Goal: Task Accomplishment & Management: Use online tool/utility

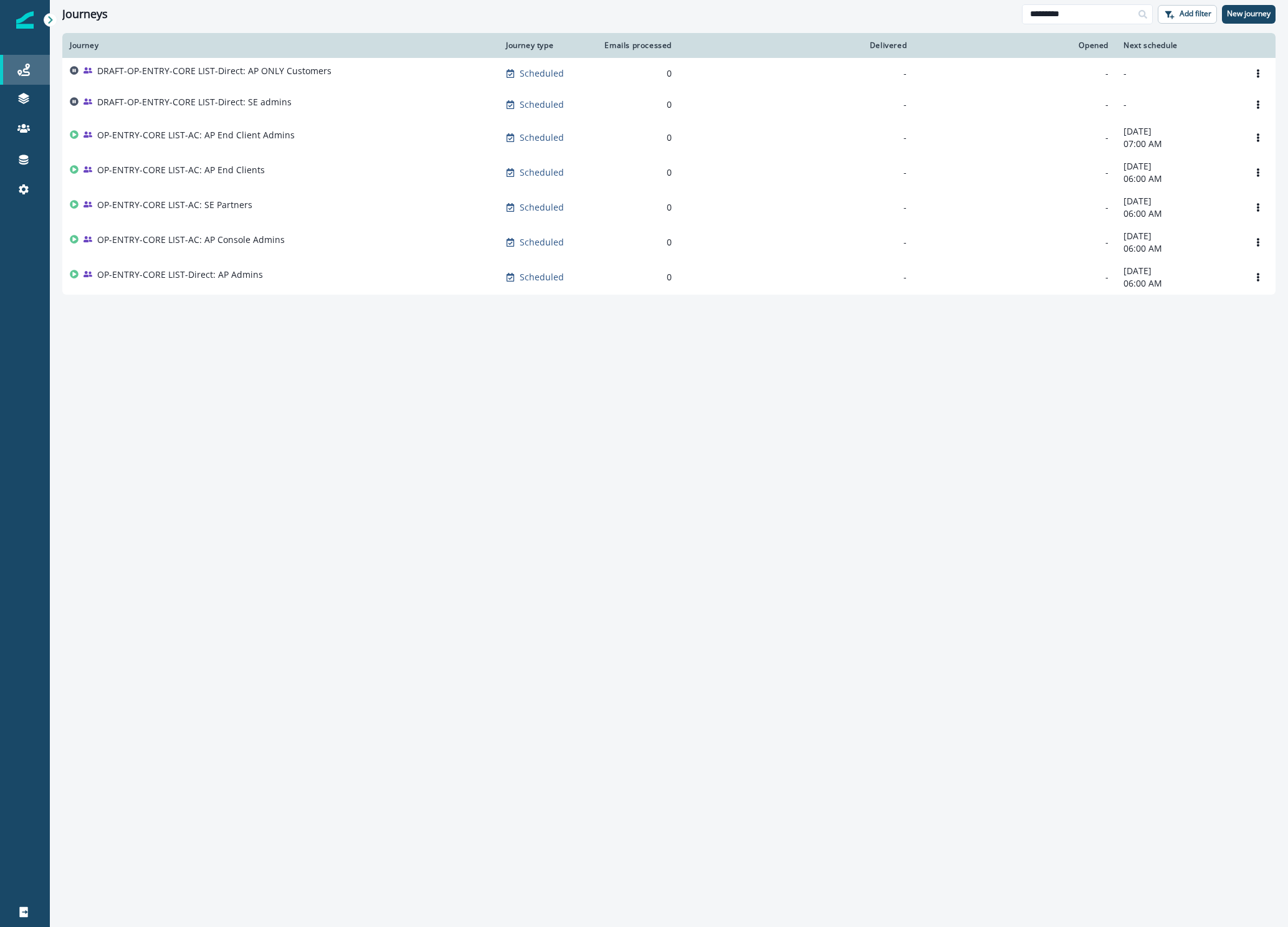
click at [30, 69] on icon at bounding box center [23, 69] width 12 height 12
click at [1126, 16] on input "*********" at bounding box center [1086, 14] width 130 height 20
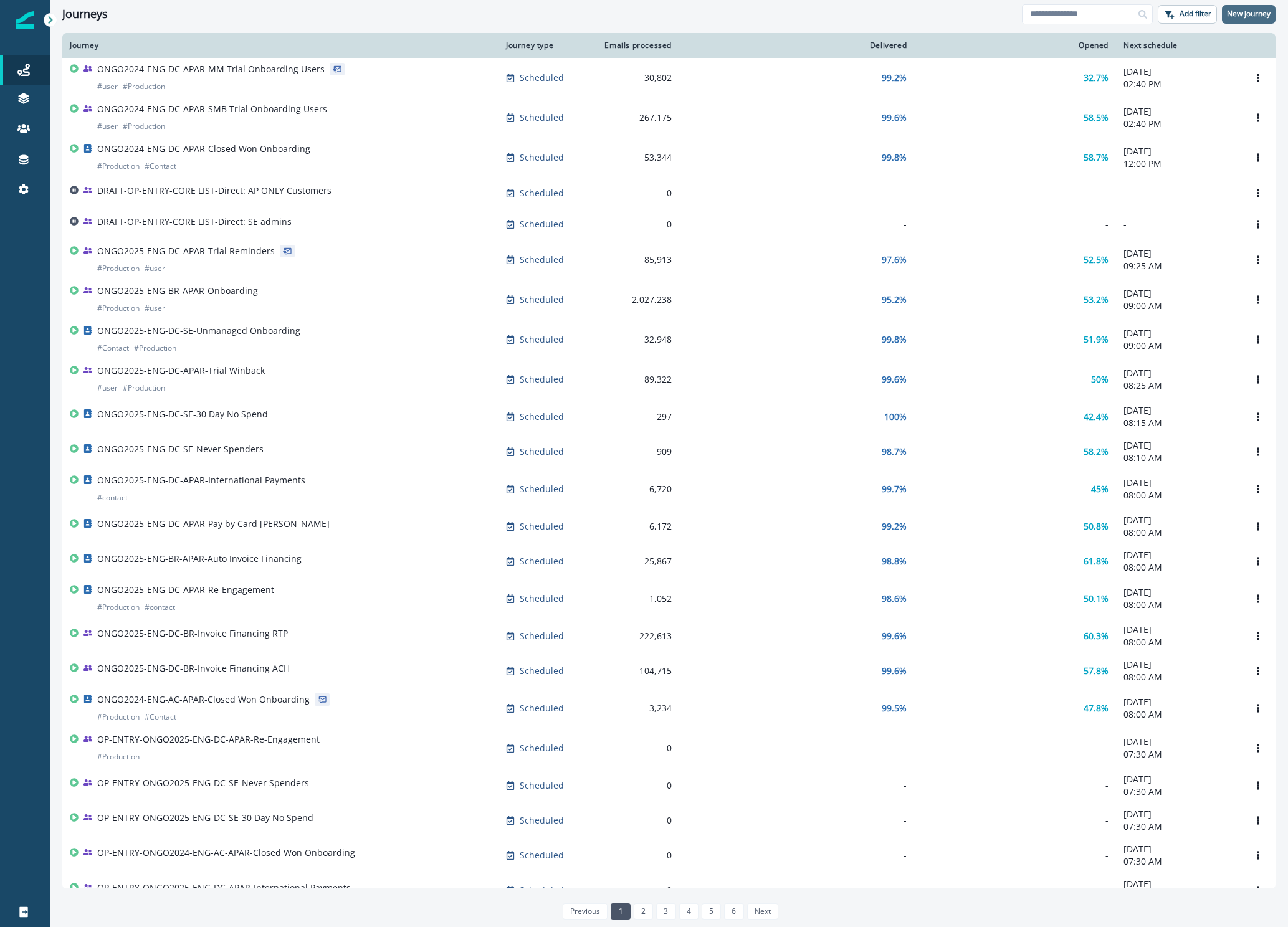
click at [1249, 14] on p "New journey" at bounding box center [1248, 13] width 43 height 9
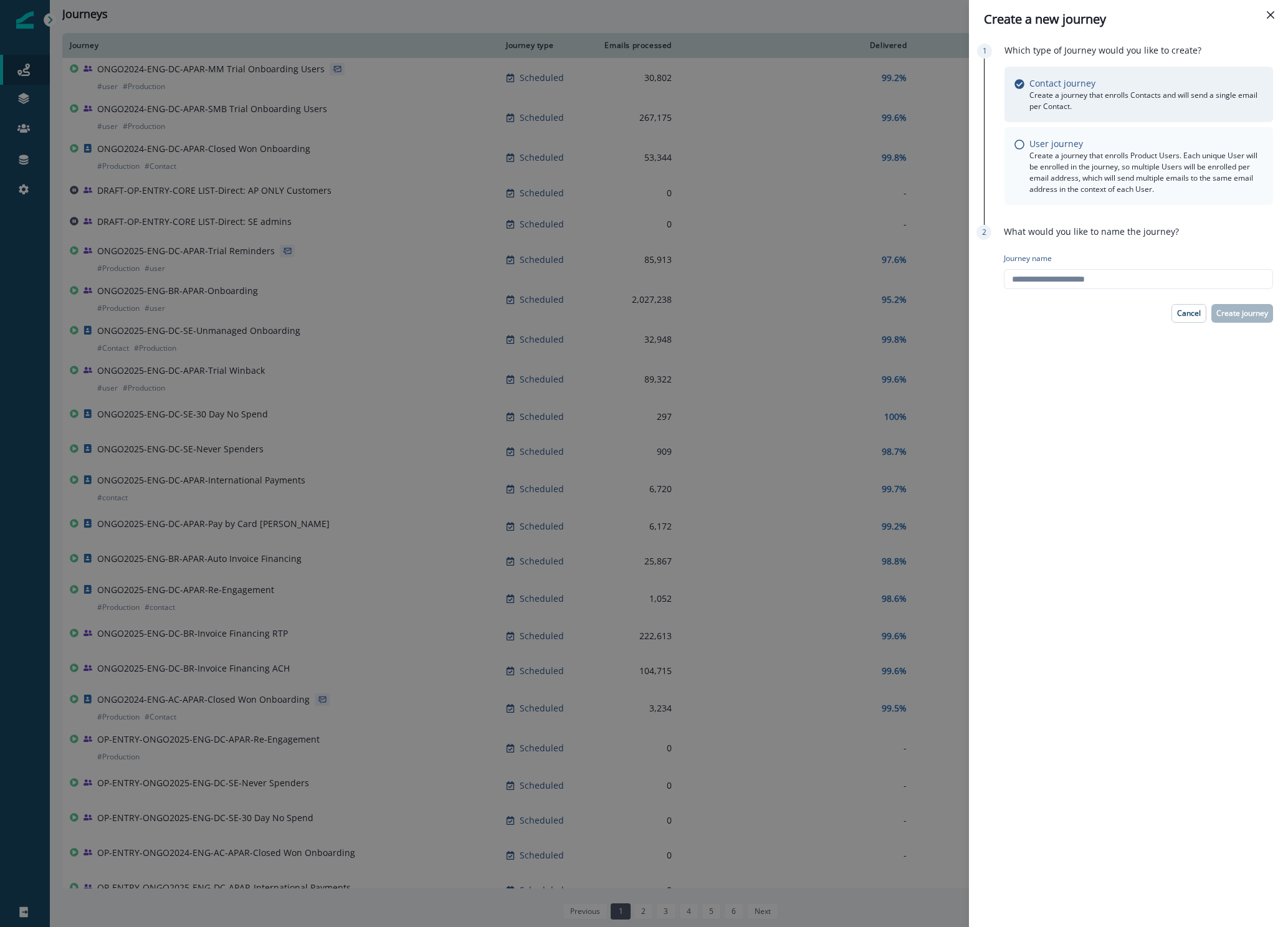
click at [1019, 152] on div "User journey Create a journey that enrolls Product Users. Each unique User will…" at bounding box center [1138, 166] width 249 height 58
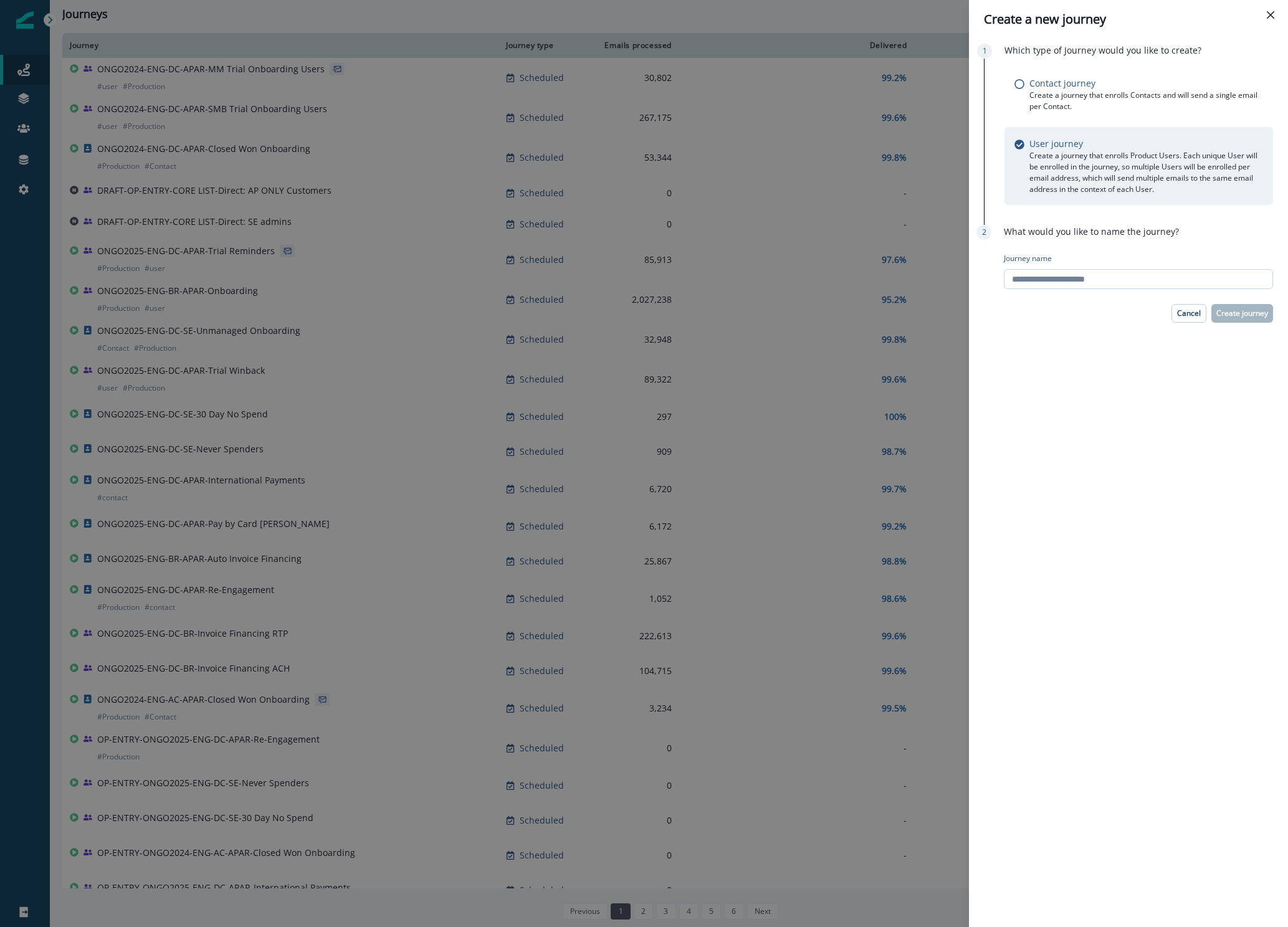
click at [1111, 276] on input "Journey name" at bounding box center [1138, 279] width 269 height 20
type input "**********"
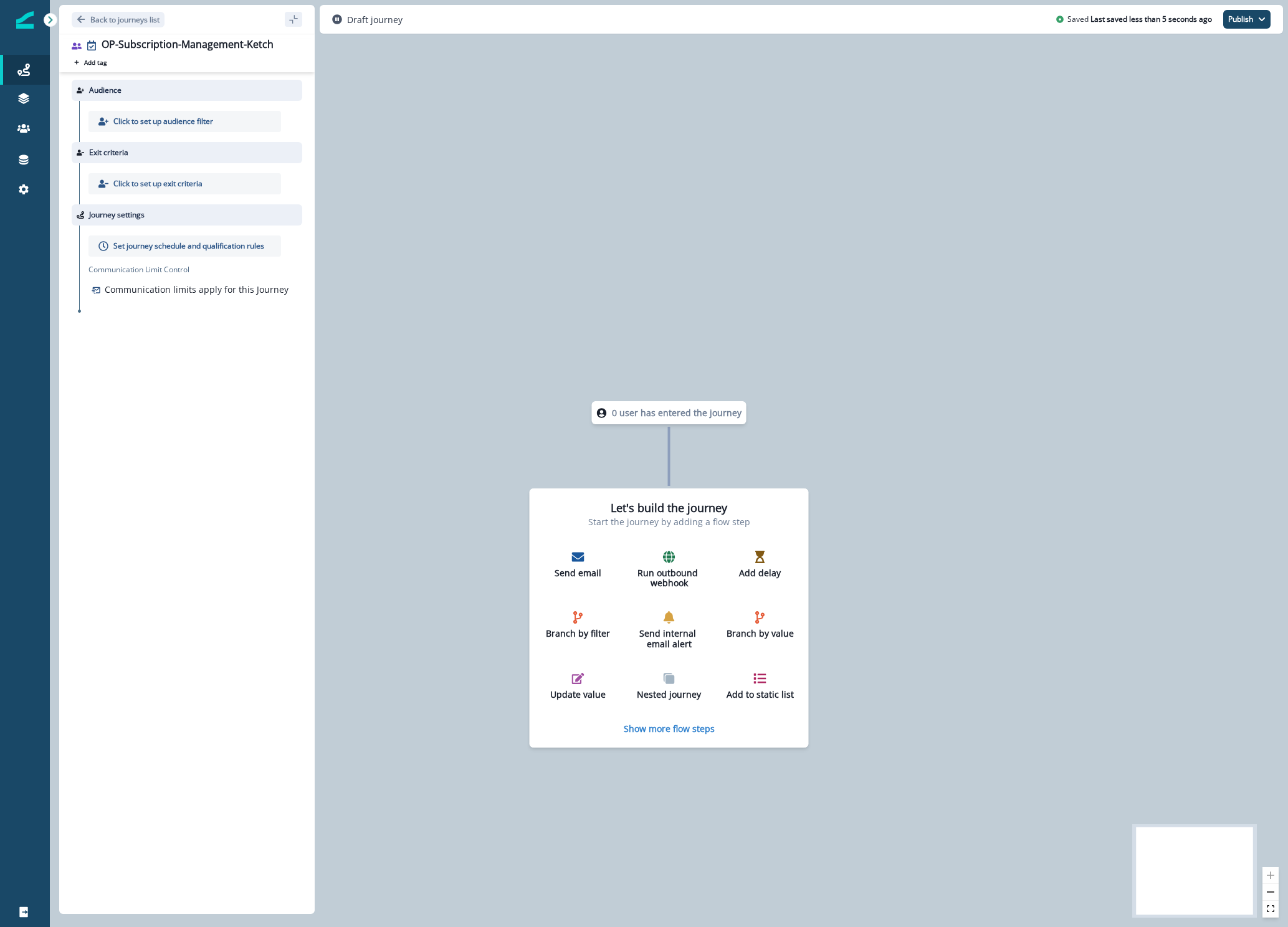
click at [196, 125] on p "Click to set up audience filter" at bounding box center [162, 121] width 99 height 11
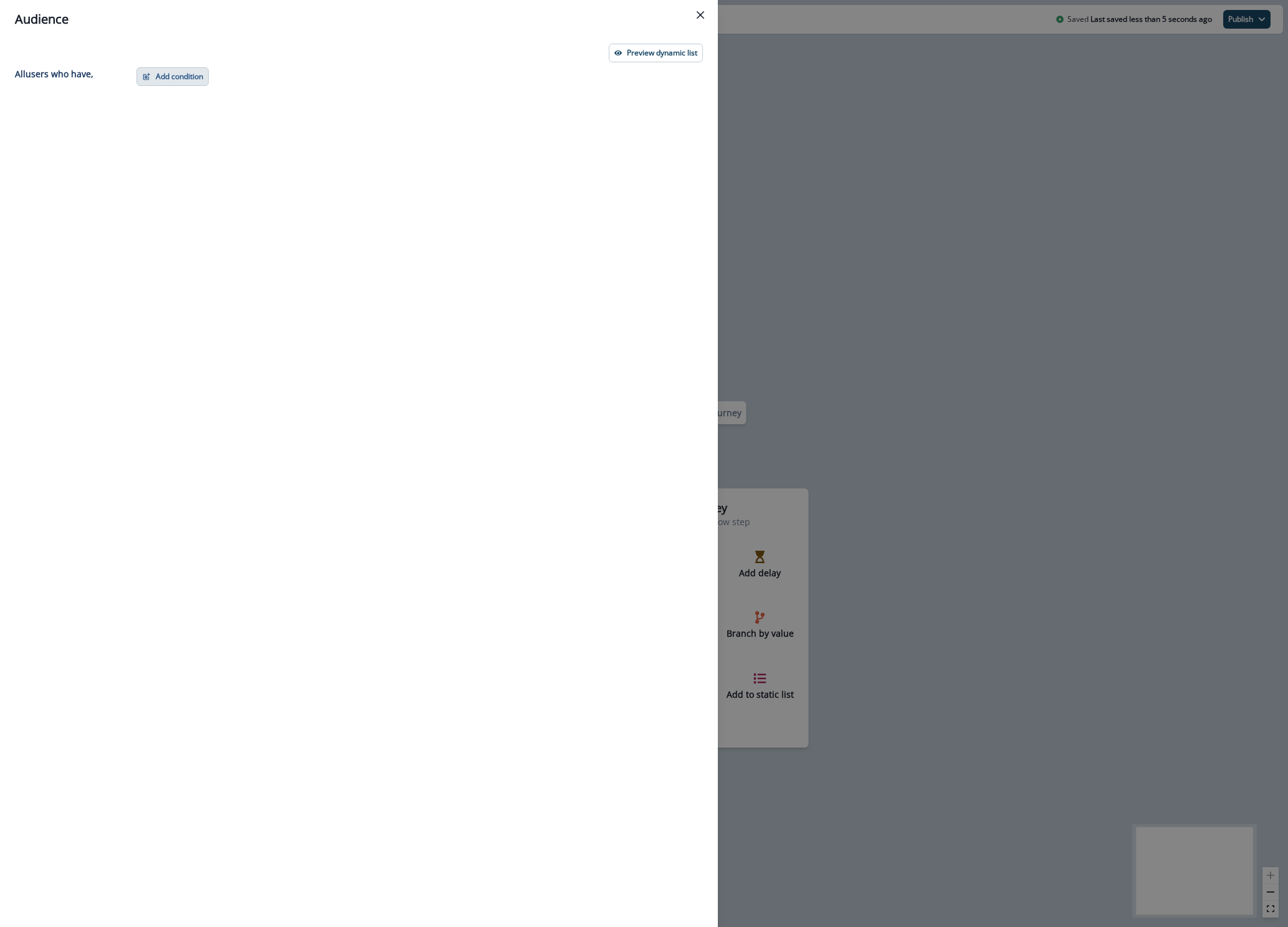
click at [162, 71] on button "Add condition" at bounding box center [172, 76] width 72 height 19
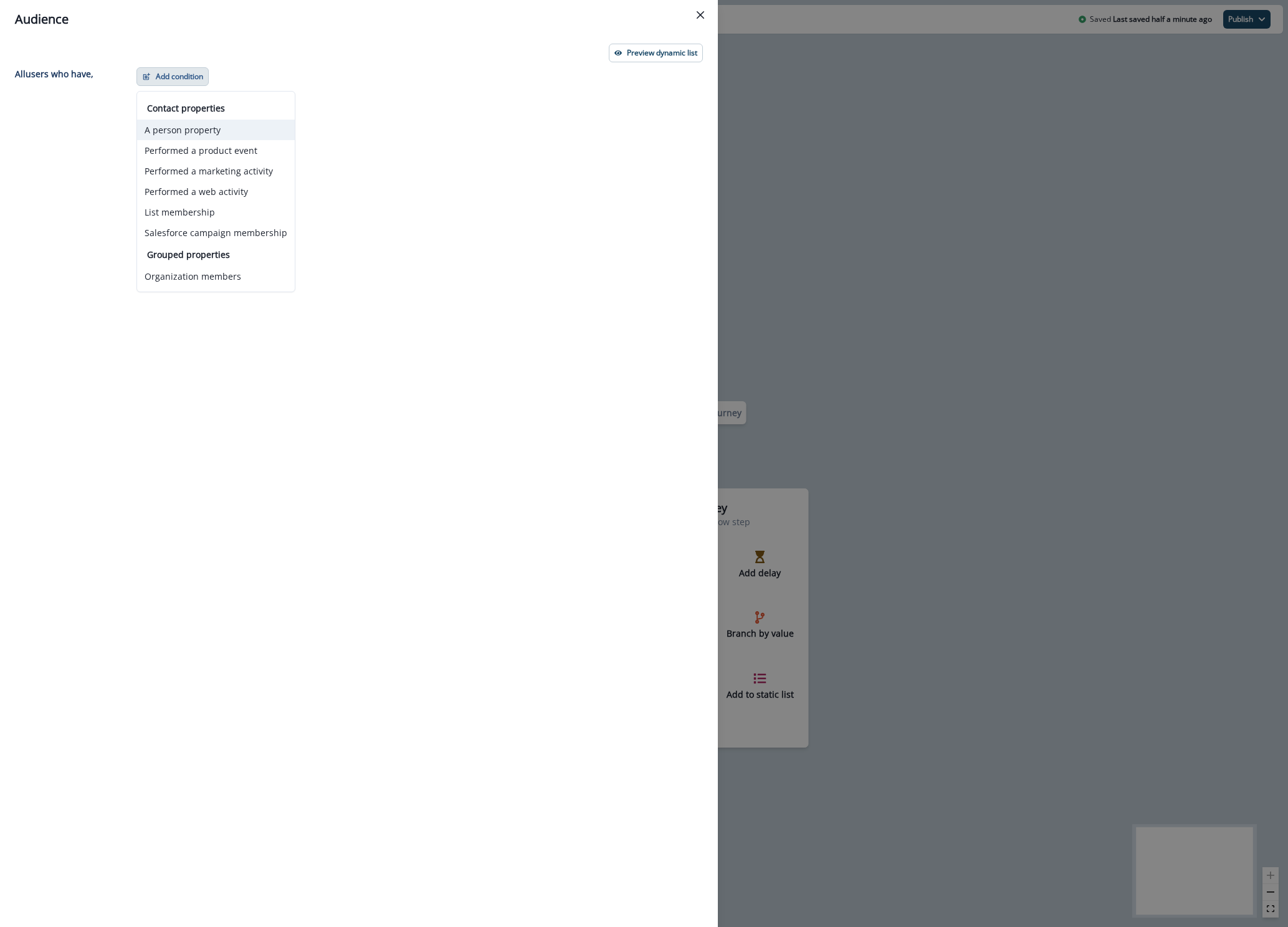
click at [188, 133] on button "A person property" at bounding box center [216, 130] width 158 height 21
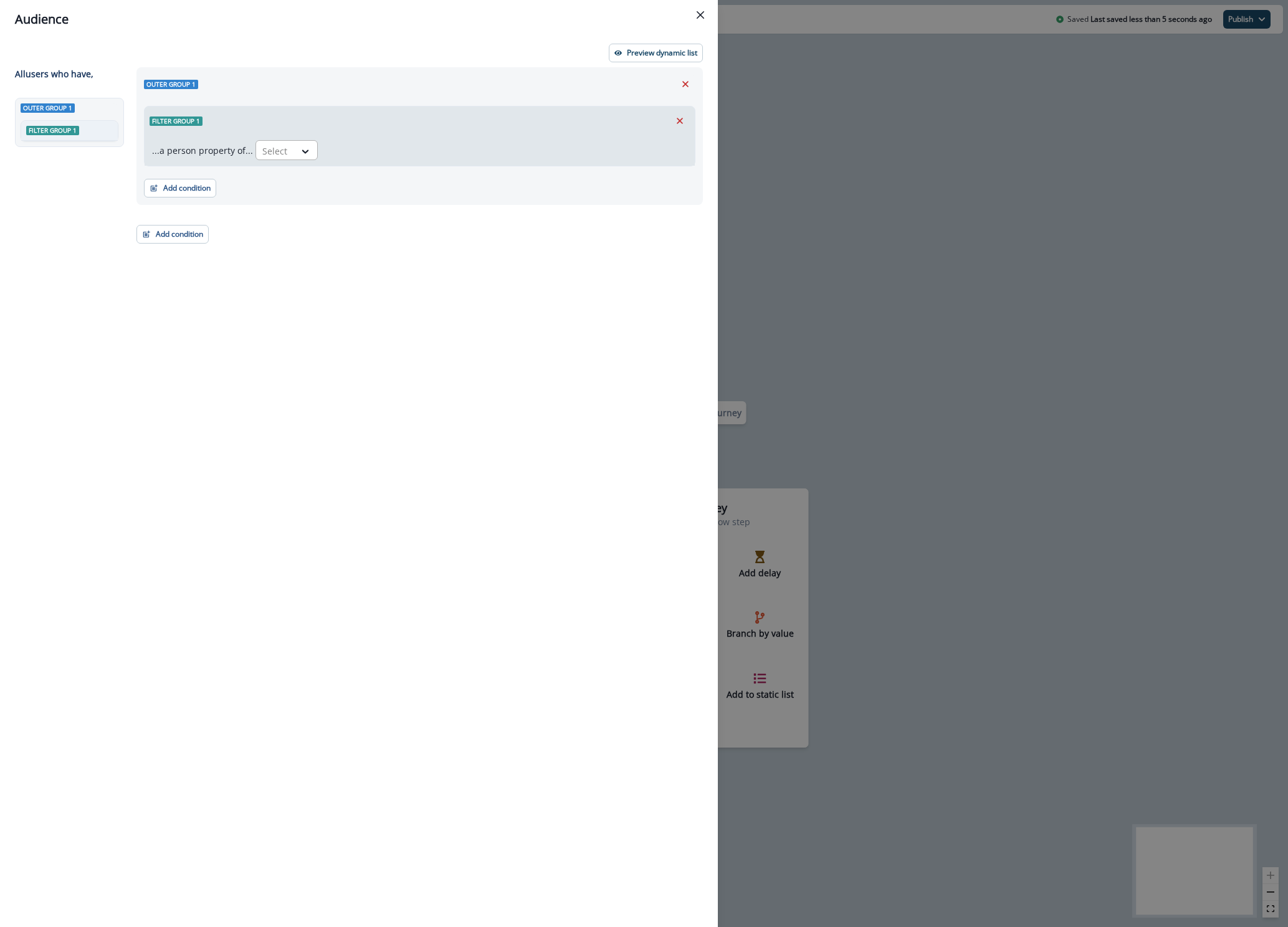
click at [288, 153] on div "Select" at bounding box center [275, 151] width 39 height 21
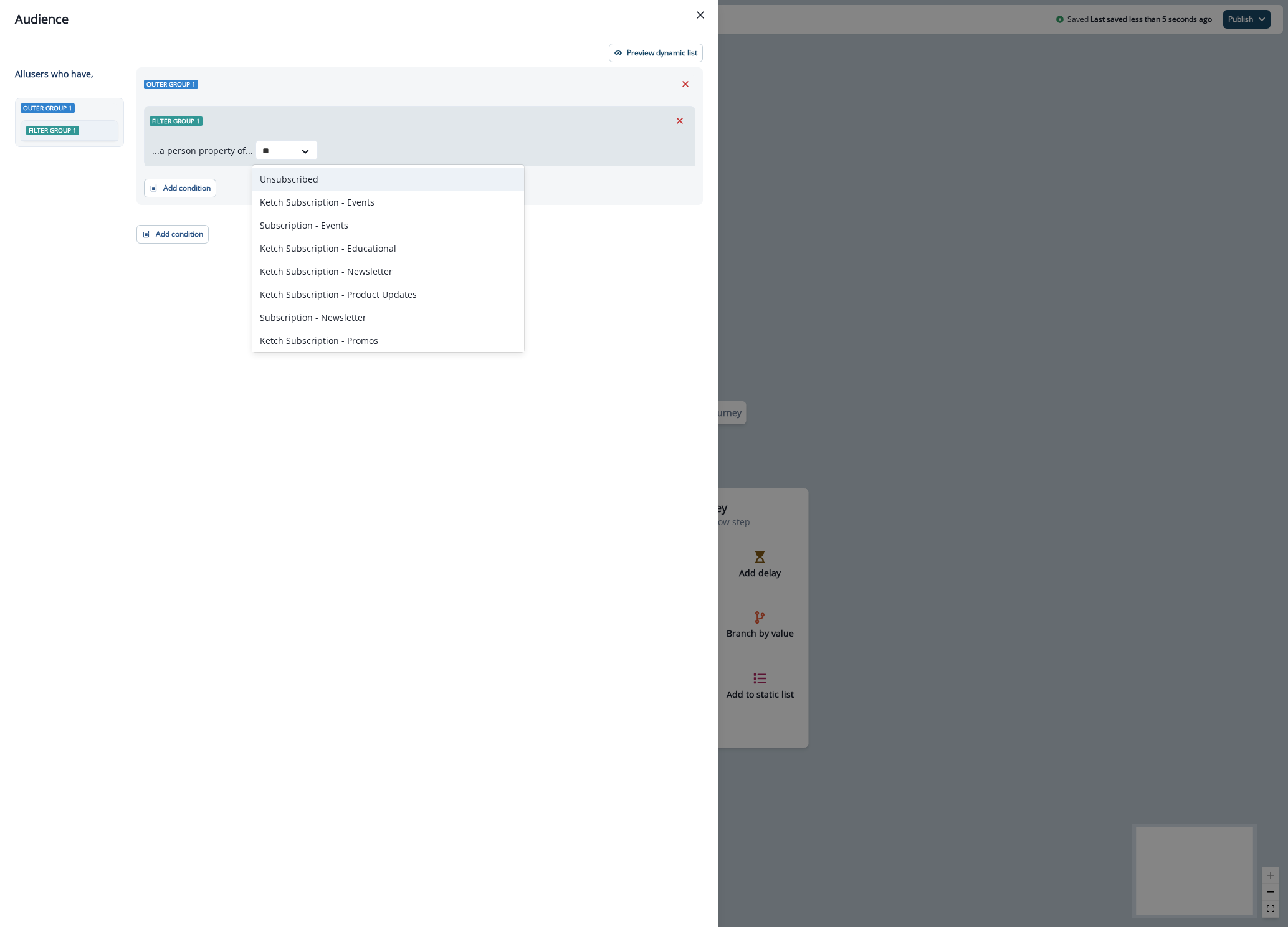
type input "*"
type input "*****"
click at [325, 317] on div "Ketch Subscription - Global Unsubscribe" at bounding box center [345, 317] width 185 height 23
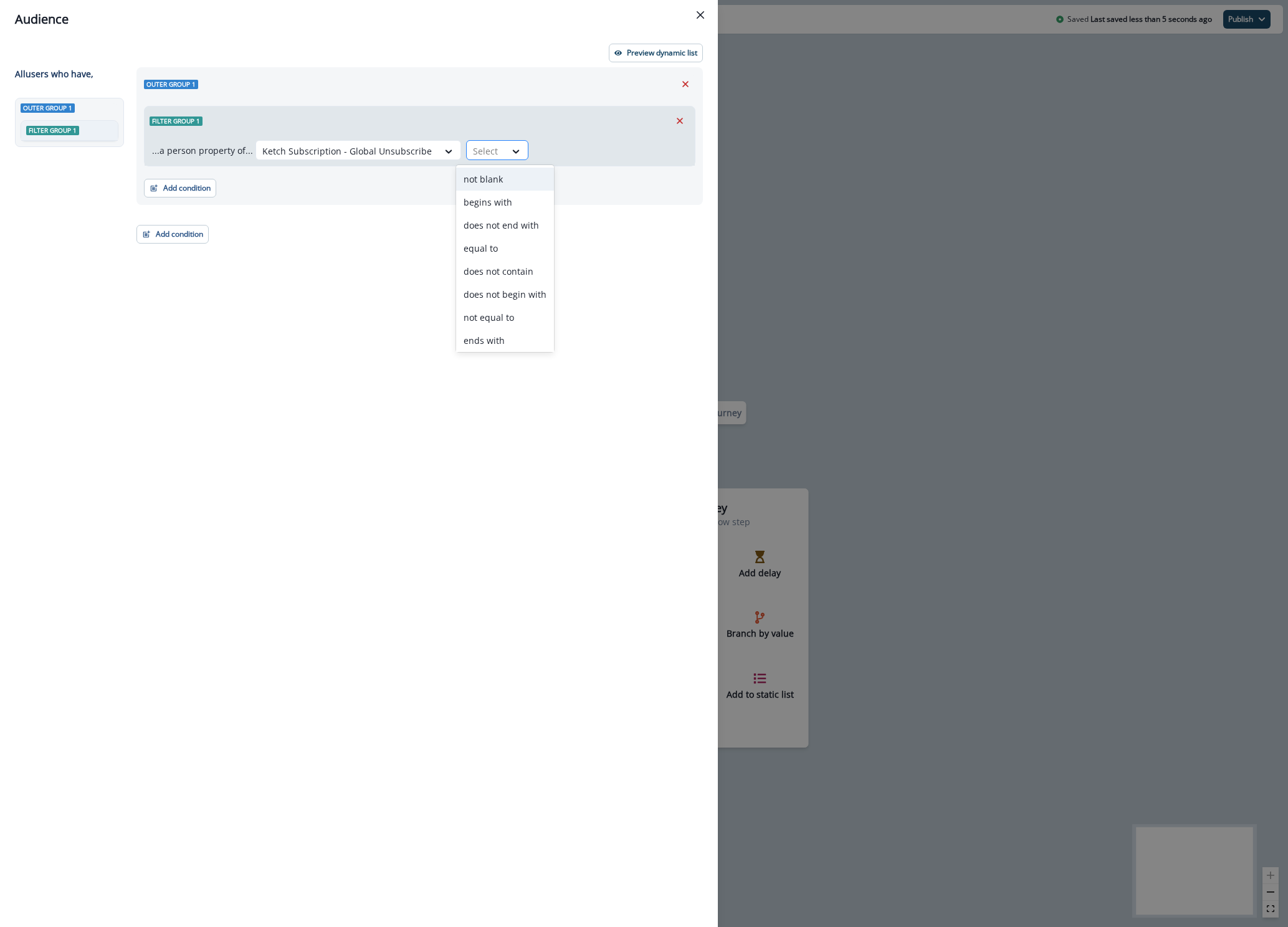
click at [485, 152] on div at bounding box center [486, 151] width 26 height 16
click at [353, 284] on div "Outer group 1 Filter group 1 ...a person property of... Ketch Subscription - Gl…" at bounding box center [415, 474] width 573 height 814
click at [192, 188] on button "Add condition" at bounding box center [180, 188] width 72 height 19
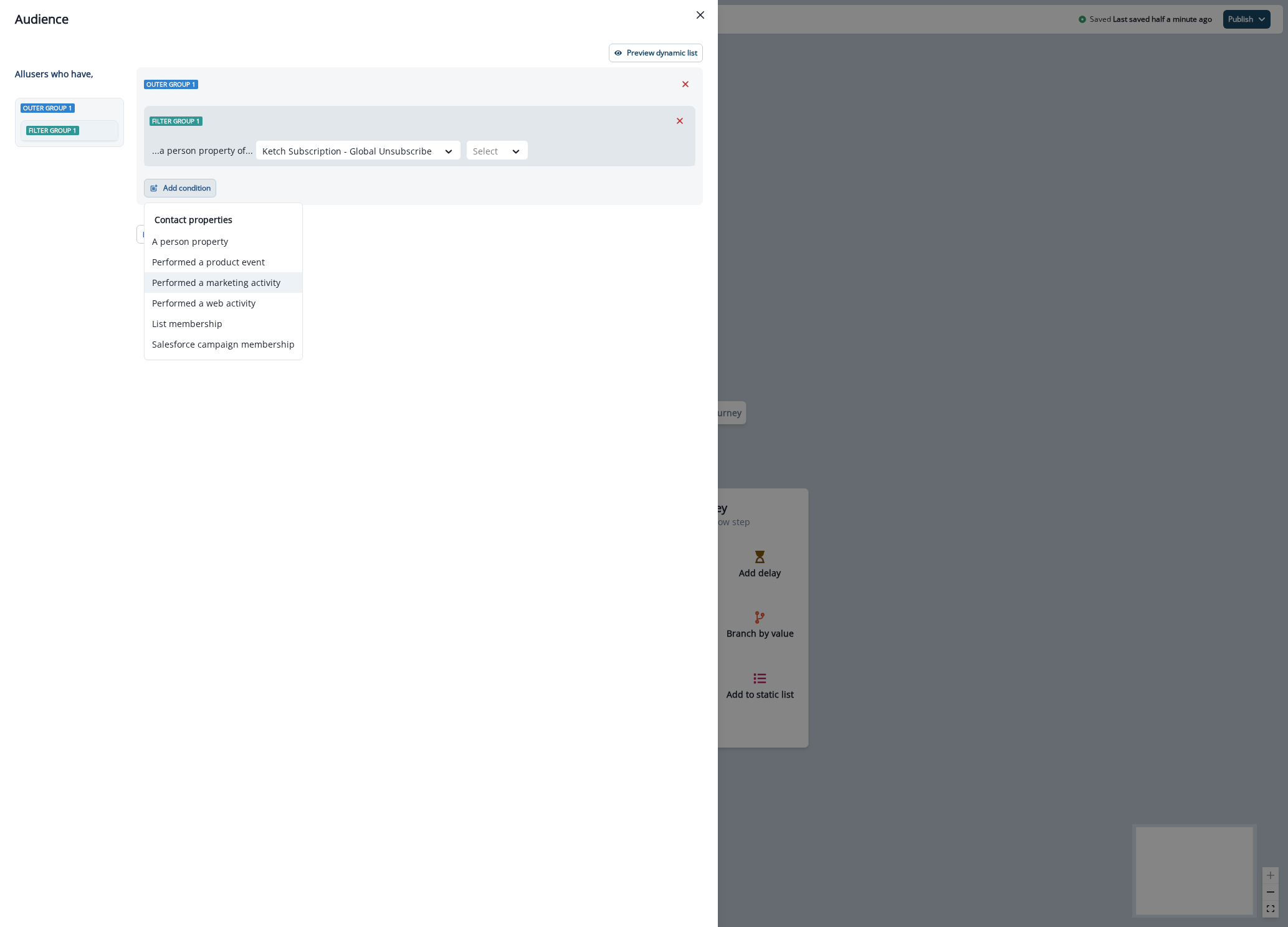
click at [226, 284] on button "Performed a marketing activity" at bounding box center [223, 282] width 158 height 21
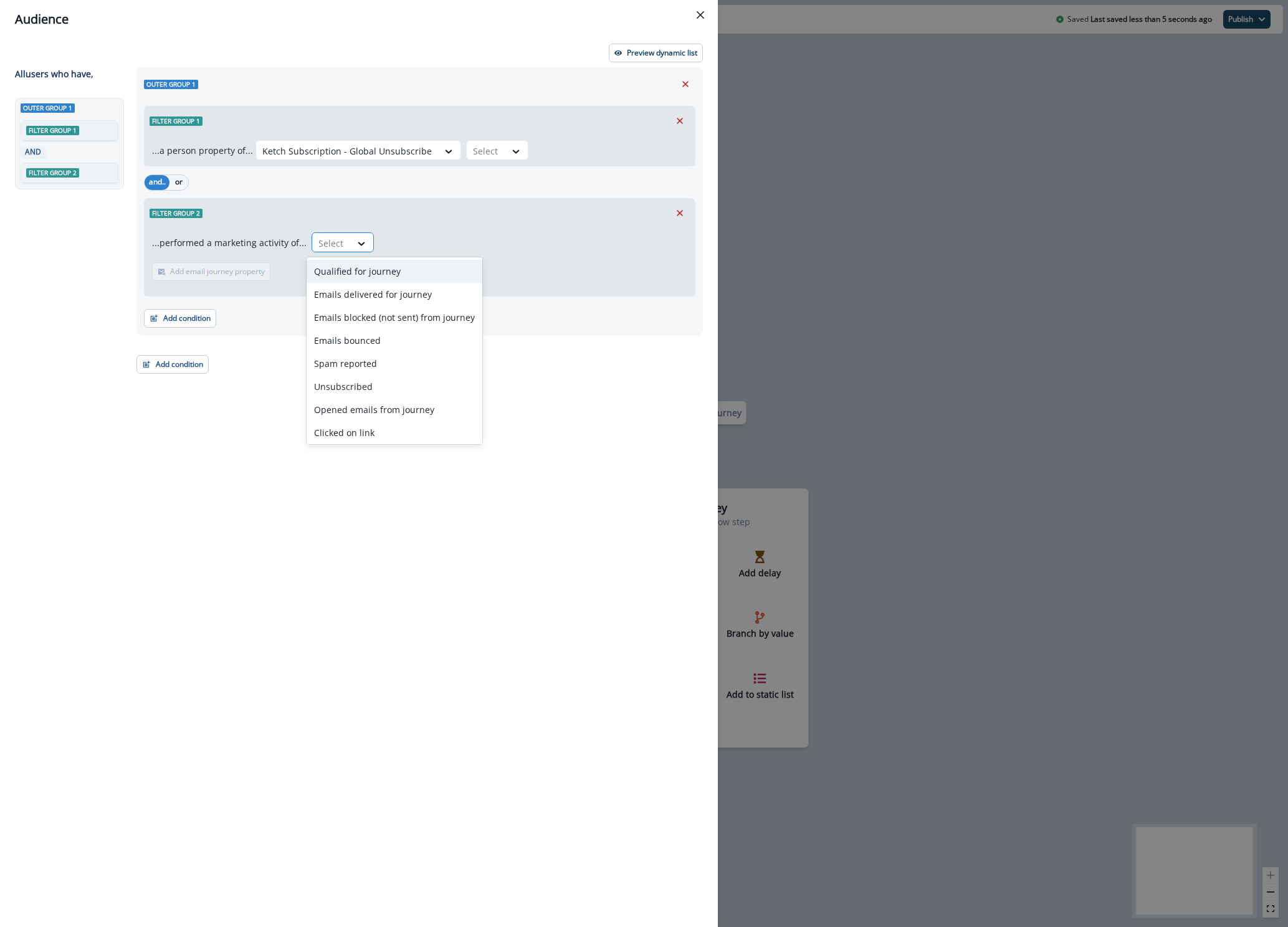
click at [313, 252] on div "Select" at bounding box center [331, 243] width 39 height 21
click at [387, 433] on div "Inbound webhook sync" at bounding box center [395, 430] width 176 height 23
drag, startPoint x: 189, startPoint y: 275, endPoint x: 242, endPoint y: 311, distance: 64.1
click at [242, 311] on div "Outer group 1 Filter group 1 ...a person property of... Ketch Subscription - Gl…" at bounding box center [419, 201] width 566 height 268
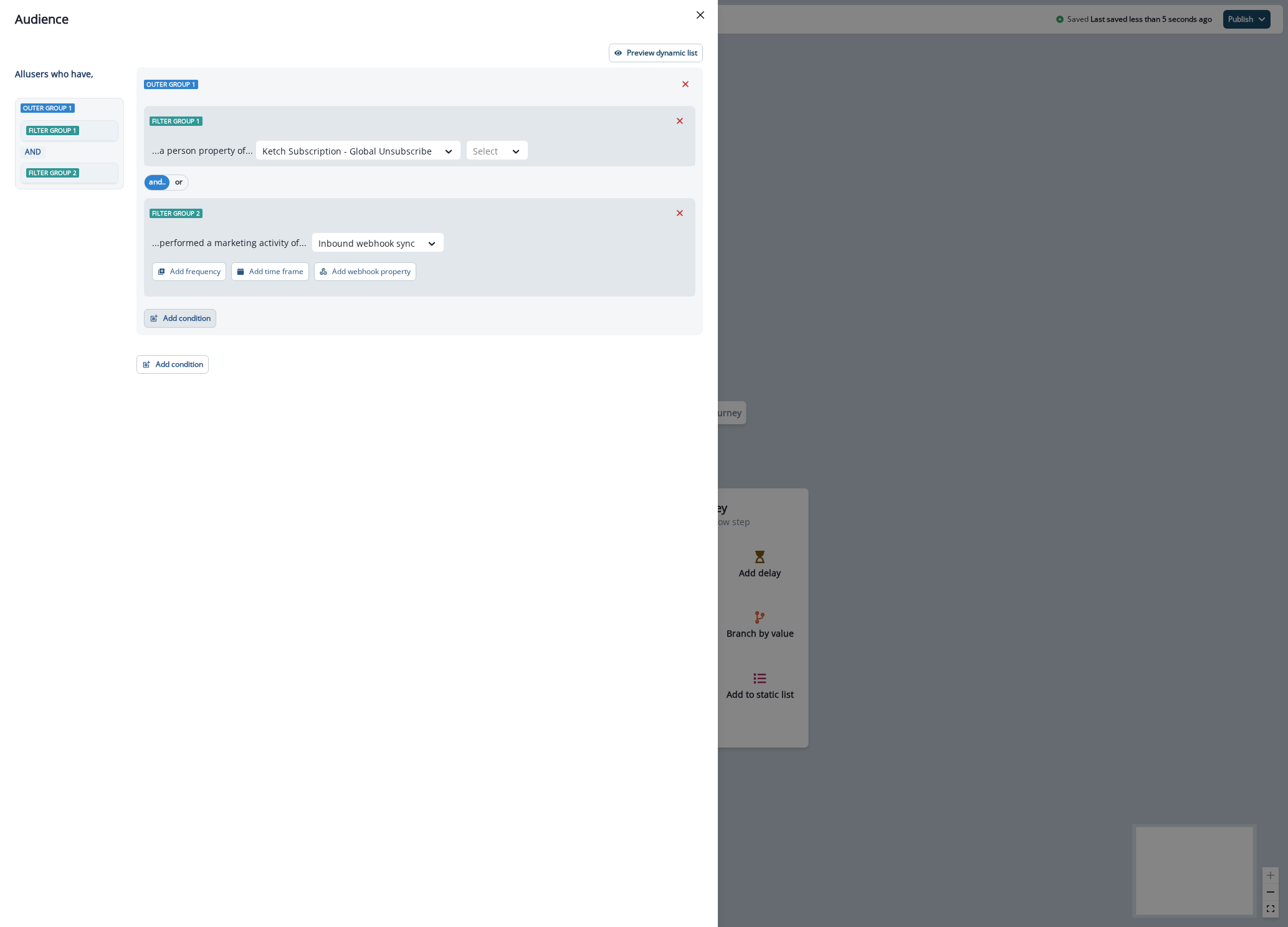
click at [198, 314] on button "Add condition" at bounding box center [180, 318] width 72 height 19
click at [231, 385] on button "Performed a product event" at bounding box center [223, 391] width 158 height 21
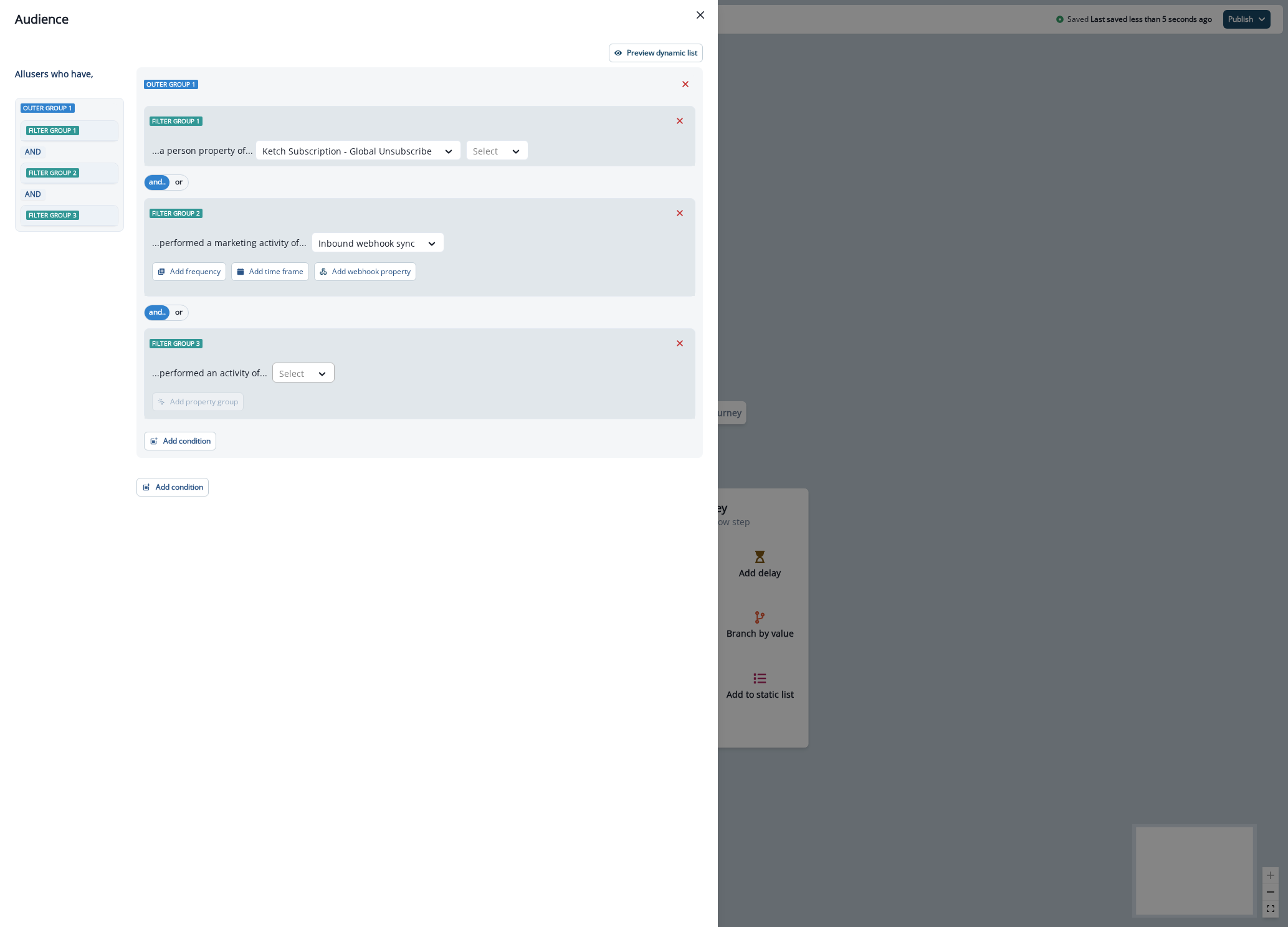
click at [281, 372] on div at bounding box center [292, 373] width 26 height 16
type input "*****"
click at [680, 343] on icon "Remove" at bounding box center [680, 344] width 11 height 11
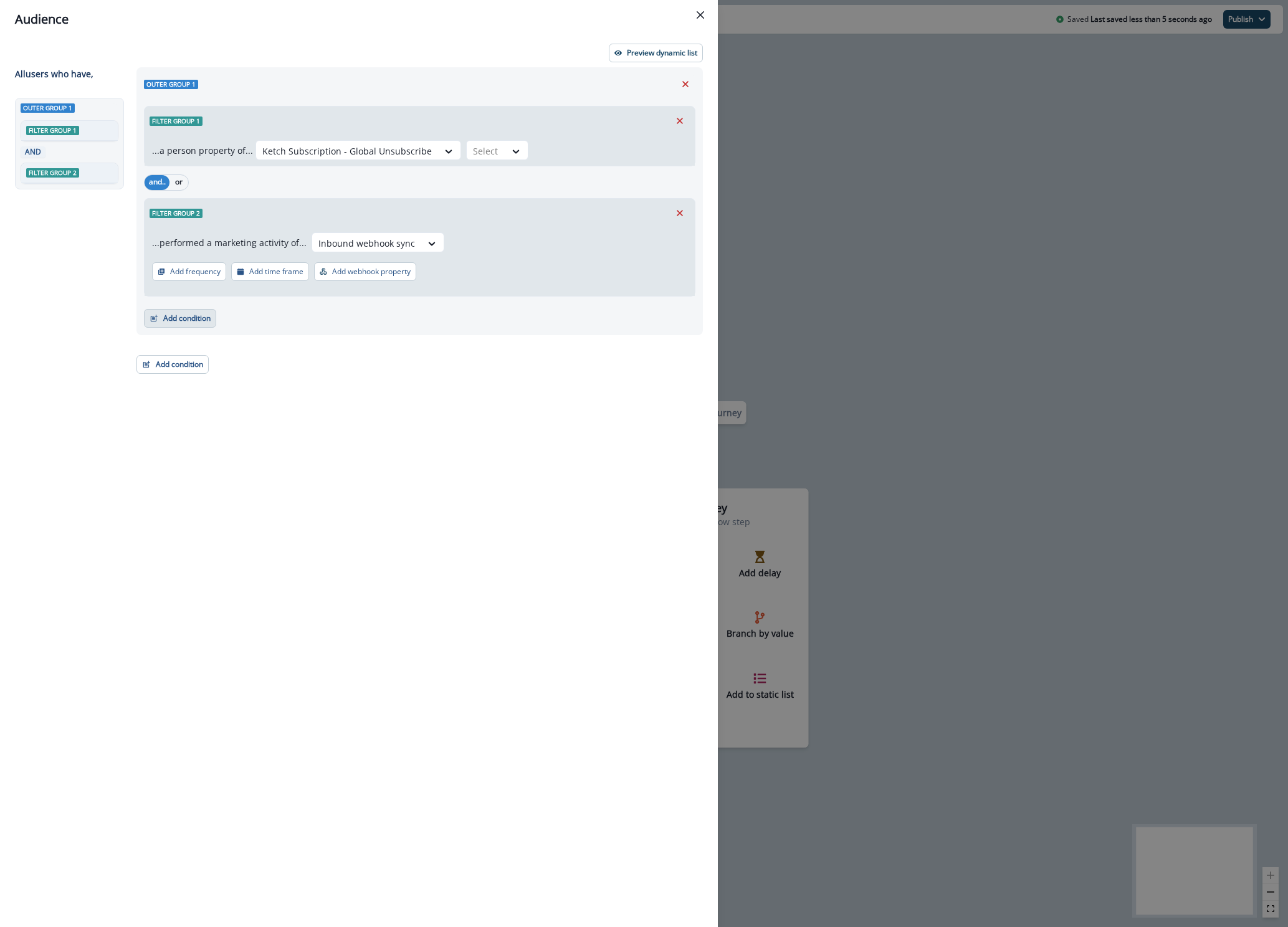
click at [159, 317] on button "Add condition" at bounding box center [180, 318] width 72 height 19
click at [459, 385] on div "Outer group 1 Filter group 1 ...a person property of... Ketch Subscription - Gl…" at bounding box center [415, 474] width 573 height 814
click at [682, 84] on icon "Remove" at bounding box center [685, 84] width 11 height 11
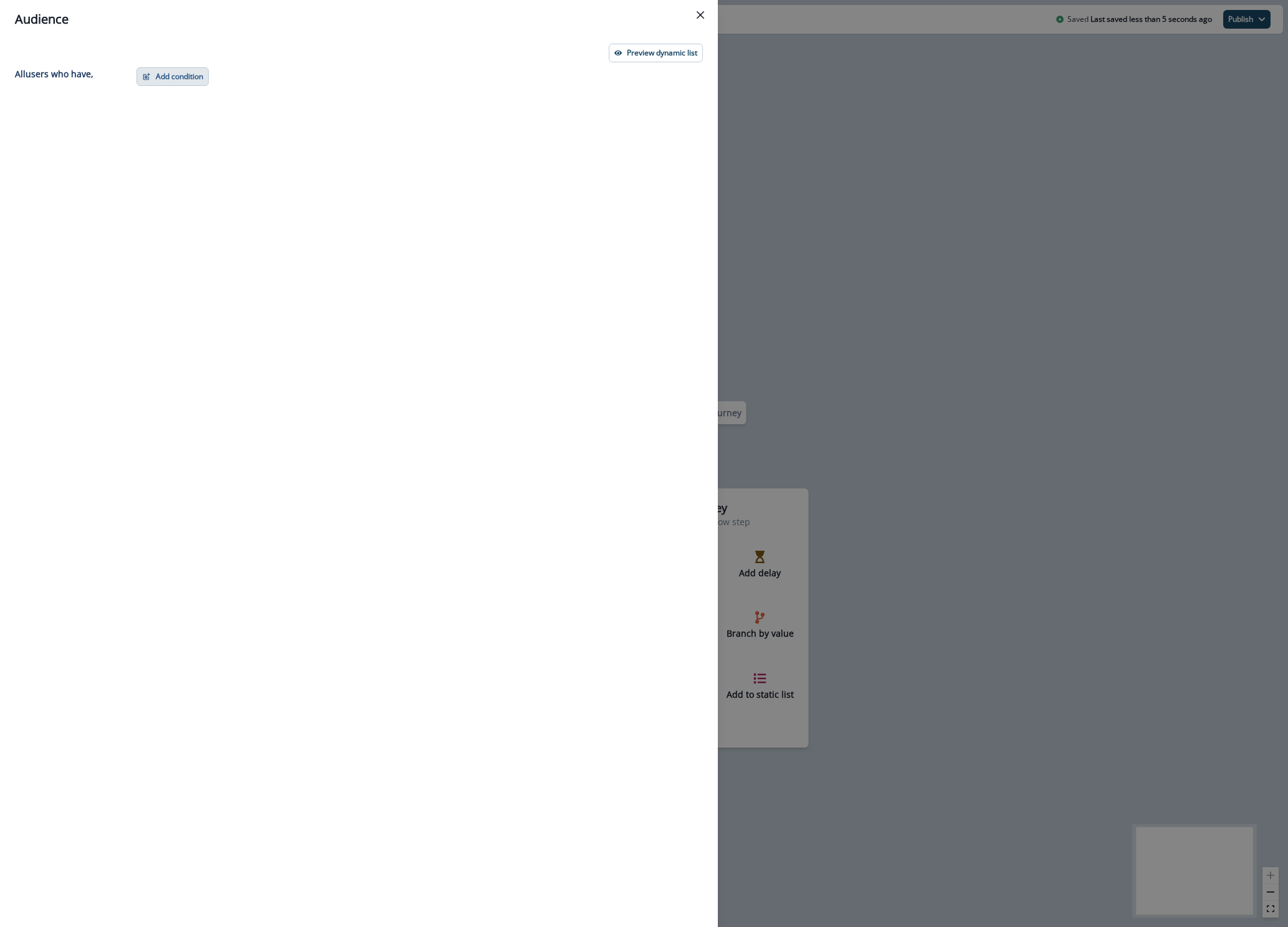
click at [177, 74] on button "Add condition" at bounding box center [172, 76] width 72 height 19
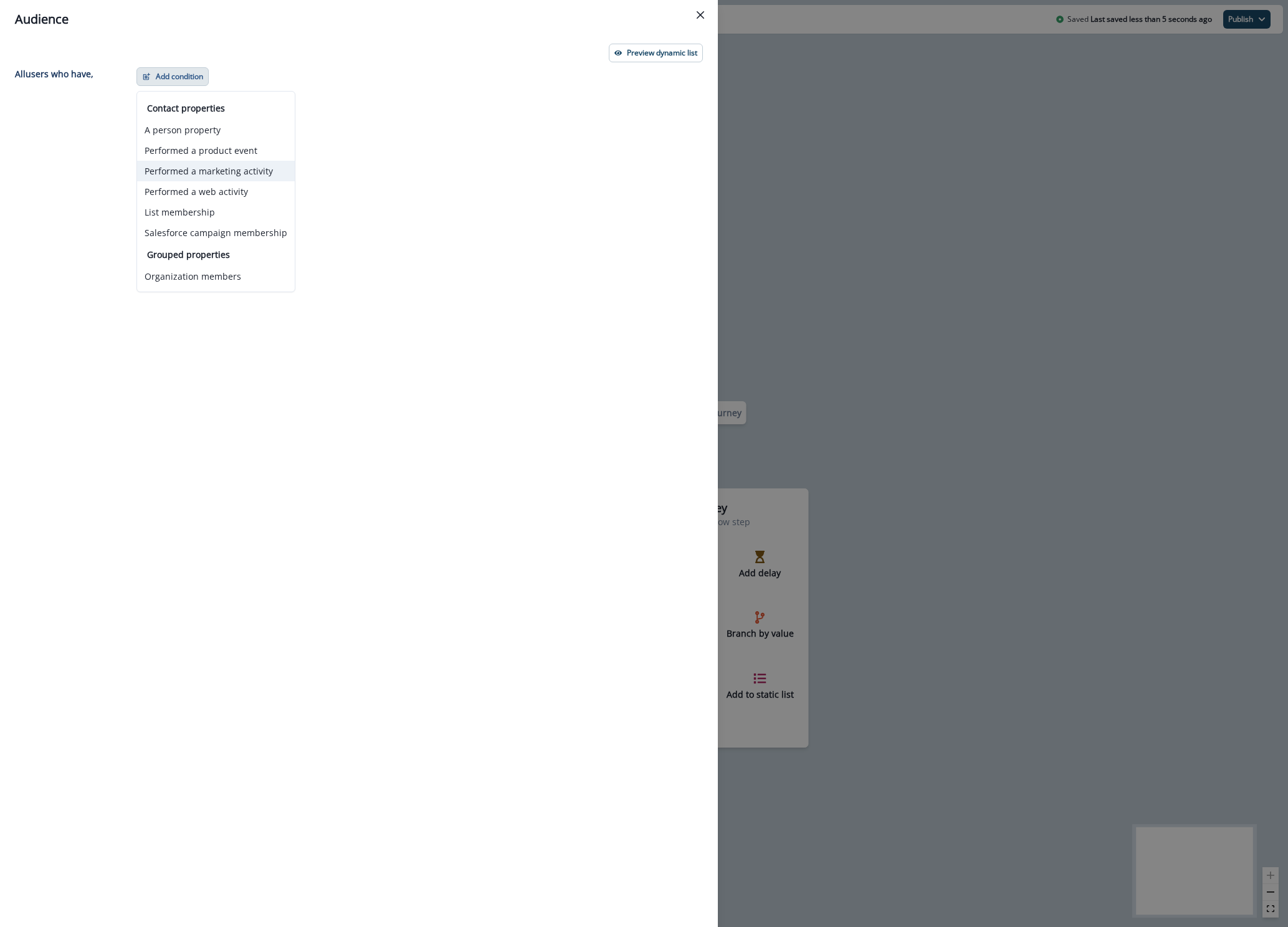
click at [218, 173] on button "Performed a marketing activity" at bounding box center [216, 171] width 158 height 21
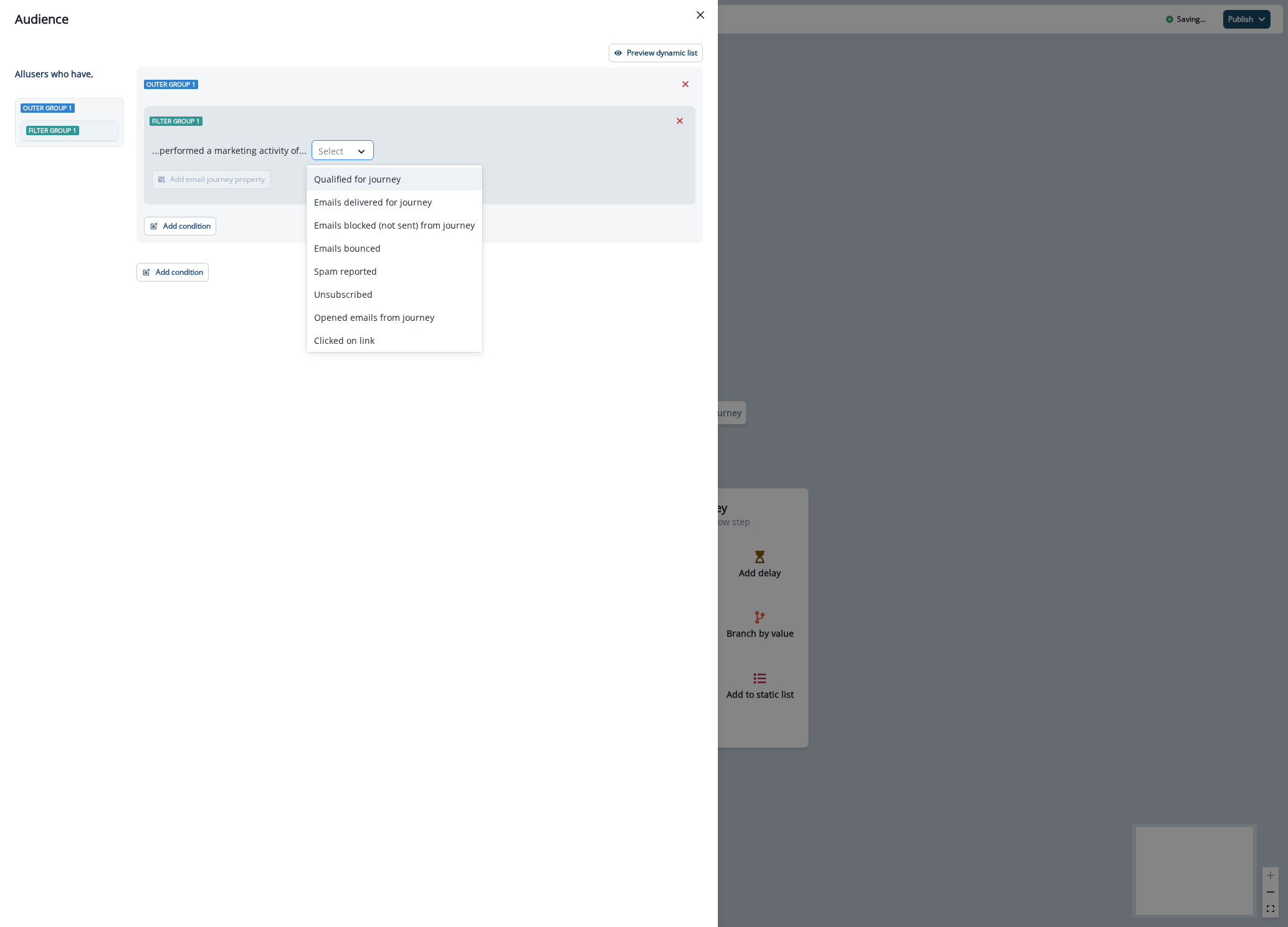
click at [351, 155] on div at bounding box center [362, 151] width 21 height 12
click at [377, 336] on div "Inbound webhook sync" at bounding box center [395, 338] width 176 height 23
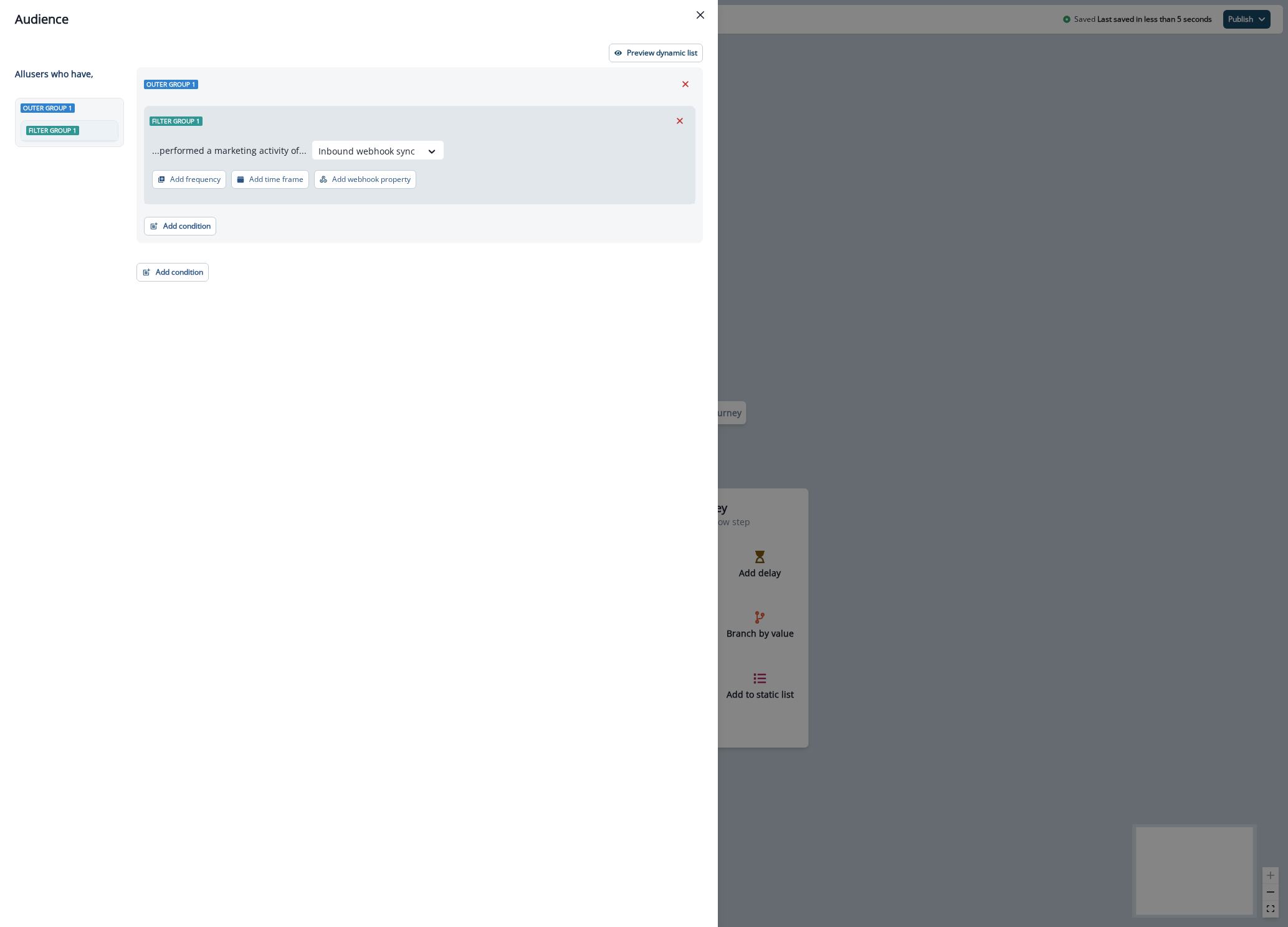
click at [276, 260] on div "Outer group 1 Filter group 1 ...performed a marketing activity of... option Inb…" at bounding box center [415, 474] width 573 height 814
click at [866, 333] on div "Audience Preview dynamic list All user s who have, Outer group 1 Filter group 1…" at bounding box center [644, 464] width 1288 height 927
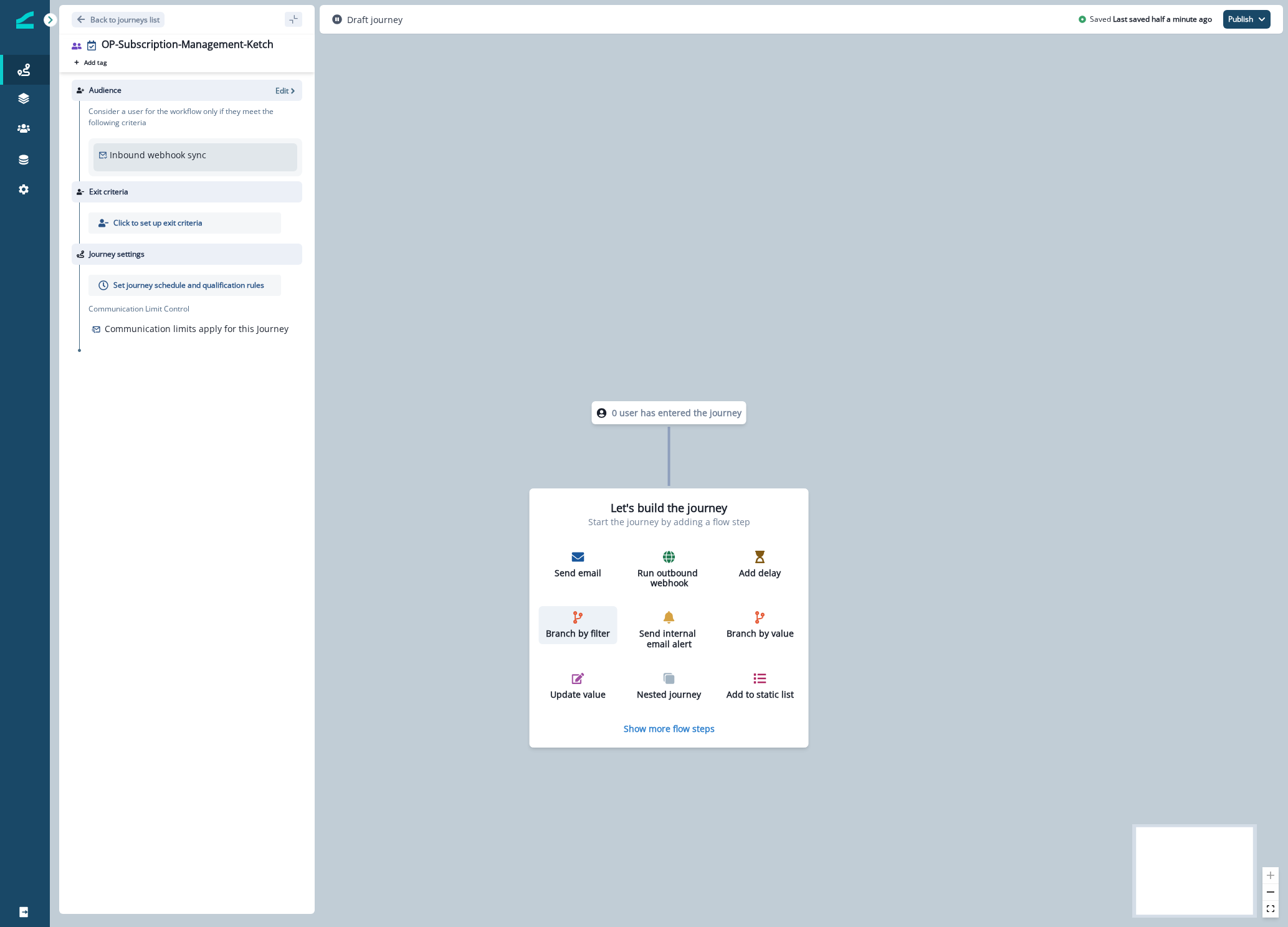
click at [581, 632] on p "Branch by filter" at bounding box center [578, 633] width 69 height 11
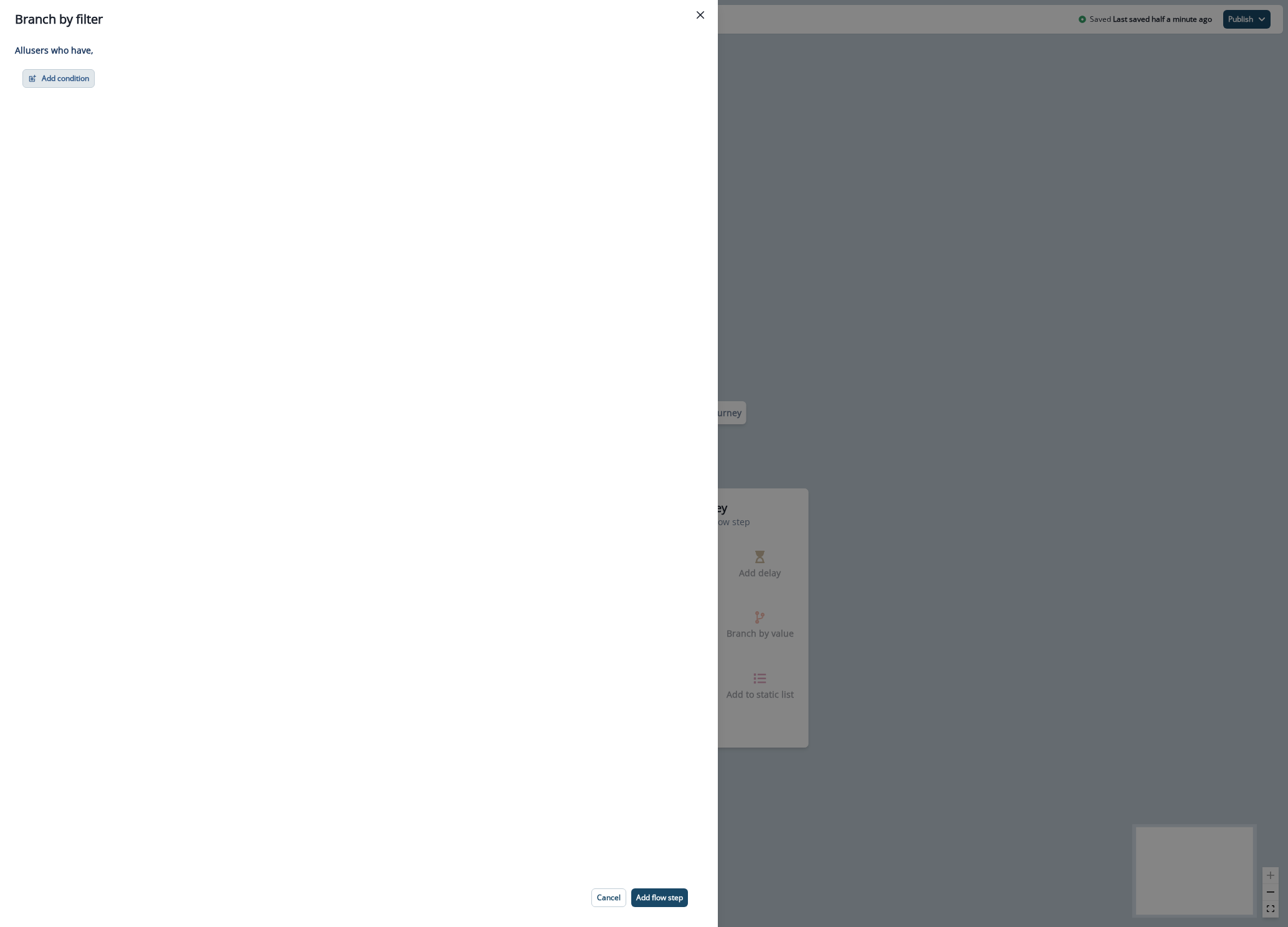
click at [69, 80] on button "Add condition" at bounding box center [58, 78] width 72 height 19
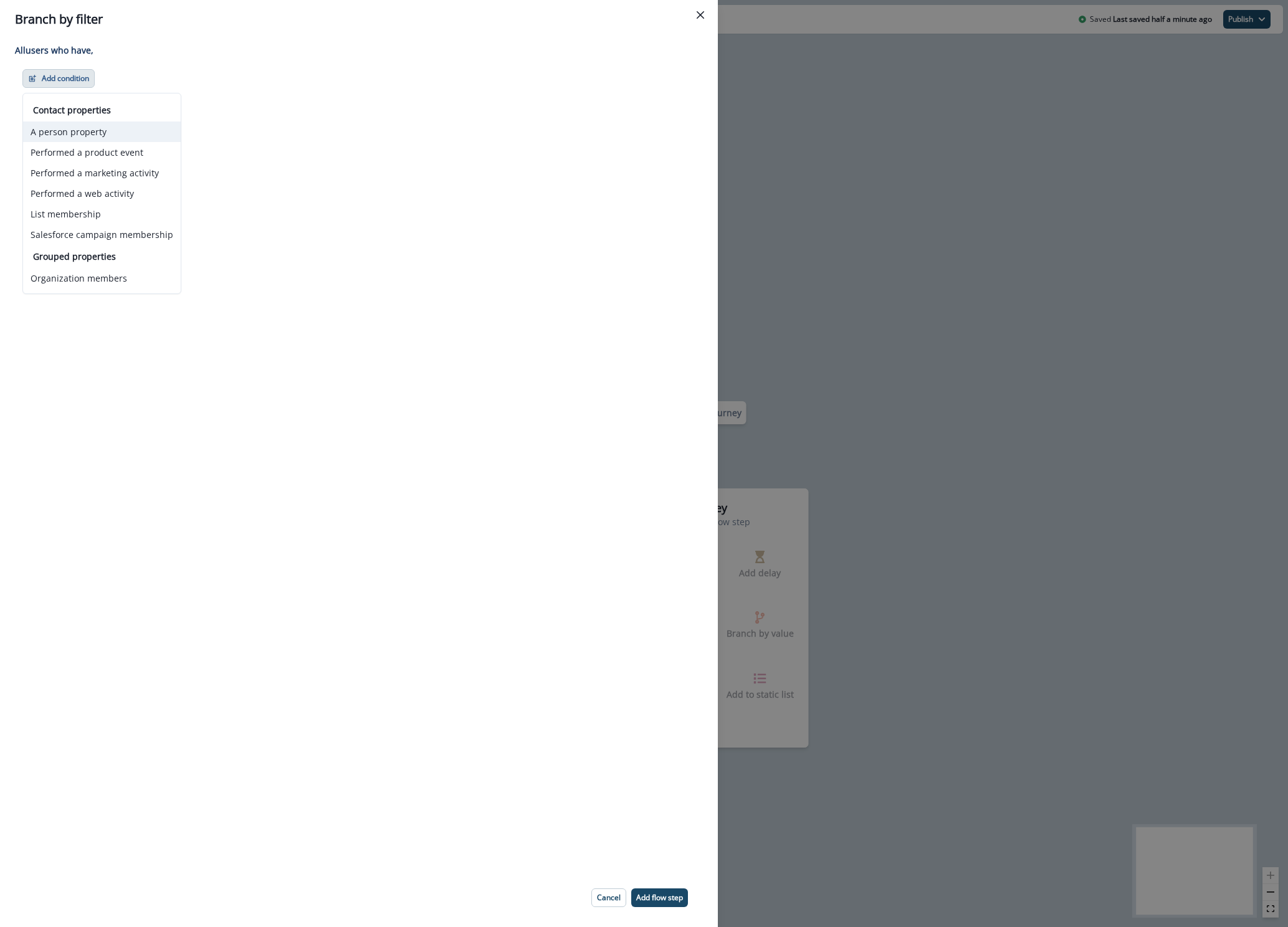
click at [75, 127] on button "A person property" at bounding box center [102, 131] width 158 height 21
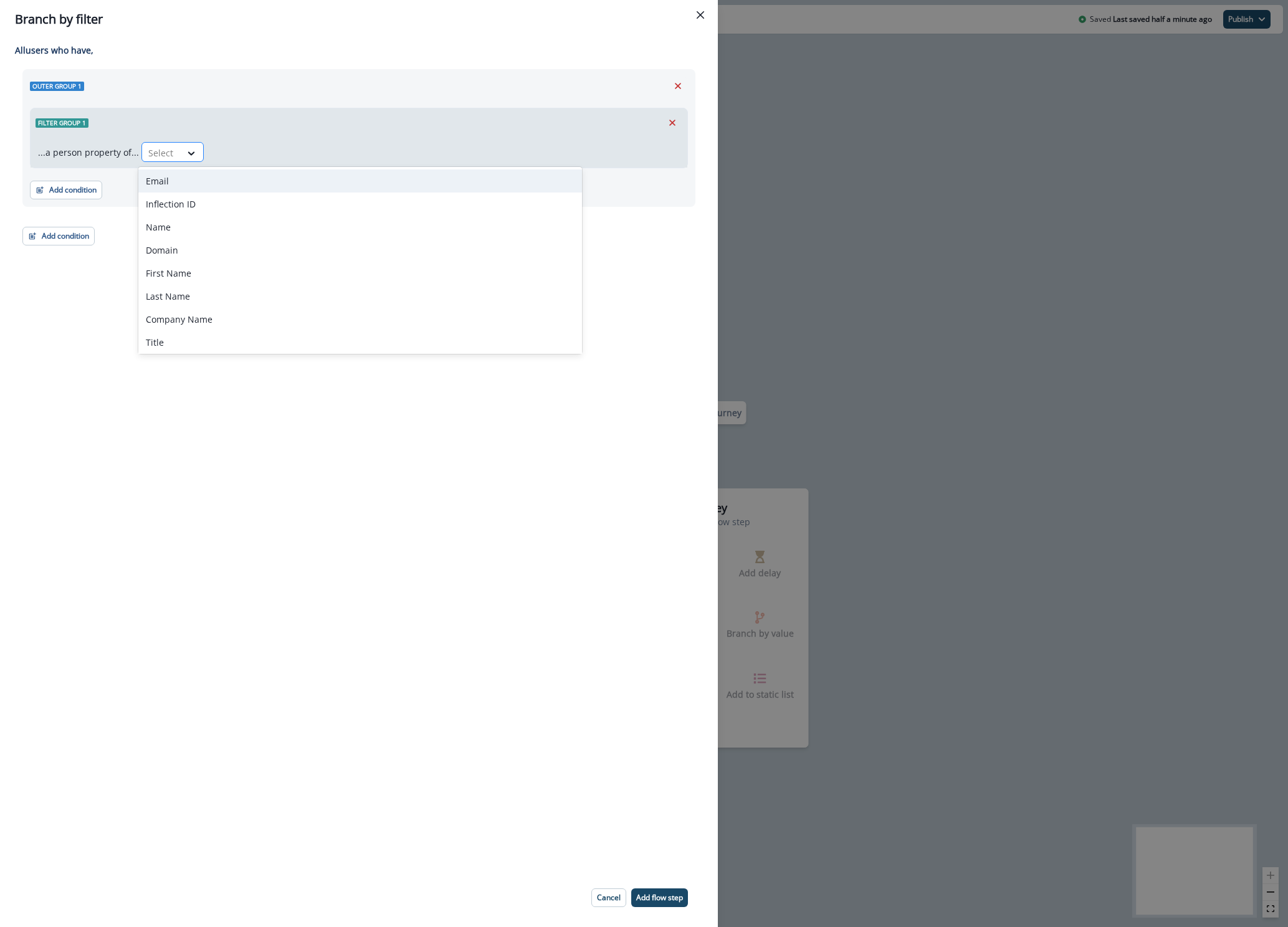
click at [173, 153] on div "Select" at bounding box center [161, 153] width 39 height 21
type input "****"
click at [185, 185] on div "Ketch Subscription - Events" at bounding box center [231, 181] width 185 height 23
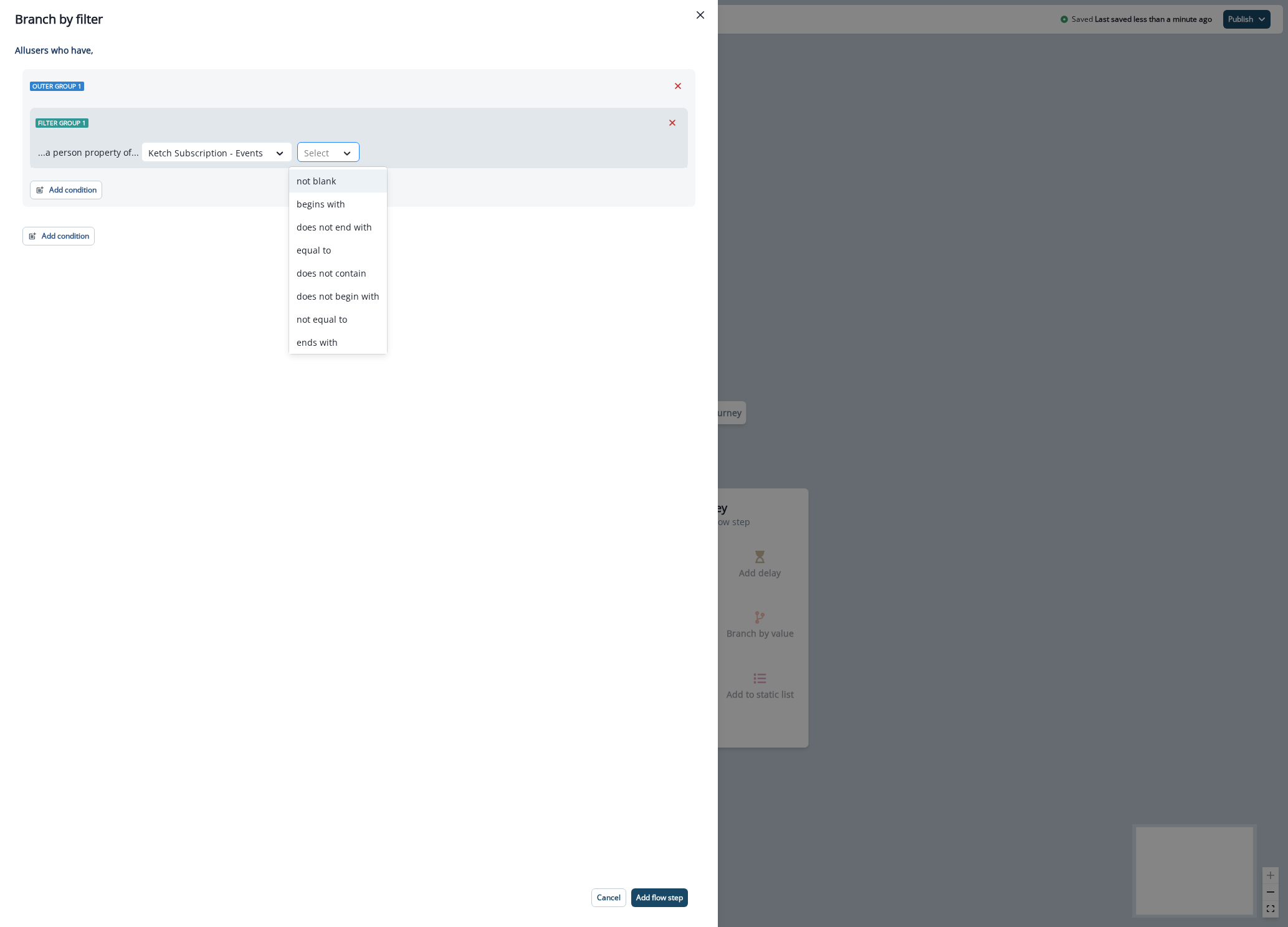
click at [347, 151] on div at bounding box center [347, 153] width 21 height 12
click at [317, 255] on div "equal to" at bounding box center [337, 250] width 98 height 23
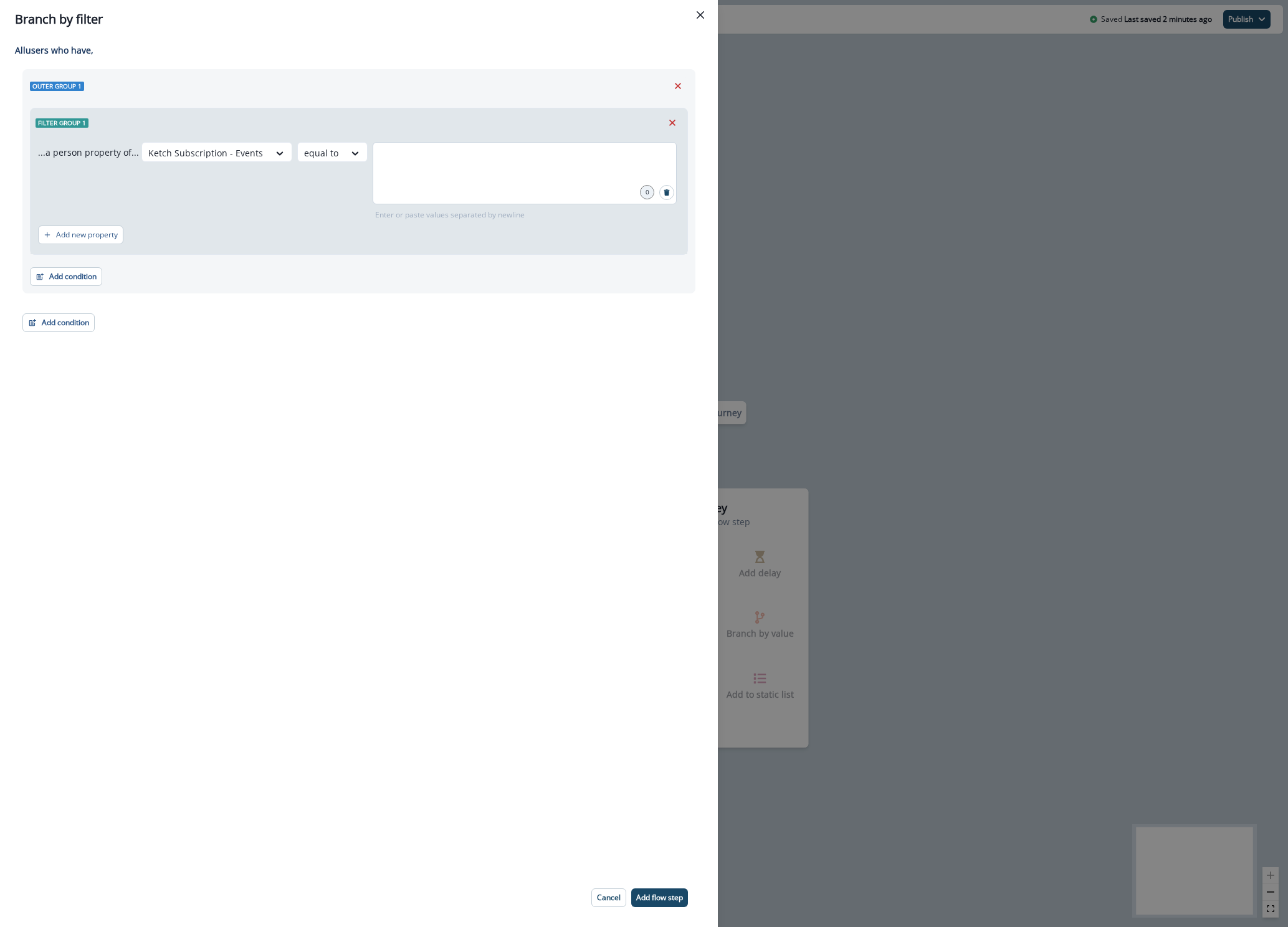
click at [413, 185] on div at bounding box center [524, 173] width 304 height 62
click at [285, 155] on icon at bounding box center [280, 153] width 11 height 12
click at [339, 322] on div "contains" at bounding box center [337, 317] width 98 height 23
click at [351, 157] on icon at bounding box center [357, 153] width 11 height 12
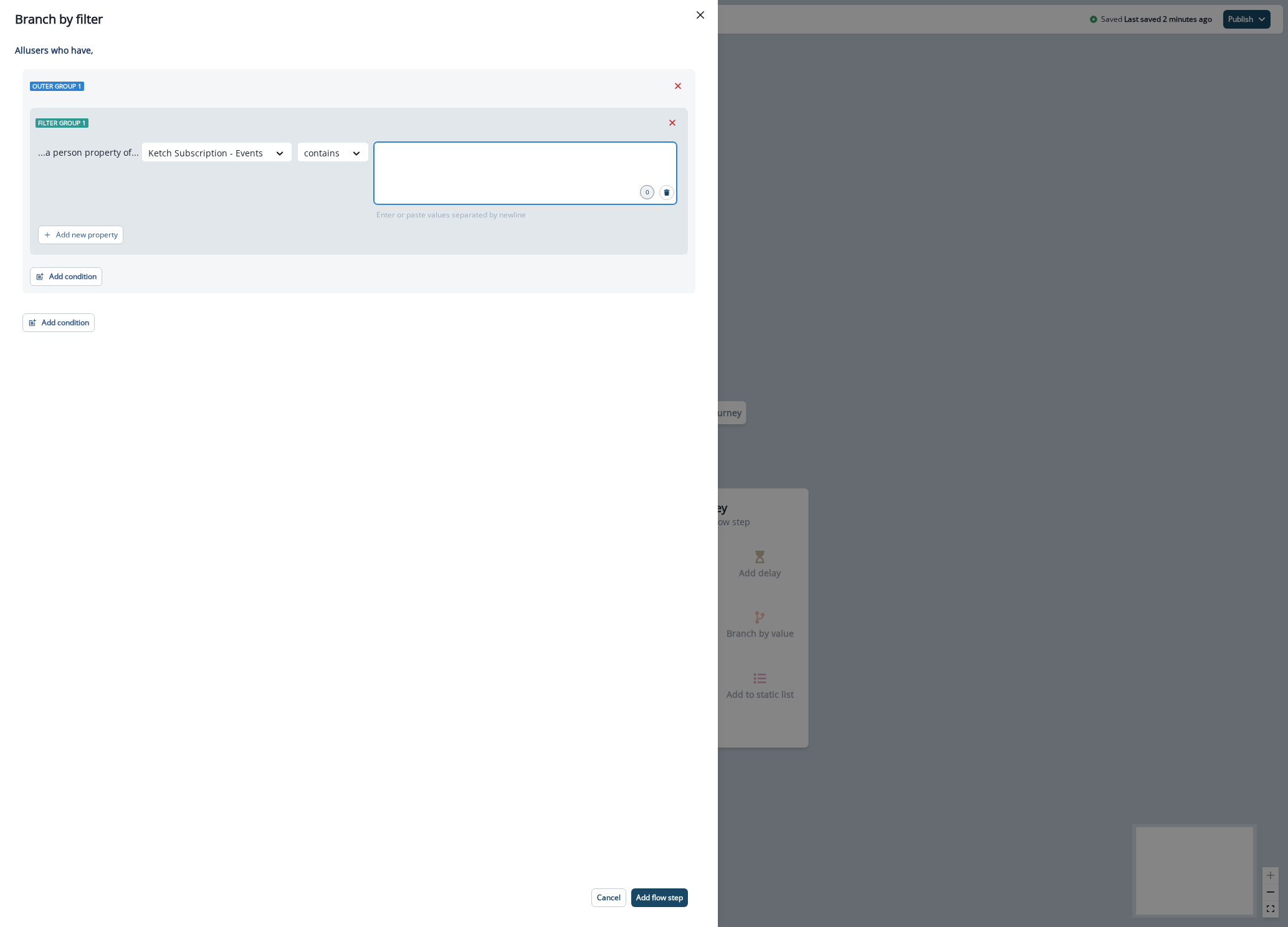
click at [482, 155] on input "text" at bounding box center [525, 158] width 299 height 25
type input "*******"
click at [231, 291] on div "Outer group 1 Filter group 1 ...a person property of... Ketch Subscription - Ev…" at bounding box center [359, 180] width 673 height 224
click at [81, 240] on button "Add new property" at bounding box center [80, 235] width 85 height 19
click at [69, 243] on button "or" at bounding box center [72, 242] width 19 height 15
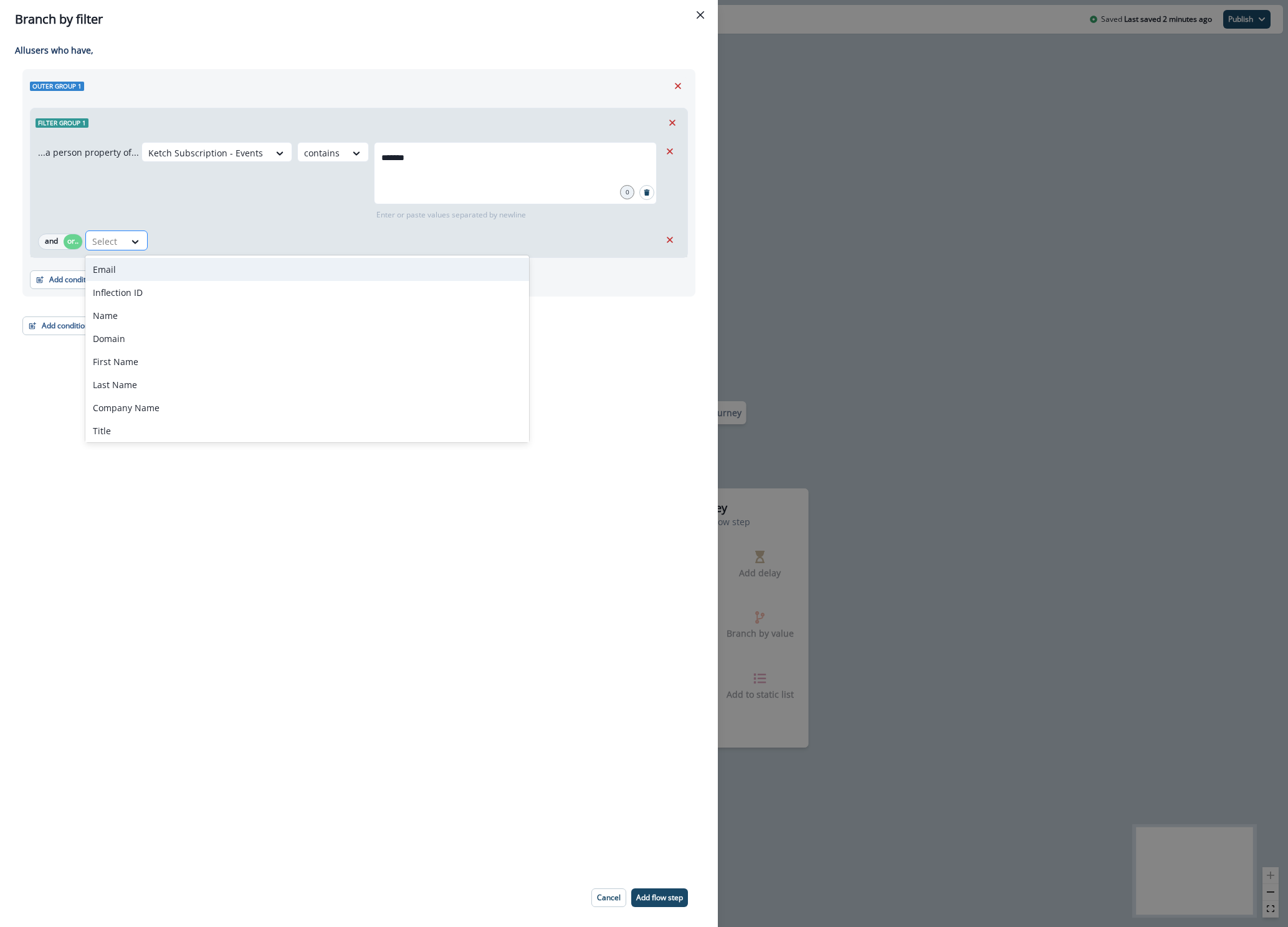
click at [112, 247] on div at bounding box center [105, 241] width 26 height 16
type input "*****"
click at [172, 294] on div "Ketch Subscription - Educational" at bounding box center [177, 292] width 185 height 23
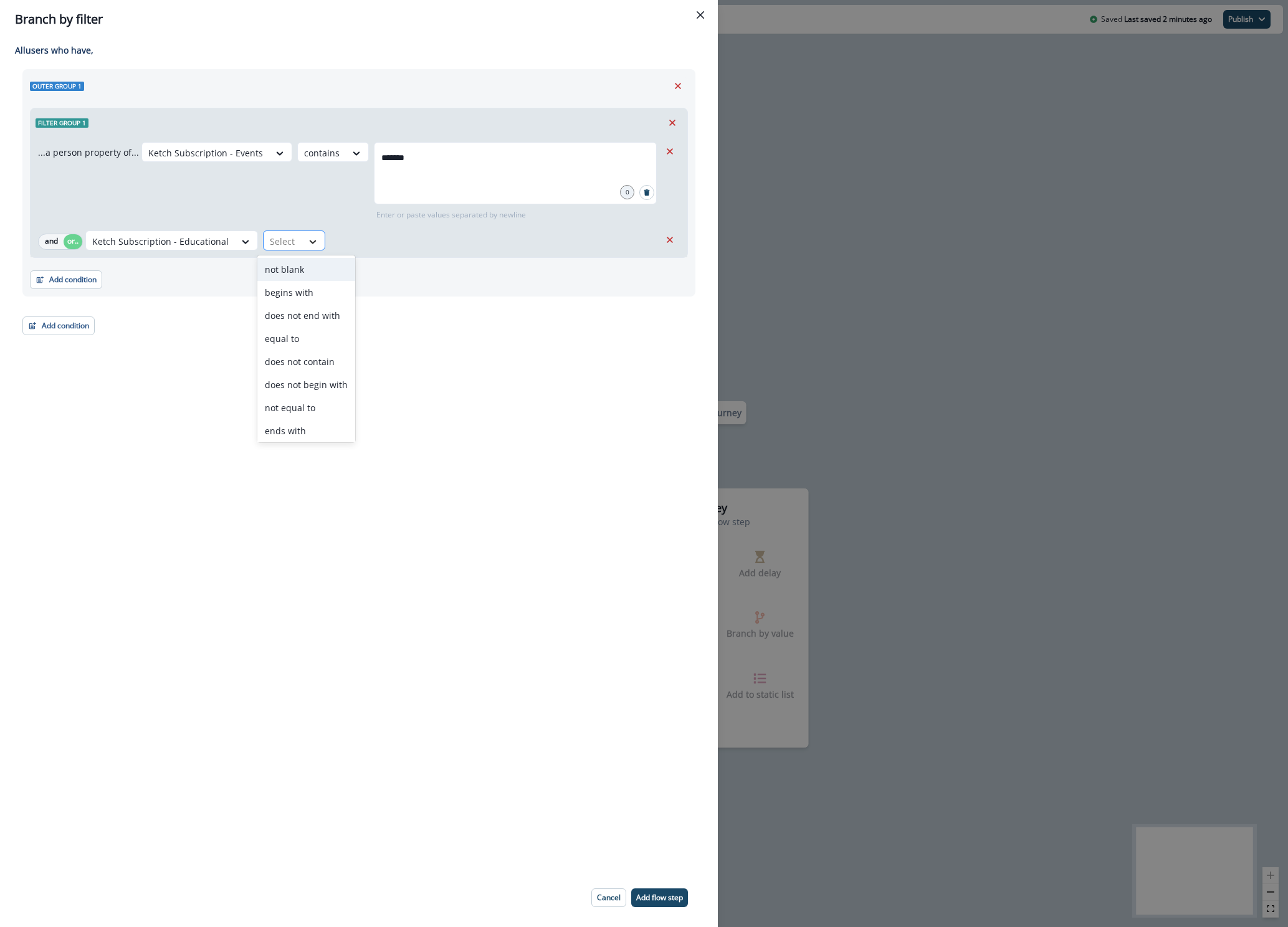
click at [307, 240] on icon at bounding box center [313, 241] width 11 height 12
click at [298, 408] on div "contains" at bounding box center [306, 405] width 98 height 23
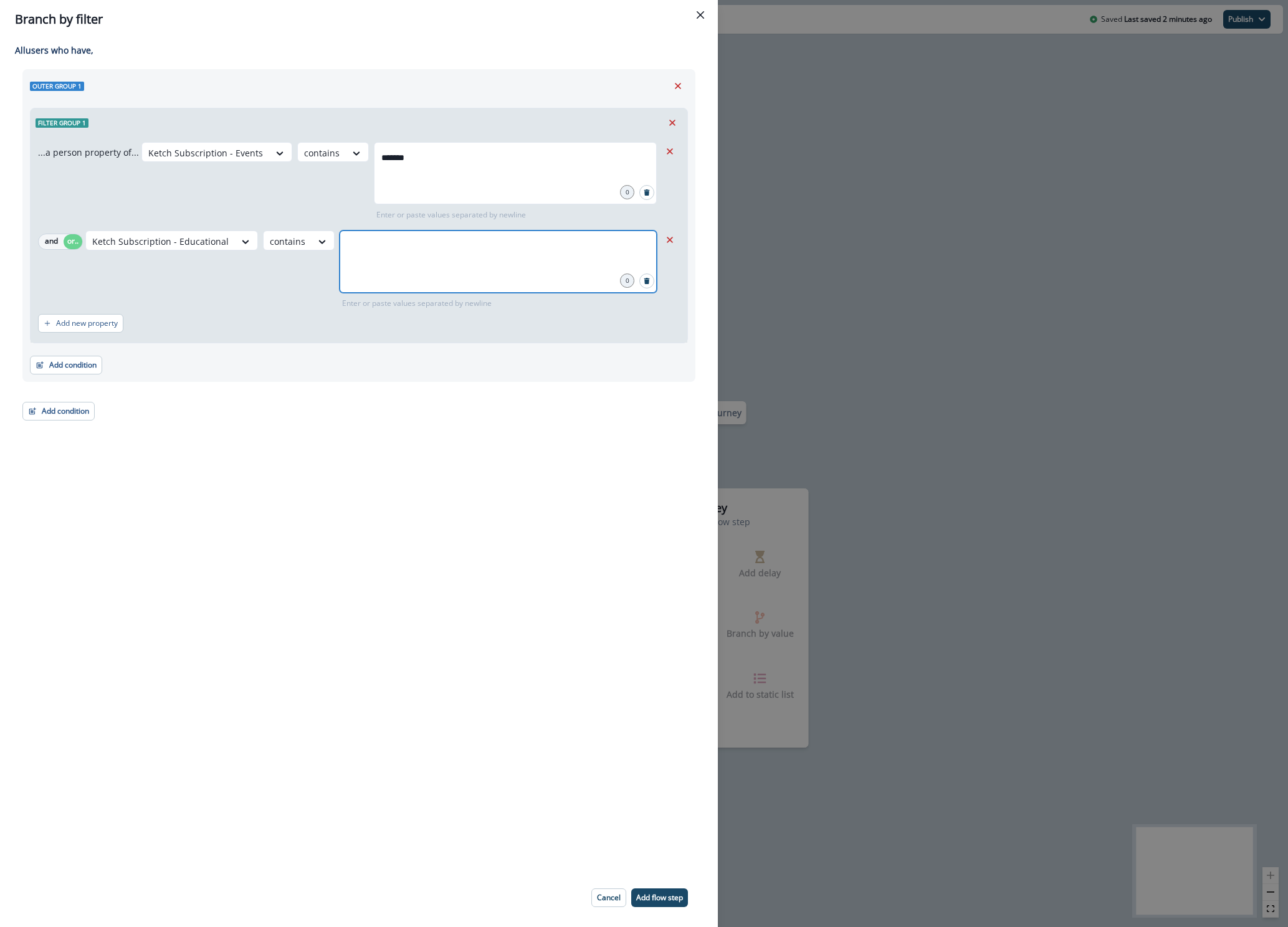
click at [388, 247] on input "text" at bounding box center [498, 246] width 313 height 25
type input "*******"
click at [397, 489] on div "Adding Branch by filter flow step in the middle will add the succeeding flow st…" at bounding box center [359, 453] width 718 height 829
click at [93, 319] on p "Add new property" at bounding box center [86, 323] width 62 height 9
click at [75, 332] on button "or" at bounding box center [72, 330] width 19 height 15
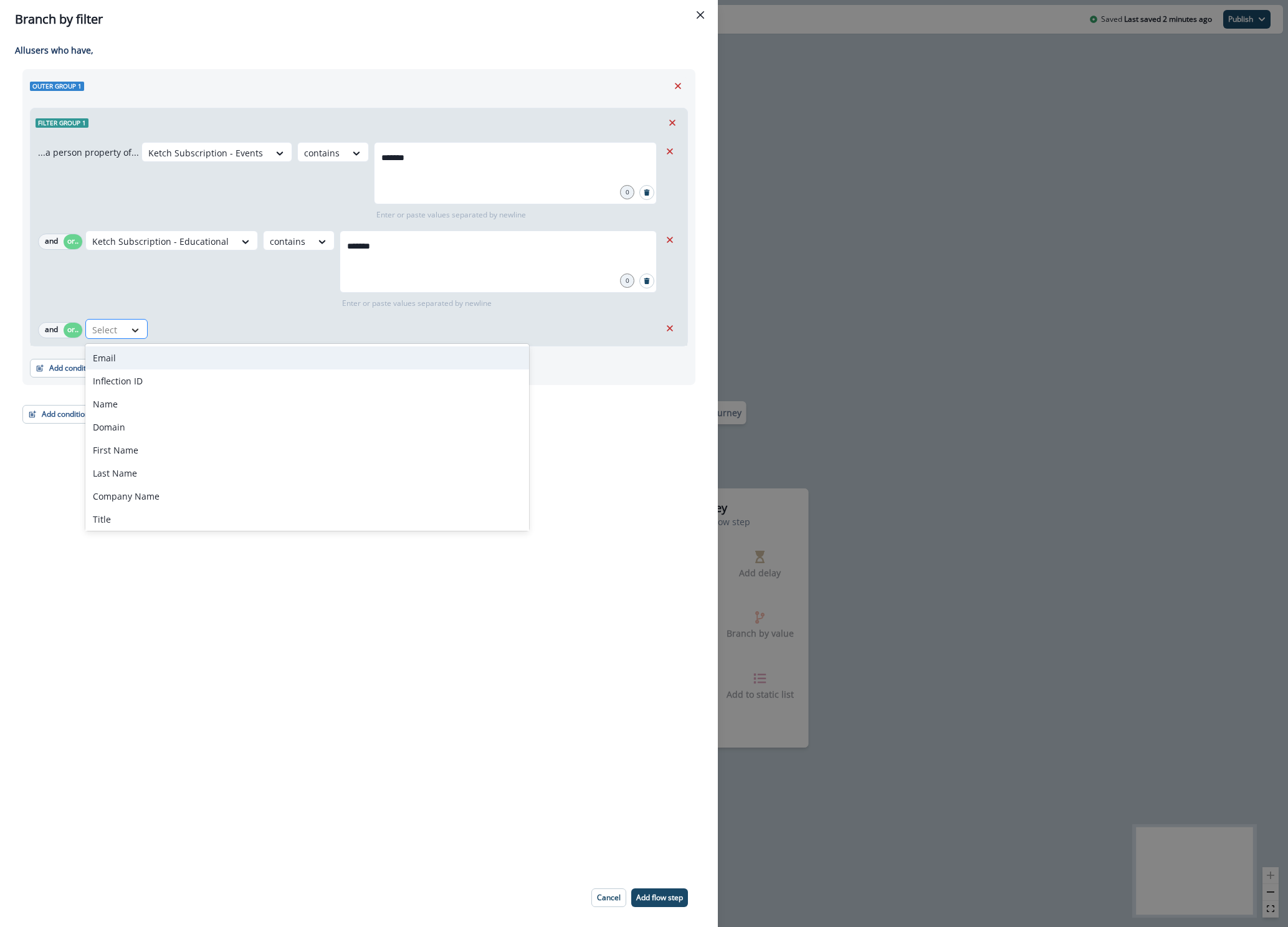
click at [126, 333] on div at bounding box center [135, 330] width 21 height 12
type input "*****"
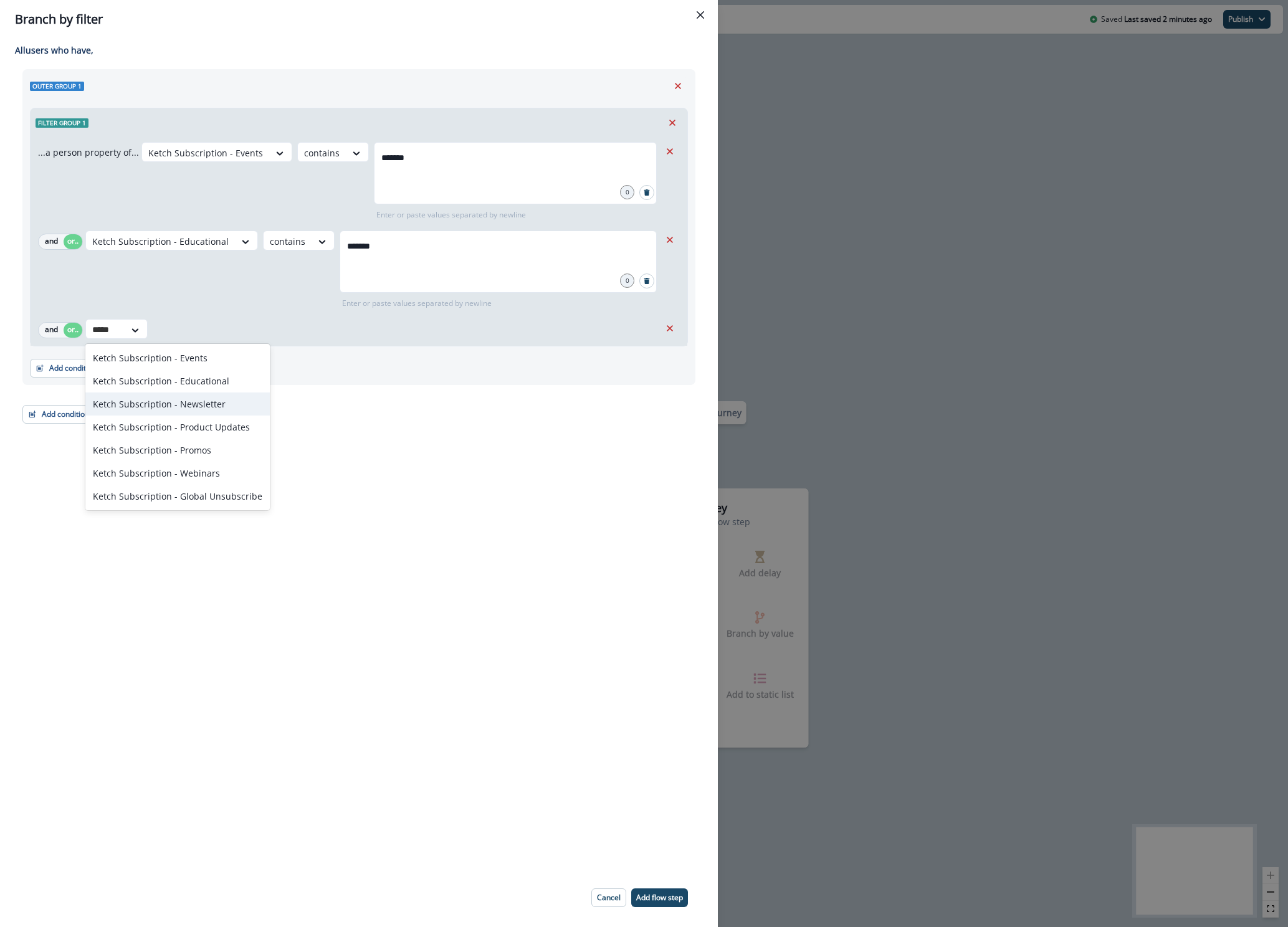
click at [185, 407] on div "Ketch Subscription - Newsletter" at bounding box center [177, 404] width 185 height 23
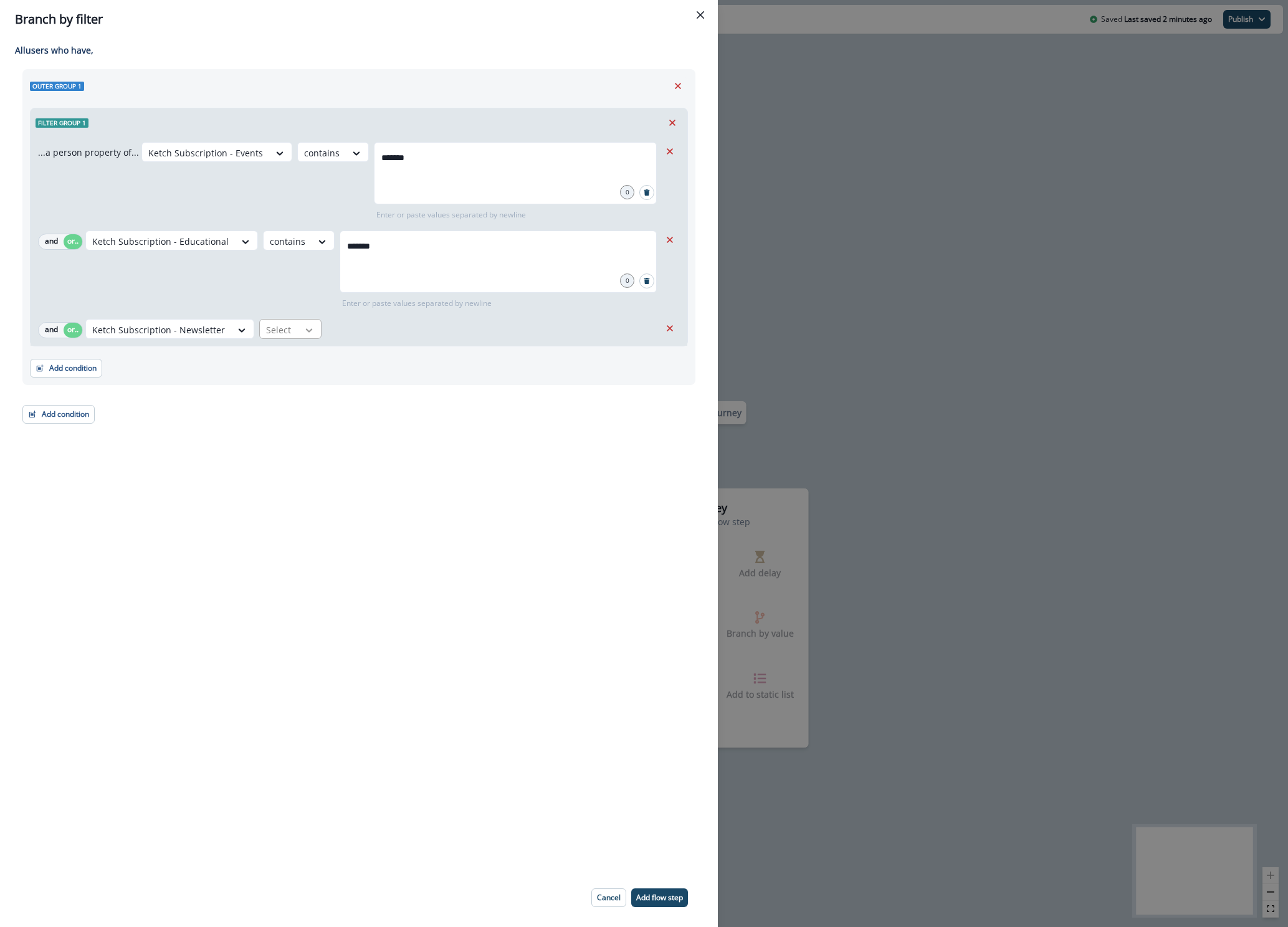
click at [285, 159] on icon at bounding box center [280, 153] width 11 height 12
click at [295, 491] on div "contains" at bounding box center [303, 494] width 98 height 23
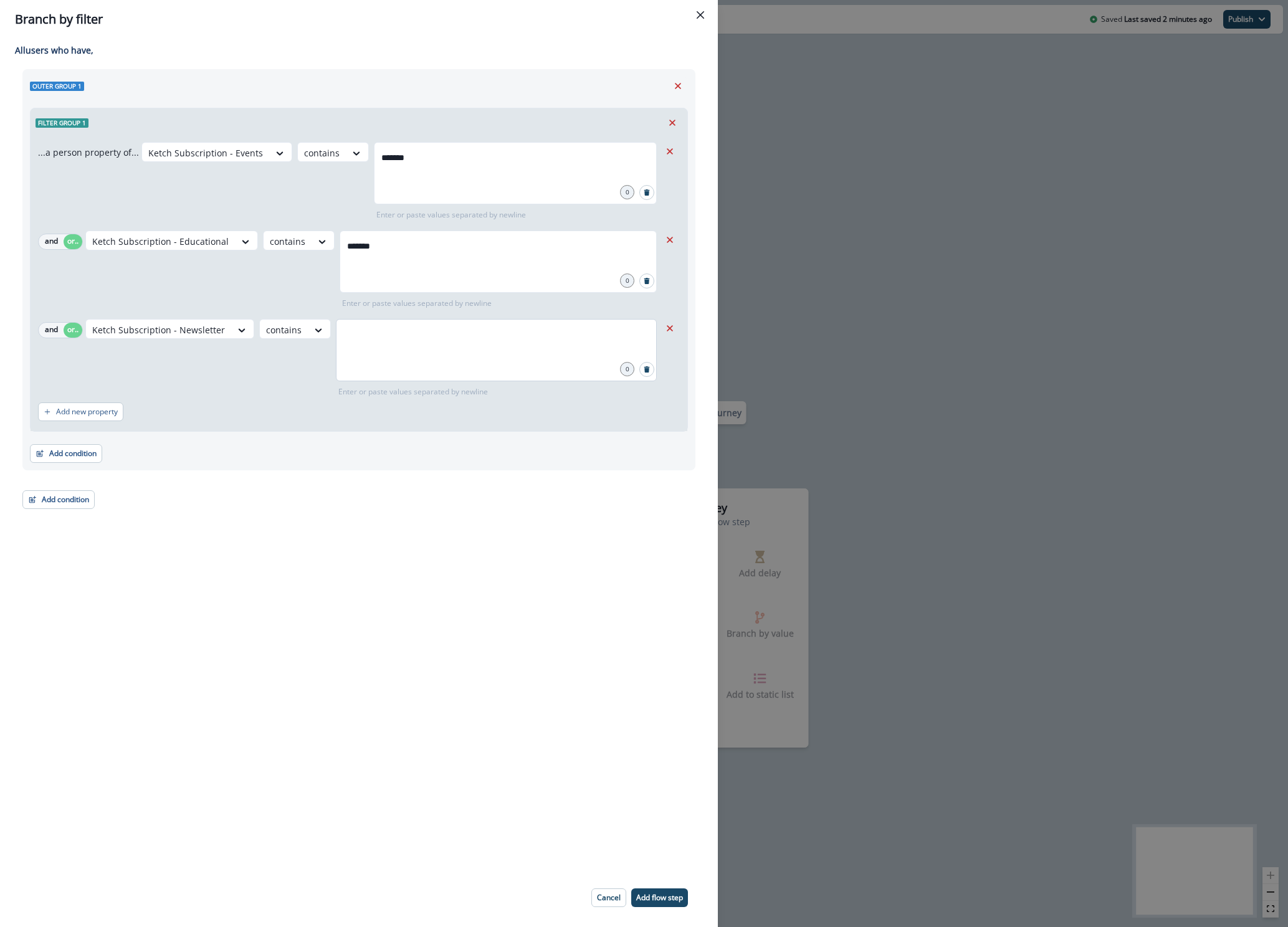
click at [368, 359] on div at bounding box center [496, 350] width 321 height 62
type input "*******"
click at [238, 459] on div "Add condition Contact properties A person property Performed a product event Pe…" at bounding box center [359, 447] width 658 height 31
click at [98, 413] on p "Add new property" at bounding box center [86, 412] width 62 height 9
click at [71, 418] on button "or" at bounding box center [72, 418] width 19 height 15
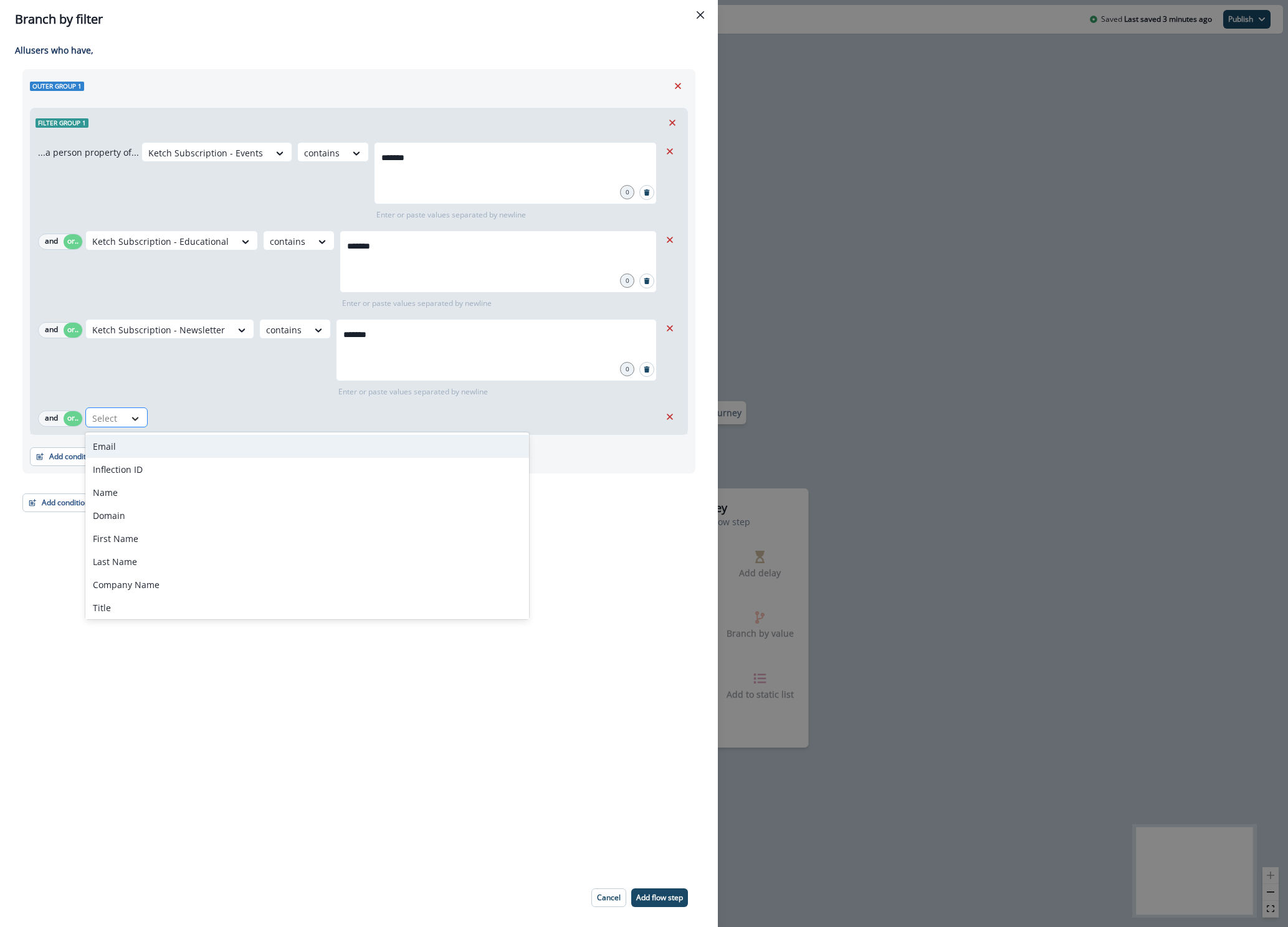
click at [140, 416] on icon at bounding box center [135, 418] width 11 height 12
type input "*"
type input "*****"
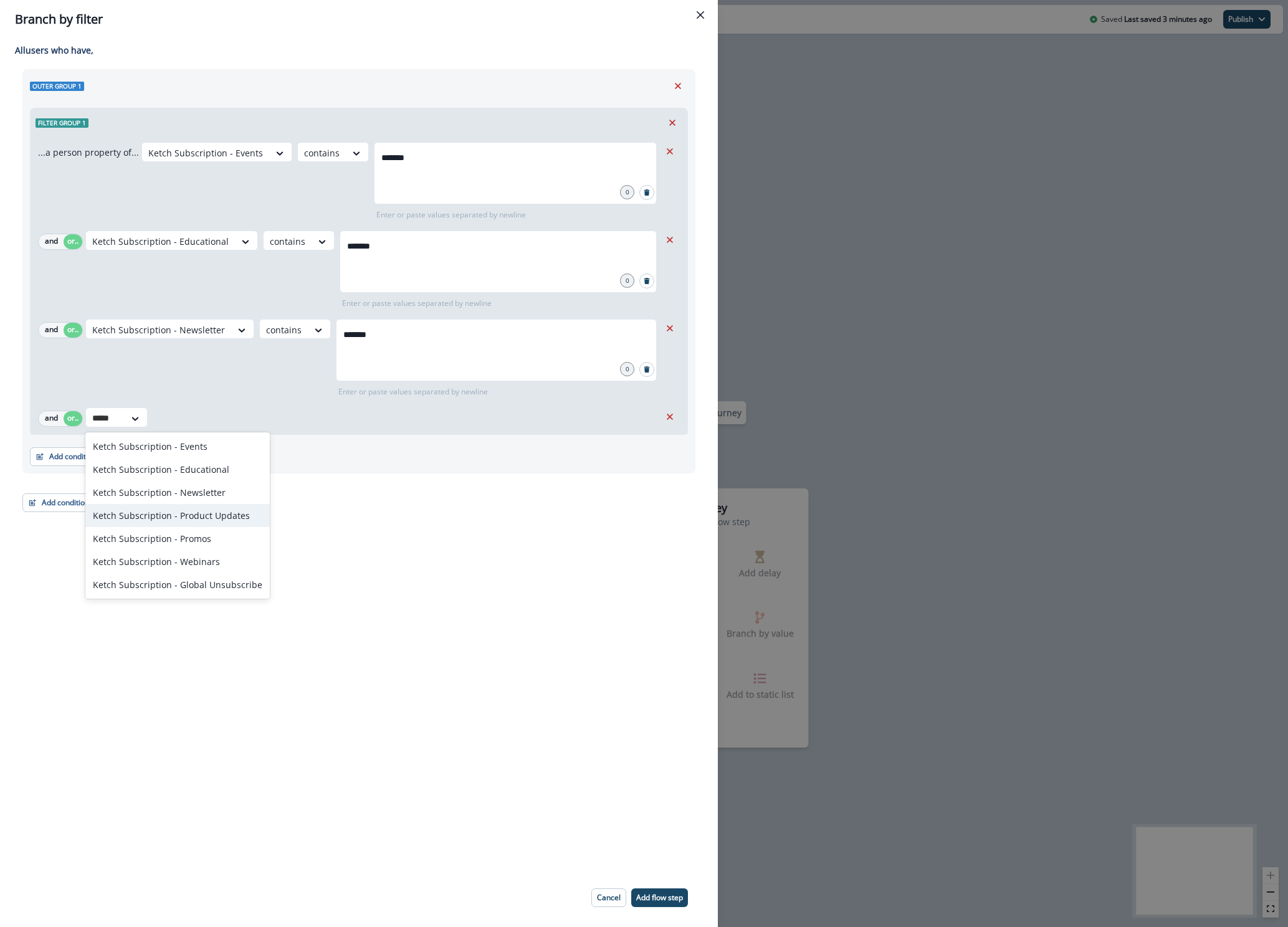
click at [177, 511] on div "Ketch Subscription - Product Updates" at bounding box center [177, 515] width 185 height 23
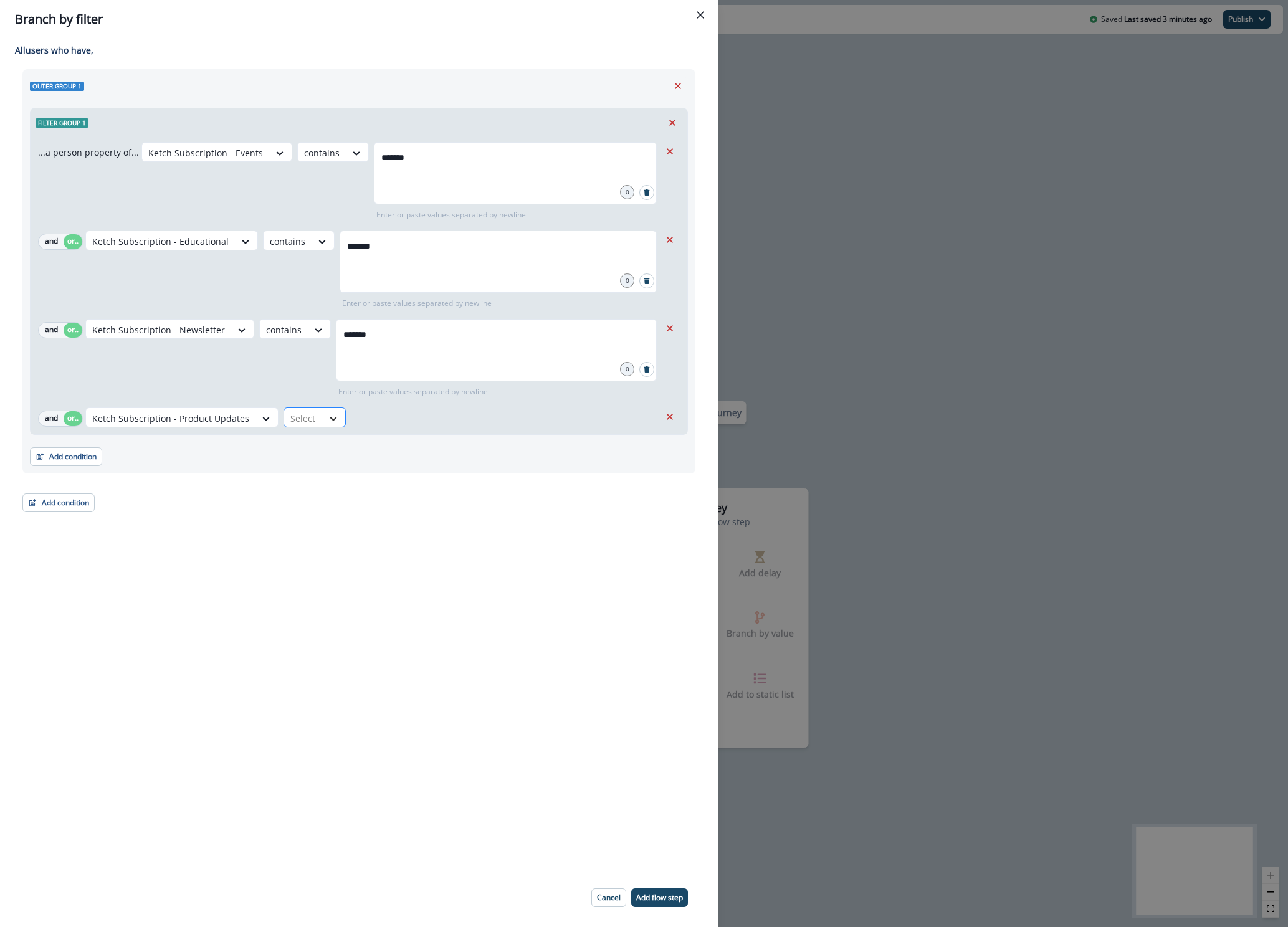
click at [330, 418] on icon at bounding box center [333, 418] width 7 height 4
click at [315, 579] on div "contains" at bounding box center [327, 582] width 98 height 23
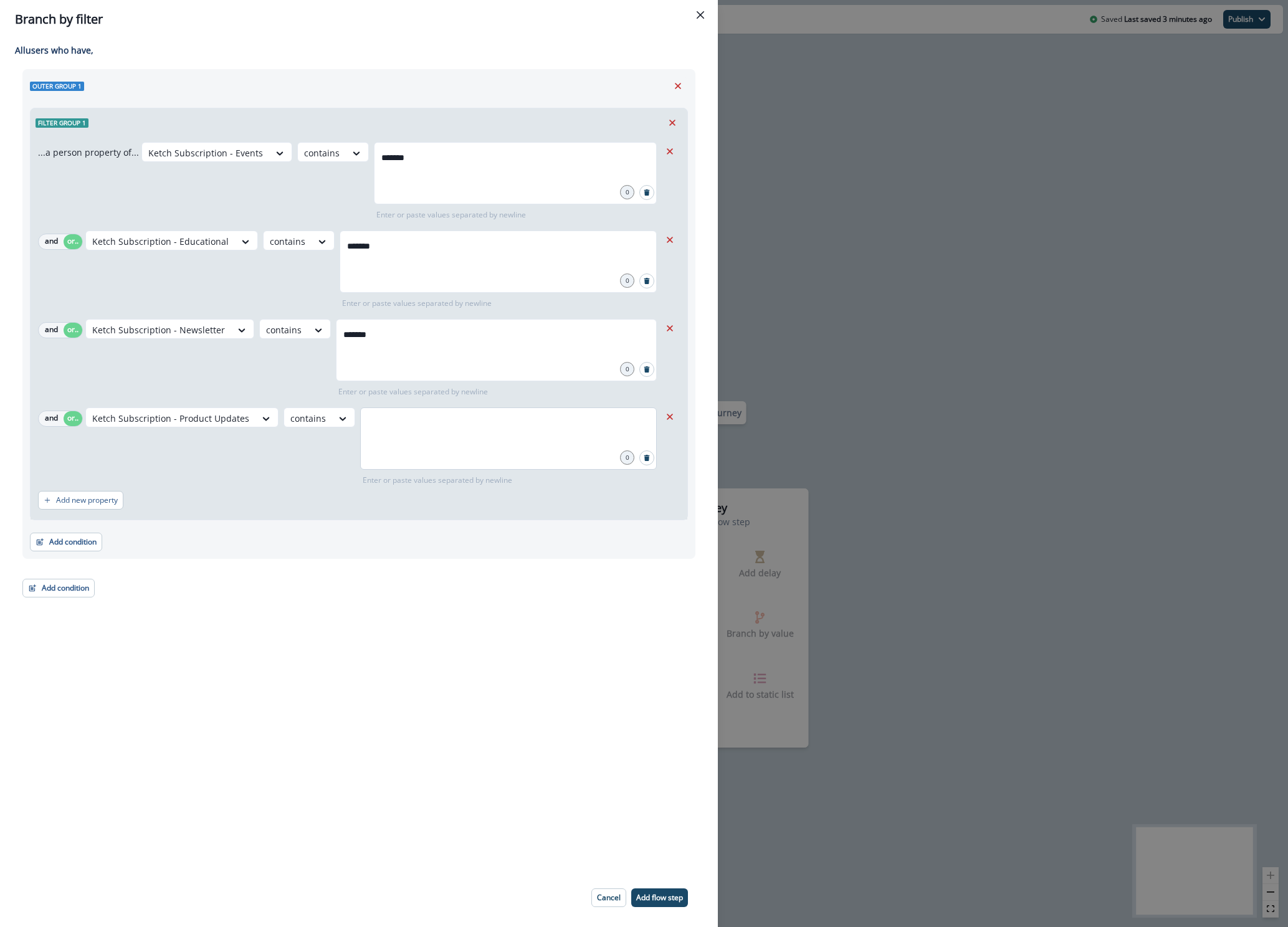
click at [405, 444] on div at bounding box center [508, 439] width 296 height 62
type input "*******"
click at [107, 502] on p "Add new property" at bounding box center [86, 500] width 62 height 9
click at [75, 507] on button "or" at bounding box center [72, 507] width 19 height 15
click at [269, 159] on div at bounding box center [280, 153] width 21 height 12
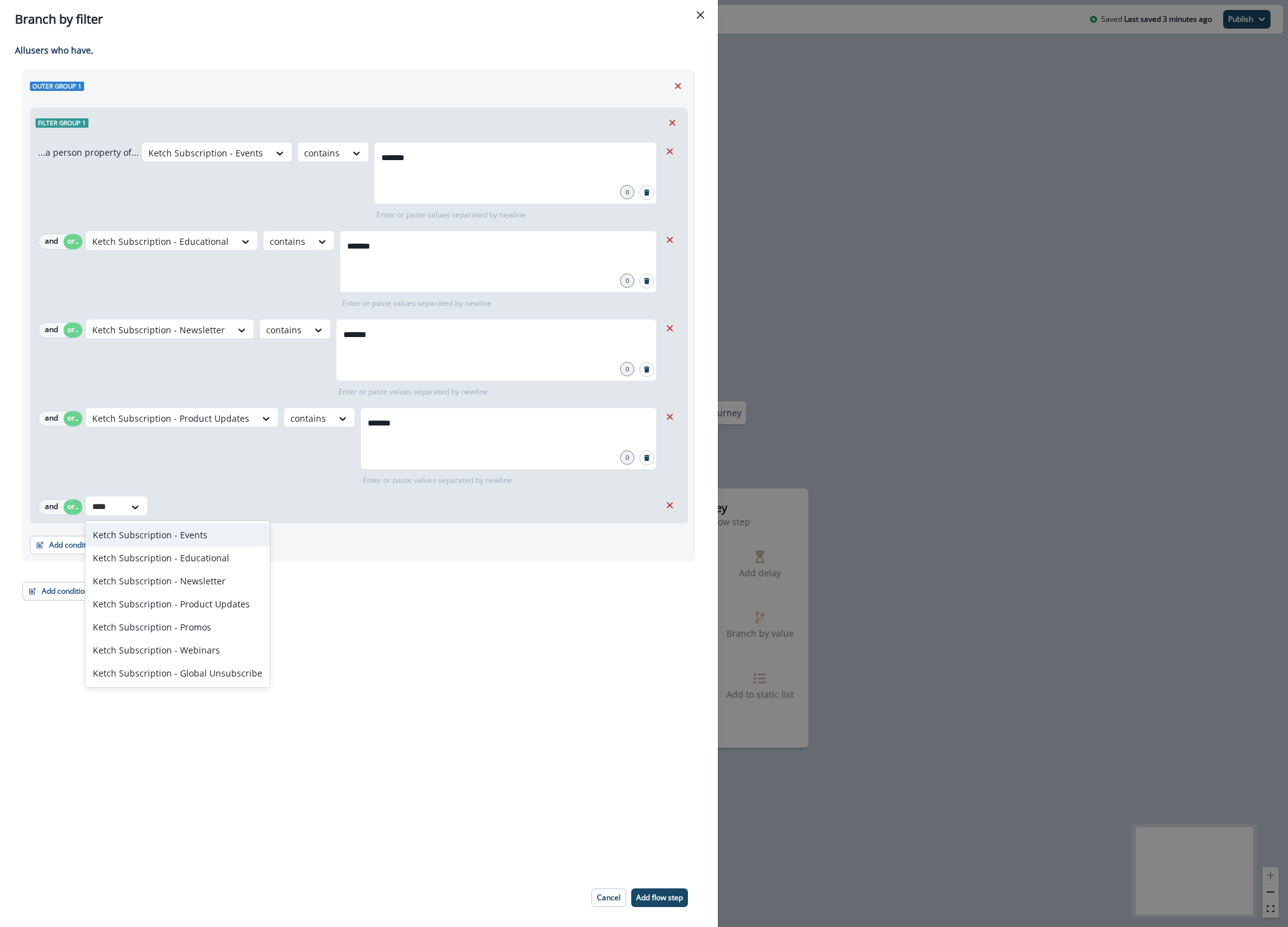
type input "*****"
click at [154, 620] on div "Ketch Subscription - Promos" at bounding box center [177, 627] width 185 height 23
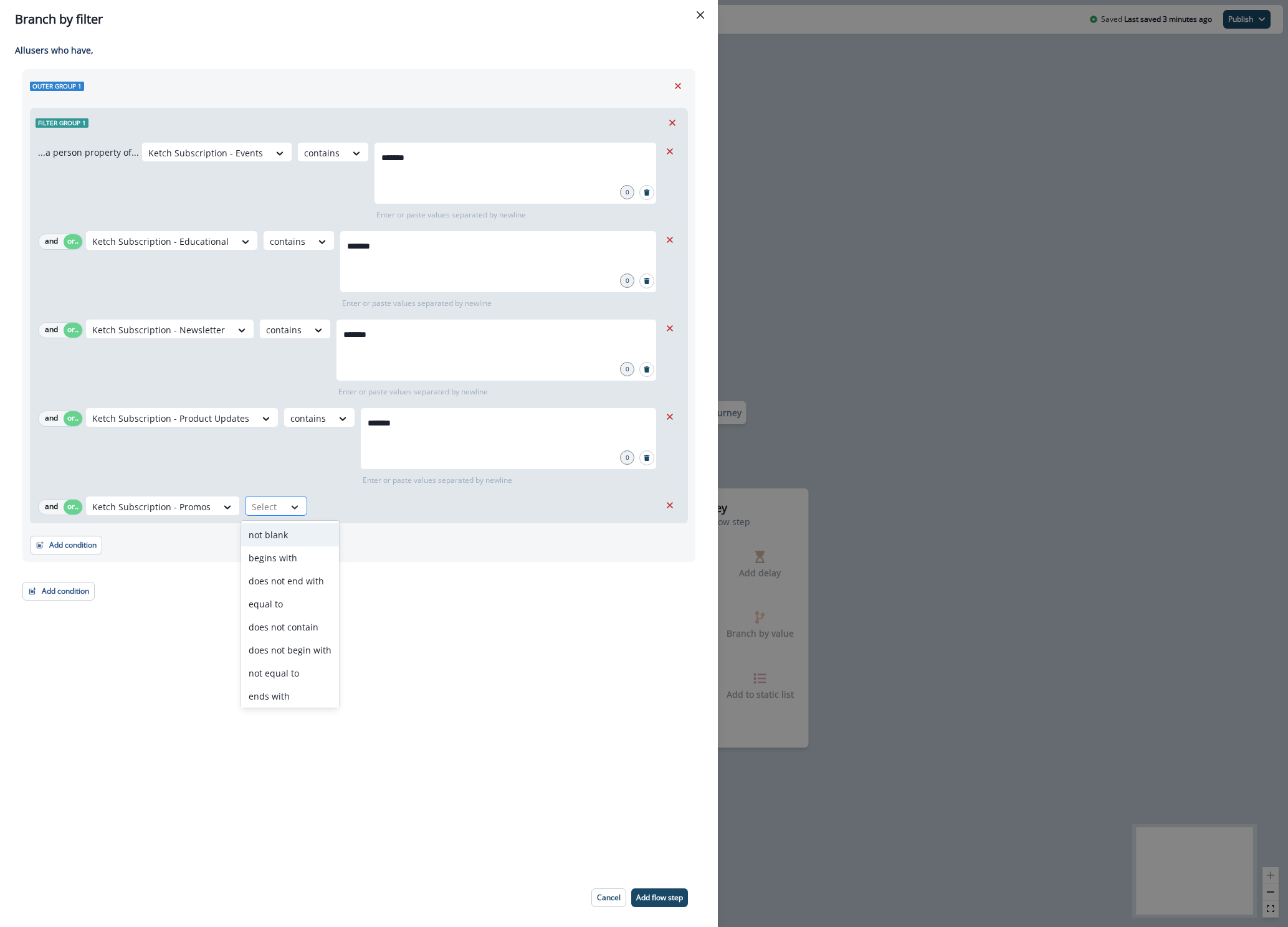
click at [289, 509] on icon at bounding box center [295, 507] width 11 height 12
click at [280, 667] on div "contains" at bounding box center [290, 670] width 98 height 23
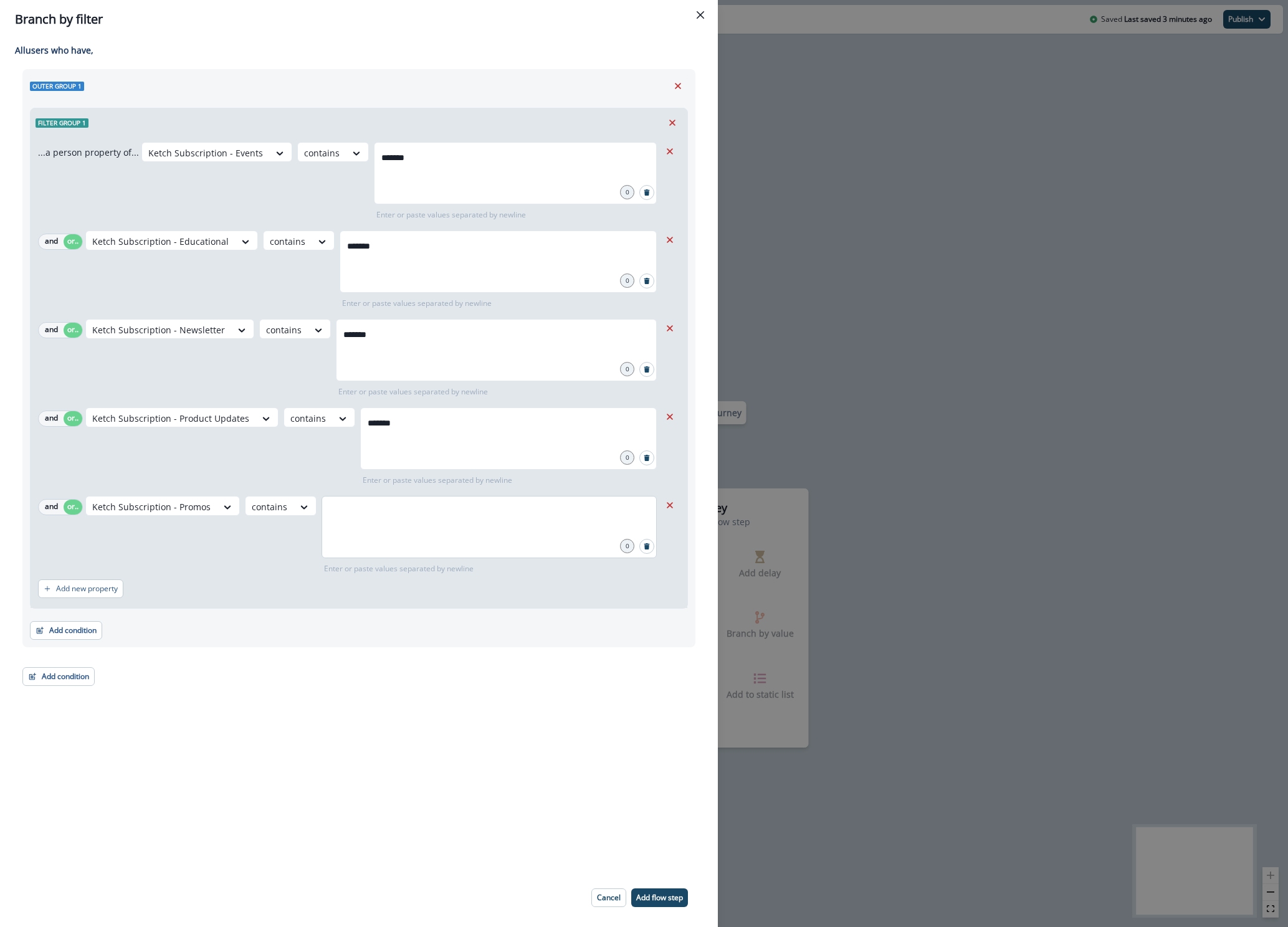
click at [389, 532] on div at bounding box center [489, 527] width 336 height 62
type input "*******"
click at [103, 587] on p "Add new property" at bounding box center [86, 588] width 62 height 9
click at [81, 596] on button "or" at bounding box center [72, 596] width 19 height 15
click at [148, 161] on div at bounding box center [206, 153] width 115 height 16
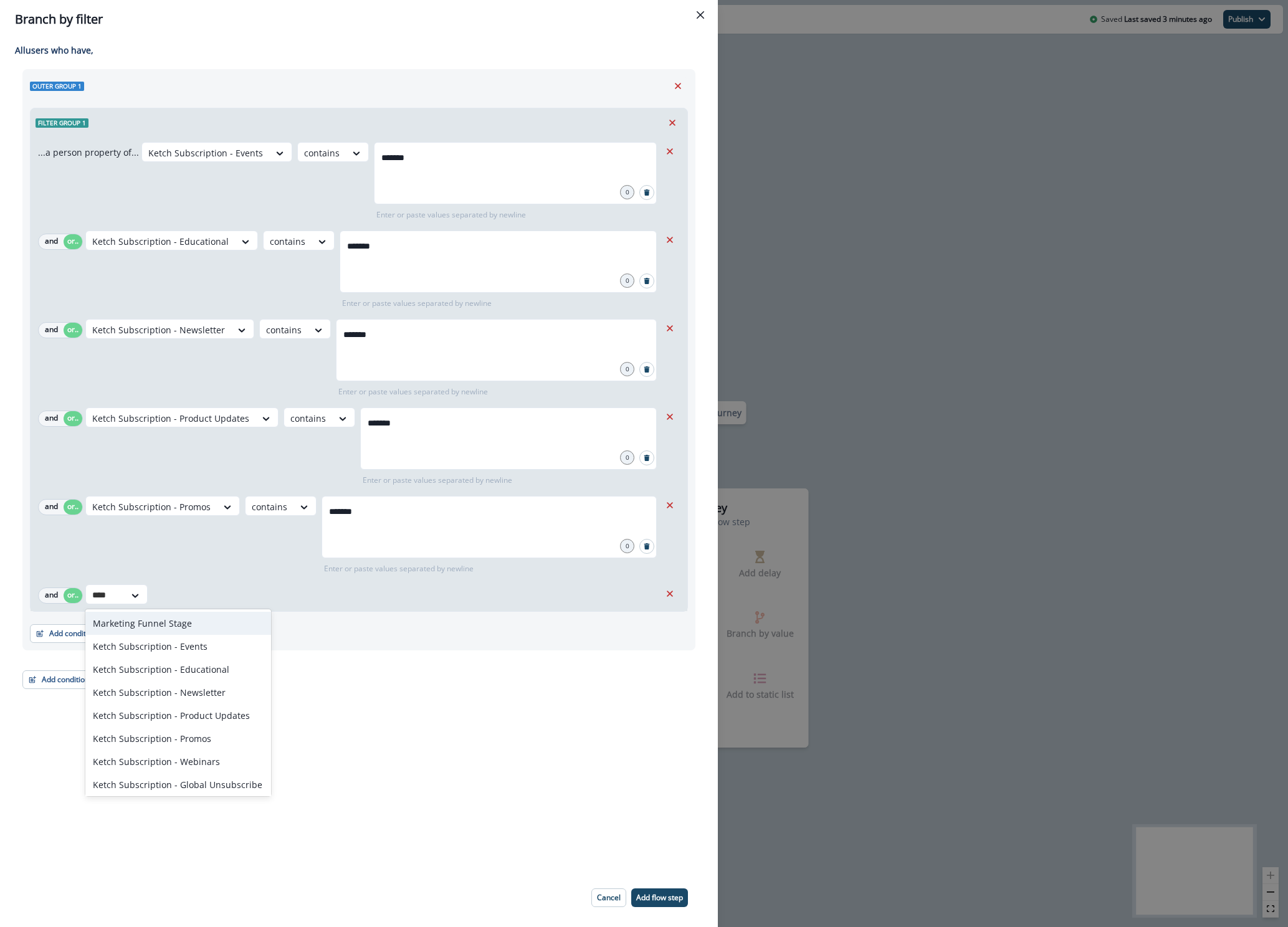
type input "*****"
click at [163, 737] on div "Ketch Subscription - Webinars" at bounding box center [177, 738] width 185 height 23
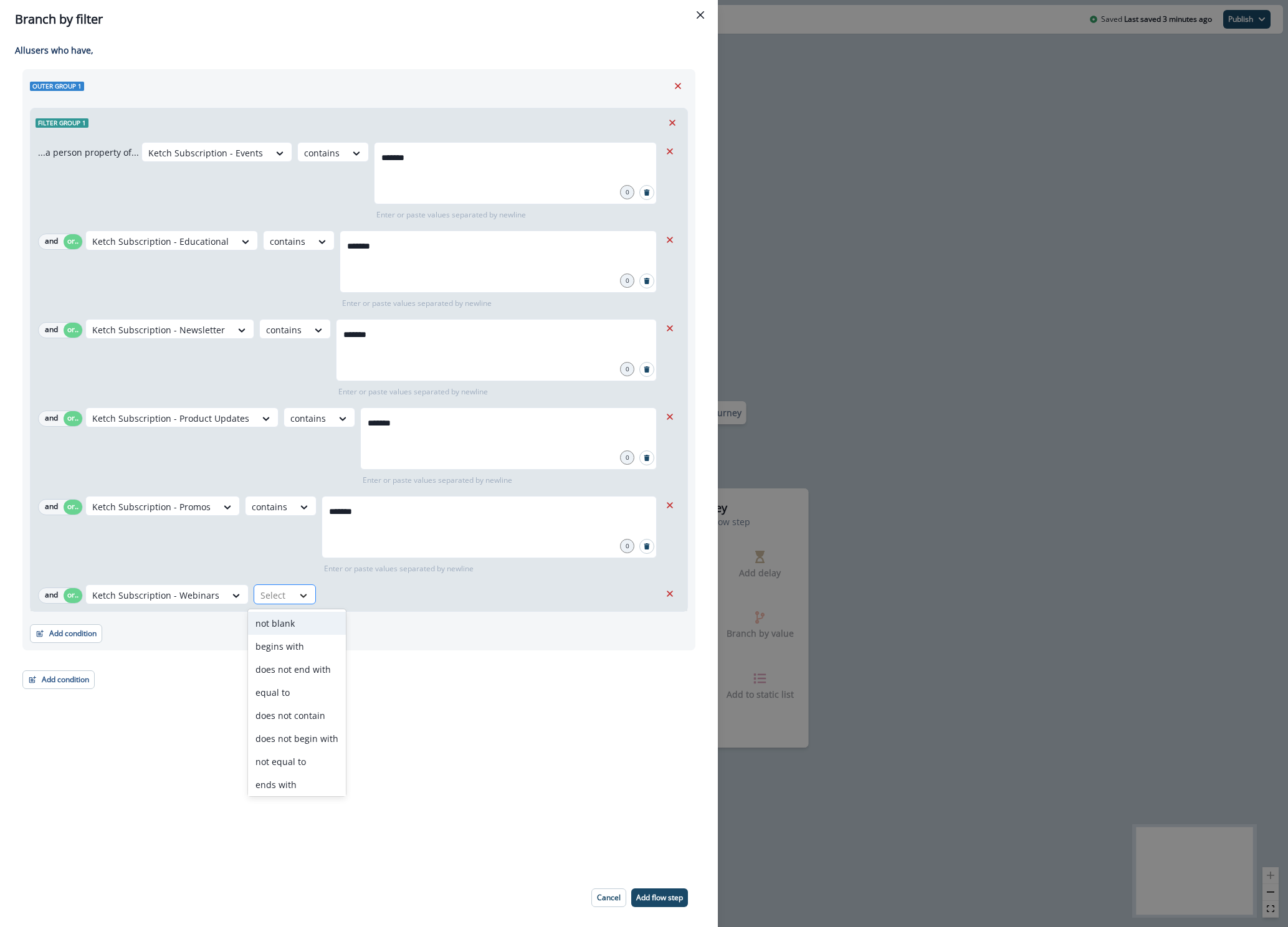
click at [299, 591] on icon at bounding box center [304, 595] width 11 height 12
click at [281, 760] on div "contains" at bounding box center [296, 759] width 98 height 23
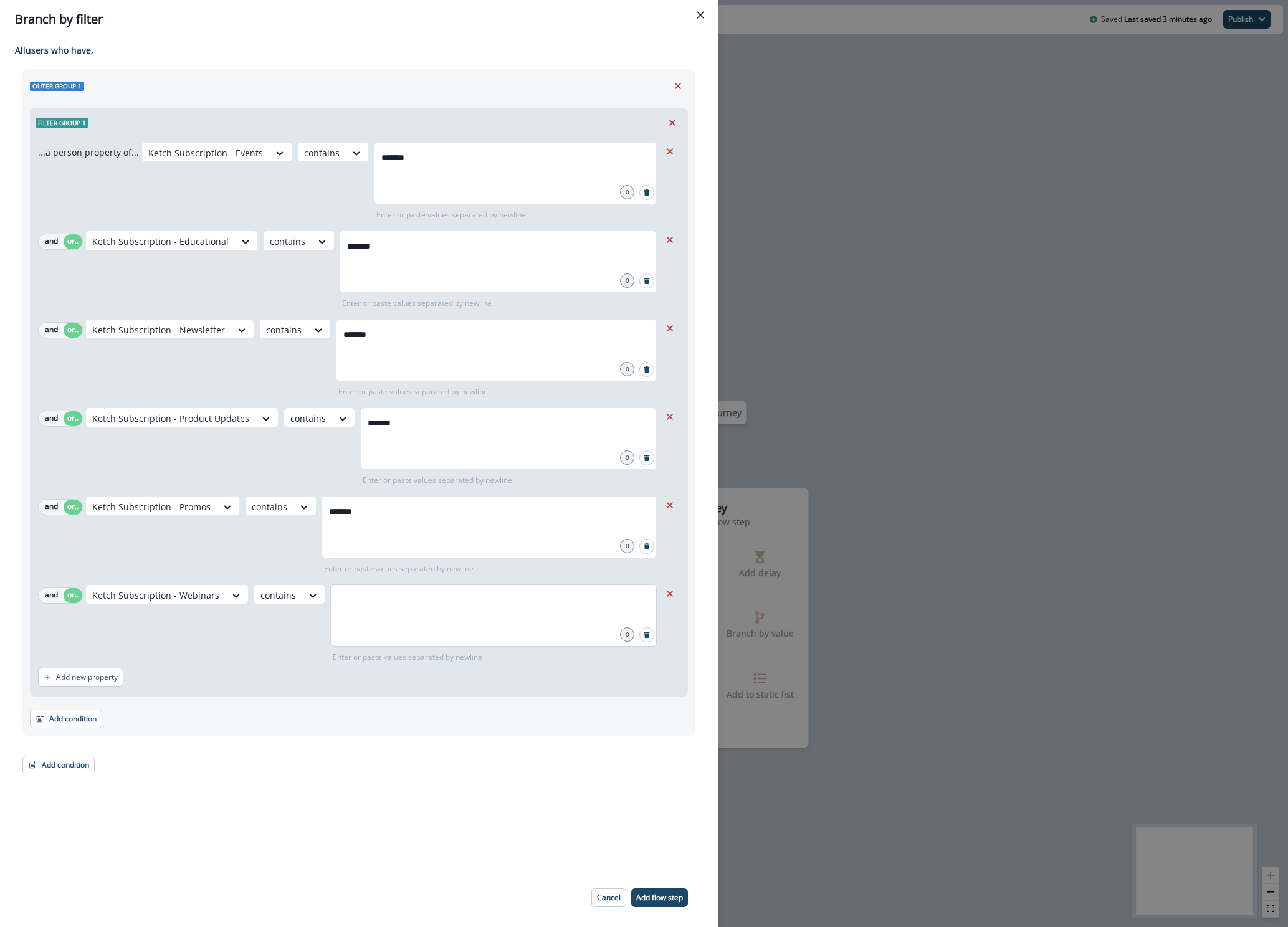
click at [363, 623] on div at bounding box center [493, 615] width 327 height 62
type input "*******"
click at [351, 866] on div "Adding Branch by filter flow step in the middle will add the succeeding flow st…" at bounding box center [359, 453] width 718 height 829
click at [71, 723] on button "Add condition" at bounding box center [66, 719] width 72 height 19
click at [110, 773] on button "A person property" at bounding box center [109, 772] width 158 height 21
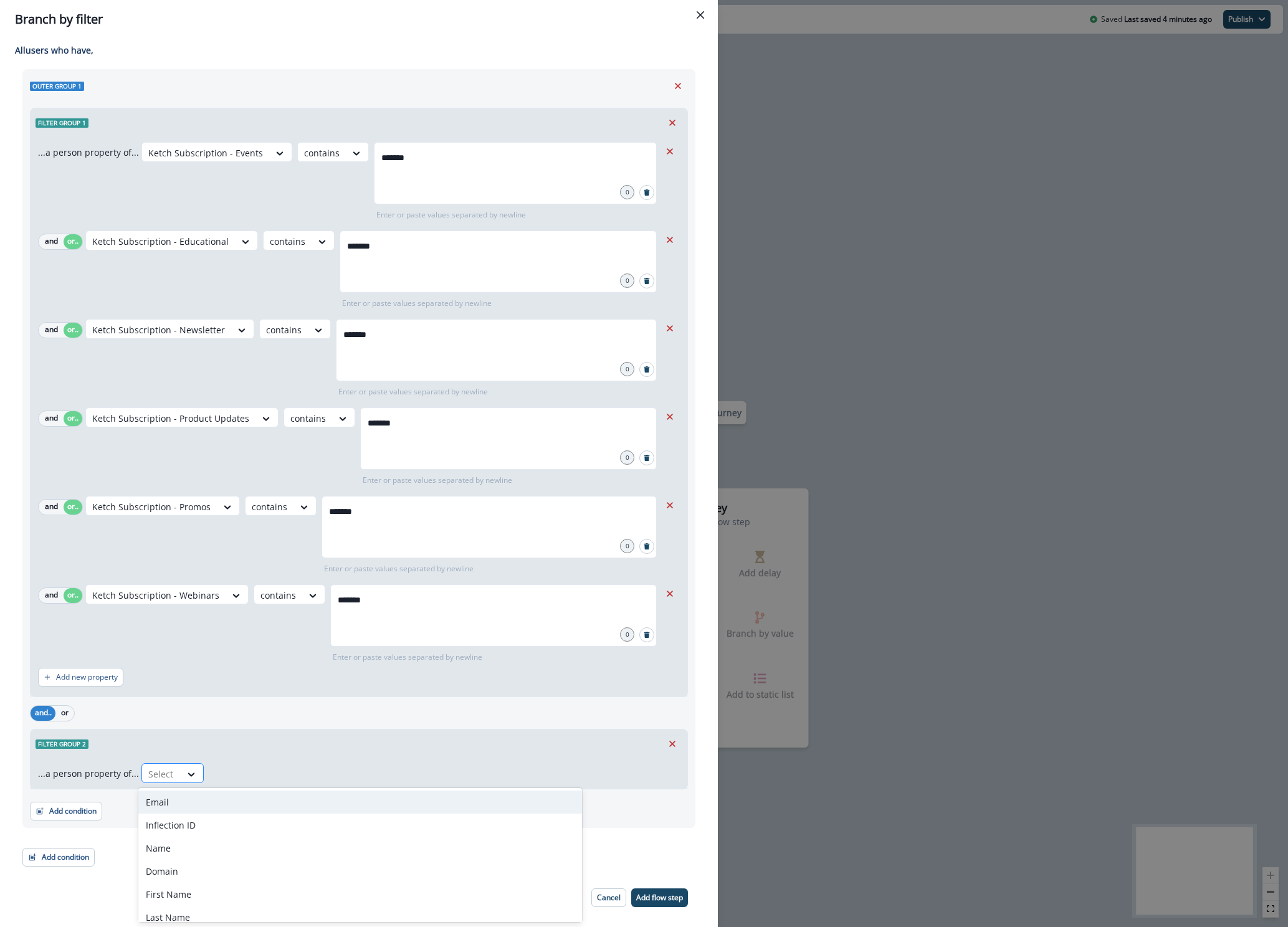
click at [172, 774] on div "Select" at bounding box center [161, 774] width 39 height 21
type input "*****"
click at [242, 902] on div "Ketch Subscription - Global Unsubscribe" at bounding box center [231, 908] width 185 height 23
click at [396, 774] on icon at bounding box center [402, 774] width 11 height 12
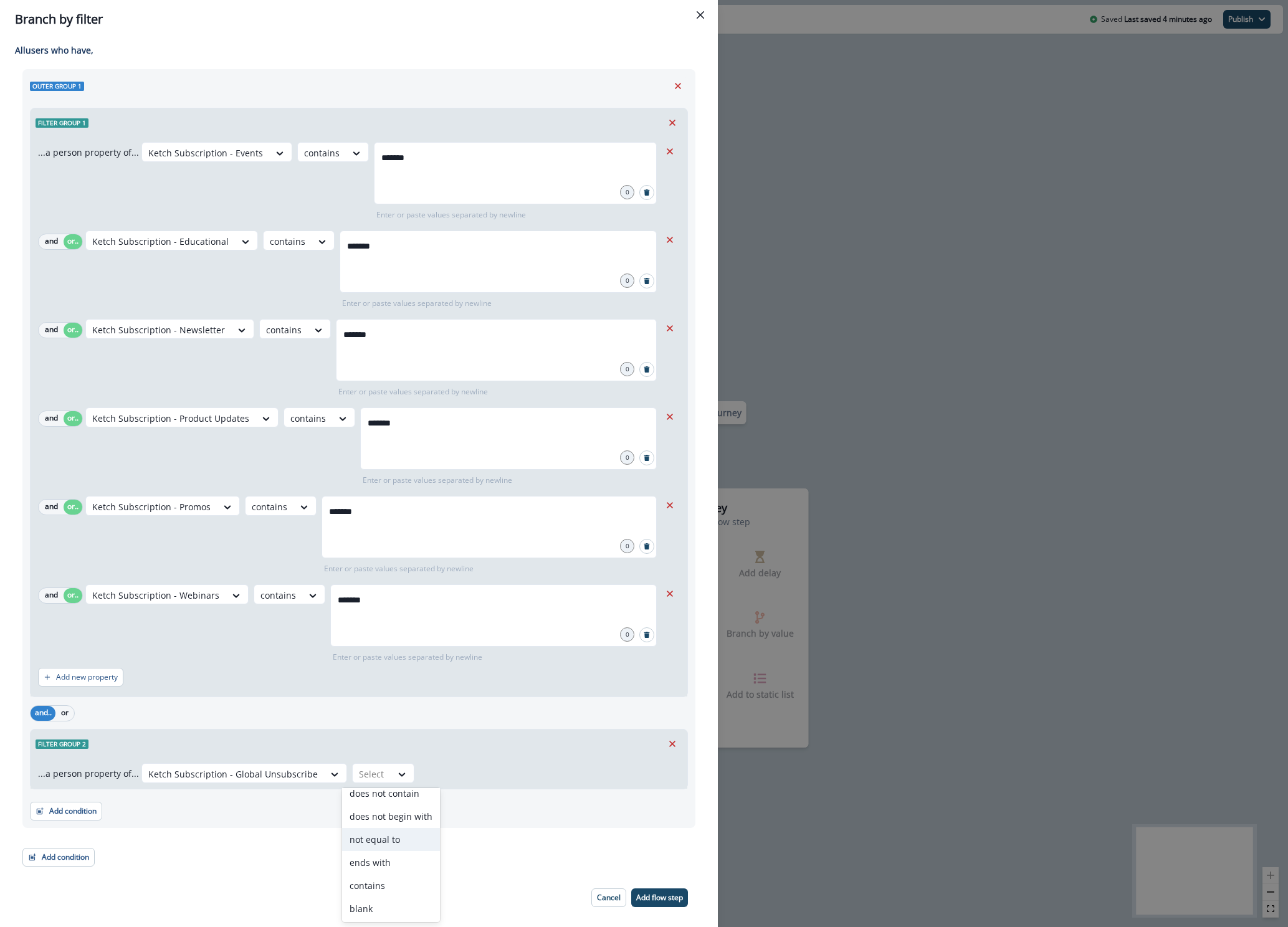
scroll to position [102, 0]
click at [666, 747] on icon "Remove" at bounding box center [672, 744] width 11 height 11
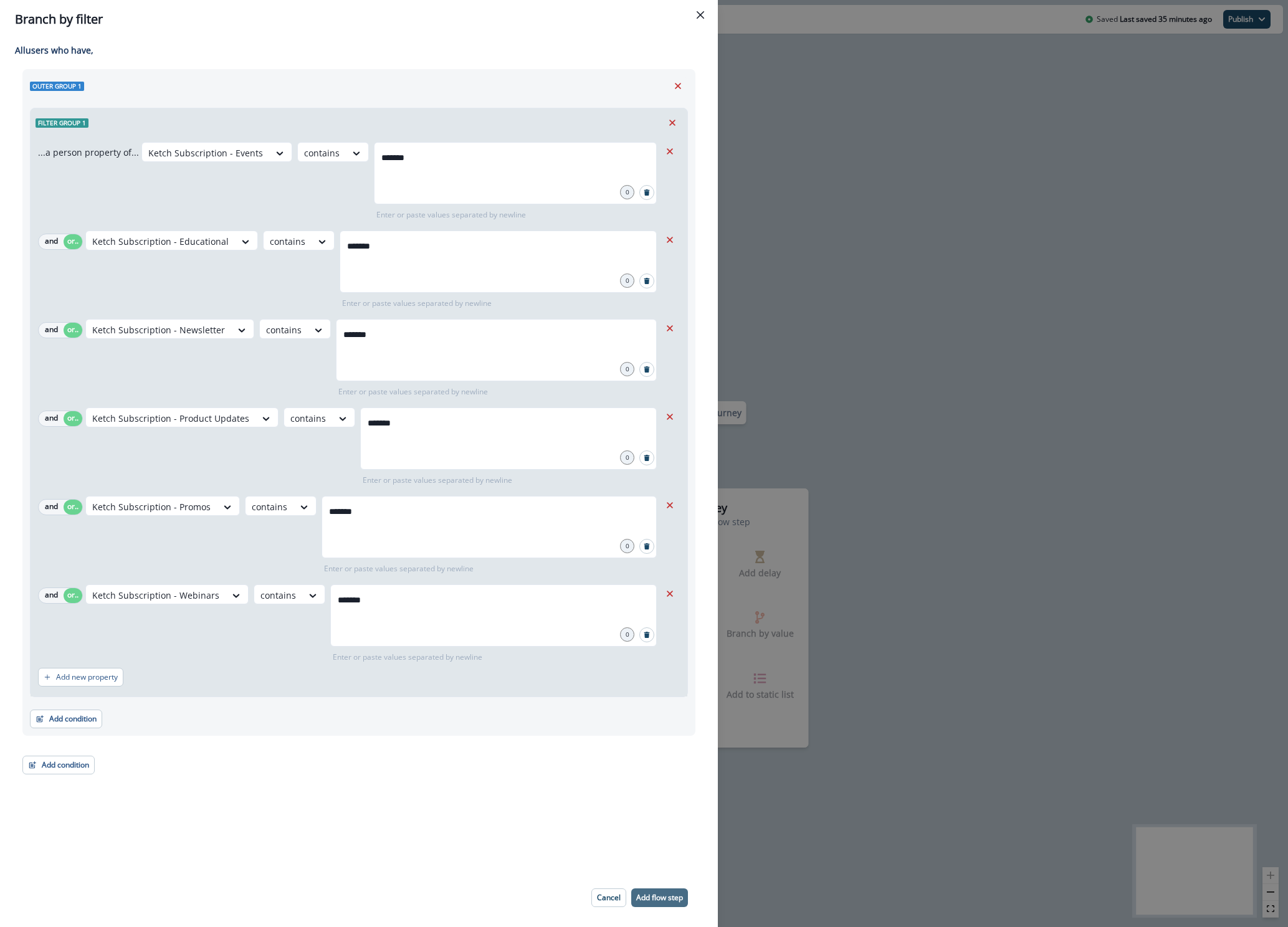
click at [646, 893] on p "Add flow step" at bounding box center [659, 897] width 47 height 9
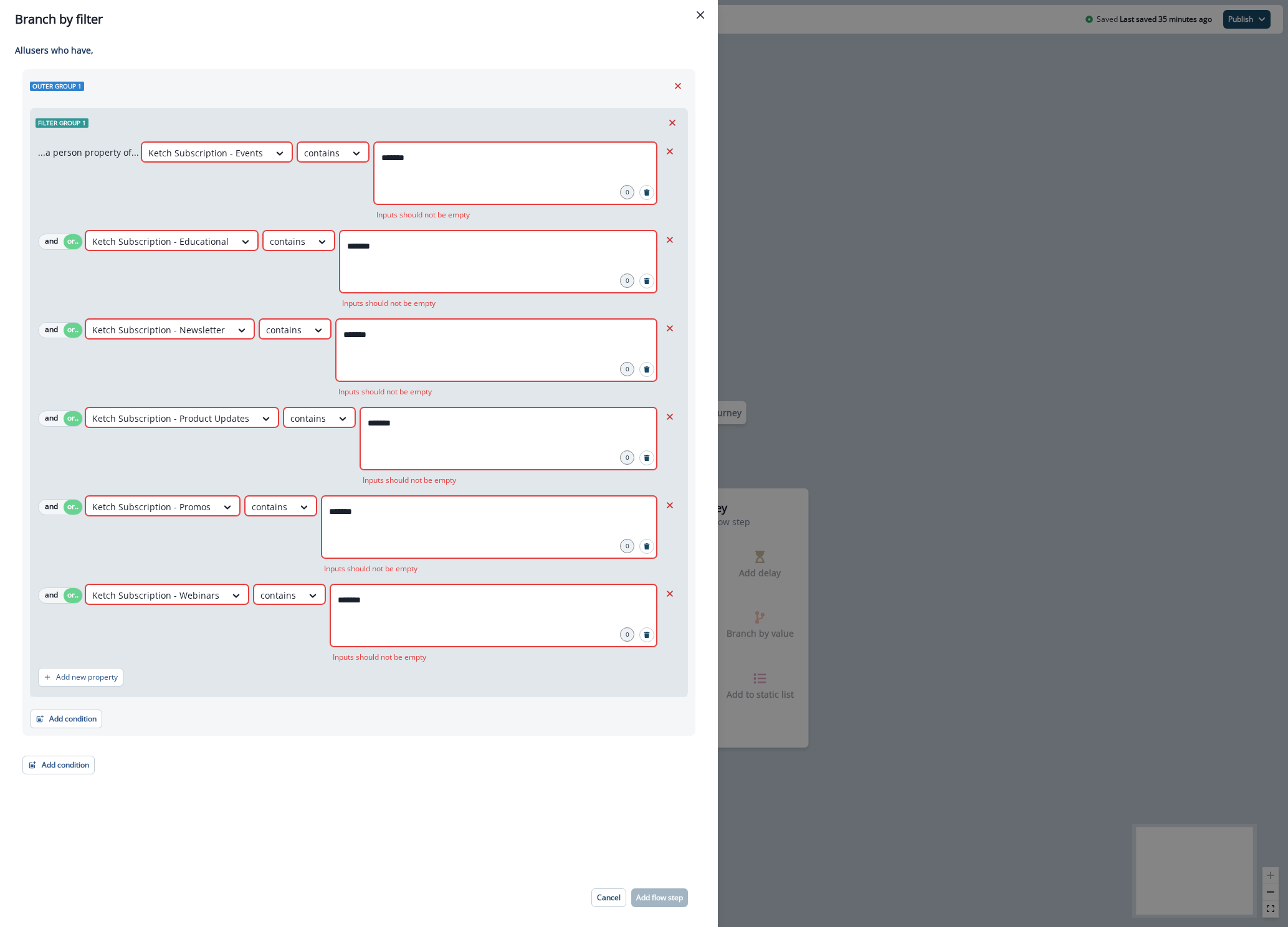
click at [478, 635] on div "*******" at bounding box center [493, 615] width 327 height 62
click at [428, 616] on div "*******" at bounding box center [493, 615] width 327 height 62
click at [428, 617] on div "*******" at bounding box center [493, 615] width 327 height 62
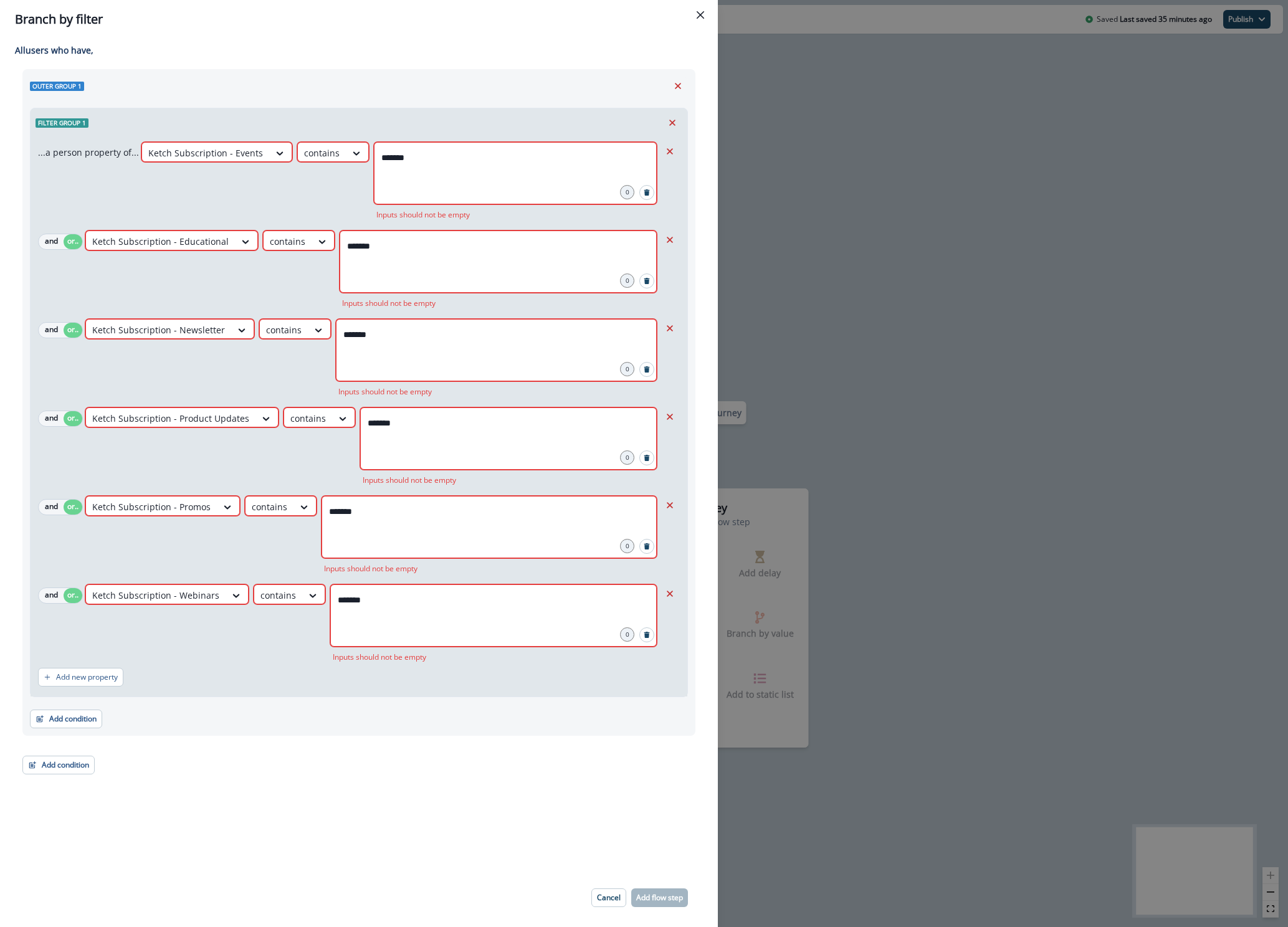
click at [428, 617] on div "*******" at bounding box center [493, 615] width 327 height 62
click at [417, 605] on input "*******" at bounding box center [493, 600] width 322 height 25
click at [416, 604] on input "*******" at bounding box center [493, 600] width 322 height 25
type input "*"
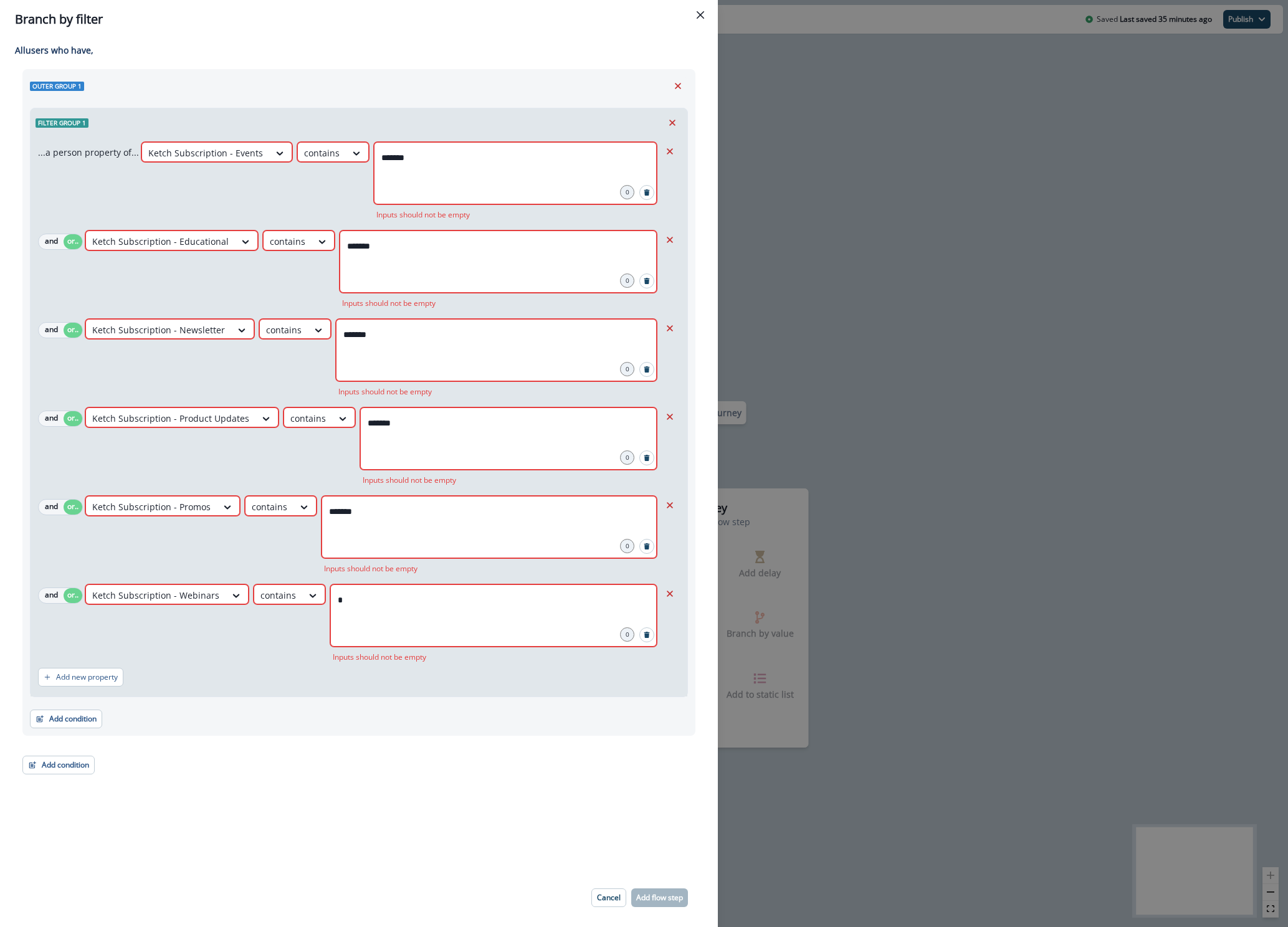
click at [434, 776] on div "Adding Branch by filter flow step in the middle will add the succeeding flow st…" at bounding box center [359, 453] width 718 height 829
click at [397, 623] on div "*" at bounding box center [493, 615] width 327 height 62
click at [396, 623] on div "*" at bounding box center [493, 615] width 327 height 62
click at [395, 621] on div "*" at bounding box center [493, 615] width 327 height 62
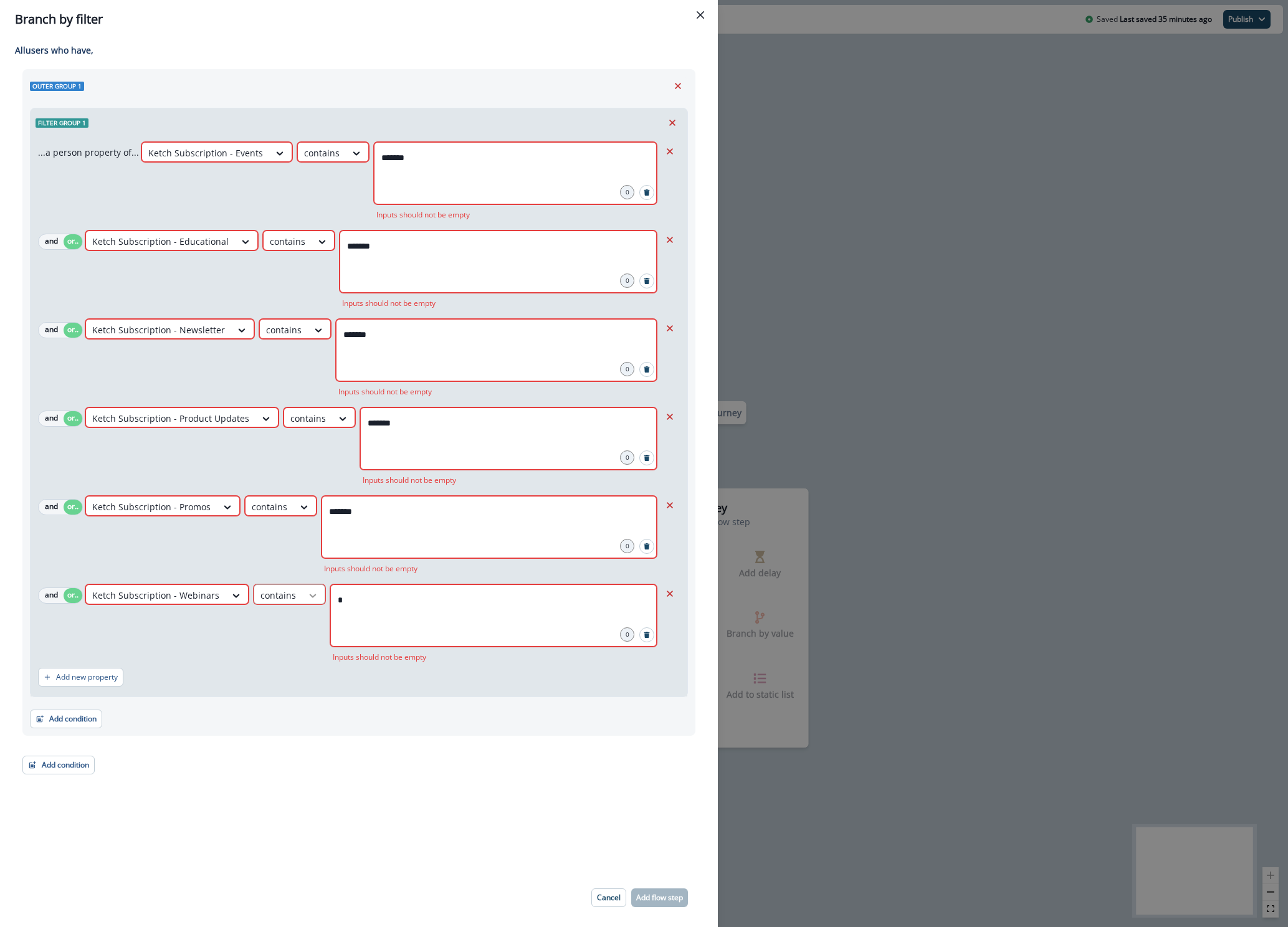
click at [285, 159] on icon at bounding box center [280, 153] width 11 height 12
click at [296, 686] on div "equal to" at bounding box center [296, 682] width 98 height 23
click at [359, 602] on input "*" at bounding box center [492, 600] width 324 height 25
click at [292, 687] on div "Add new property" at bounding box center [359, 677] width 642 height 29
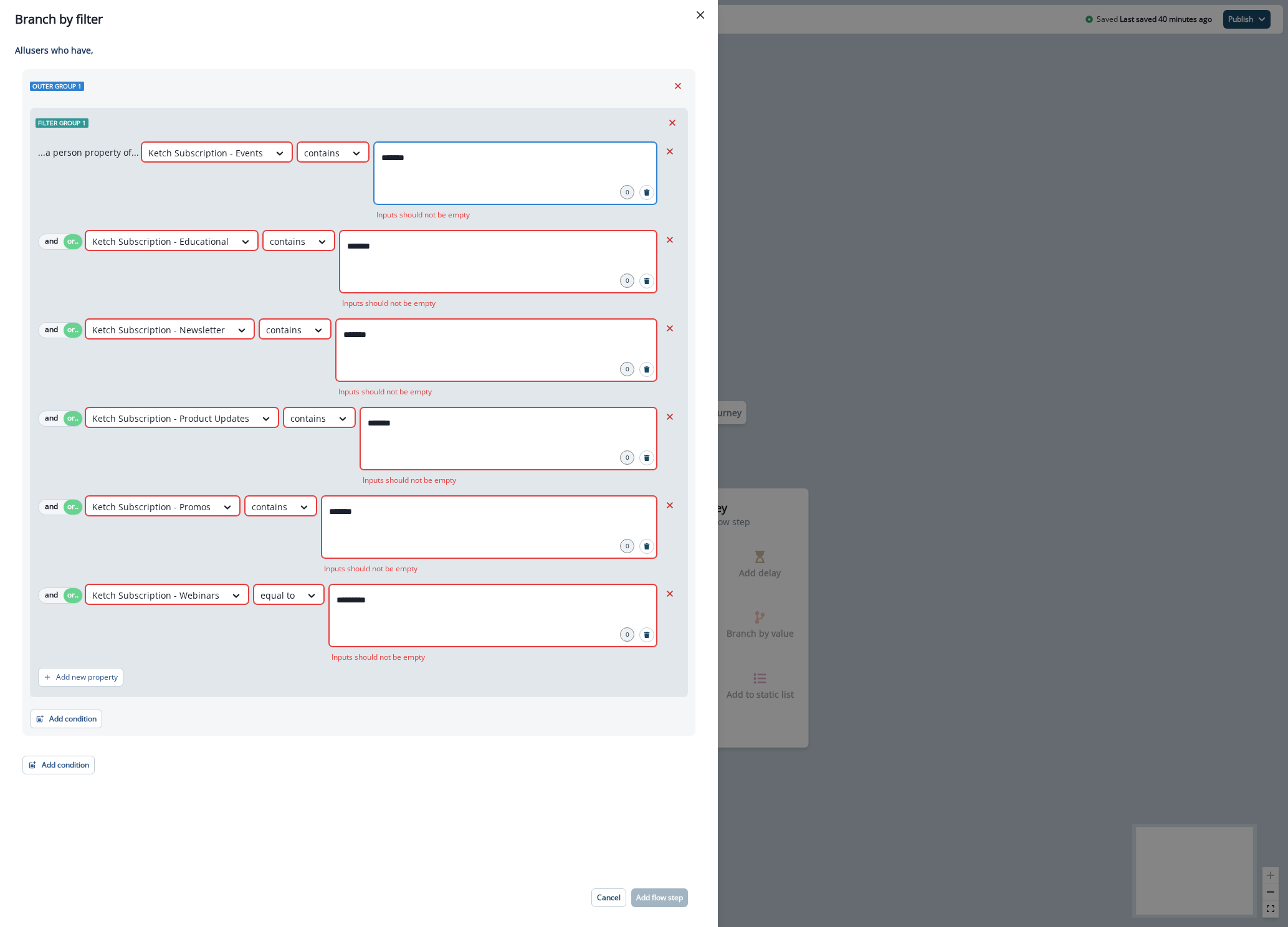
click at [376, 156] on input "*******" at bounding box center [515, 158] width 279 height 25
click at [380, 157] on input "*******" at bounding box center [515, 158] width 279 height 25
click at [386, 157] on input "*******" at bounding box center [515, 158] width 279 height 25
click at [63, 769] on button "Add condition" at bounding box center [58, 765] width 72 height 19
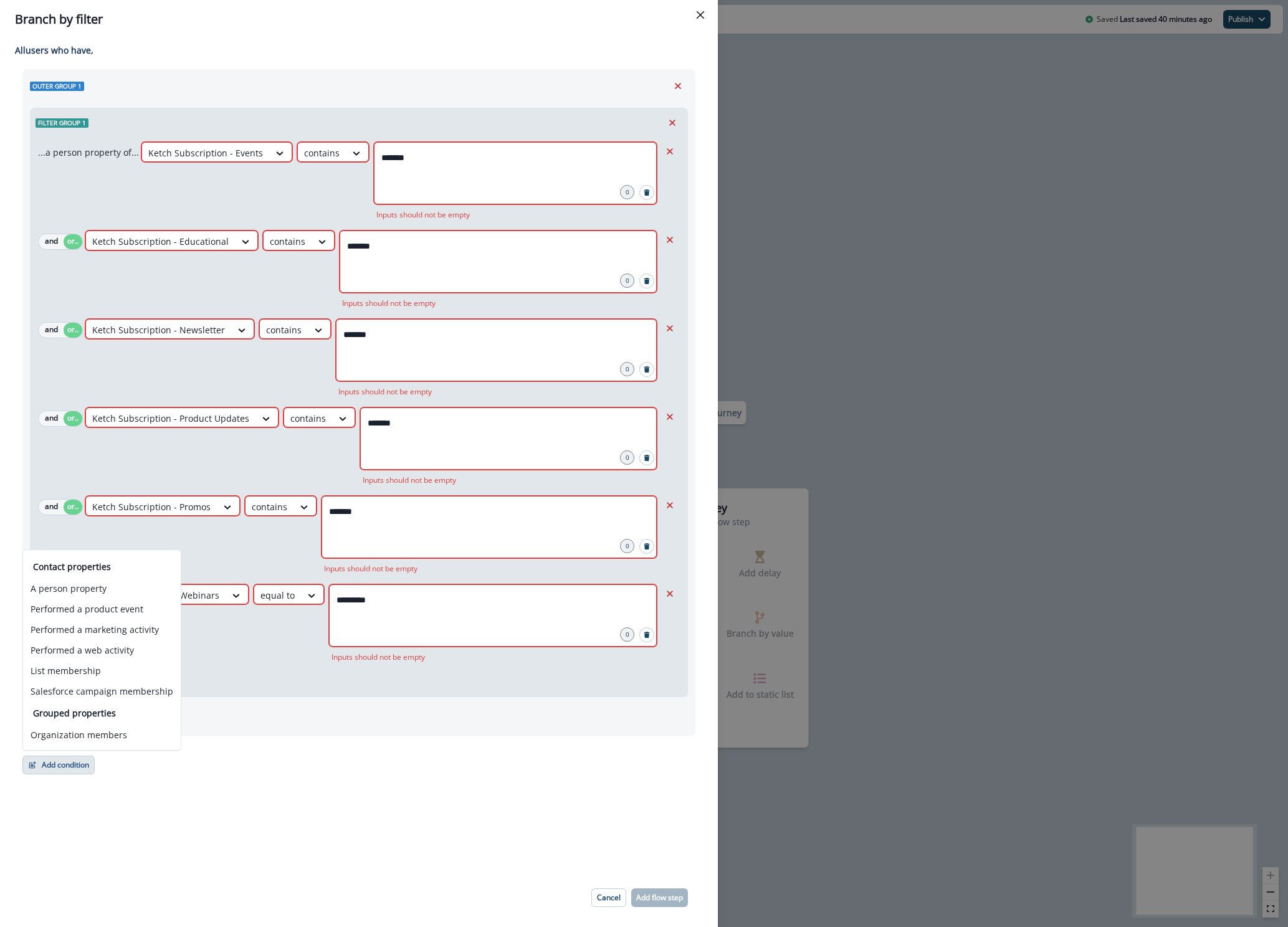
click at [276, 785] on div "Adding Branch by filter flow step in the middle will add the succeeding flow st…" at bounding box center [359, 453] width 718 height 829
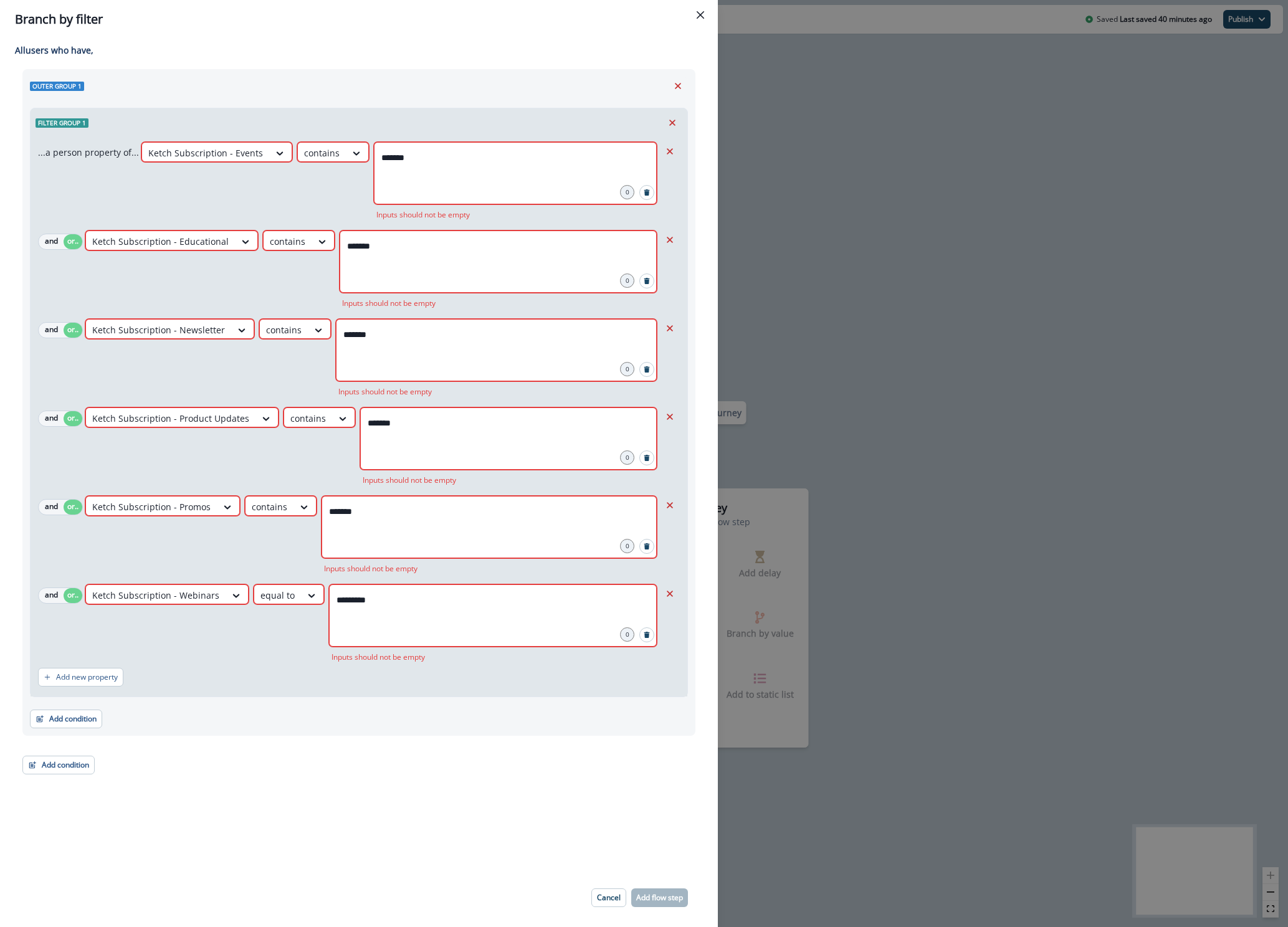
click at [400, 612] on div "*********" at bounding box center [492, 615] width 327 height 62
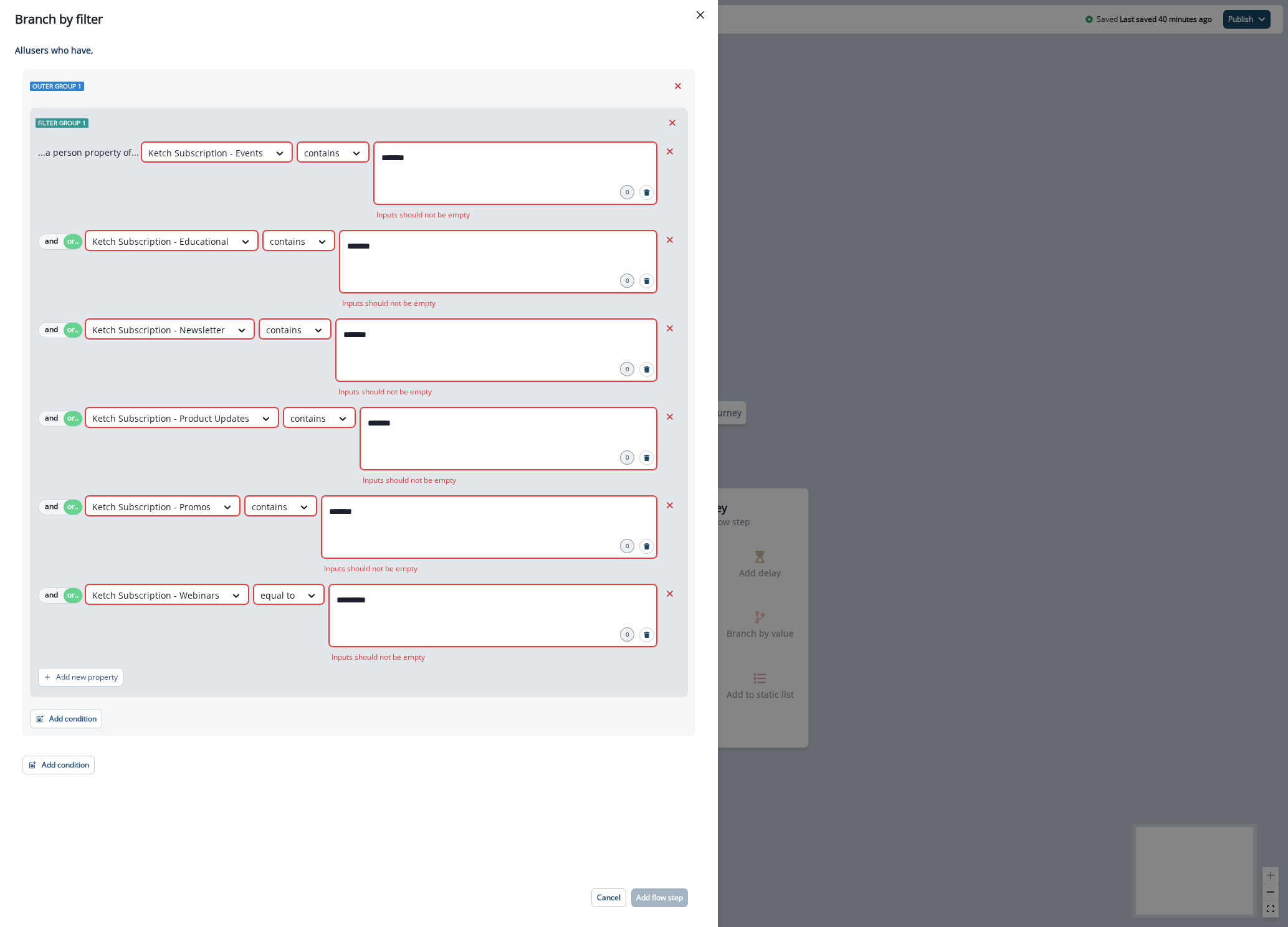
click at [400, 612] on div "*********" at bounding box center [492, 615] width 327 height 62
type input "*"
click at [700, 20] on button "Close" at bounding box center [700, 15] width 20 height 20
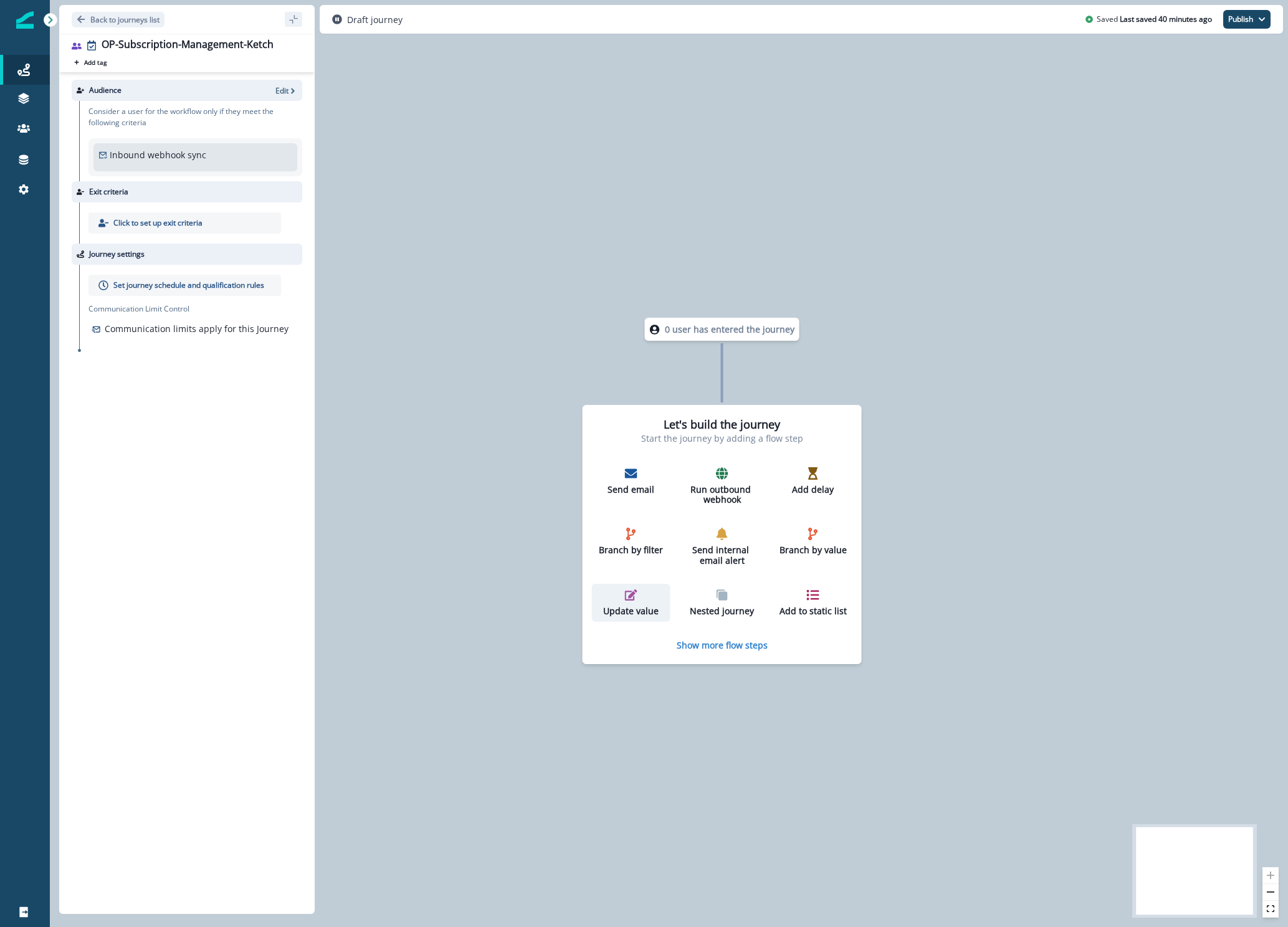
drag, startPoint x: 581, startPoint y: 687, endPoint x: 635, endPoint y: 605, distance: 98.2
click at [635, 605] on div "Update value" at bounding box center [631, 603] width 69 height 28
click at [635, 605] on div "Update value" at bounding box center [632, 603] width 69 height 28
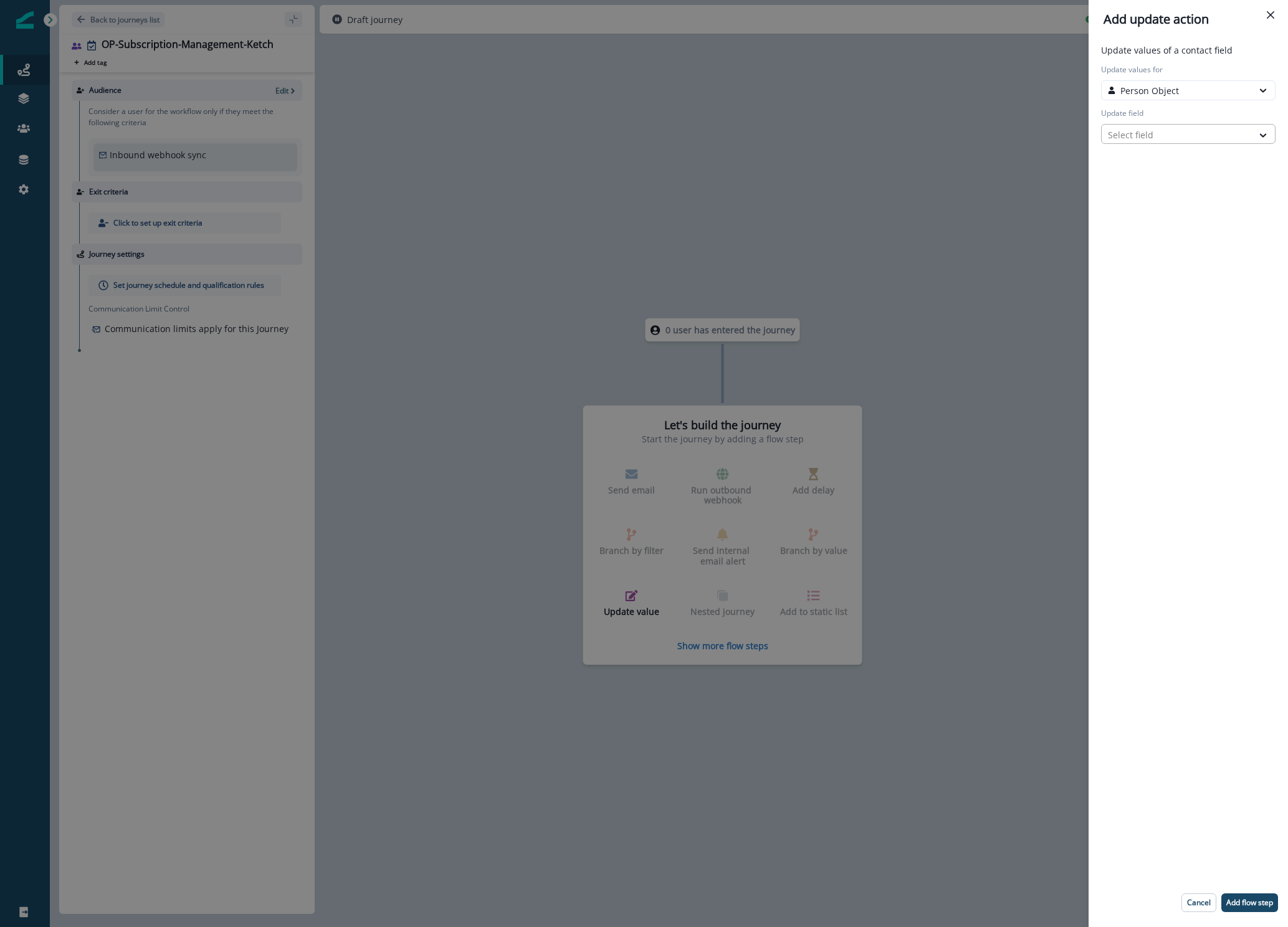
click at [1156, 135] on div at bounding box center [1176, 135] width 139 height 16
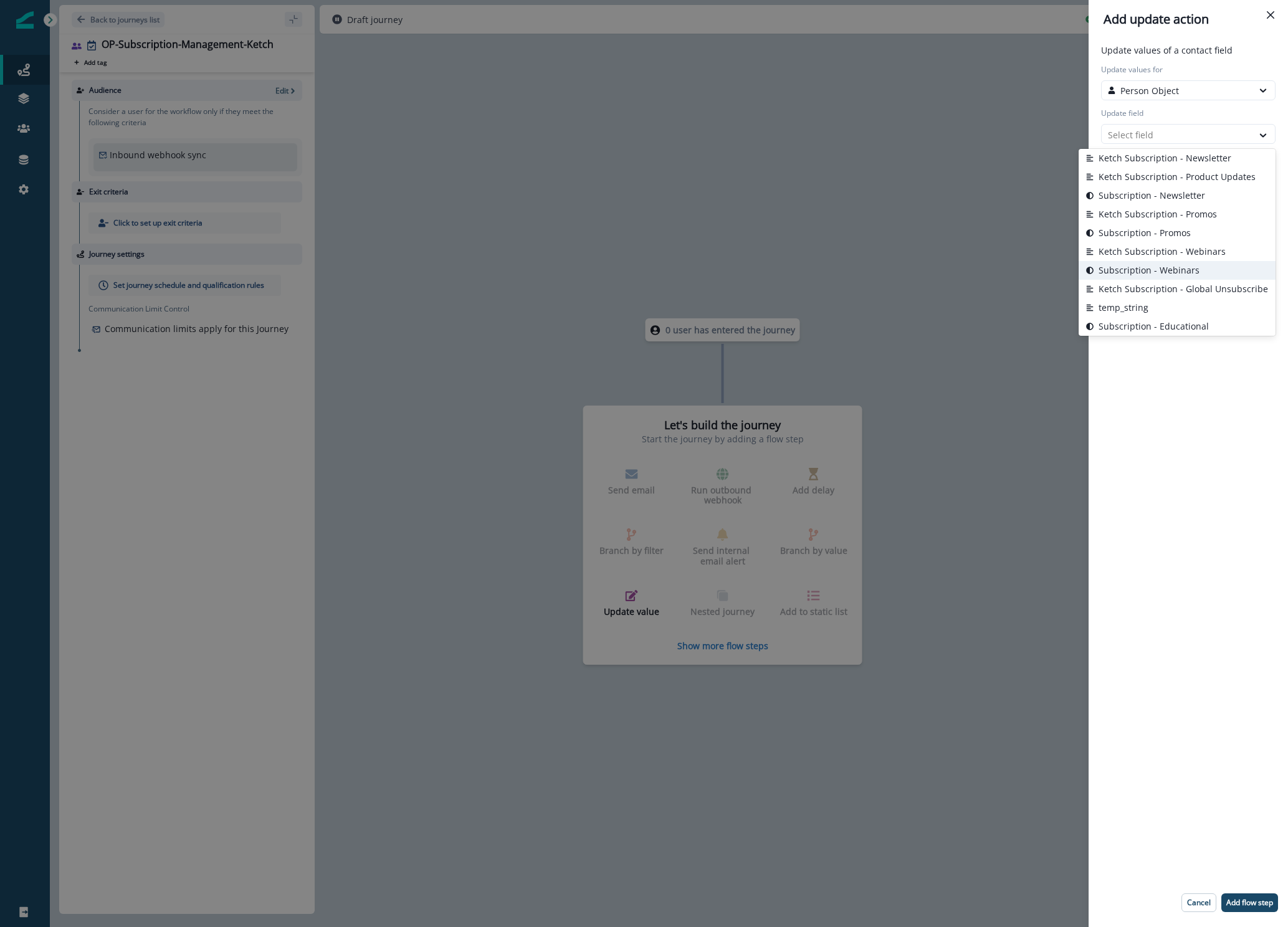
scroll to position [1812, 0]
click at [1135, 215] on button "Ketch Subscription - Promos" at bounding box center [1176, 217] width 197 height 19
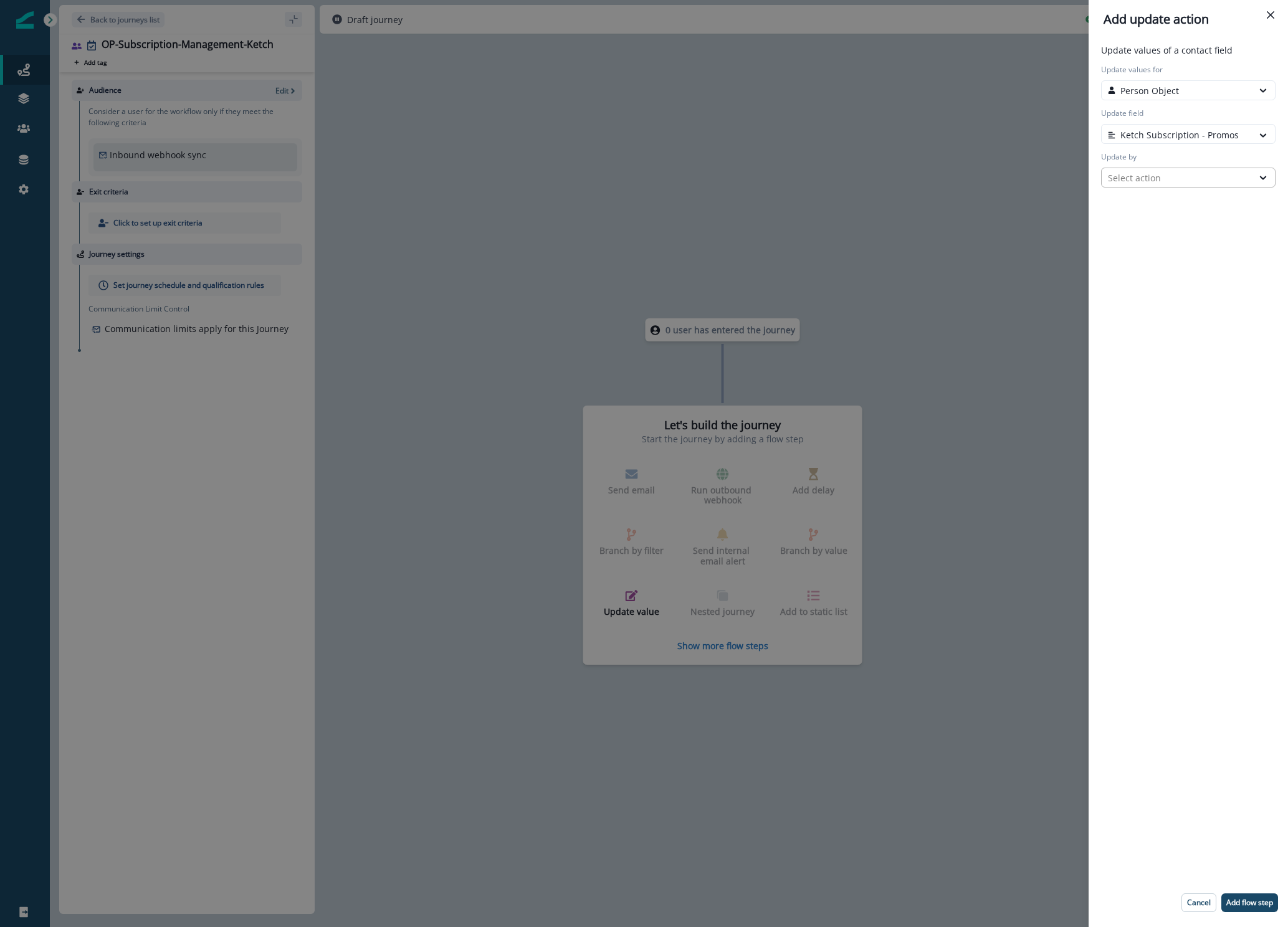
click at [1135, 180] on div "Select action" at bounding box center [1176, 178] width 139 height 13
click at [1141, 226] on button "Custom value" at bounding box center [1188, 222] width 175 height 19
click at [1140, 225] on input "New value" at bounding box center [1188, 221] width 175 height 20
click at [1267, 15] on icon "Close" at bounding box center [1270, 15] width 7 height 7
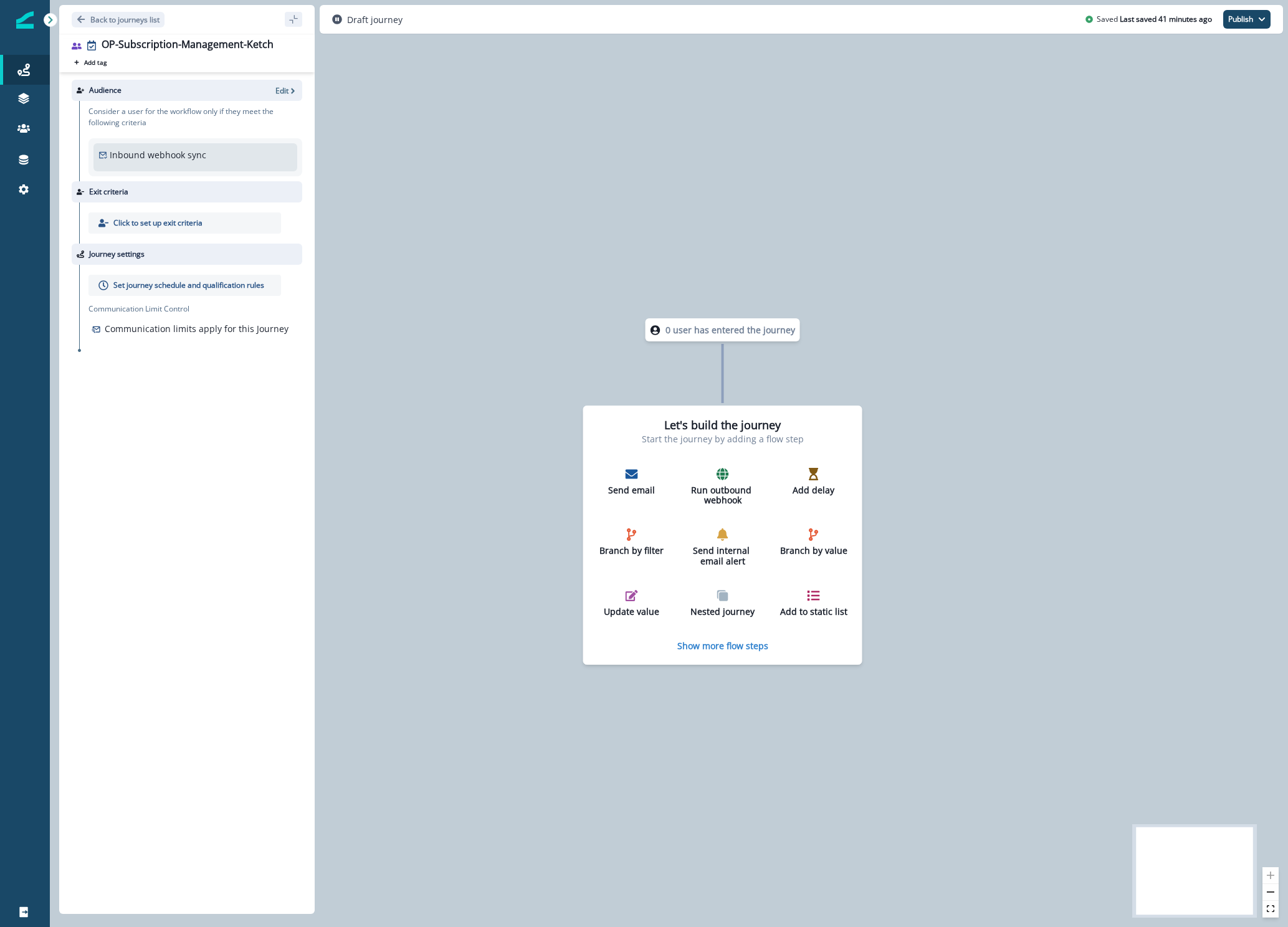
click at [212, 159] on div "Inbound webhook sync Webhook properties" at bounding box center [195, 158] width 194 height 18
click at [710, 645] on p "Show more flow steps" at bounding box center [722, 646] width 91 height 11
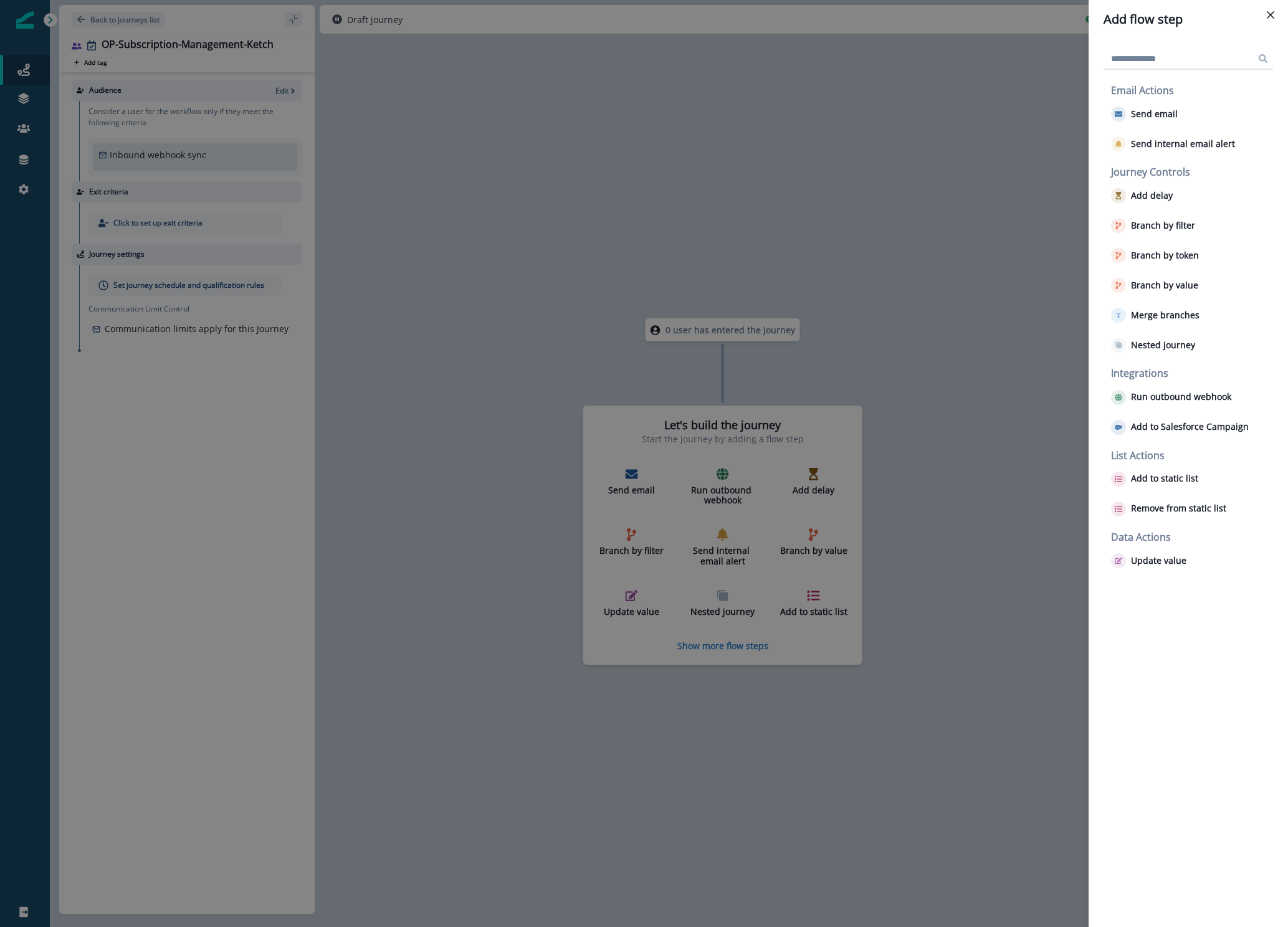
click at [1014, 271] on div "Add flow step Email Actions Send email Send internal email alert Journey Contro…" at bounding box center [644, 464] width 1288 height 927
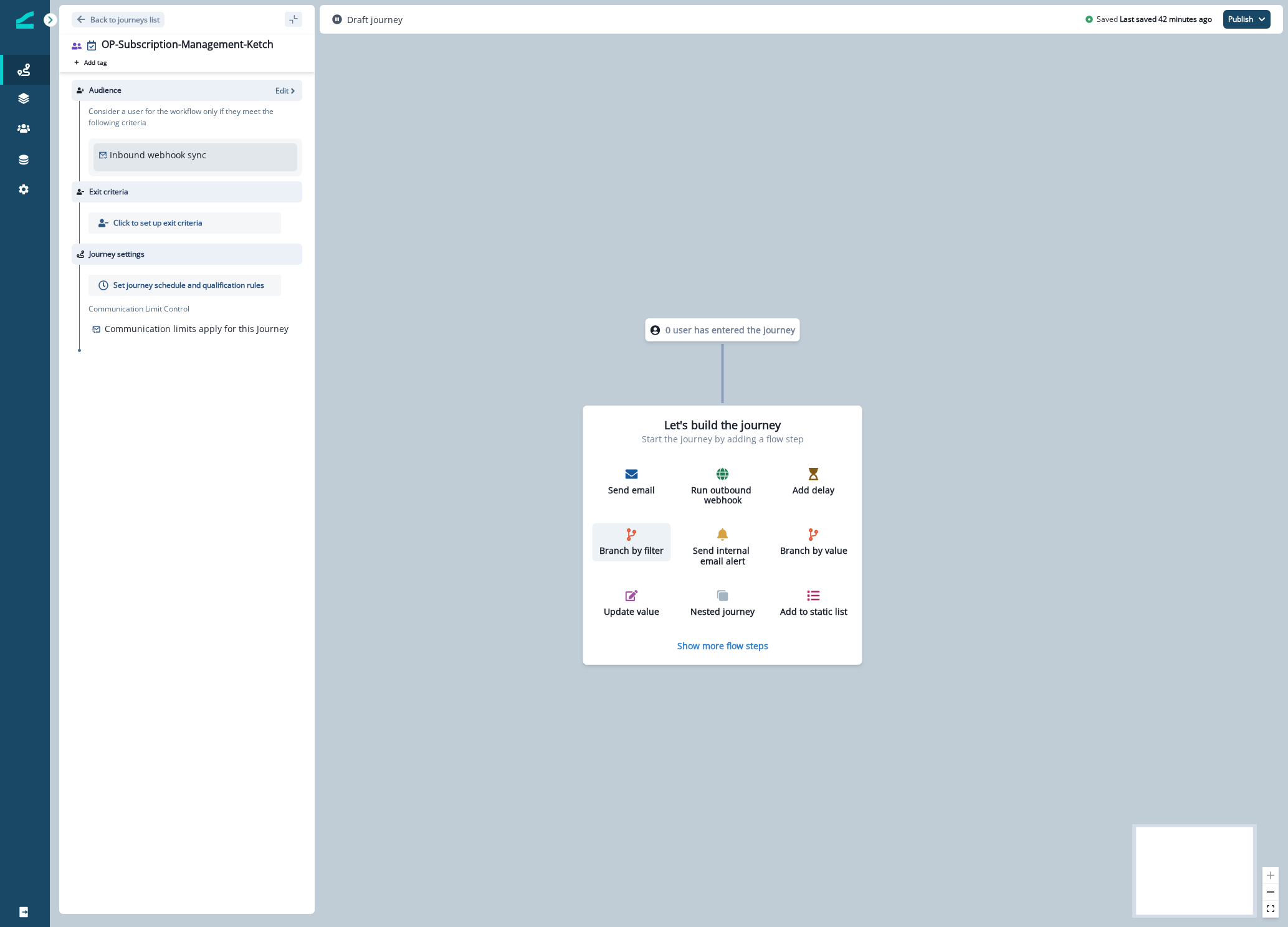
click at [633, 540] on icon "button" at bounding box center [631, 534] width 12 height 12
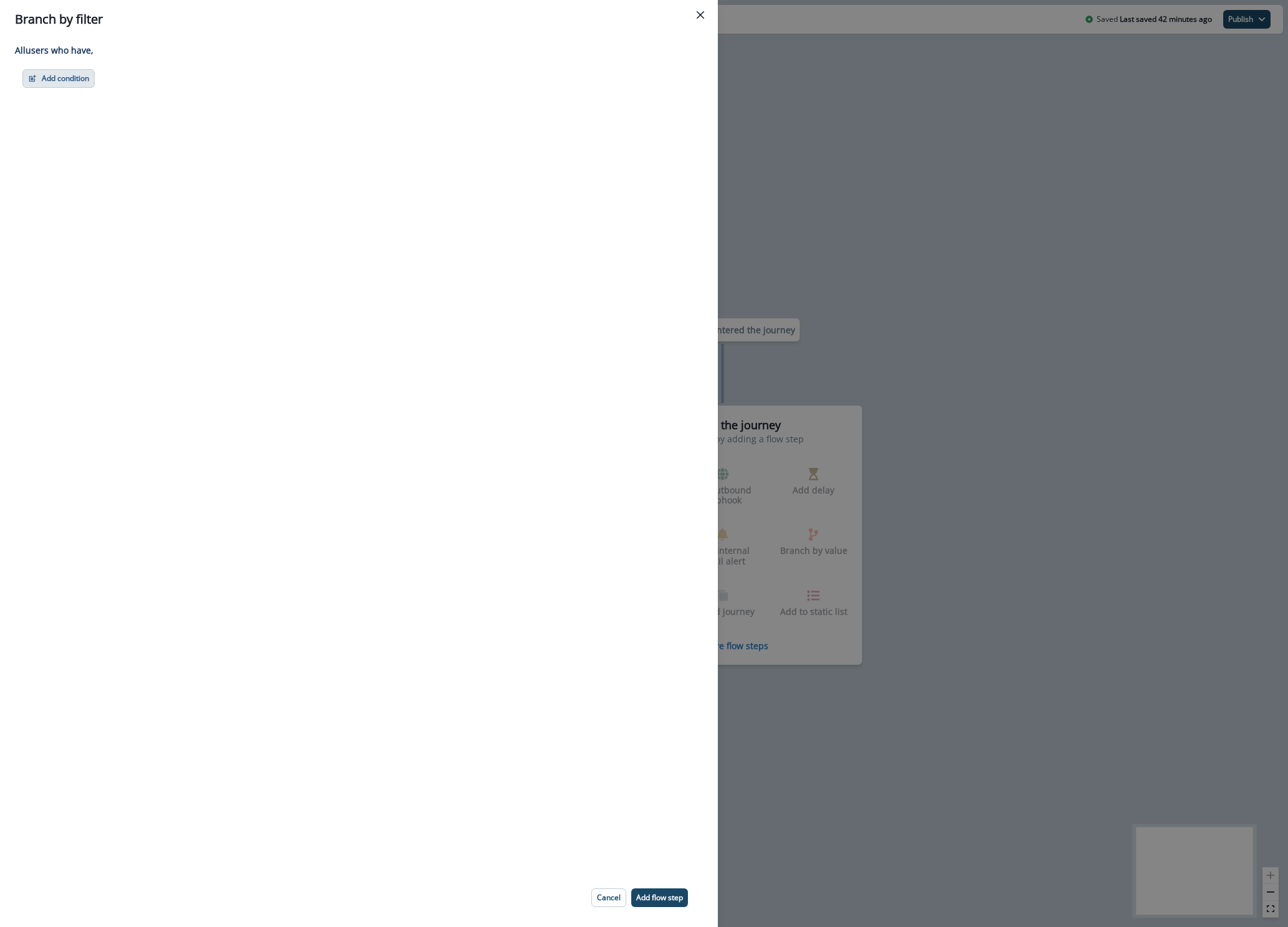
click at [81, 81] on button "Add condition" at bounding box center [58, 78] width 72 height 19
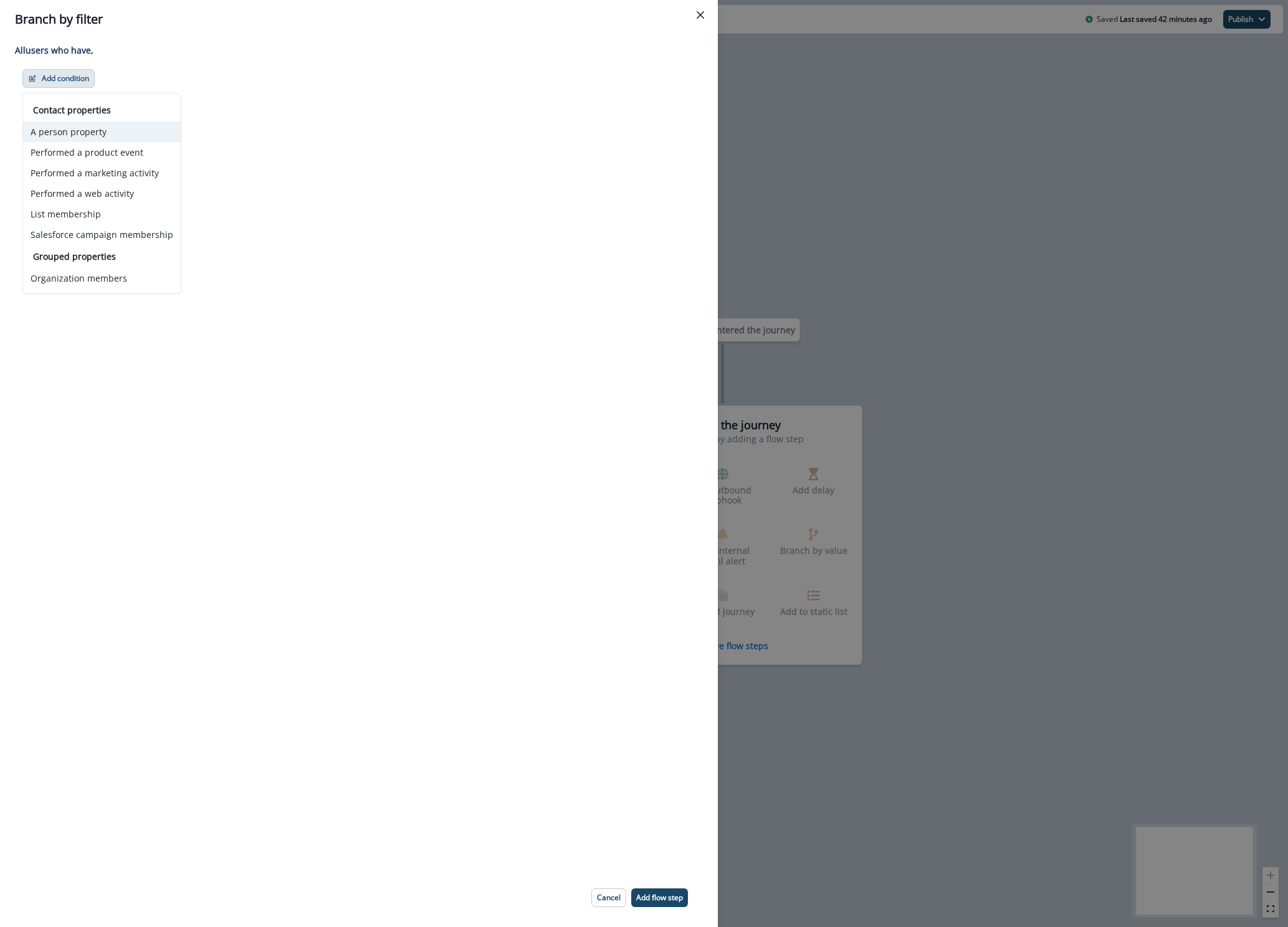
click at [79, 133] on button "A person property" at bounding box center [102, 131] width 158 height 21
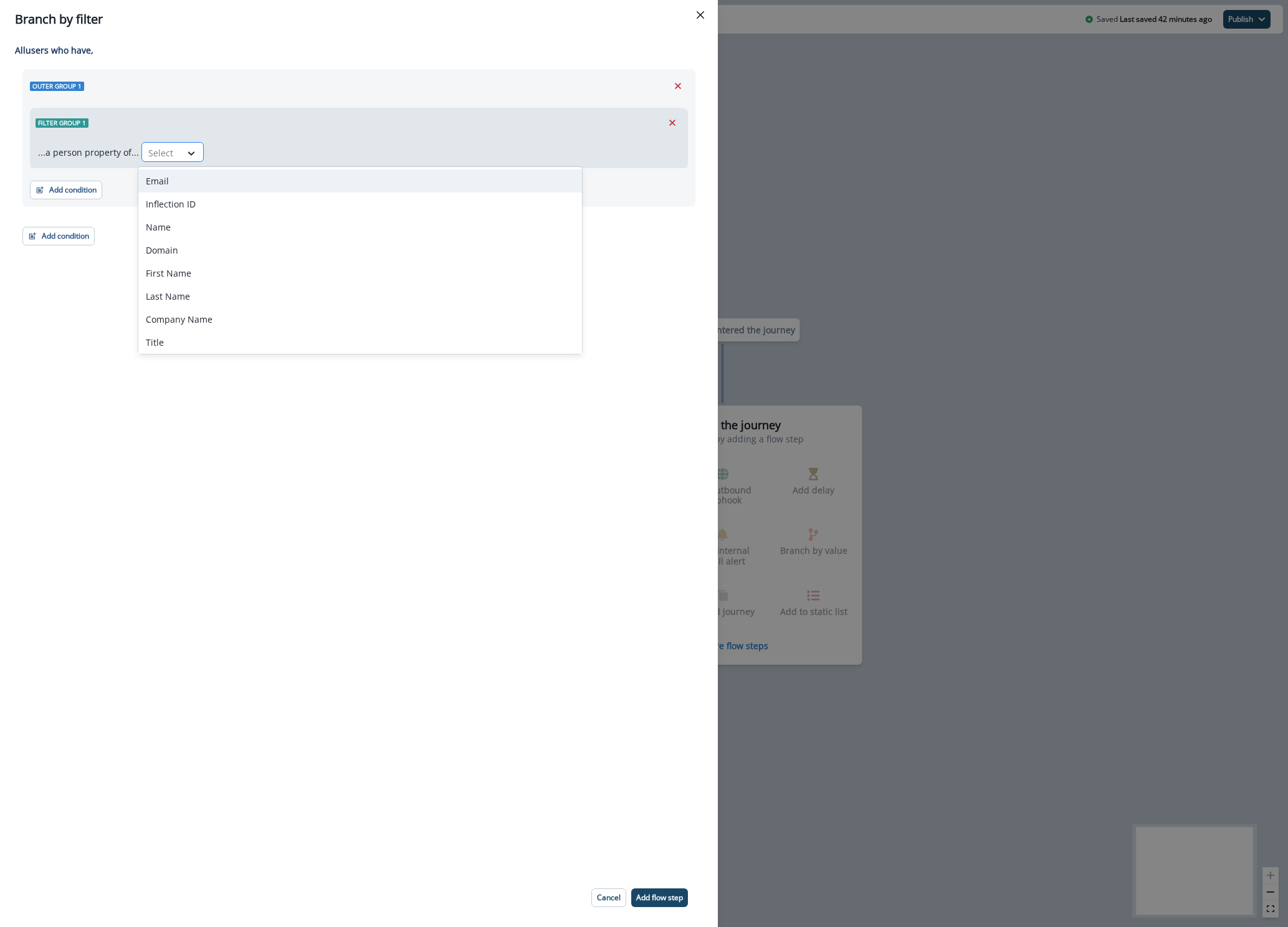
click at [180, 148] on div at bounding box center [191, 153] width 21 height 12
type input "*****"
click at [217, 179] on div "Ketch Subscription - Events" at bounding box center [231, 181] width 185 height 23
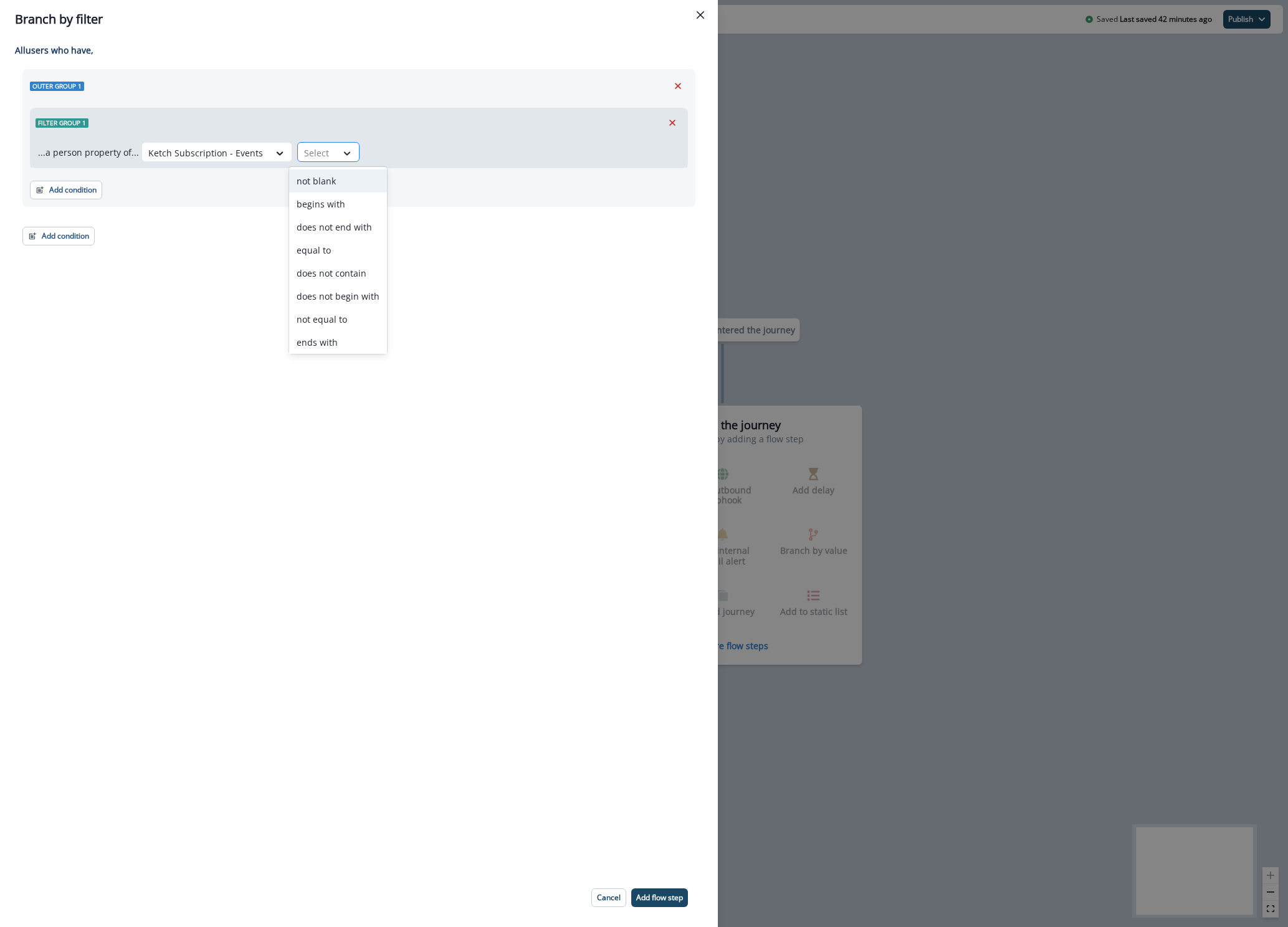
click at [336, 151] on div at bounding box center [347, 153] width 21 height 12
click at [311, 253] on div "equal to" at bounding box center [337, 250] width 98 height 23
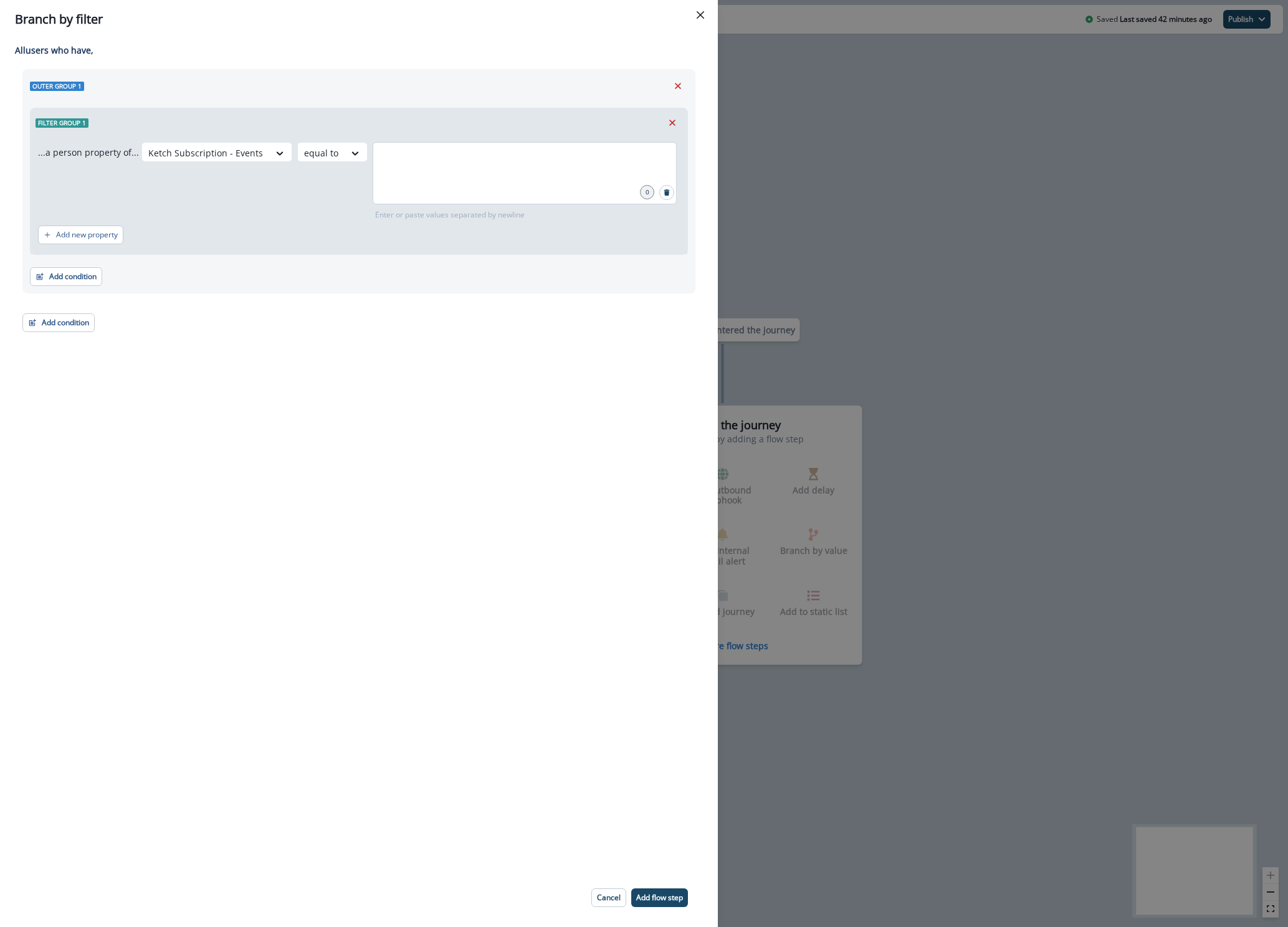
click at [407, 180] on div at bounding box center [524, 173] width 304 height 62
type input "*******"
click at [449, 409] on div "Adding Branch by filter flow step in the middle will add the succeeding flow st…" at bounding box center [359, 453] width 718 height 829
click at [646, 193] on div "0" at bounding box center [646, 192] width 14 height 14
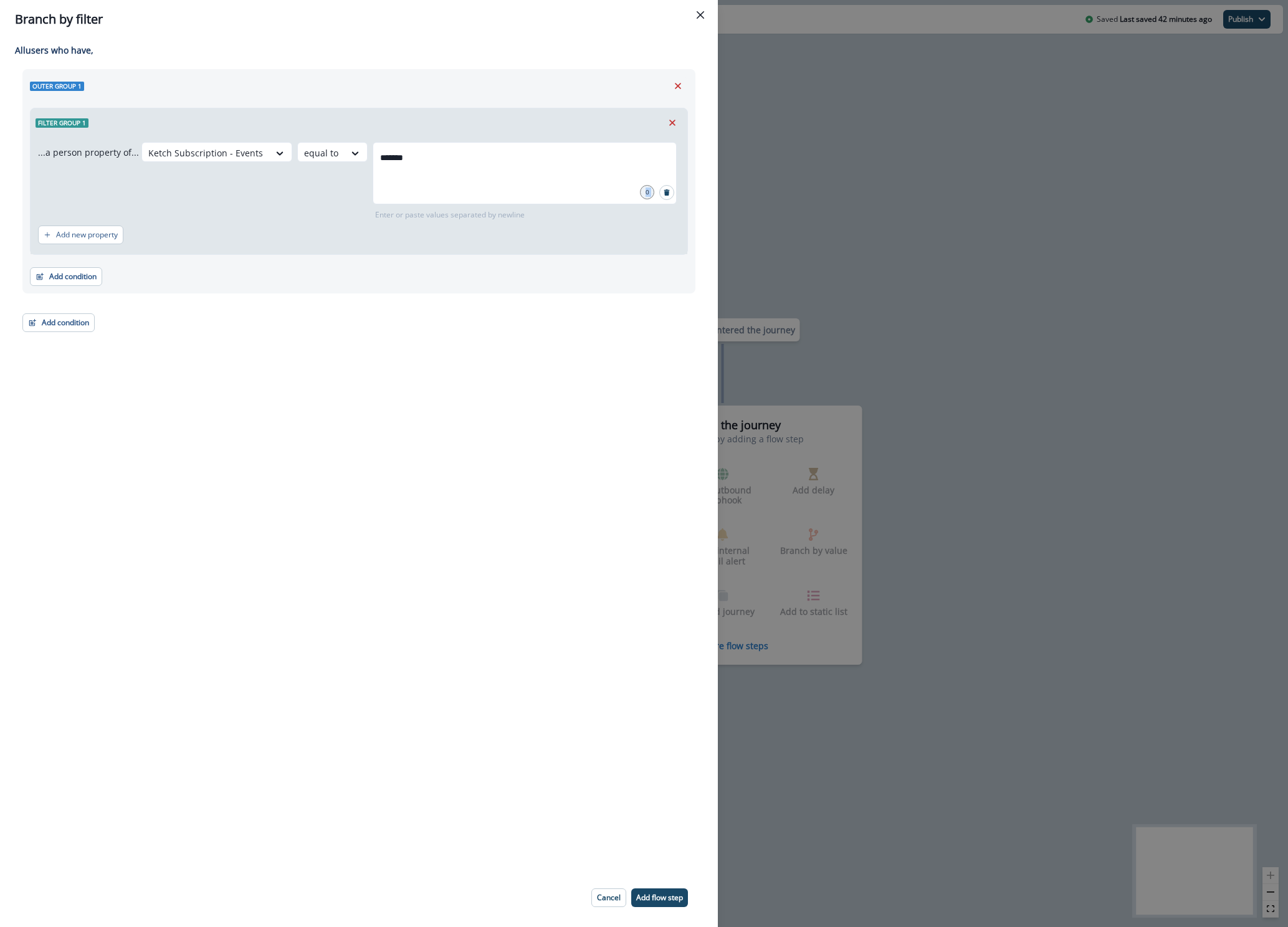
click at [646, 193] on div "0" at bounding box center [646, 192] width 14 height 14
click at [599, 226] on div "Add new property" at bounding box center [359, 235] width 642 height 29
click at [502, 186] on div "*******" at bounding box center [524, 173] width 304 height 62
click at [178, 338] on div "Adding Branch by filter flow step in the middle will add the succeeding flow st…" at bounding box center [359, 453] width 718 height 829
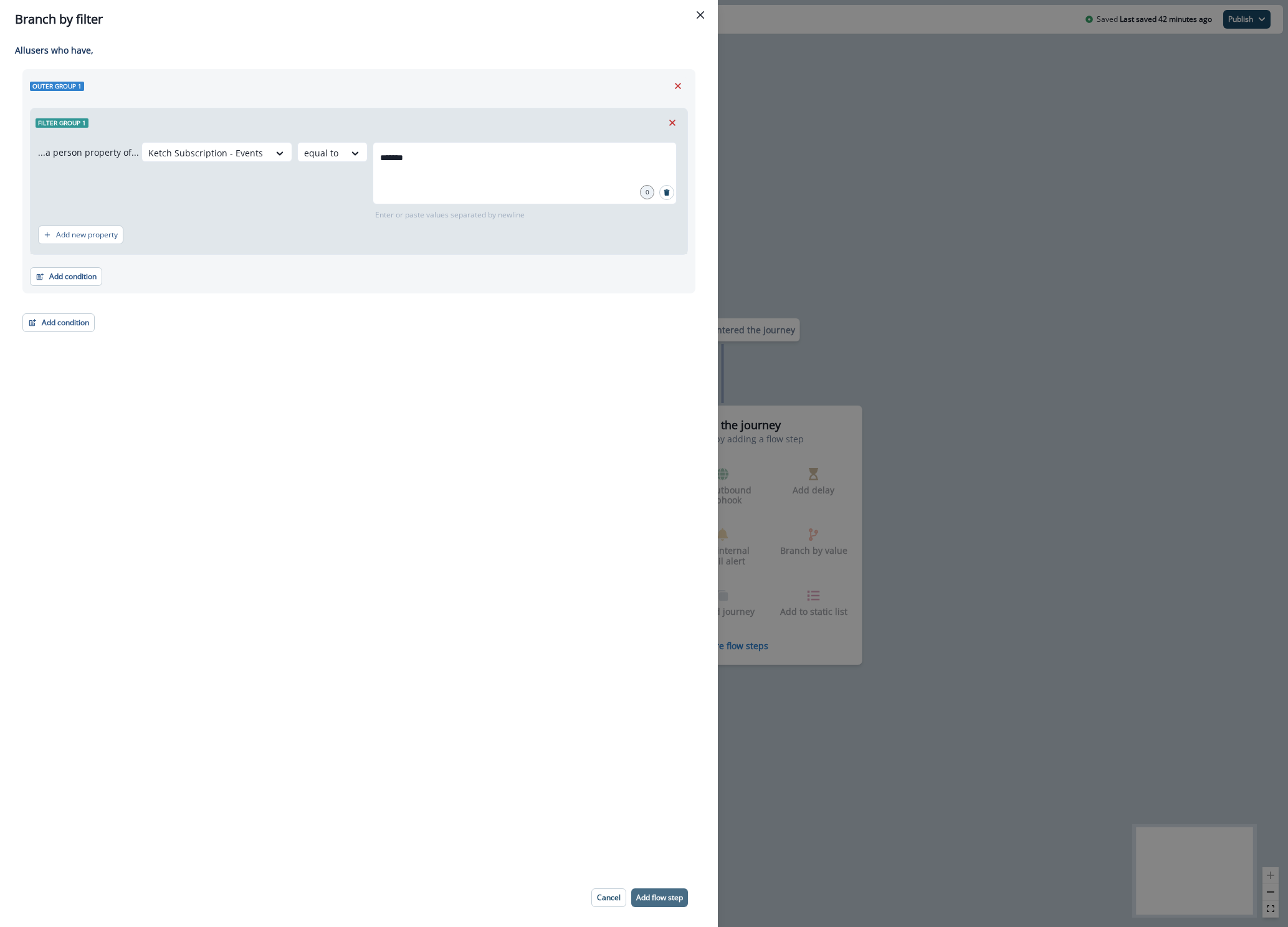
click at [648, 899] on p "Add flow step" at bounding box center [659, 897] width 47 height 9
click at [406, 217] on p "Inputs should not be empty" at bounding box center [422, 215] width 98 height 11
click at [1140, 207] on div "Branch by filter Adding Branch by filter flow step in the middle will add the s…" at bounding box center [644, 464] width 1288 height 927
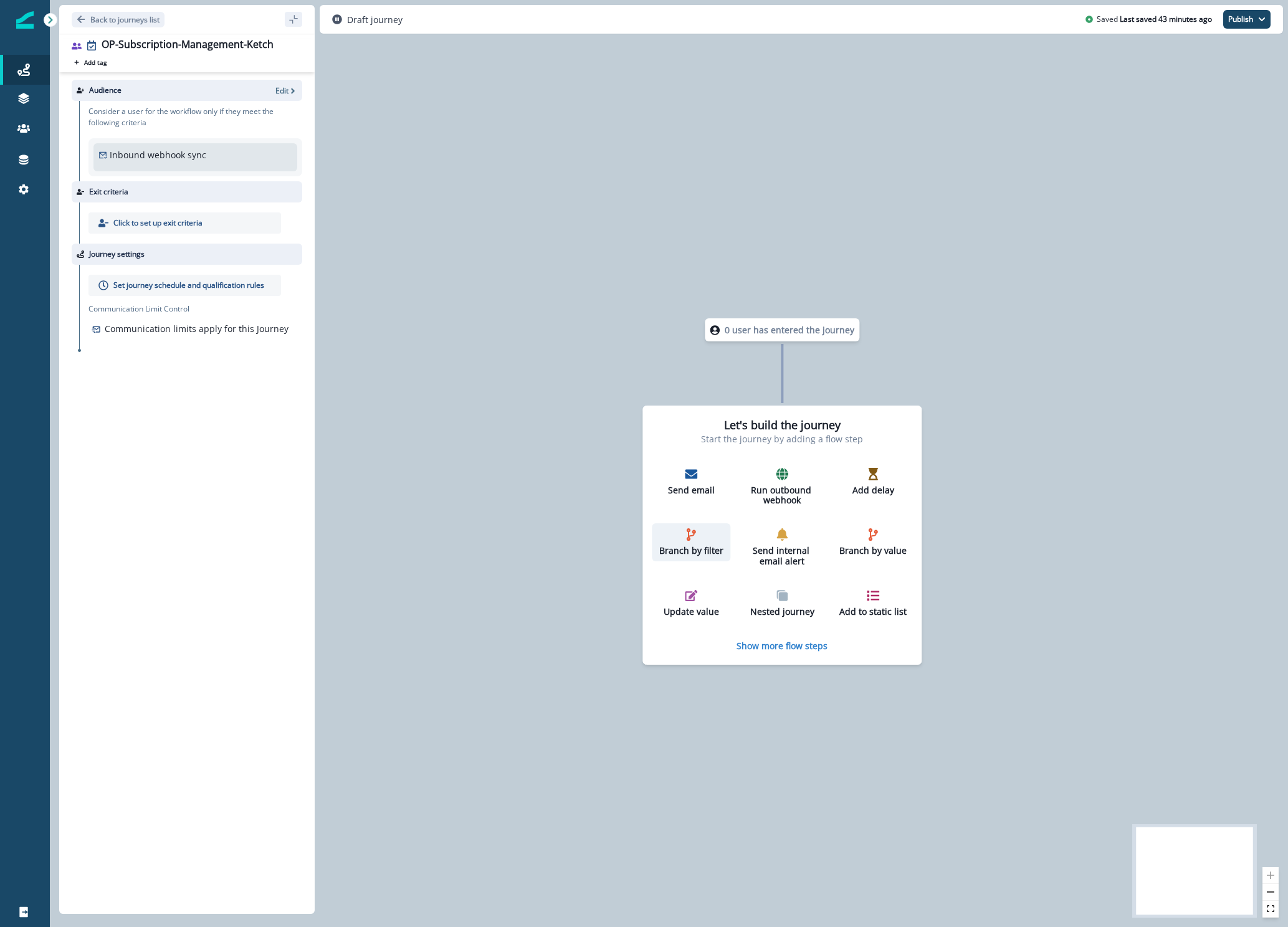
click at [688, 532] on icon "button" at bounding box center [691, 534] width 9 height 12
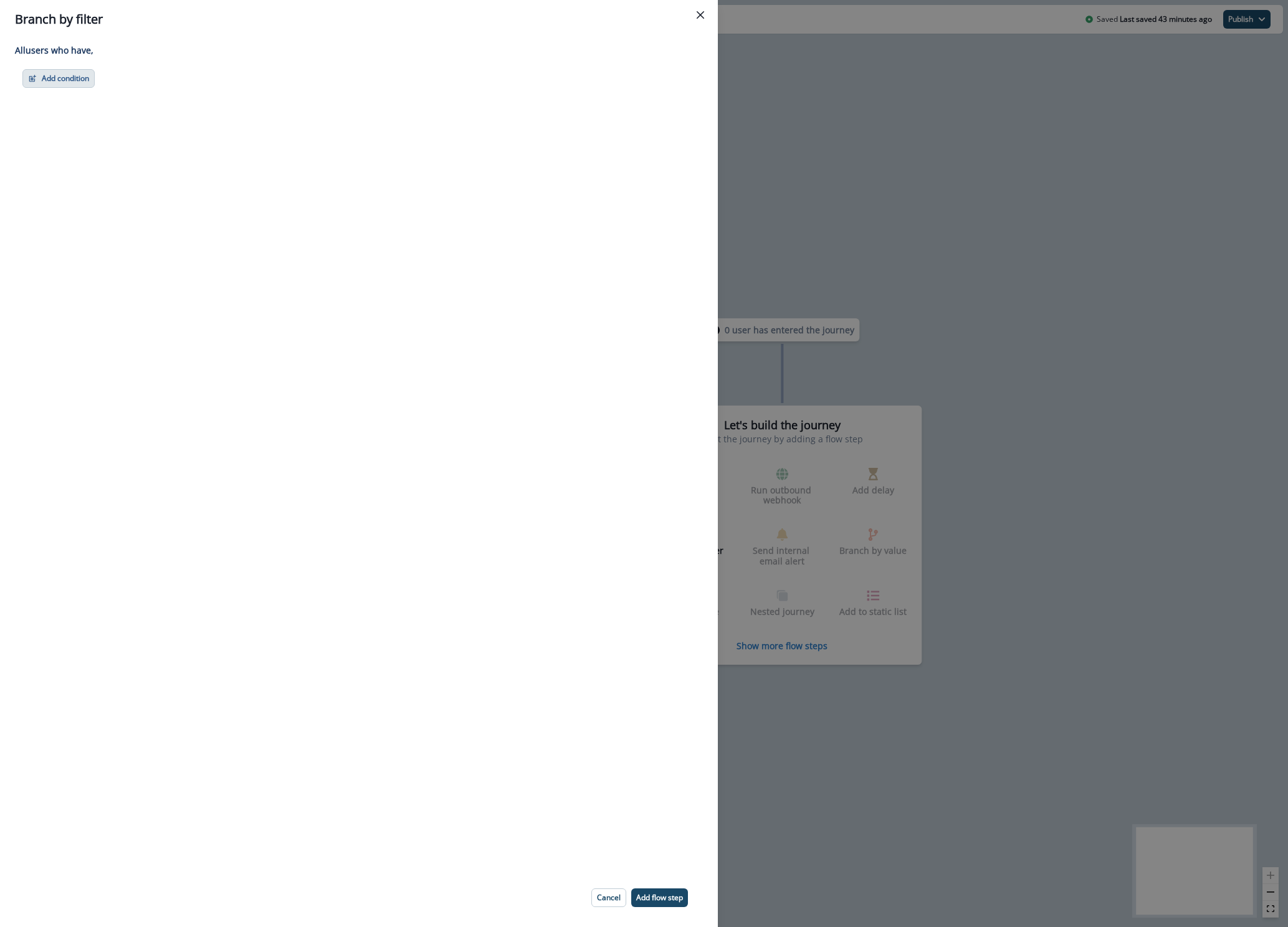
click at [63, 81] on button "Add condition" at bounding box center [58, 78] width 72 height 19
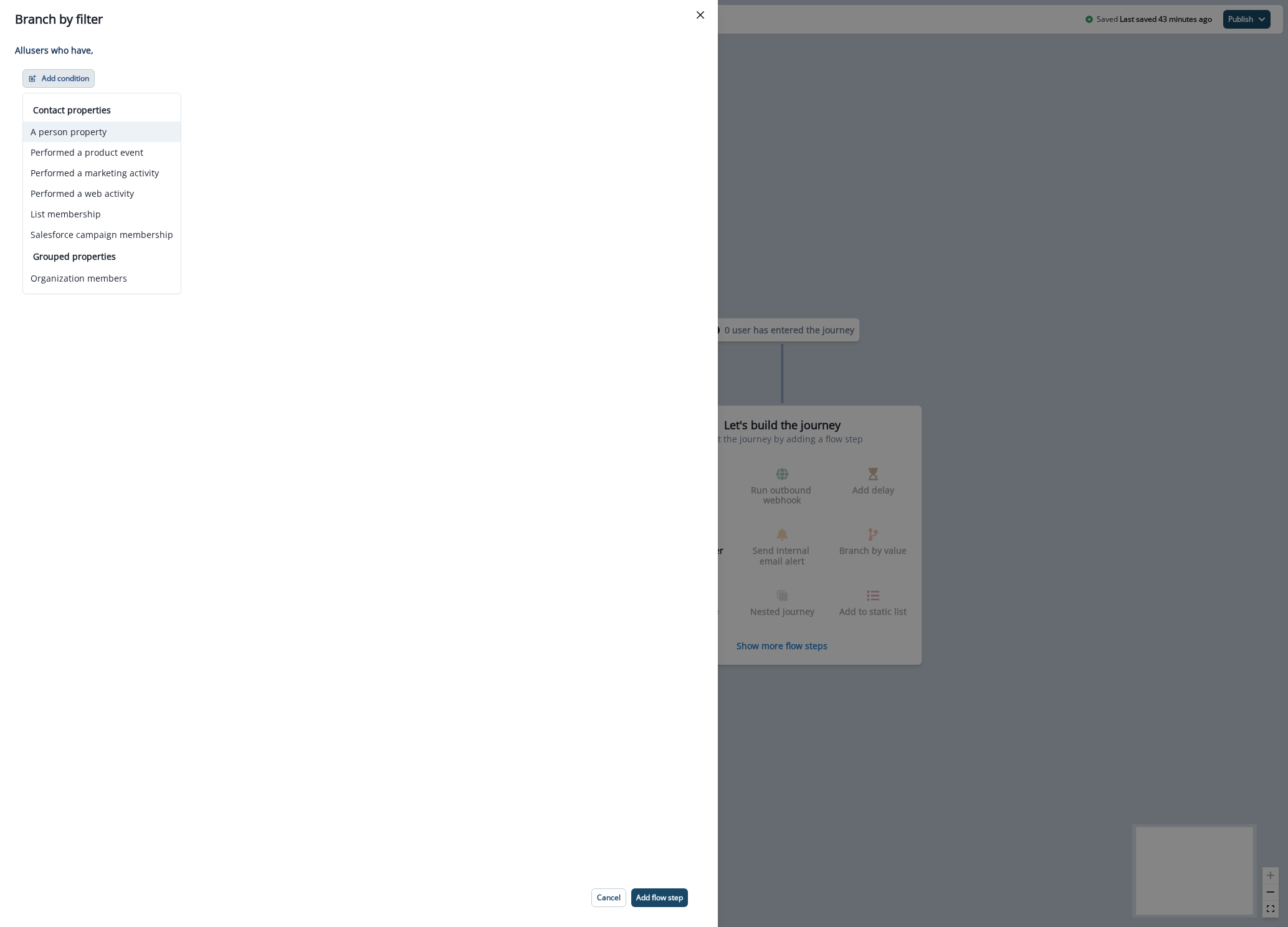
click at [80, 136] on button "A person property" at bounding box center [102, 131] width 158 height 21
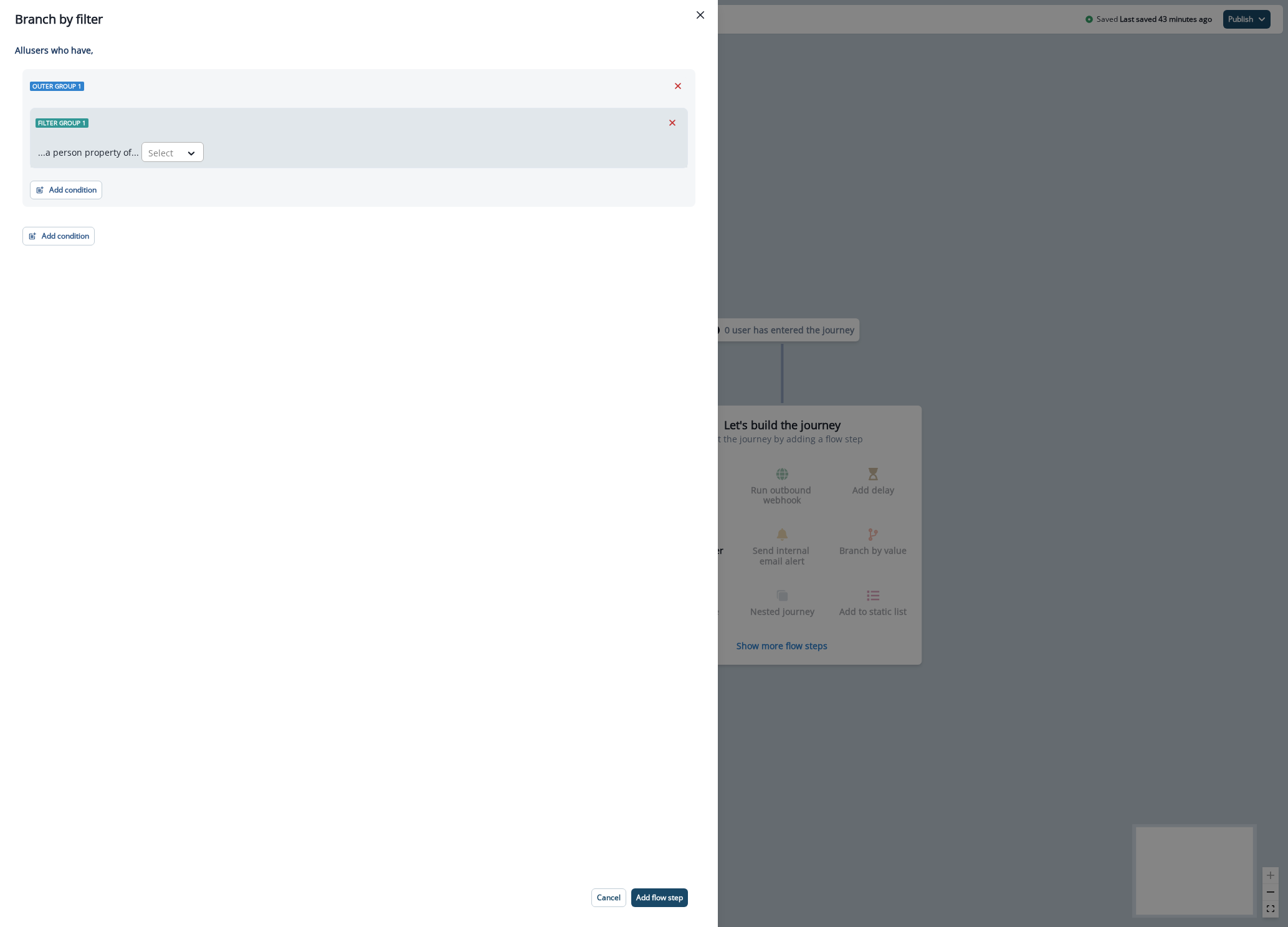
click at [176, 153] on div "Select" at bounding box center [161, 153] width 39 height 21
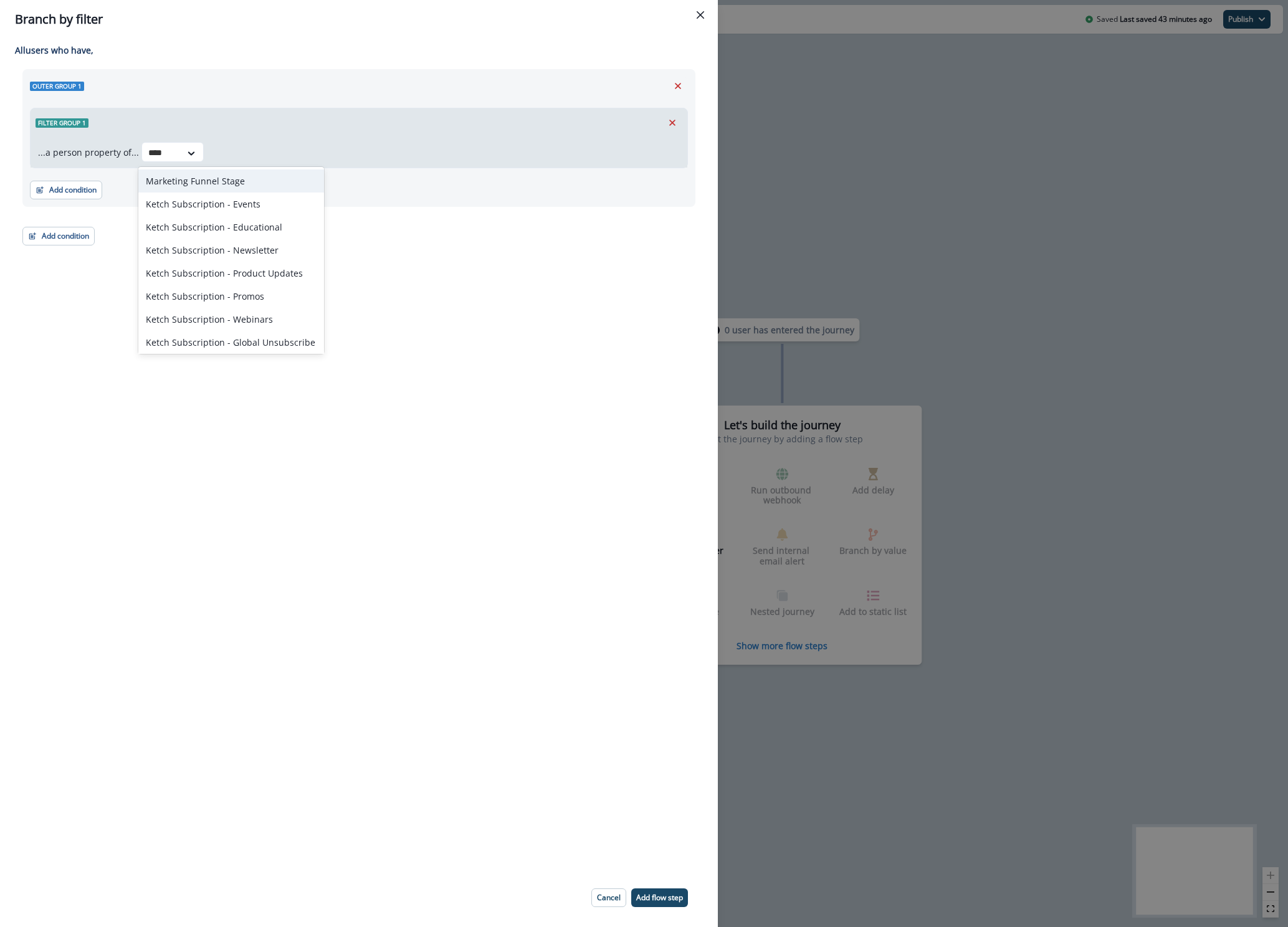
type input "*****"
click at [218, 185] on div "Ketch Subscription - Events" at bounding box center [231, 181] width 185 height 23
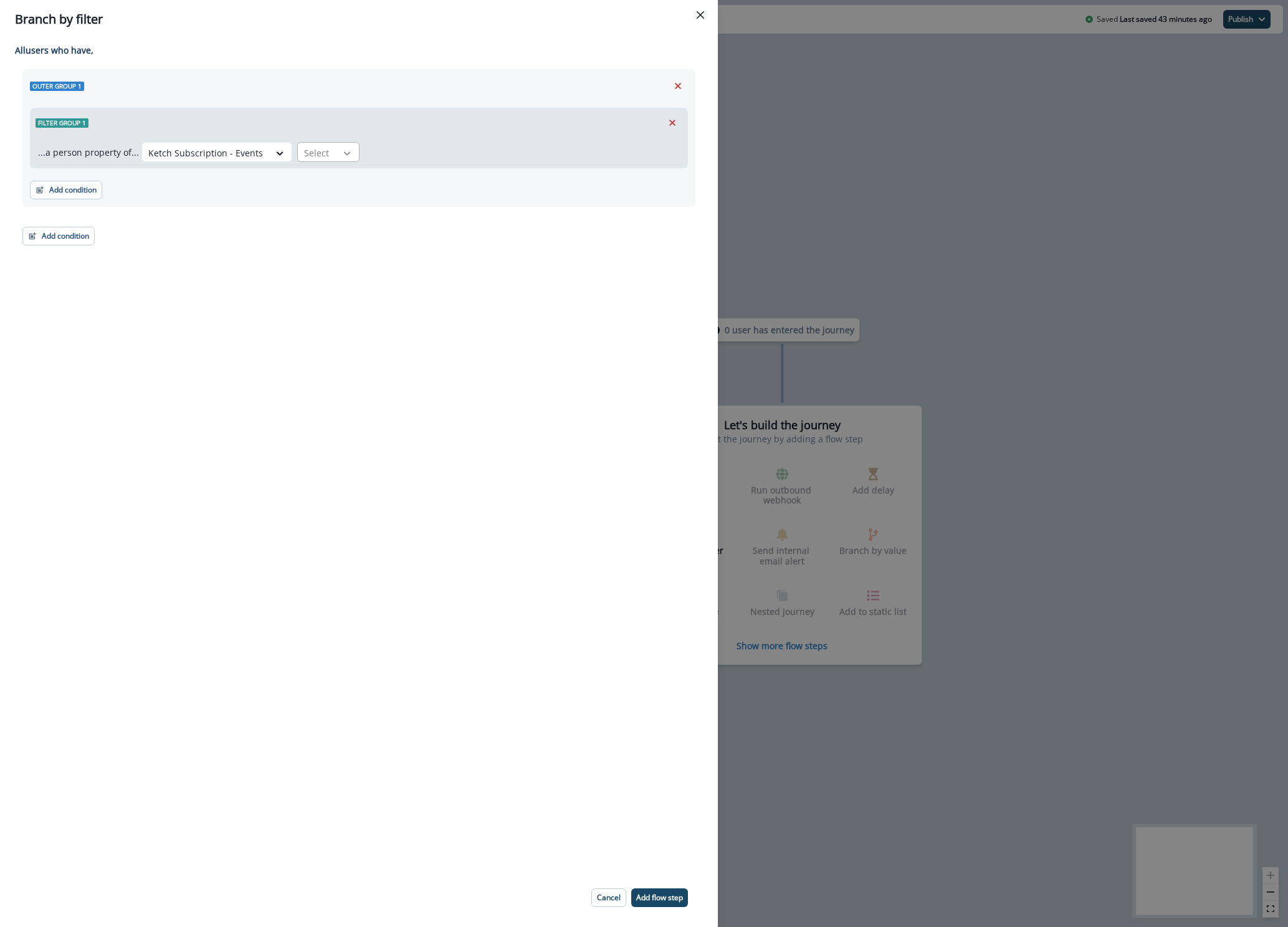
click at [336, 153] on div at bounding box center [347, 153] width 21 height 12
click at [337, 248] on div "equal to" at bounding box center [337, 250] width 98 height 23
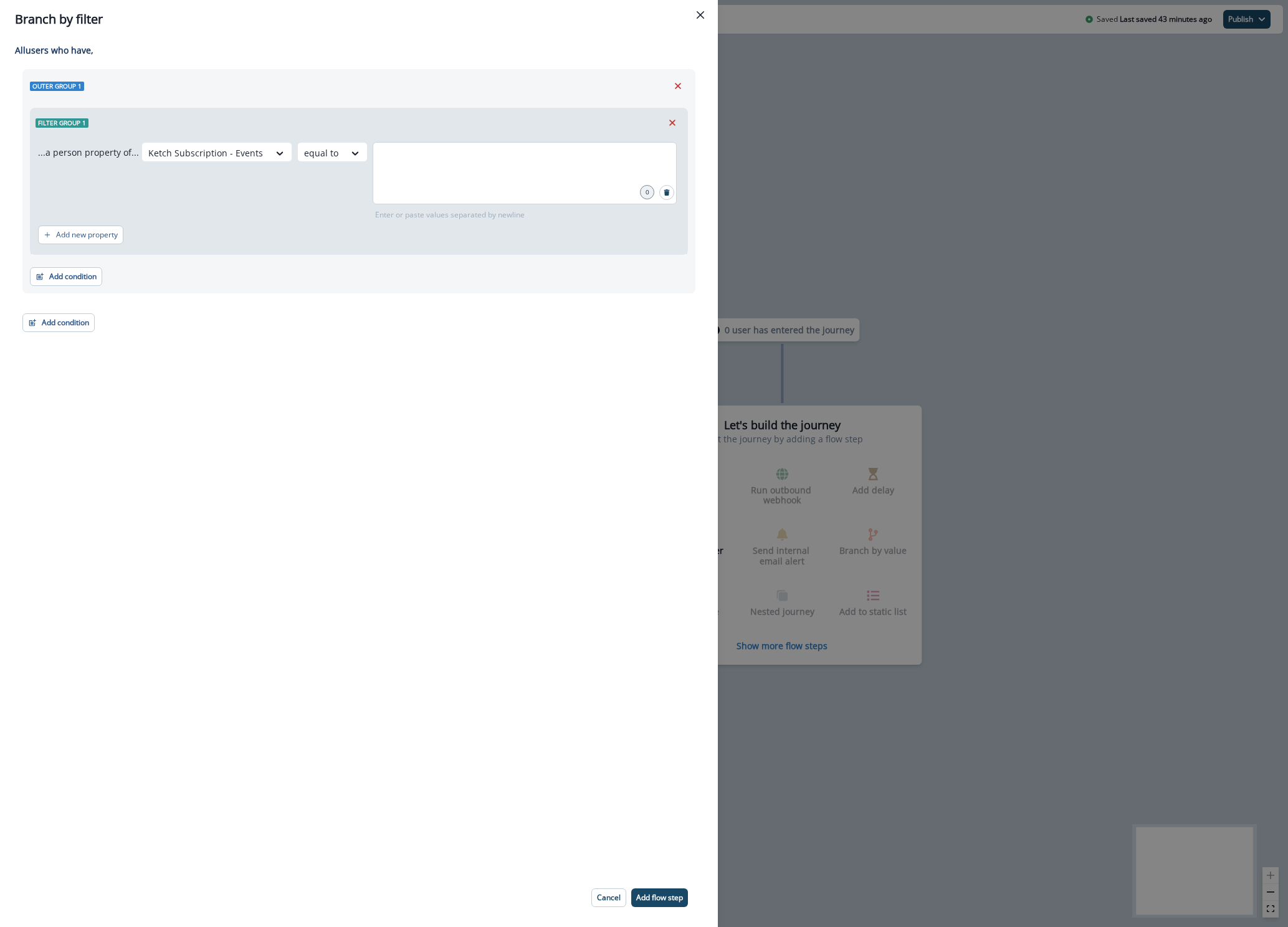
click at [473, 170] on div at bounding box center [524, 173] width 304 height 62
type input "*******"
click at [114, 233] on p "Add new property" at bounding box center [86, 235] width 62 height 9
click at [76, 244] on button "or" at bounding box center [72, 242] width 19 height 15
click at [148, 161] on div at bounding box center [206, 153] width 115 height 16
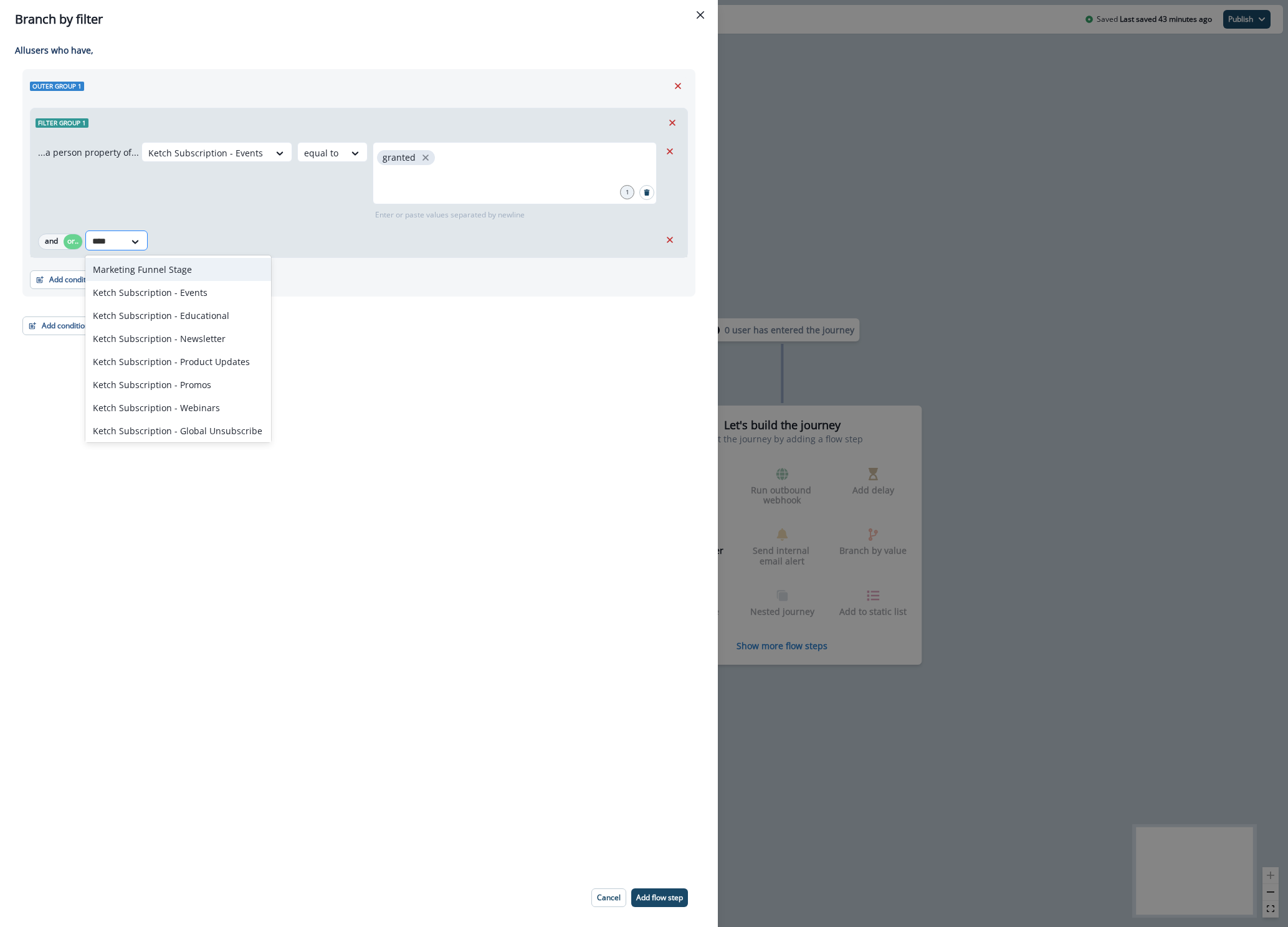
type input "*****"
click at [155, 292] on div "Ketch Subscription - Educational" at bounding box center [177, 292] width 185 height 23
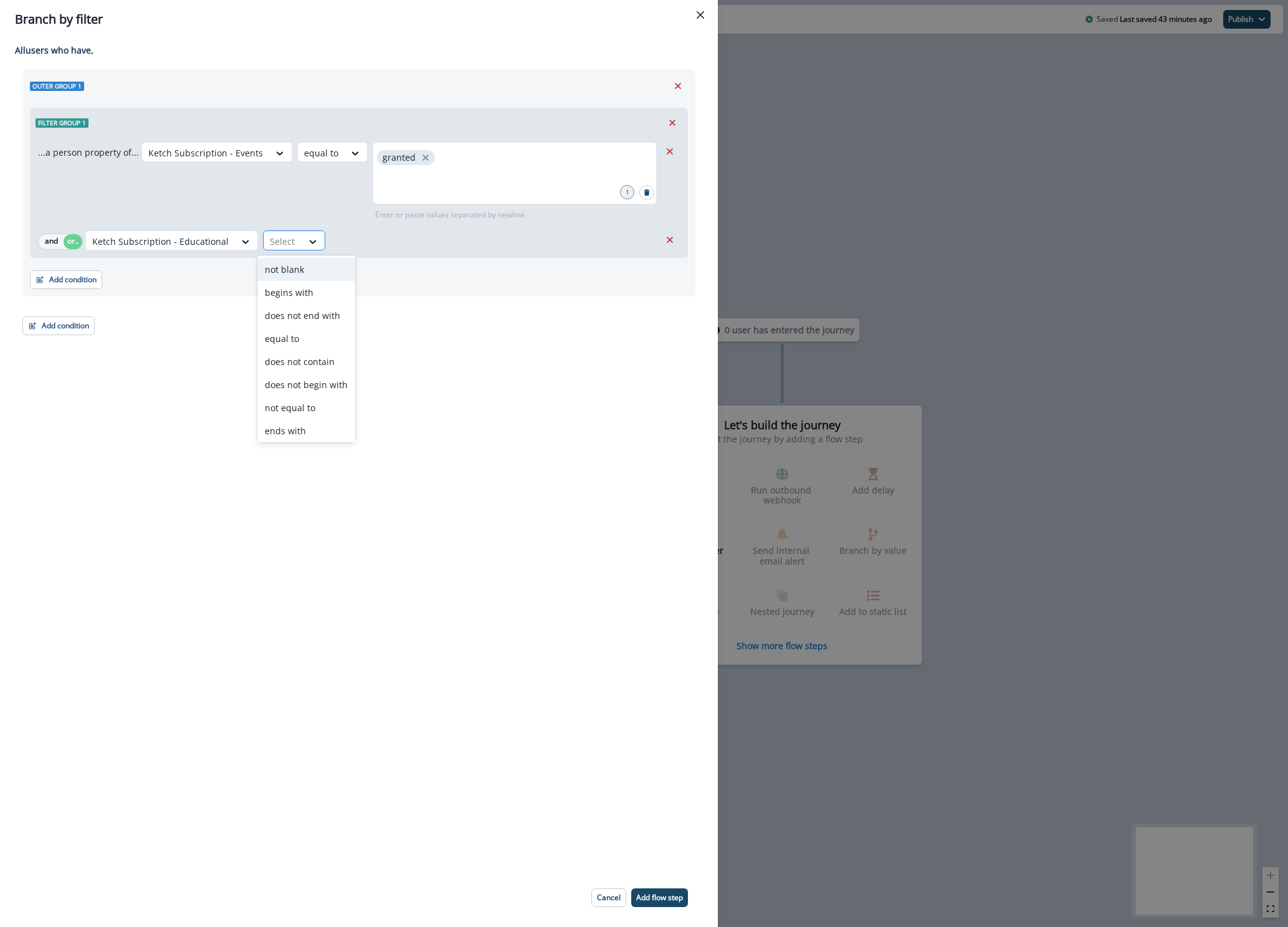
click at [289, 247] on div at bounding box center [283, 241] width 26 height 16
click at [297, 340] on div "equal to" at bounding box center [306, 339] width 98 height 23
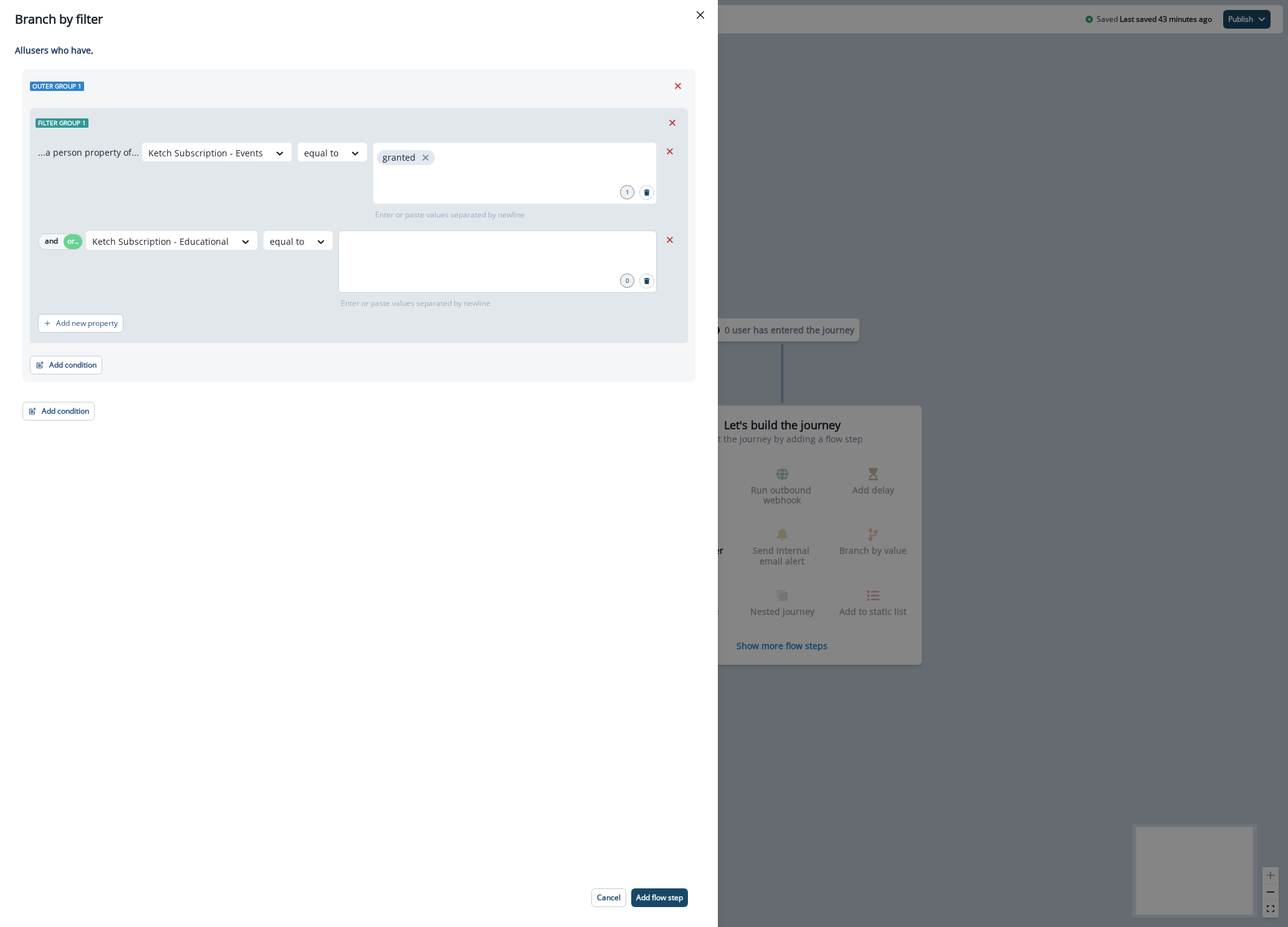
click at [378, 265] on div at bounding box center [497, 262] width 318 height 62
type input "*******"
click at [98, 329] on button "Add new property" at bounding box center [80, 323] width 85 height 19
click at [80, 327] on button "or" at bounding box center [72, 330] width 19 height 15
click at [100, 330] on div at bounding box center [105, 330] width 26 height 16
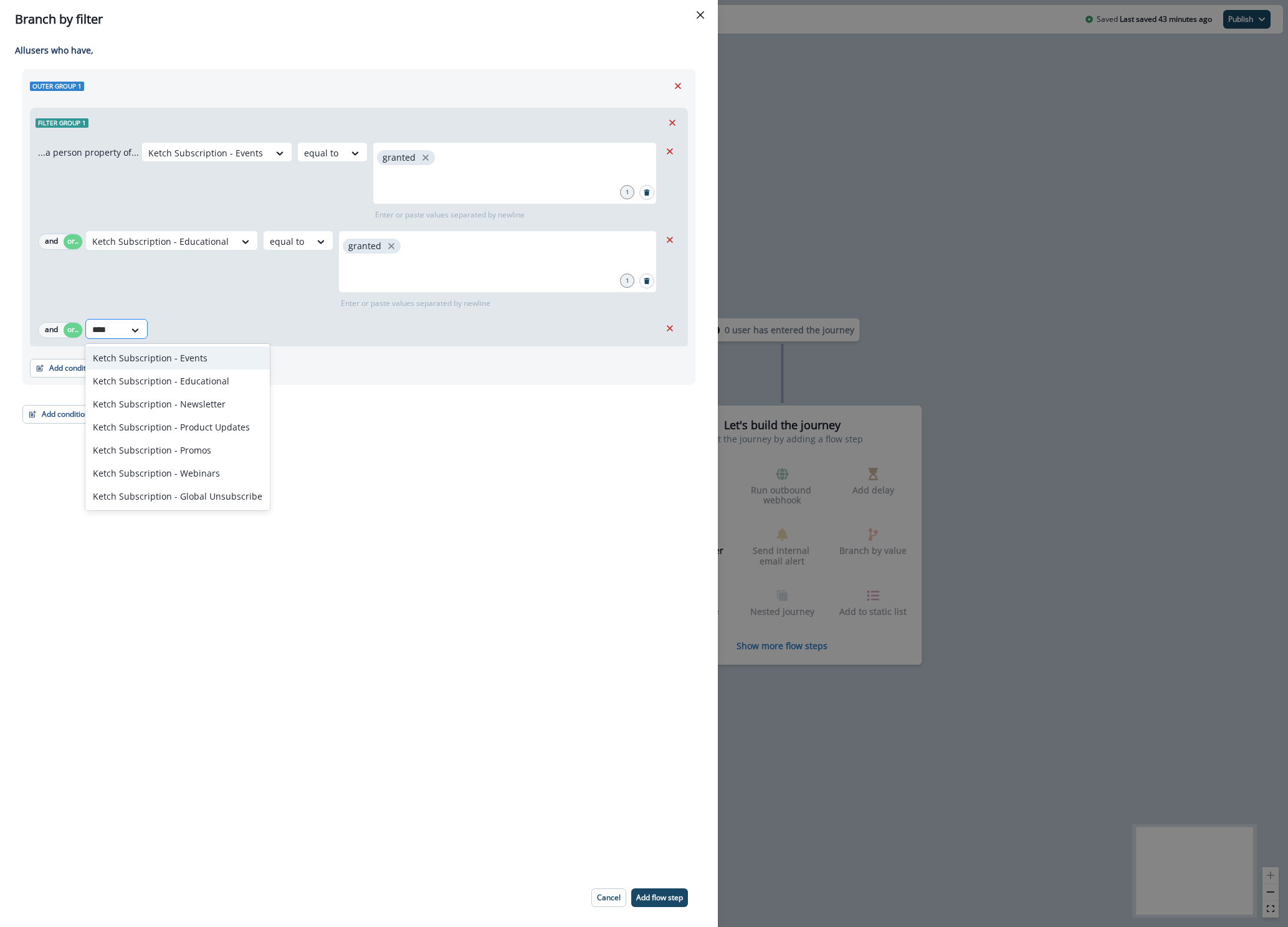
type input "*****"
click at [191, 407] on div "Ketch Subscription - Newsletter" at bounding box center [177, 404] width 185 height 23
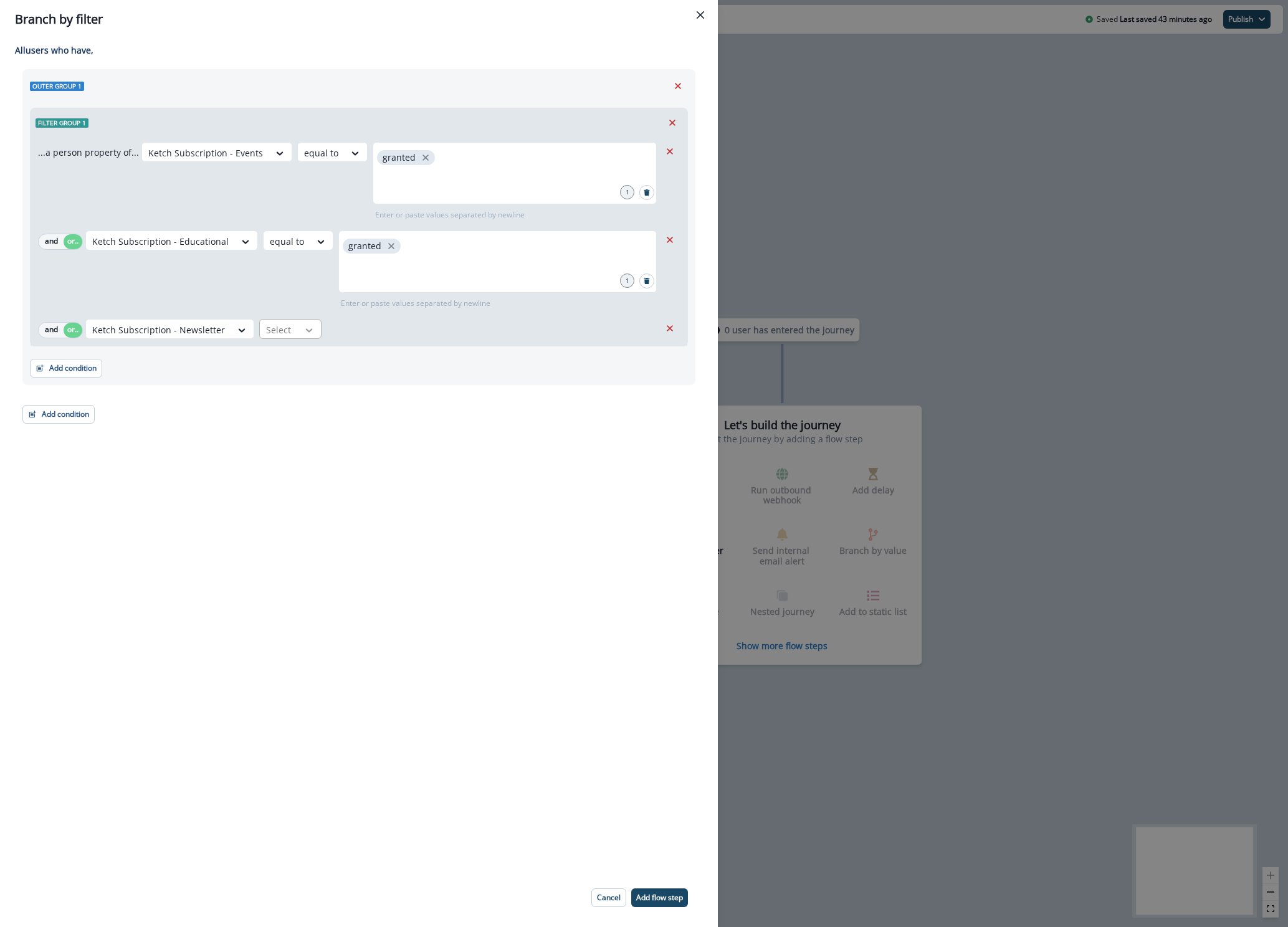
click at [290, 159] on div at bounding box center [280, 153] width 21 height 12
click at [294, 426] on div "equal to" at bounding box center [303, 427] width 98 height 23
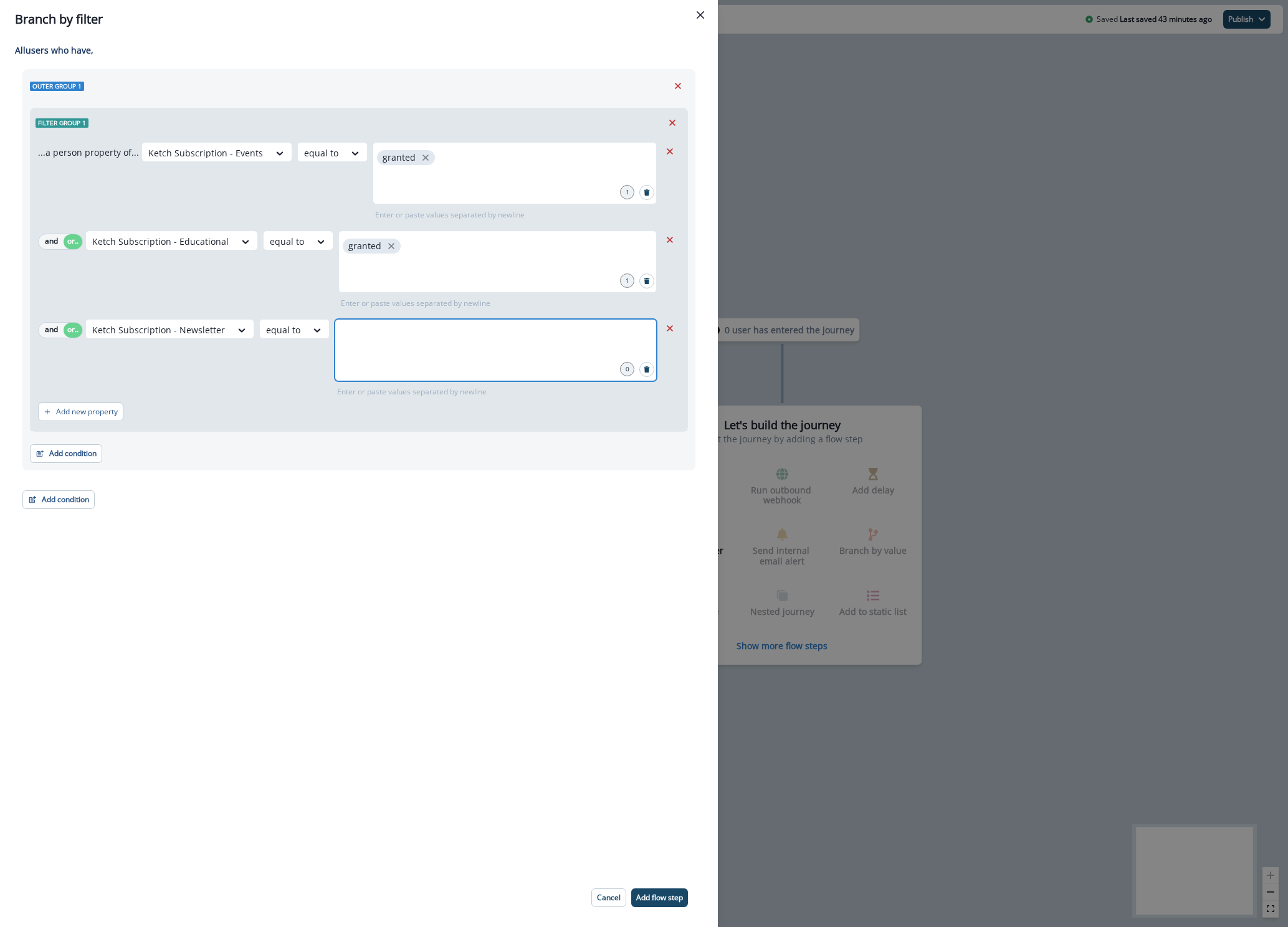
click at [355, 344] on input "text" at bounding box center [496, 335] width 318 height 25
type input "*******"
click at [62, 413] on p "Add new property" at bounding box center [86, 412] width 62 height 9
click at [74, 420] on button "or" at bounding box center [72, 418] width 19 height 15
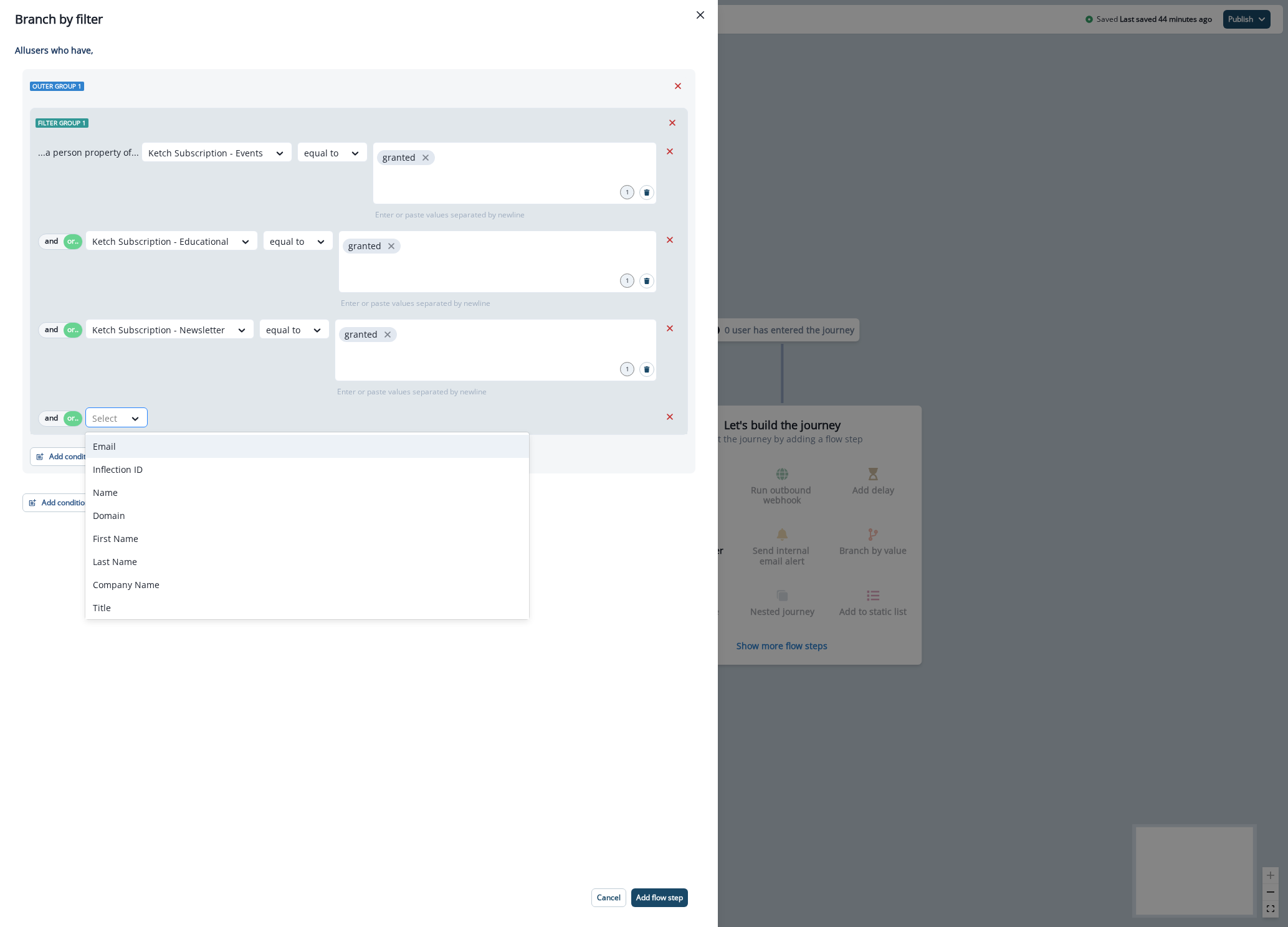
click at [110, 421] on div at bounding box center [105, 418] width 26 height 16
type input "*"
type input "*****"
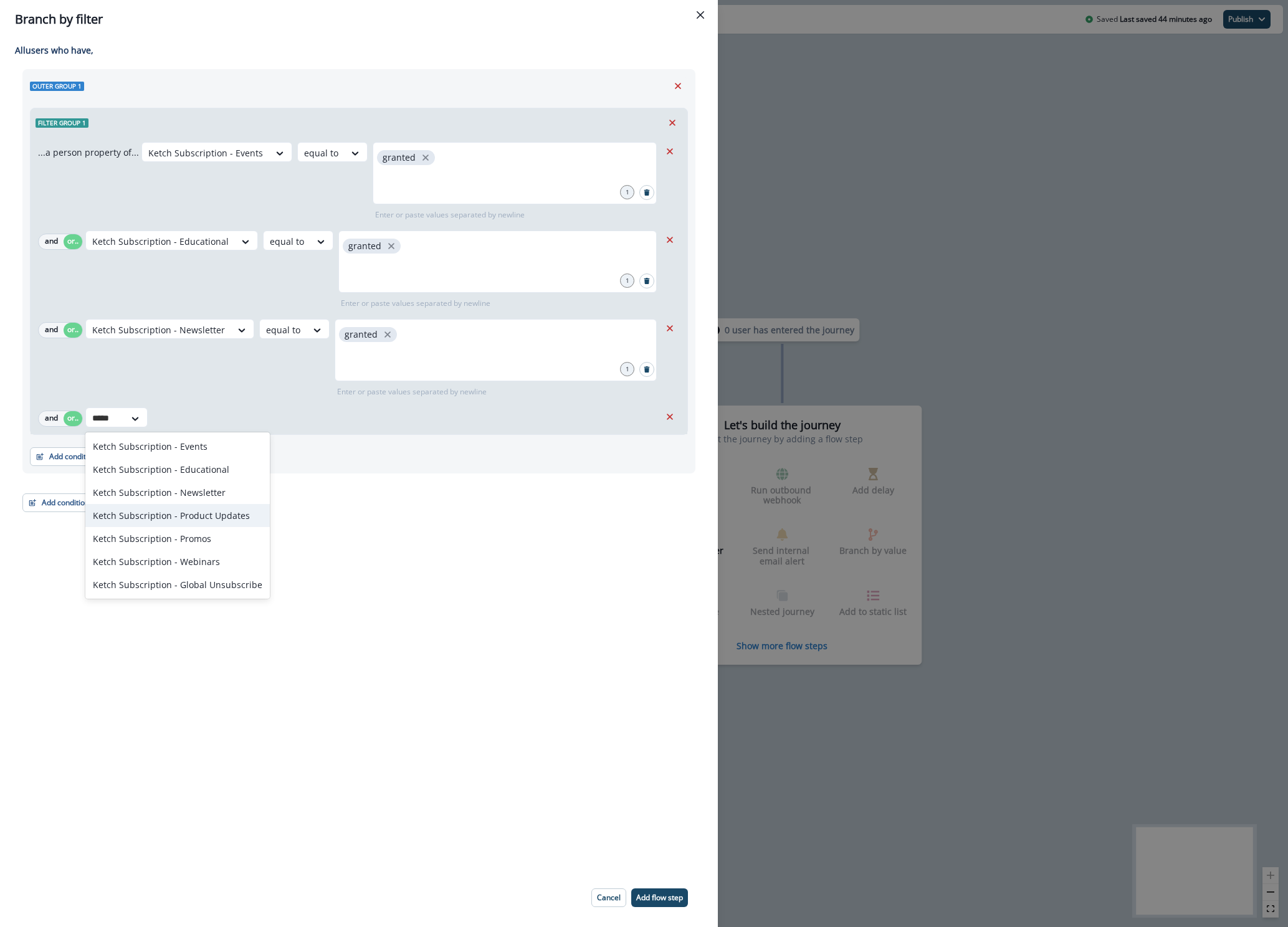
click at [201, 512] on div "Ketch Subscription - Product Updates" at bounding box center [177, 515] width 185 height 23
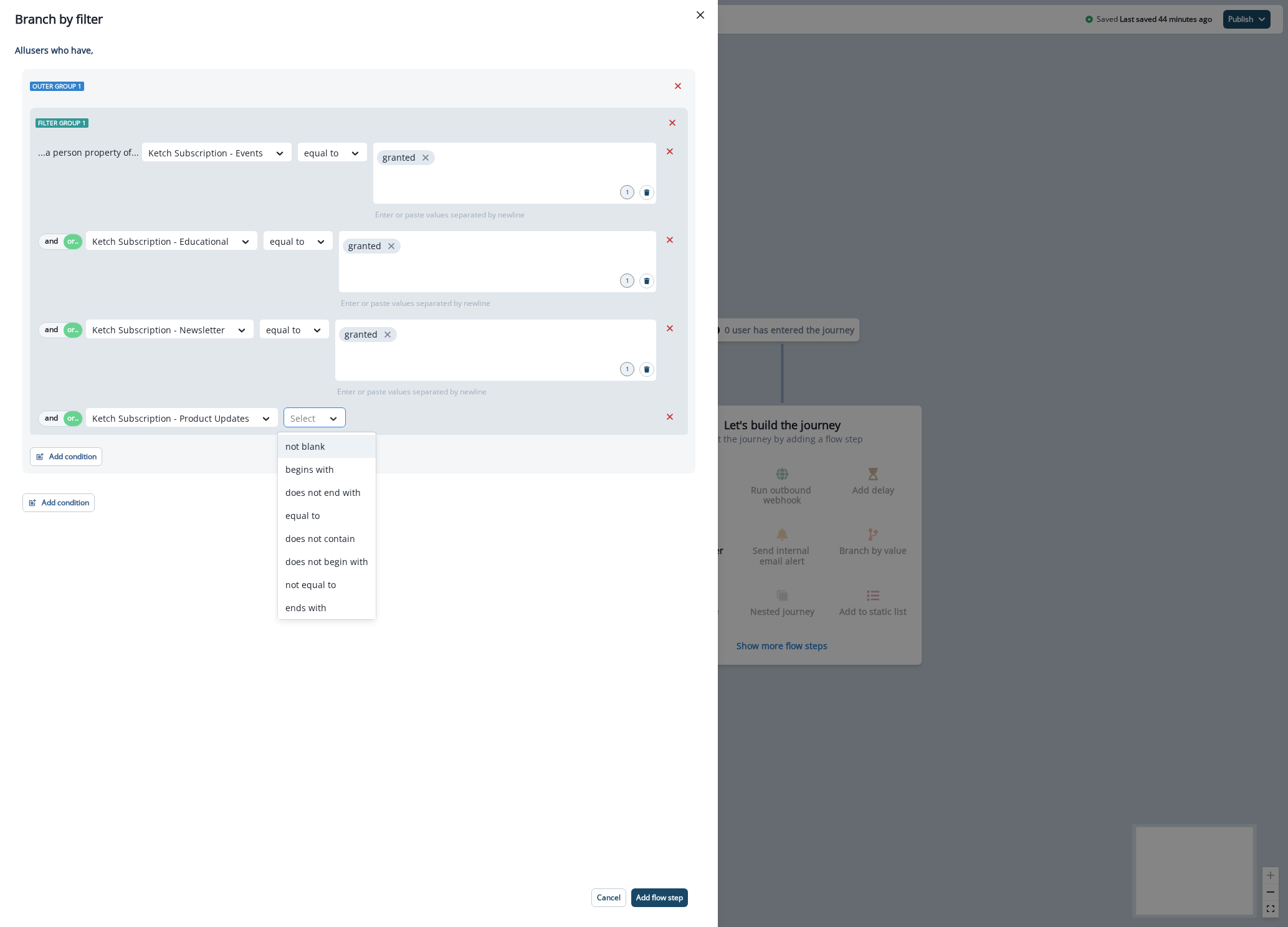
click at [322, 421] on div at bounding box center [333, 418] width 21 height 12
click at [314, 518] on div "equal to" at bounding box center [327, 515] width 98 height 23
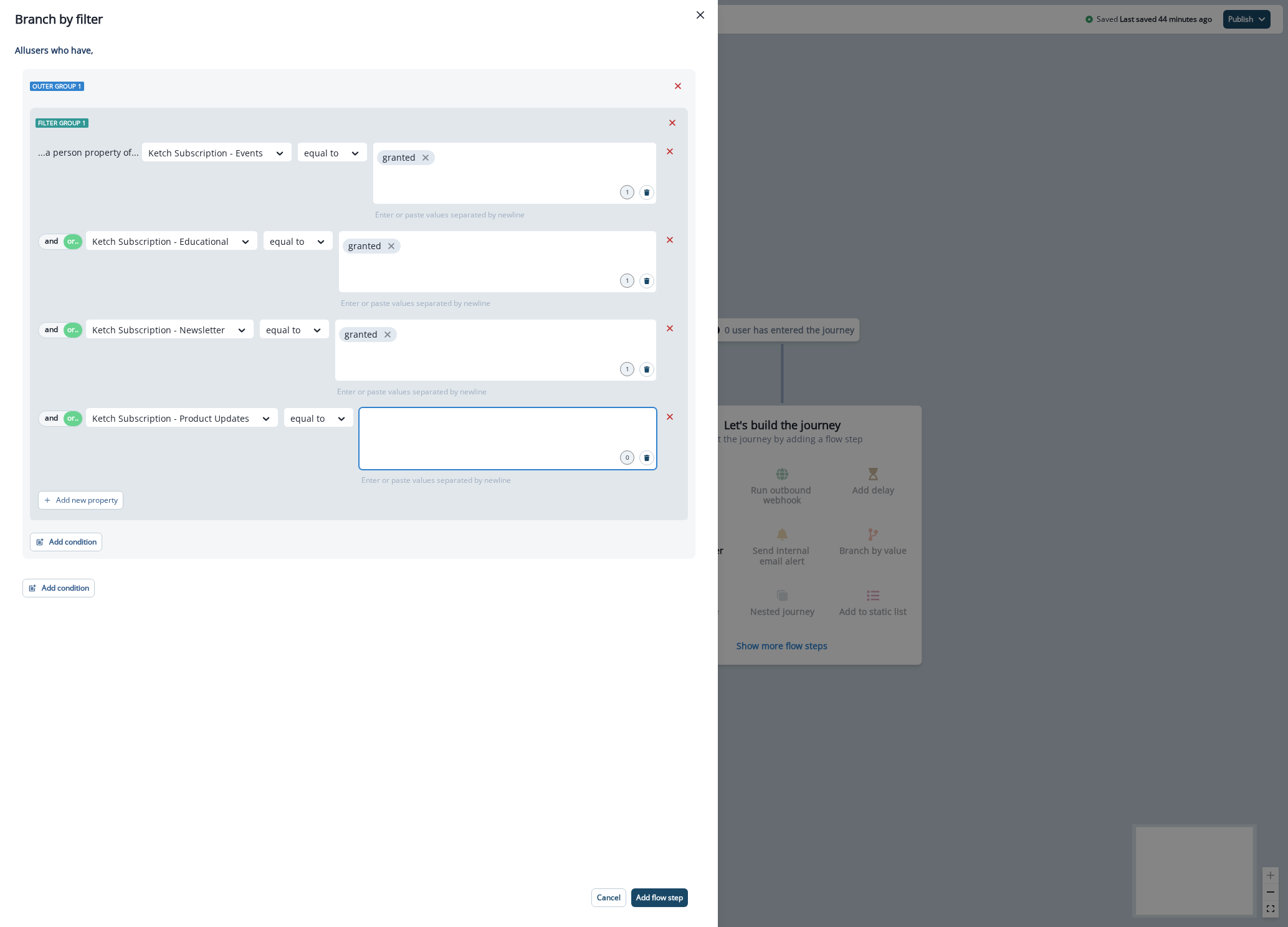
click at [459, 435] on input "text" at bounding box center [508, 422] width 294 height 25
type input "*******"
click at [56, 496] on p "Add new property" at bounding box center [86, 500] width 62 height 9
click at [66, 506] on button "or" at bounding box center [72, 507] width 19 height 15
click at [148, 161] on div at bounding box center [206, 153] width 115 height 16
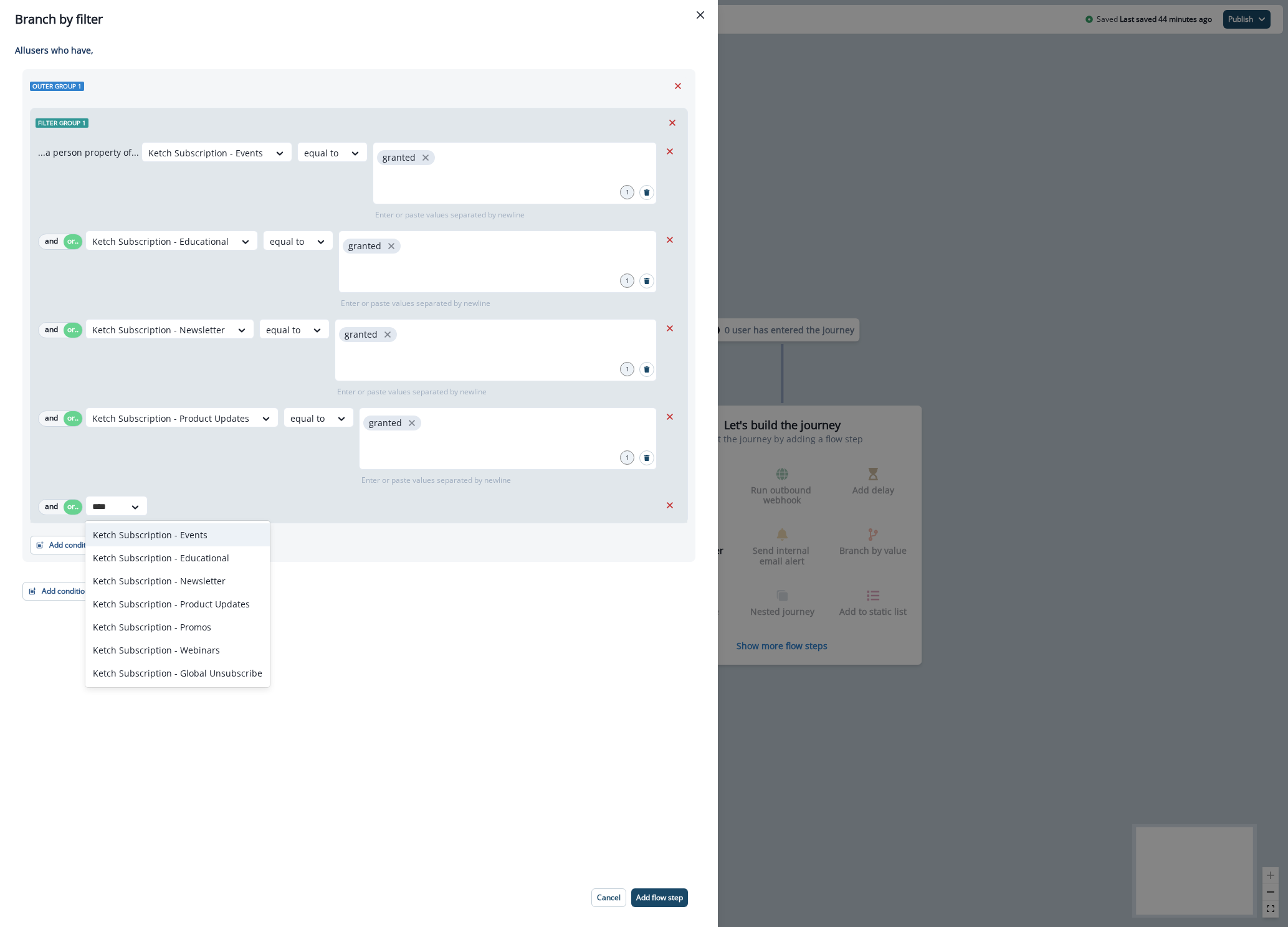
type input "*****"
click at [154, 624] on div "Ketch Subscription - Promos" at bounding box center [177, 627] width 185 height 23
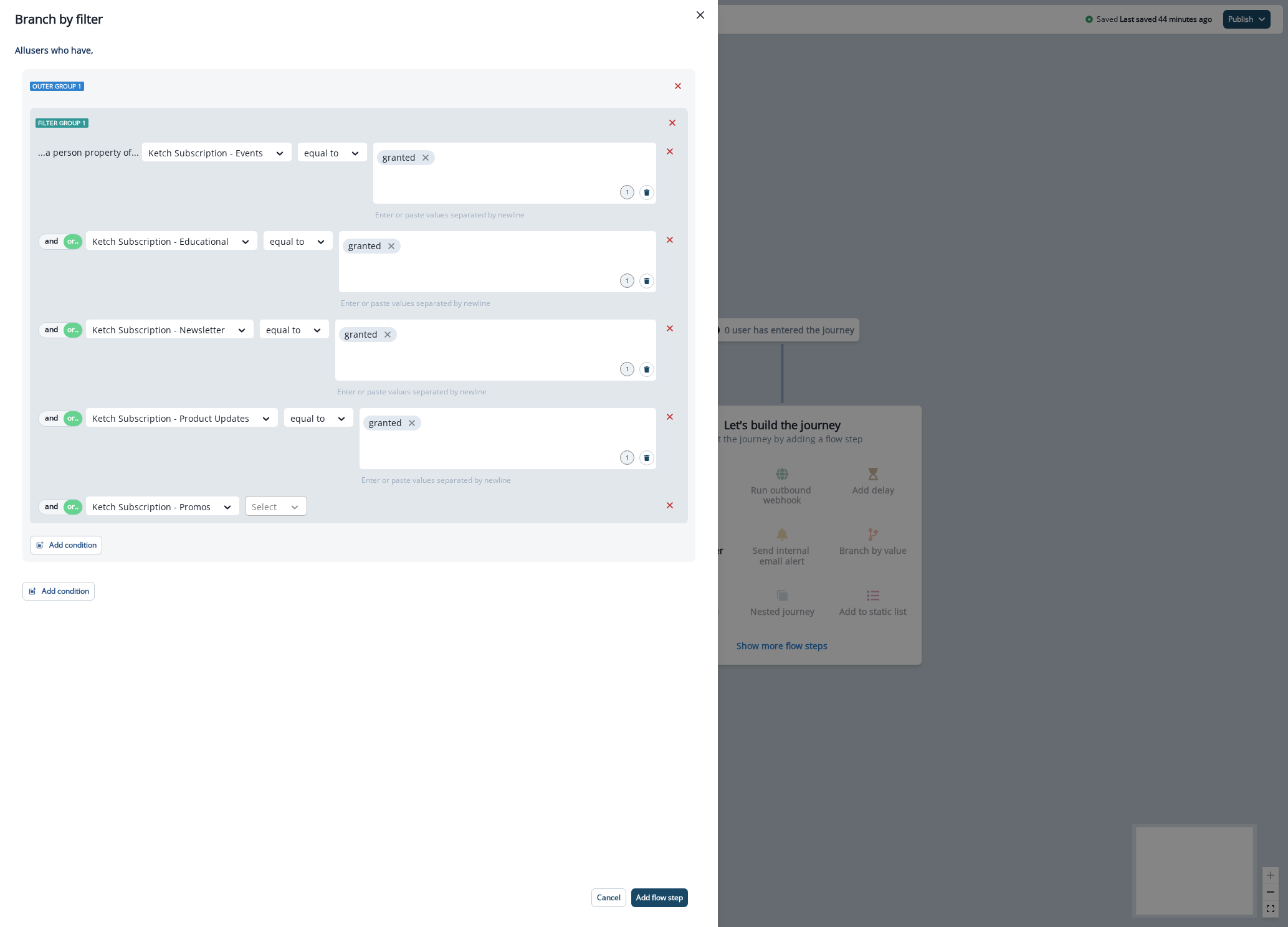
click at [284, 159] on div at bounding box center [280, 153] width 21 height 12
click at [281, 607] on div "equal to" at bounding box center [290, 604] width 98 height 23
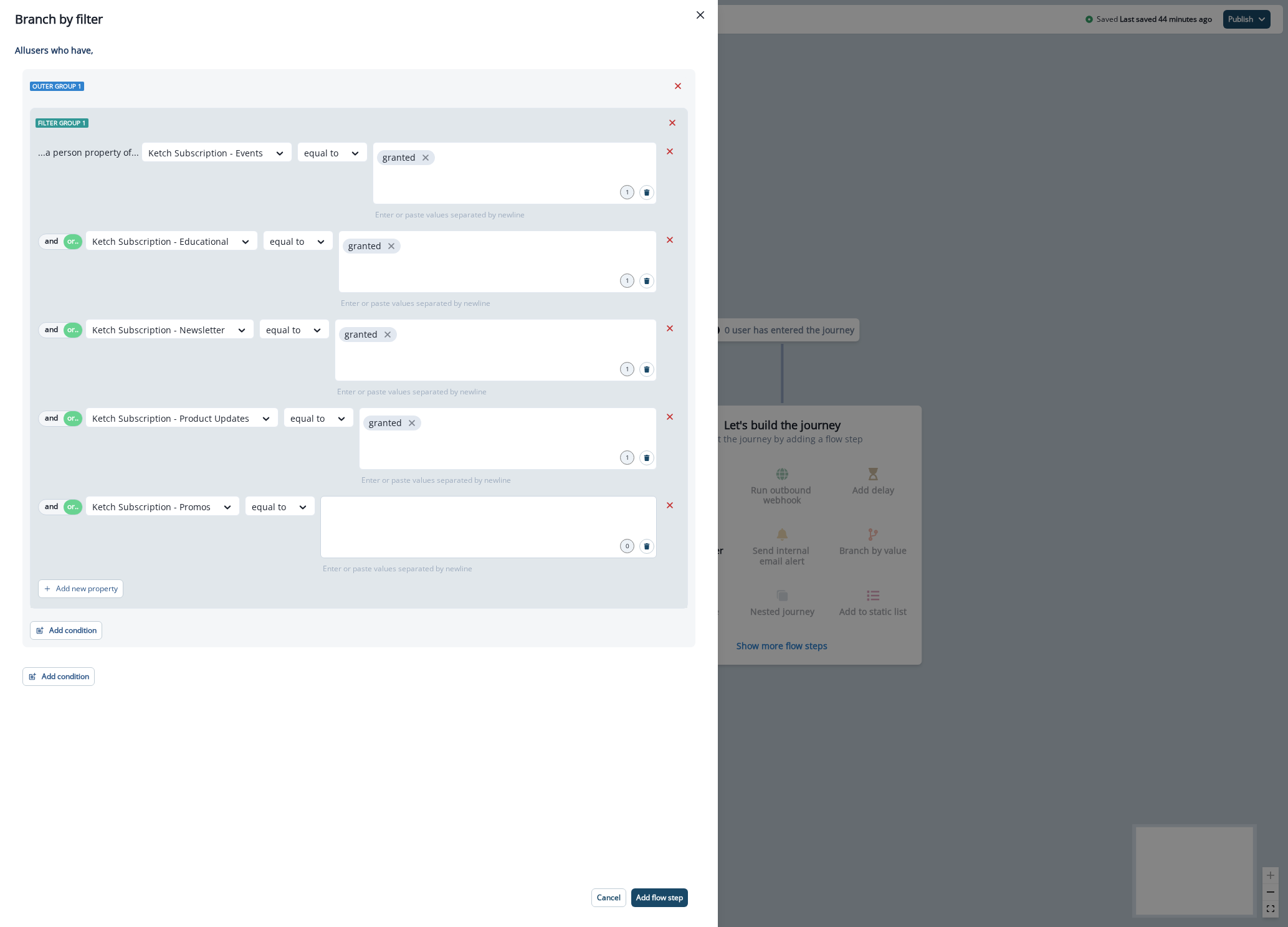
click at [342, 545] on div at bounding box center [488, 527] width 336 height 62
type input "*******"
click at [75, 587] on p "Add new property" at bounding box center [86, 588] width 62 height 9
click at [79, 596] on button "or" at bounding box center [72, 596] width 19 height 15
click at [96, 596] on div at bounding box center [105, 595] width 26 height 16
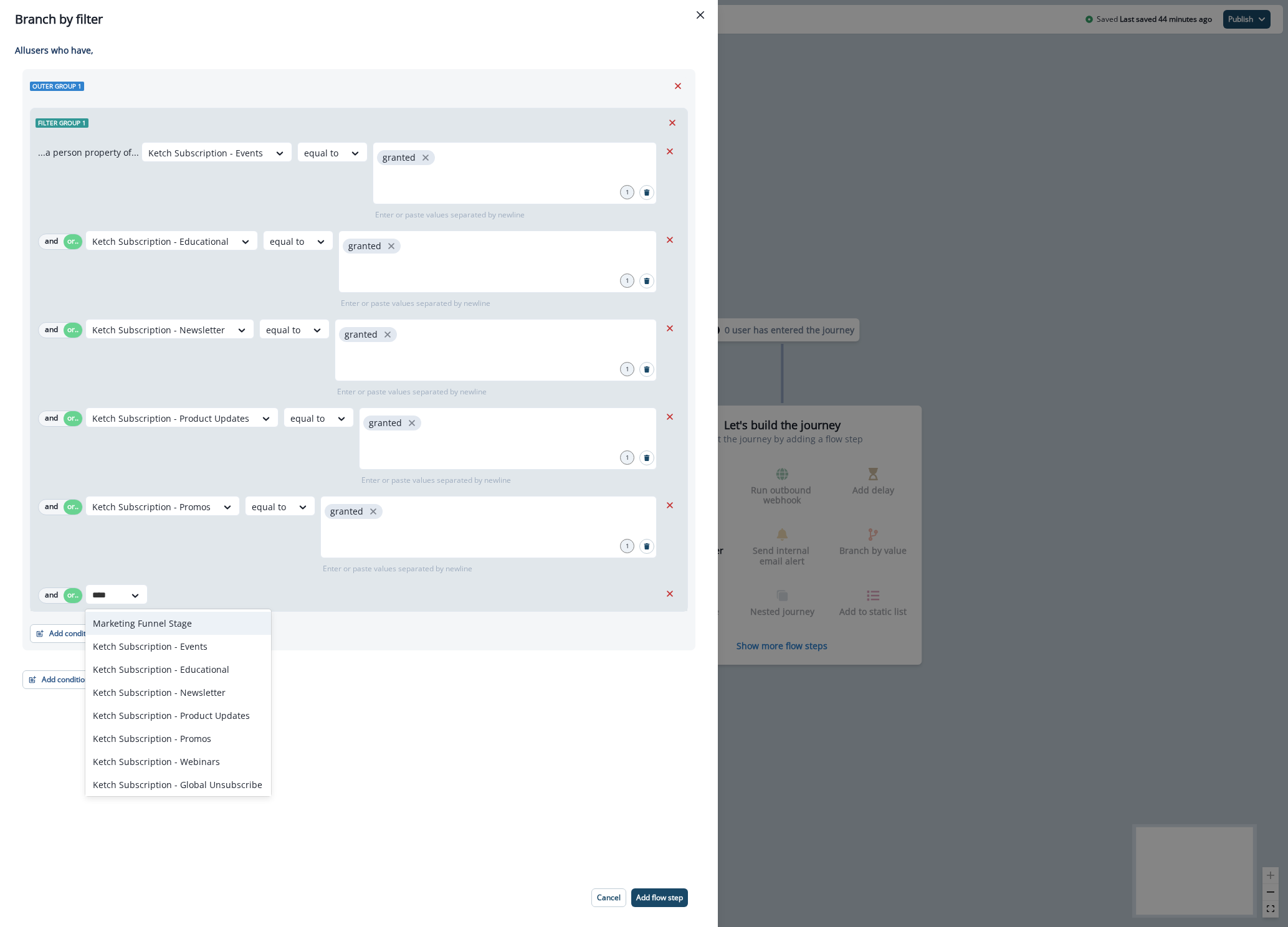
type input "*****"
click at [175, 733] on div "Ketch Subscription - Webinars" at bounding box center [177, 738] width 185 height 23
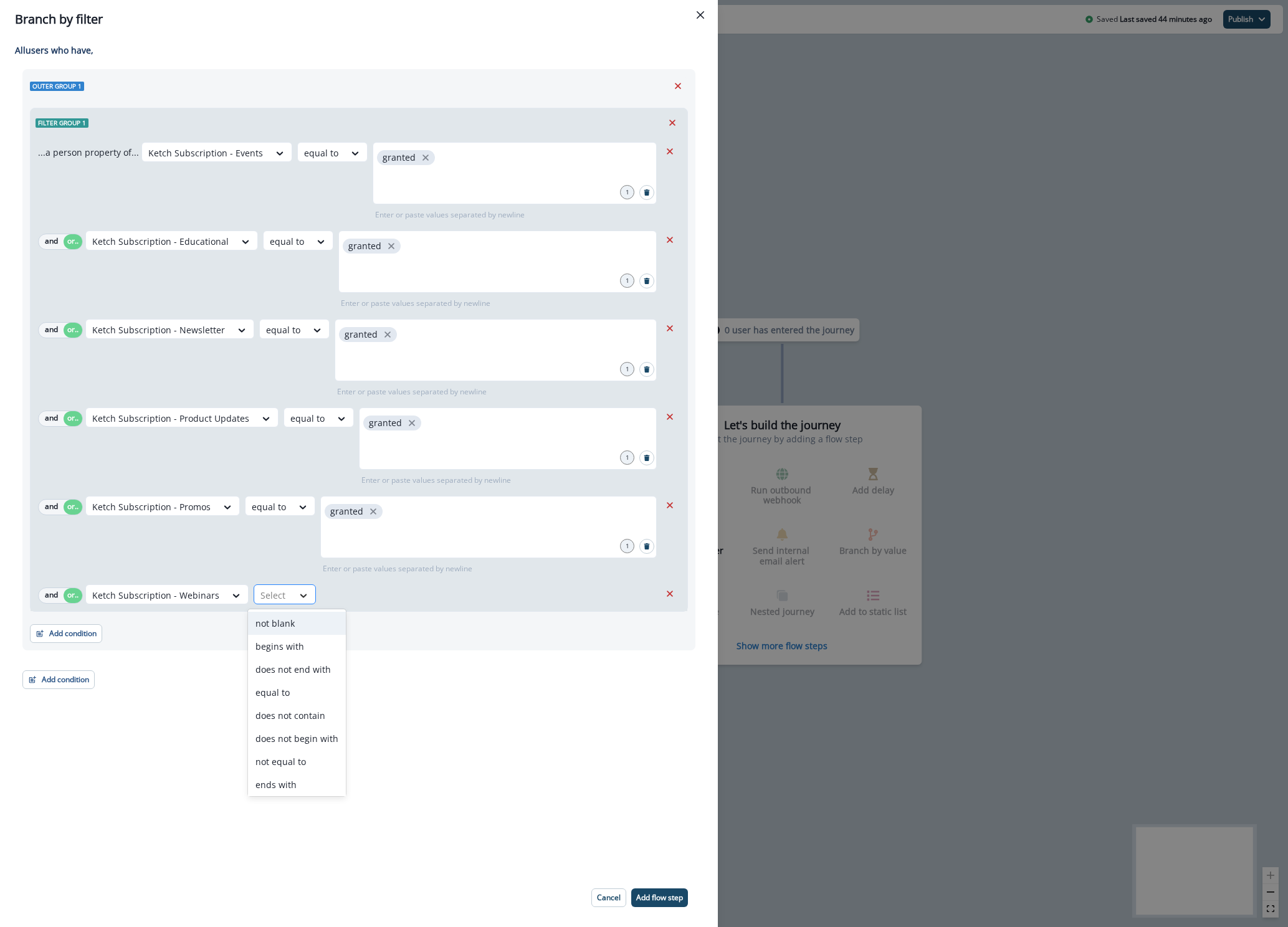
click at [298, 599] on icon at bounding box center [304, 595] width 11 height 12
click at [292, 690] on div "equal to" at bounding box center [296, 692] width 98 height 23
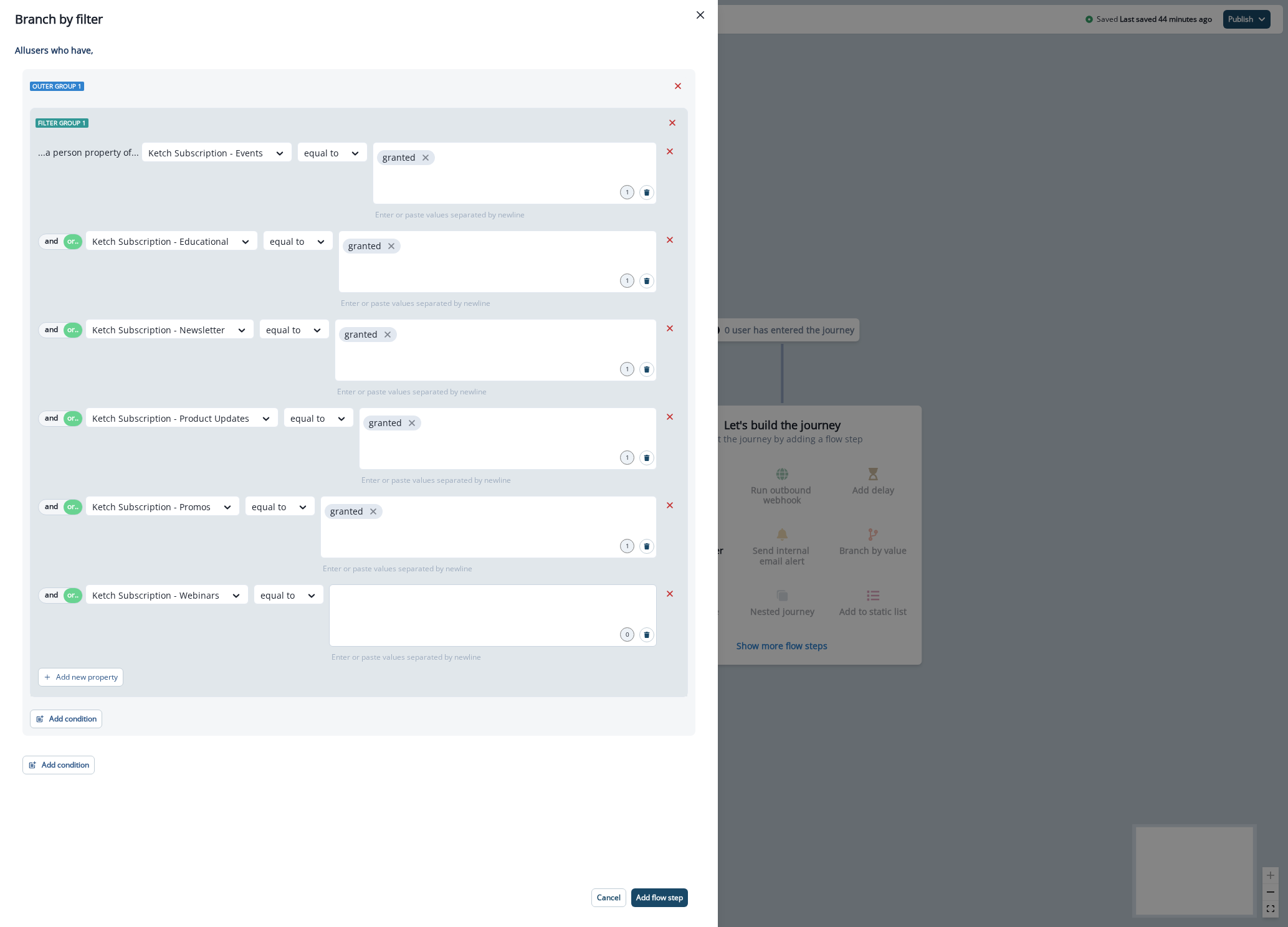
click at [395, 620] on div at bounding box center [492, 615] width 327 height 62
type input "*******"
click at [658, 895] on p "Add flow step" at bounding box center [659, 897] width 47 height 9
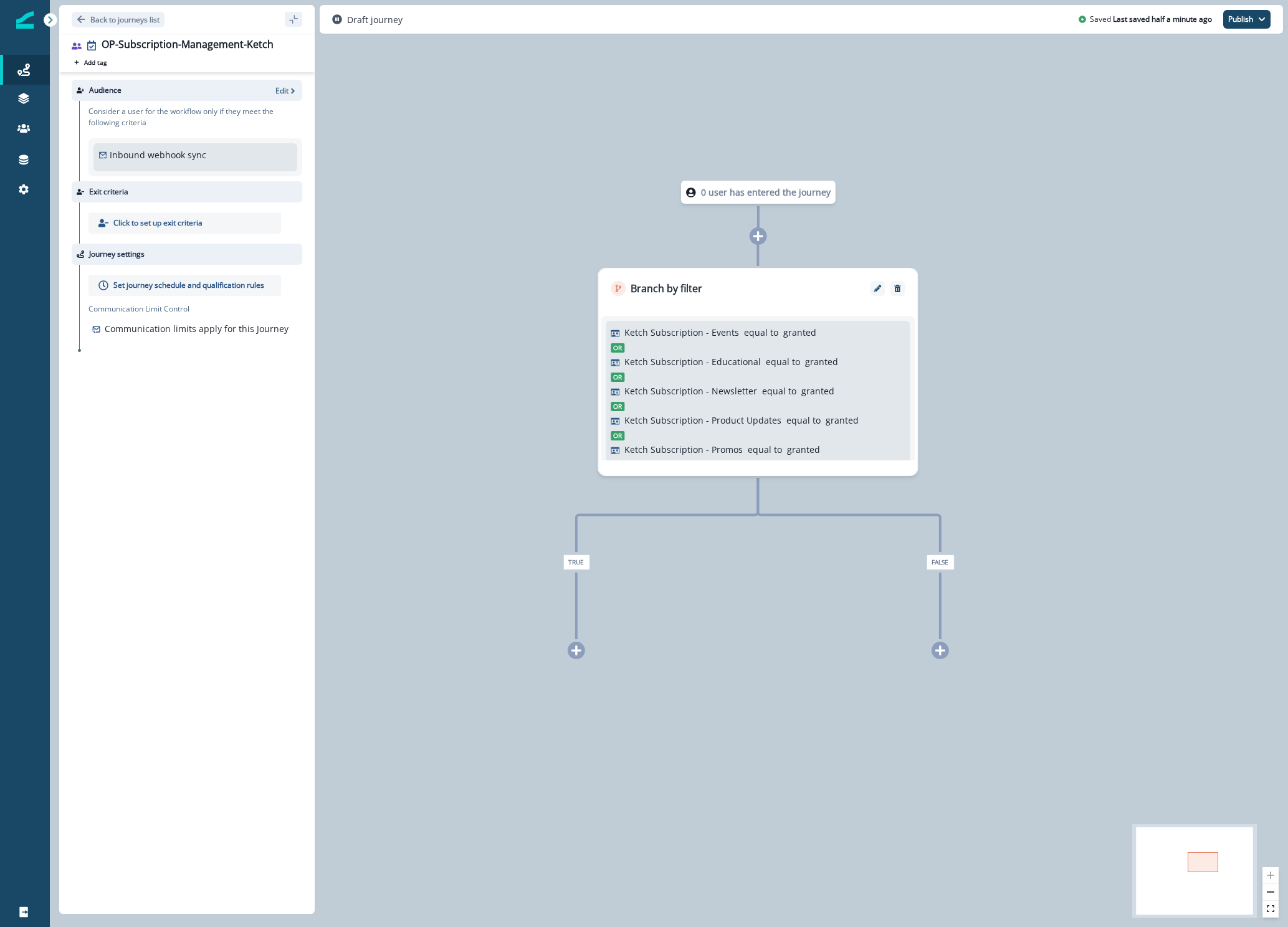
click at [758, 240] on icon at bounding box center [758, 236] width 10 height 10
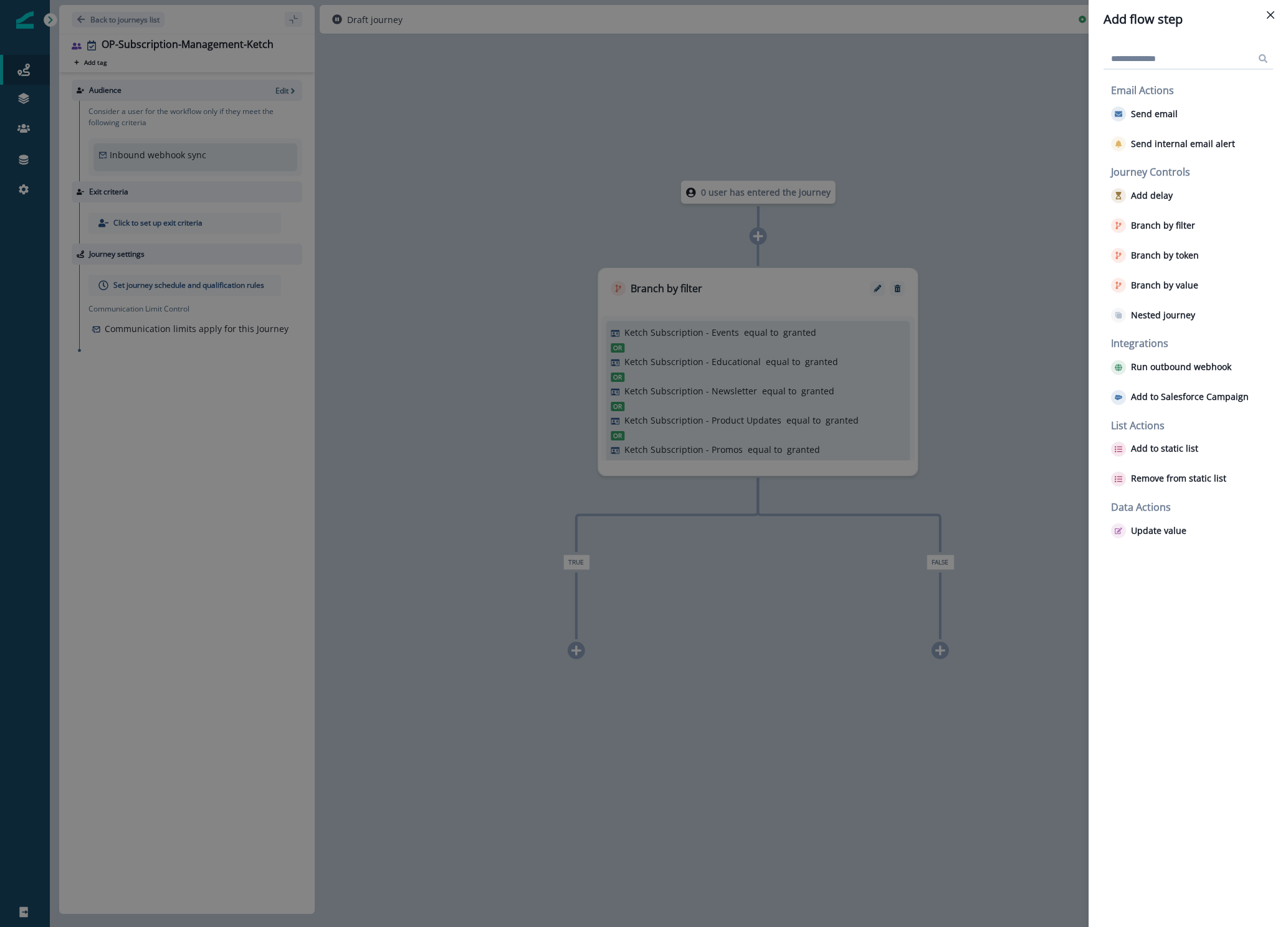
click at [532, 464] on div "Add flow step Email Actions Send email Send internal email alert Journey Contro…" at bounding box center [644, 464] width 1288 height 927
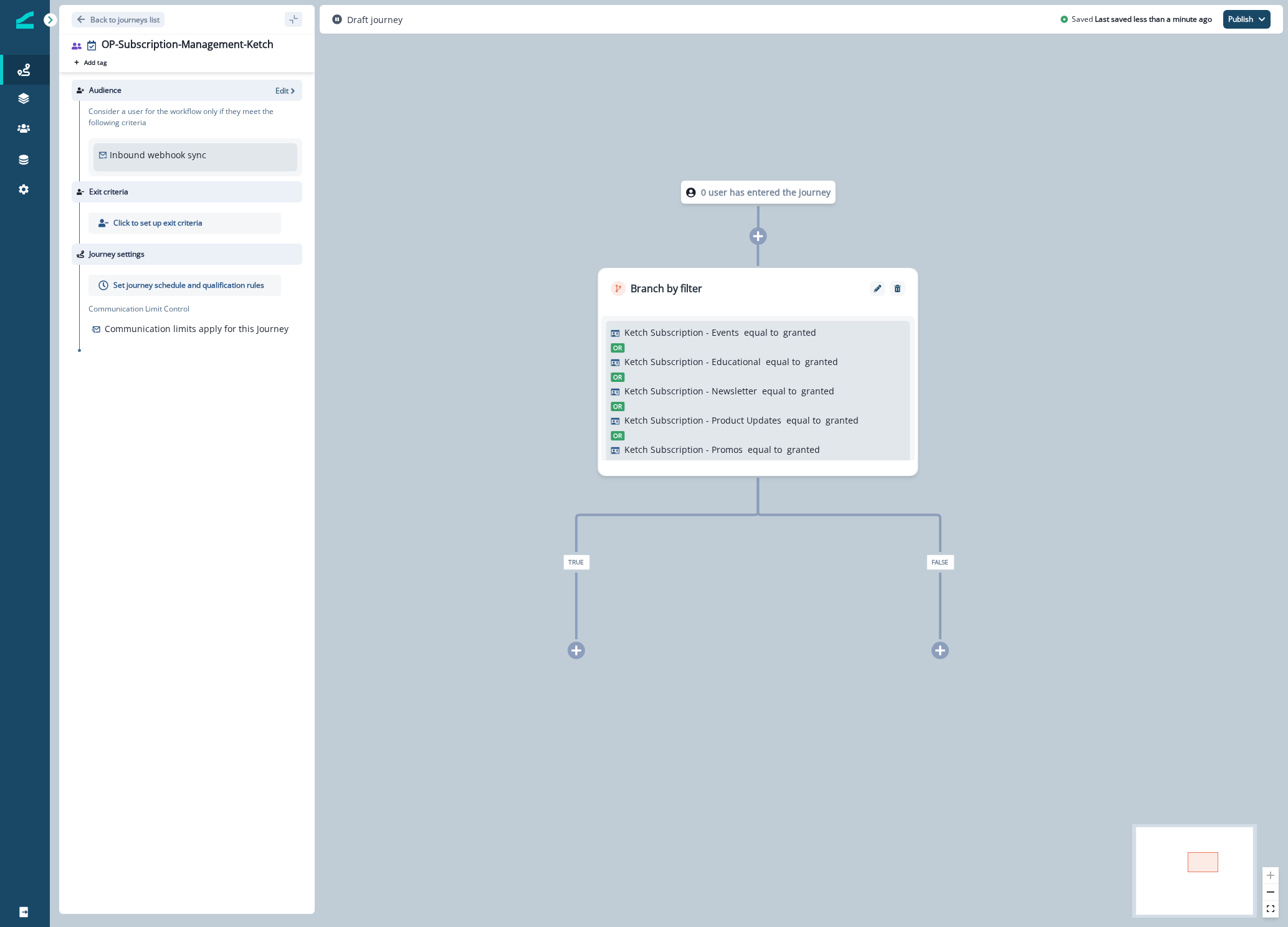
click at [575, 645] on icon at bounding box center [577, 651] width 11 height 11
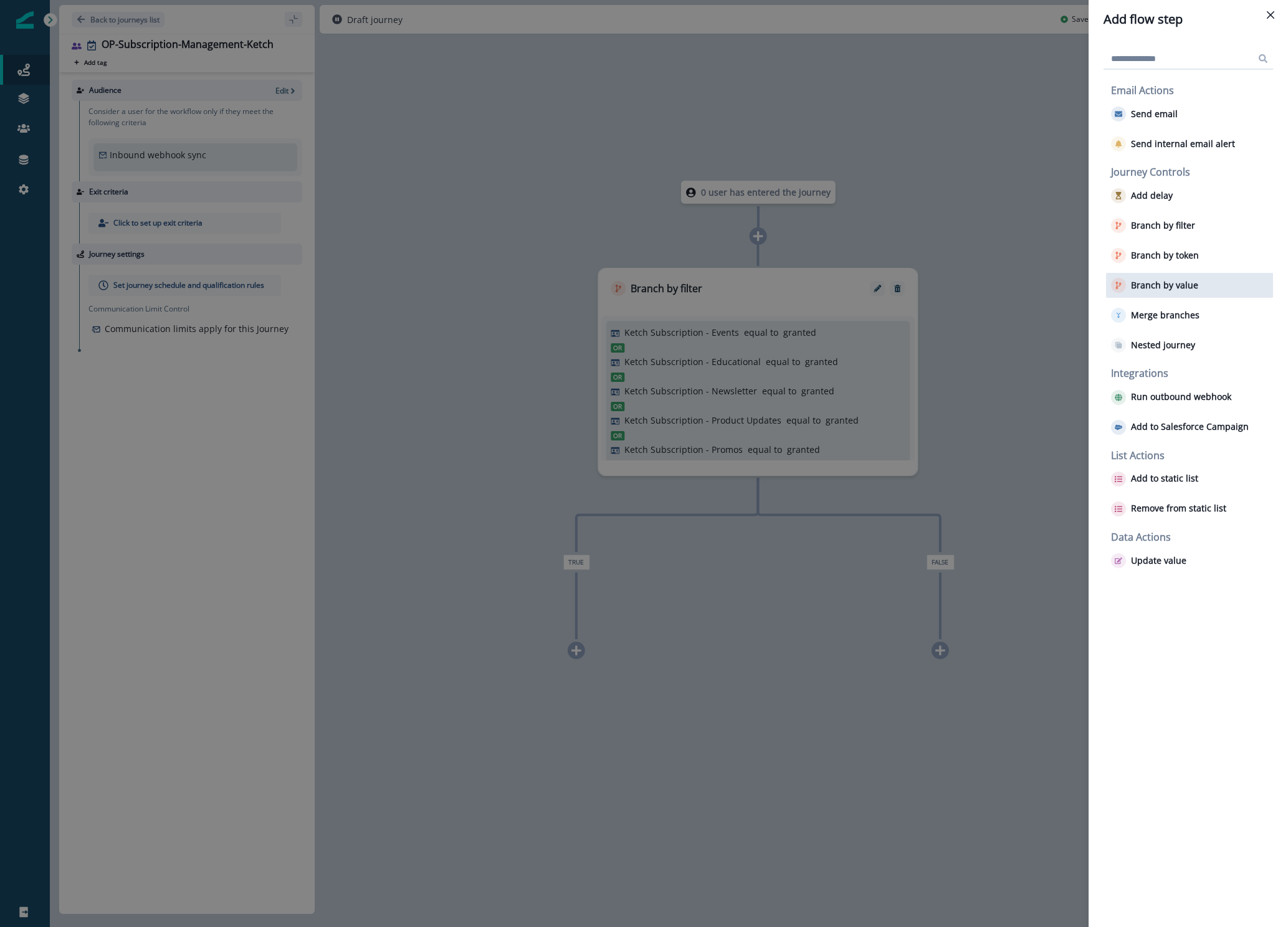
click at [1144, 290] on p "Branch by value" at bounding box center [1164, 285] width 67 height 11
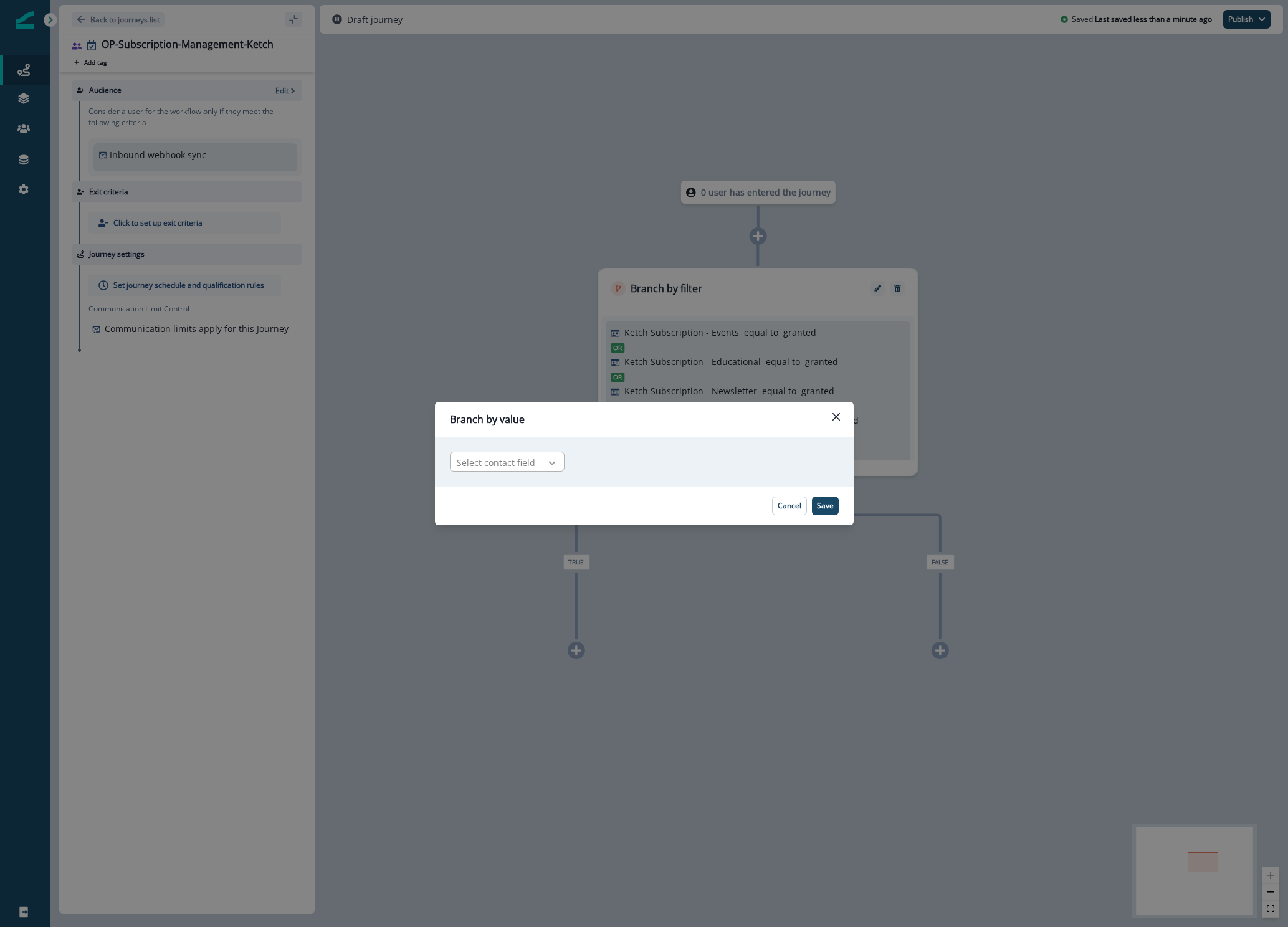
click at [546, 461] on icon at bounding box center [552, 463] width 11 height 12
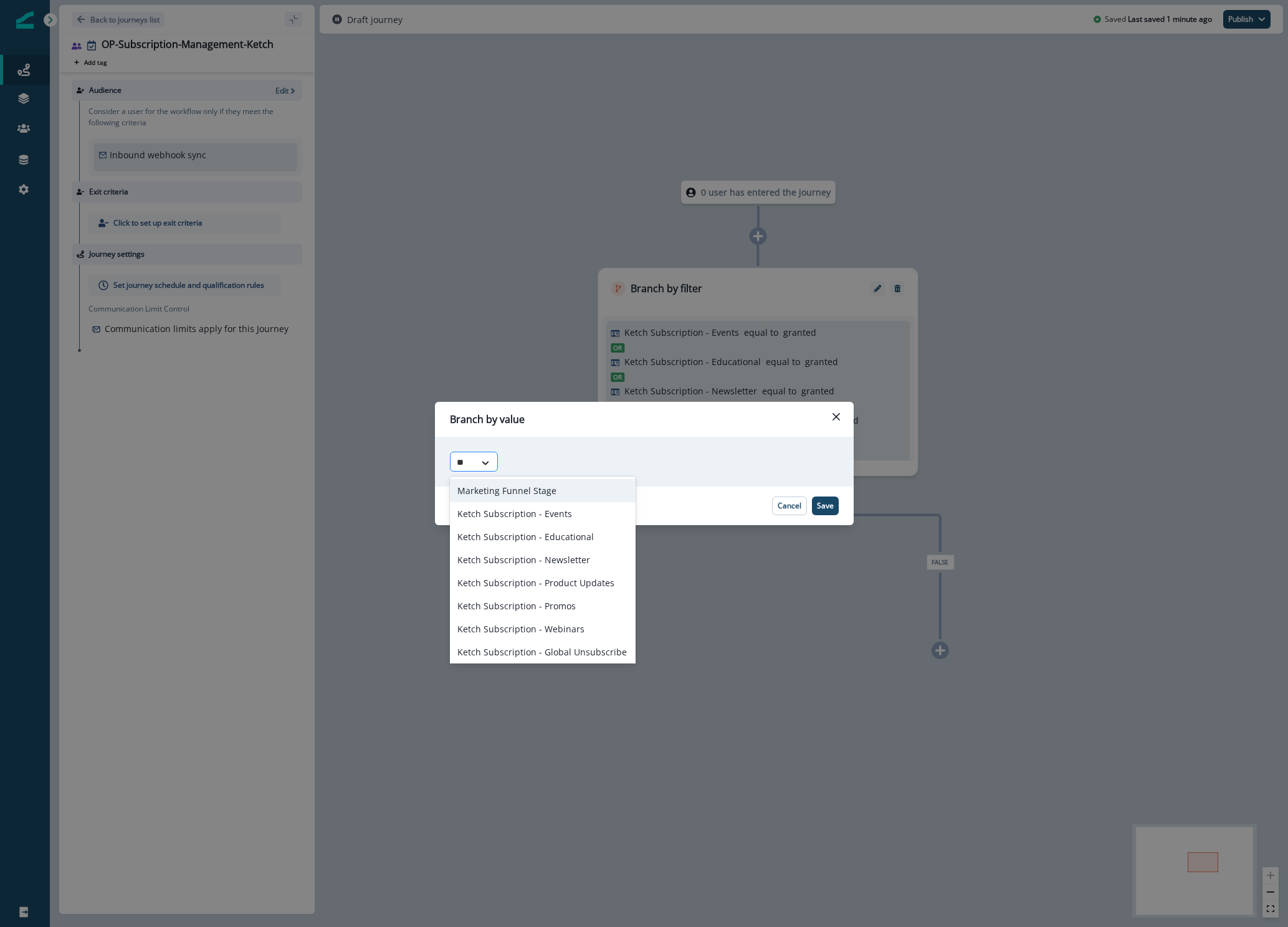
type input "***"
click at [523, 514] on div "Ketch Subscription - Events" at bounding box center [542, 514] width 185 height 23
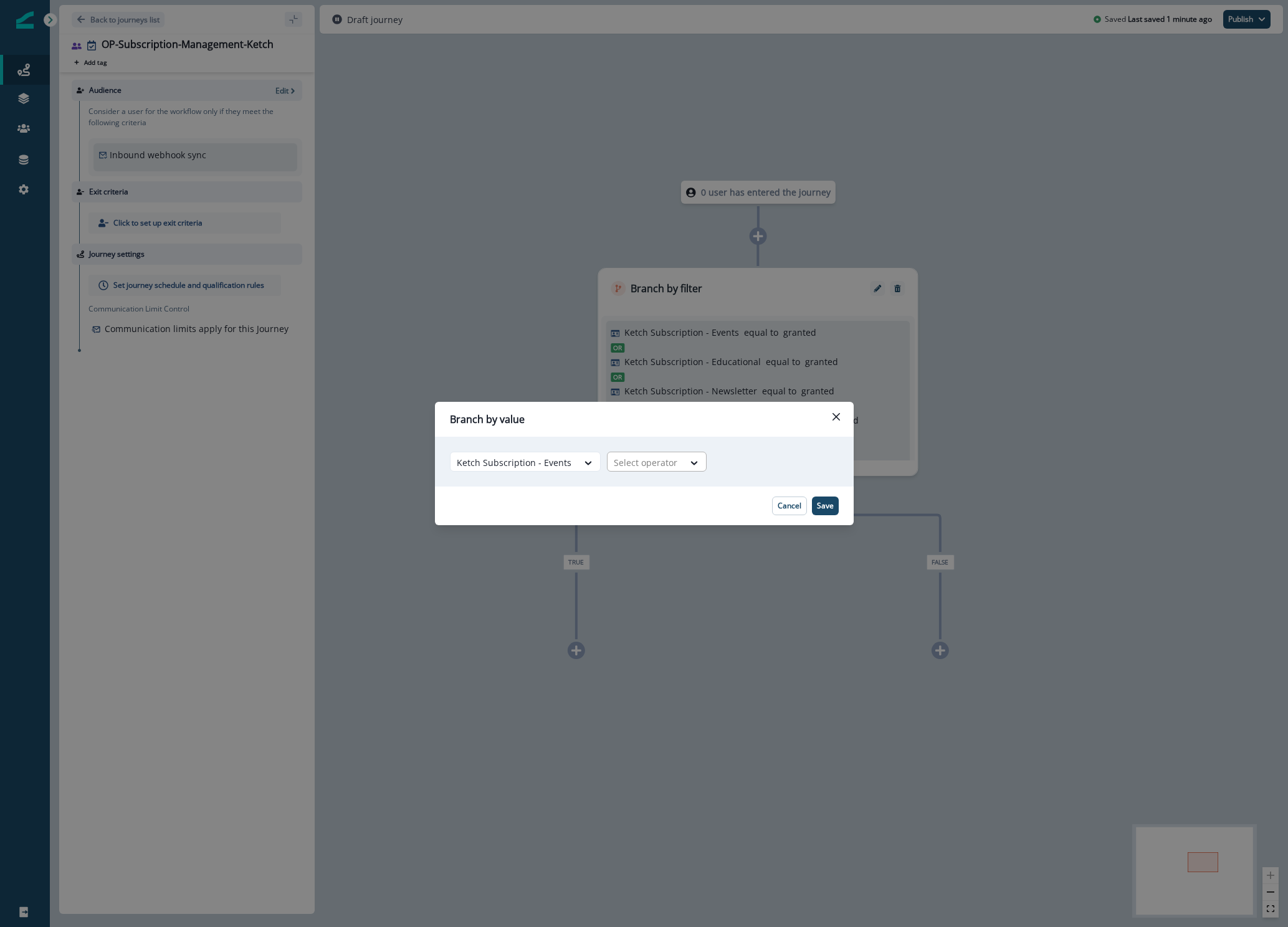
click at [692, 452] on div at bounding box center [694, 462] width 22 height 21
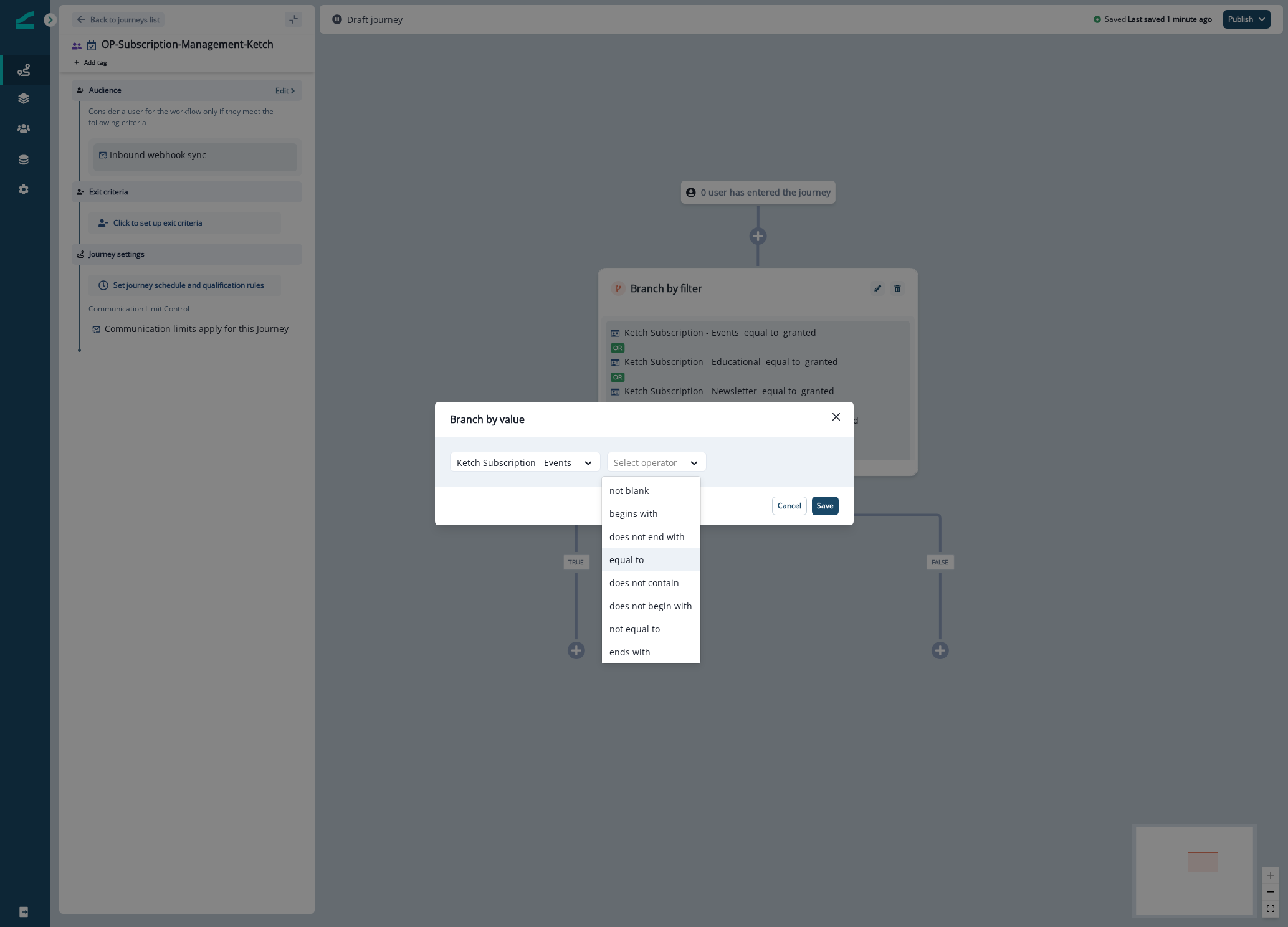
click at [639, 550] on div "equal to" at bounding box center [651, 559] width 98 height 23
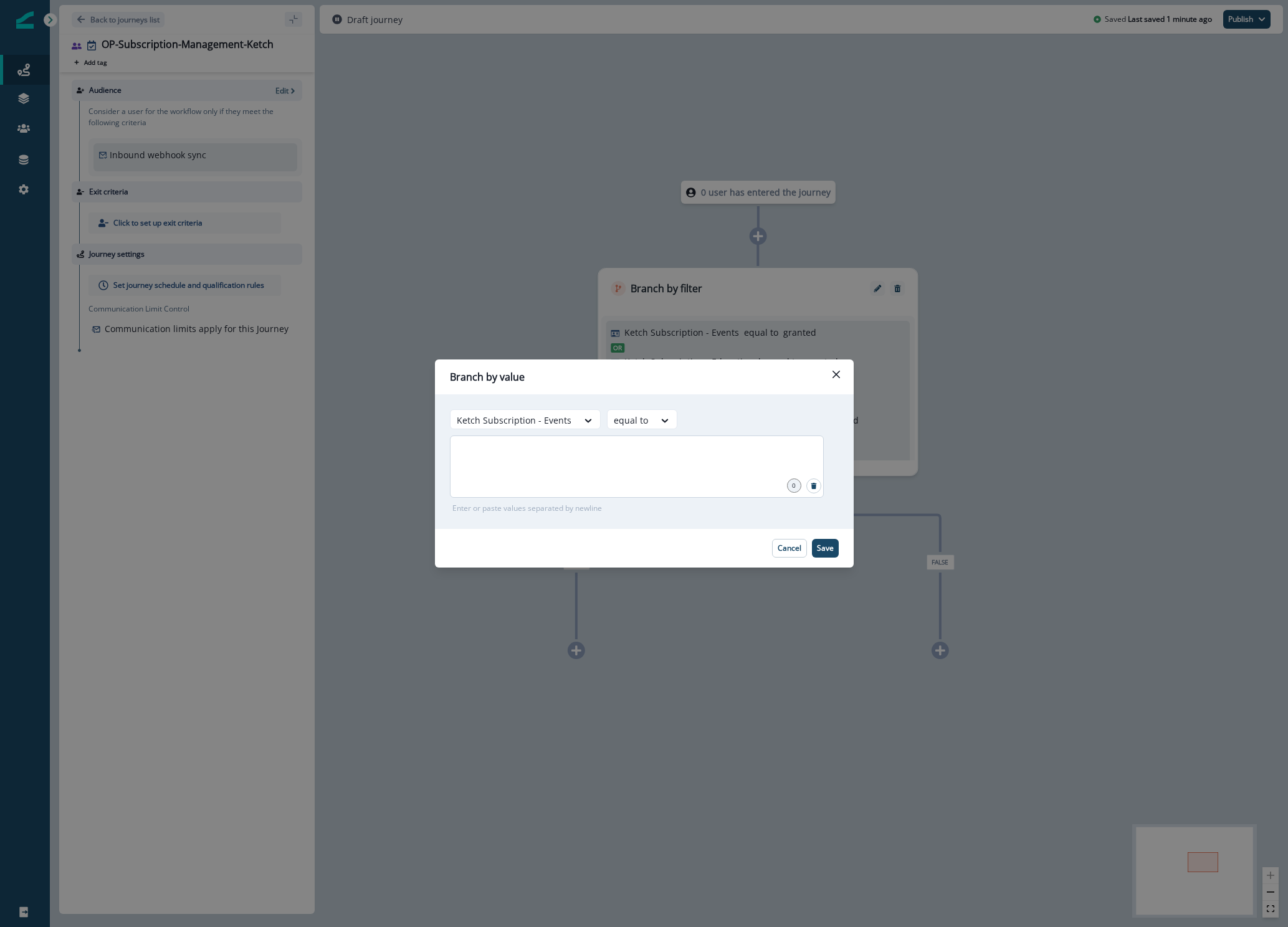
click at [573, 468] on div at bounding box center [637, 467] width 374 height 62
type input "*******"
click at [826, 550] on p "Save" at bounding box center [824, 548] width 17 height 9
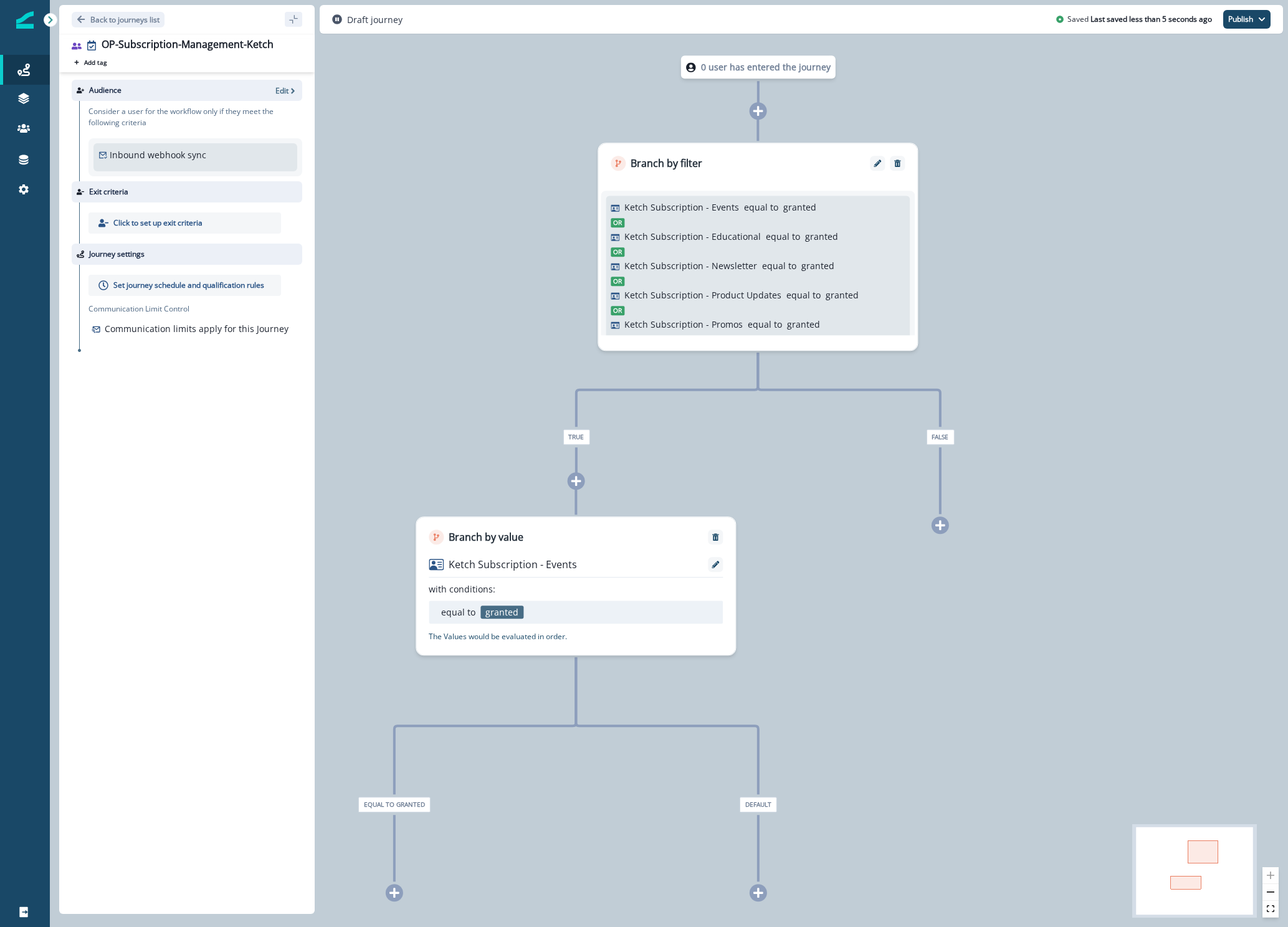
click at [575, 486] on icon at bounding box center [576, 481] width 10 height 10
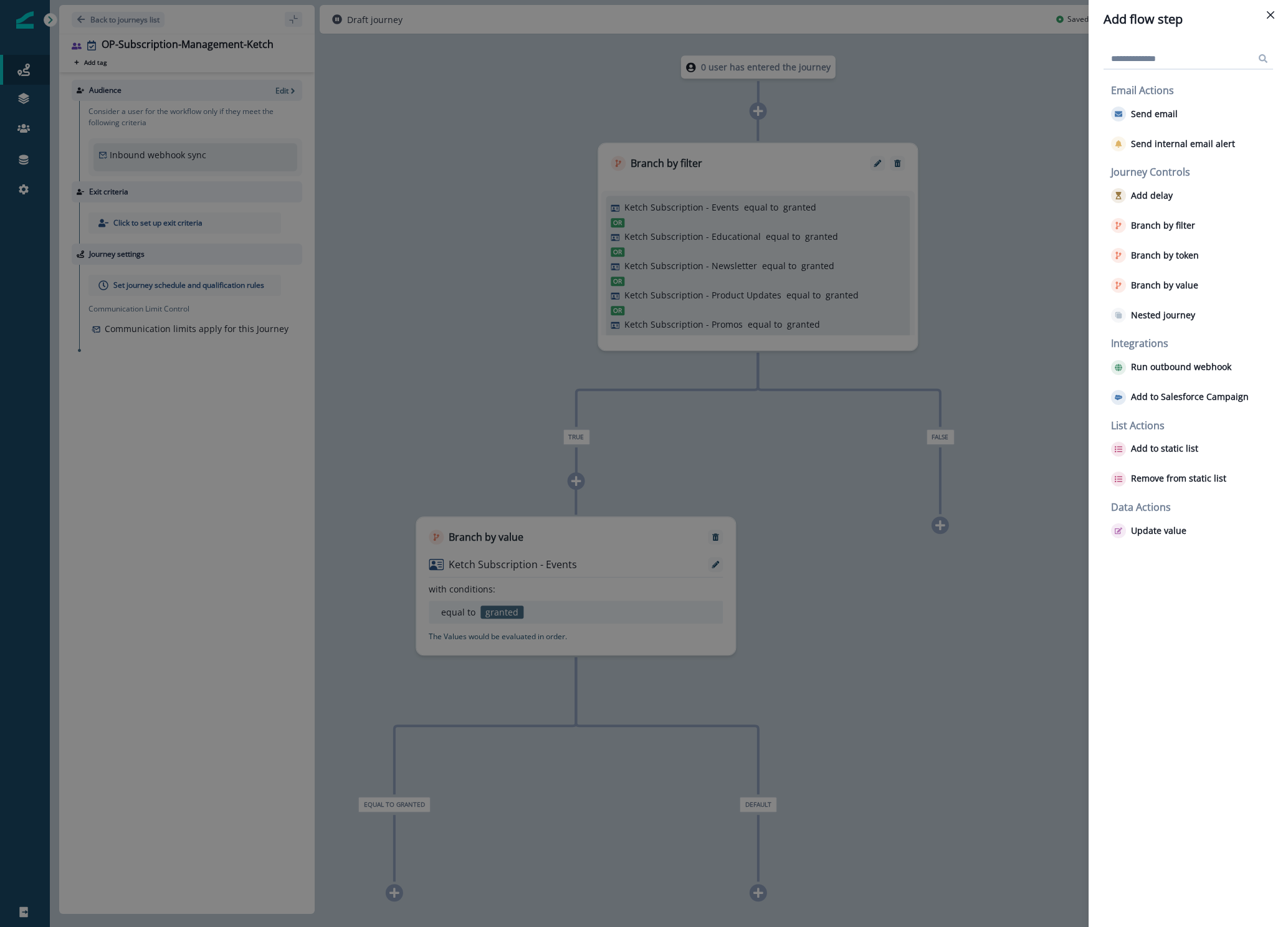
click at [1019, 416] on div "Add flow step Email Actions Send email Send internal email alert Journey Contro…" at bounding box center [644, 464] width 1288 height 927
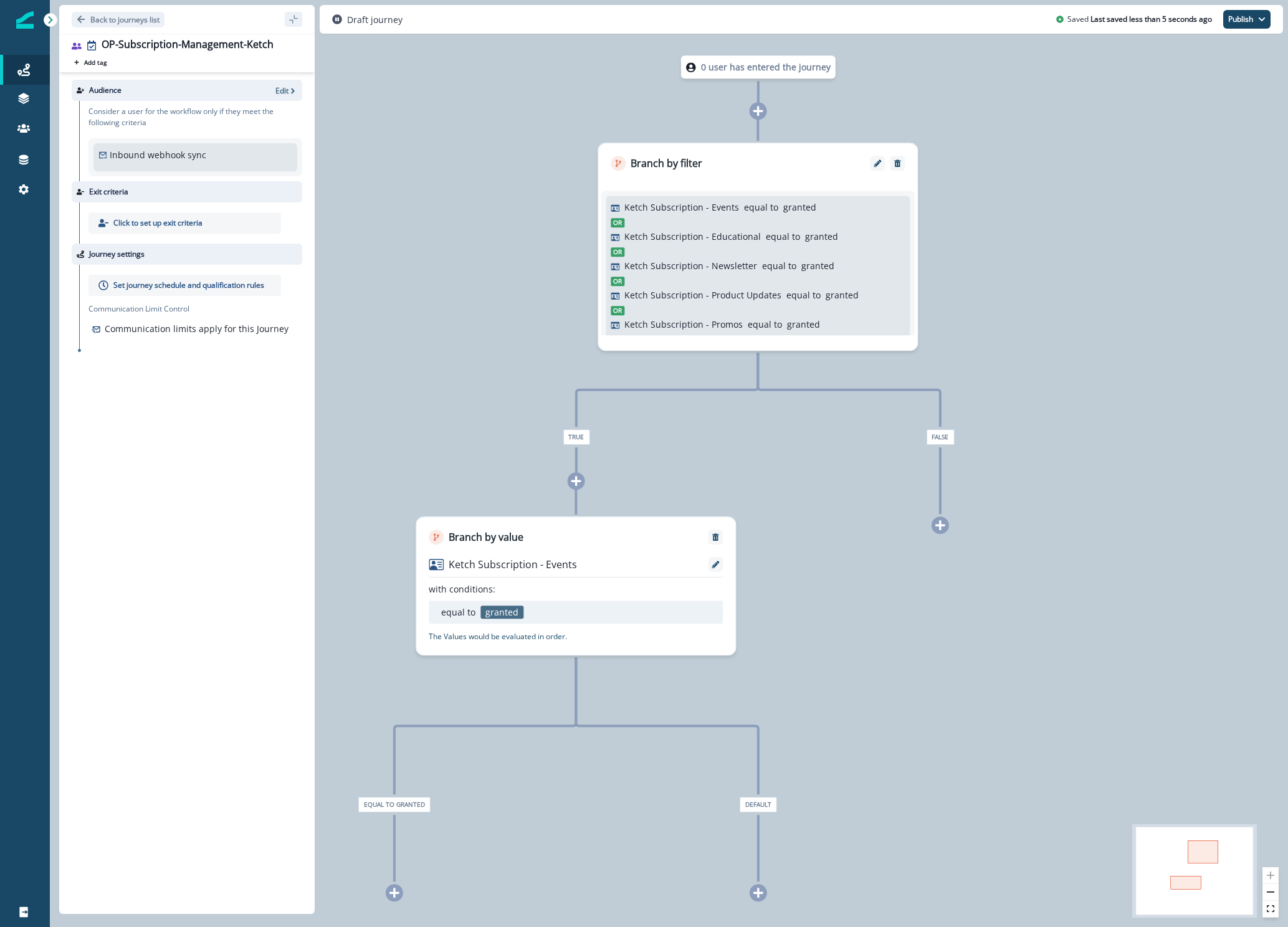
click at [767, 114] on div "0 user has entered the journey Branch by filter Ketch Subscription - Events equ…" at bounding box center [669, 464] width 1238 height 927
click at [756, 112] on icon at bounding box center [758, 111] width 10 height 10
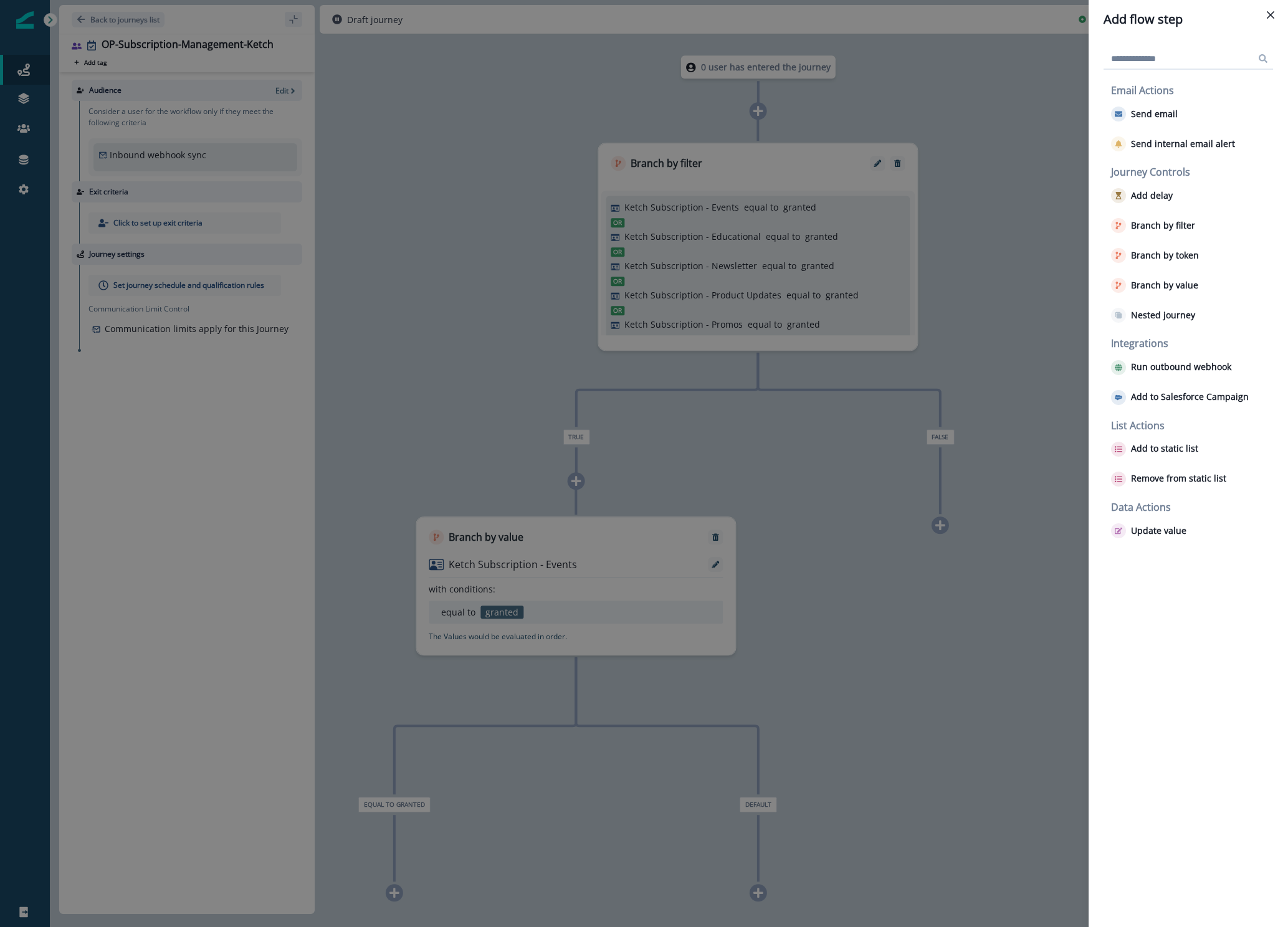
click at [1078, 384] on div "Add flow step Email Actions Send email Send internal email alert Journey Contro…" at bounding box center [644, 464] width 1288 height 927
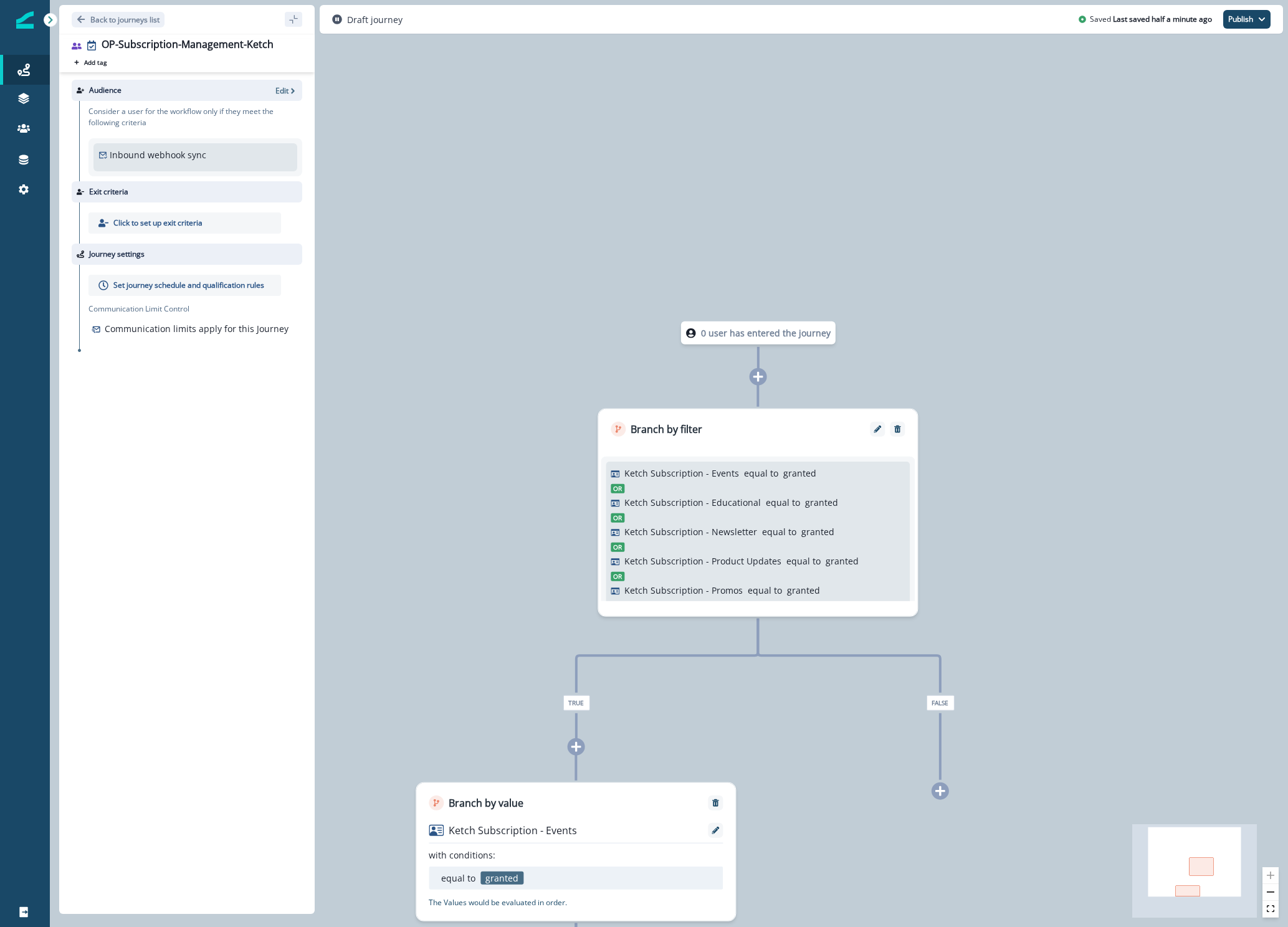
click at [758, 379] on icon at bounding box center [758, 377] width 11 height 11
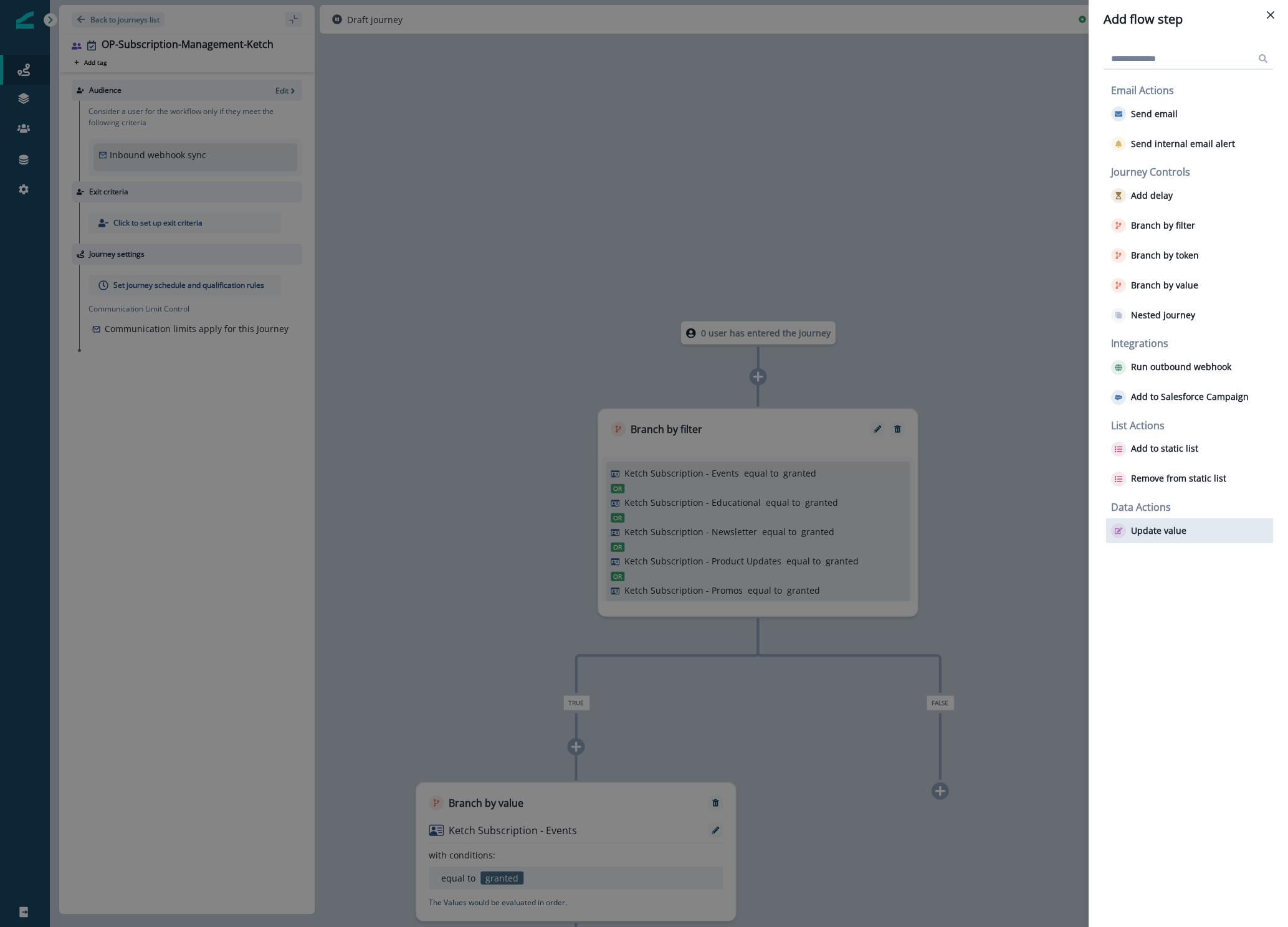
click at [1159, 530] on p "Update value" at bounding box center [1158, 531] width 56 height 11
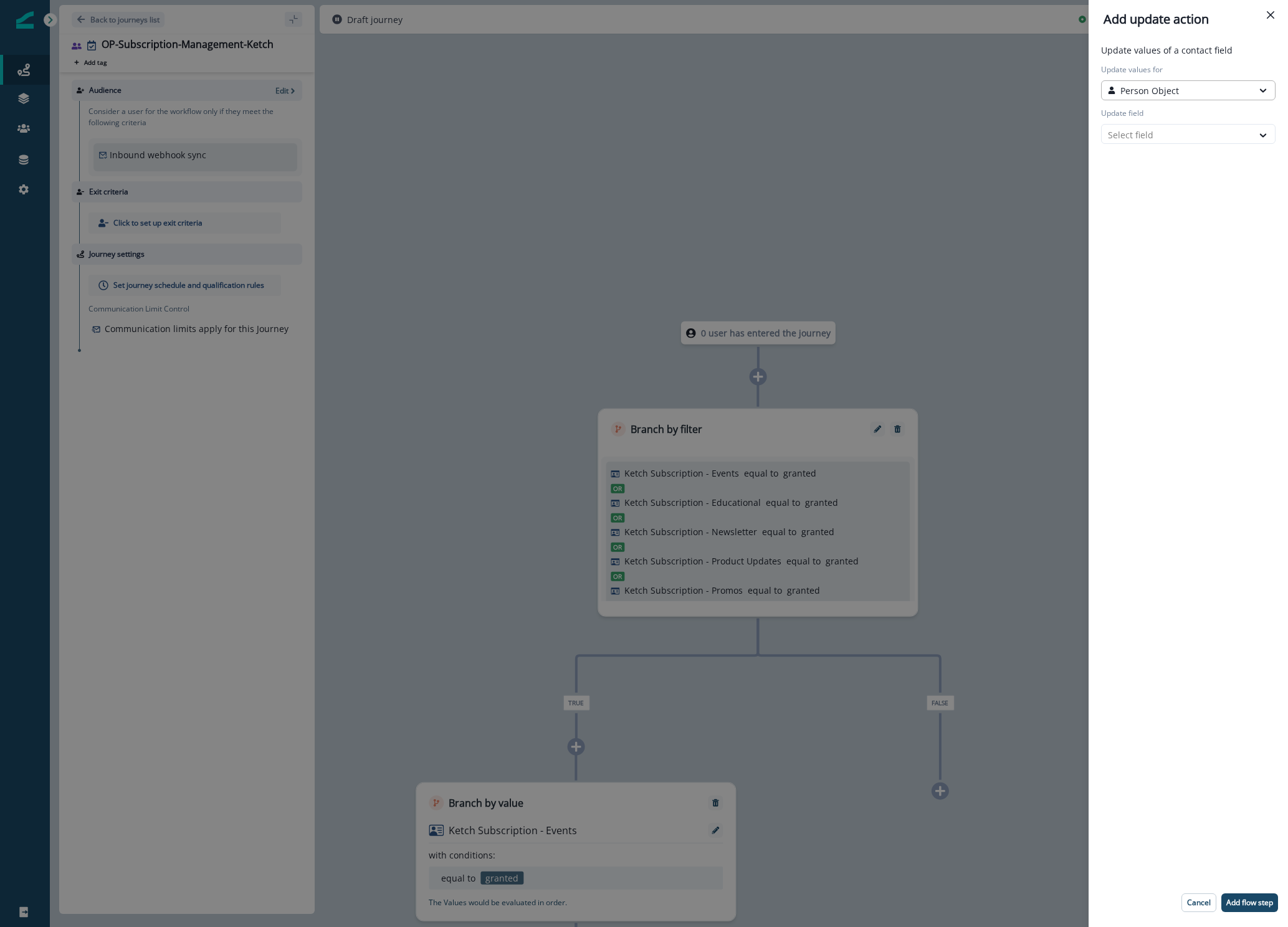
click at [1148, 93] on p "Person Object" at bounding box center [1149, 91] width 58 height 13
click at [1147, 115] on button "Person Object" at bounding box center [1188, 116] width 175 height 19
click at [1141, 127] on div at bounding box center [1176, 135] width 139 height 16
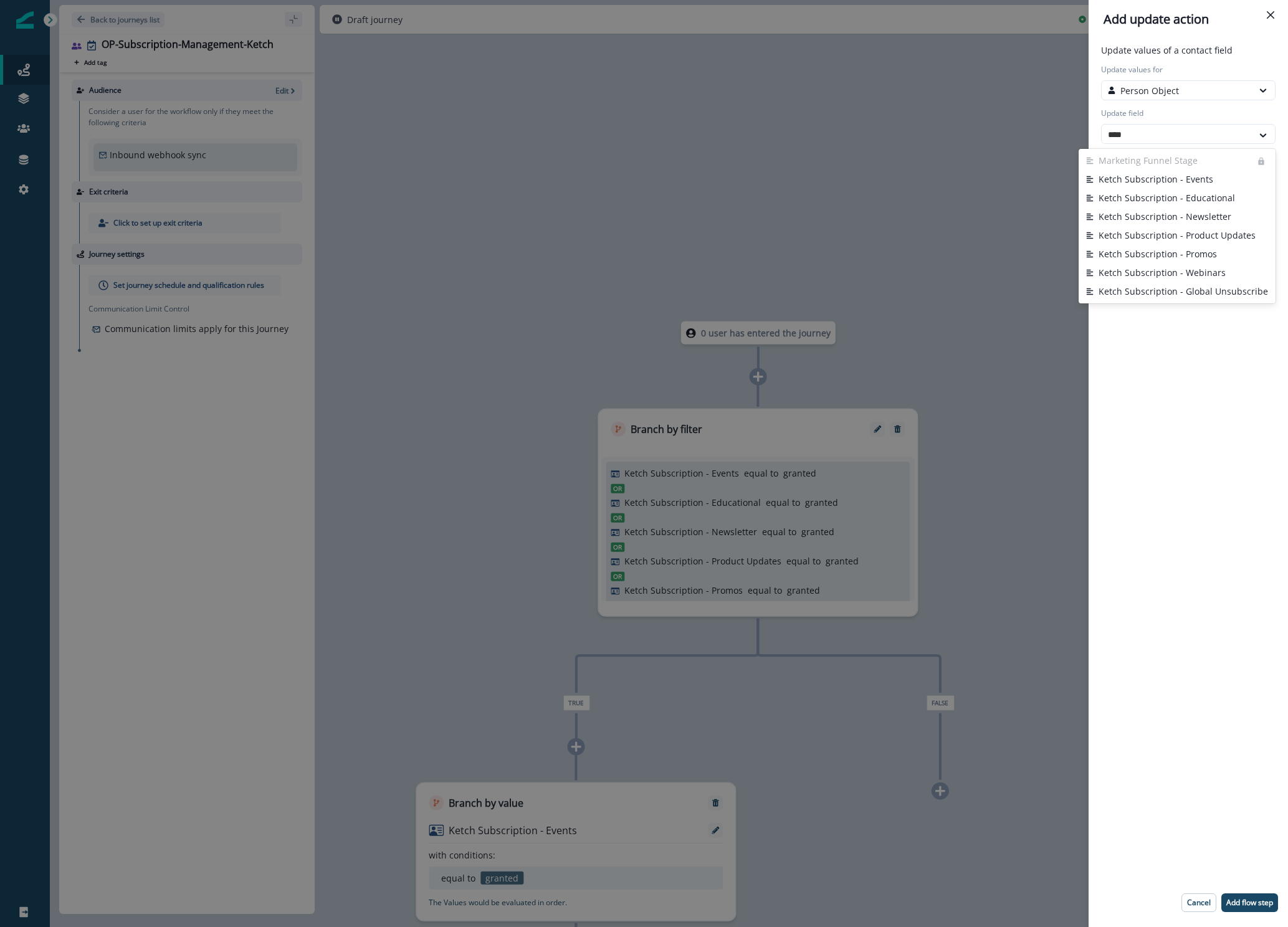
type input "*****"
click at [1144, 162] on button "Ketch Subscription - Events" at bounding box center [1176, 161] width 197 height 19
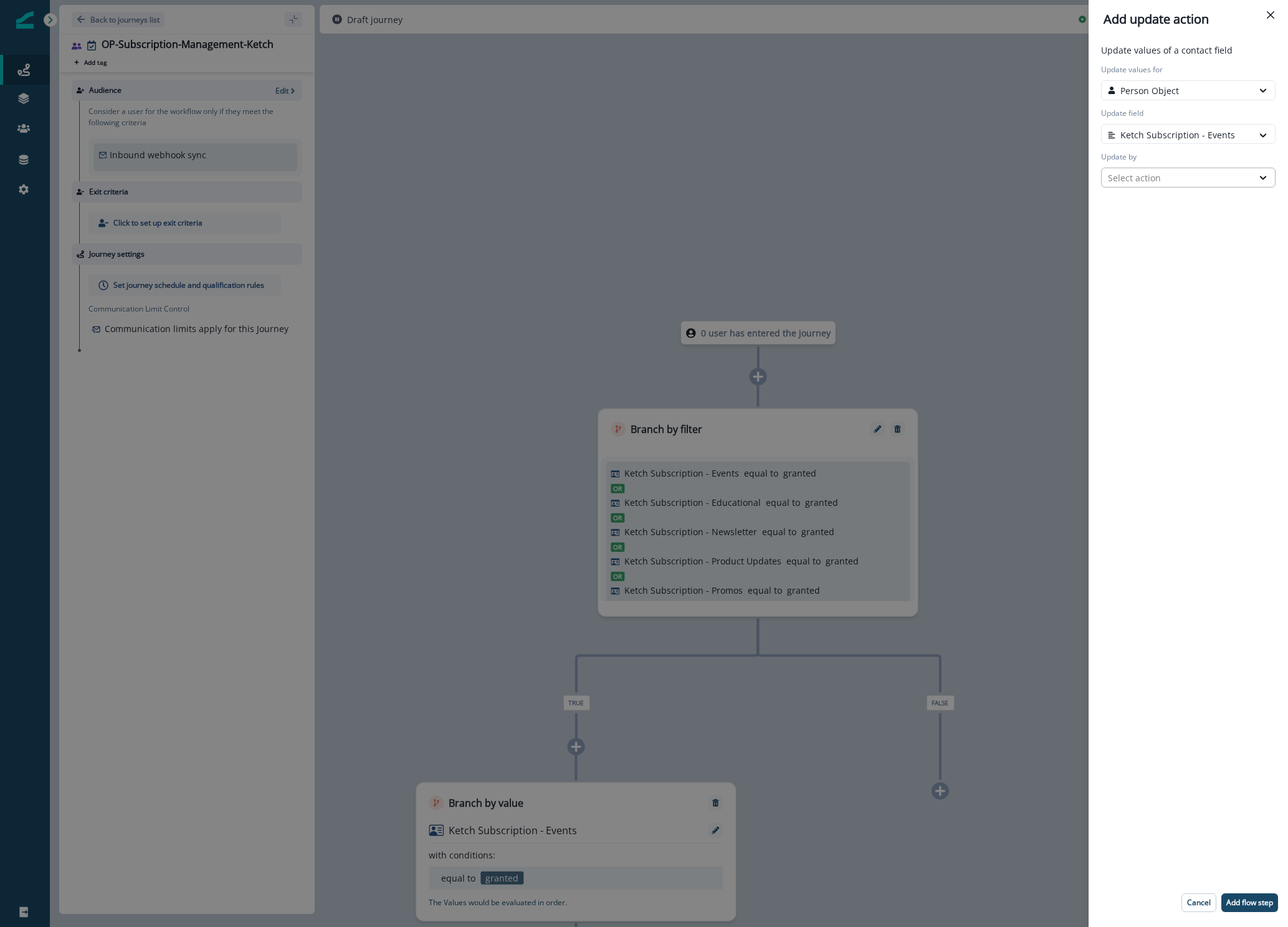
click at [1137, 176] on div "Select action" at bounding box center [1176, 178] width 139 height 13
click at [1130, 198] on button "Token" at bounding box center [1188, 204] width 175 height 19
click at [1135, 229] on div at bounding box center [1176, 221] width 139 height 16
click at [1129, 177] on p "Token" at bounding box center [1132, 178] width 25 height 13
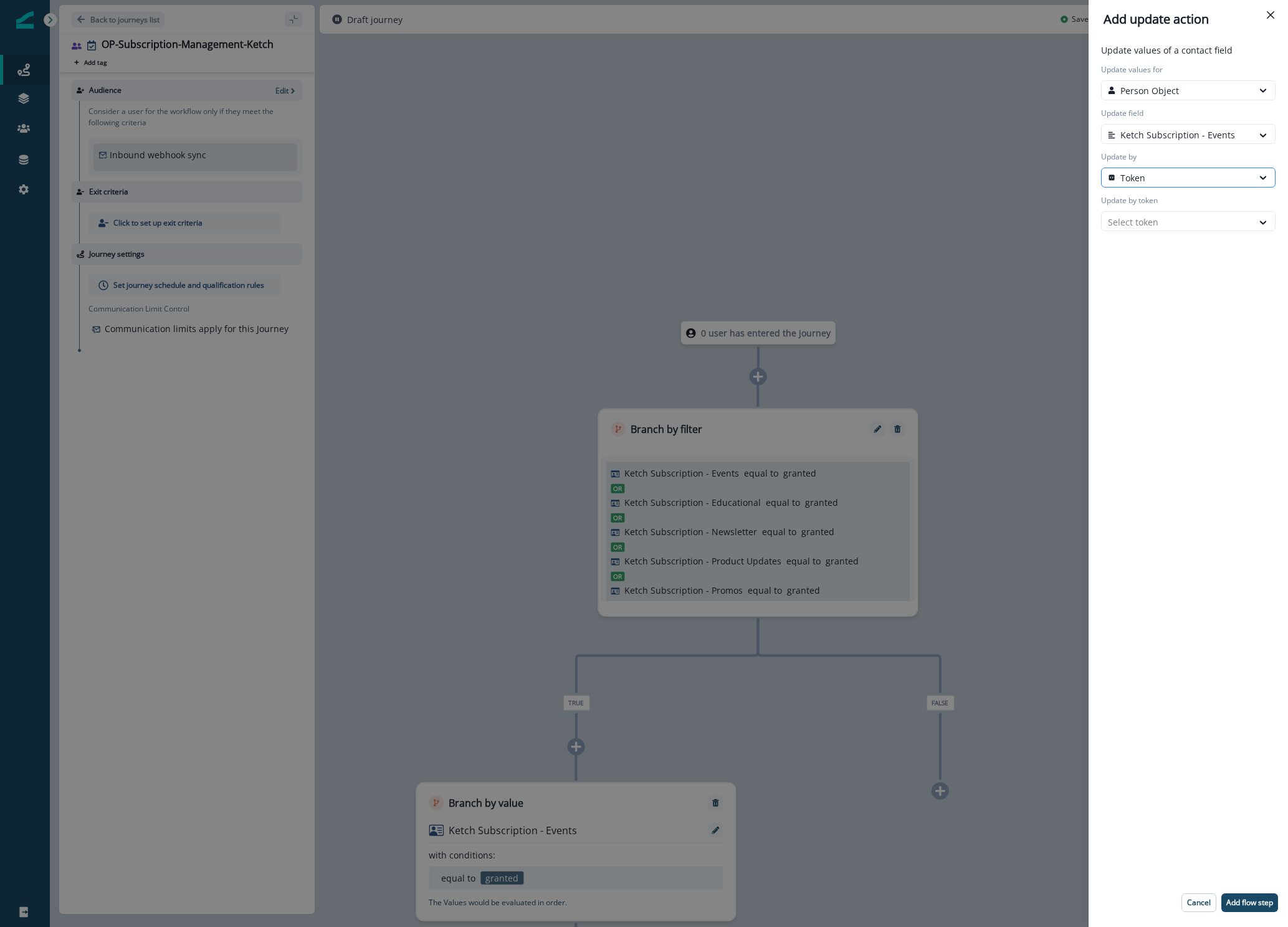
click at [1128, 176] on p "Token" at bounding box center [1132, 178] width 25 height 13
click at [1138, 221] on button "Custom value" at bounding box center [1188, 222] width 175 height 19
click at [1139, 219] on input "New value" at bounding box center [1188, 221] width 175 height 20
click at [1272, 14] on icon "Close" at bounding box center [1270, 15] width 7 height 7
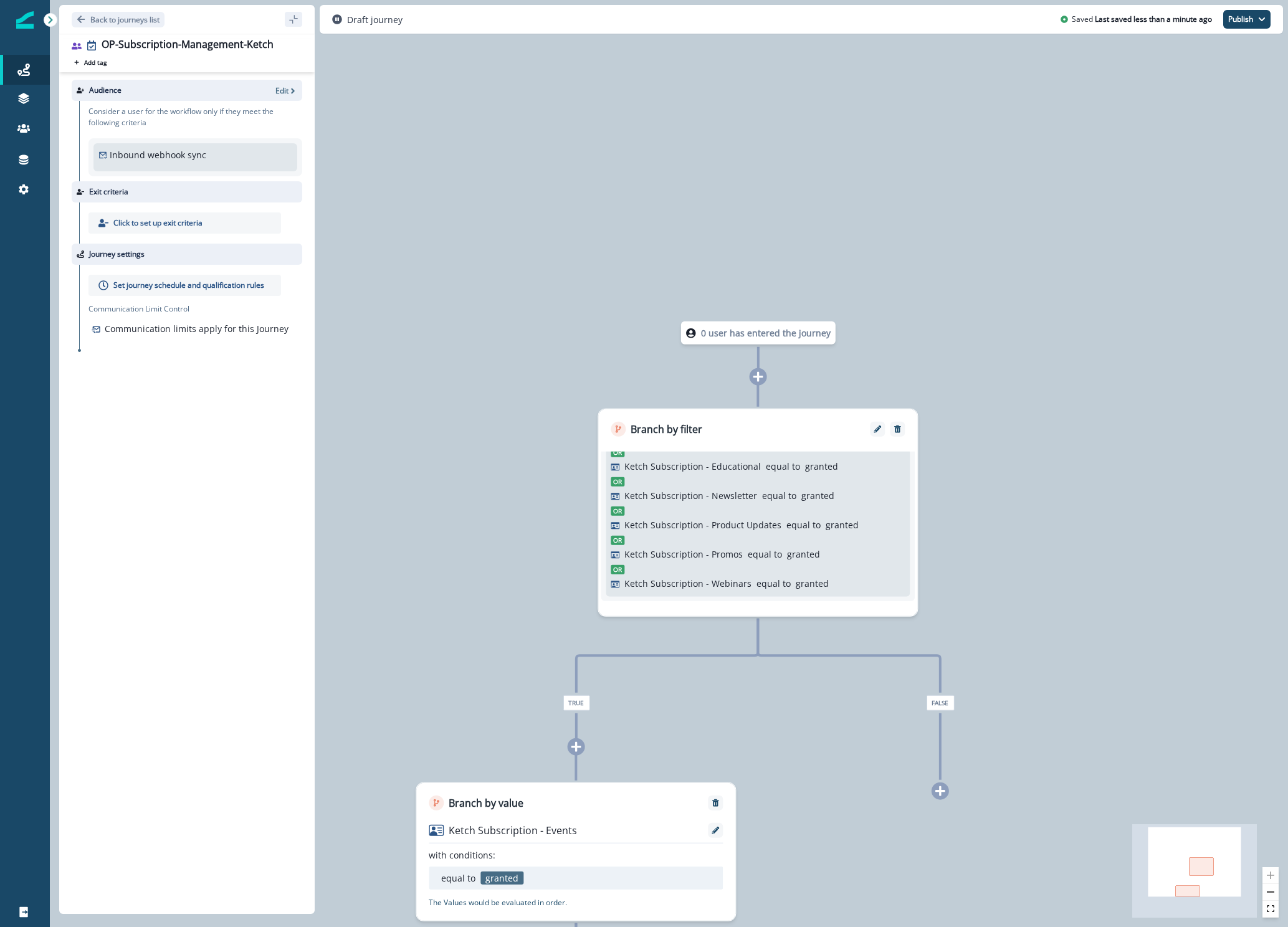
scroll to position [37, 0]
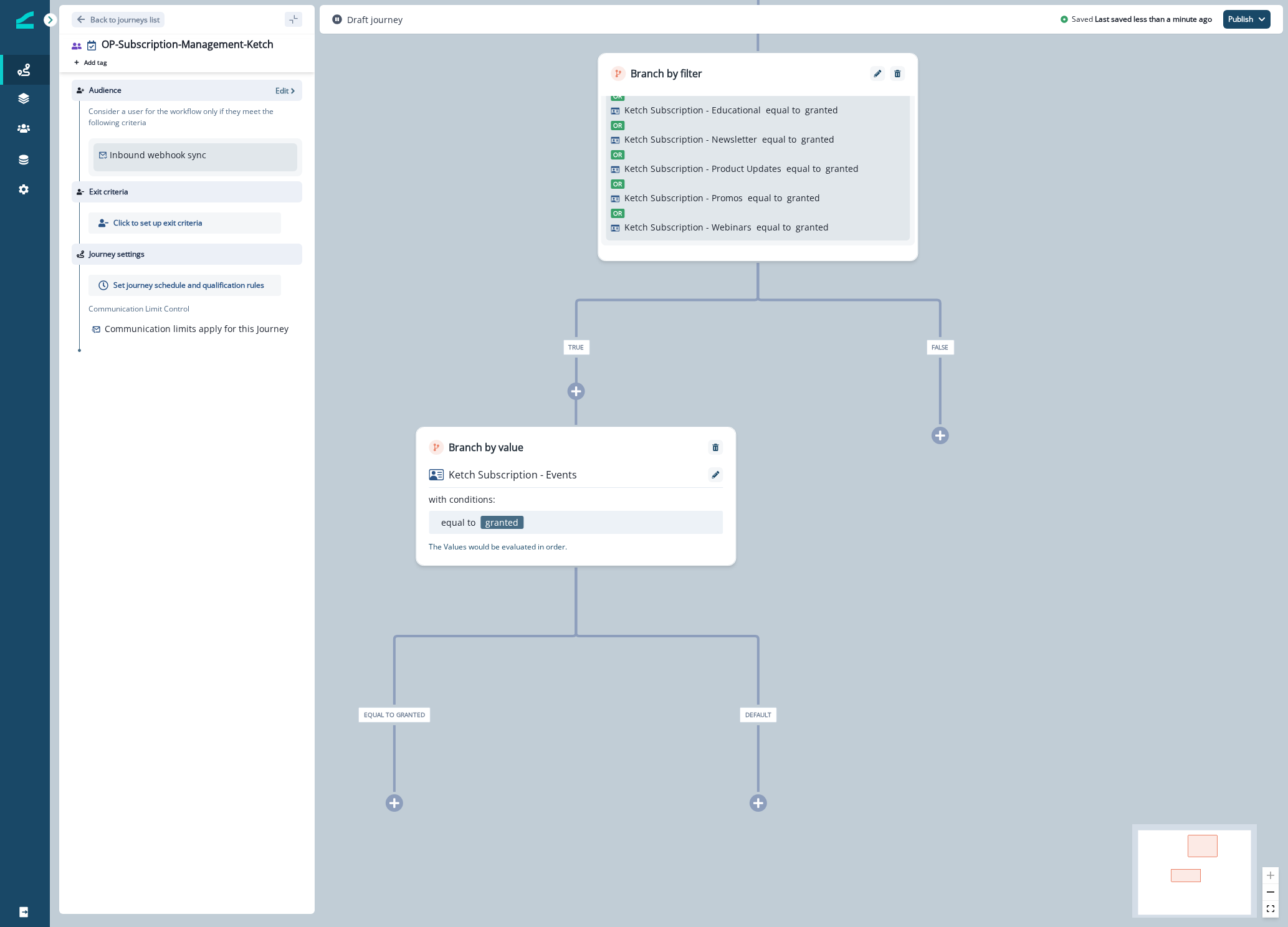
click at [760, 717] on span "Default" at bounding box center [758, 715] width 38 height 16
click at [762, 717] on span "Default" at bounding box center [759, 715] width 38 height 16
click at [762, 718] on span "Default" at bounding box center [760, 715] width 38 height 16
click at [762, 719] on span "Default" at bounding box center [760, 715] width 38 height 16
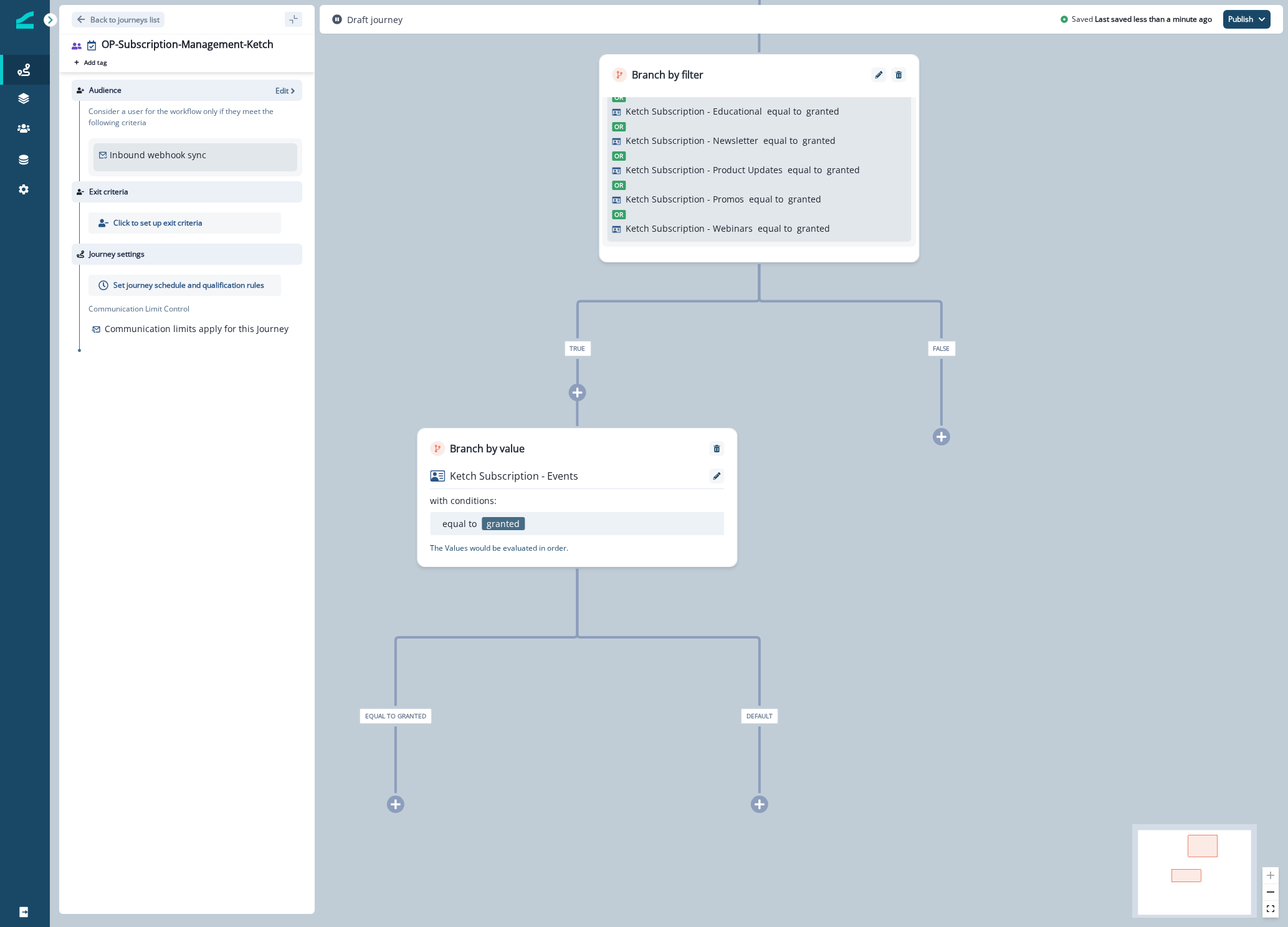
click at [395, 808] on icon at bounding box center [395, 804] width 10 height 10
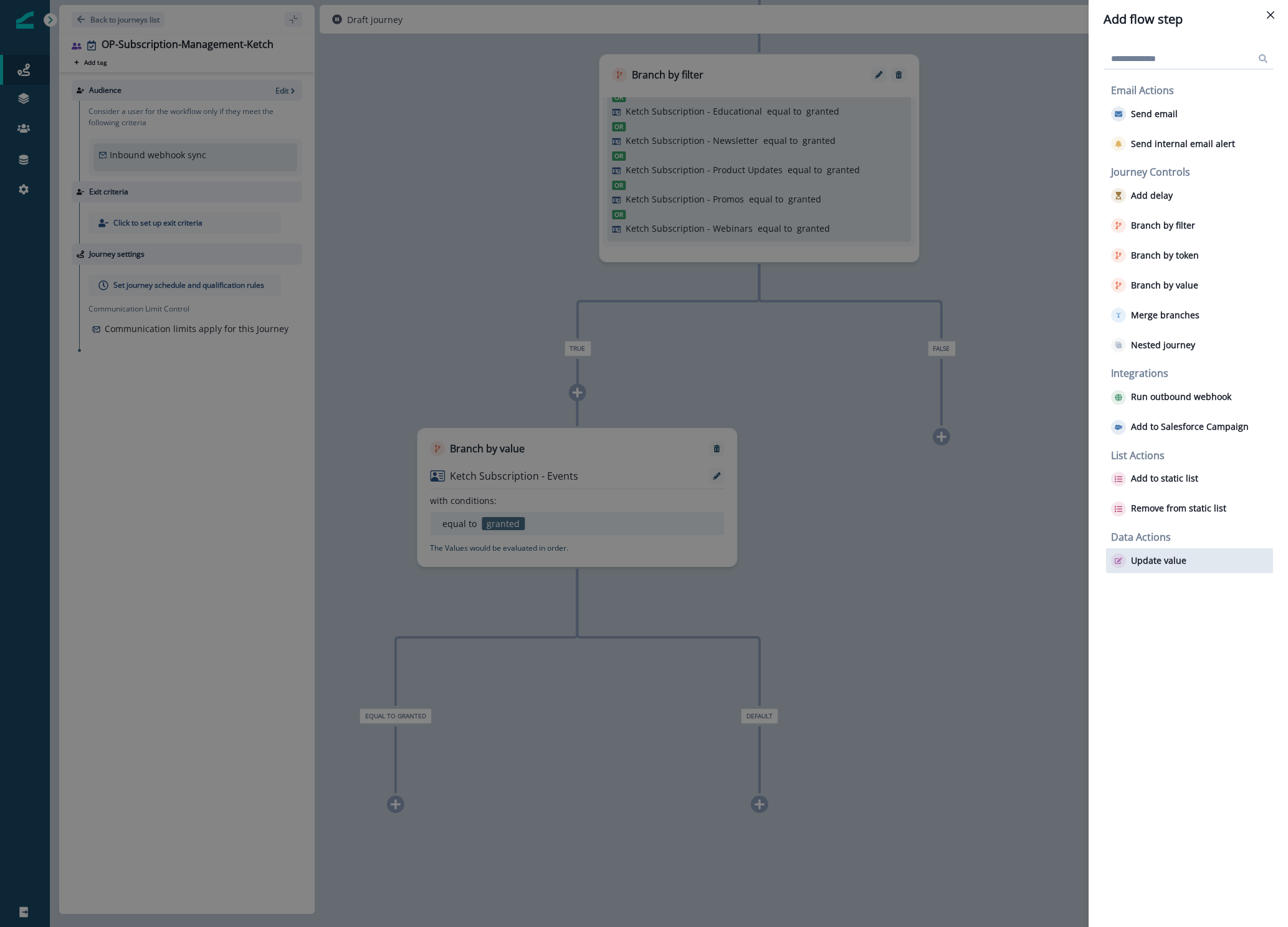
click at [1153, 557] on p "Update value" at bounding box center [1158, 560] width 56 height 11
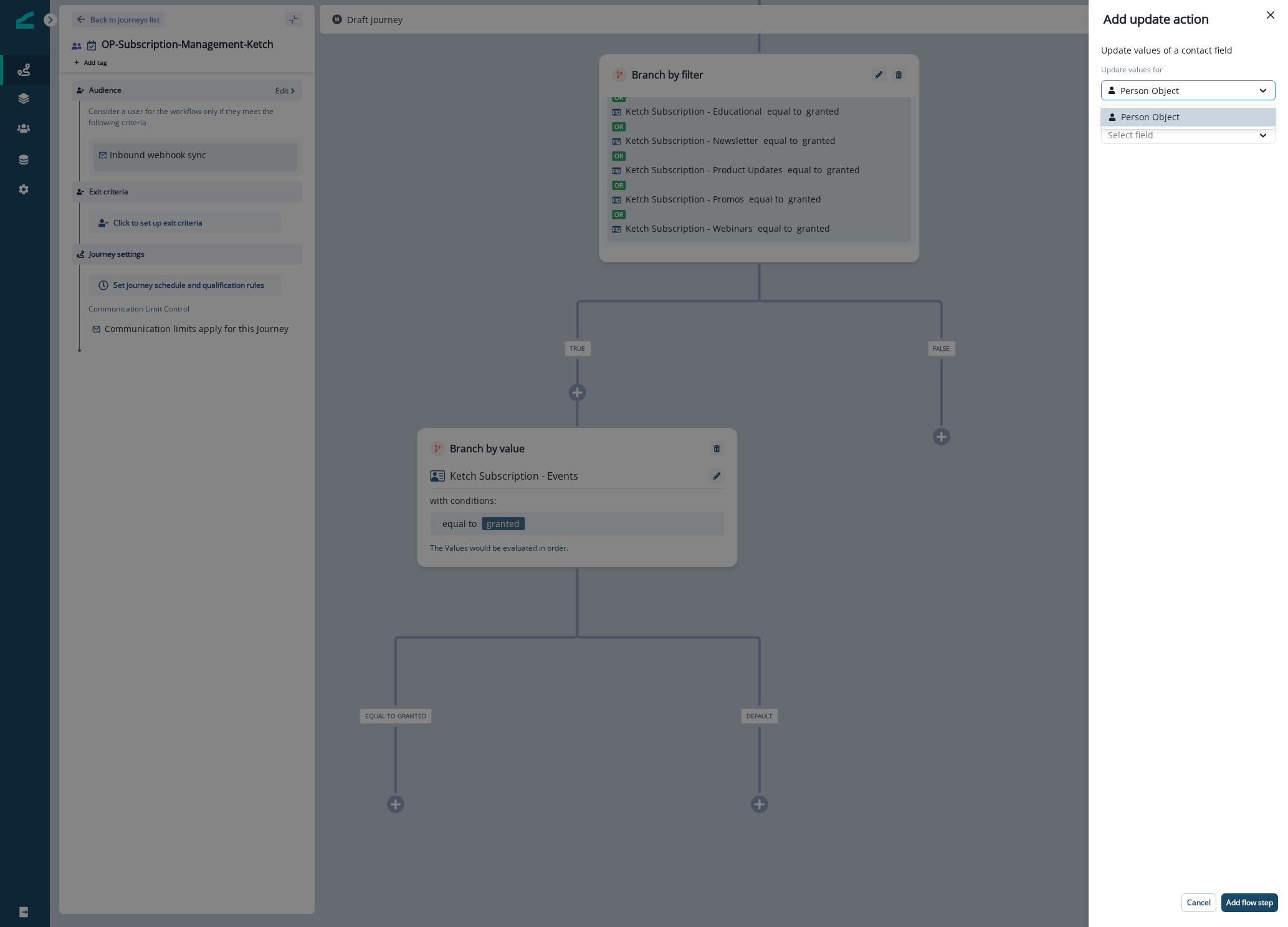
click at [1167, 85] on p "Person Object" at bounding box center [1149, 91] width 58 height 13
click at [1159, 126] on div "Select field" at bounding box center [1177, 135] width 151 height 21
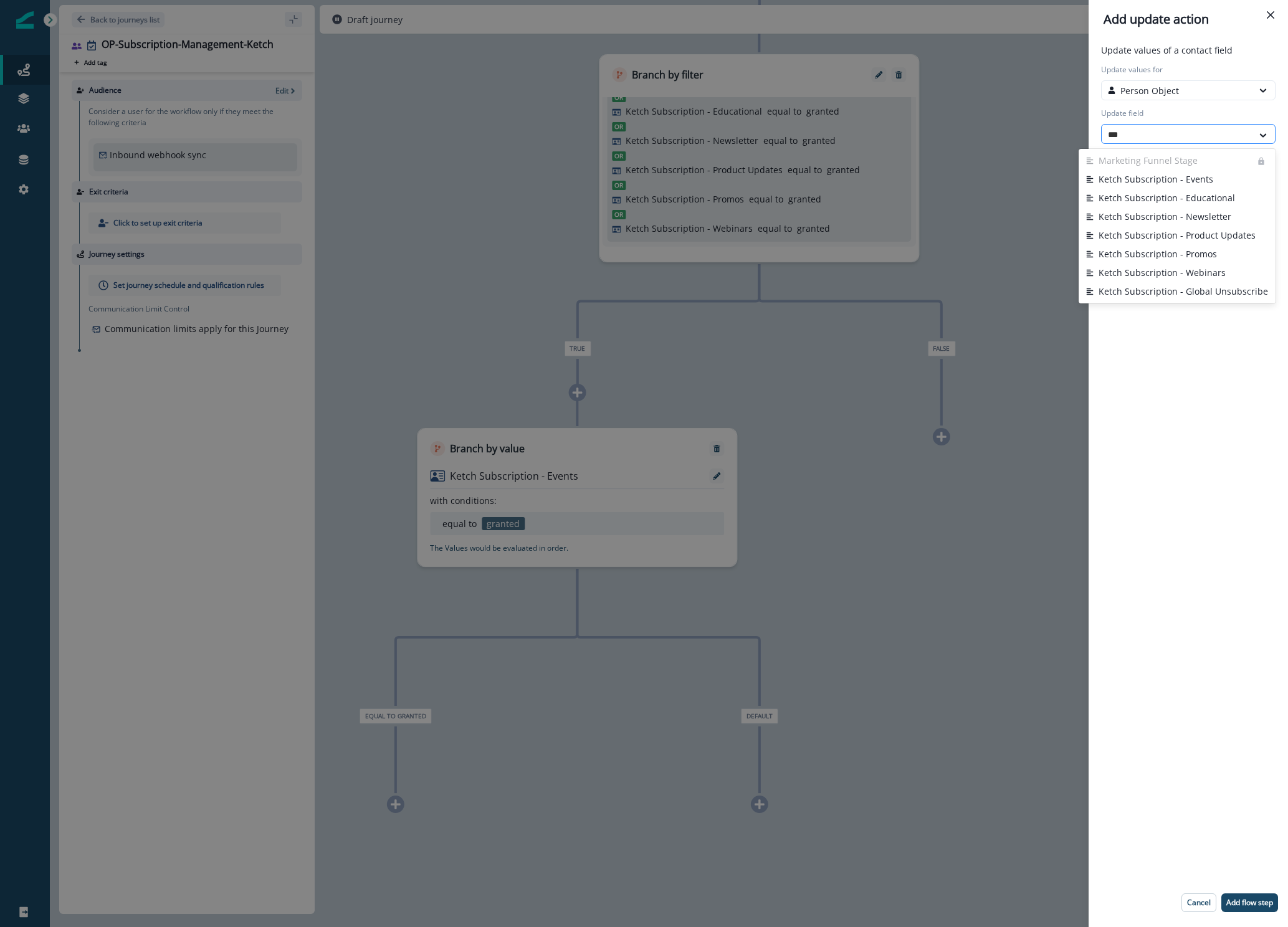
type input "****"
click at [1162, 164] on button "Ketch Subscription - Events" at bounding box center [1176, 161] width 197 height 19
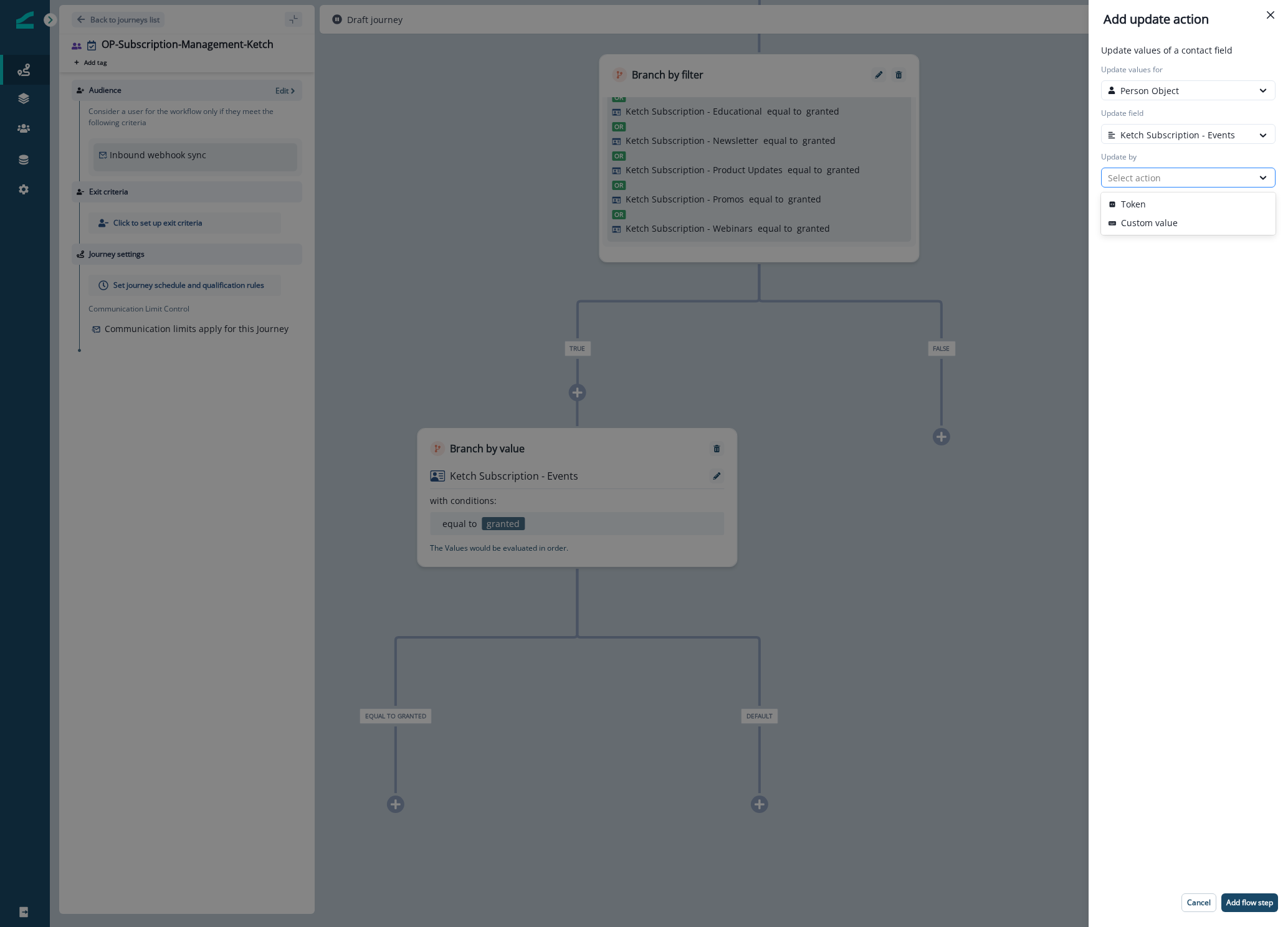
click at [1161, 176] on div "Select action" at bounding box center [1176, 178] width 139 height 13
click at [1155, 221] on button "Custom value" at bounding box center [1188, 222] width 175 height 19
click at [1144, 219] on input "New value" at bounding box center [1188, 221] width 175 height 20
click at [1130, 141] on div at bounding box center [1176, 135] width 139 height 16
type input "******"
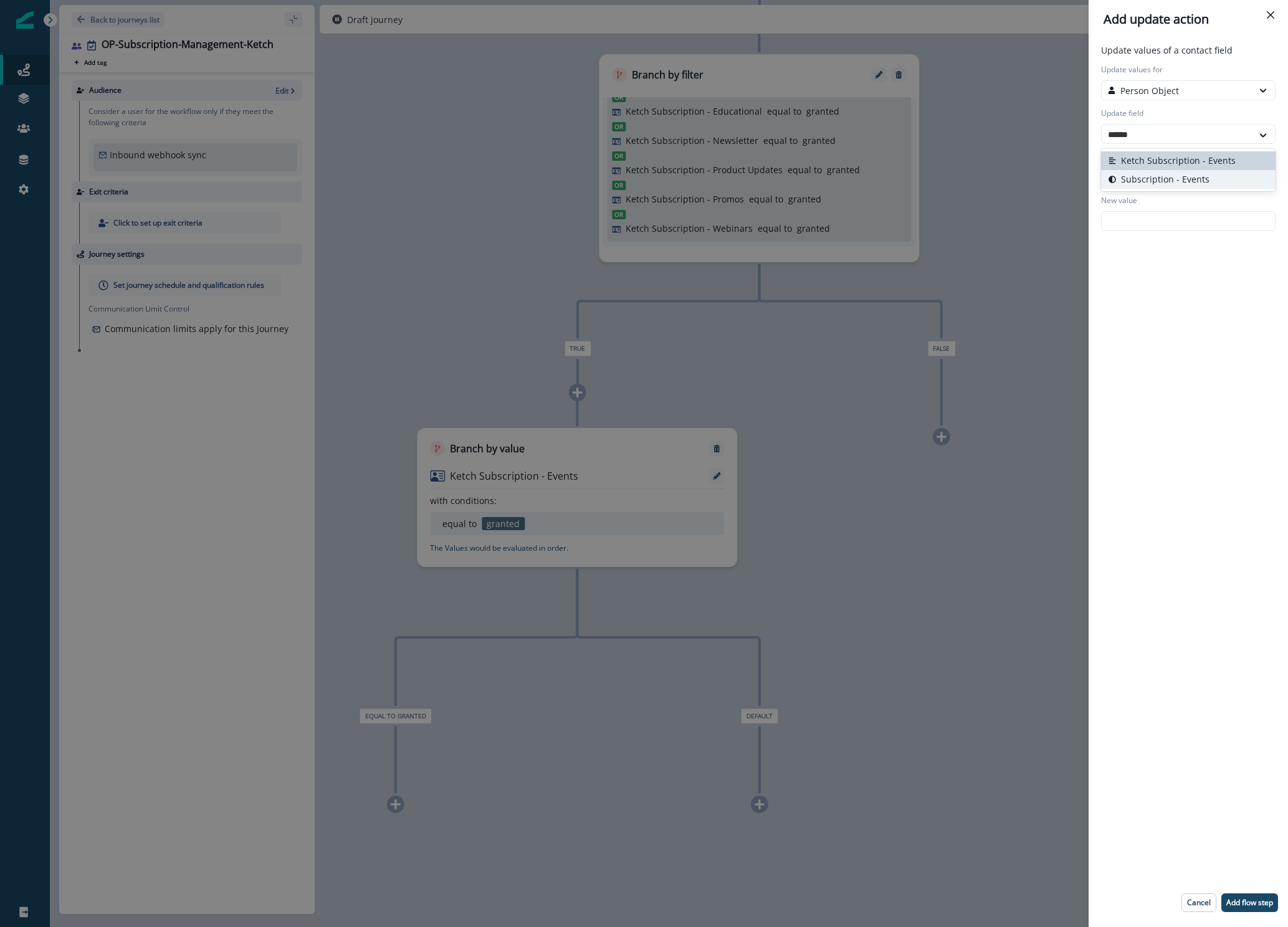
click at [1144, 181] on button "Subscription - Events" at bounding box center [1188, 179] width 175 height 19
click at [1140, 182] on div "Select action" at bounding box center [1176, 178] width 139 height 13
click at [1143, 218] on button "Custom value" at bounding box center [1188, 222] width 175 height 19
click at [1143, 220] on div "Select" at bounding box center [1176, 221] width 139 height 13
click at [1136, 246] on div "True" at bounding box center [1188, 250] width 175 height 23
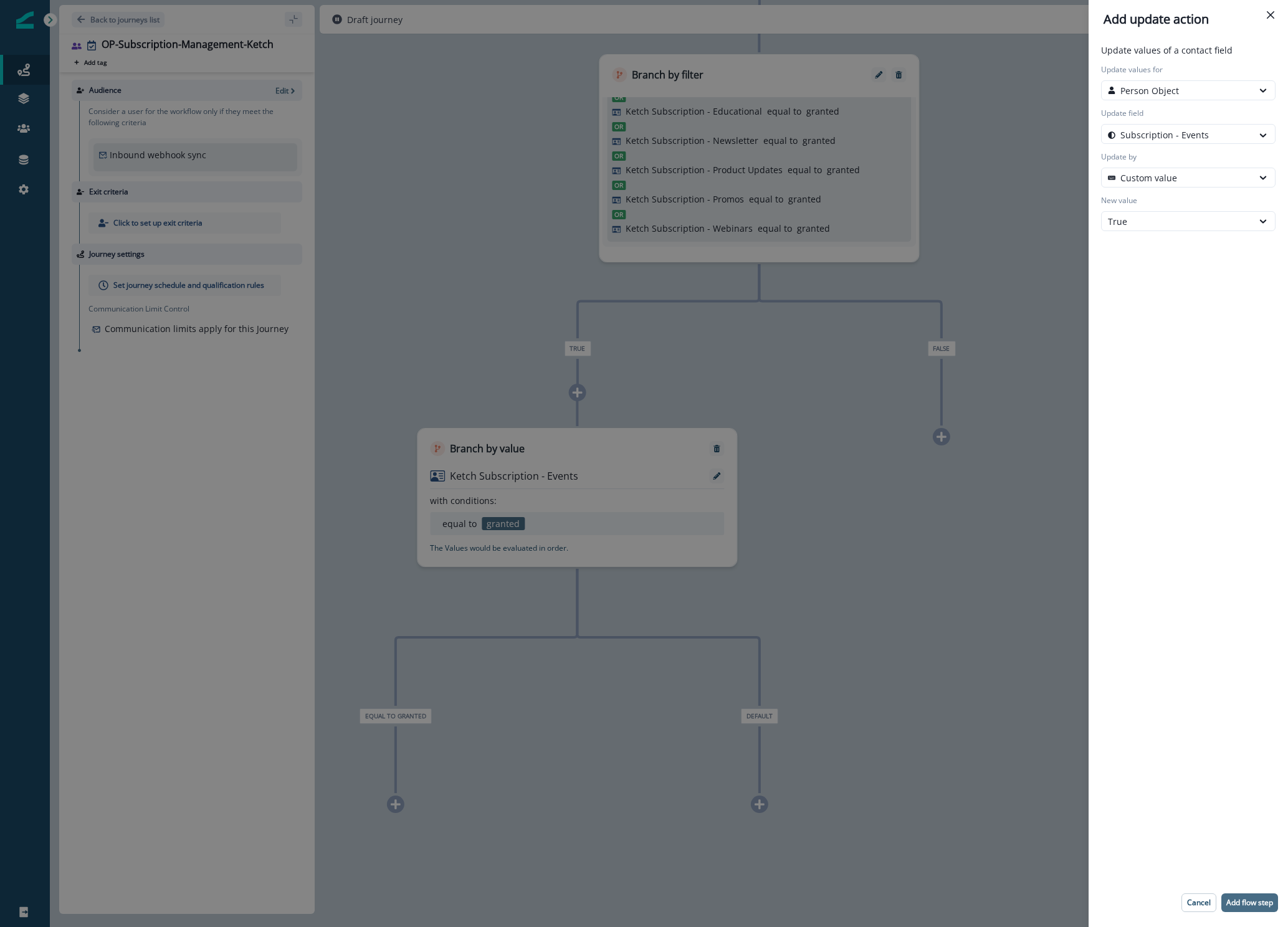
click at [1247, 902] on p "Add flow step" at bounding box center [1249, 902] width 47 height 9
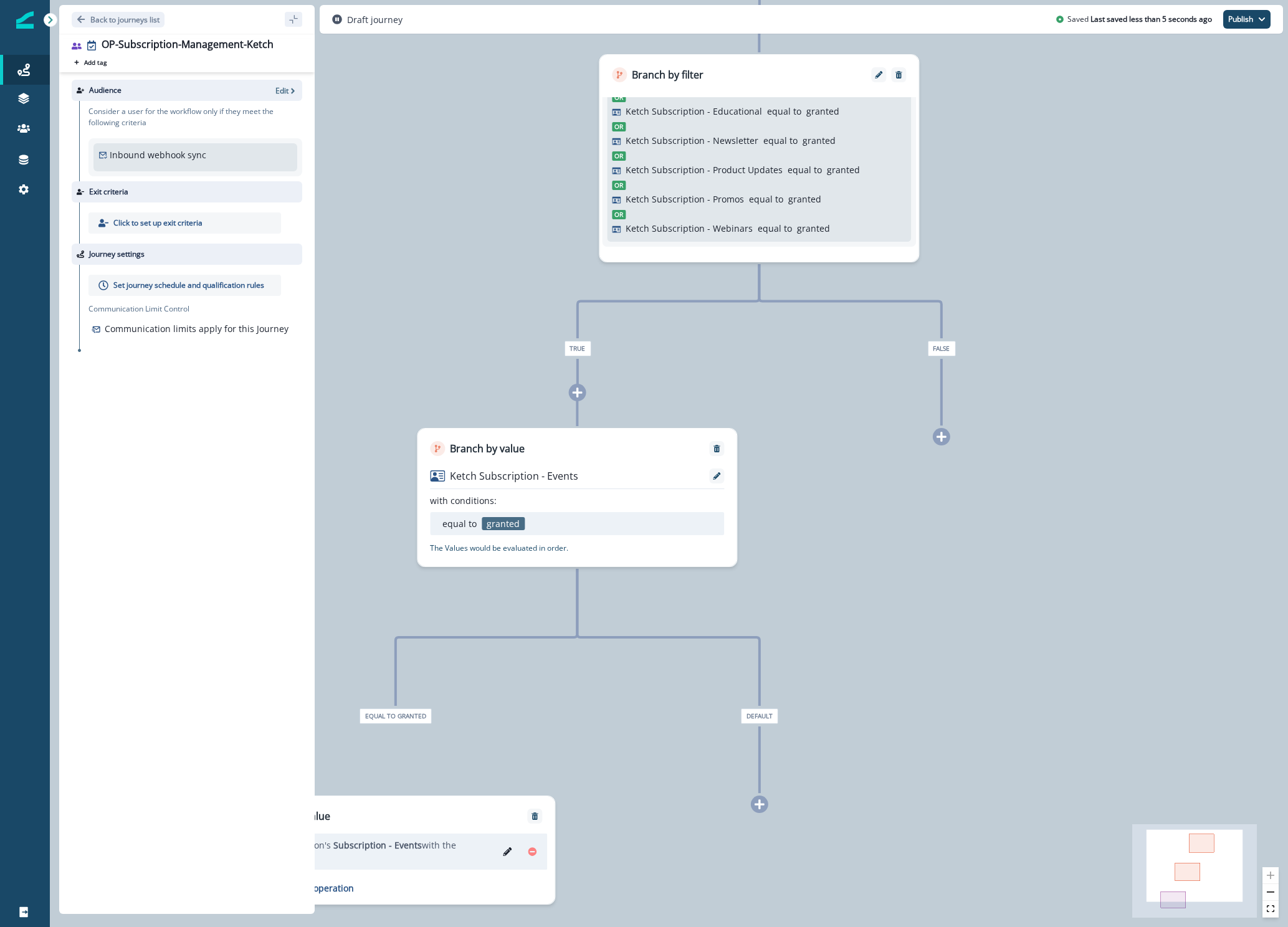
scroll to position [0, 0]
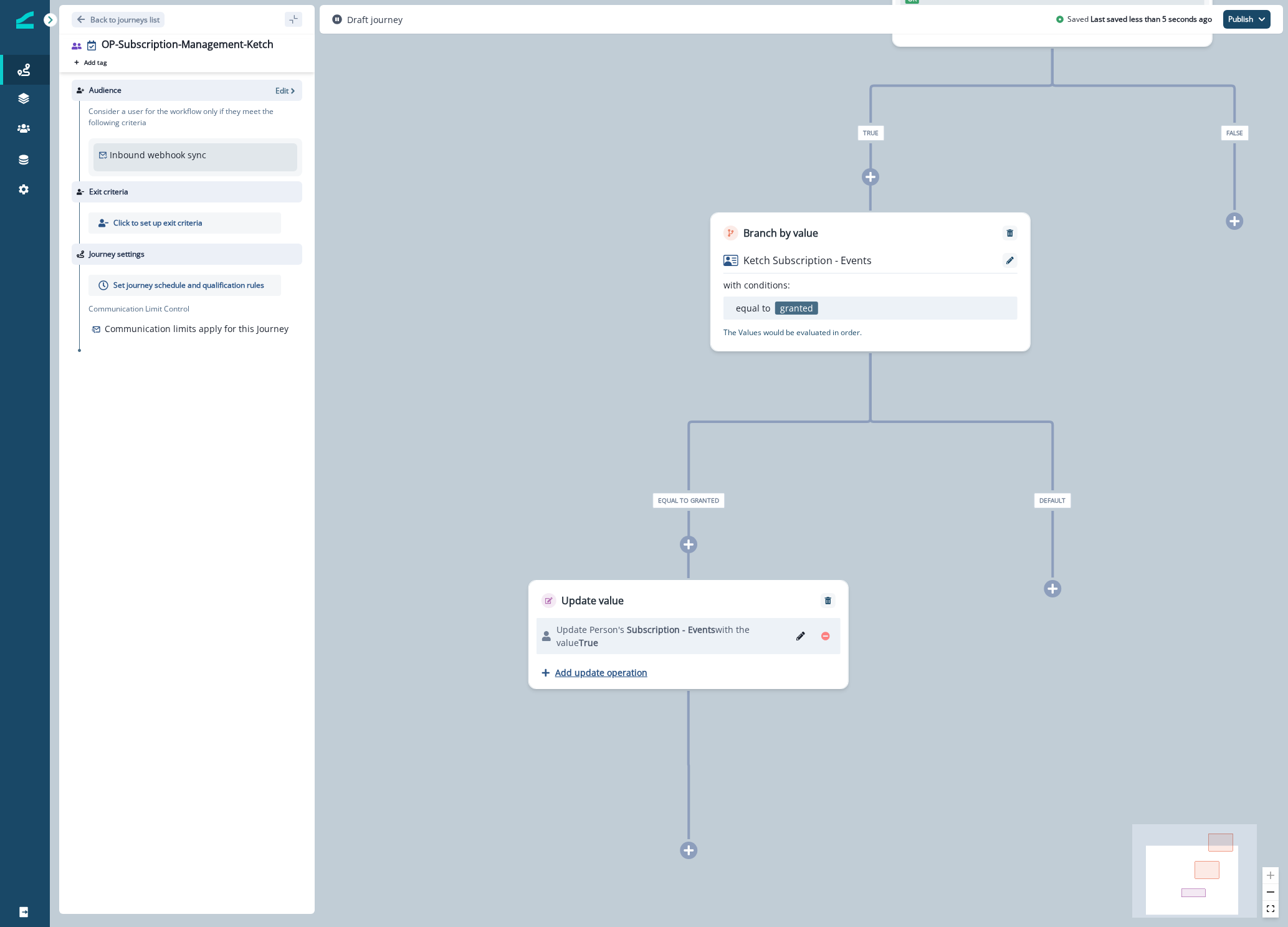
click at [572, 677] on p "Add update operation" at bounding box center [601, 672] width 92 height 11
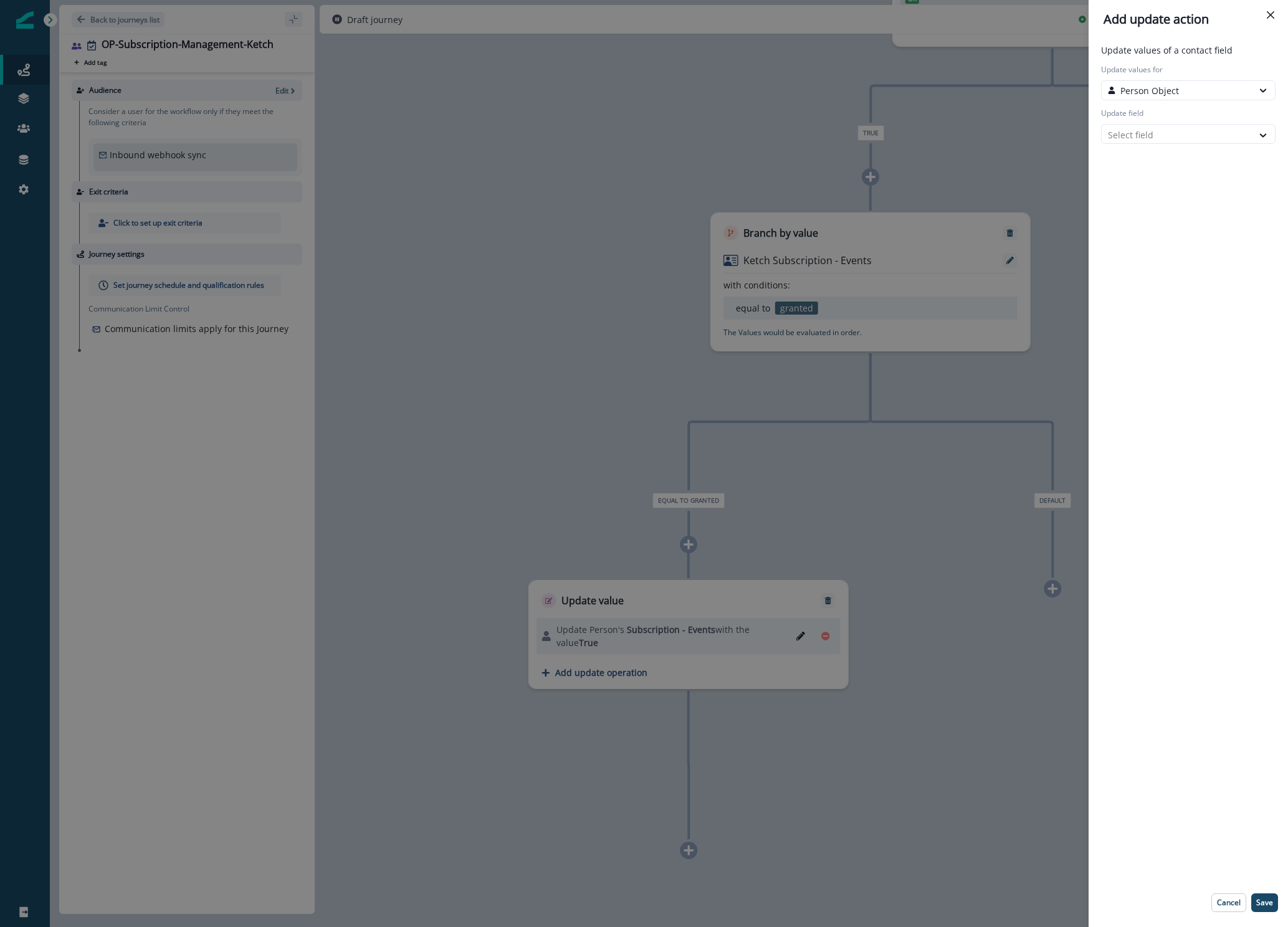
click at [858, 532] on div "Add update action Update values of a contact field Update values for Person Obj…" at bounding box center [644, 464] width 1288 height 927
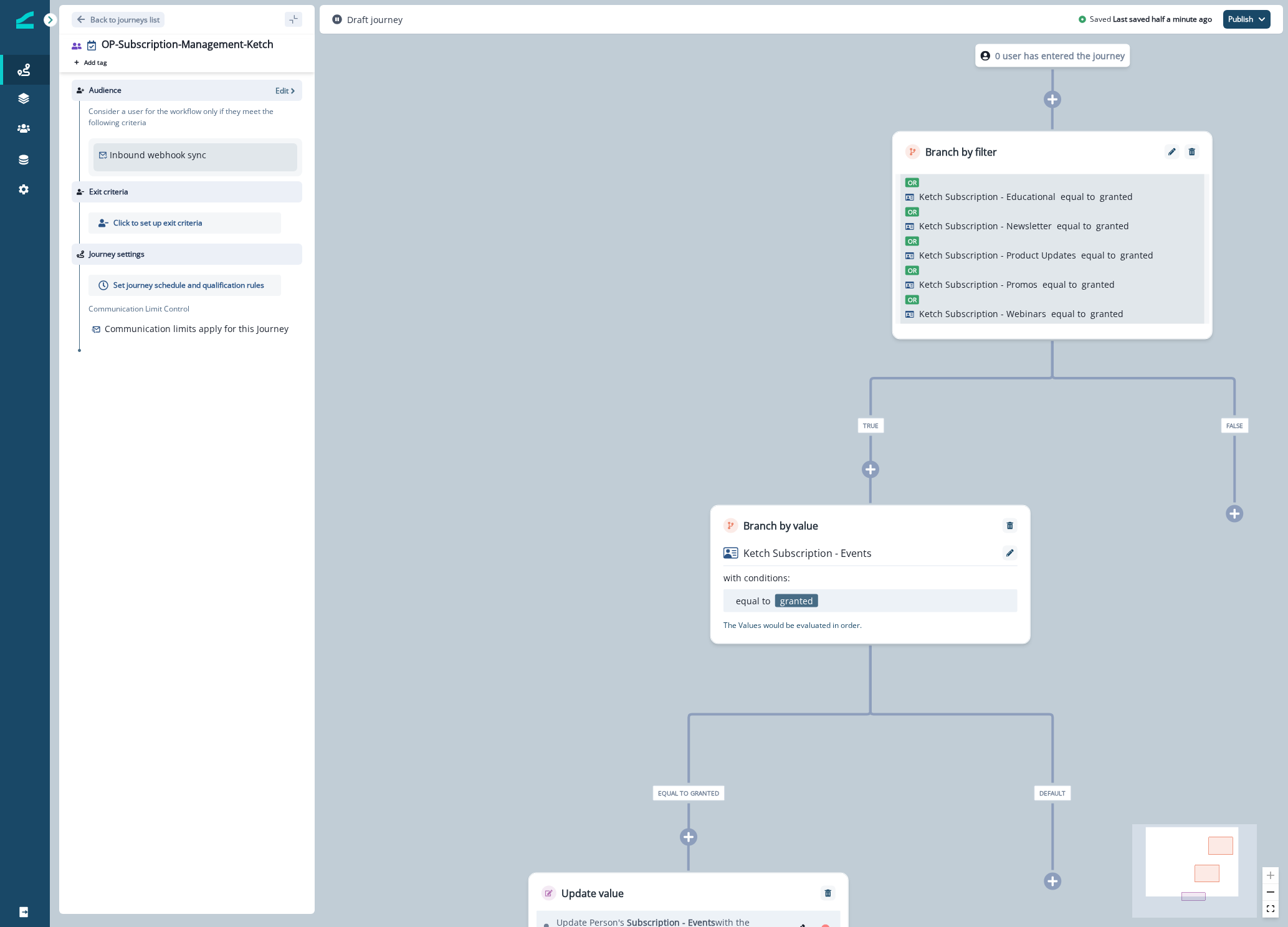
scroll to position [37, 0]
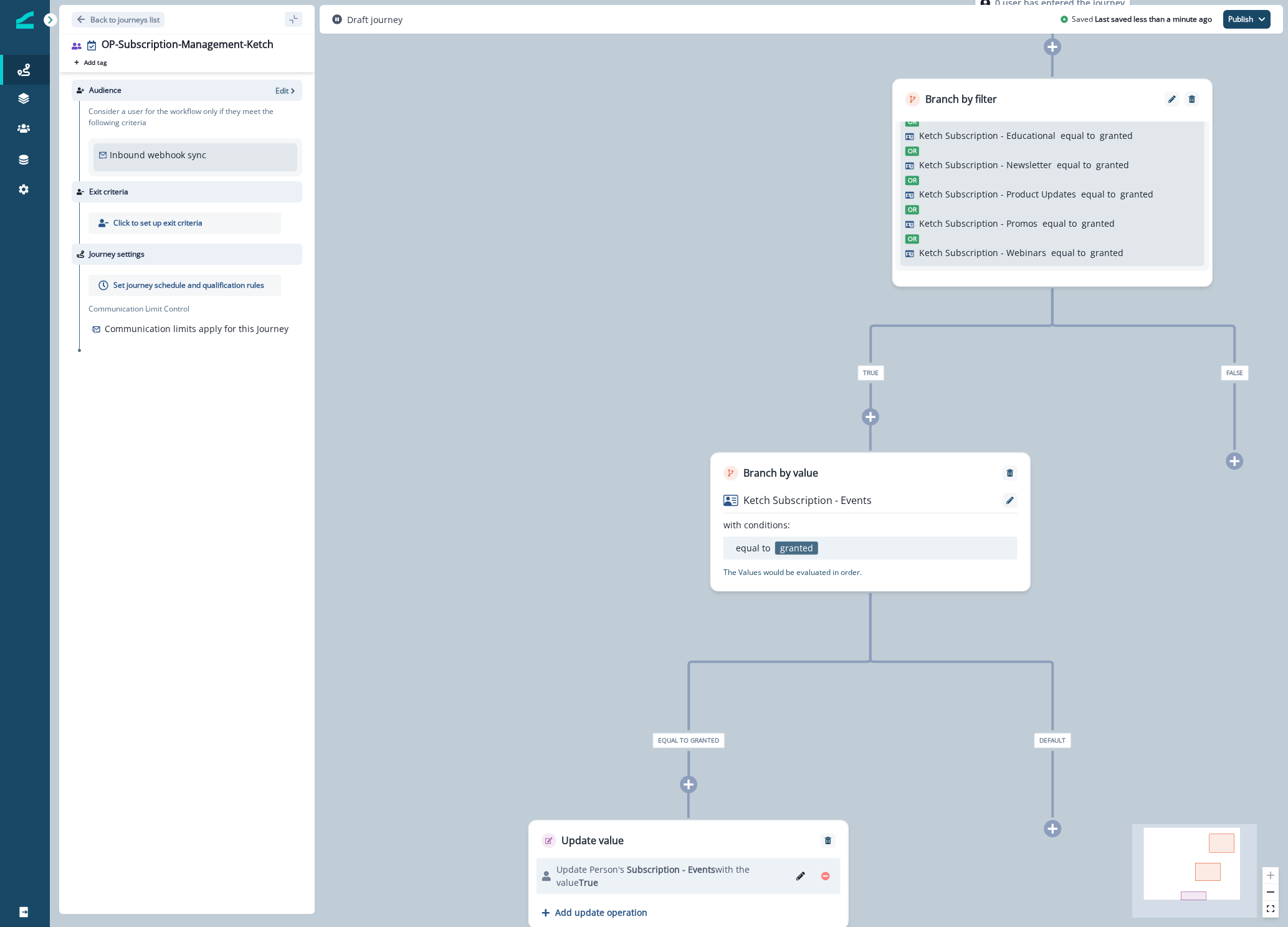
click at [870, 418] on icon at bounding box center [870, 417] width 10 height 10
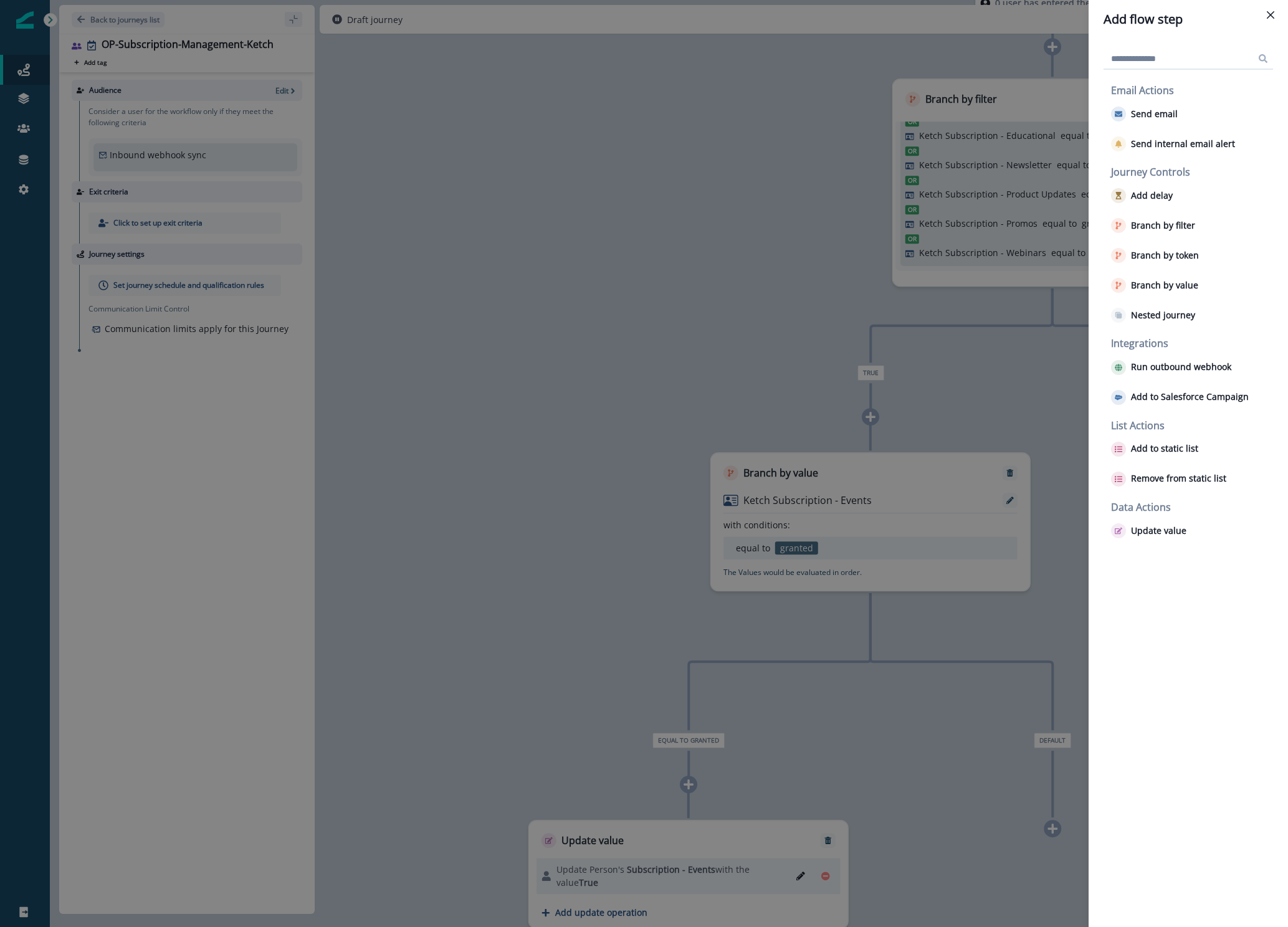
click at [633, 410] on div "Add flow step Email Actions Send email Send internal email alert Journey Contro…" at bounding box center [644, 464] width 1288 height 927
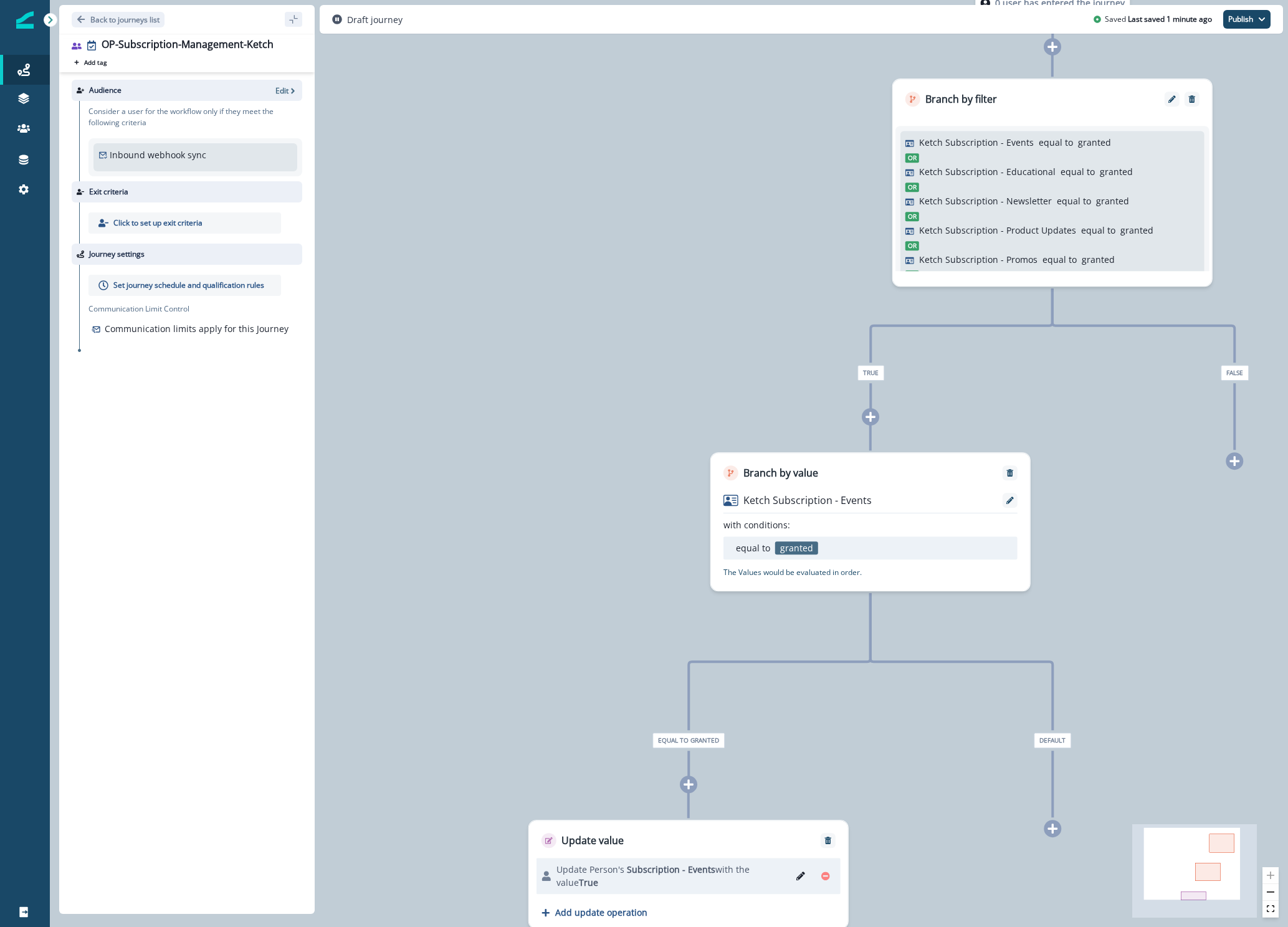
scroll to position [0, 0]
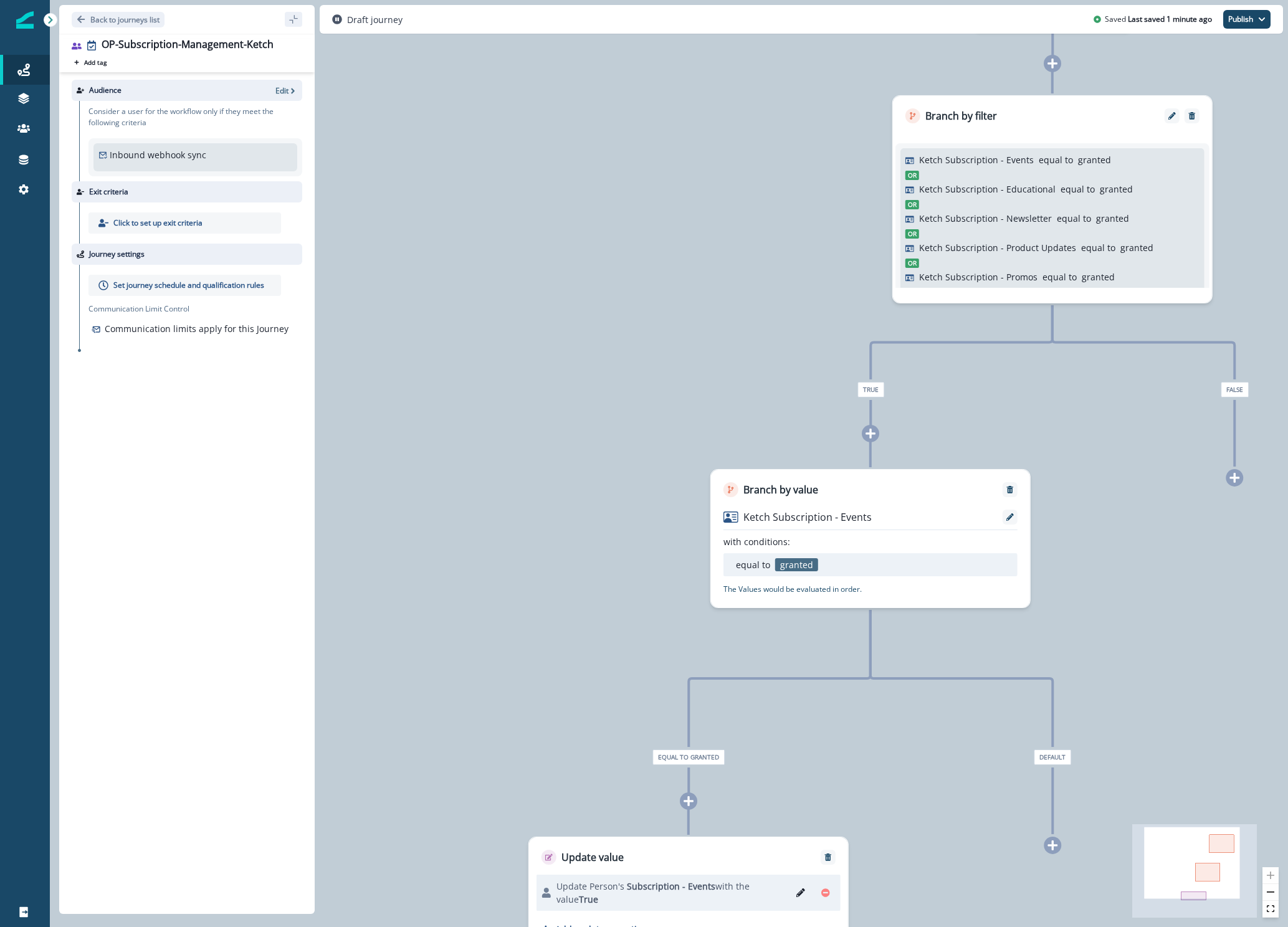
click at [997, 224] on p "Ketch Subscription - Newsletter" at bounding box center [985, 218] width 133 height 13
click at [1039, 121] on div "Branch by filter" at bounding box center [1052, 109] width 319 height 27
click at [1167, 114] on button "Edit" at bounding box center [1172, 116] width 20 height 7
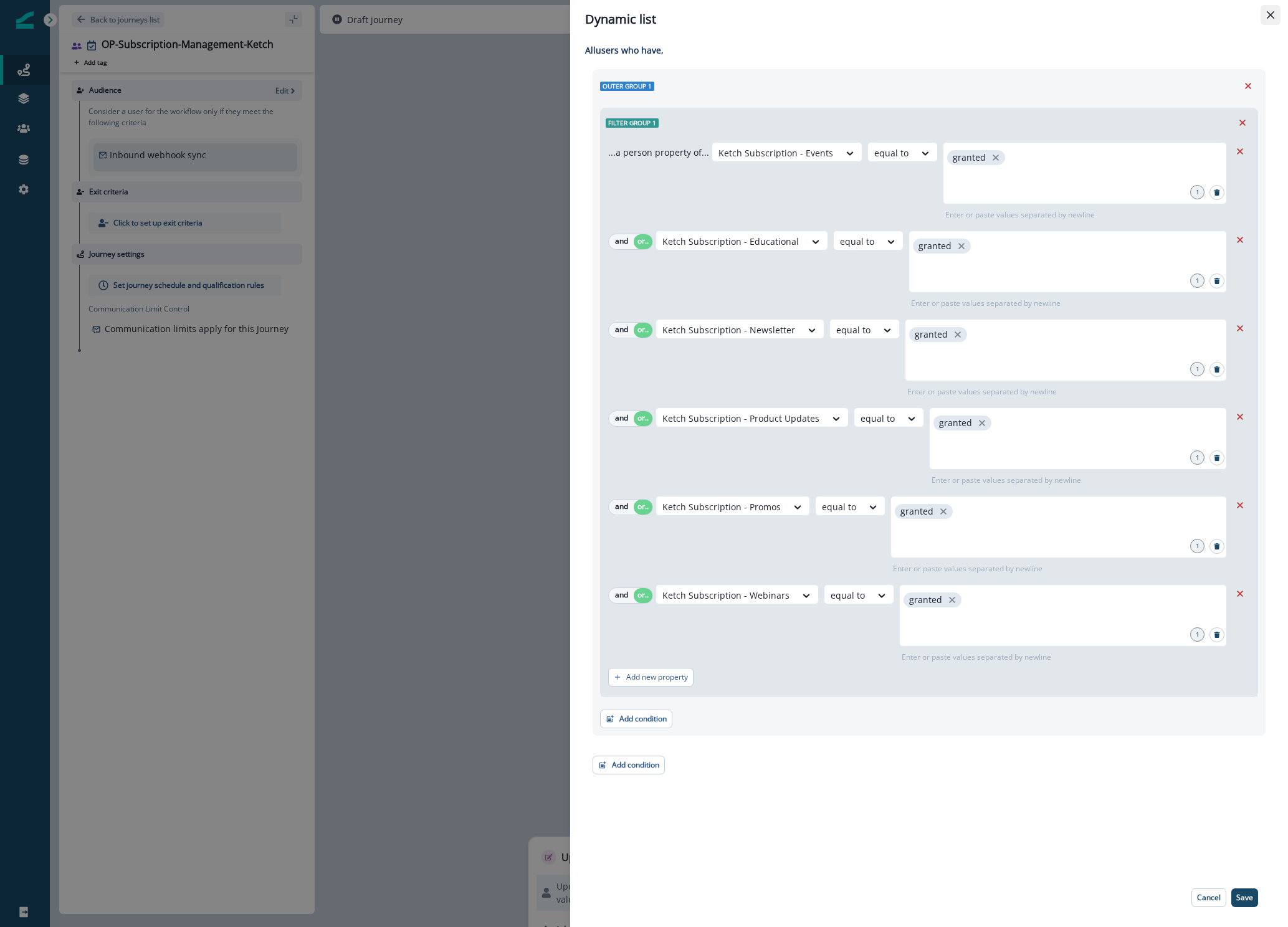
click at [1269, 11] on icon "Close" at bounding box center [1270, 15] width 7 height 7
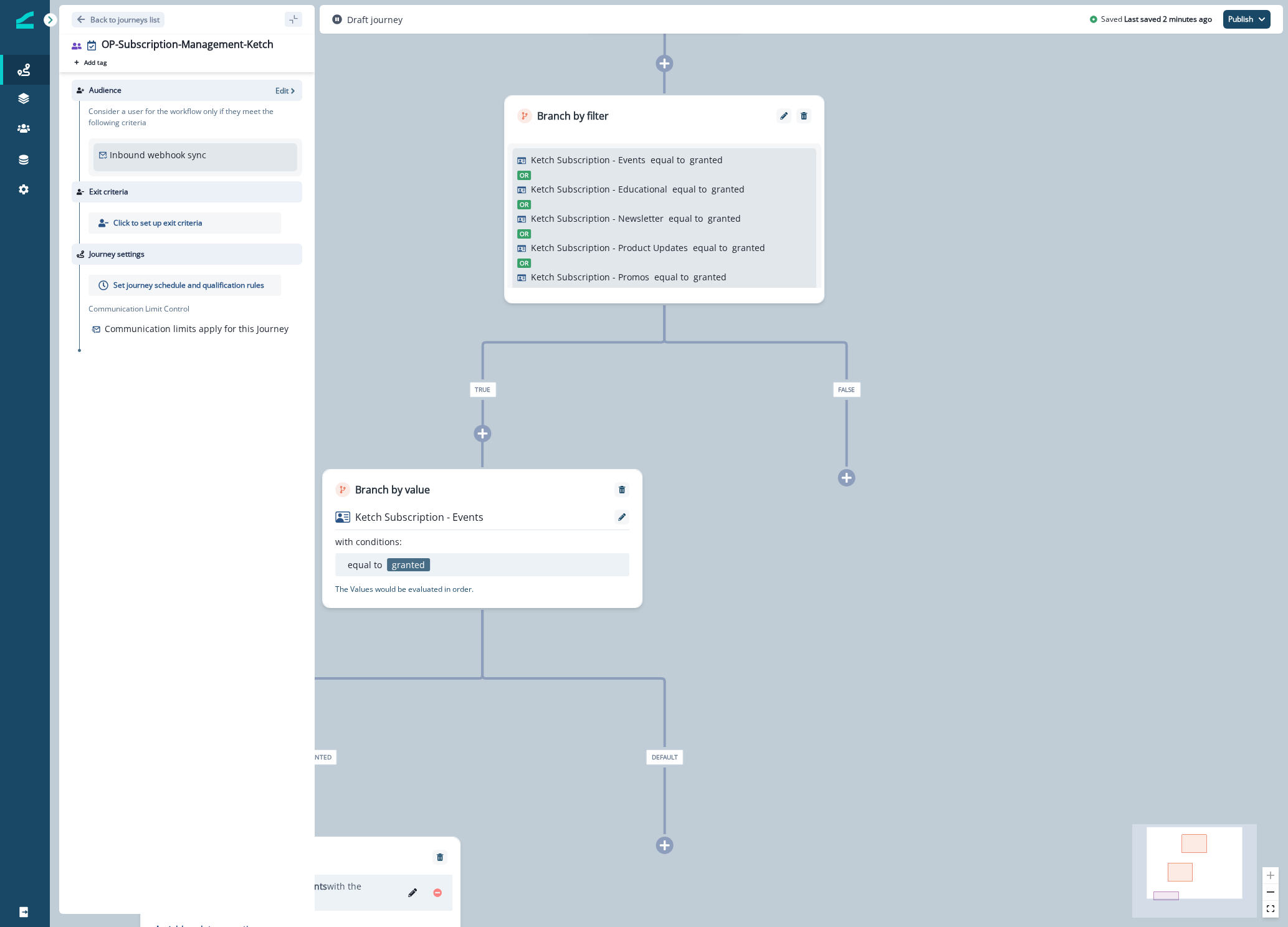
click at [482, 436] on icon at bounding box center [482, 433] width 10 height 10
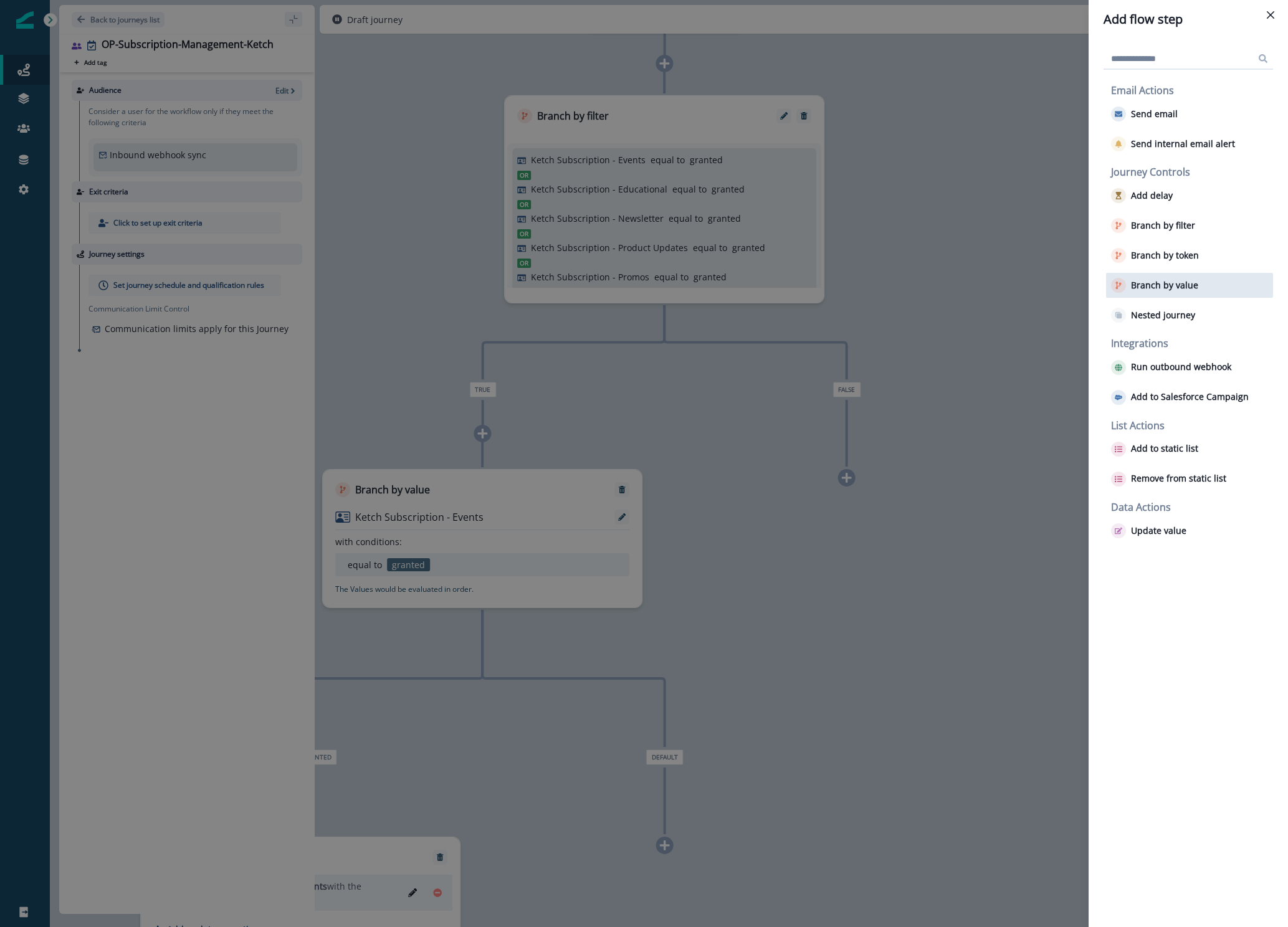
click at [1153, 278] on button "Branch by value" at bounding box center [1154, 285] width 87 height 15
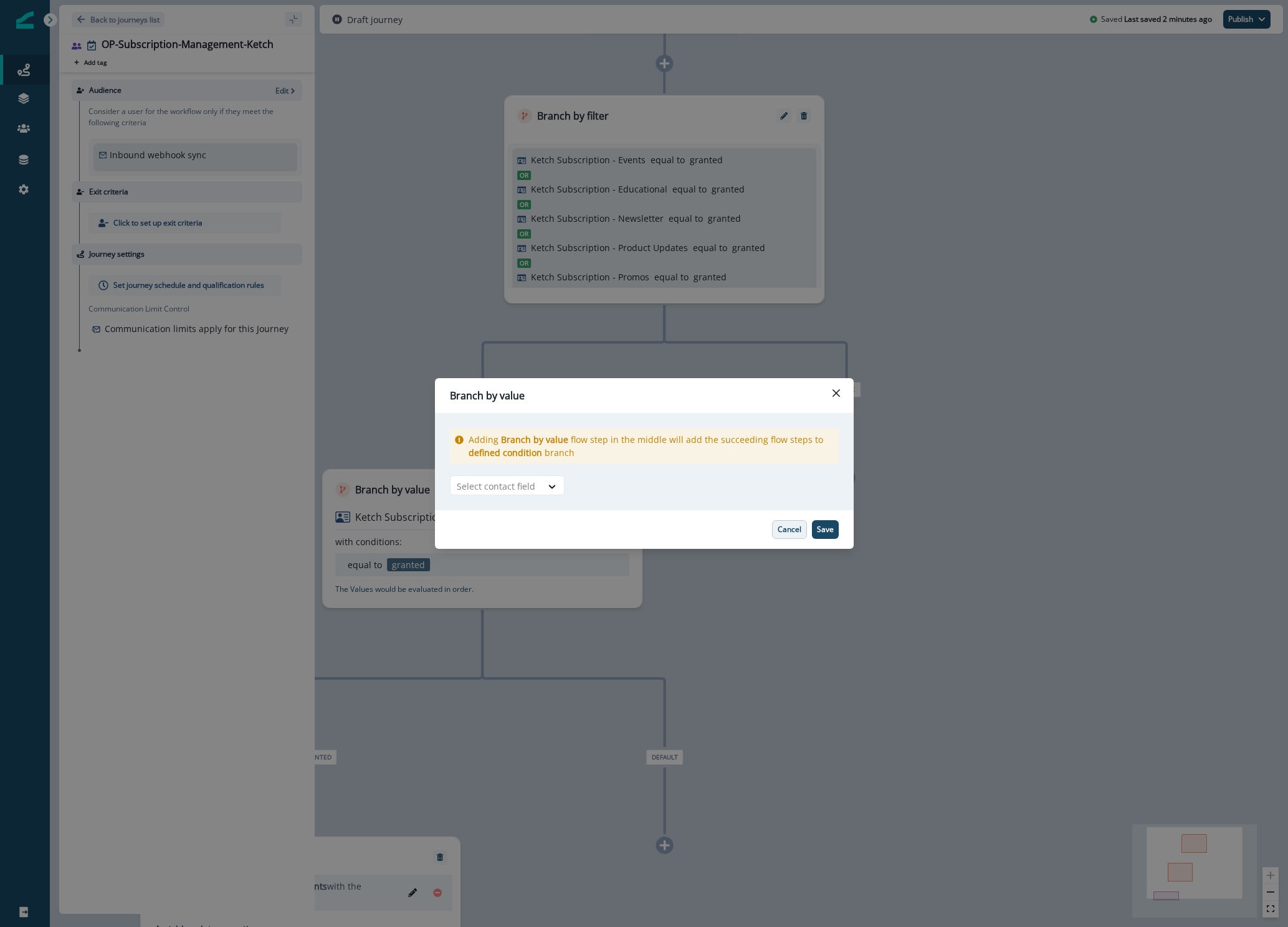
click at [784, 536] on button "Cancel" at bounding box center [789, 529] width 35 height 19
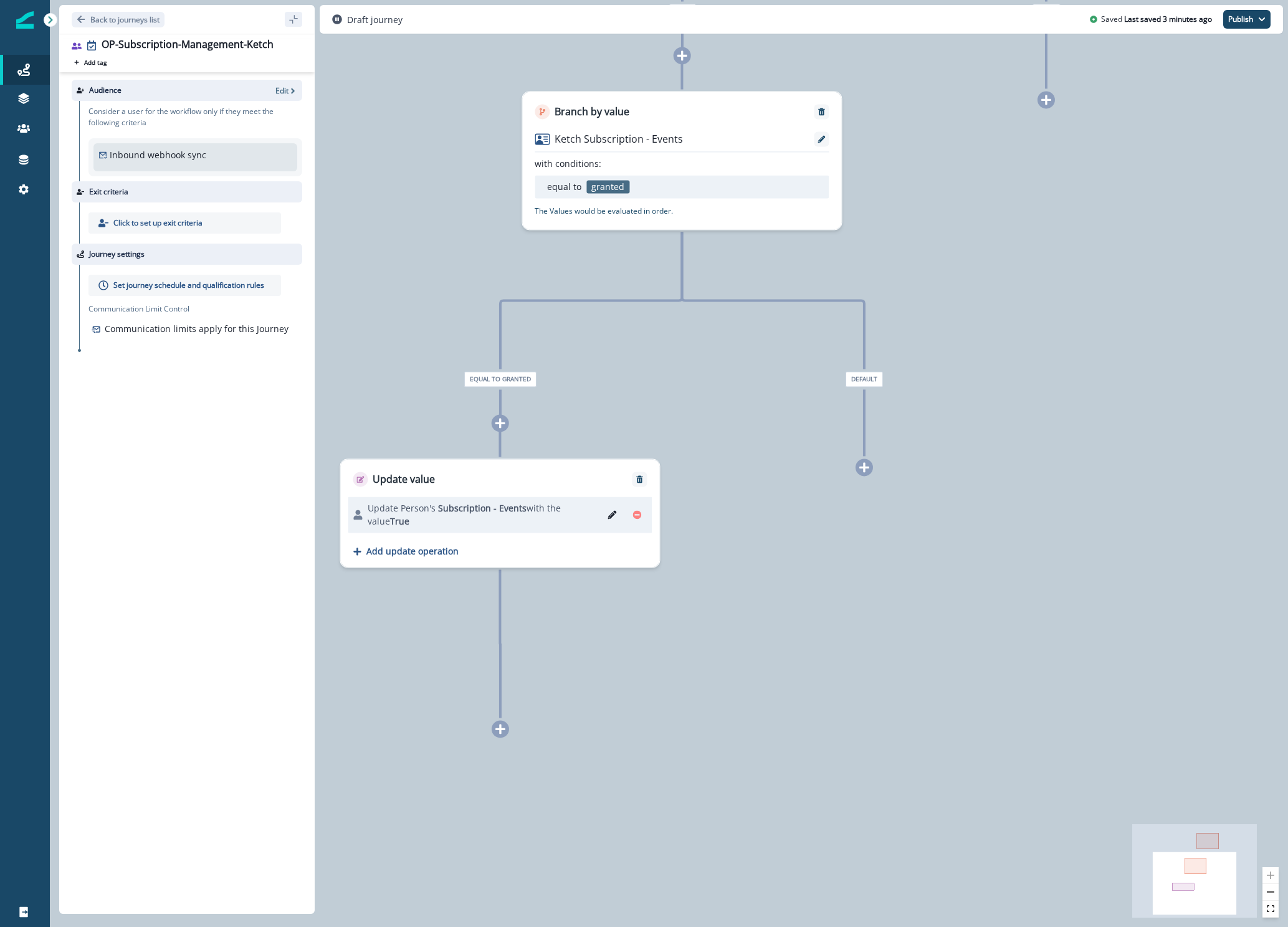
click at [972, 285] on div "0 user has entered the journey Branch by filter Ketch Subscription - Events equ…" at bounding box center [669, 464] width 1238 height 927
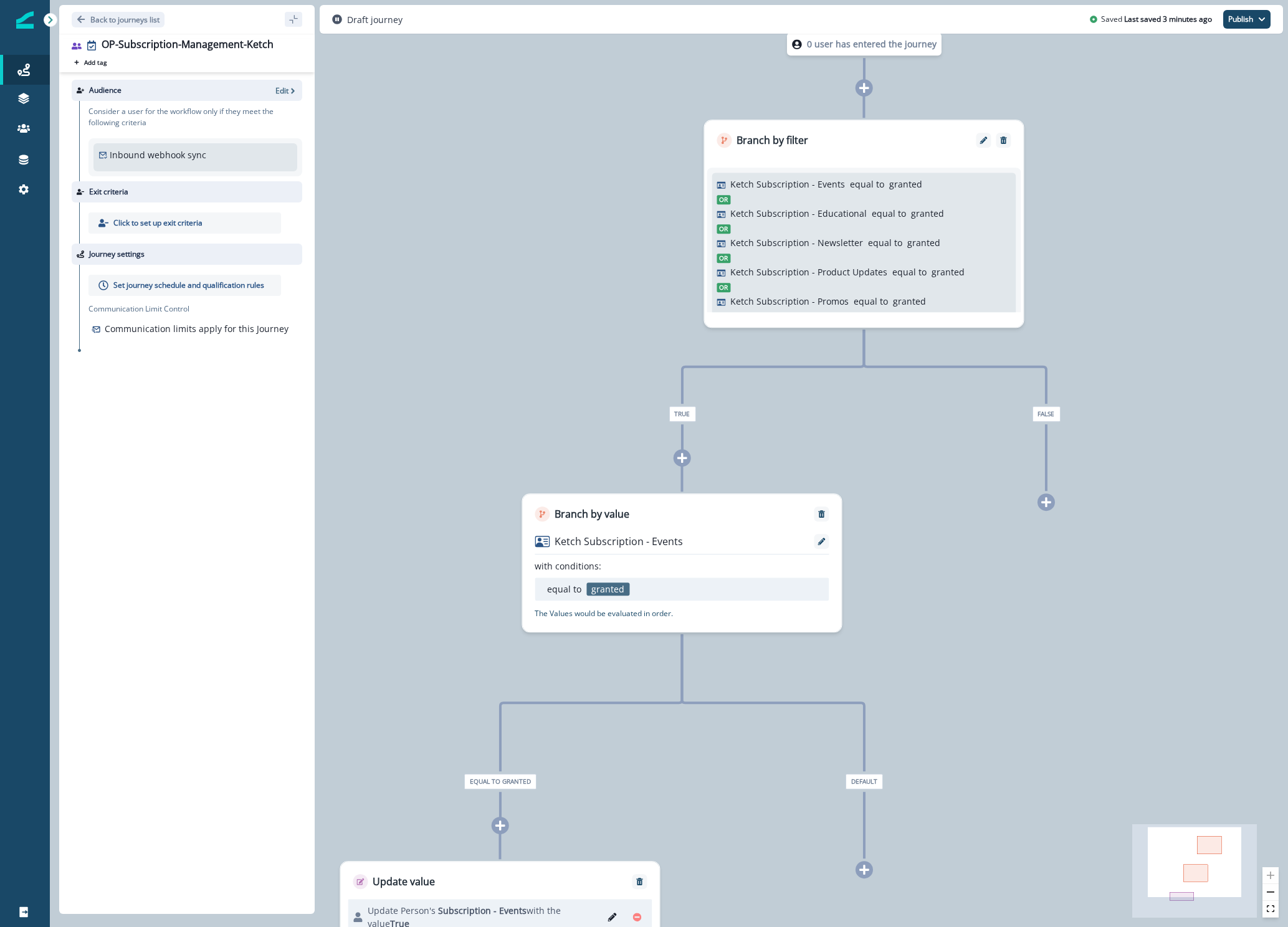
click at [861, 84] on icon at bounding box center [864, 88] width 11 height 11
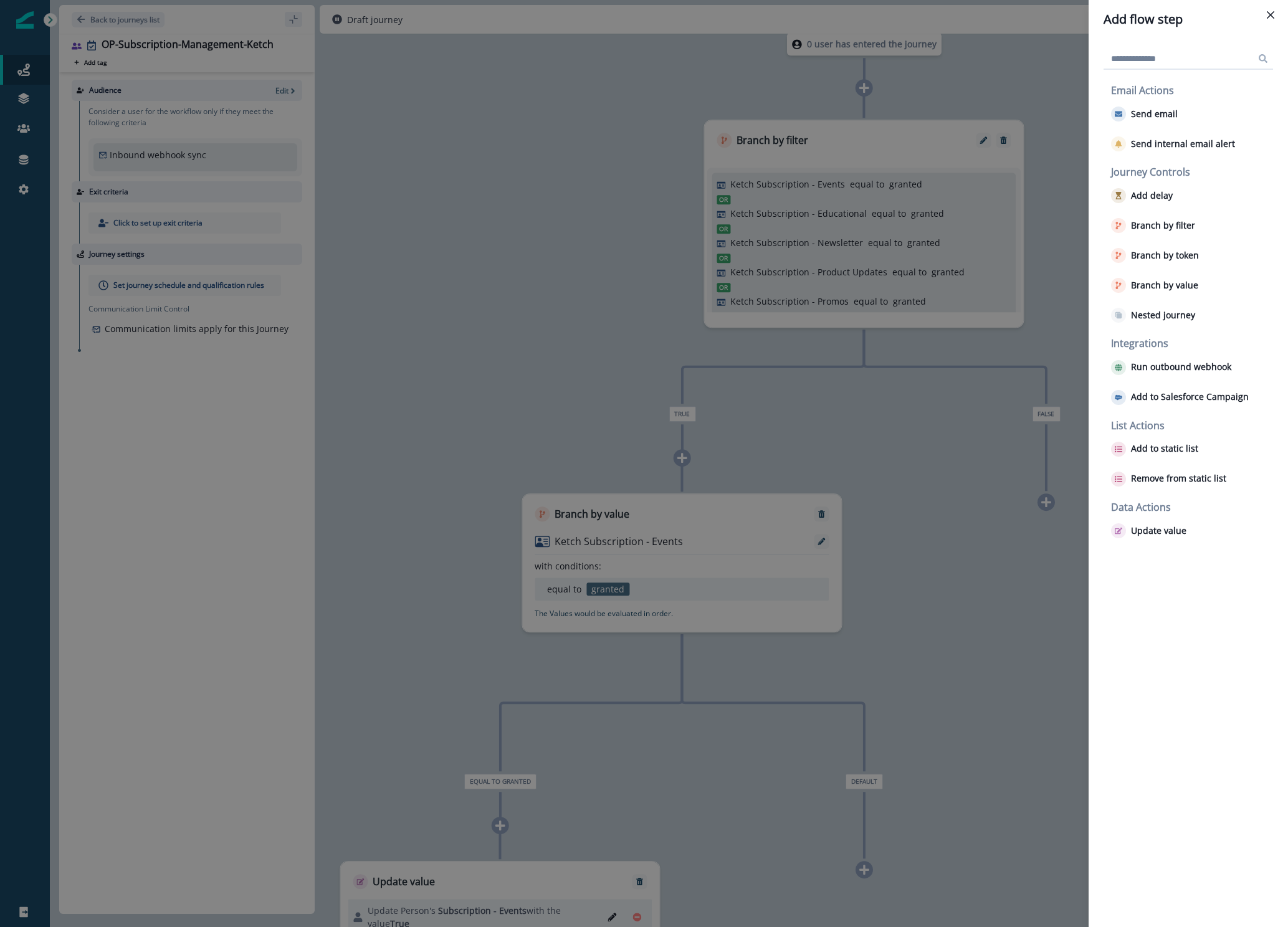
click at [741, 756] on div "Add flow step Email Actions Send email Send internal email alert Journey Contro…" at bounding box center [644, 464] width 1288 height 927
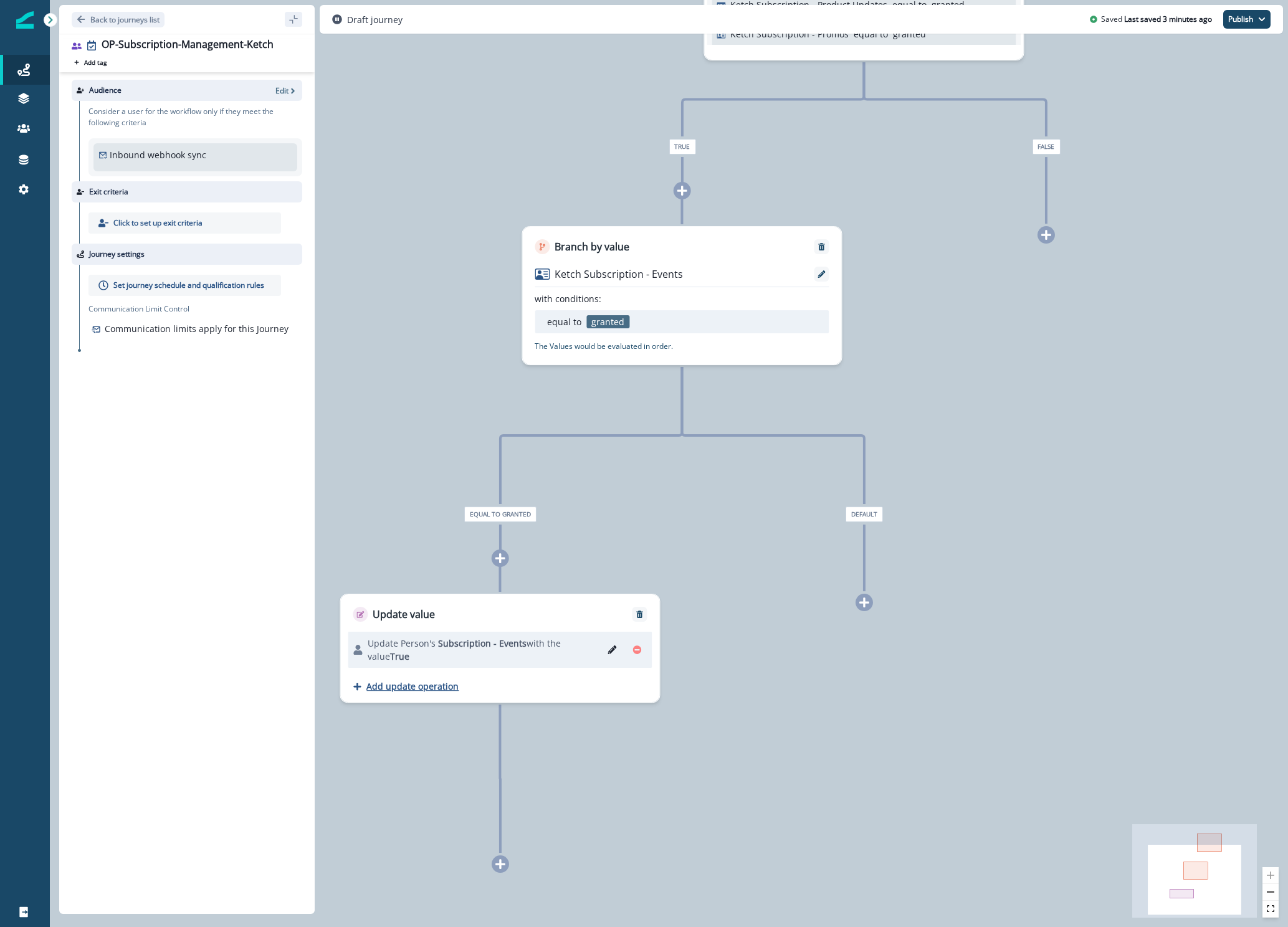
click at [446, 685] on p "Add update operation" at bounding box center [412, 686] width 92 height 11
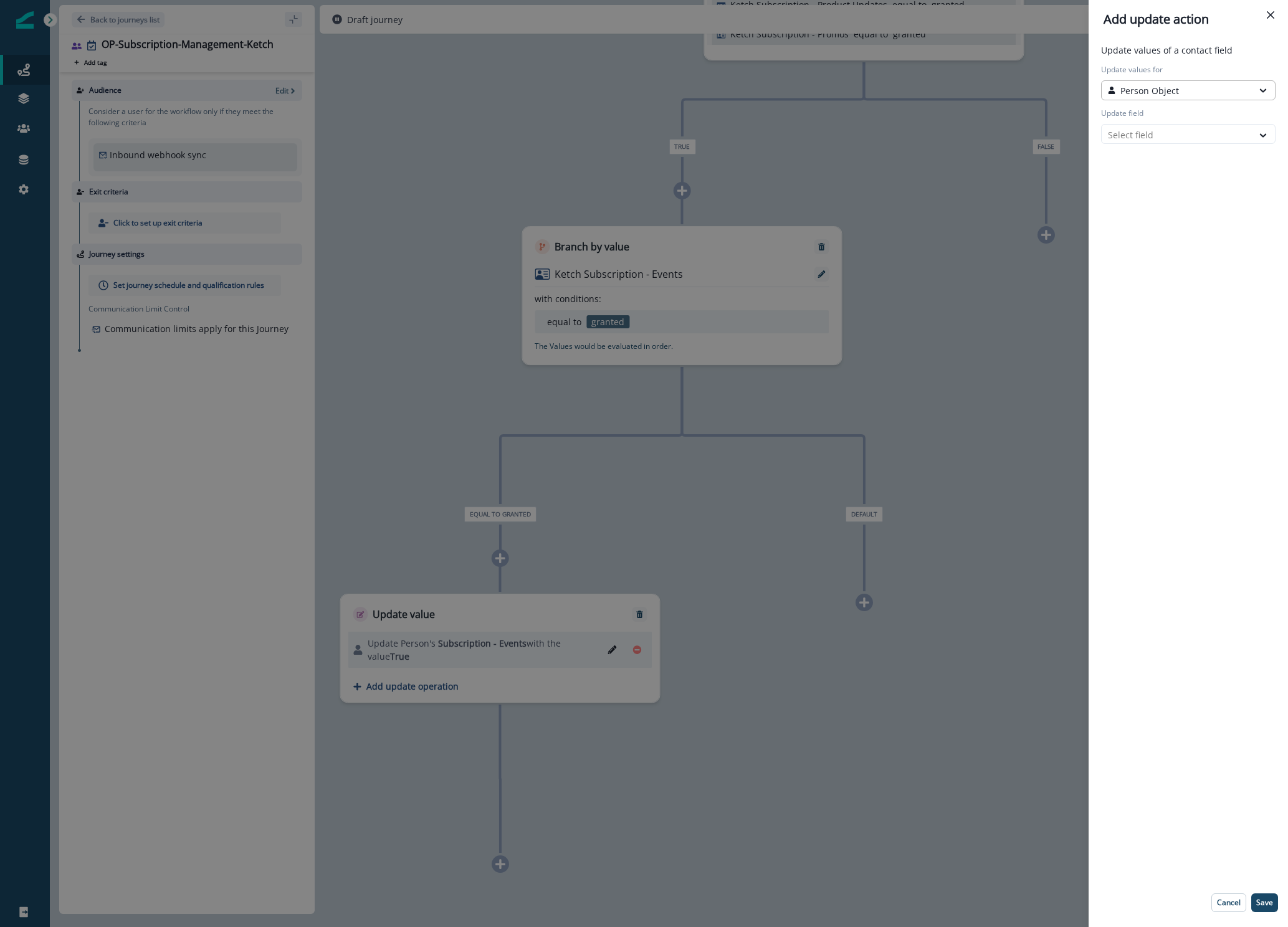
click at [1145, 98] on div "Person Object" at bounding box center [1177, 90] width 151 height 16
click at [1128, 146] on div "Update values of a contact field Update values for Person Object selected, 1 of…" at bounding box center [1188, 97] width 180 height 107
click at [1127, 140] on div at bounding box center [1176, 135] width 139 height 16
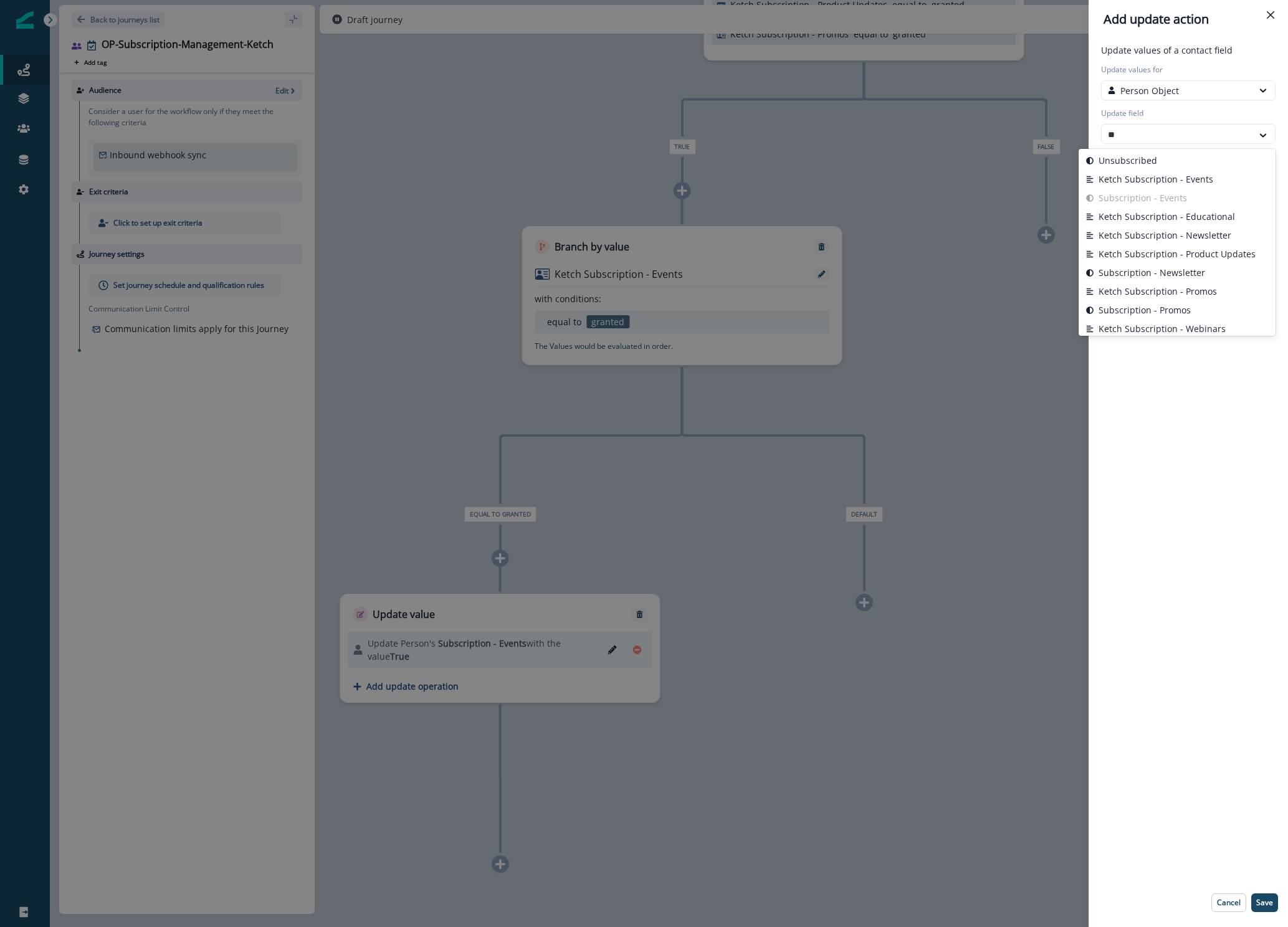
type input "***"
click at [1160, 272] on button "Subscription - Newsletter" at bounding box center [1176, 272] width 197 height 19
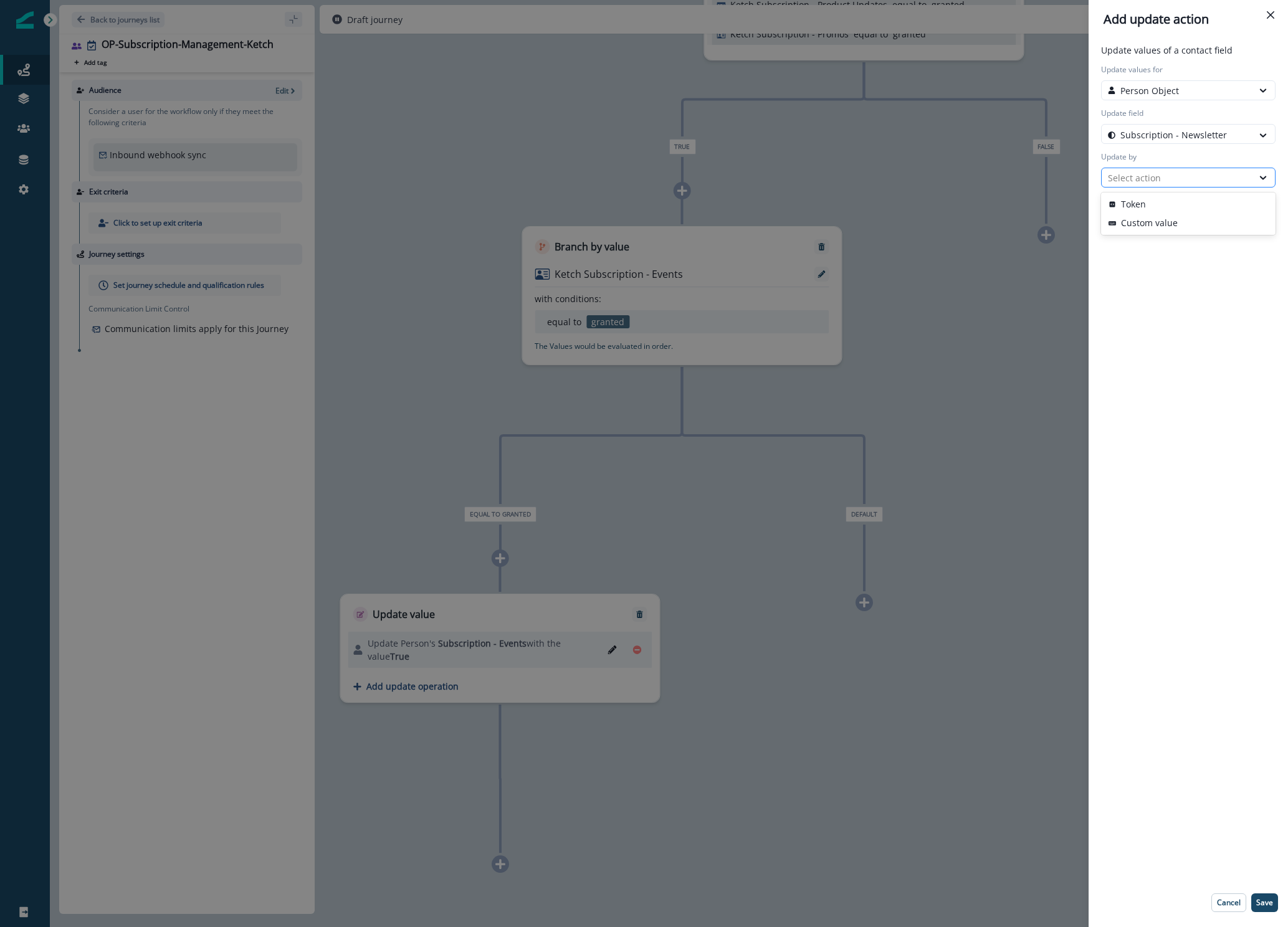
click at [1153, 180] on div "Select action" at bounding box center [1176, 178] width 139 height 13
click at [1150, 221] on button "Custom value" at bounding box center [1188, 222] width 175 height 19
click at [1150, 219] on div "Select" at bounding box center [1176, 221] width 139 height 13
click at [1151, 250] on div "True" at bounding box center [1188, 250] width 175 height 23
click at [1121, 379] on div "Update values of a contact field Update values for Person Object Update field S…" at bounding box center [1188, 482] width 190 height 879
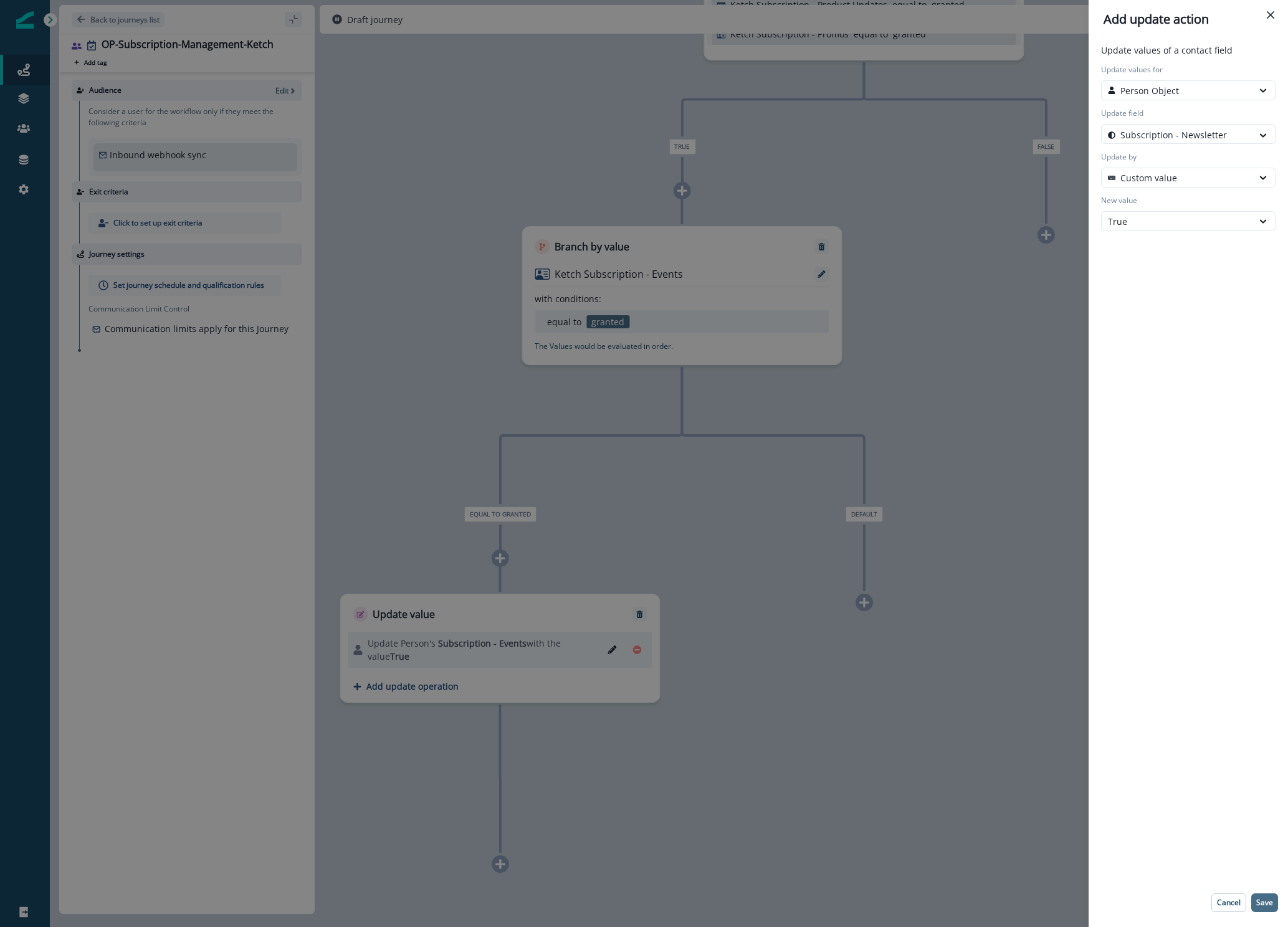
click at [1262, 906] on p "Save" at bounding box center [1264, 902] width 17 height 9
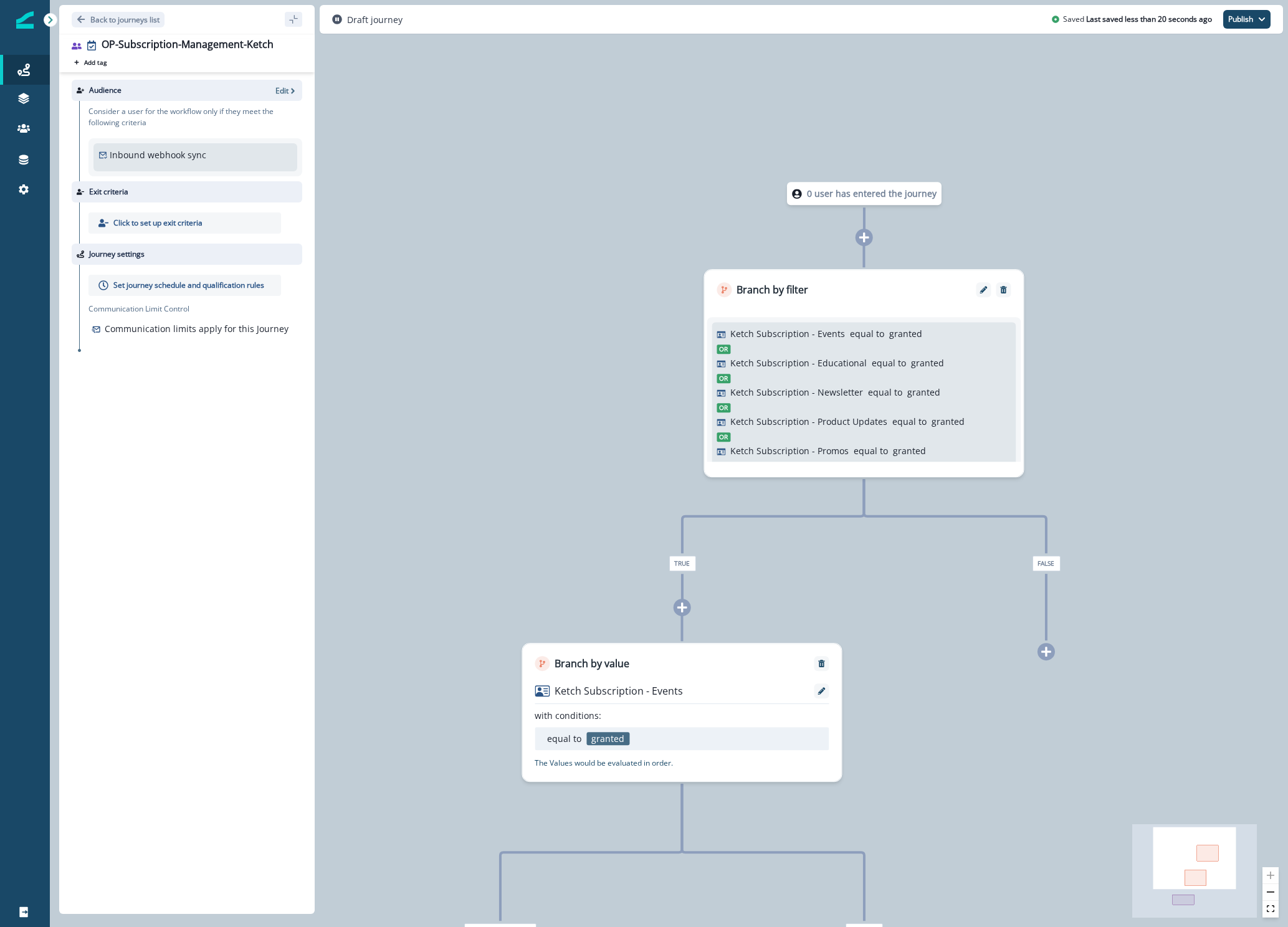
click at [870, 240] on div at bounding box center [864, 237] width 17 height 17
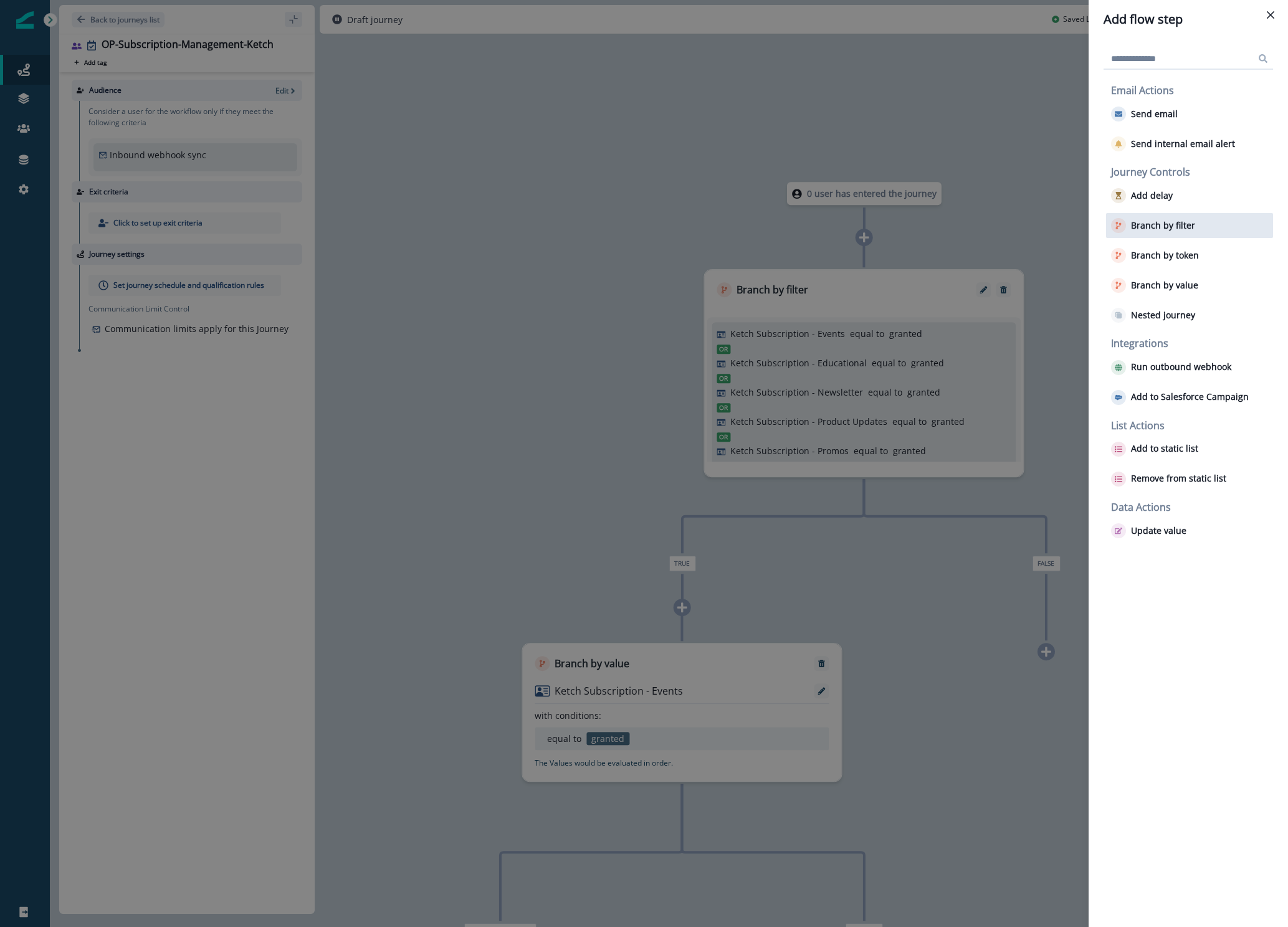
click at [1150, 227] on p "Branch by filter" at bounding box center [1162, 226] width 64 height 11
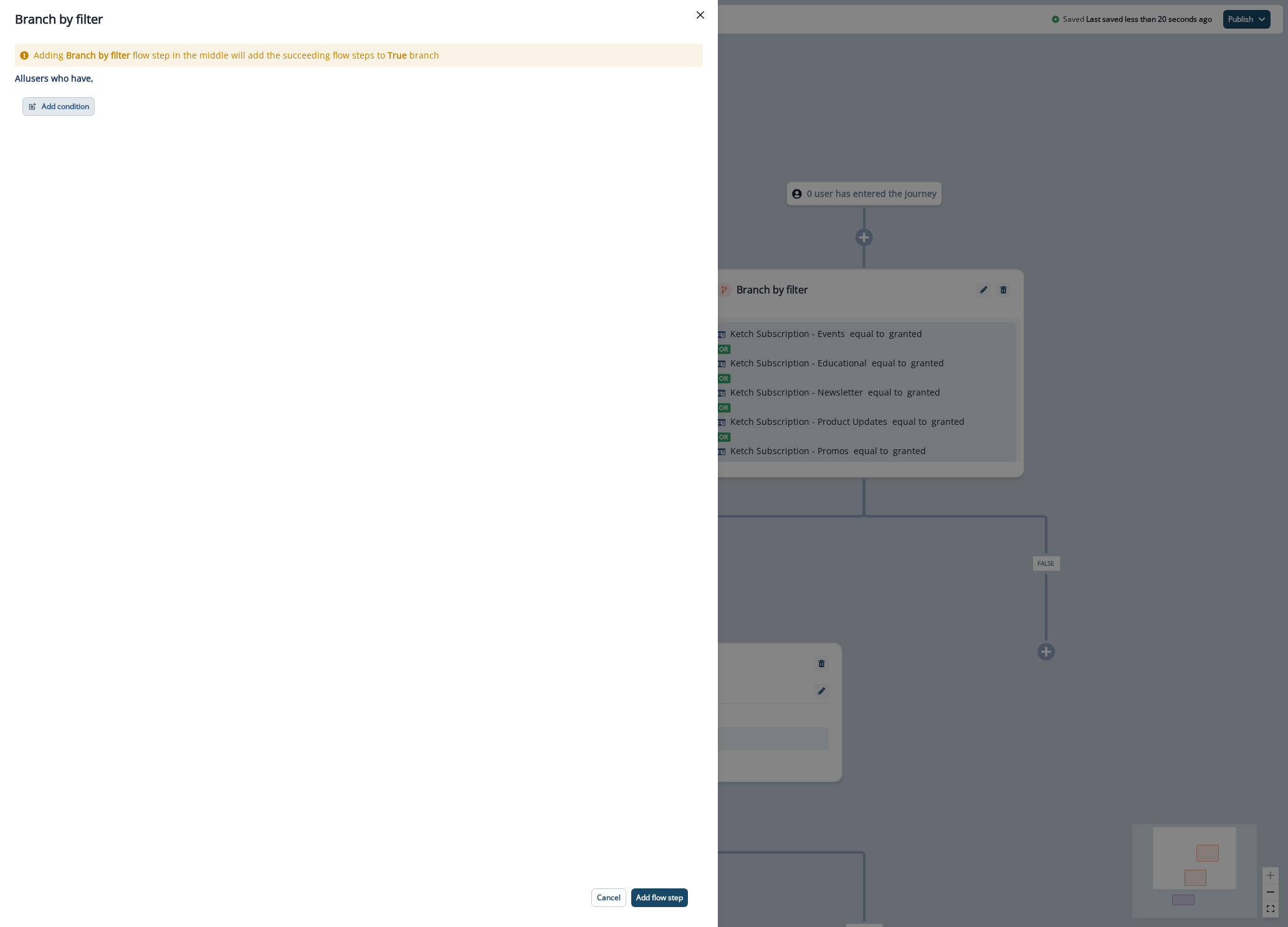
click at [66, 111] on button "Add condition" at bounding box center [58, 106] width 72 height 19
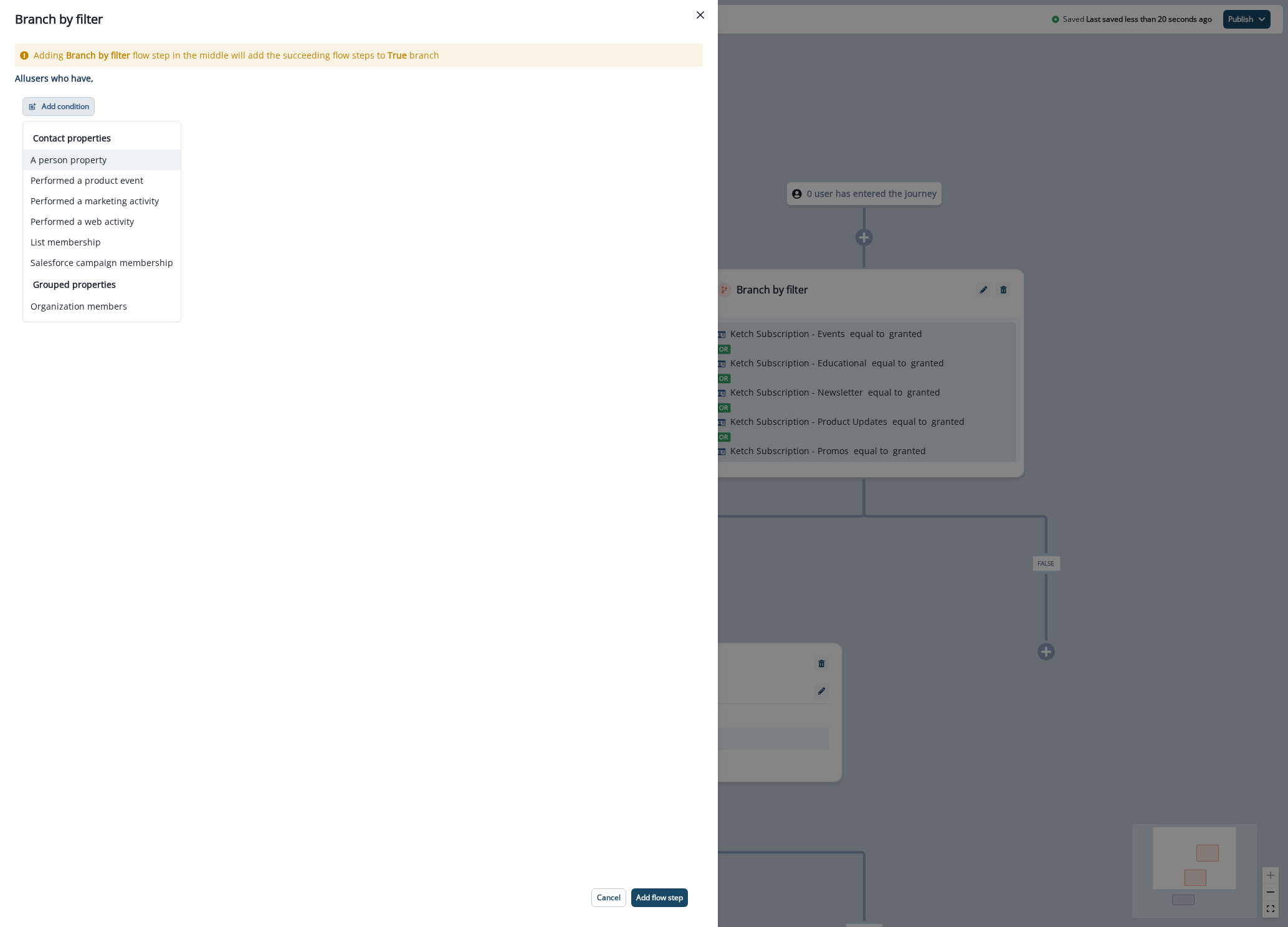
click at [84, 160] on button "A person property" at bounding box center [102, 159] width 158 height 21
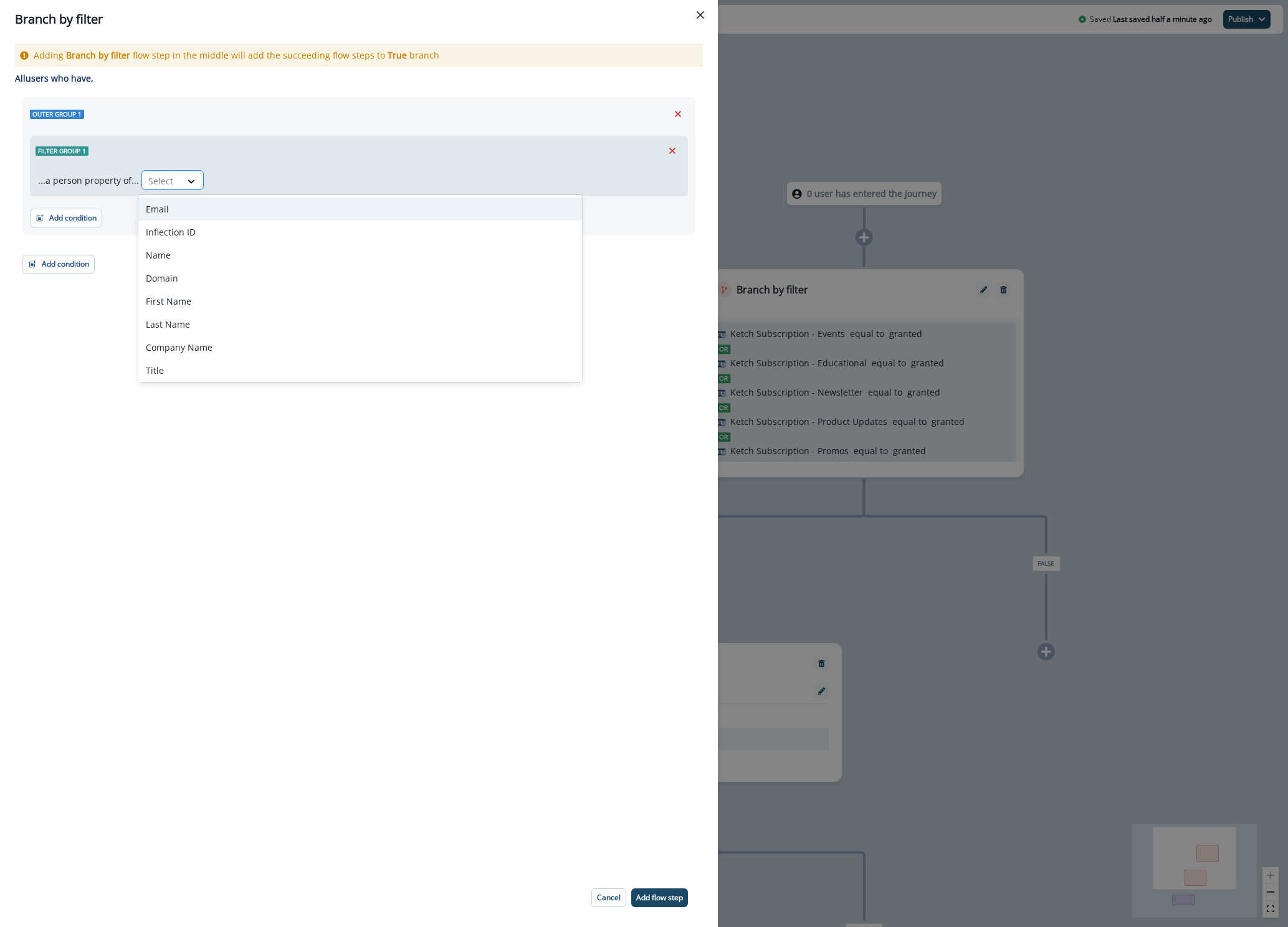
click at [153, 190] on div "Select" at bounding box center [161, 180] width 39 height 21
type input "*****"
click at [175, 209] on div "Ketch Subscription - Events" at bounding box center [231, 209] width 185 height 23
click at [341, 182] on icon at bounding box center [347, 180] width 11 height 12
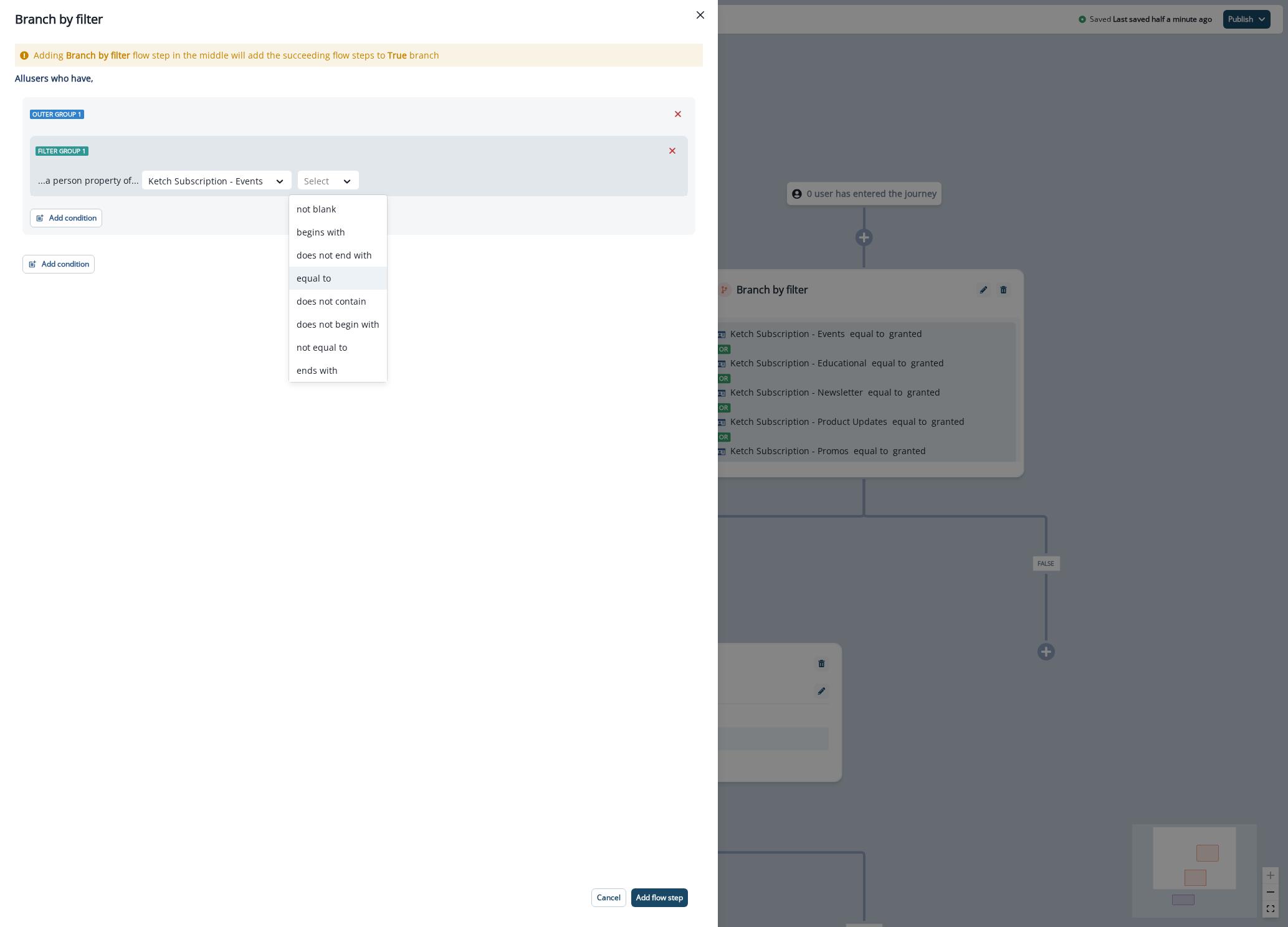
click at [328, 283] on div "equal to" at bounding box center [337, 278] width 98 height 23
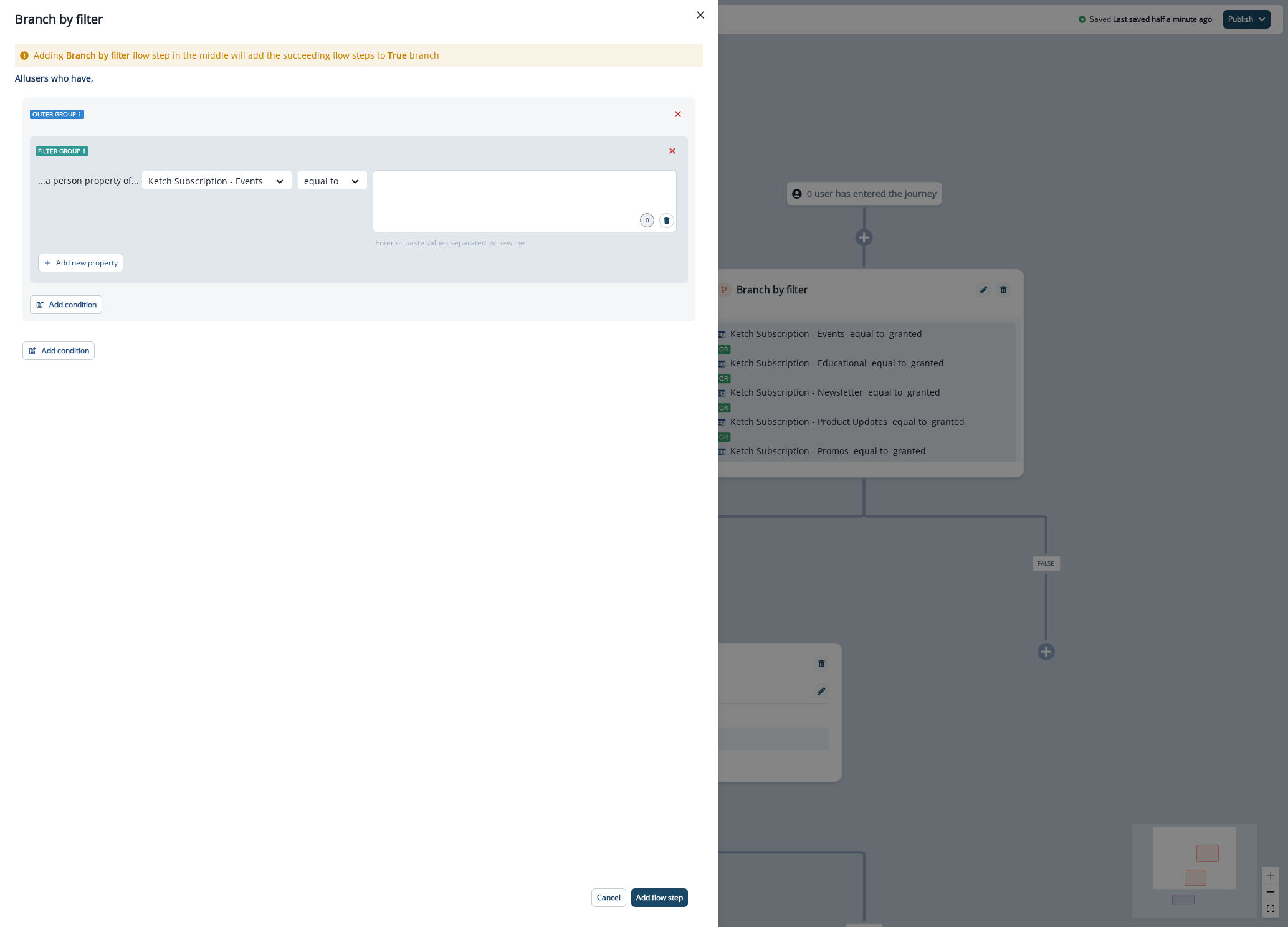
click at [428, 213] on div at bounding box center [524, 201] width 304 height 62
type input "*******"
click at [346, 379] on div "Adding Branch by filter flow step in the middle will add the succeeding flow st…" at bounding box center [359, 453] width 718 height 829
click at [235, 395] on div "Adding Branch by filter flow step in the middle will add the succeeding flow st…" at bounding box center [359, 453] width 718 height 829
click at [602, 901] on p "Cancel" at bounding box center [608, 897] width 24 height 9
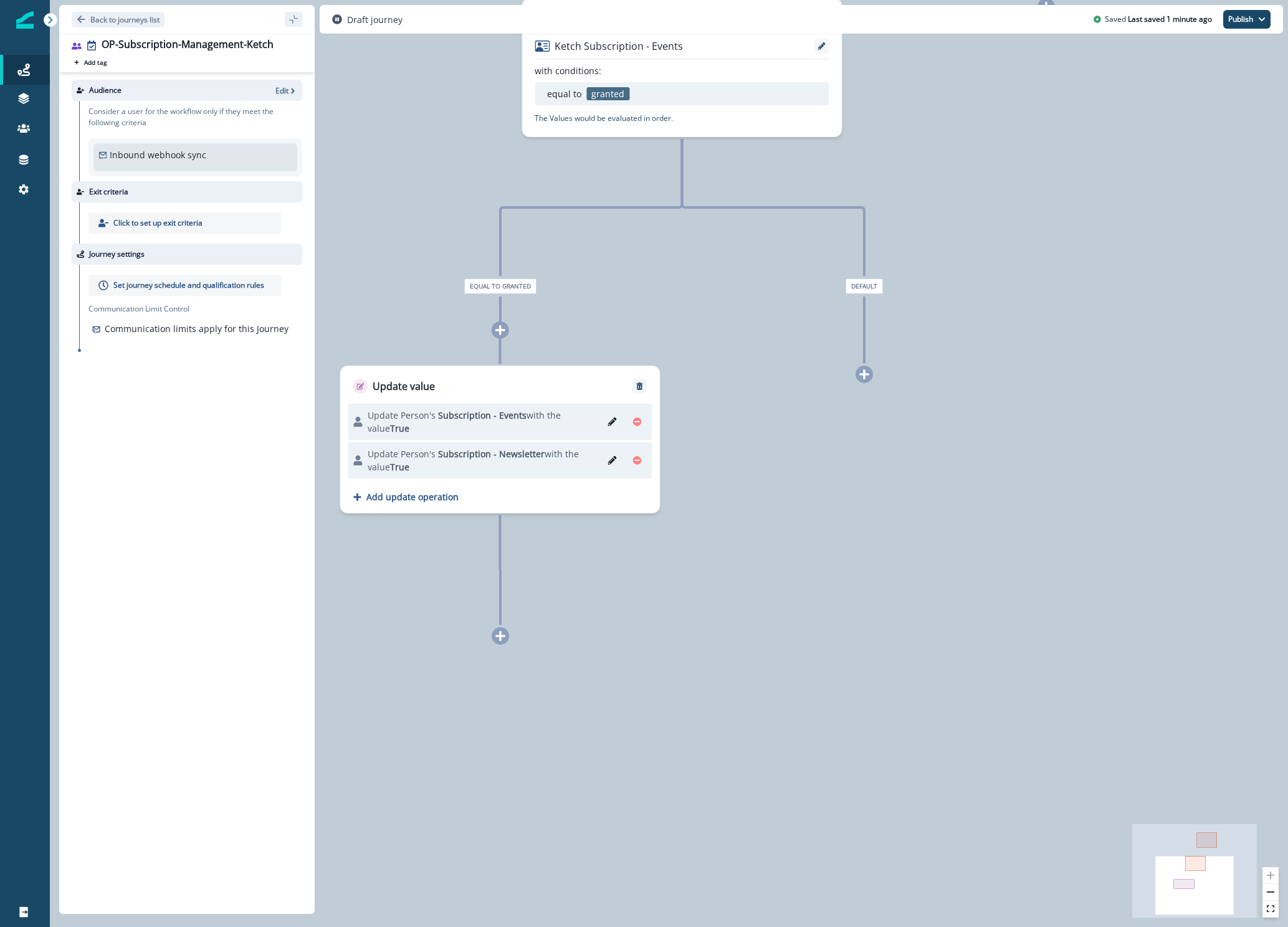
click at [502, 638] on icon at bounding box center [500, 636] width 11 height 11
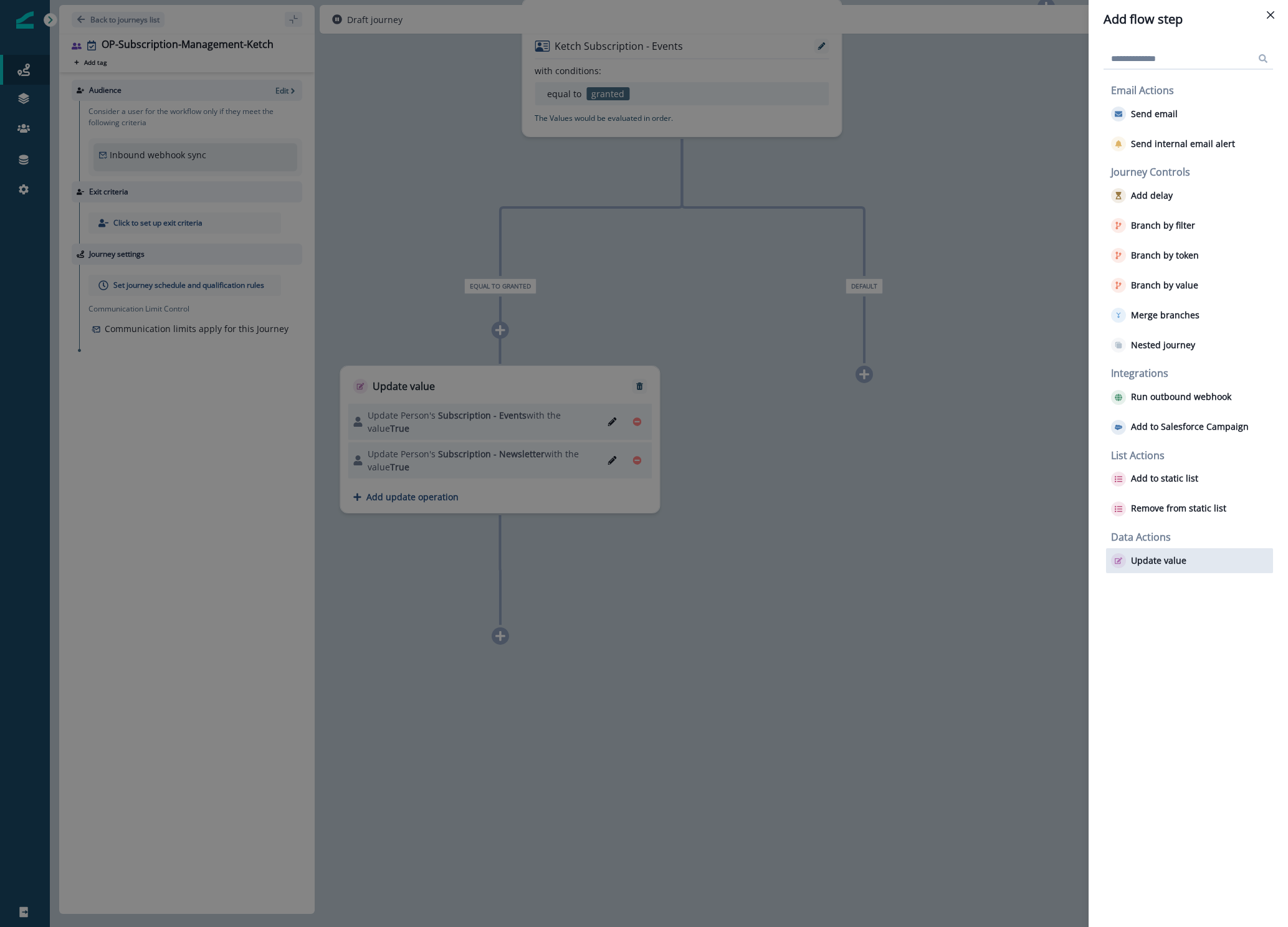
click at [1190, 555] on div "Update value" at bounding box center [1190, 560] width 167 height 25
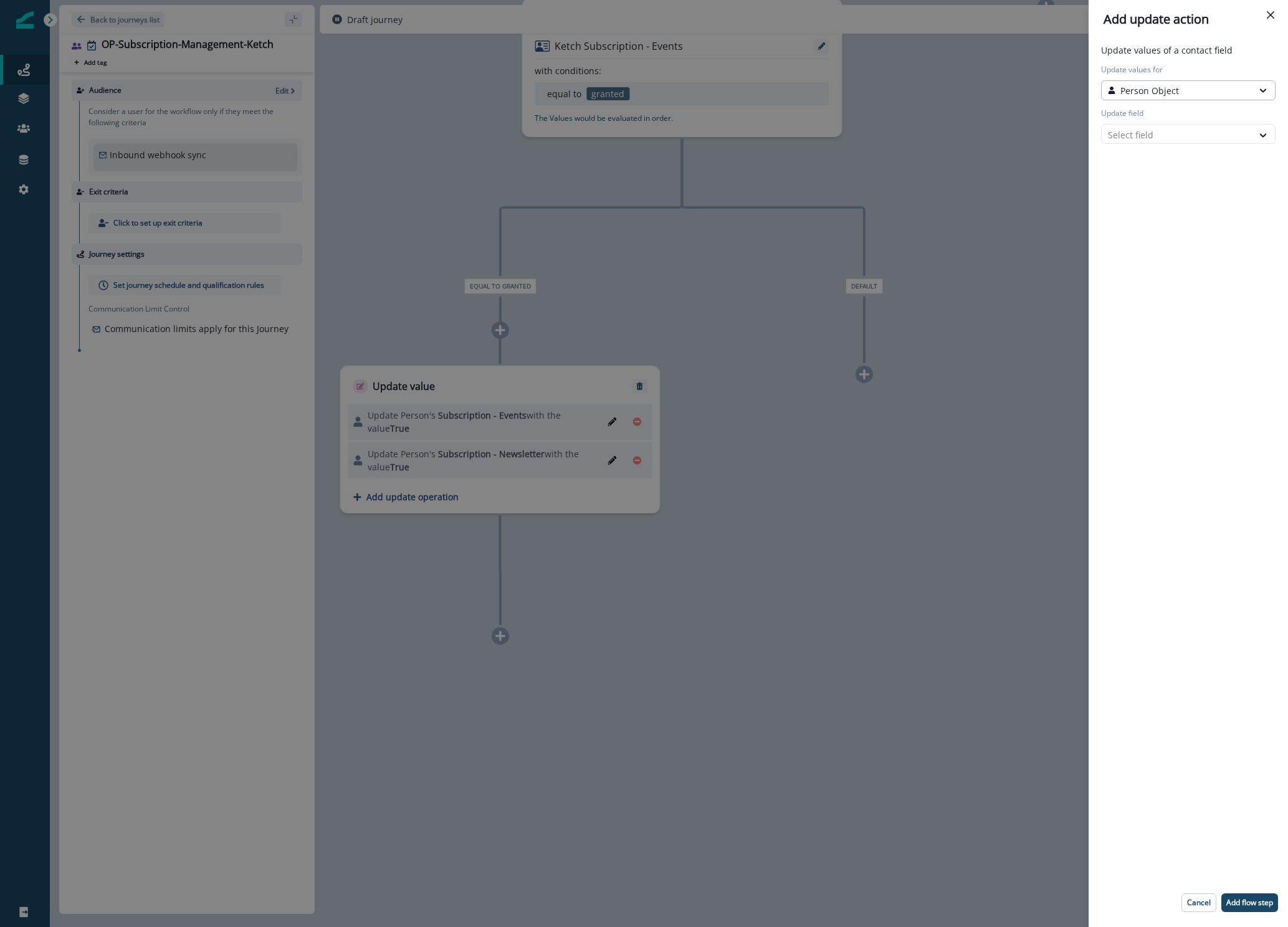
click at [1150, 87] on p "Person Object" at bounding box center [1149, 91] width 58 height 13
click at [1149, 113] on button "Person Object" at bounding box center [1188, 116] width 175 height 19
click at [1151, 134] on div at bounding box center [1176, 135] width 139 height 16
click at [1134, 252] on button "Unsubscribed" at bounding box center [1176, 253] width 197 height 19
click at [1138, 173] on div "Select action" at bounding box center [1176, 178] width 139 height 13
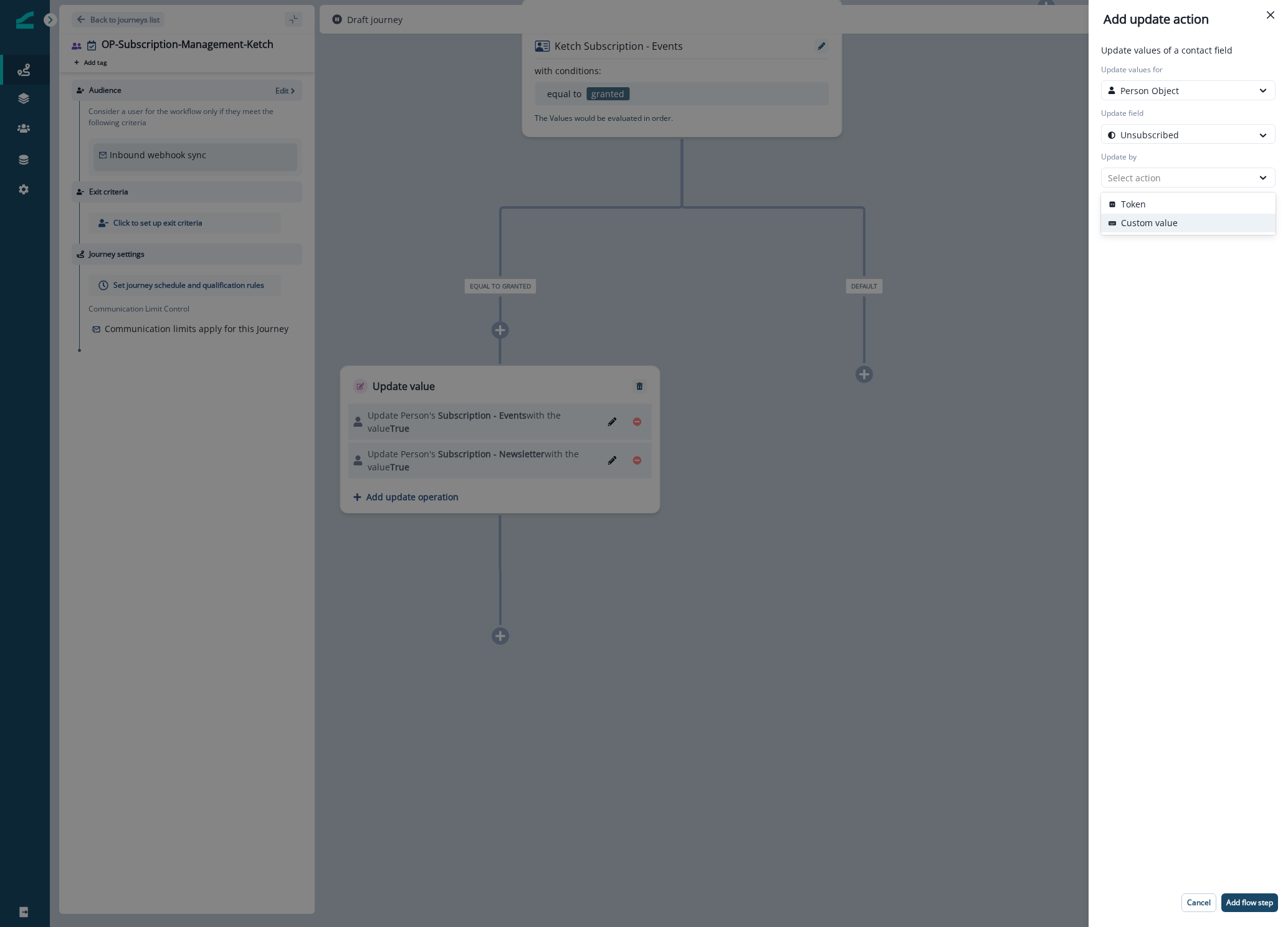
click at [1145, 222] on button "Custom value" at bounding box center [1188, 222] width 175 height 19
click at [1145, 227] on div "Select" at bounding box center [1177, 221] width 151 height 16
click at [1125, 244] on div "True" at bounding box center [1188, 250] width 175 height 23
click at [1173, 626] on div "Update values of a contact field Update values for Person Object Update field U…" at bounding box center [1188, 482] width 190 height 879
click at [1192, 906] on p "Cancel" at bounding box center [1199, 902] width 24 height 9
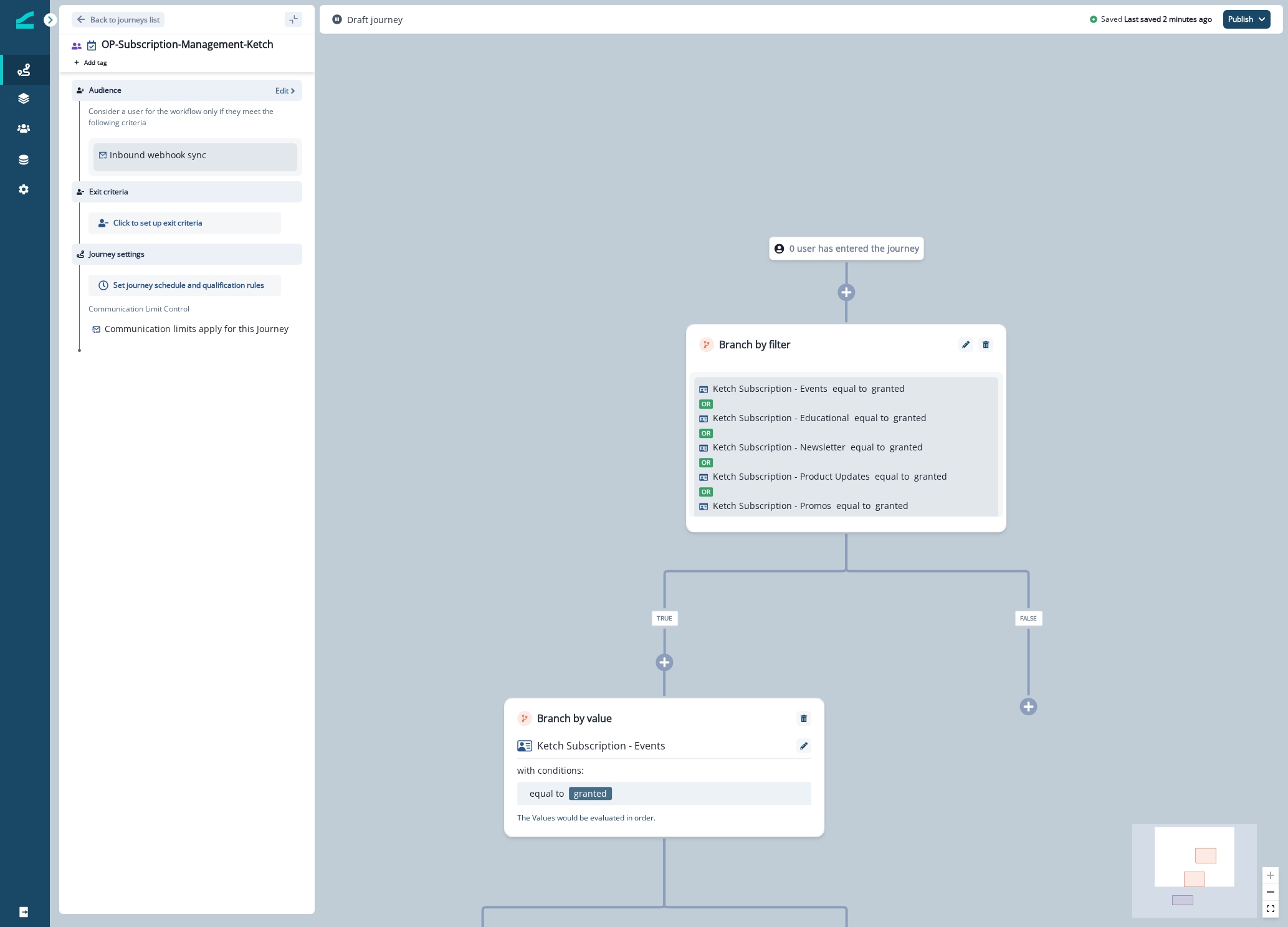
click at [247, 152] on div "Inbound webhook sync Webhook properties" at bounding box center [195, 158] width 194 height 18
click at [237, 153] on div "Inbound webhook sync Webhook properties" at bounding box center [195, 158] width 194 height 18
click at [290, 89] on icon "button" at bounding box center [293, 91] width 9 height 9
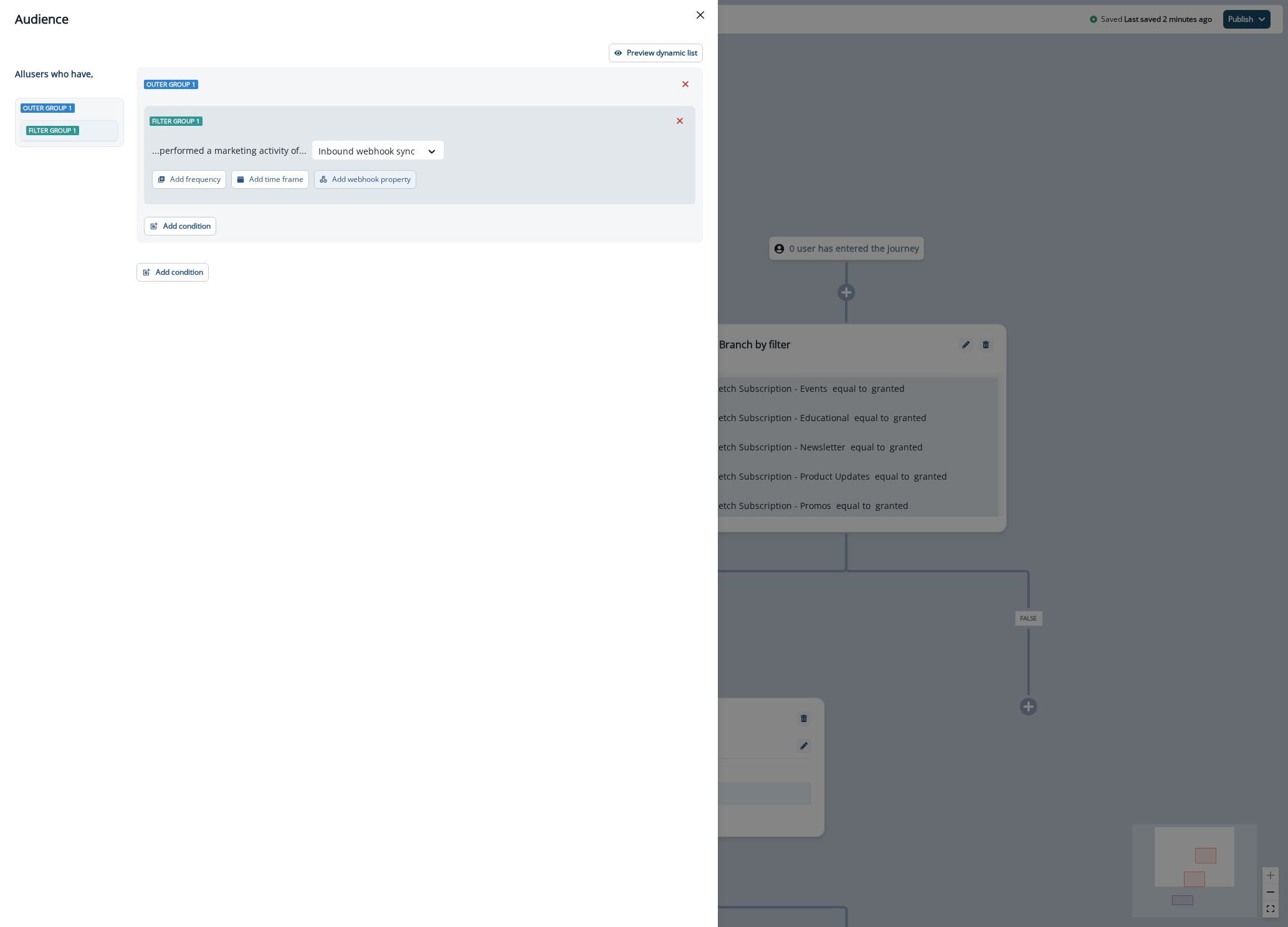
click at [352, 179] on p "Add webhook property" at bounding box center [372, 179] width 79 height 9
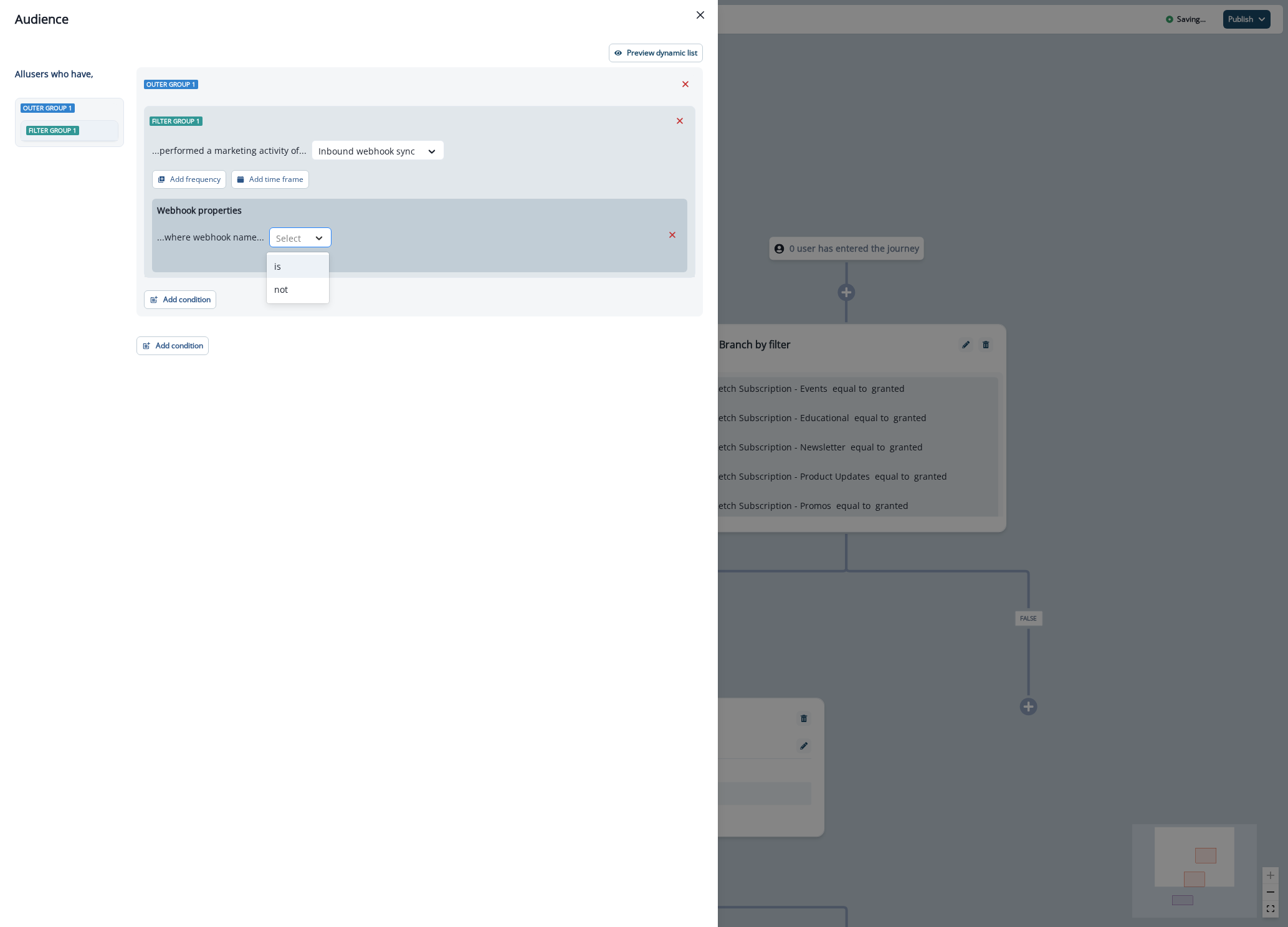
click at [313, 241] on icon at bounding box center [319, 237] width 11 height 12
click at [304, 271] on div "is" at bounding box center [298, 267] width 62 height 23
click at [369, 237] on div at bounding box center [421, 238] width 157 height 16
click at [377, 266] on p "Ketch Inbound Webhook" at bounding box center [392, 269] width 103 height 13
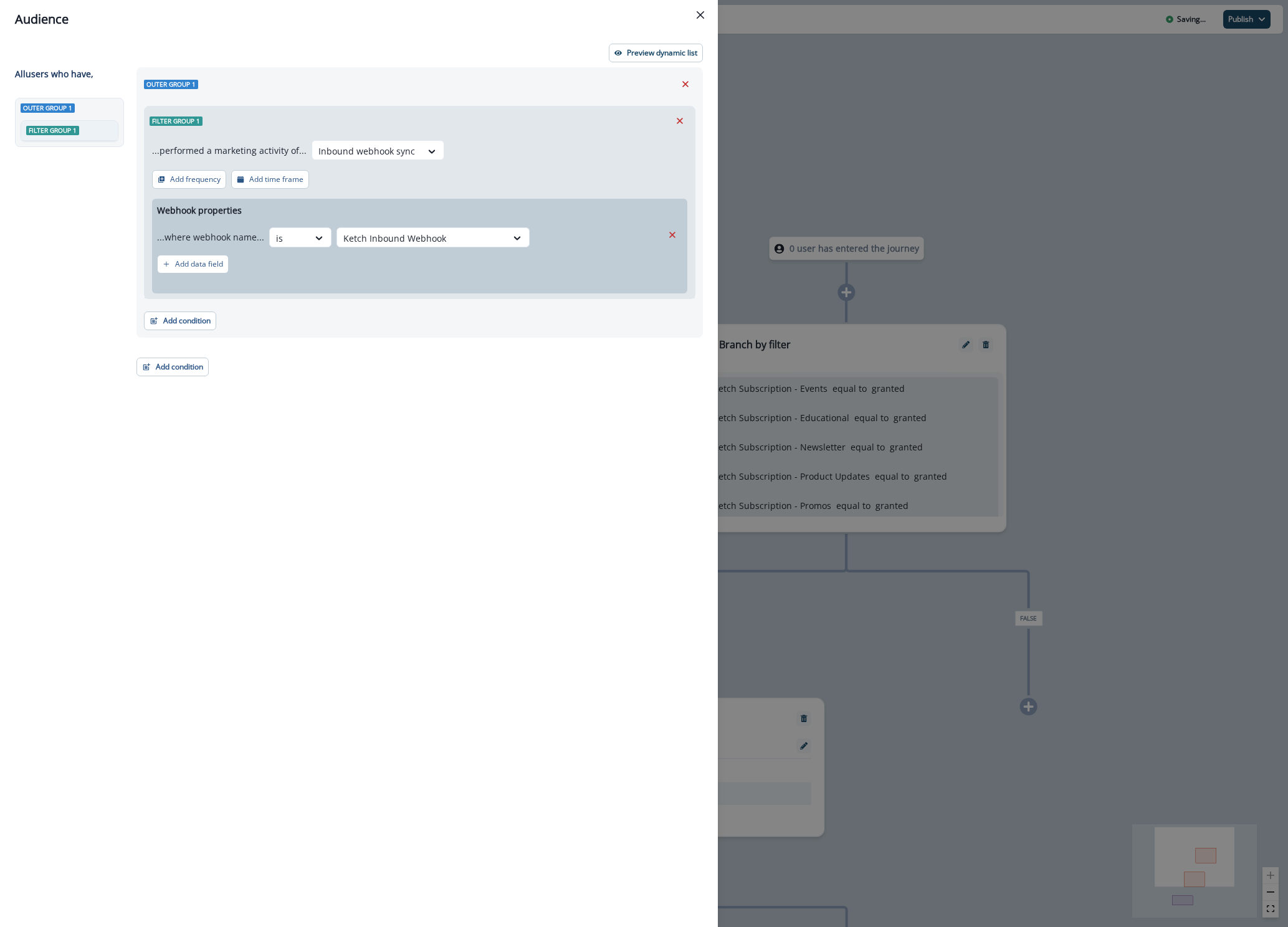
click at [308, 441] on div "Outer group 1 Filter group 1 ...performed a marketing activity of... Inbound we…" at bounding box center [415, 474] width 573 height 814
click at [211, 267] on p "Add data field" at bounding box center [199, 264] width 48 height 9
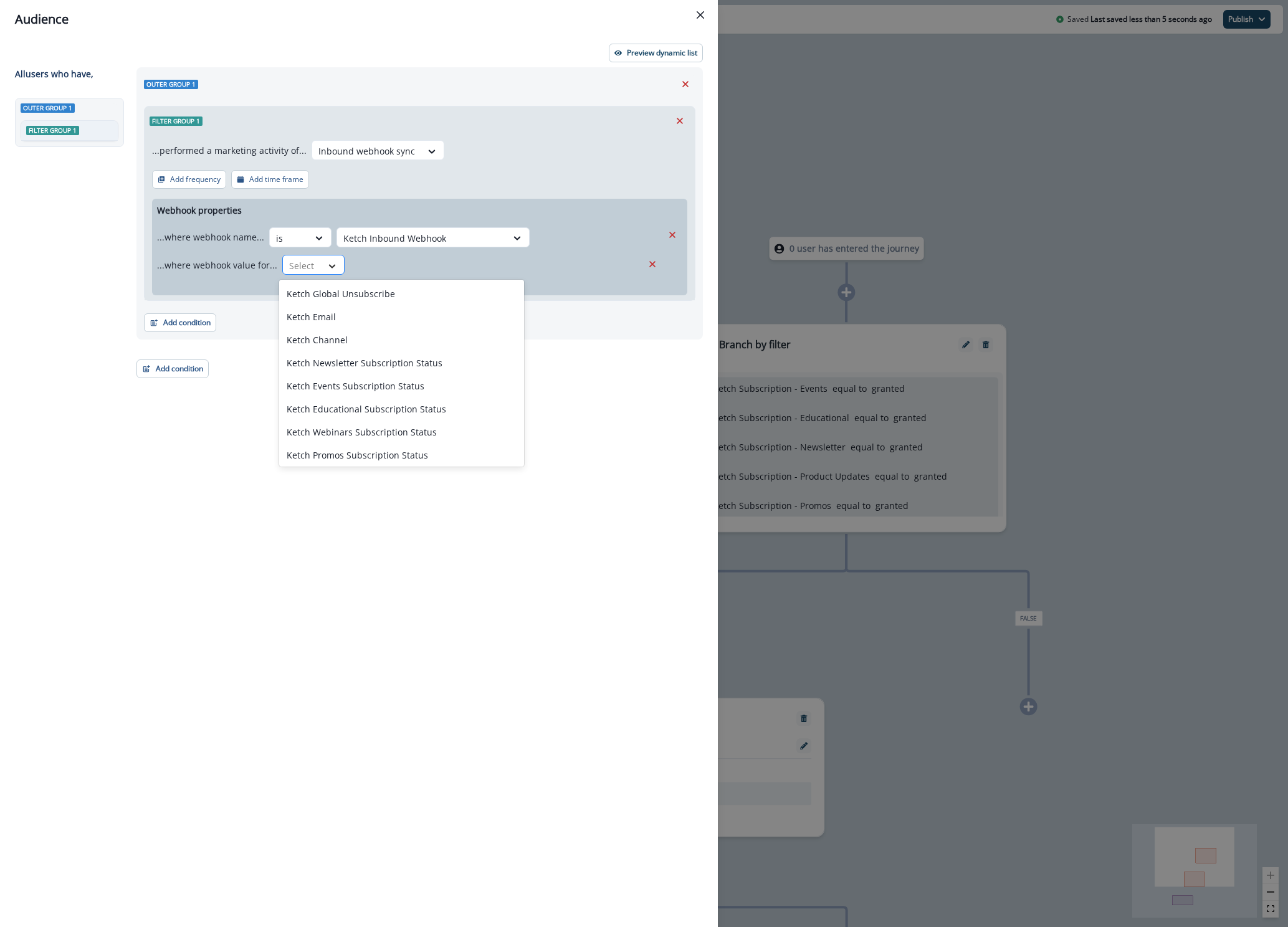
click at [327, 266] on icon at bounding box center [332, 266] width 11 height 12
click at [361, 294] on p "Ketch Global Unsubscribe" at bounding box center [340, 294] width 108 height 13
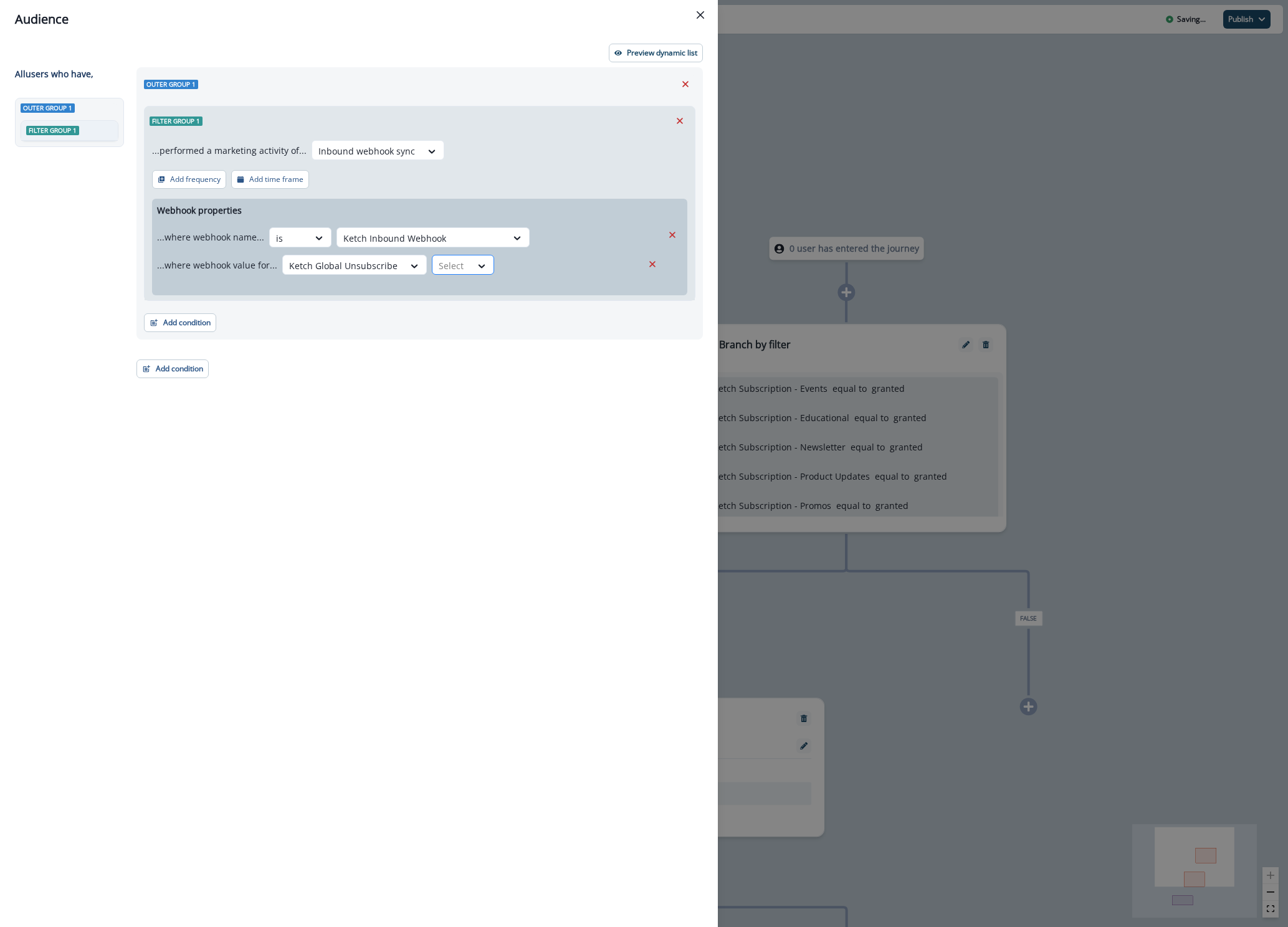
click at [448, 265] on div at bounding box center [452, 265] width 26 height 16
click at [457, 354] on div "equal to" at bounding box center [473, 363] width 98 height 23
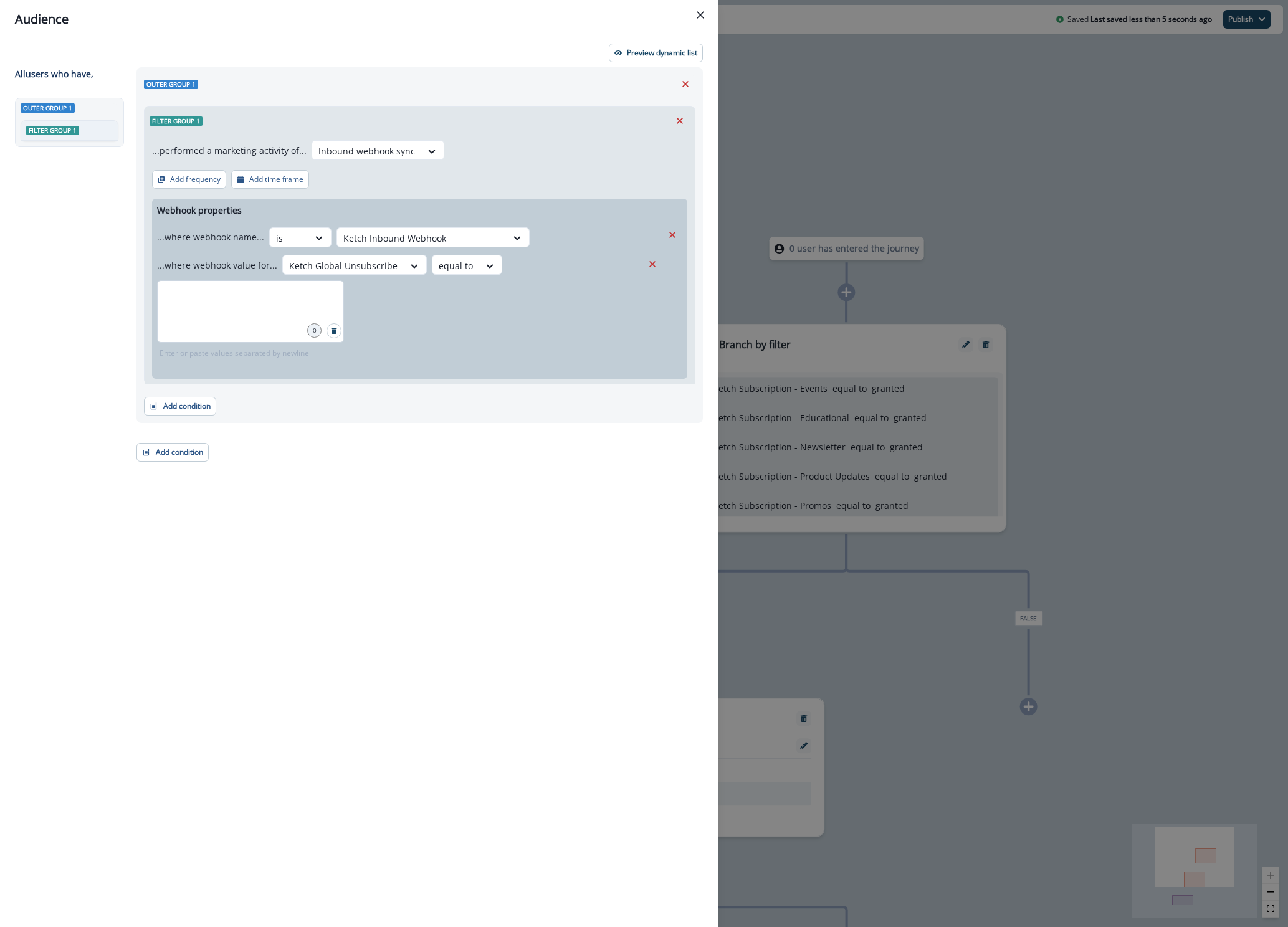
click at [228, 310] on div at bounding box center [250, 312] width 187 height 62
type input "*******"
click at [281, 464] on div "Outer group 1 Filter group 1 ...performed a marketing activity of... Inbound we…" at bounding box center [415, 474] width 573 height 814
click at [655, 49] on p "Preview dynamic list" at bounding box center [662, 53] width 71 height 9
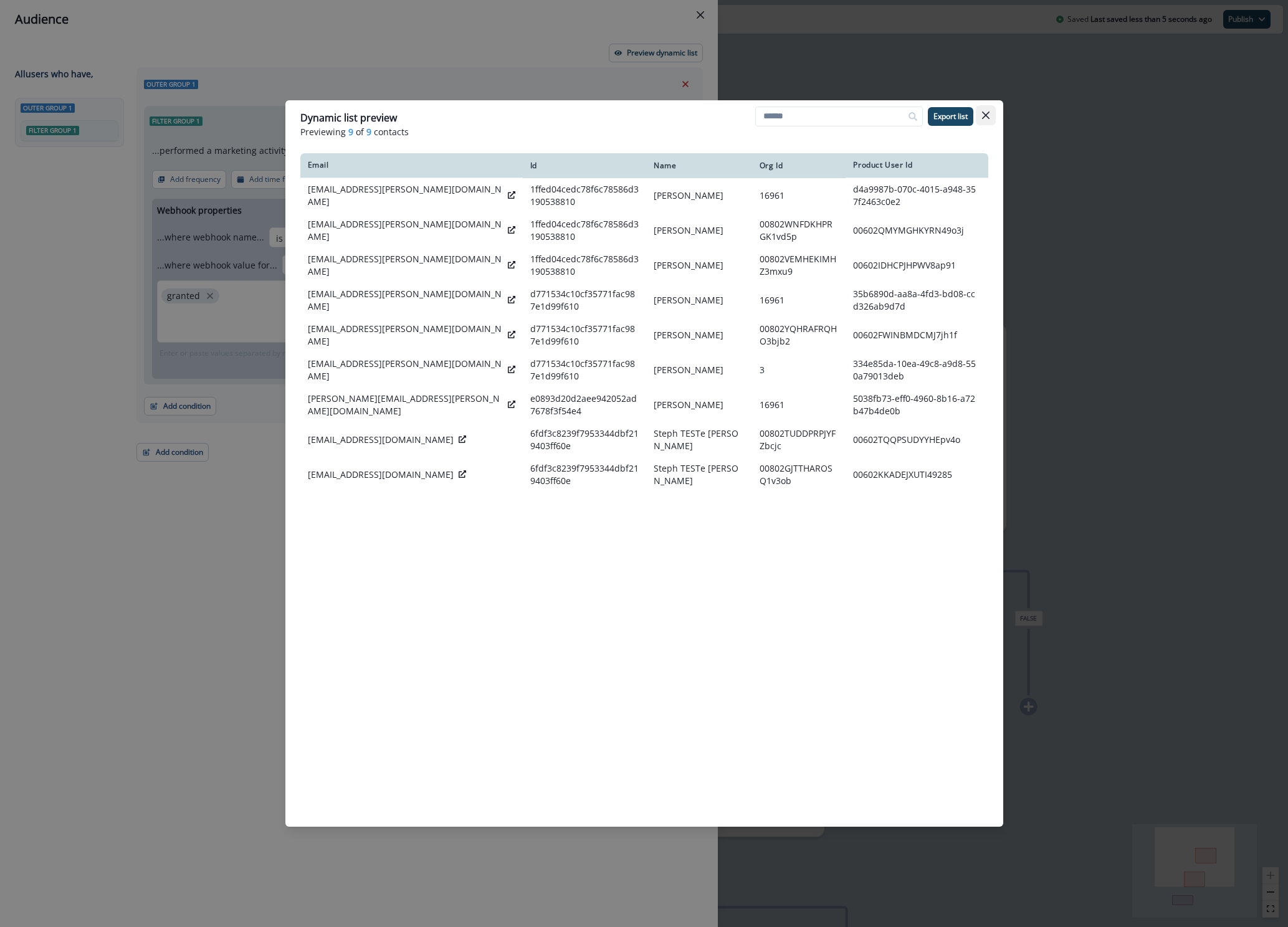
click at [986, 115] on icon "Close" at bounding box center [985, 115] width 7 height 7
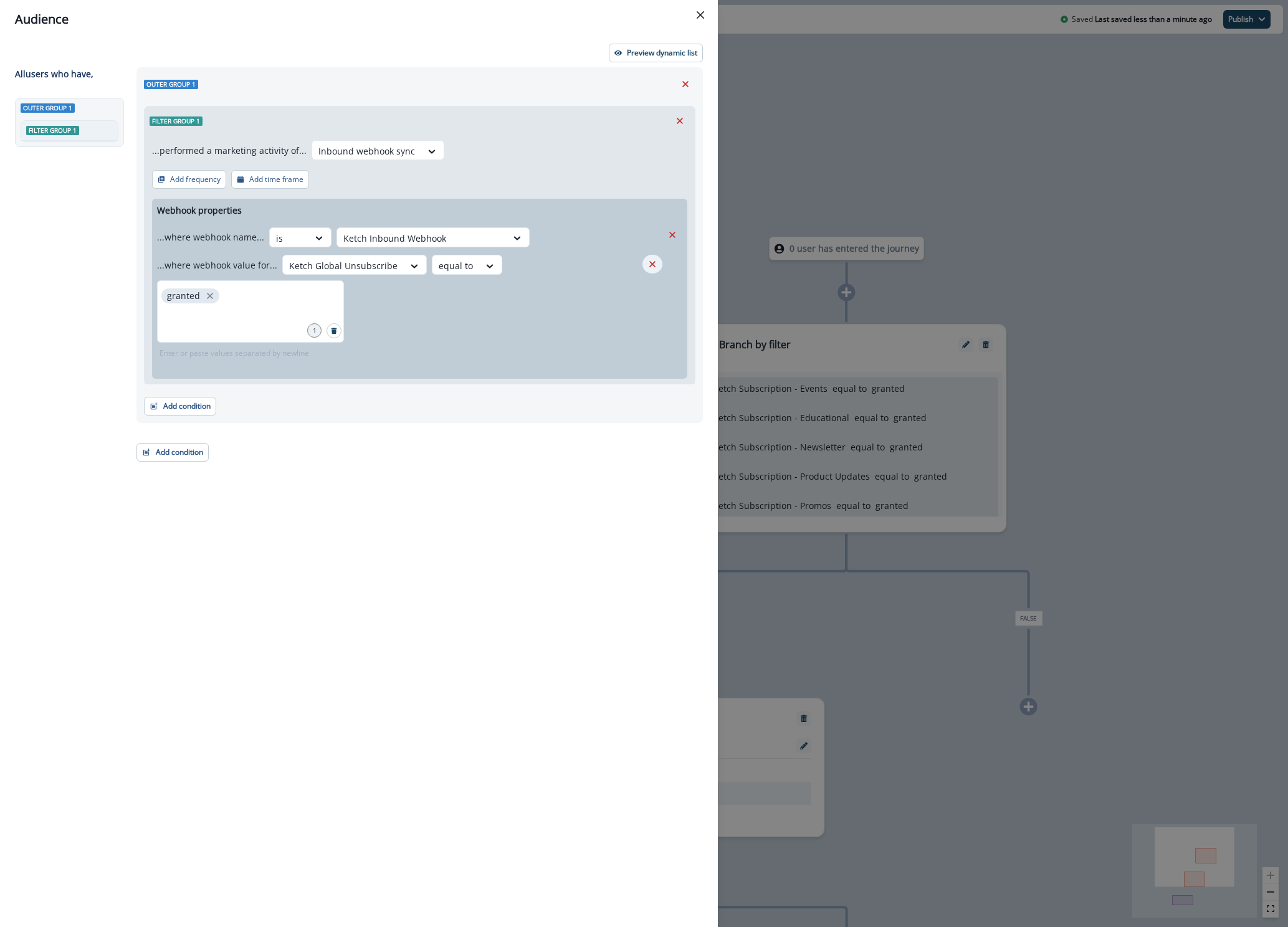
click at [651, 265] on icon "Remove" at bounding box center [652, 264] width 11 height 11
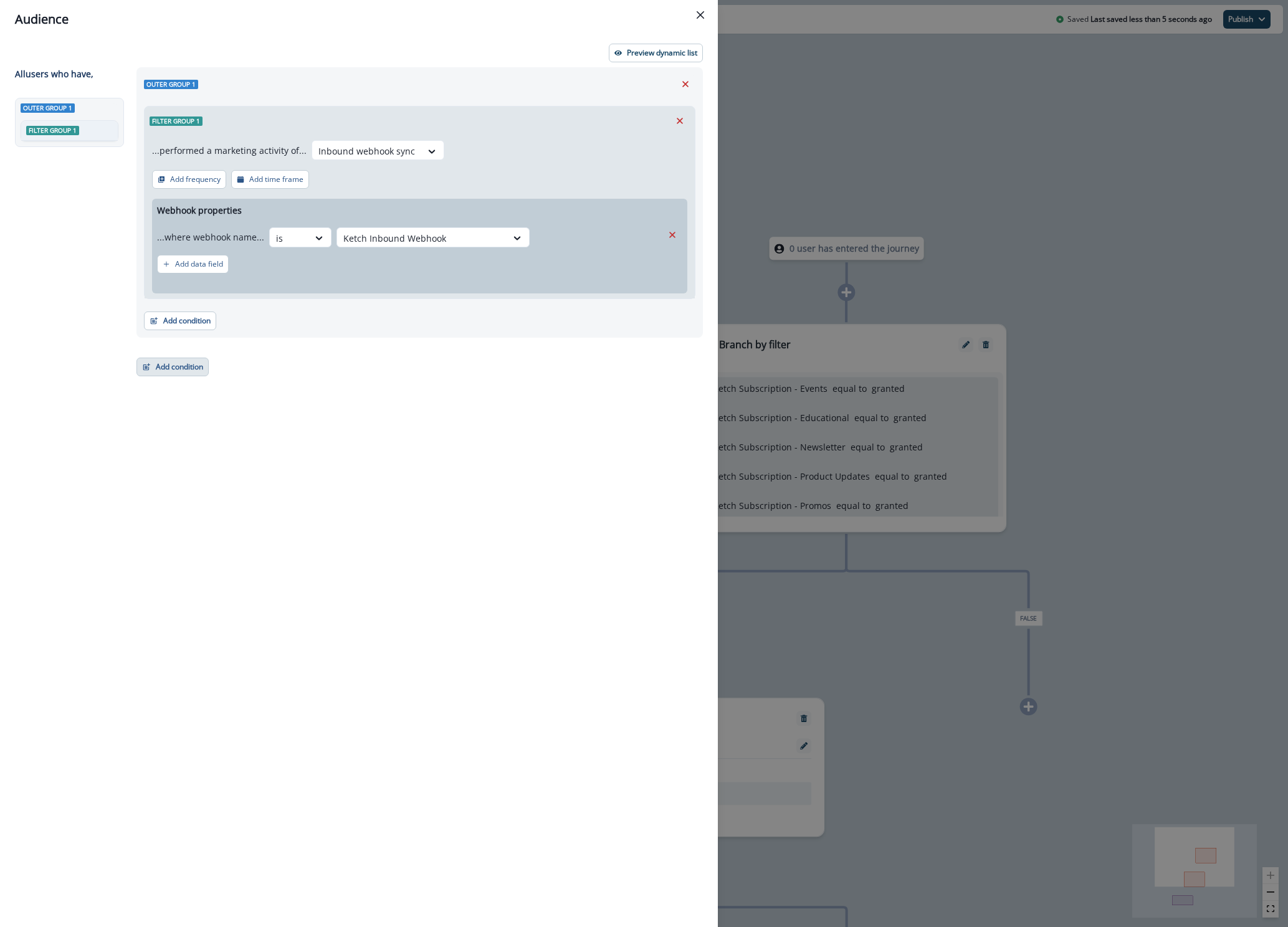
click at [164, 369] on button "Add condition" at bounding box center [172, 367] width 72 height 19
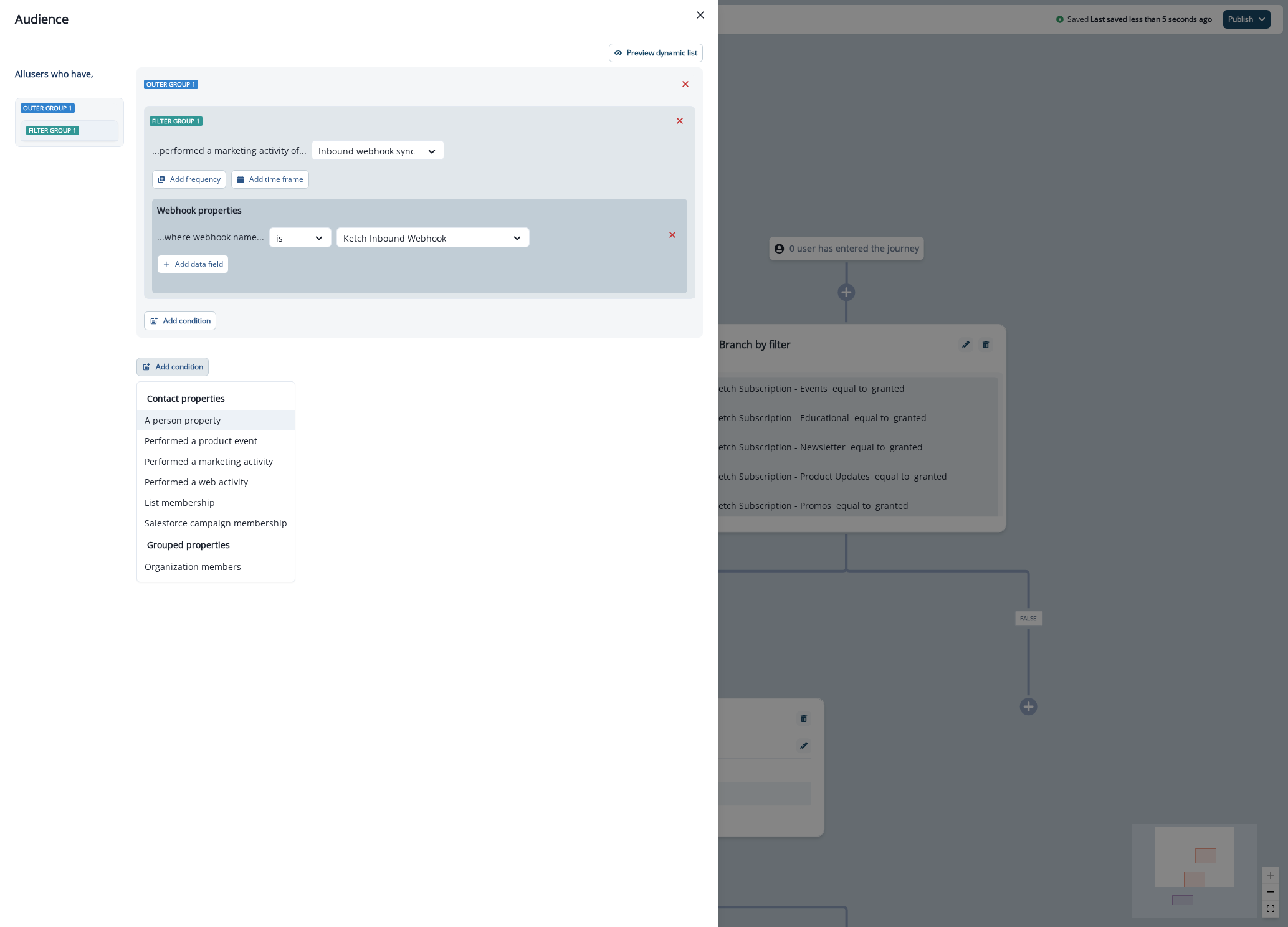
click at [186, 423] on button "A person property" at bounding box center [216, 420] width 158 height 21
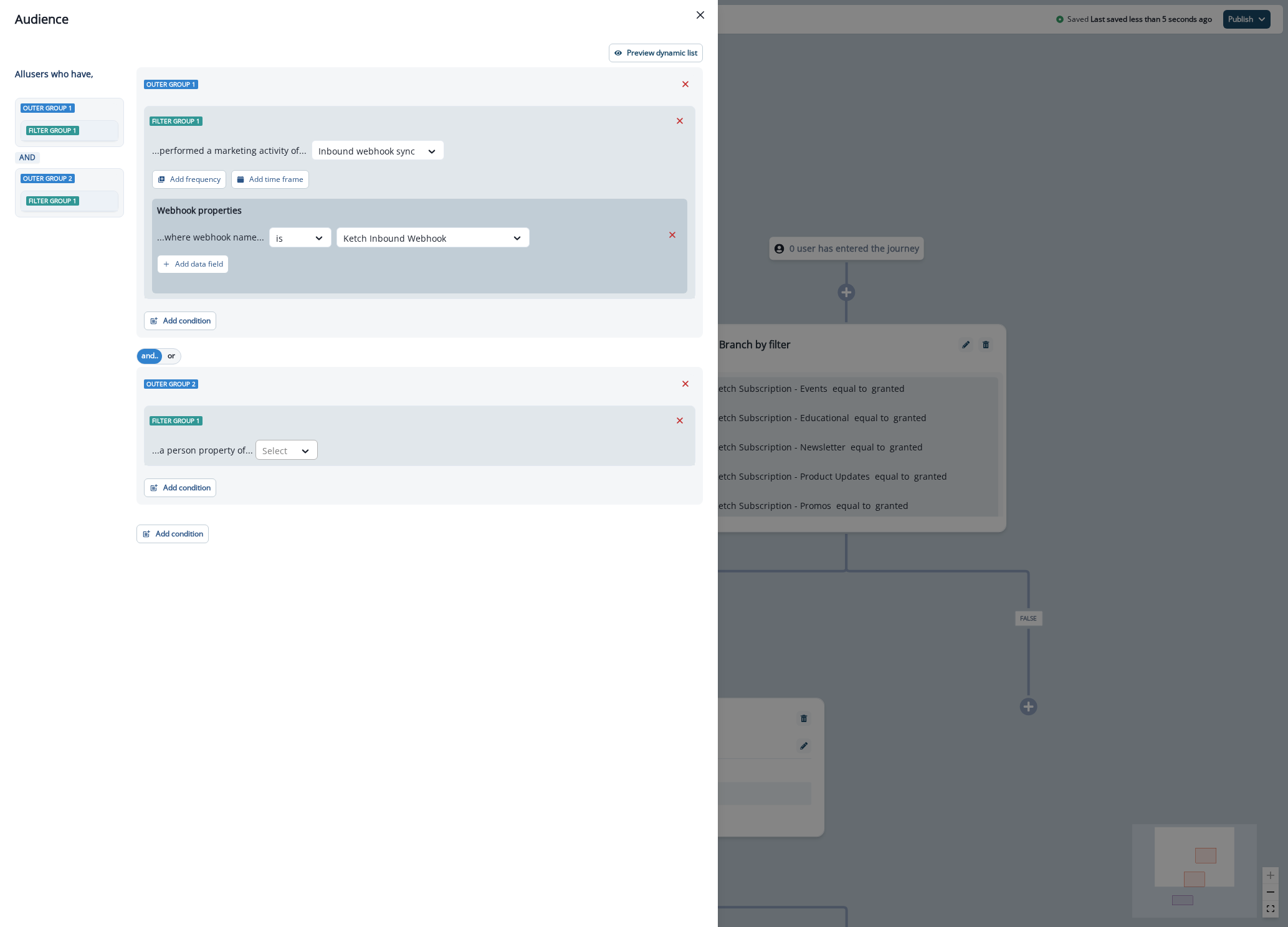
click at [284, 446] on div at bounding box center [276, 450] width 26 height 16
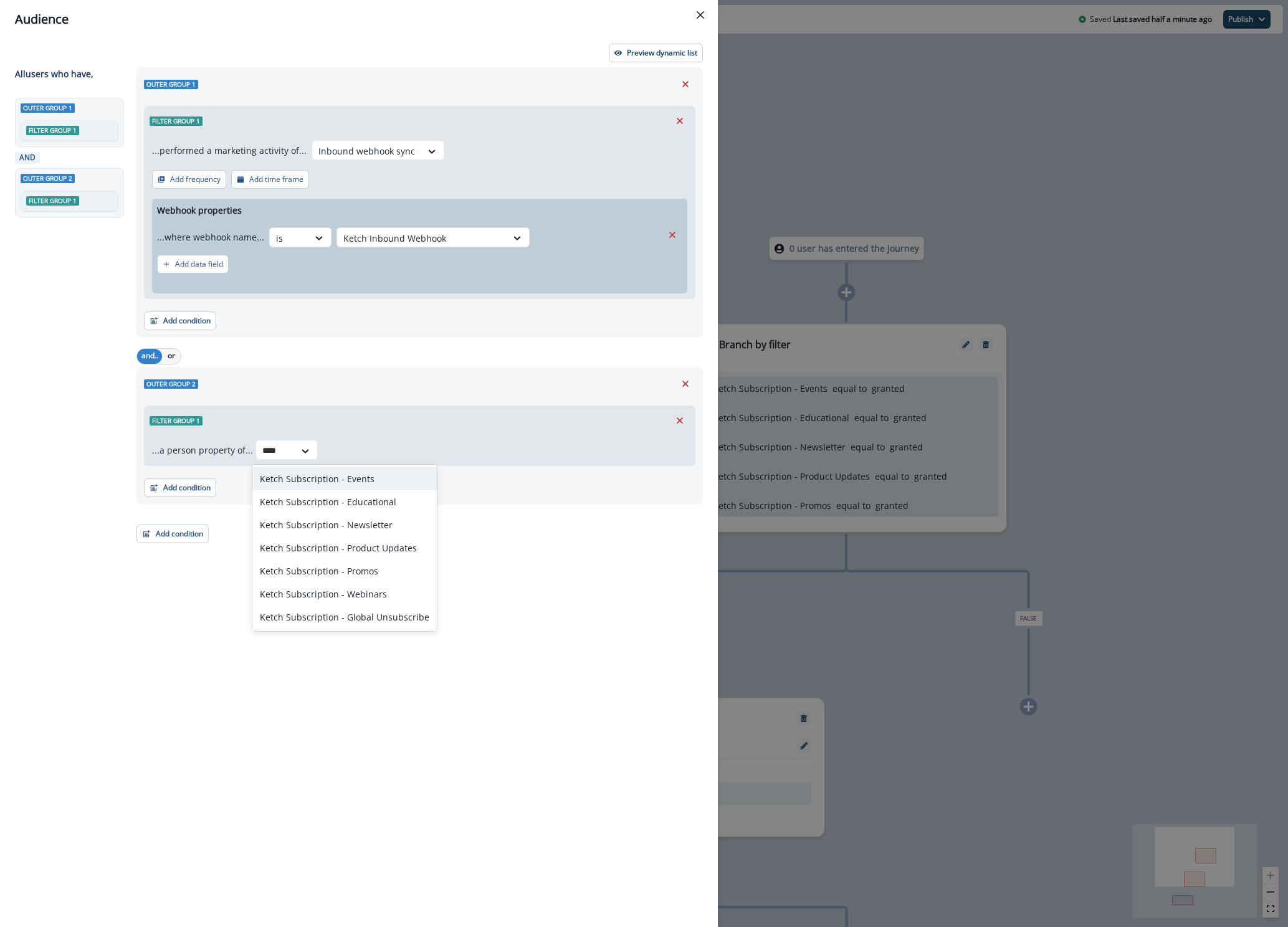
type input "*****"
click at [332, 482] on div "Ketch Subscription - Events" at bounding box center [345, 479] width 185 height 23
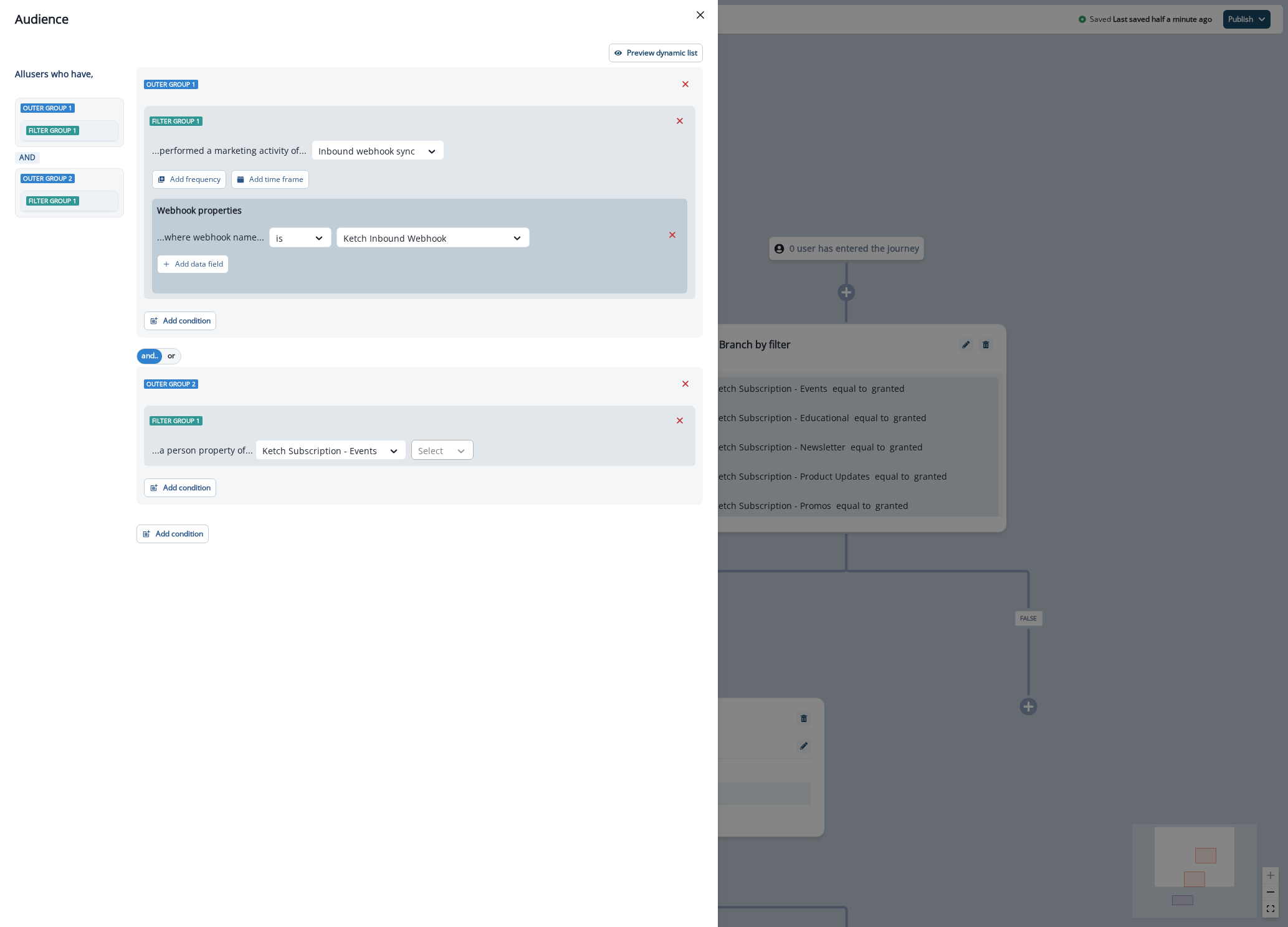
click at [462, 446] on div at bounding box center [461, 450] width 21 height 12
click at [438, 550] on div "equal to" at bounding box center [451, 548] width 98 height 23
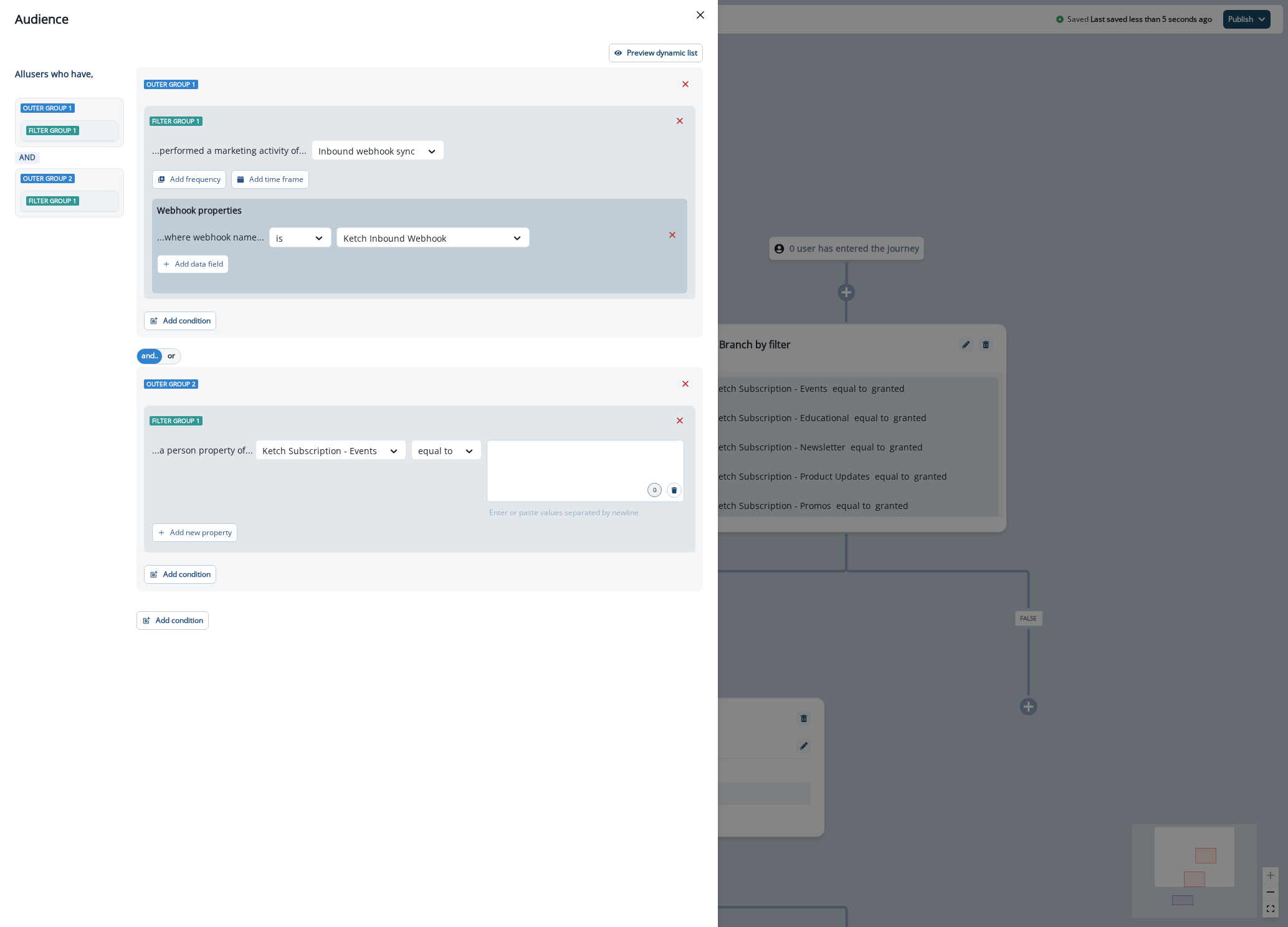
click at [511, 483] on div at bounding box center [585, 471] width 198 height 62
type input "*******"
click at [688, 381] on icon "Remove" at bounding box center [685, 384] width 11 height 11
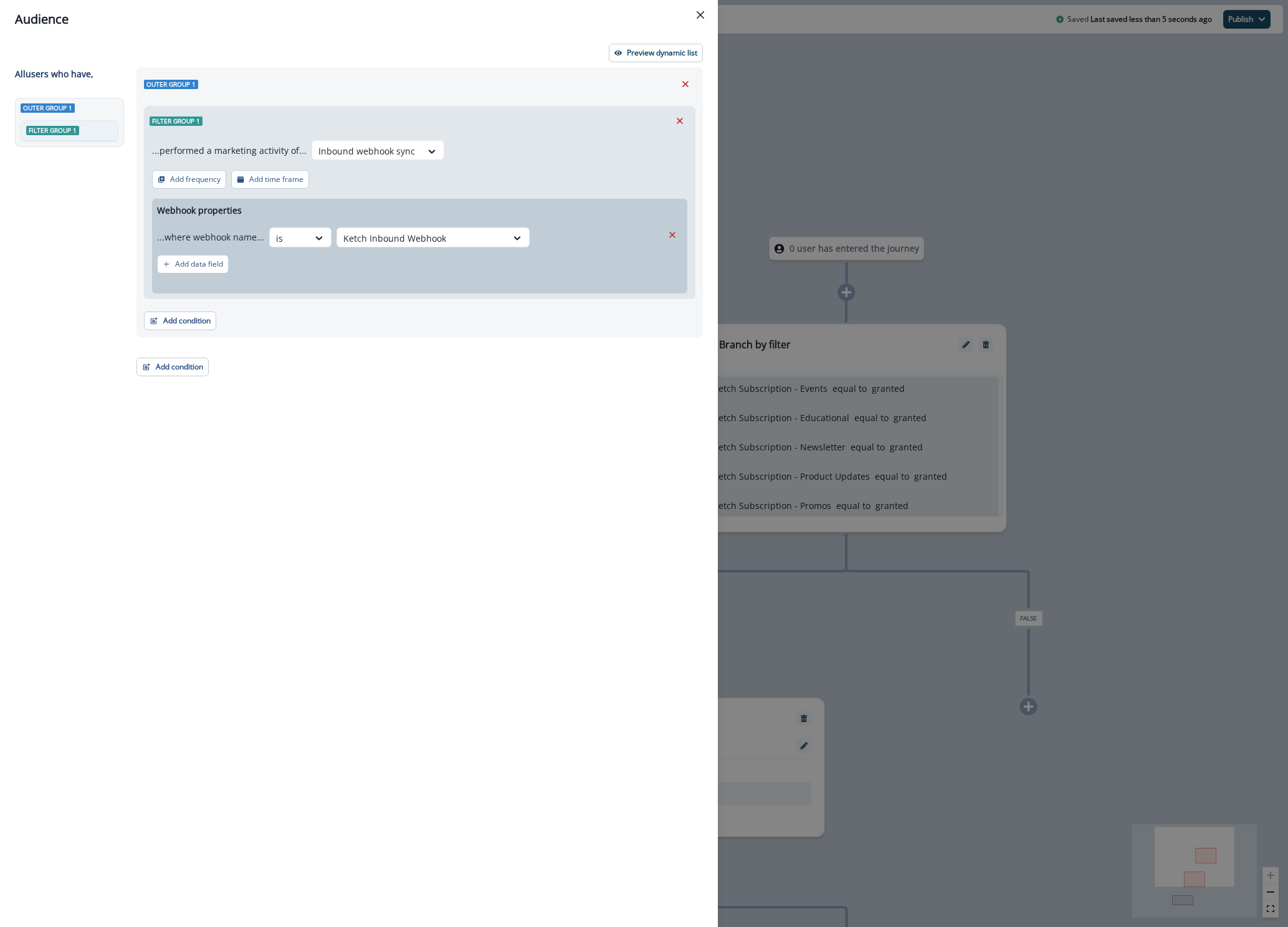
click at [509, 358] on div "Outer group 1 Filter group 1 ...performed a marketing activity of... Inbound we…" at bounding box center [415, 474] width 573 height 814
click at [703, 15] on icon "Close" at bounding box center [700, 15] width 7 height 7
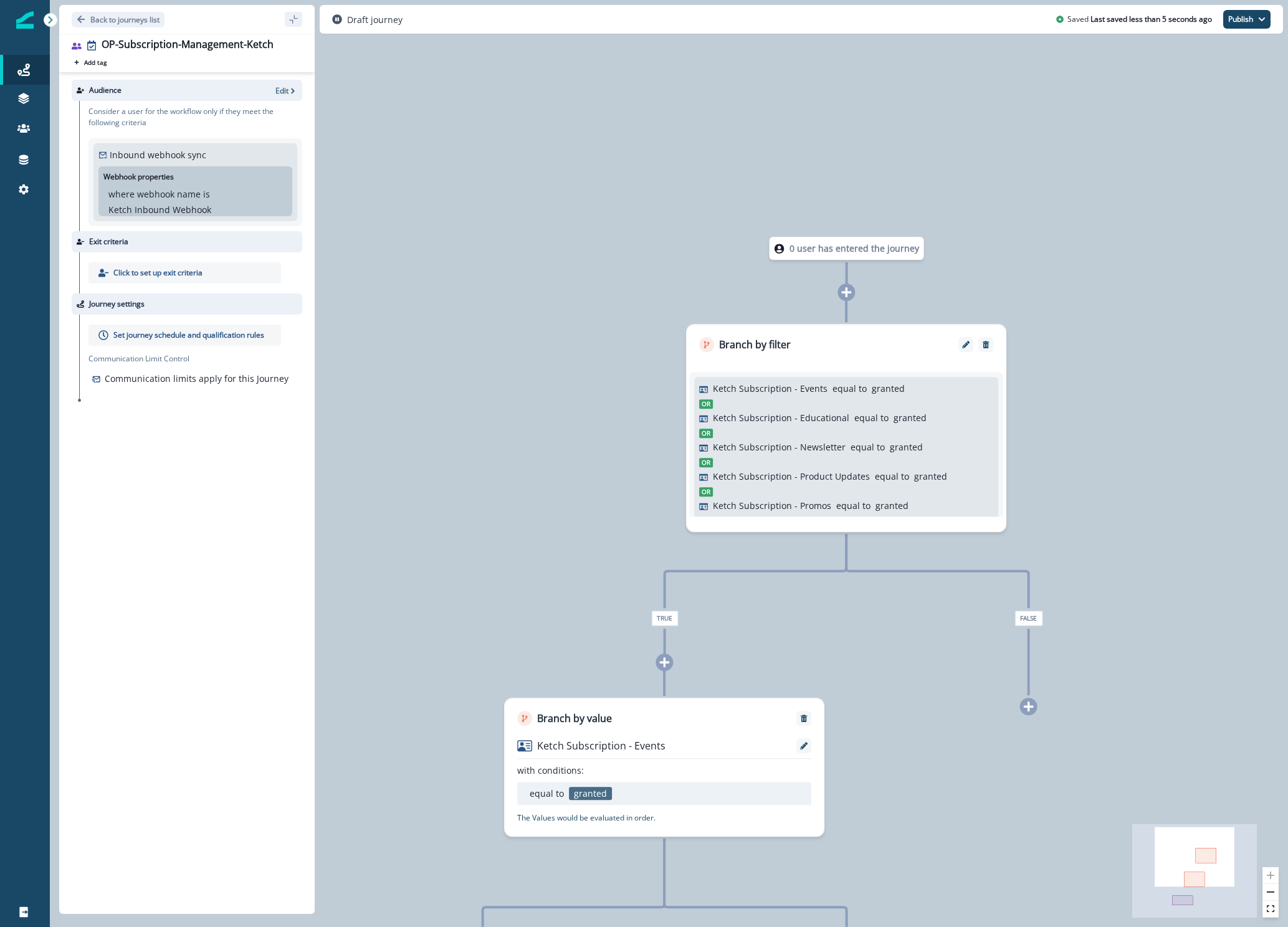
click at [226, 276] on div "Click to set up exit criteria" at bounding box center [185, 273] width 193 height 21
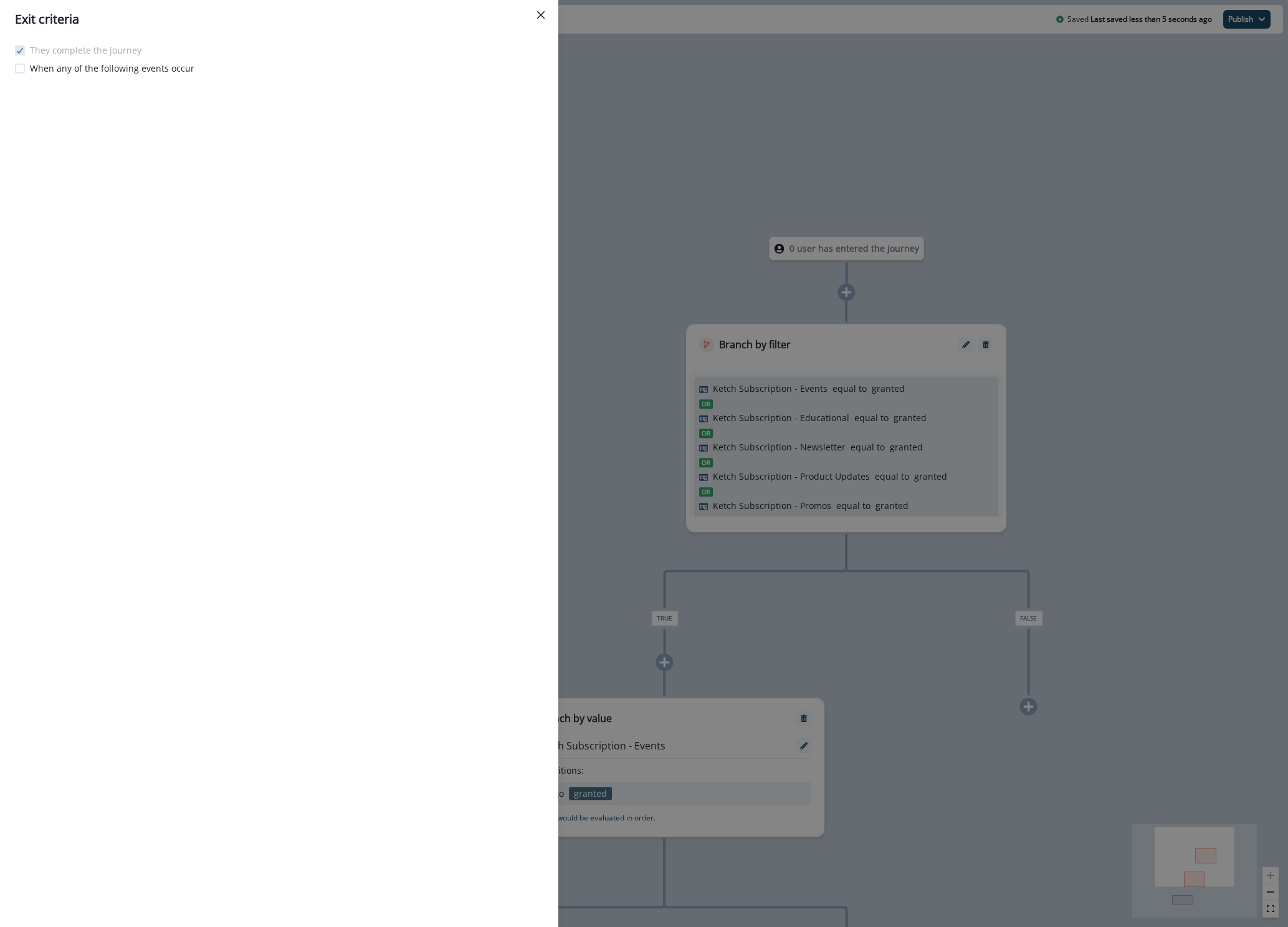
click at [82, 71] on p "When any of the following events occur" at bounding box center [112, 68] width 164 height 13
click at [69, 95] on button "Add event" at bounding box center [52, 97] width 58 height 19
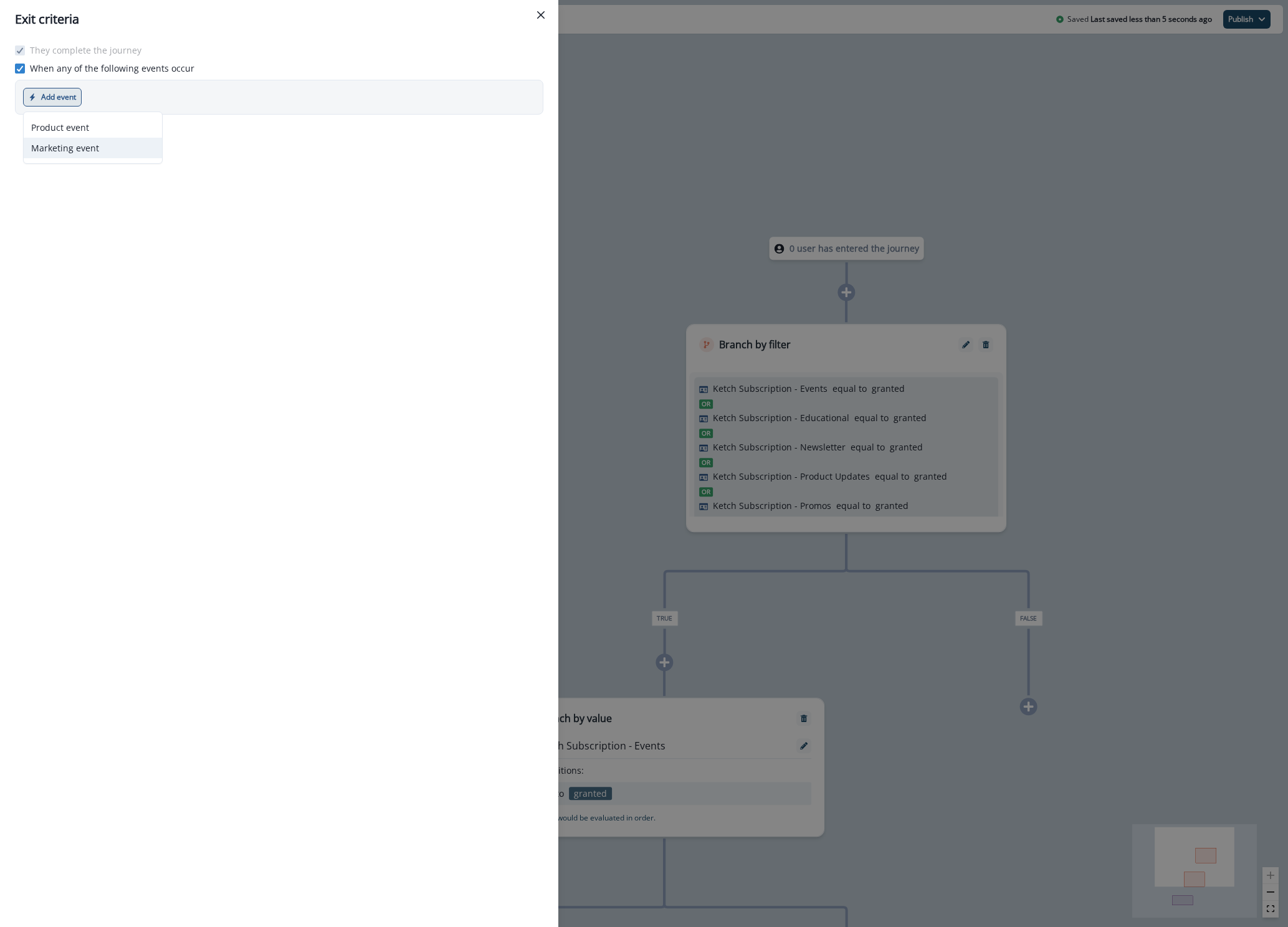
click at [71, 145] on button "Marketing event" at bounding box center [93, 148] width 139 height 21
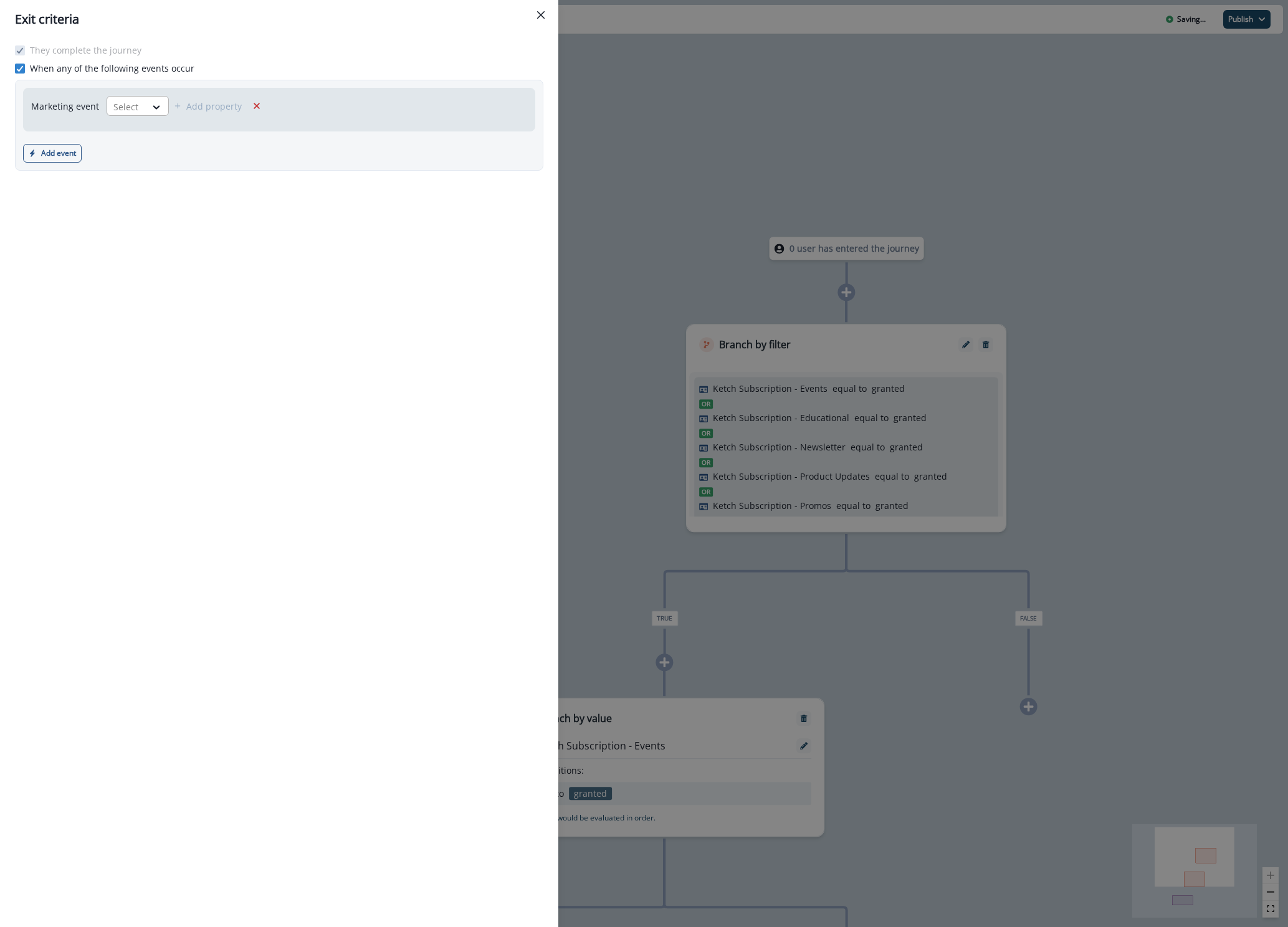
click at [139, 111] on div "Select" at bounding box center [126, 107] width 39 height 21
click at [51, 252] on div "They complete the journey When any of the following events occur Marketing even…" at bounding box center [279, 482] width 558 height 888
click at [253, 105] on icon "Remove" at bounding box center [257, 106] width 7 height 7
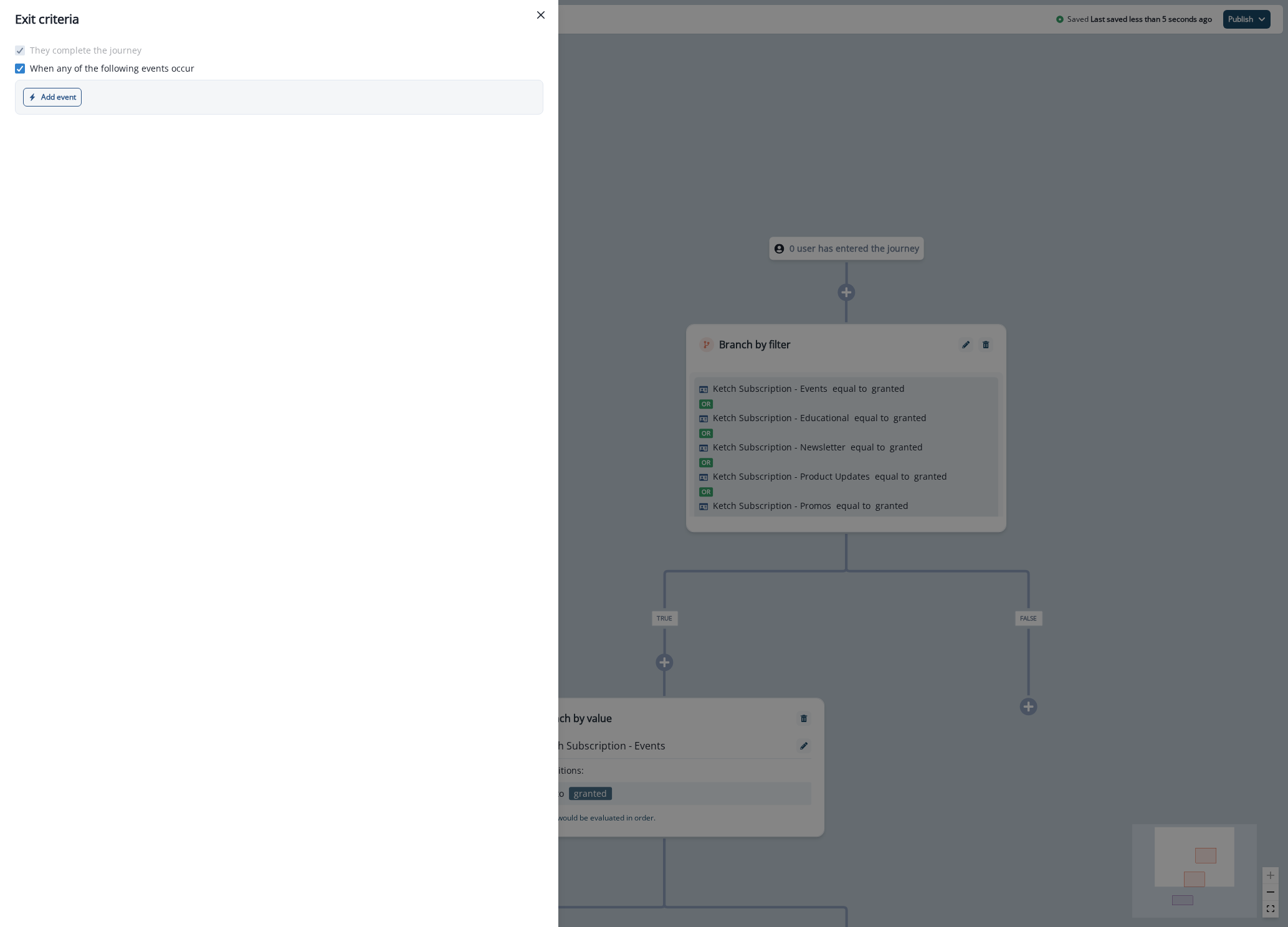
click at [541, 10] on button "Close" at bounding box center [541, 15] width 20 height 20
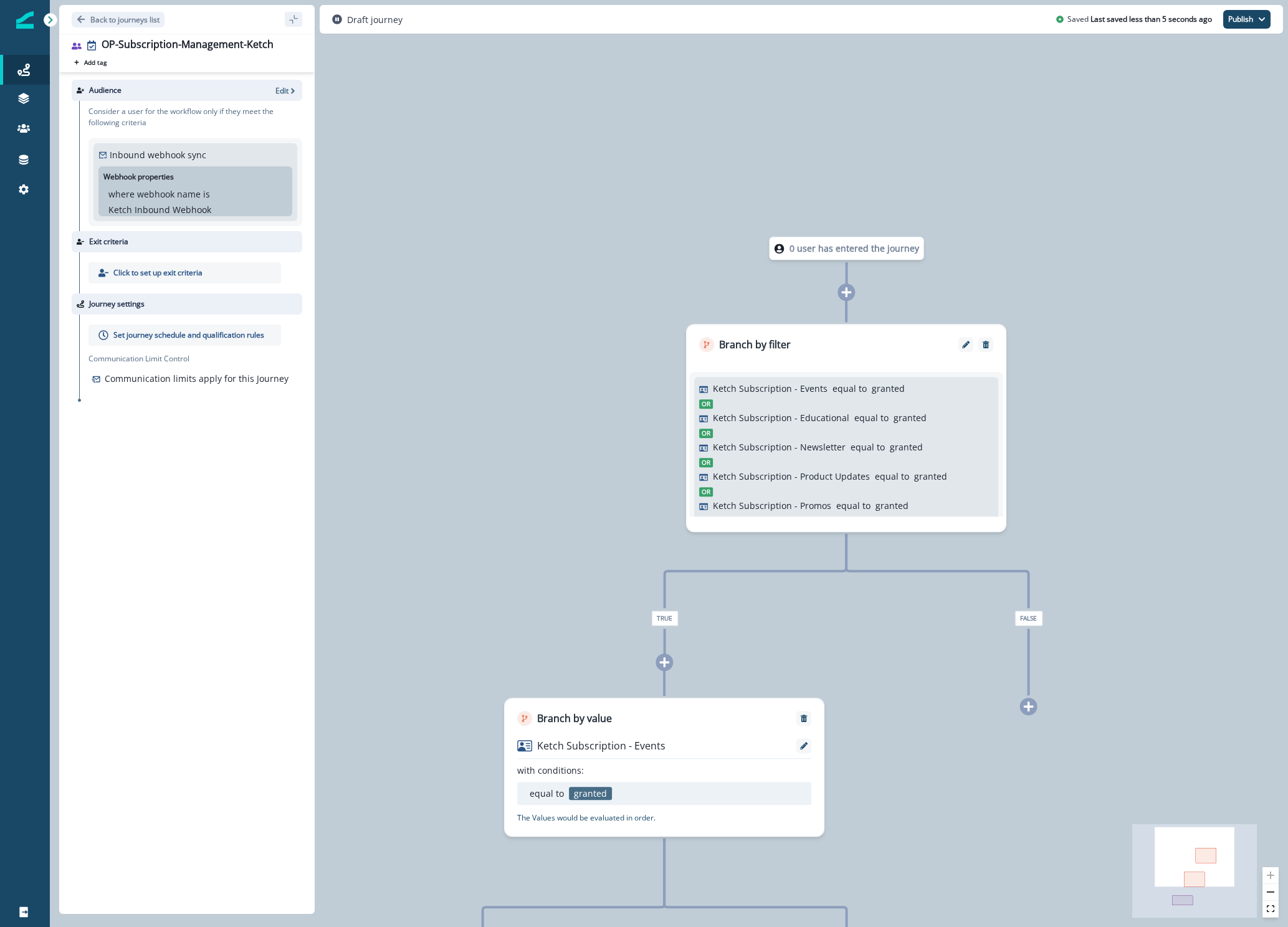
click at [167, 340] on p "Set journey schedule and qualification rules" at bounding box center [189, 336] width 151 height 11
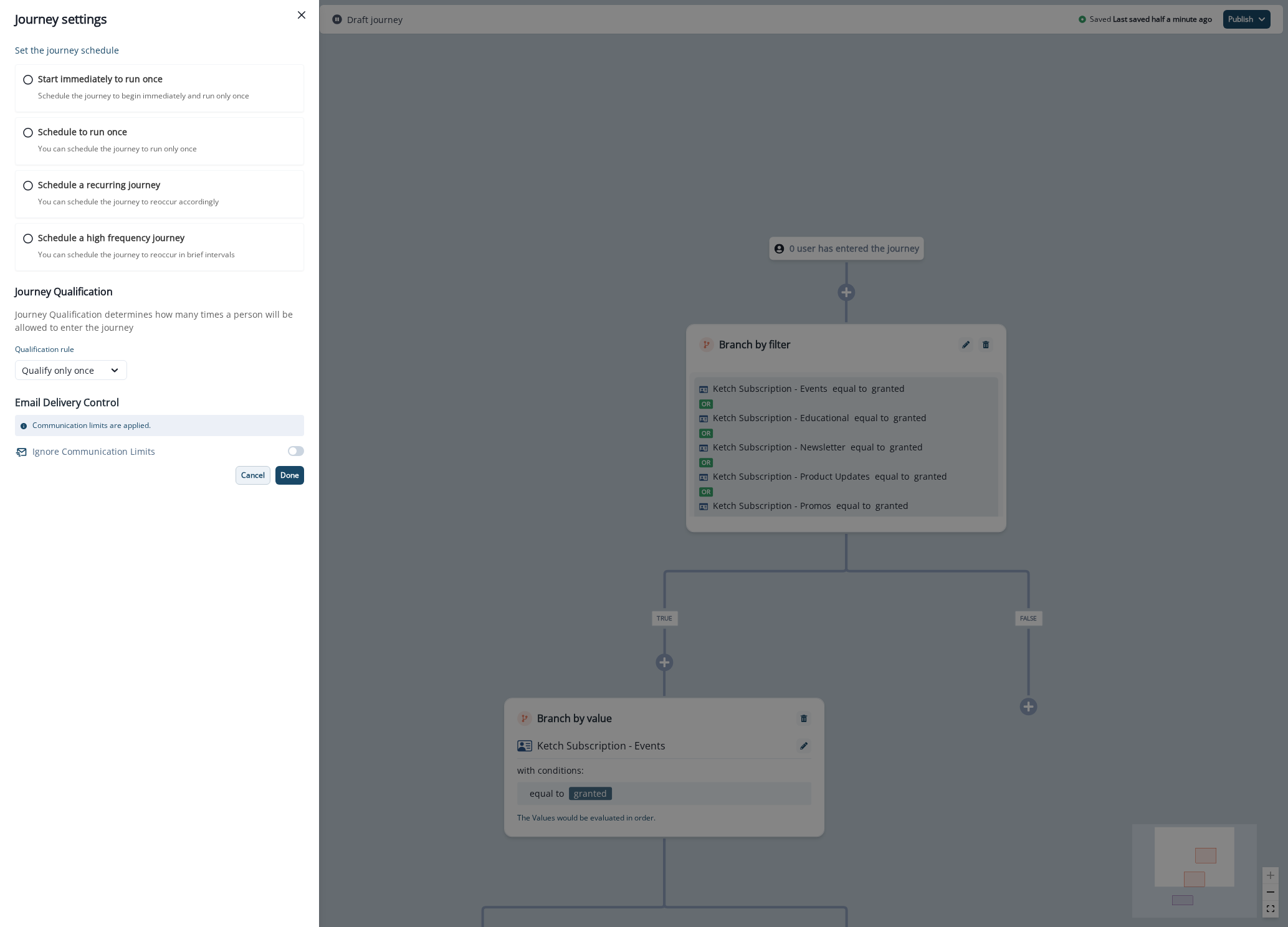
click at [257, 480] on p "Cancel" at bounding box center [253, 475] width 24 height 9
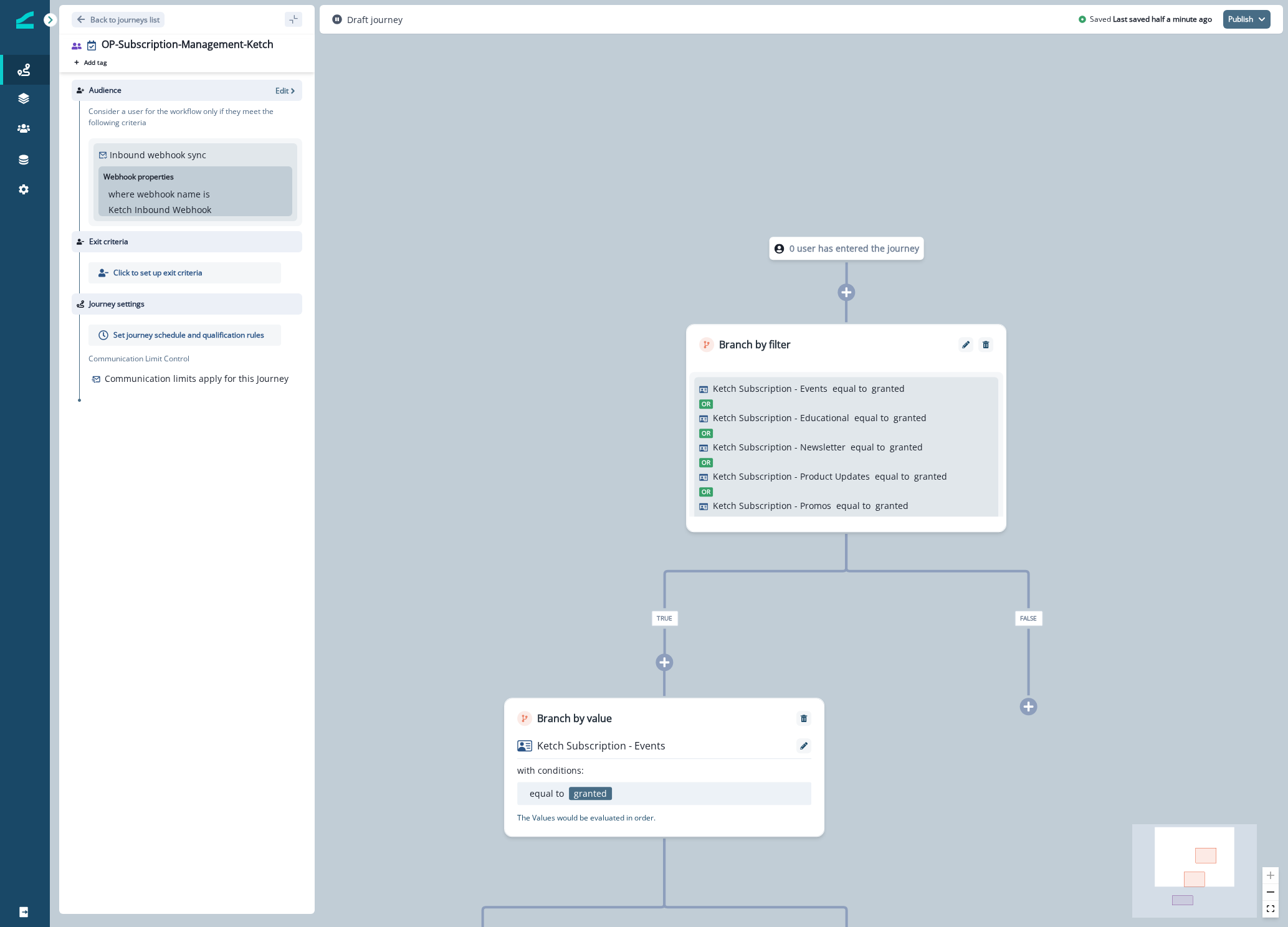
click at [1263, 17] on icon "button" at bounding box center [1261, 19] width 7 height 7
drag, startPoint x: 957, startPoint y: 103, endPoint x: 949, endPoint y: 107, distance: 8.9
click at [957, 103] on div "0 user has entered the journey Branch by filter Ketch Subscription - Events equ…" at bounding box center [669, 464] width 1238 height 927
click at [851, 153] on div "0 user has entered the journey Branch by filter Ketch Subscription - Events equ…" at bounding box center [669, 464] width 1238 height 927
click at [856, 150] on div "0 user has entered the journey Branch by filter Ketch Subscription - Events equ…" at bounding box center [669, 464] width 1238 height 927
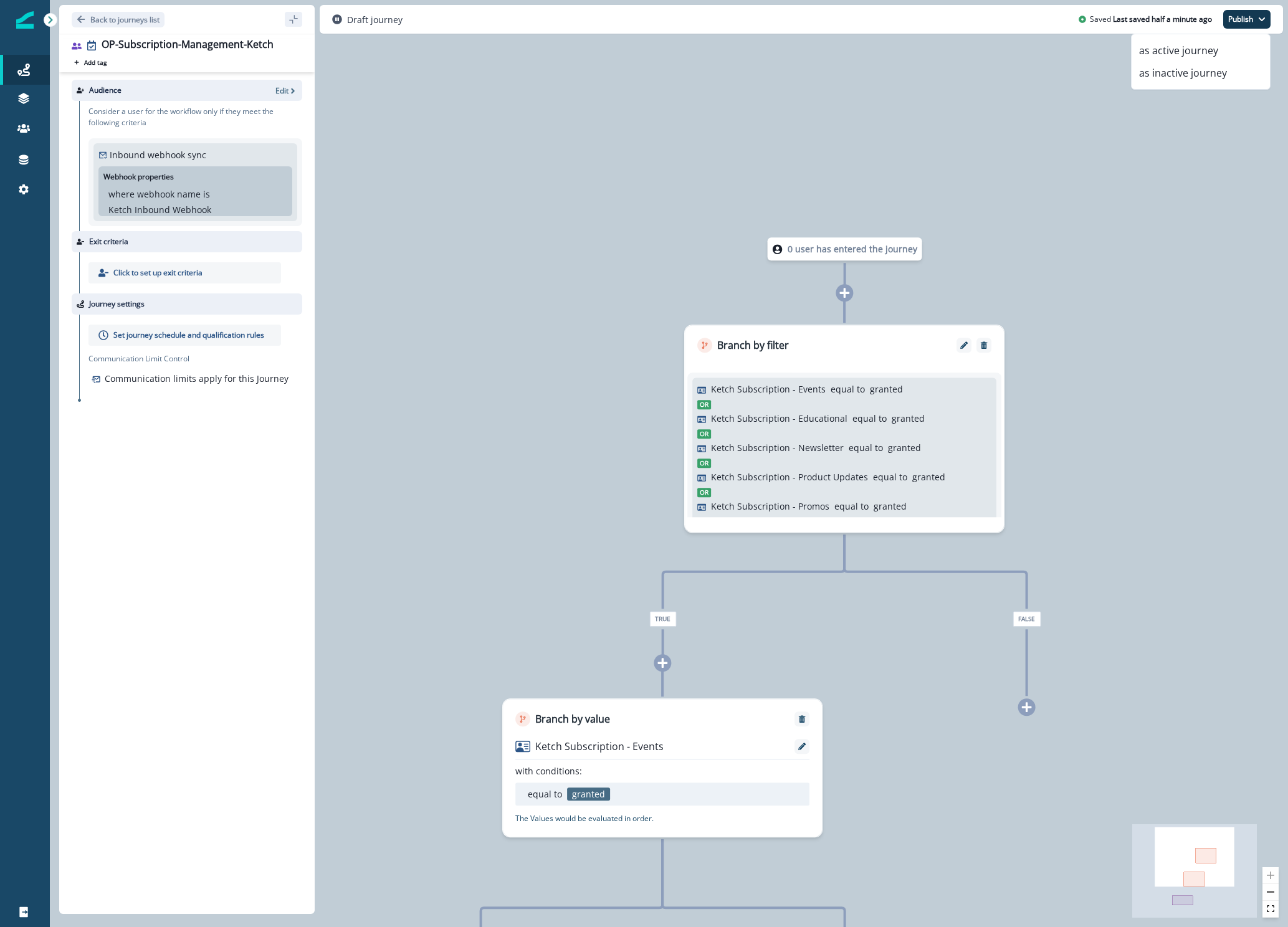
click at [728, 477] on p "Ketch Subscription - Product Updates" at bounding box center [788, 477] width 157 height 13
click at [847, 295] on icon at bounding box center [844, 293] width 11 height 11
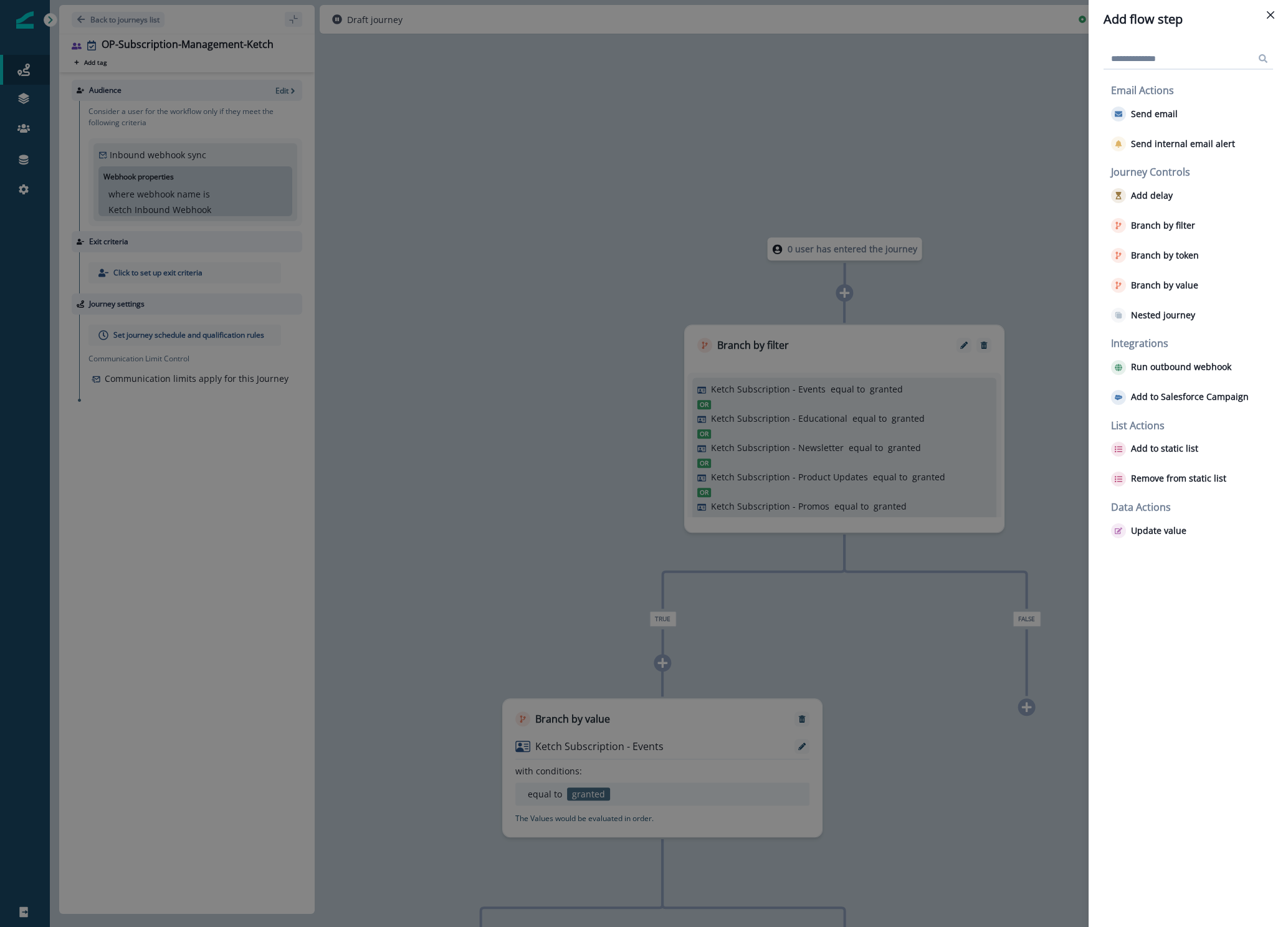
click at [988, 286] on div "Add flow step Email Actions Send email Send internal email alert Journey Contro…" at bounding box center [644, 464] width 1288 height 927
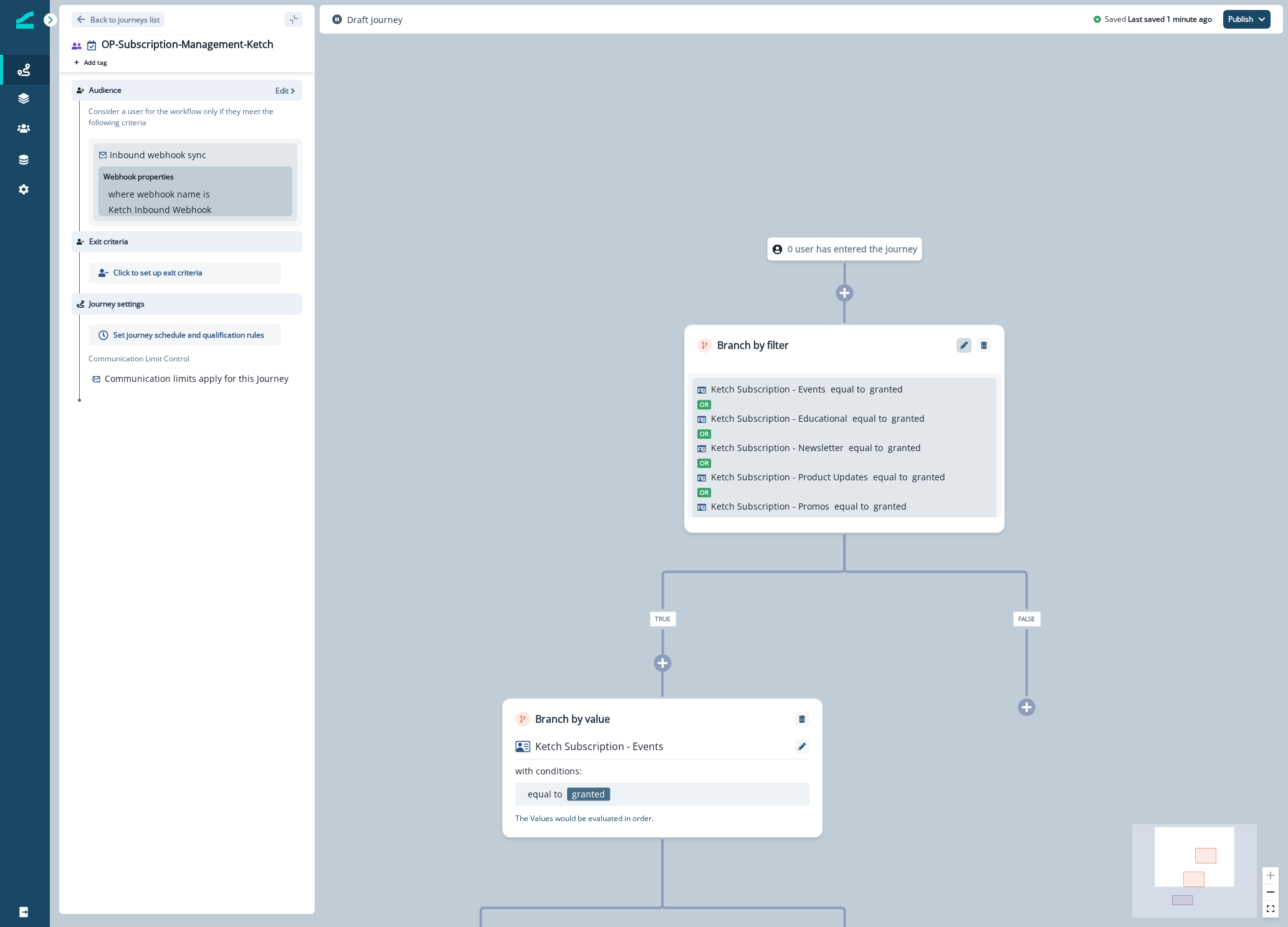
click at [966, 341] on icon "Edit" at bounding box center [963, 345] width 7 height 7
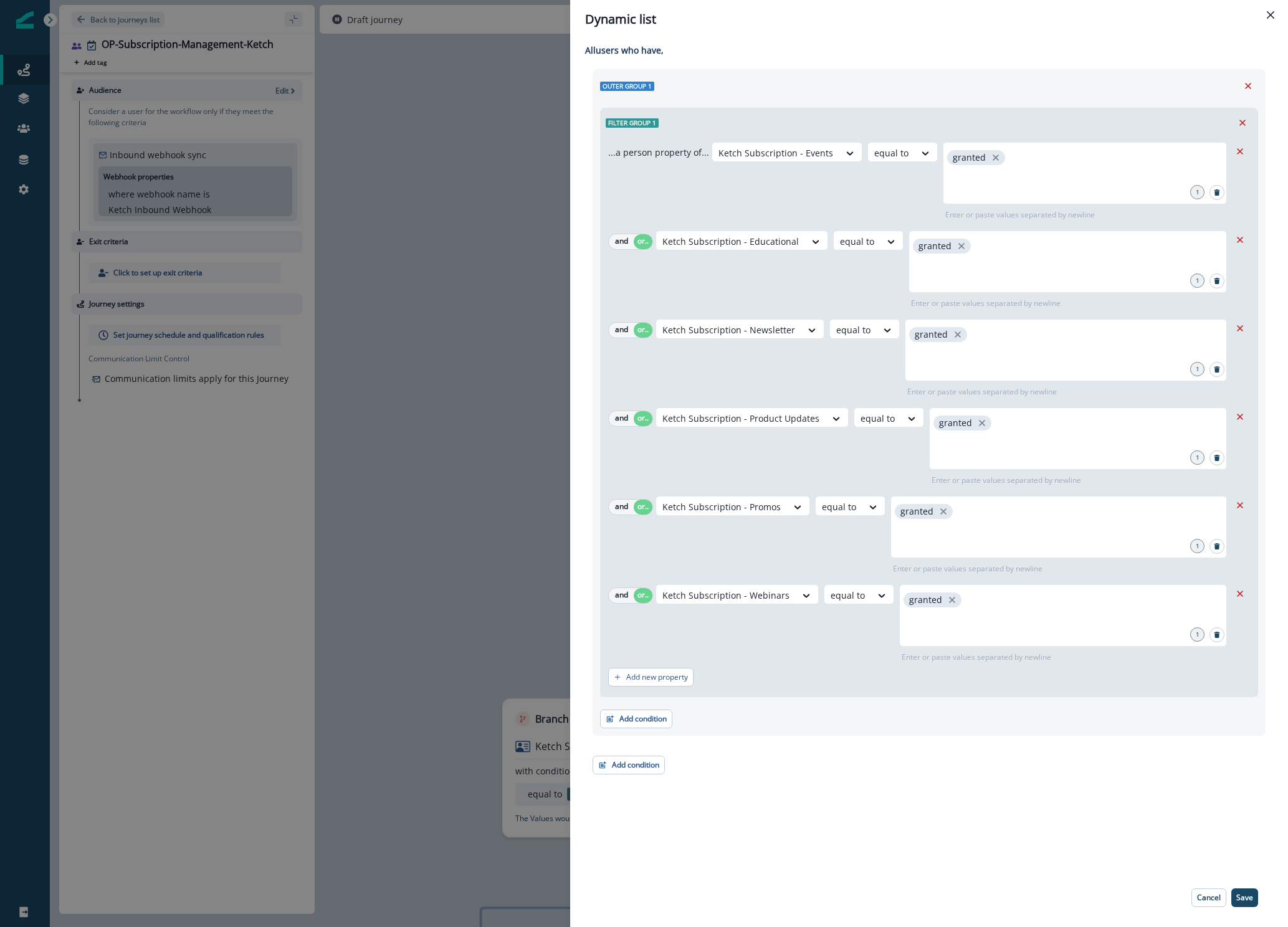
click at [523, 498] on div "Dynamic list All user s who have, Outer group 1 Filter group 1 ...a person prop…" at bounding box center [644, 464] width 1288 height 927
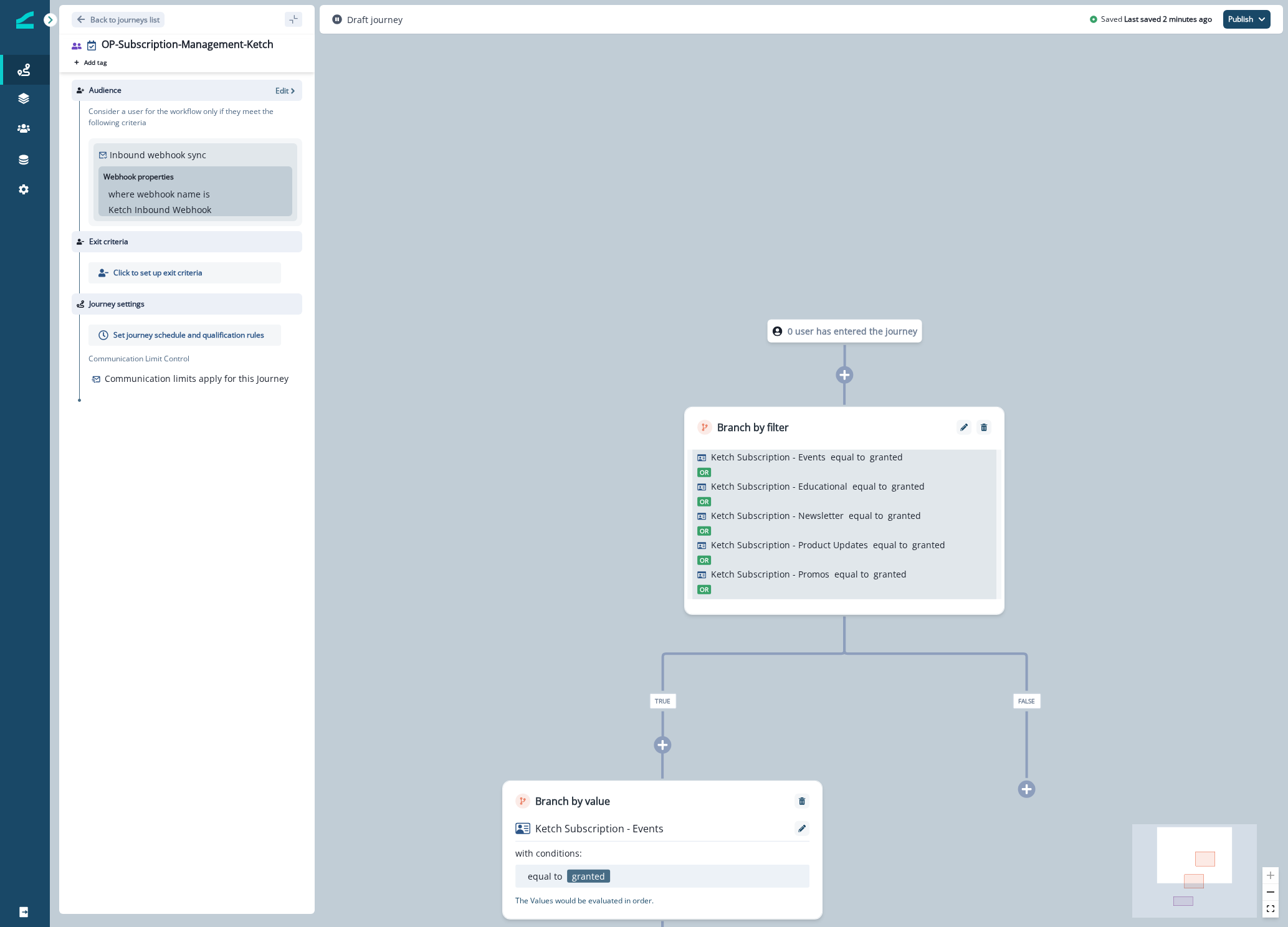
scroll to position [17, 0]
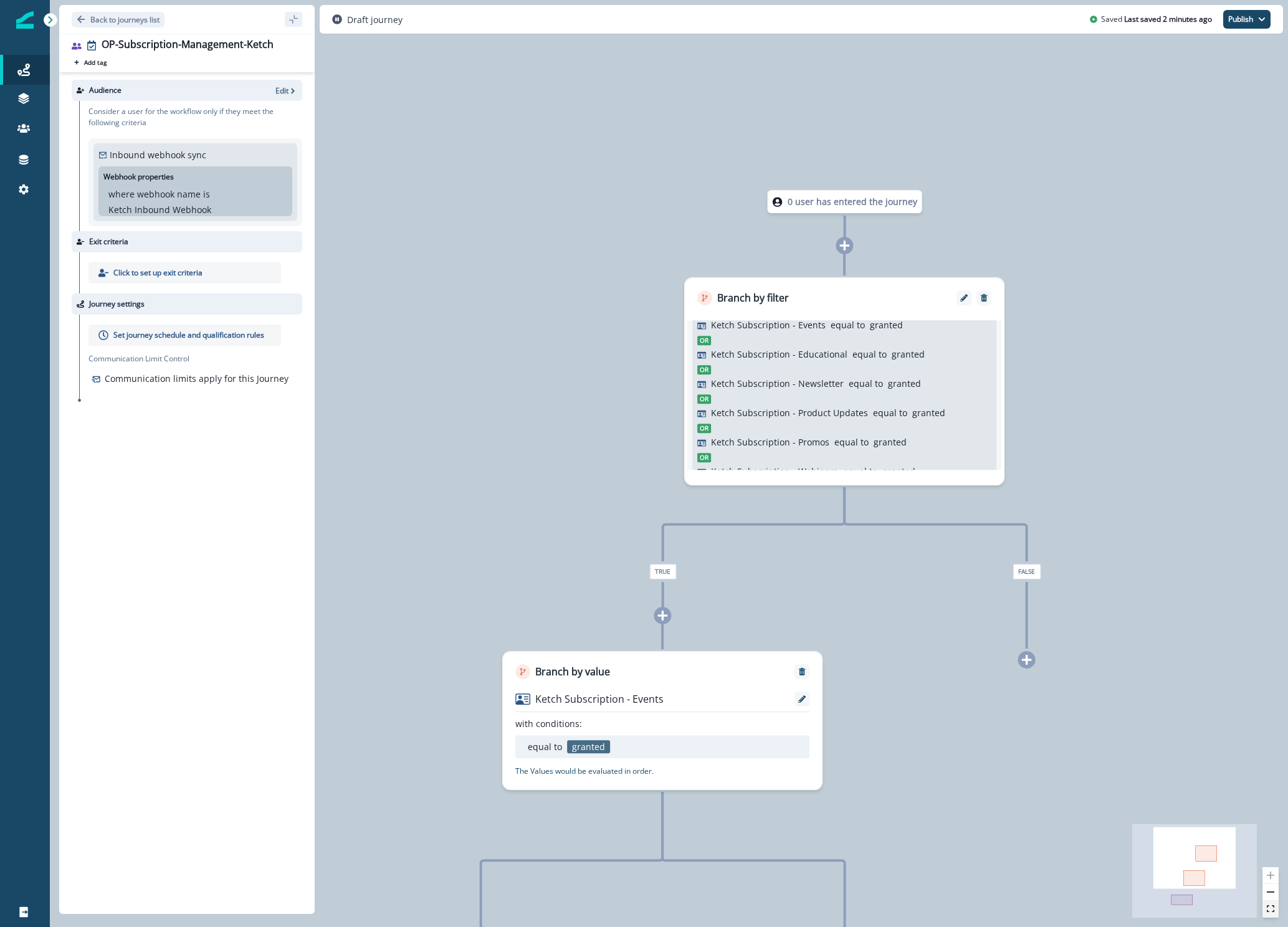
click at [1275, 914] on button "fit view" at bounding box center [1270, 909] width 16 height 17
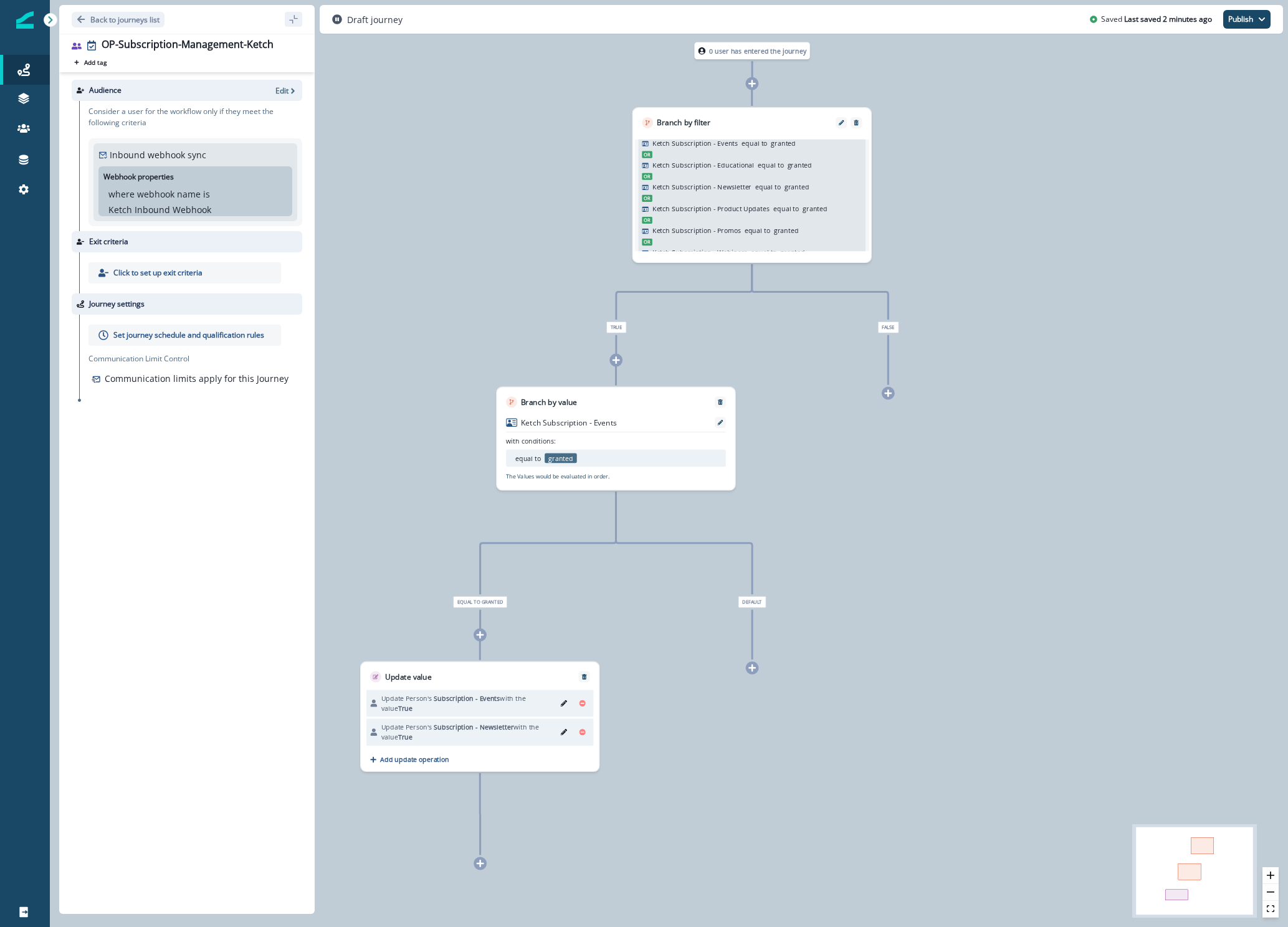
click at [193, 384] on p "Communication limits apply for this Journey" at bounding box center [197, 378] width 184 height 13
click at [193, 383] on p "Communication limits apply for this Journey" at bounding box center [197, 378] width 184 height 13
drag, startPoint x: 193, startPoint y: 383, endPoint x: 184, endPoint y: 381, distance: 9.2
click at [192, 384] on p "Communication limits apply for this Journey" at bounding box center [197, 378] width 184 height 13
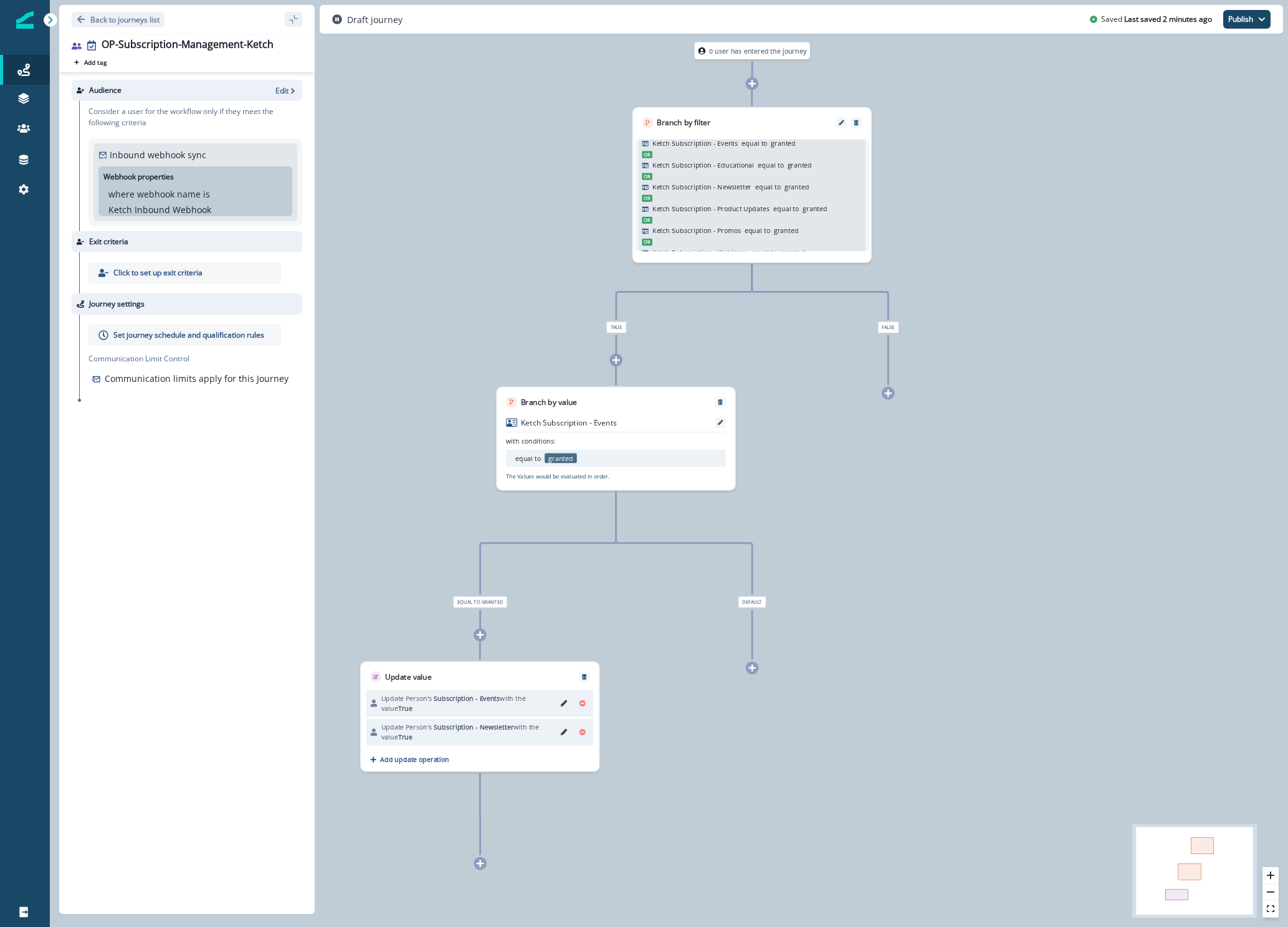
click at [98, 379] on icon at bounding box center [96, 379] width 10 height 10
click at [137, 420] on div "Audience Edit Consider a user for the workflow only if they meet the following …" at bounding box center [186, 491] width 255 height 837
click at [294, 21] on icon "sidebar collapse toggle" at bounding box center [294, 19] width 10 height 10
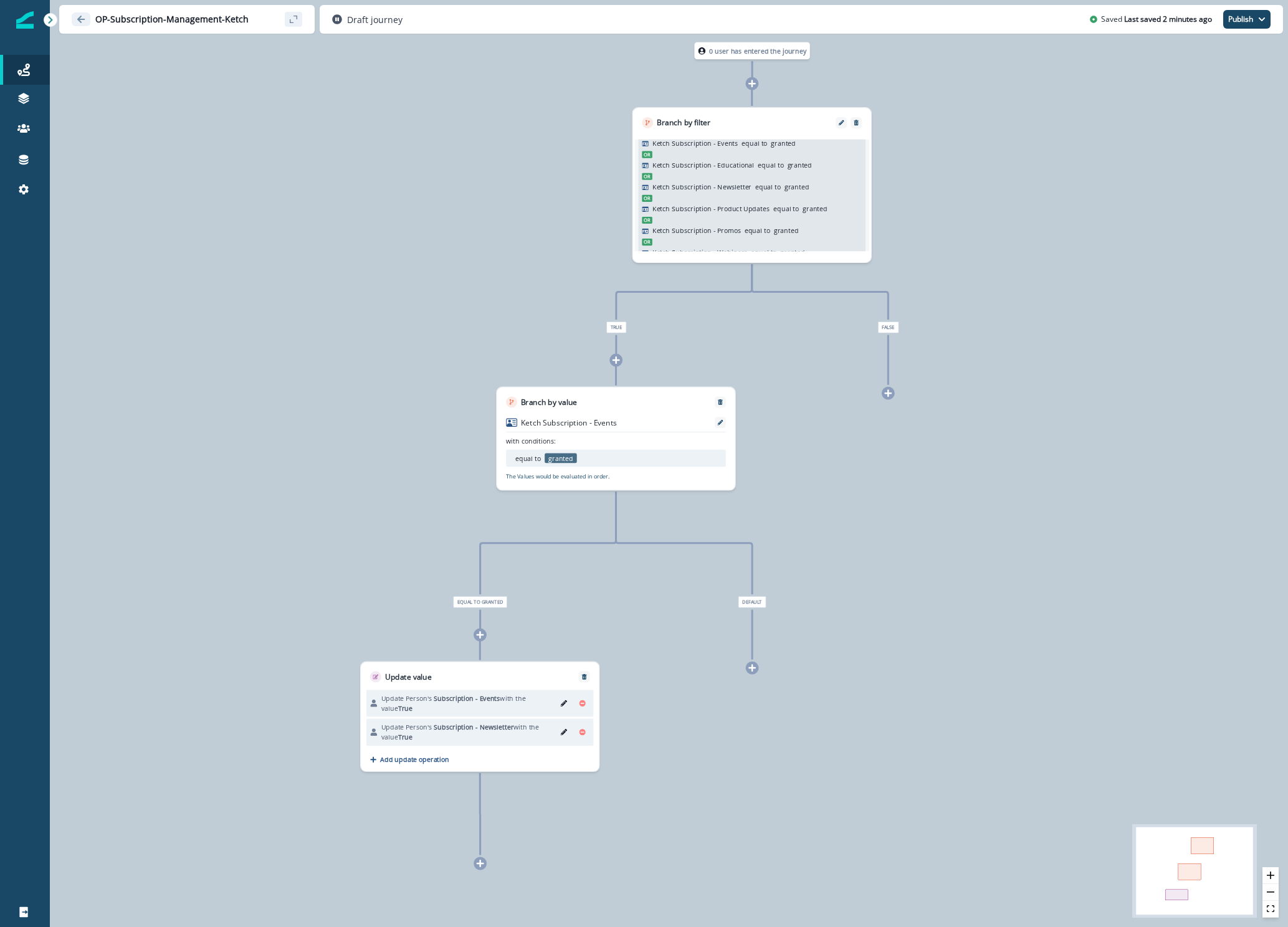
click at [294, 21] on icon "sidebar collapse toggle" at bounding box center [294, 19] width 10 height 10
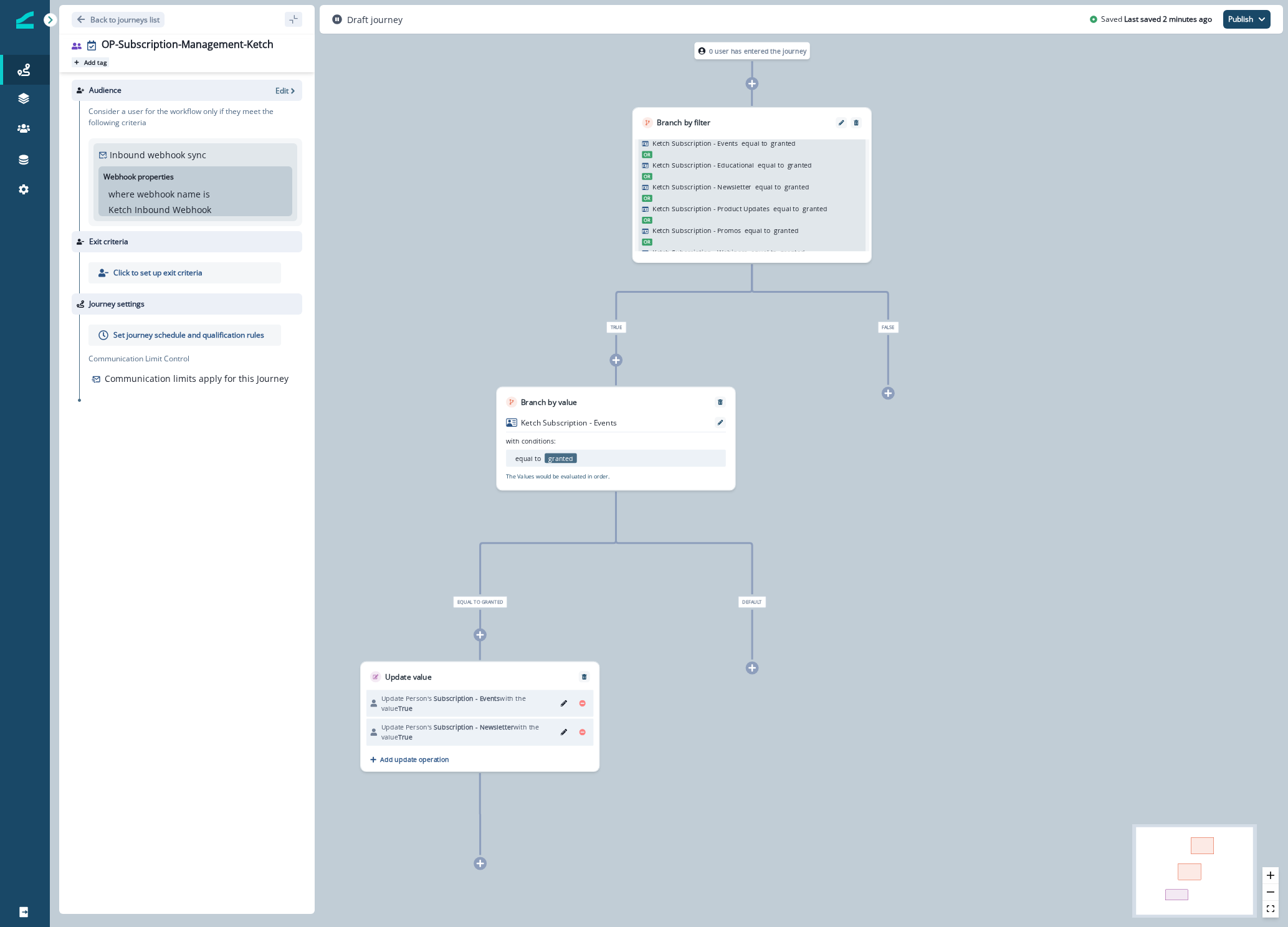
click at [90, 63] on p "Add tag" at bounding box center [95, 62] width 22 height 7
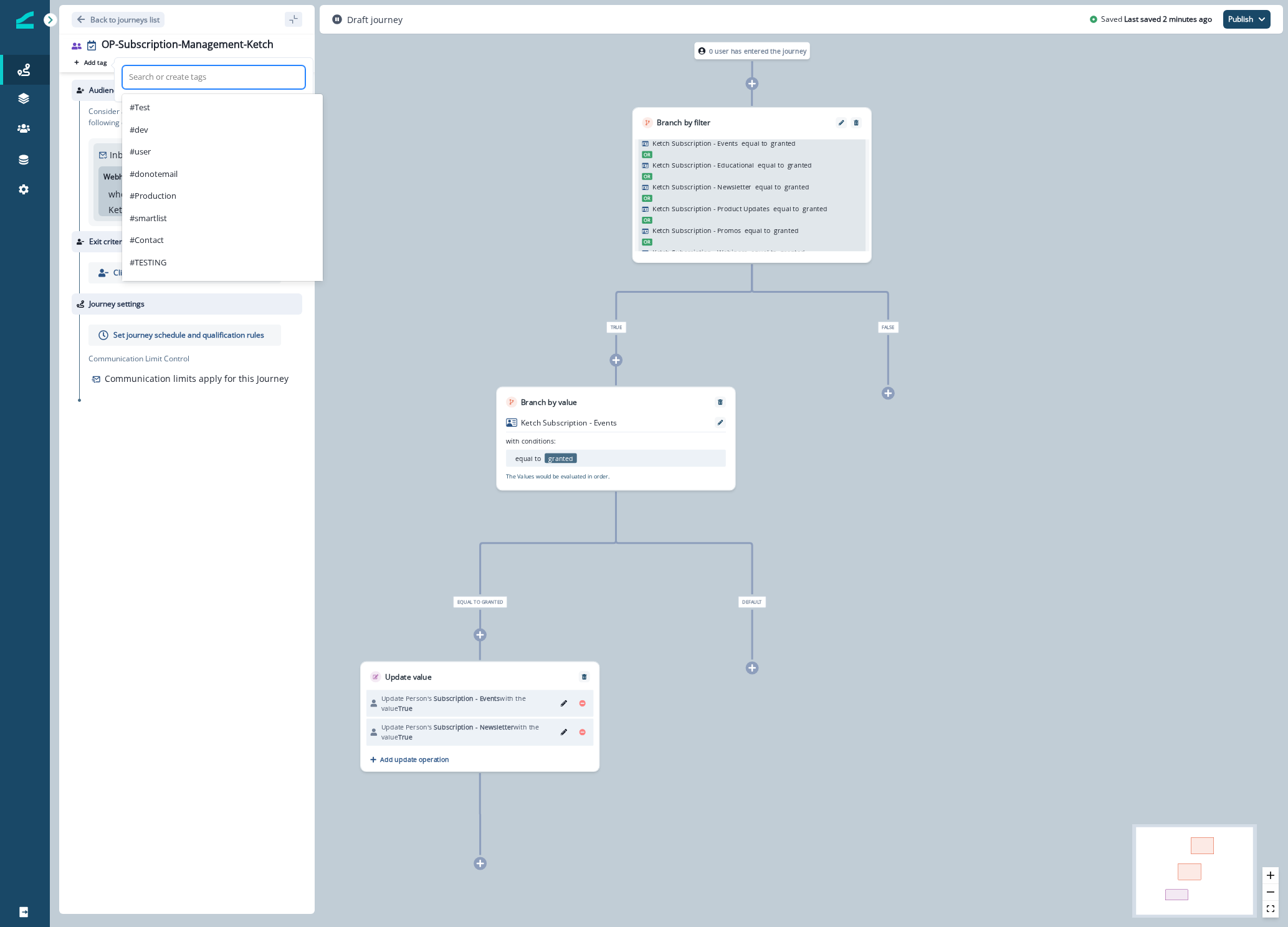
click at [140, 76] on div at bounding box center [213, 77] width 170 height 15
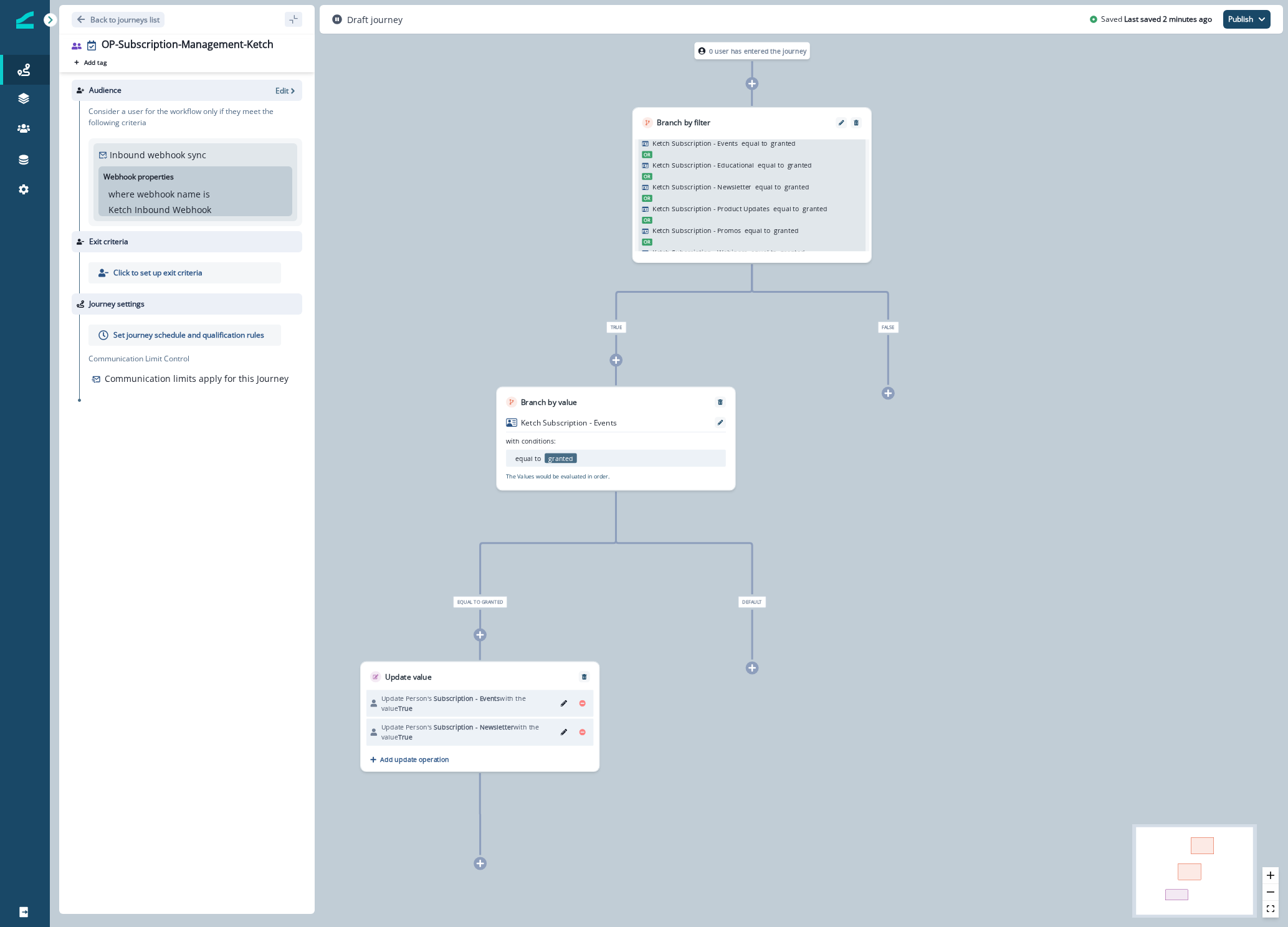
click at [493, 185] on div "0 user has entered the journey Branch by filter Ketch Subscription - Events equ…" at bounding box center [669, 464] width 1238 height 927
click at [212, 379] on p "Communication limits apply for this Journey" at bounding box center [197, 378] width 184 height 13
click at [175, 330] on p "Set journey schedule and qualification rules" at bounding box center [189, 336] width 151 height 11
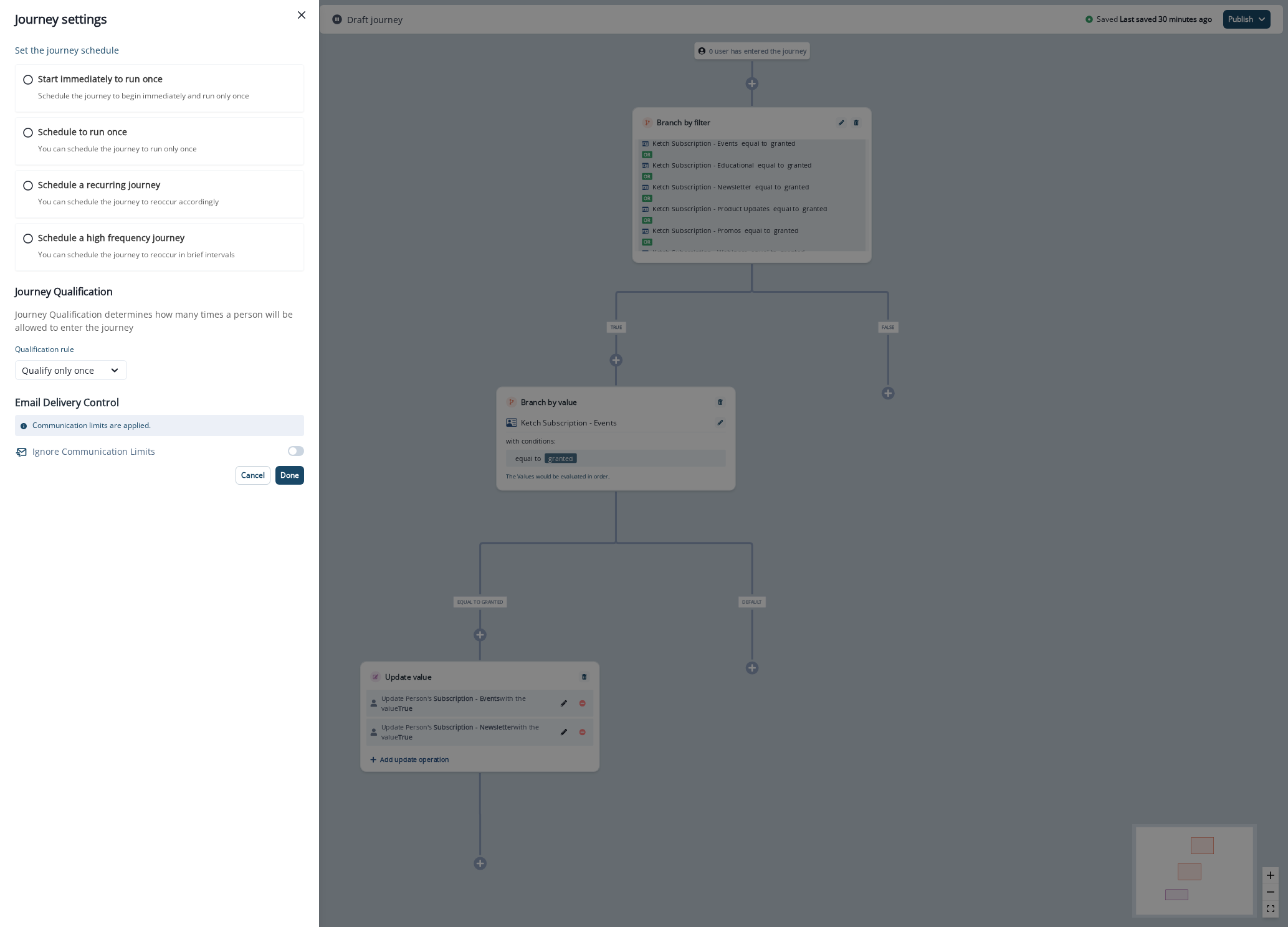
click at [291, 450] on span at bounding box center [292, 450] width 7 height 7
click at [79, 374] on div "Qualify only once" at bounding box center [60, 370] width 76 height 13
click at [71, 442] on div "Qualify always" at bounding box center [71, 445] width 112 height 23
click at [90, 369] on div "Qualify always" at bounding box center [60, 370] width 76 height 13
click at [71, 445] on div "Qualify always" at bounding box center [71, 445] width 112 height 23
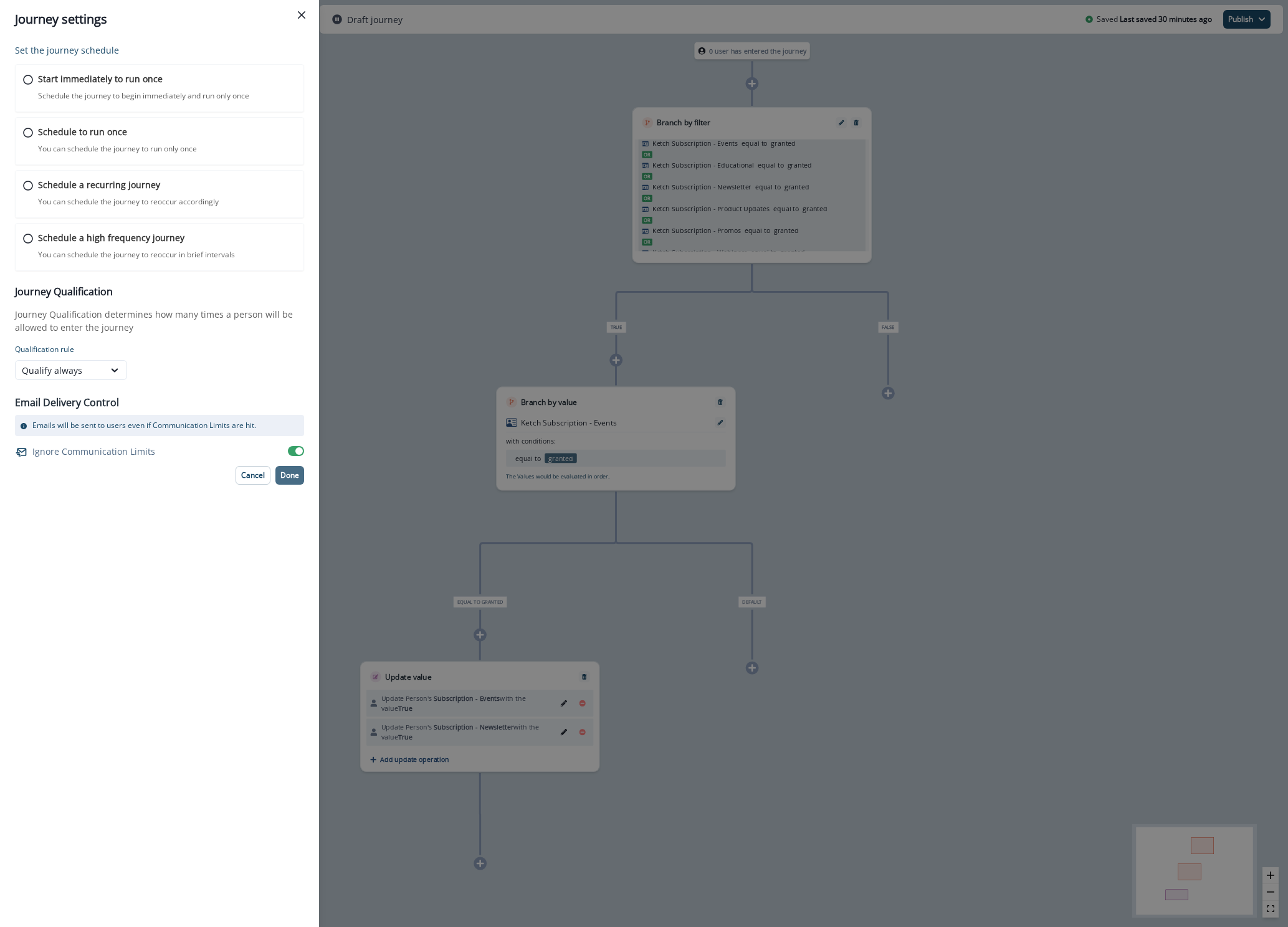
click at [283, 477] on p "Done" at bounding box center [290, 475] width 19 height 9
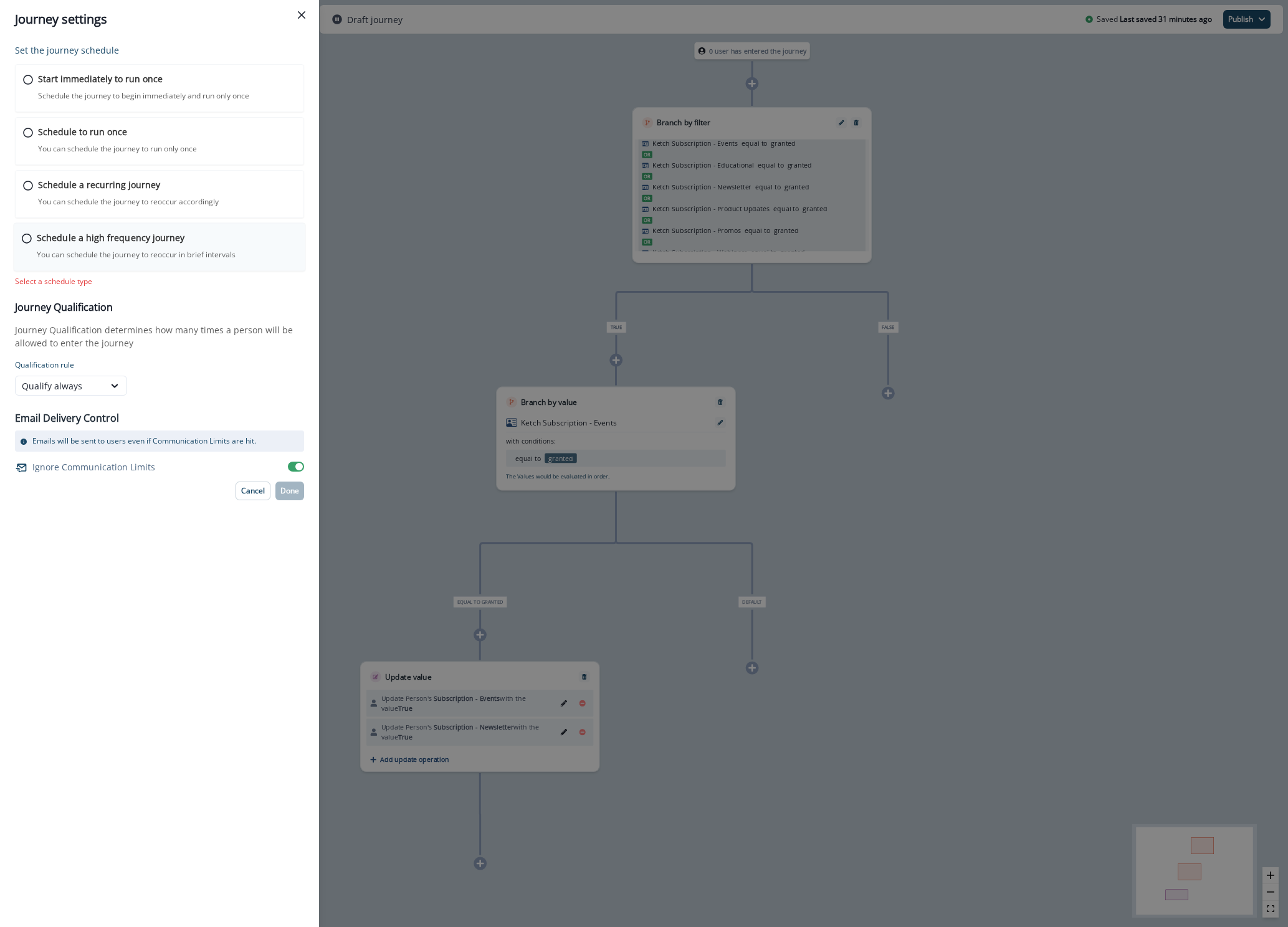
click at [98, 241] on p "Schedule a high frequency journey" at bounding box center [111, 238] width 148 height 13
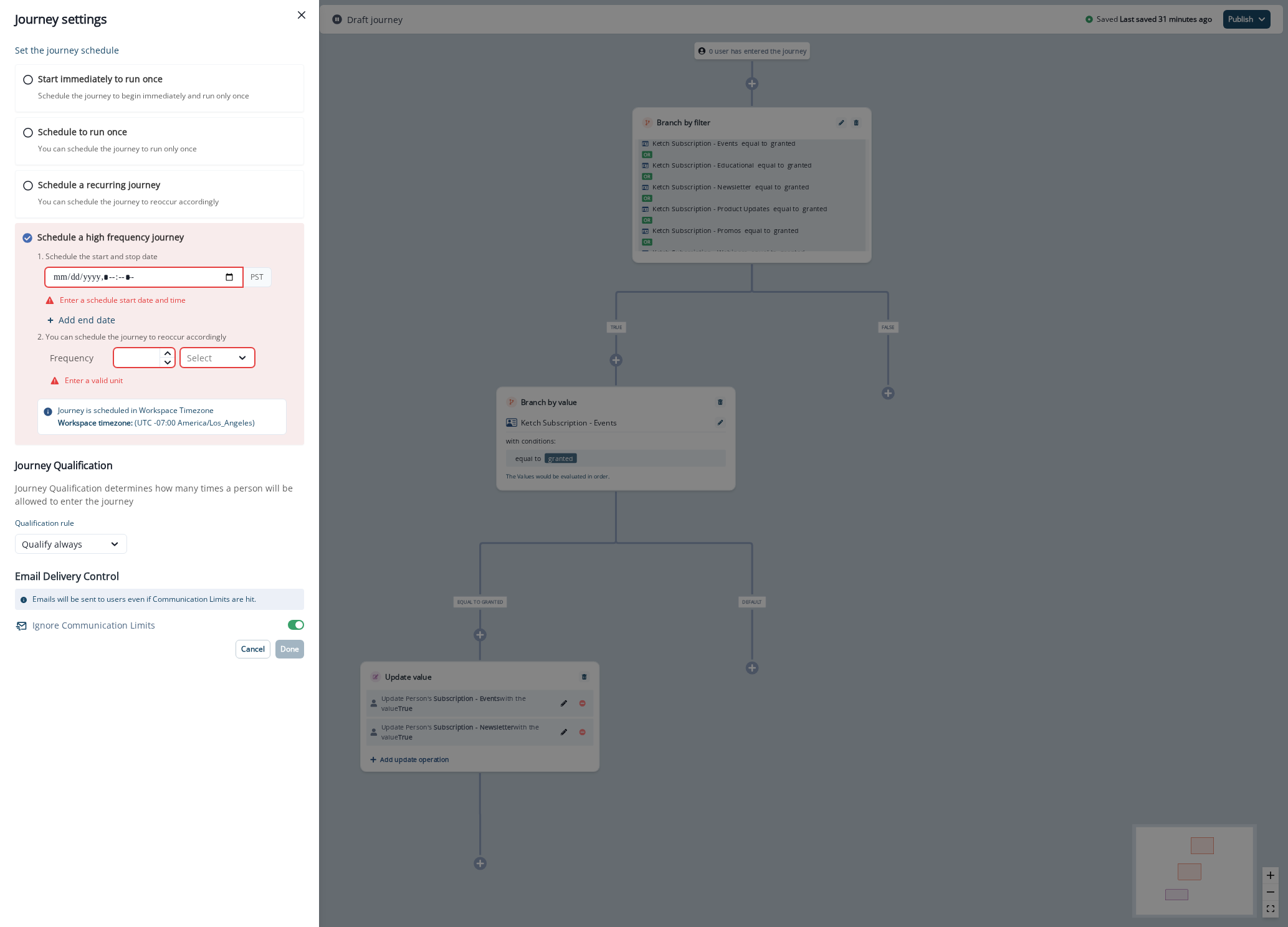
click at [231, 278] on input "datetime-local" at bounding box center [144, 277] width 198 height 20
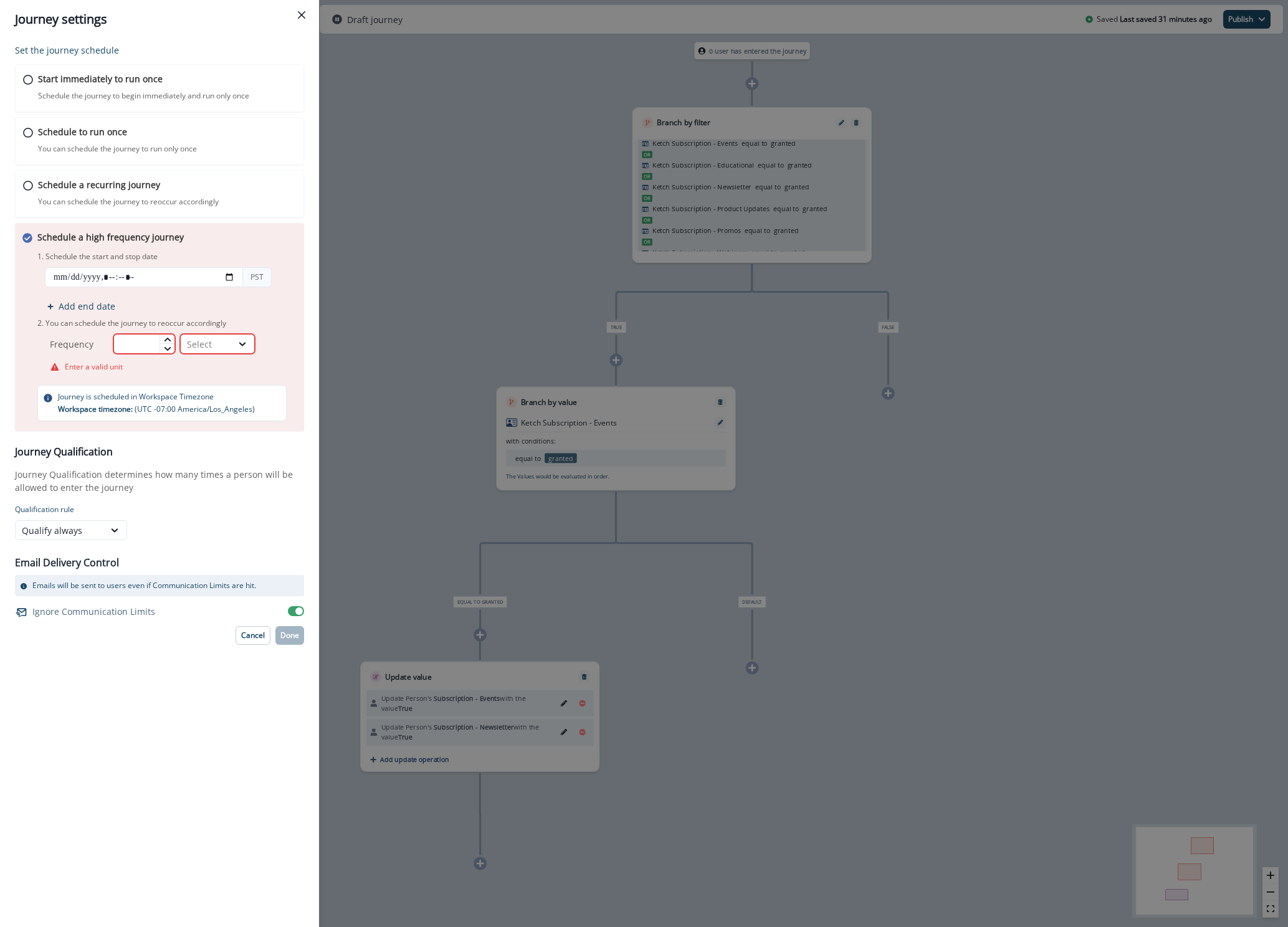
type input "**********"
click at [288, 494] on div "Journey Qualification Journey Qualification determines how many times a person …" at bounding box center [159, 493] width 289 height 94
click at [170, 350] on icon at bounding box center [167, 348] width 7 height 4
click at [167, 340] on icon at bounding box center [167, 339] width 7 height 4
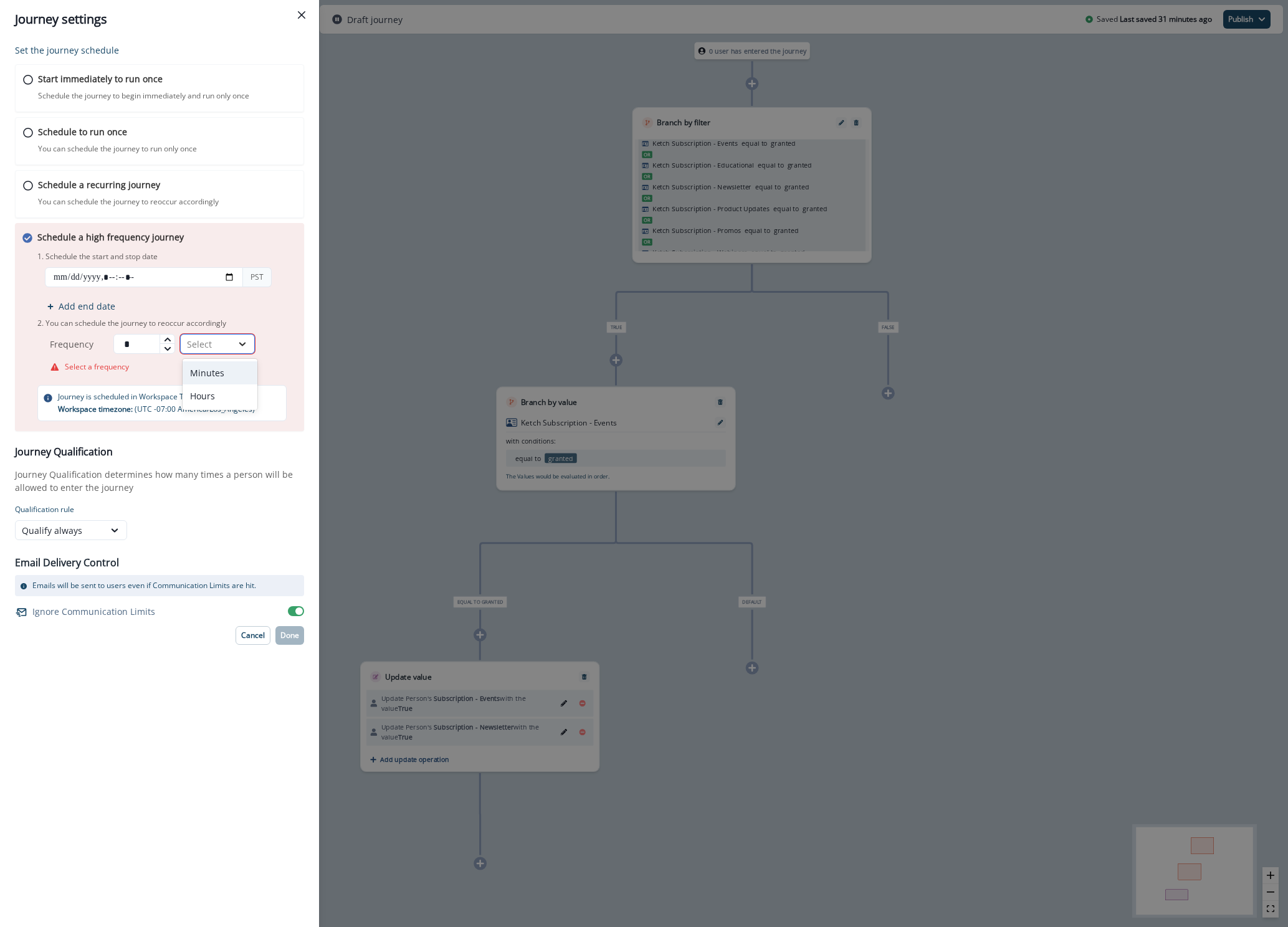
click at [236, 345] on div at bounding box center [242, 344] width 21 height 12
click at [222, 372] on div "Minutes" at bounding box center [219, 372] width 75 height 23
click at [170, 340] on icon at bounding box center [167, 339] width 7 height 7
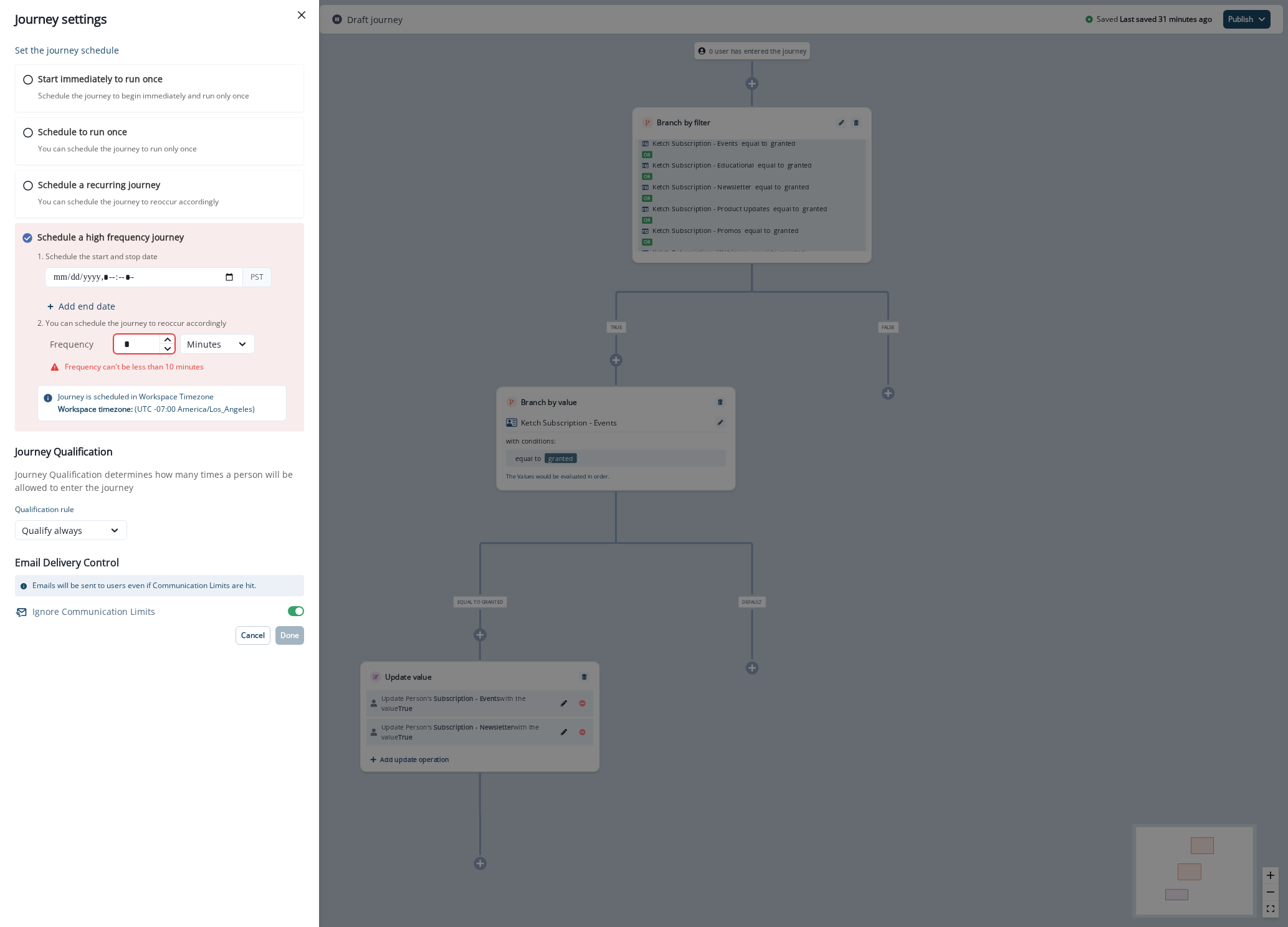
click at [170, 340] on icon at bounding box center [167, 339] width 7 height 7
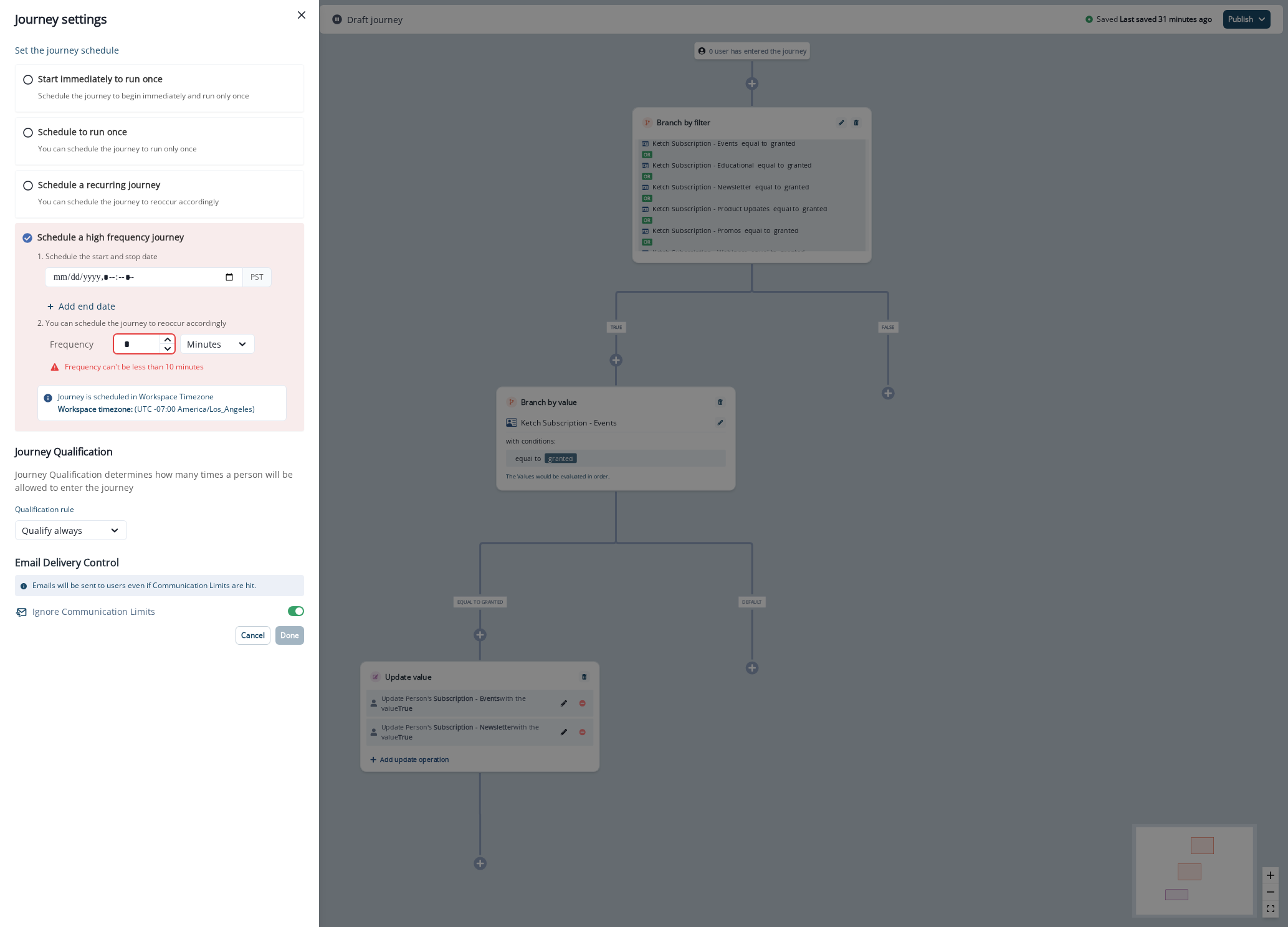
type input "**"
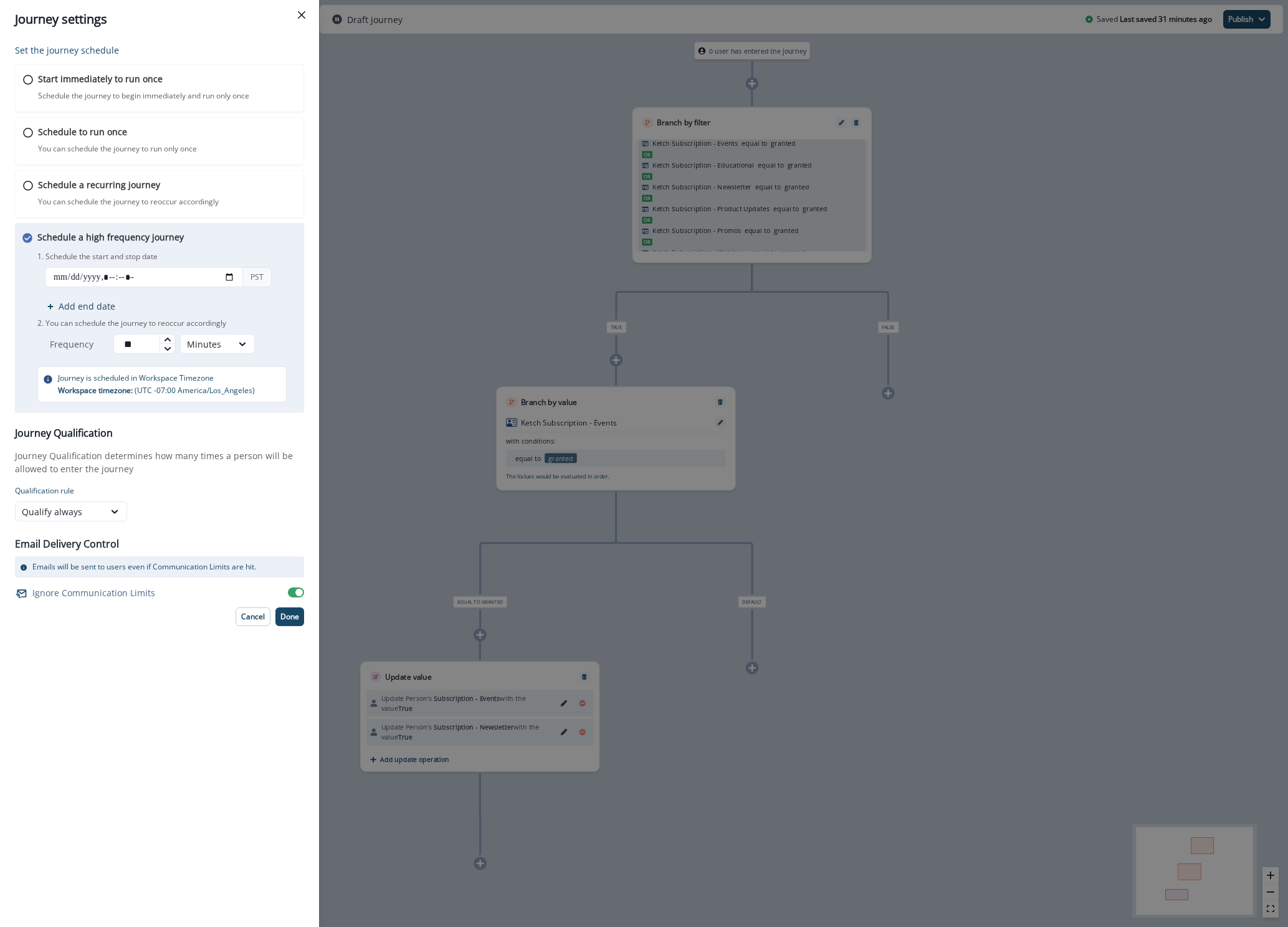
click at [170, 340] on icon at bounding box center [167, 339] width 7 height 7
click at [275, 344] on div "Minutes" at bounding box center [238, 344] width 116 height 20
click at [292, 614] on p "Done" at bounding box center [290, 616] width 19 height 9
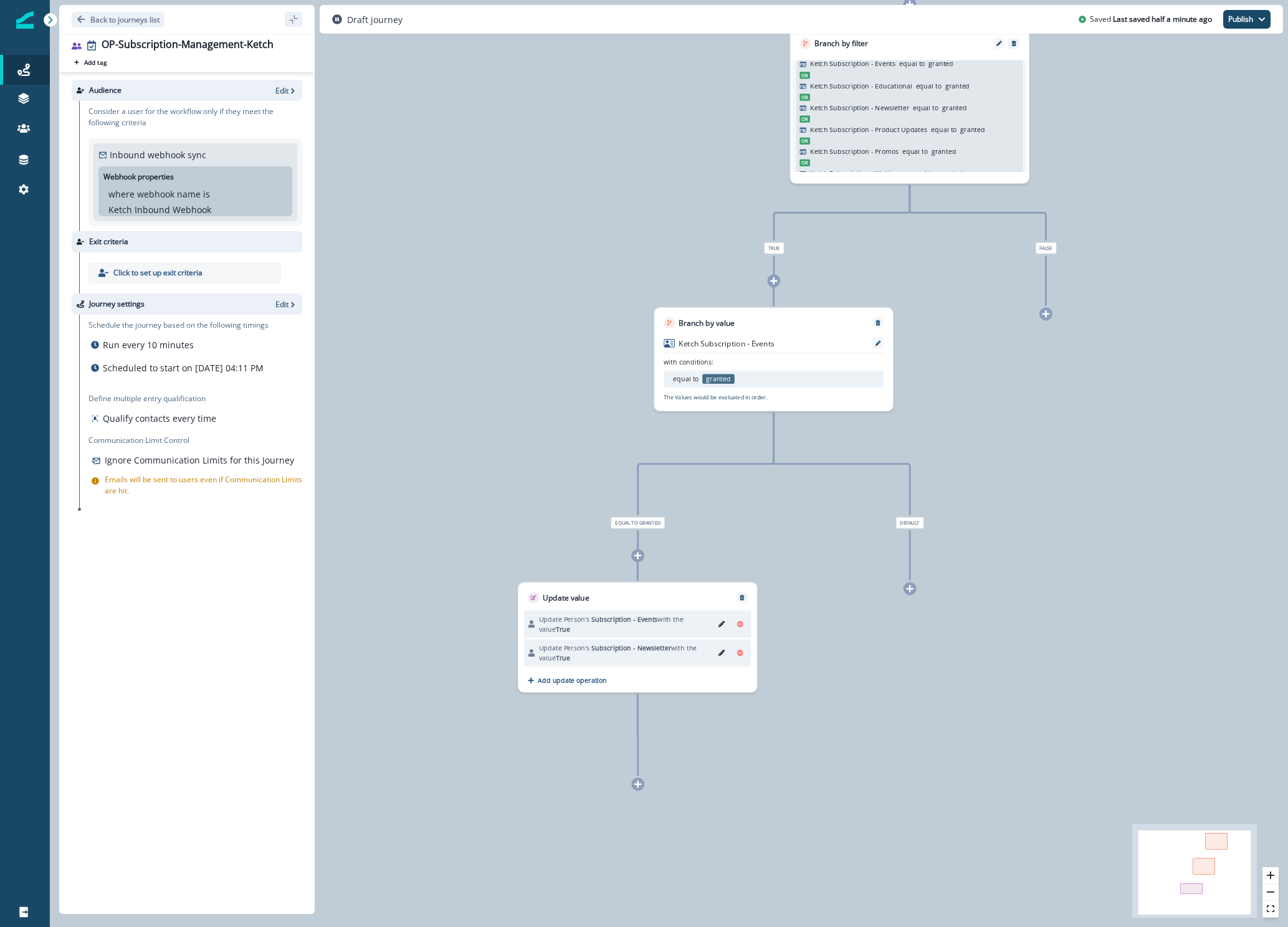
click at [744, 389] on div "equal to granted" at bounding box center [774, 380] width 220 height 20
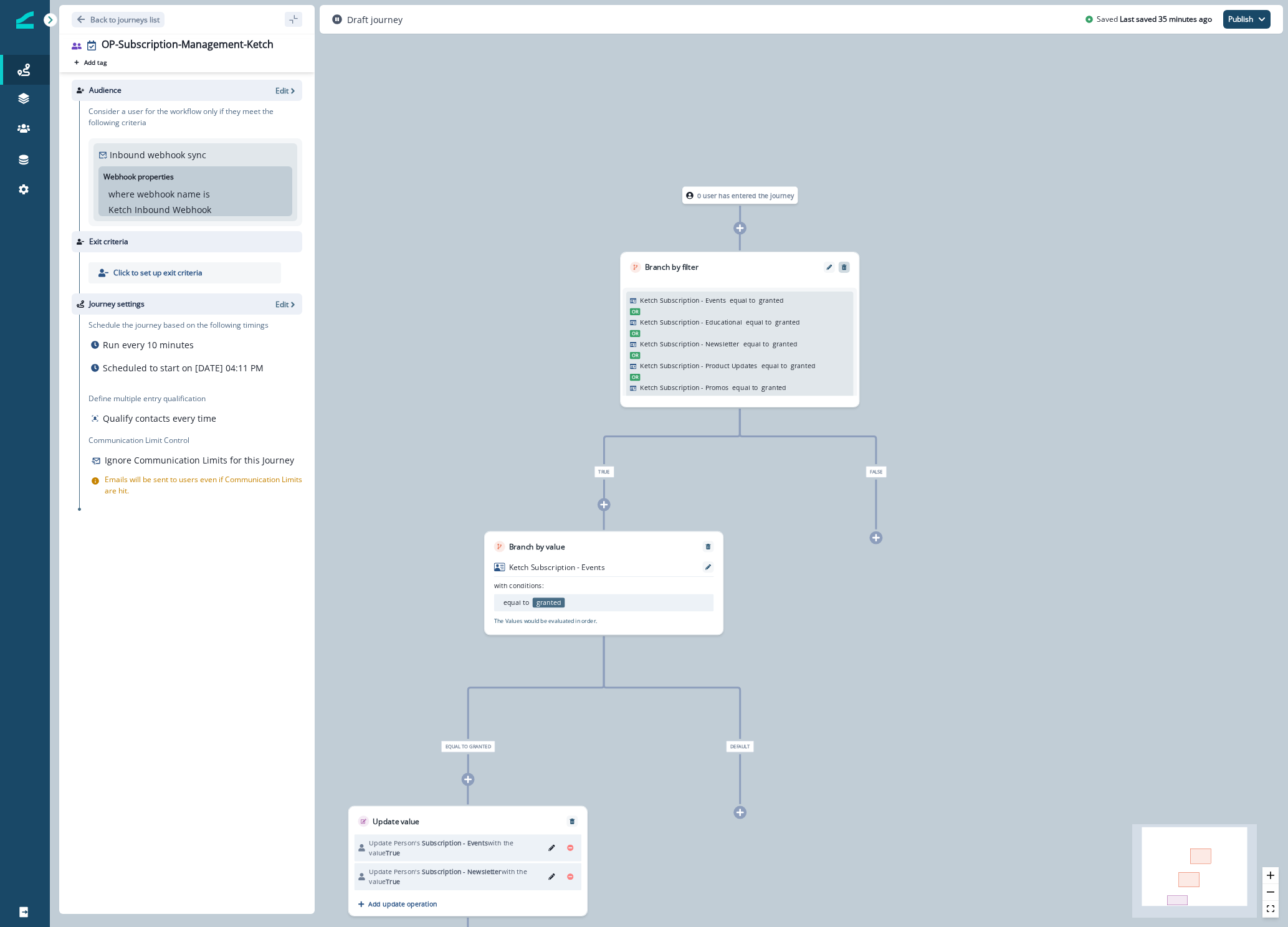
click at [844, 271] on div at bounding box center [844, 267] width 11 height 11
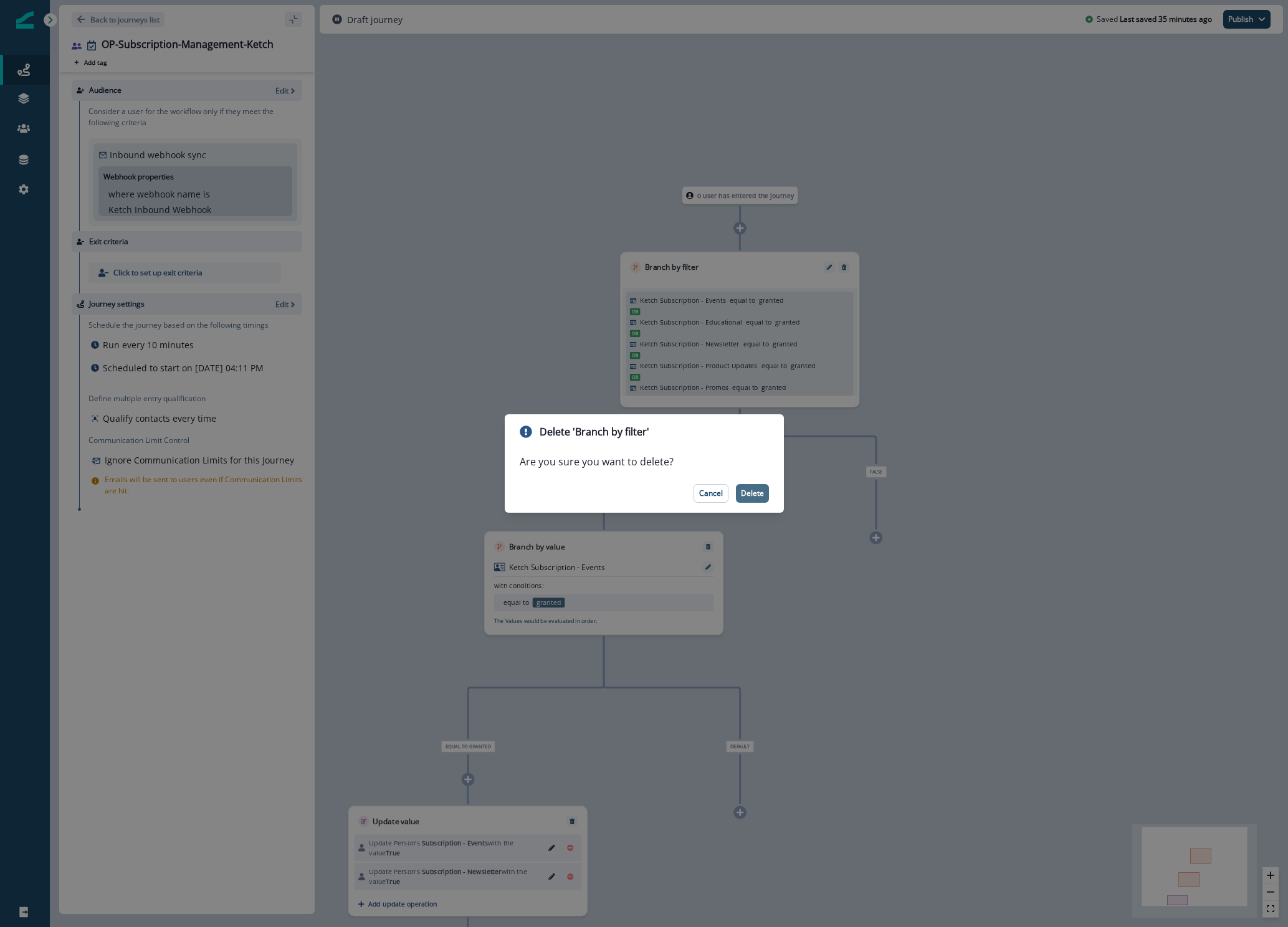
click at [748, 491] on p "Delete" at bounding box center [752, 493] width 23 height 9
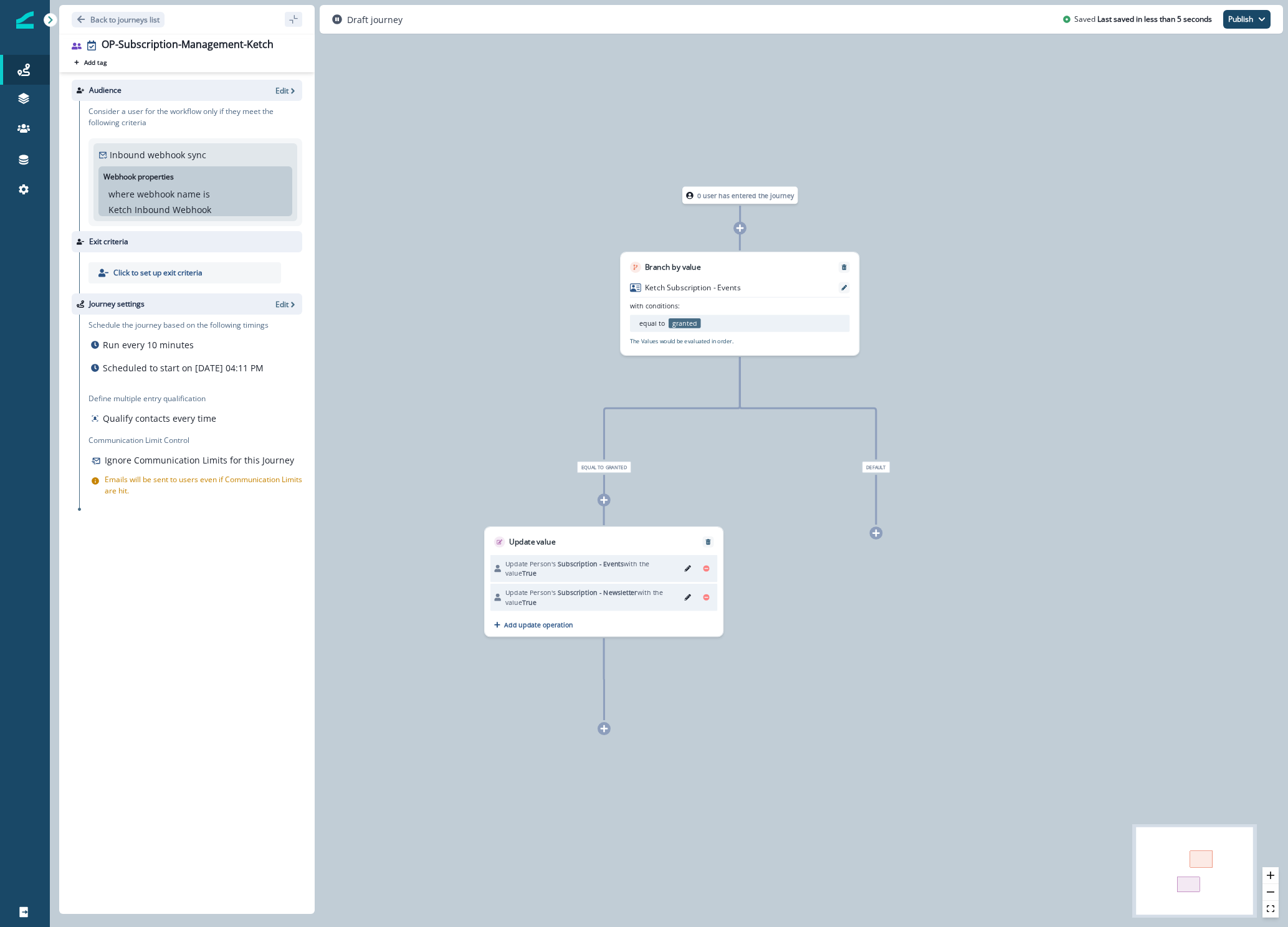
click at [726, 340] on p "The Values would be evaluated in order." at bounding box center [682, 342] width 103 height 8
click at [744, 320] on ul "equal to granted" at bounding box center [709, 323] width 139 height 10
click at [848, 287] on div at bounding box center [844, 288] width 11 height 11
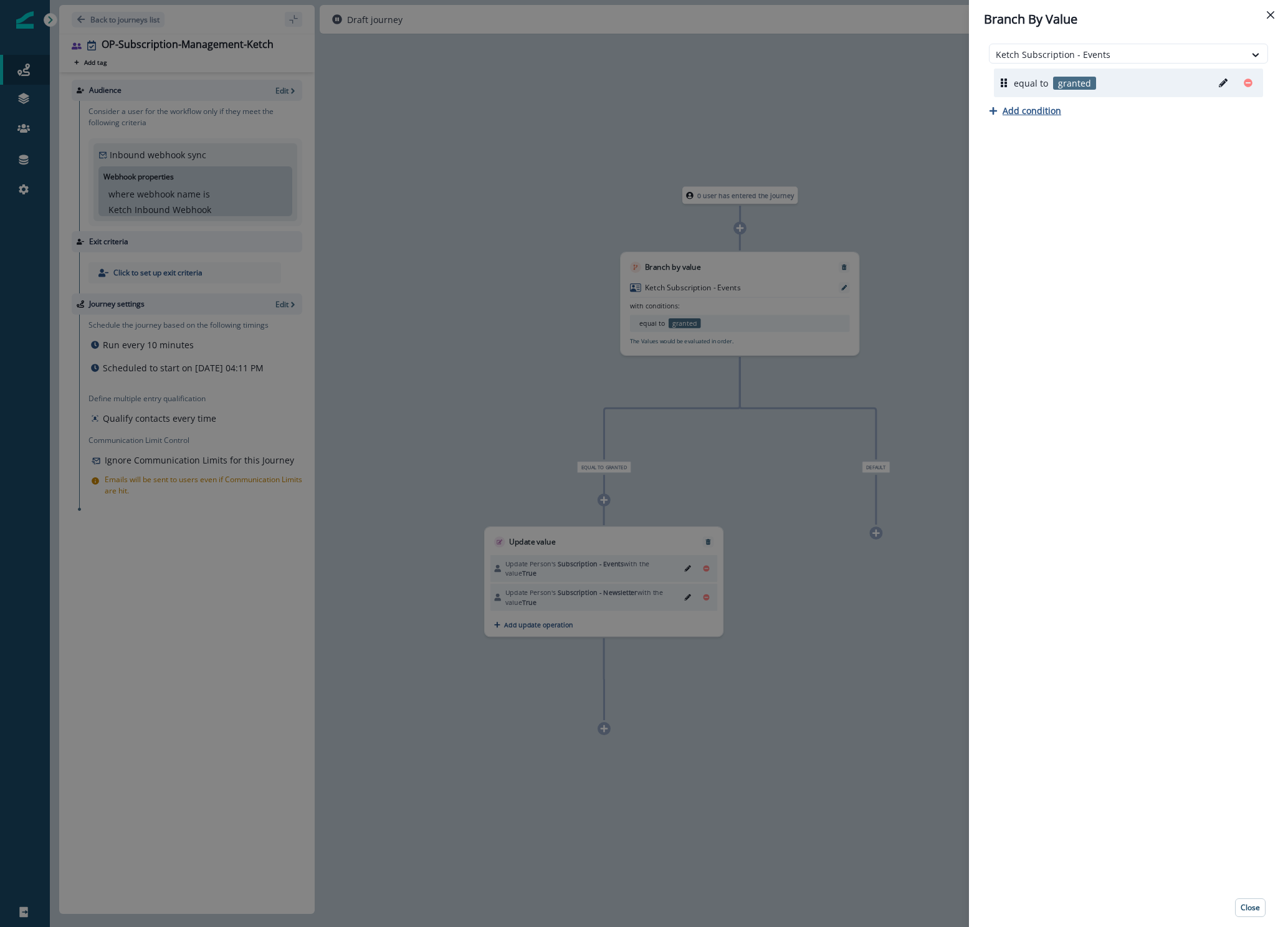
click at [1025, 109] on p "Add condition" at bounding box center [1031, 111] width 58 height 11
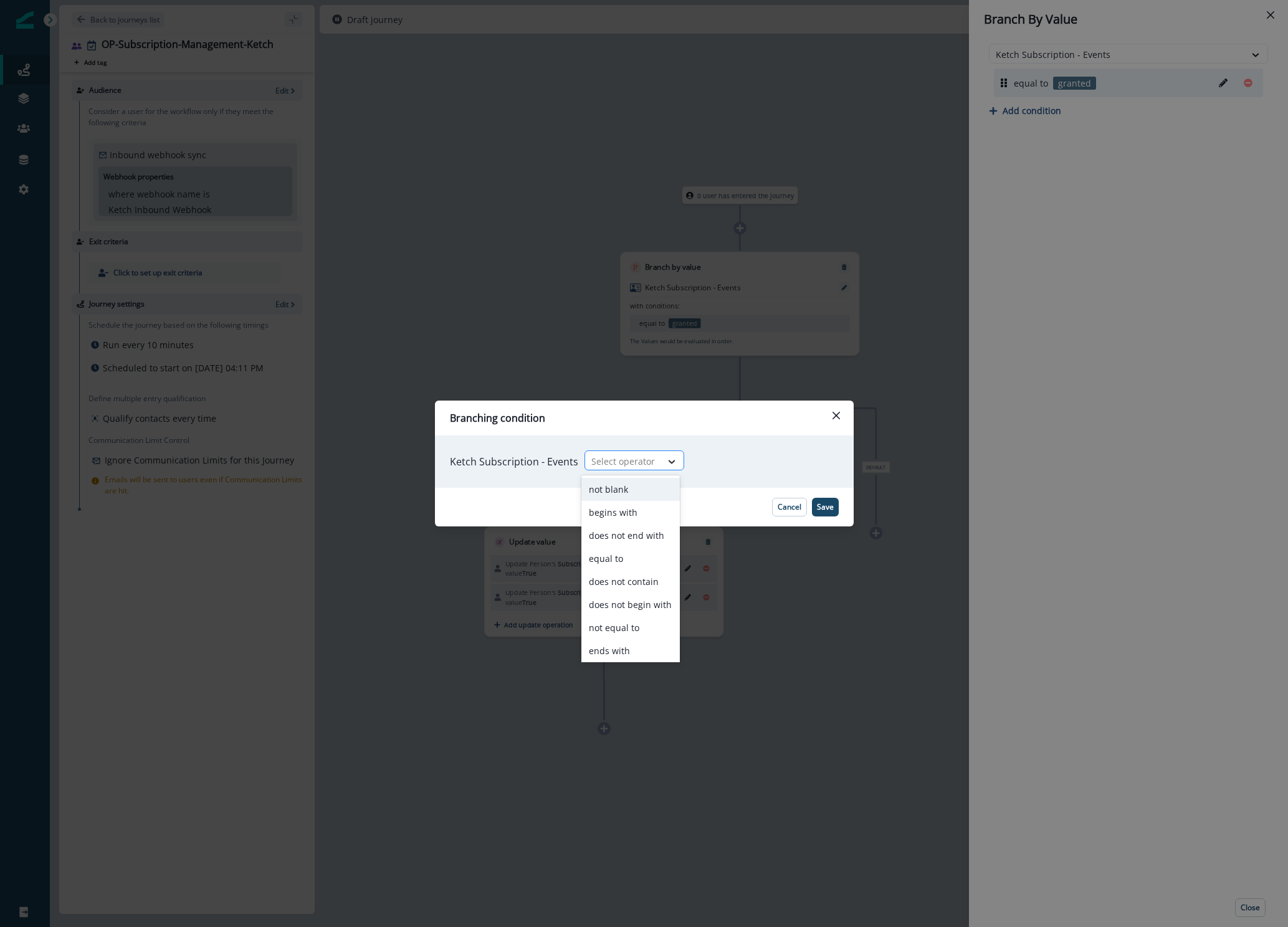
click at [661, 460] on div at bounding box center [672, 461] width 21 height 12
click at [625, 561] on div "equal to" at bounding box center [630, 559] width 98 height 23
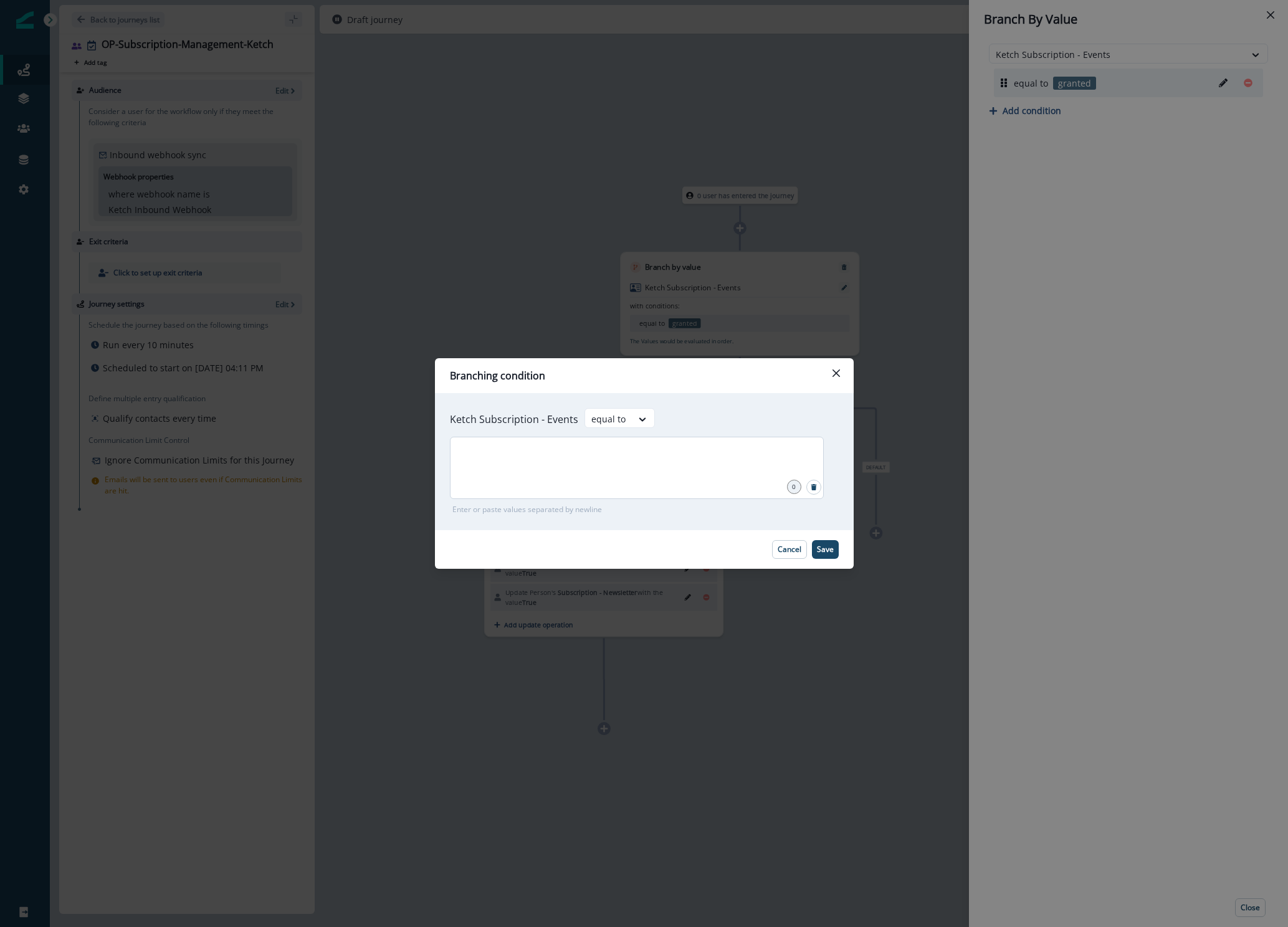
click at [633, 467] on div at bounding box center [637, 468] width 374 height 62
type input "******"
click at [820, 555] on button "Save" at bounding box center [824, 549] width 27 height 19
click at [581, 475] on div "******" at bounding box center [637, 468] width 374 height 62
click at [834, 554] on button "Save" at bounding box center [824, 549] width 27 height 19
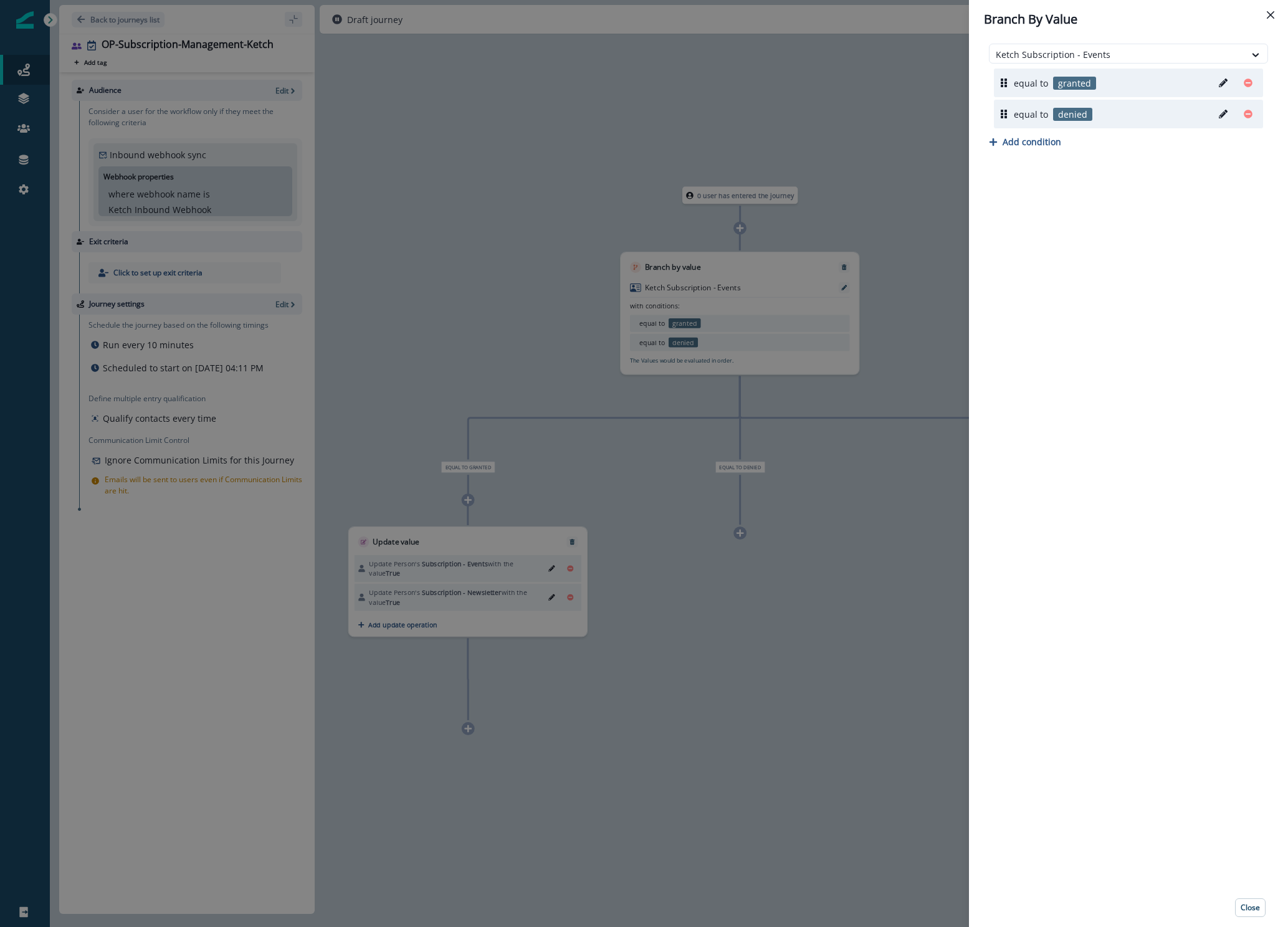
click at [803, 596] on div "Branch By Value Ketch Subscription - Events equal to granted equal to denied Ad…" at bounding box center [644, 464] width 1288 height 927
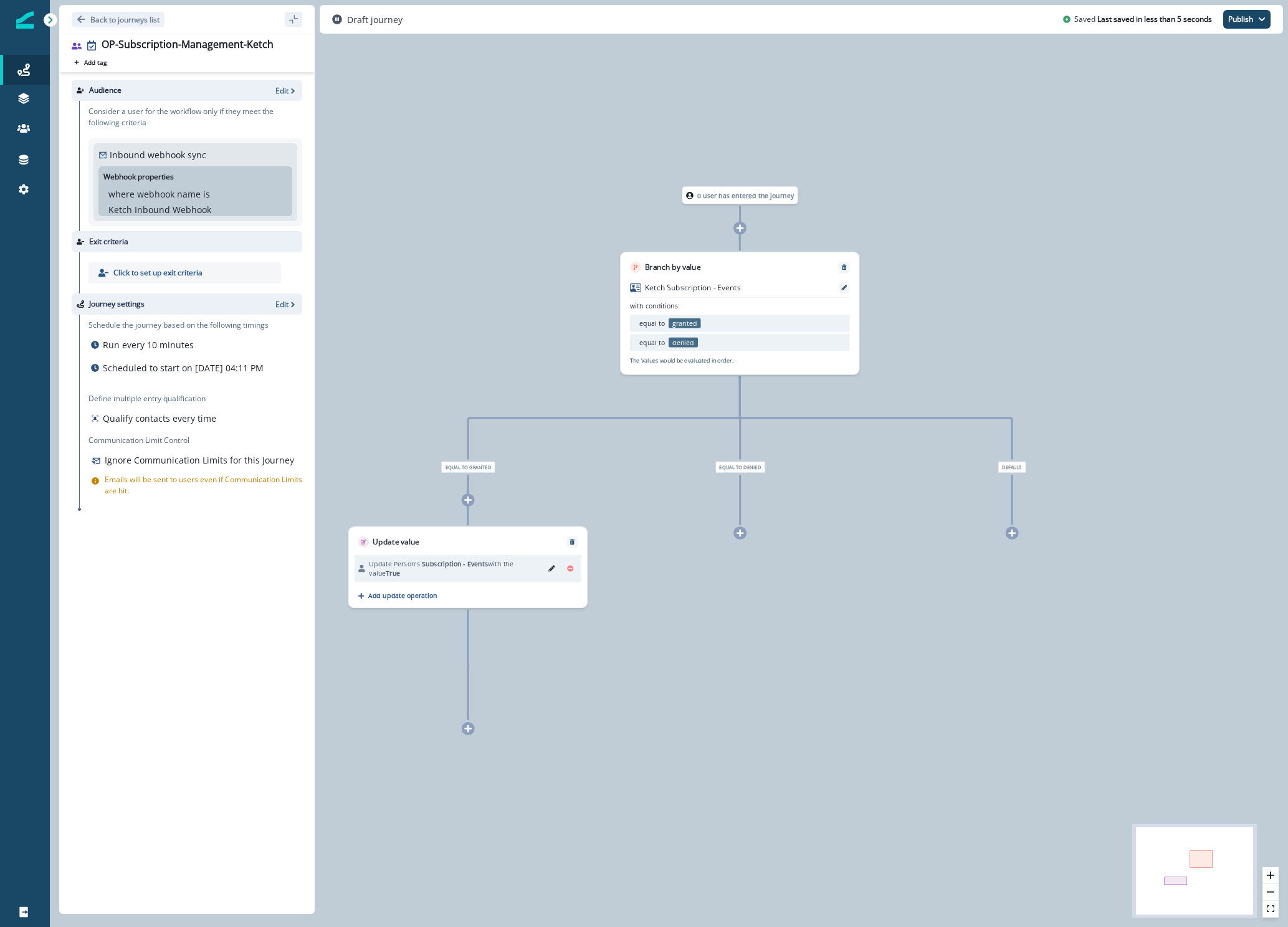
click at [745, 535] on div at bounding box center [740, 533] width 13 height 13
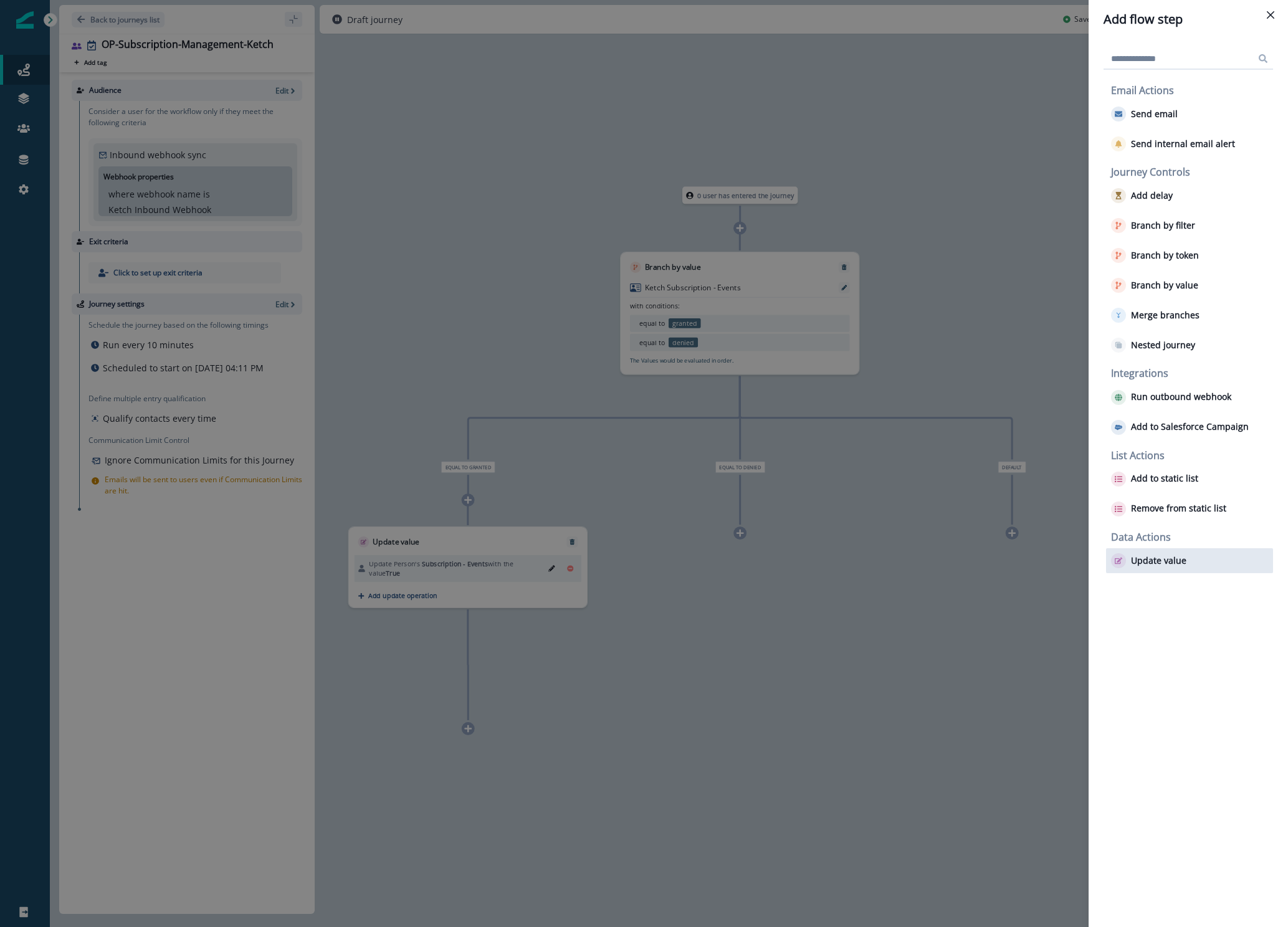
click at [1130, 560] on p "Update value" at bounding box center [1158, 560] width 56 height 11
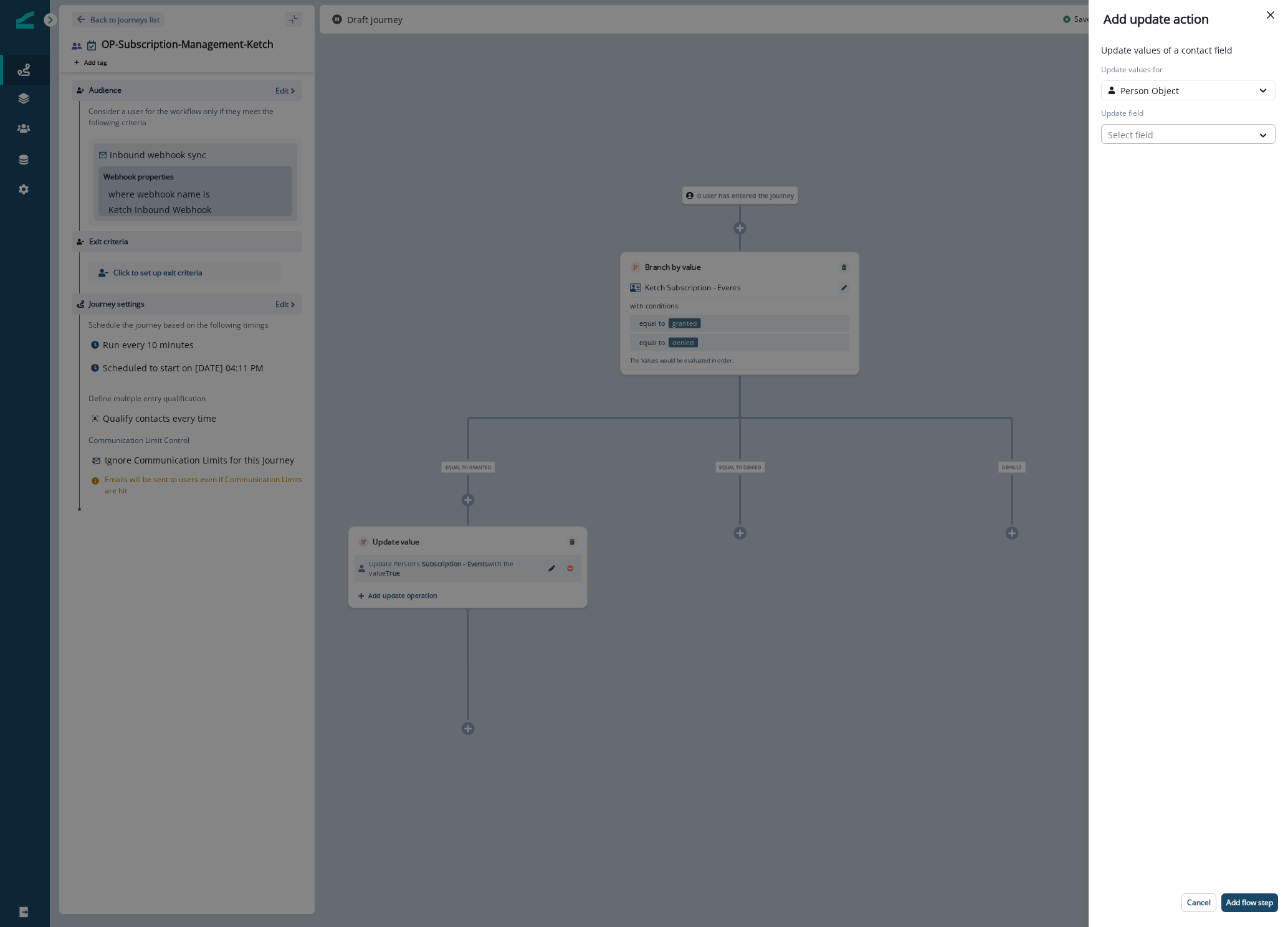
click at [1162, 130] on div at bounding box center [1176, 135] width 139 height 16
type input "*****"
click at [1186, 179] on button "Subscription - Events" at bounding box center [1188, 179] width 175 height 19
click at [1186, 177] on div "Select action" at bounding box center [1176, 178] width 139 height 13
click at [1179, 220] on button "Custom value" at bounding box center [1188, 222] width 175 height 19
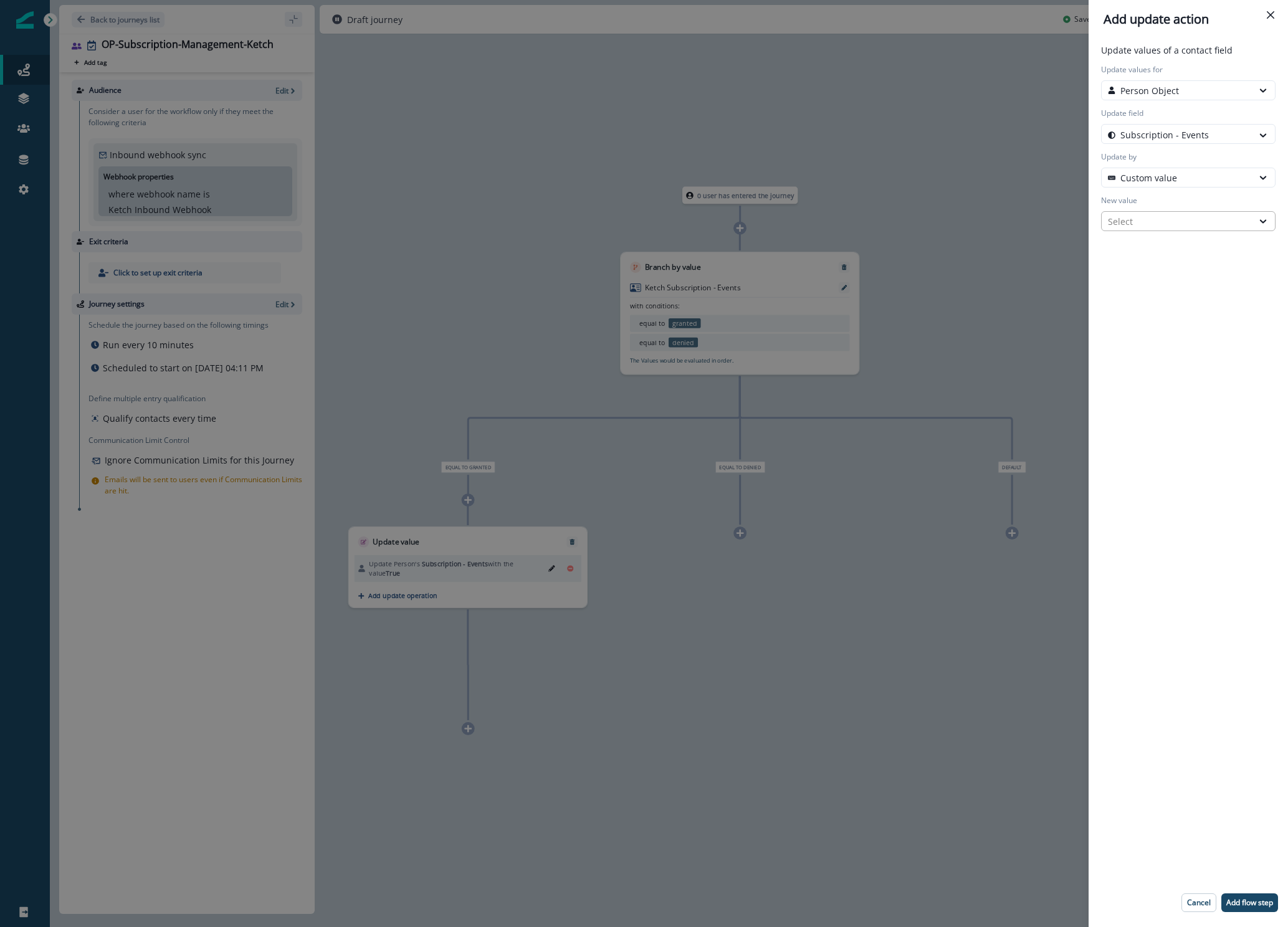
click at [1179, 215] on div "Select" at bounding box center [1176, 221] width 139 height 13
click at [1170, 266] on div "False" at bounding box center [1188, 273] width 175 height 23
click at [1239, 905] on p "Add flow step" at bounding box center [1249, 902] width 47 height 9
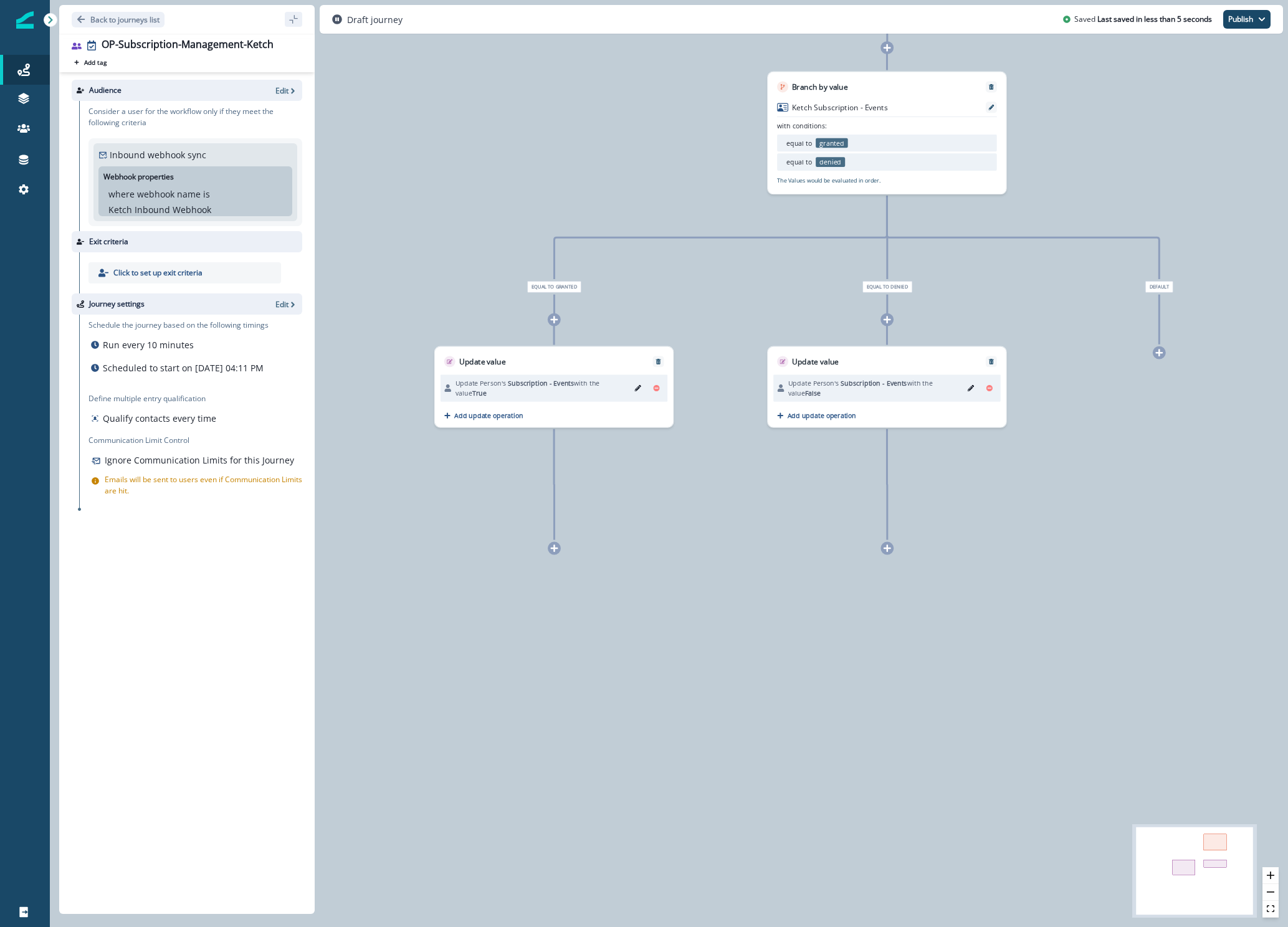
click at [553, 552] on icon at bounding box center [554, 548] width 8 height 8
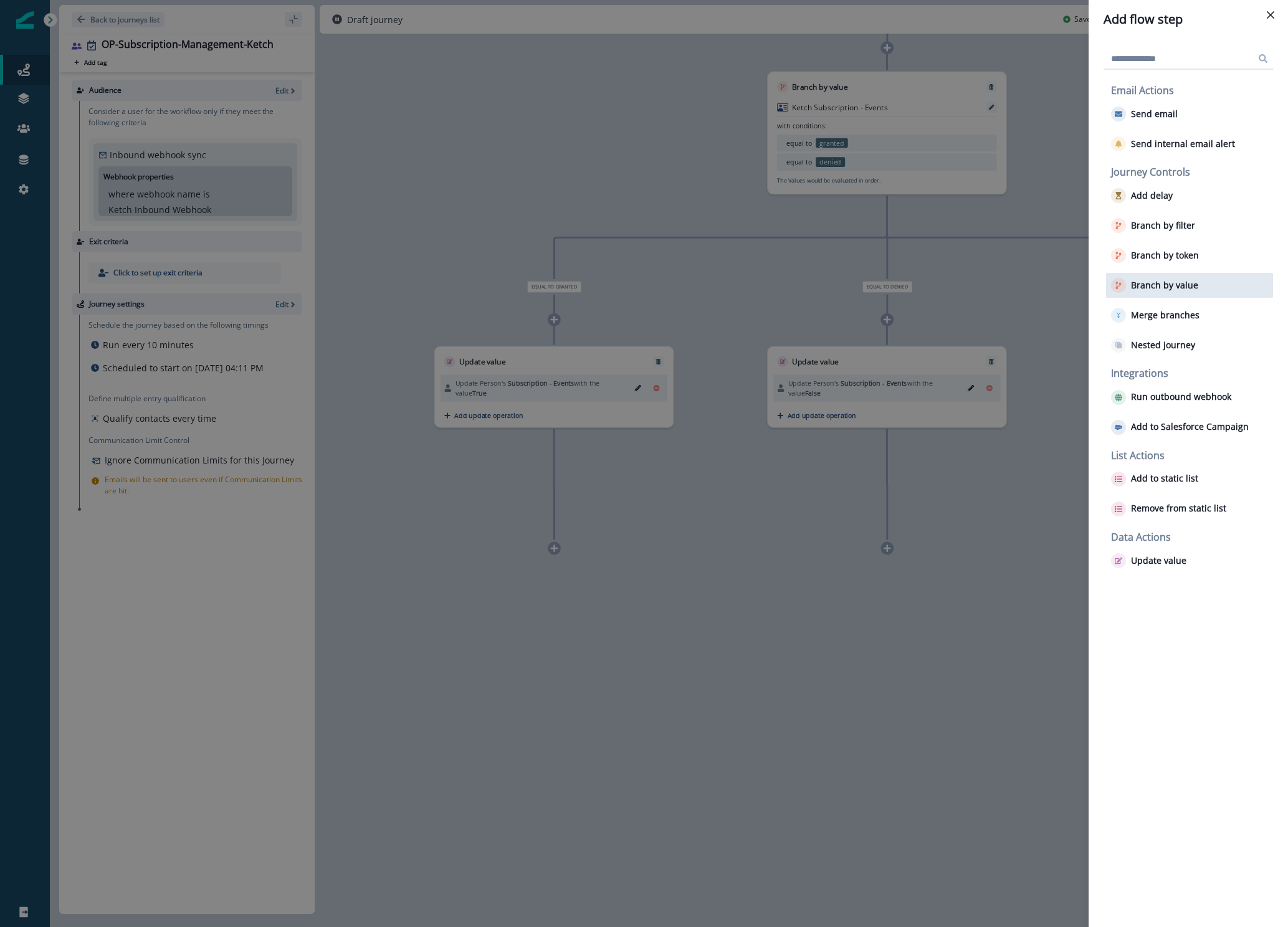
click at [1159, 286] on p "Branch by value" at bounding box center [1164, 285] width 67 height 11
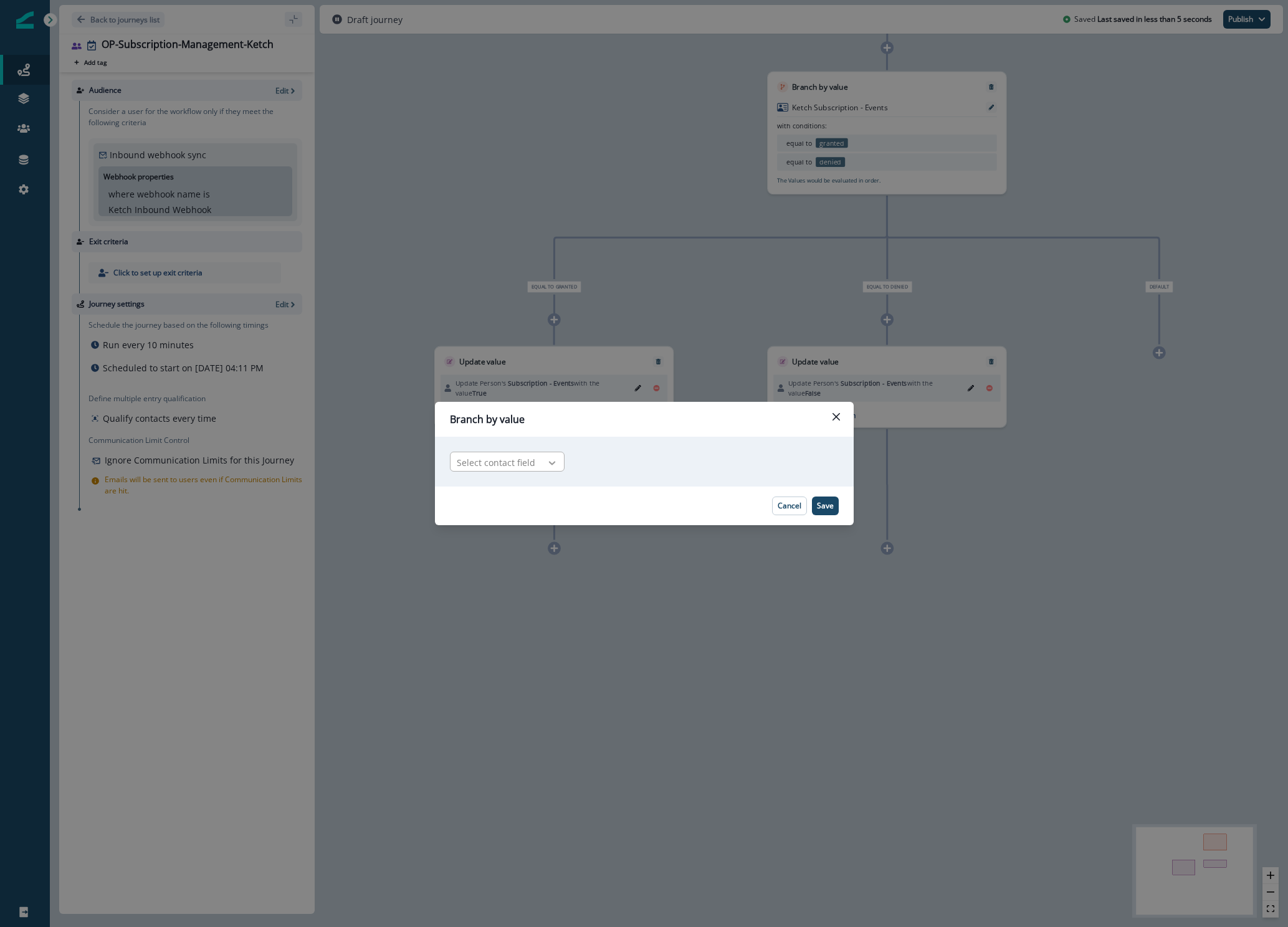
click at [546, 464] on icon at bounding box center [552, 463] width 11 height 12
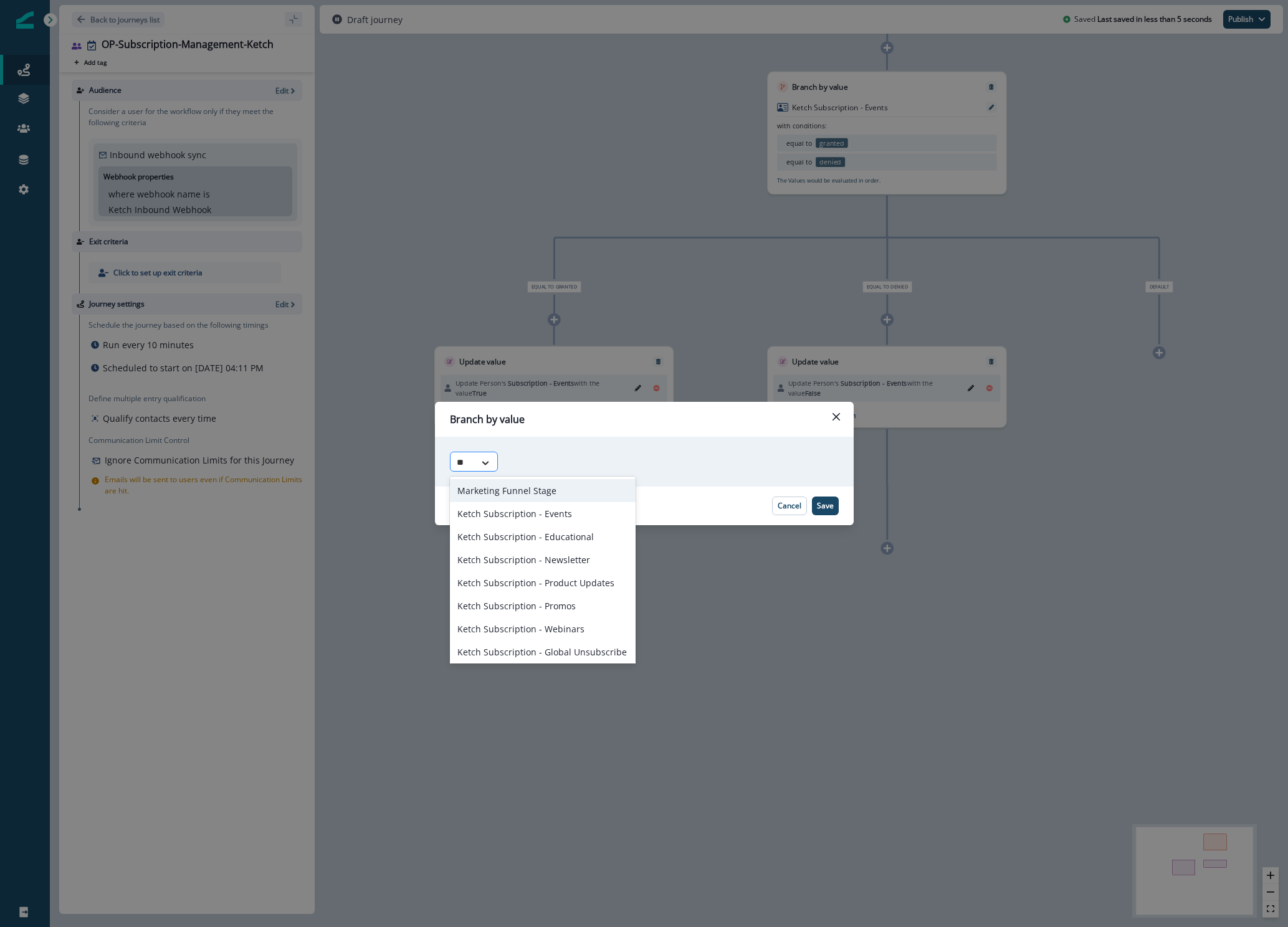
type input "***"
click at [548, 532] on div "Ketch Subscription - Educational" at bounding box center [542, 537] width 185 height 23
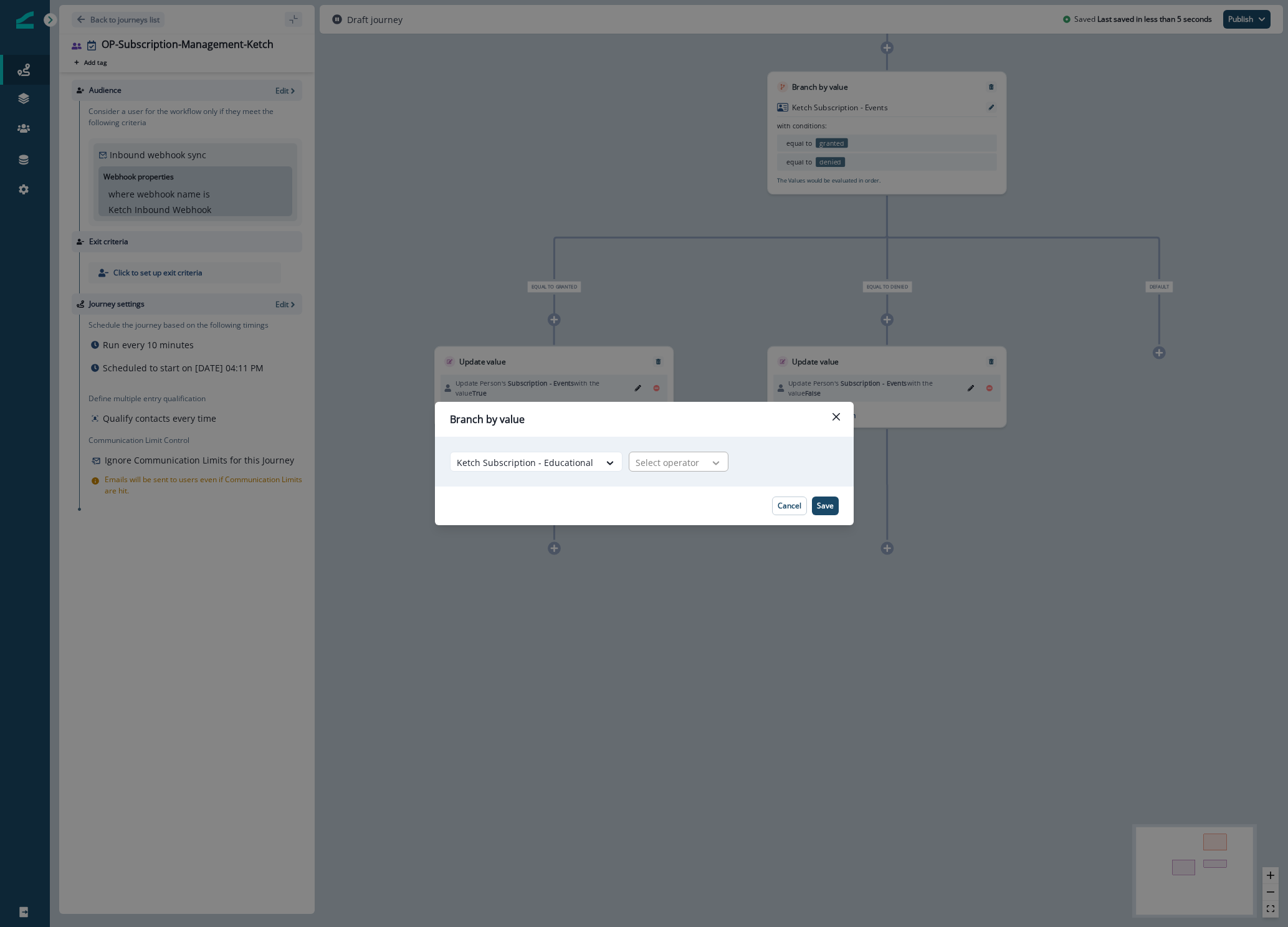
click at [706, 465] on div at bounding box center [716, 463] width 21 height 12
click at [670, 607] on div "equal to" at bounding box center [672, 605] width 98 height 23
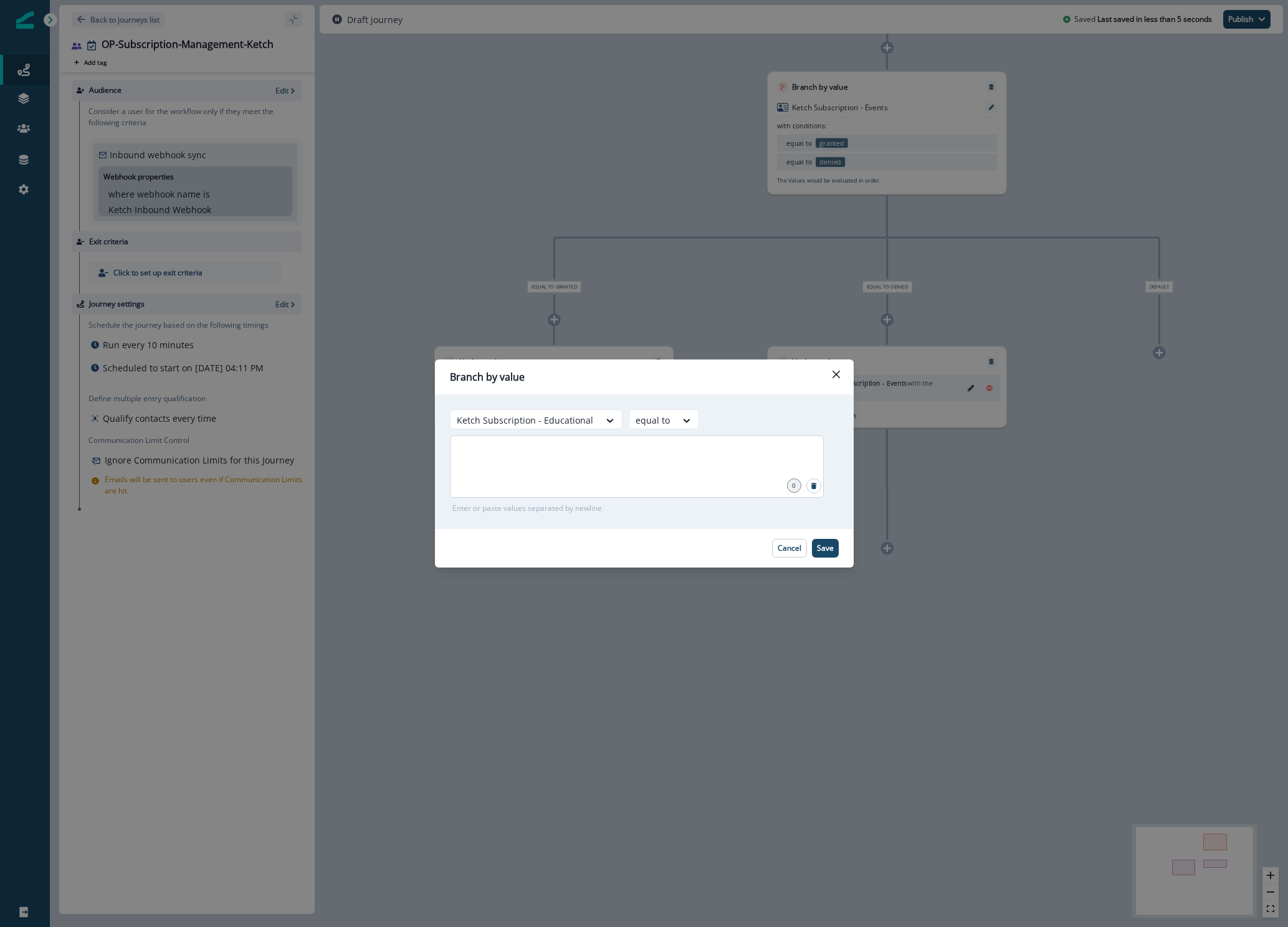
click at [668, 467] on div at bounding box center [637, 467] width 374 height 62
type input "*******"
type input "******"
click at [822, 547] on p "Save" at bounding box center [824, 548] width 17 height 9
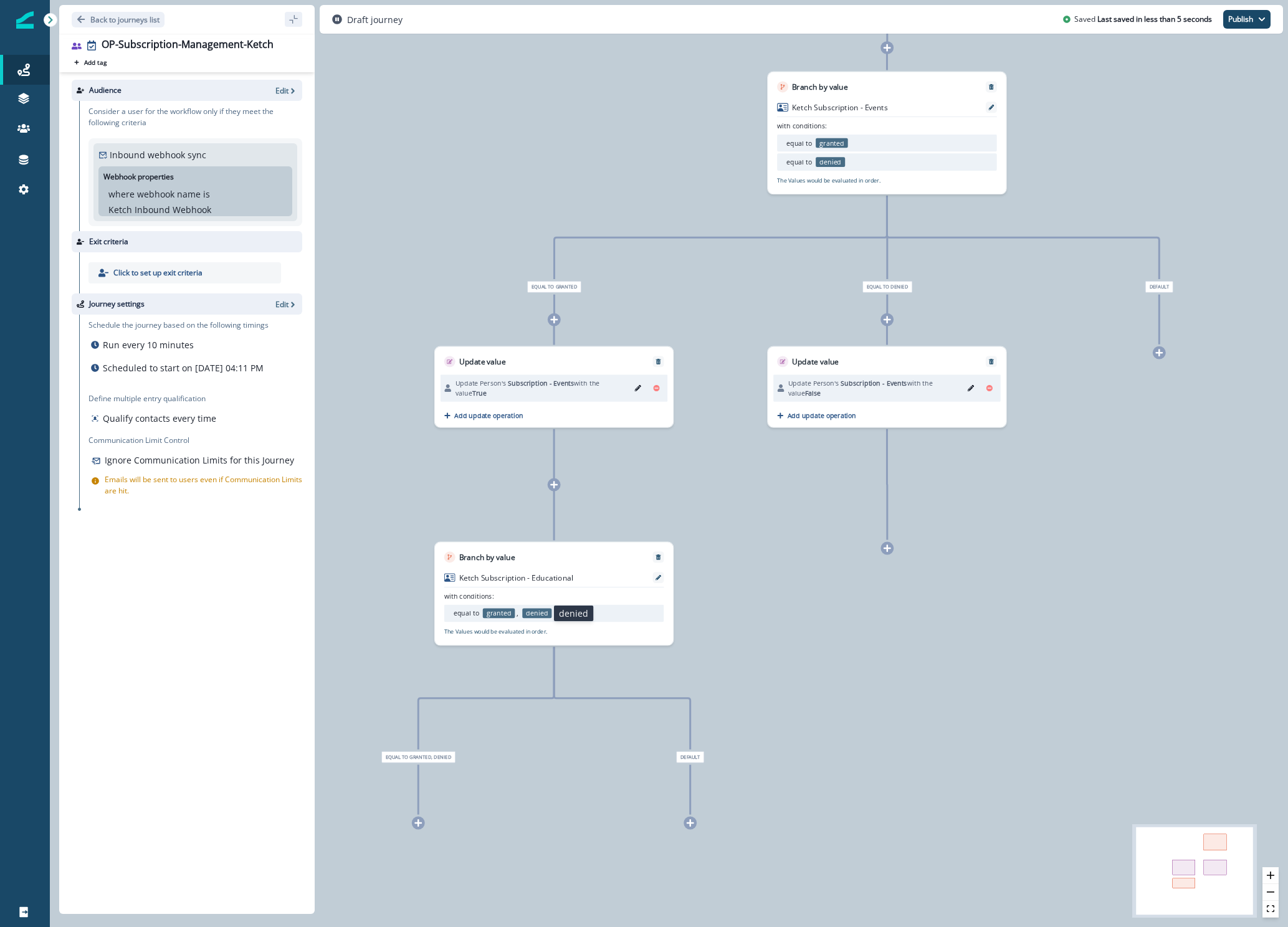
click at [547, 614] on p "denied" at bounding box center [537, 613] width 30 height 10
click at [565, 611] on ul "equal to granted , denied" at bounding box center [523, 613] width 139 height 10
click at [522, 616] on p "denied" at bounding box center [537, 613] width 30 height 10
click at [501, 612] on p "granted" at bounding box center [498, 613] width 32 height 10
click at [496, 634] on p "The Values would be evaluated in order." at bounding box center [496, 632] width 103 height 8
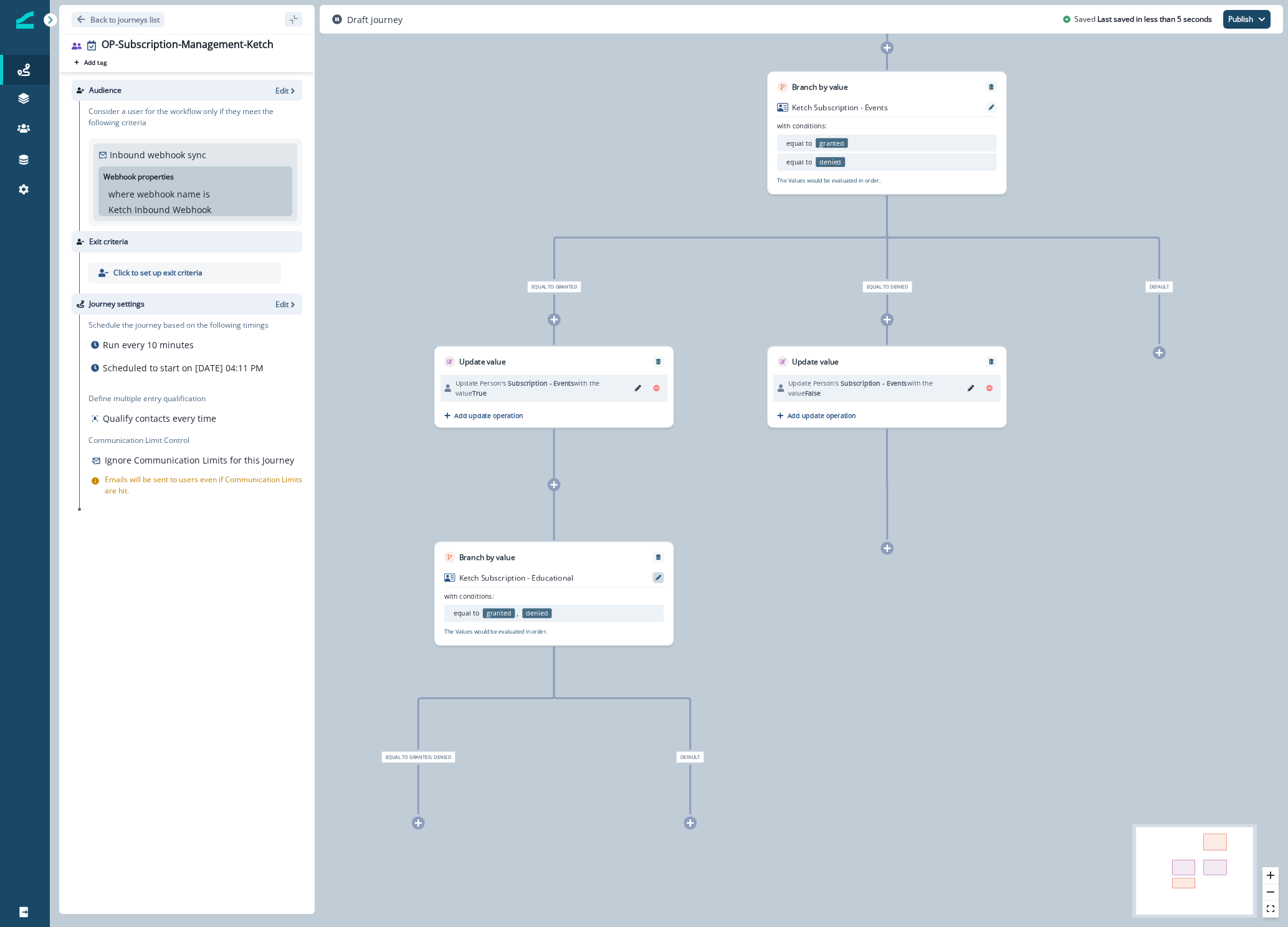
click at [655, 580] on div at bounding box center [659, 578] width 11 height 11
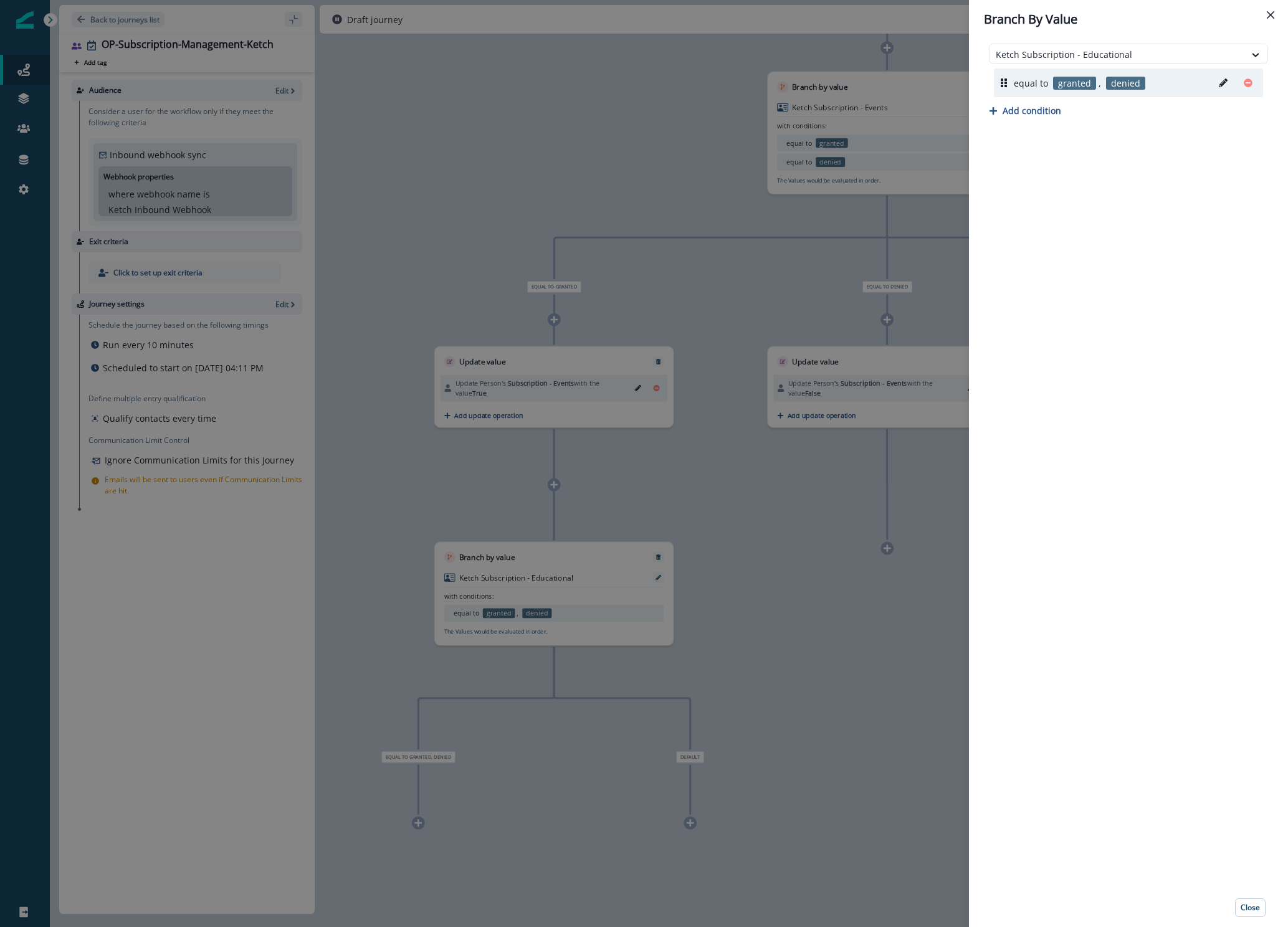
click at [1214, 84] on button "Edit" at bounding box center [1222, 83] width 20 height 19
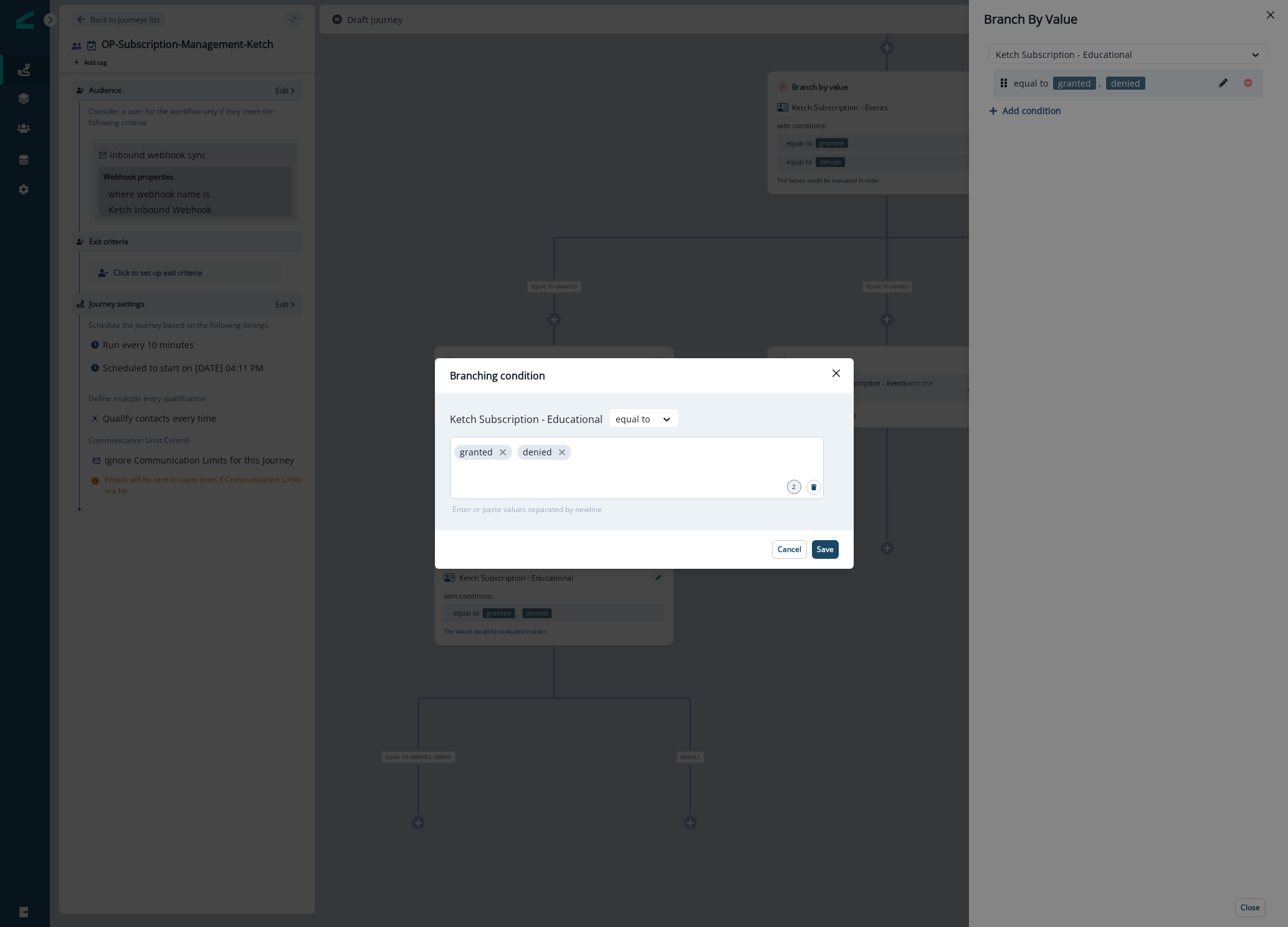
drag, startPoint x: 665, startPoint y: 452, endPoint x: 643, endPoint y: 457, distance: 22.6
click at [664, 452] on div "granted denied" at bounding box center [637, 468] width 374 height 62
click at [560, 451] on icon "close" at bounding box center [562, 452] width 7 height 7
click at [825, 547] on p "Save" at bounding box center [824, 549] width 17 height 9
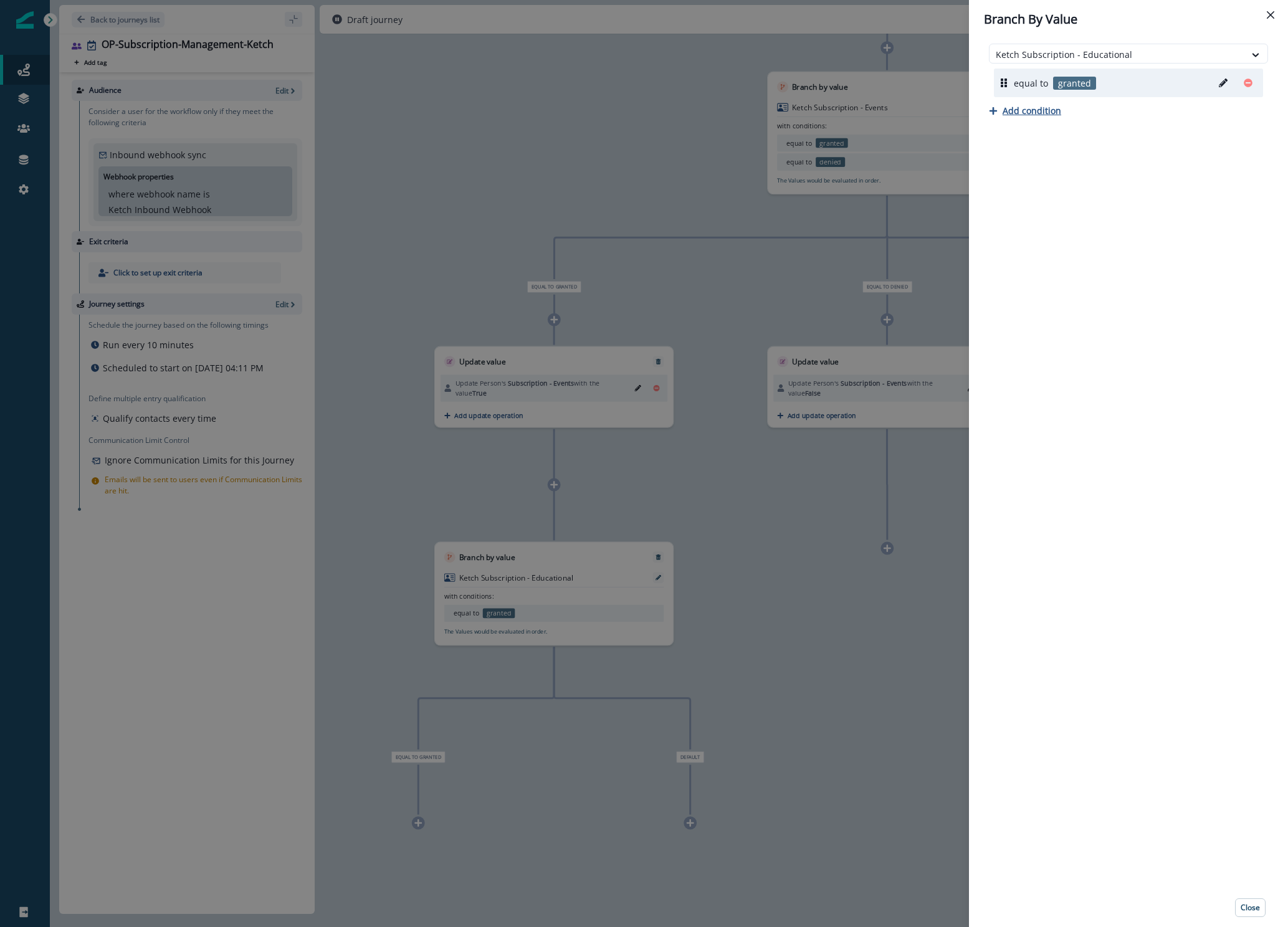
click at [1025, 112] on p "Add condition" at bounding box center [1031, 111] width 58 height 11
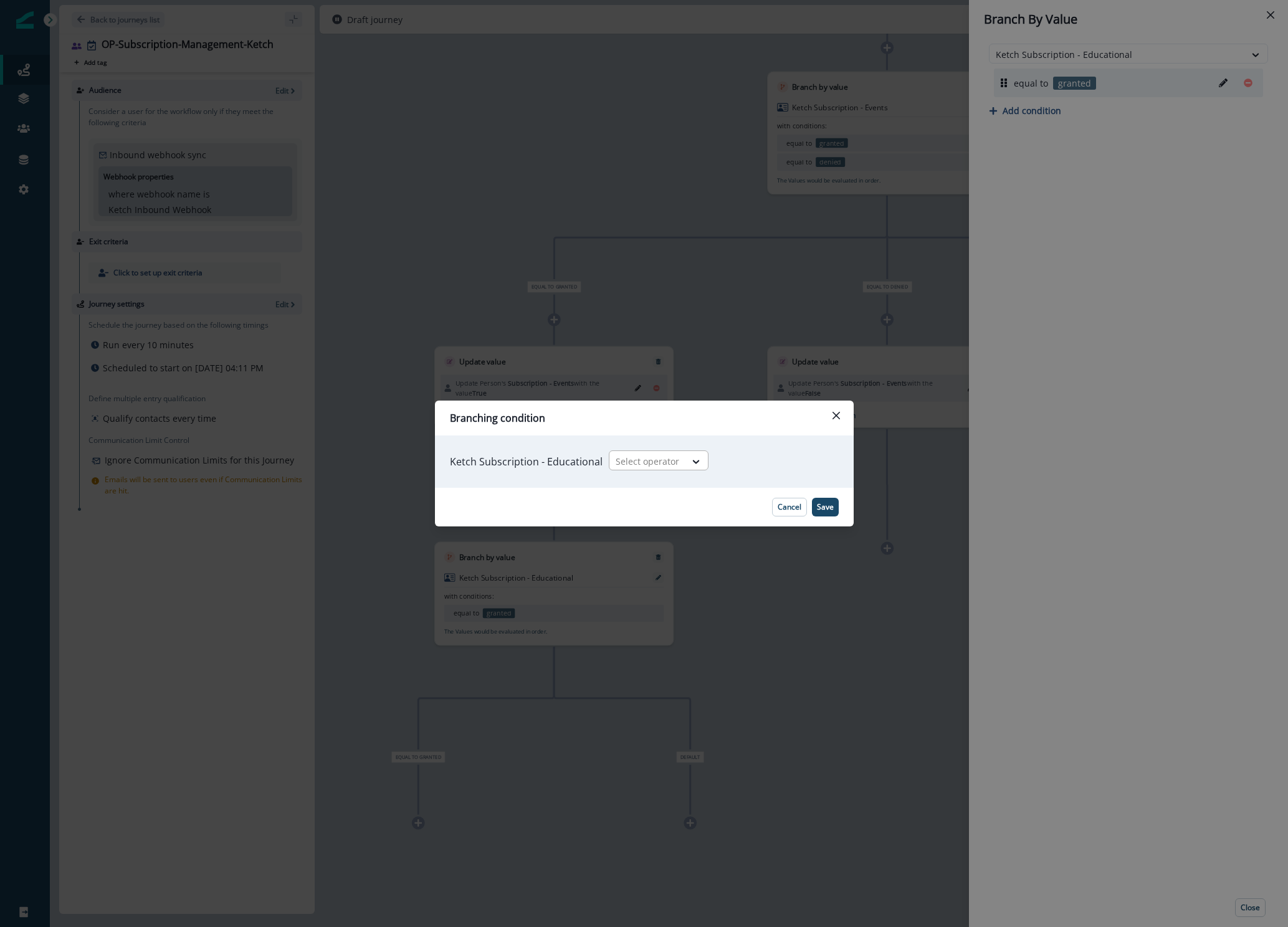
click at [625, 466] on div at bounding box center [646, 461] width 63 height 16
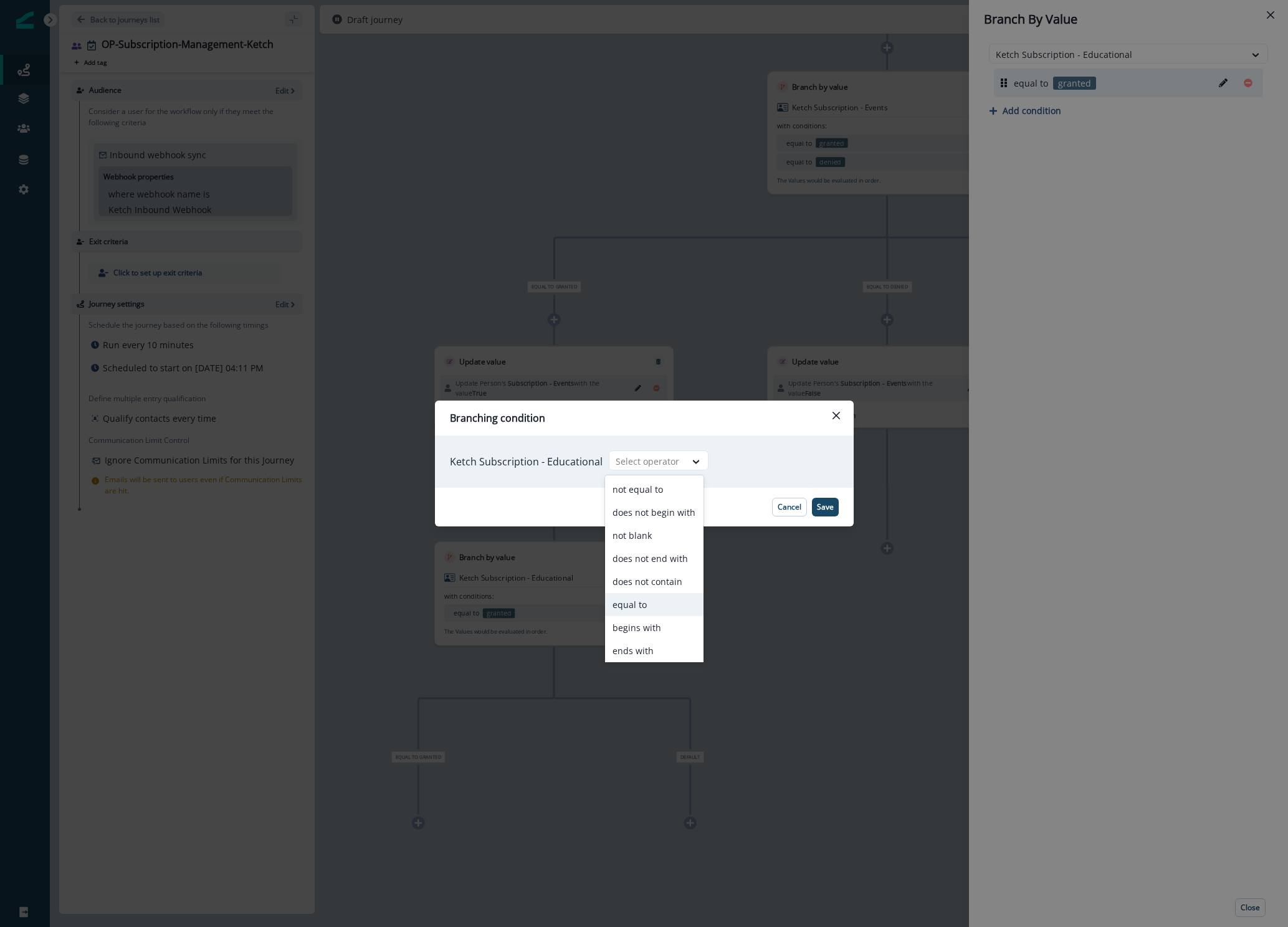
click at [623, 600] on div "equal to" at bounding box center [654, 605] width 98 height 23
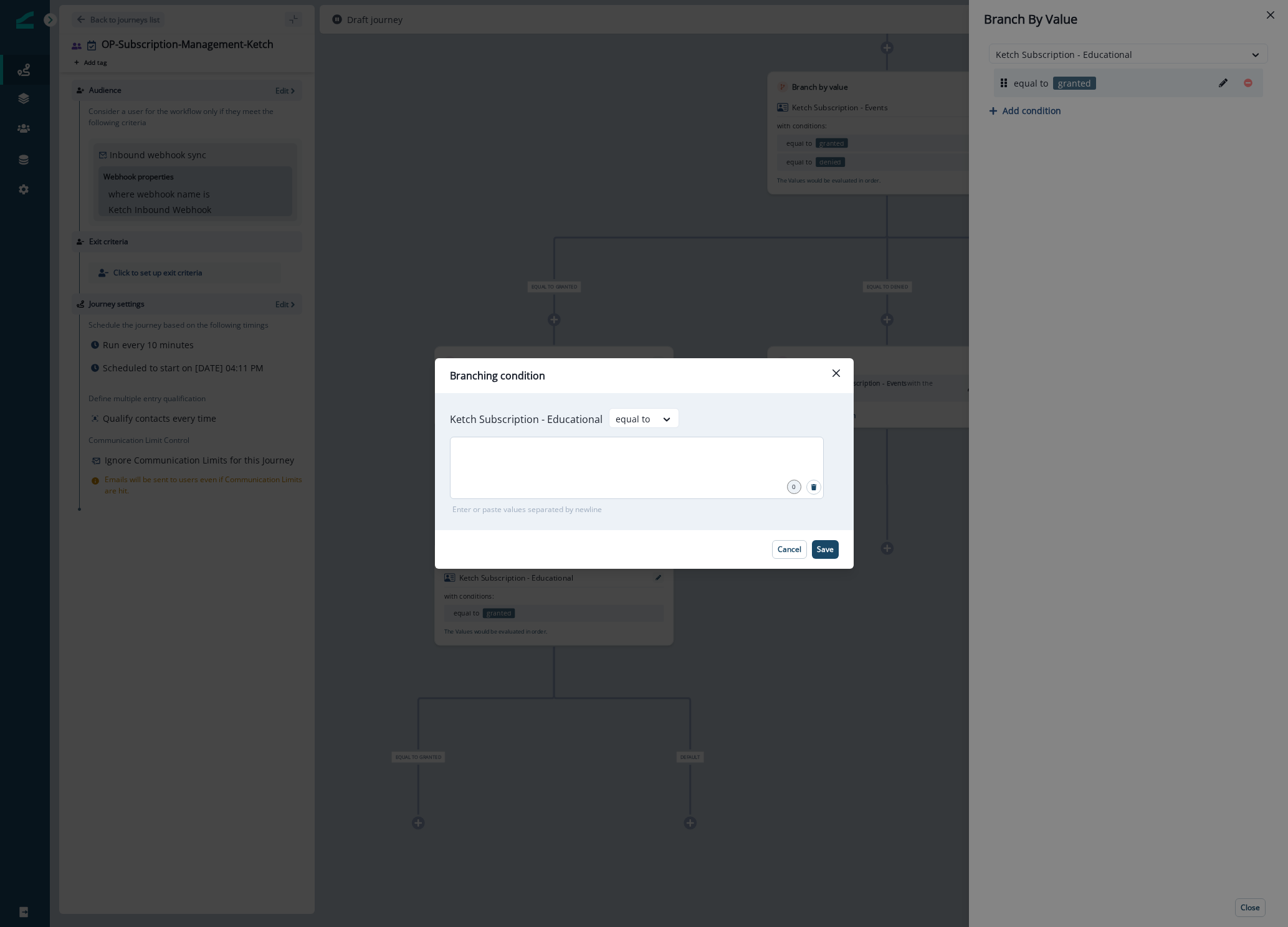
click at [590, 475] on div at bounding box center [637, 468] width 374 height 62
type input "******"
click at [822, 550] on p "Save" at bounding box center [824, 549] width 17 height 9
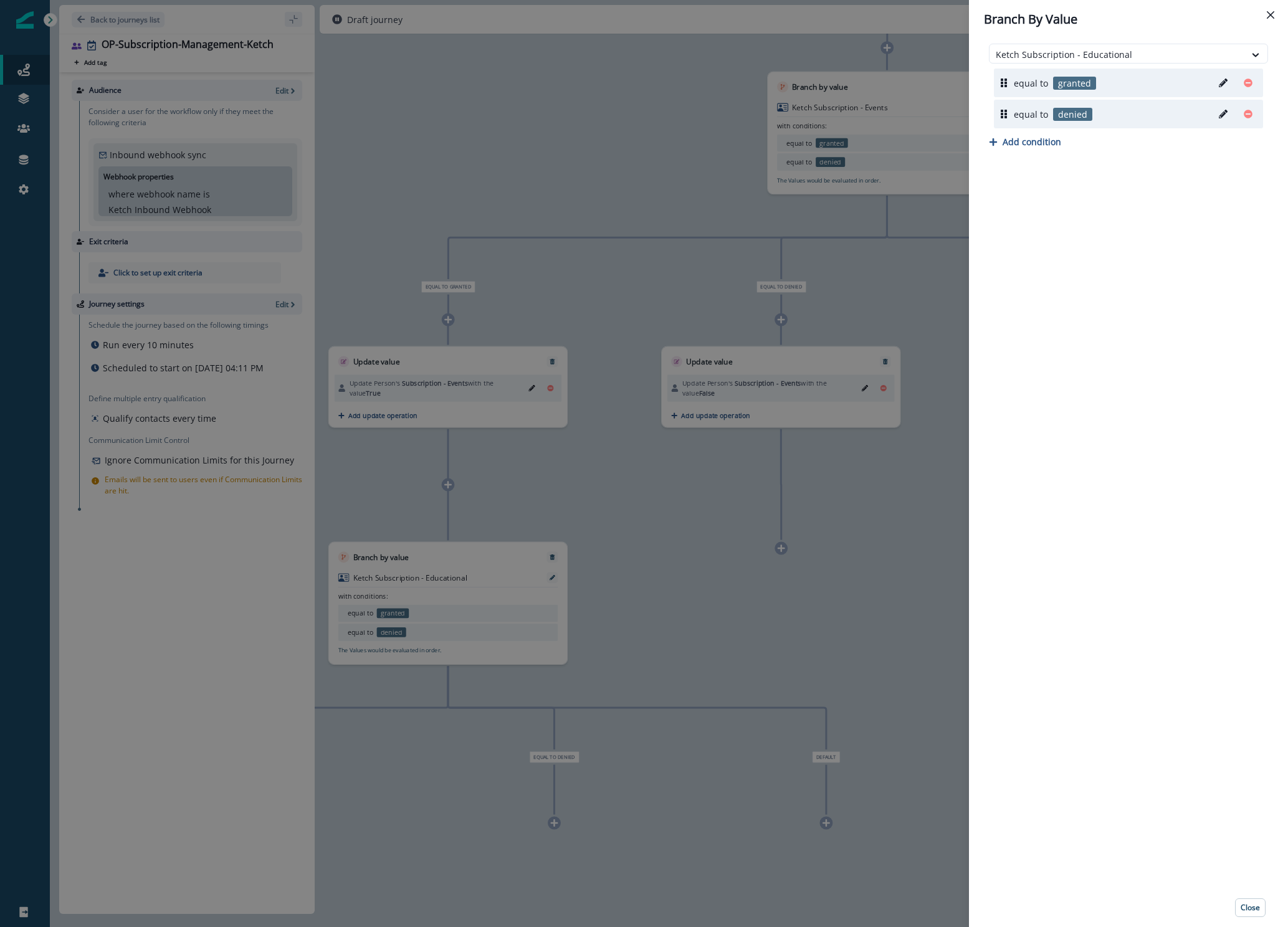
click at [665, 611] on div "Branch By Value Ketch Subscription - Educational equal to granted equal to deni…" at bounding box center [644, 464] width 1288 height 927
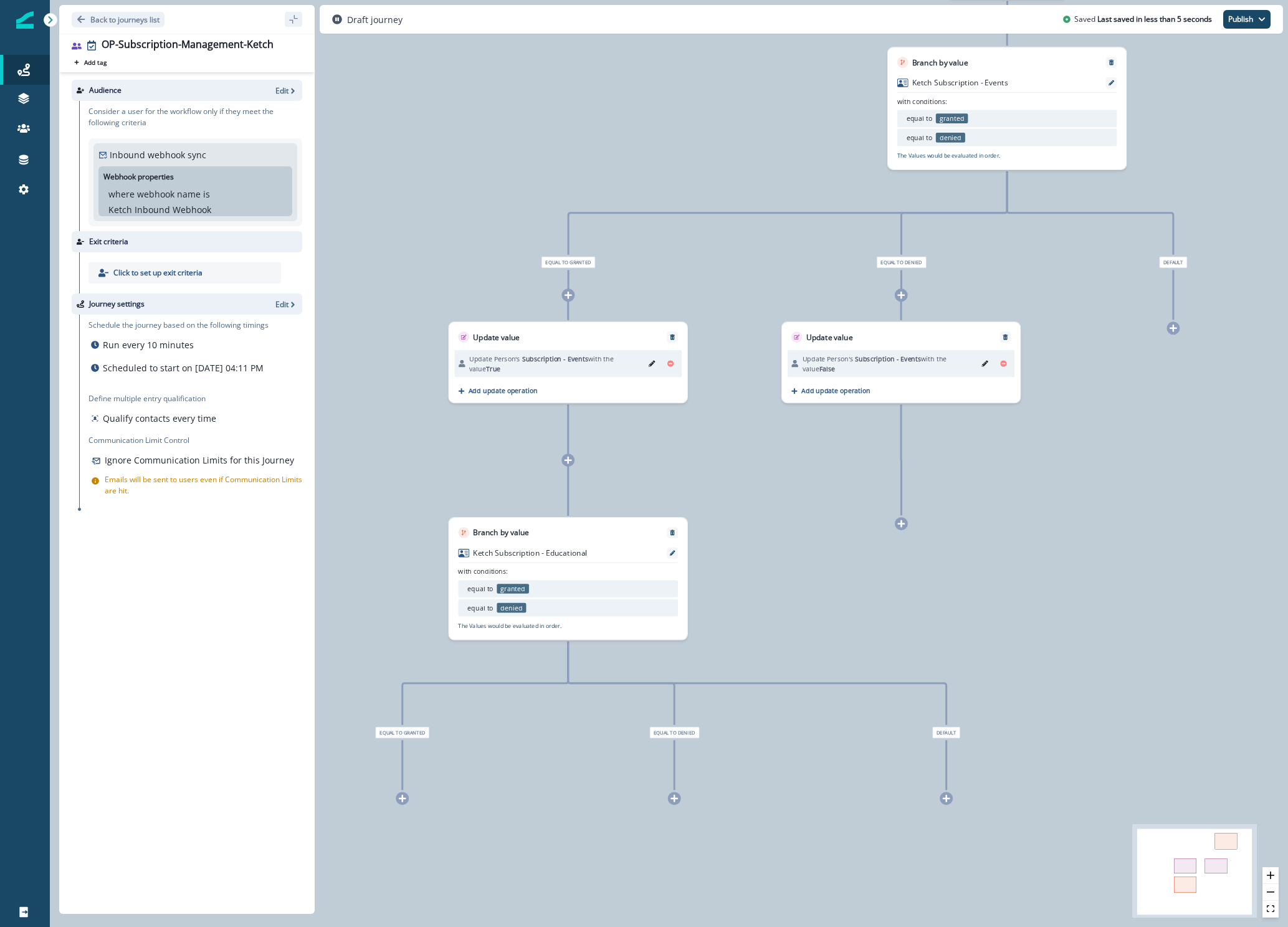
click at [902, 527] on icon at bounding box center [901, 523] width 8 height 8
click at [906, 522] on div at bounding box center [901, 524] width 13 height 13
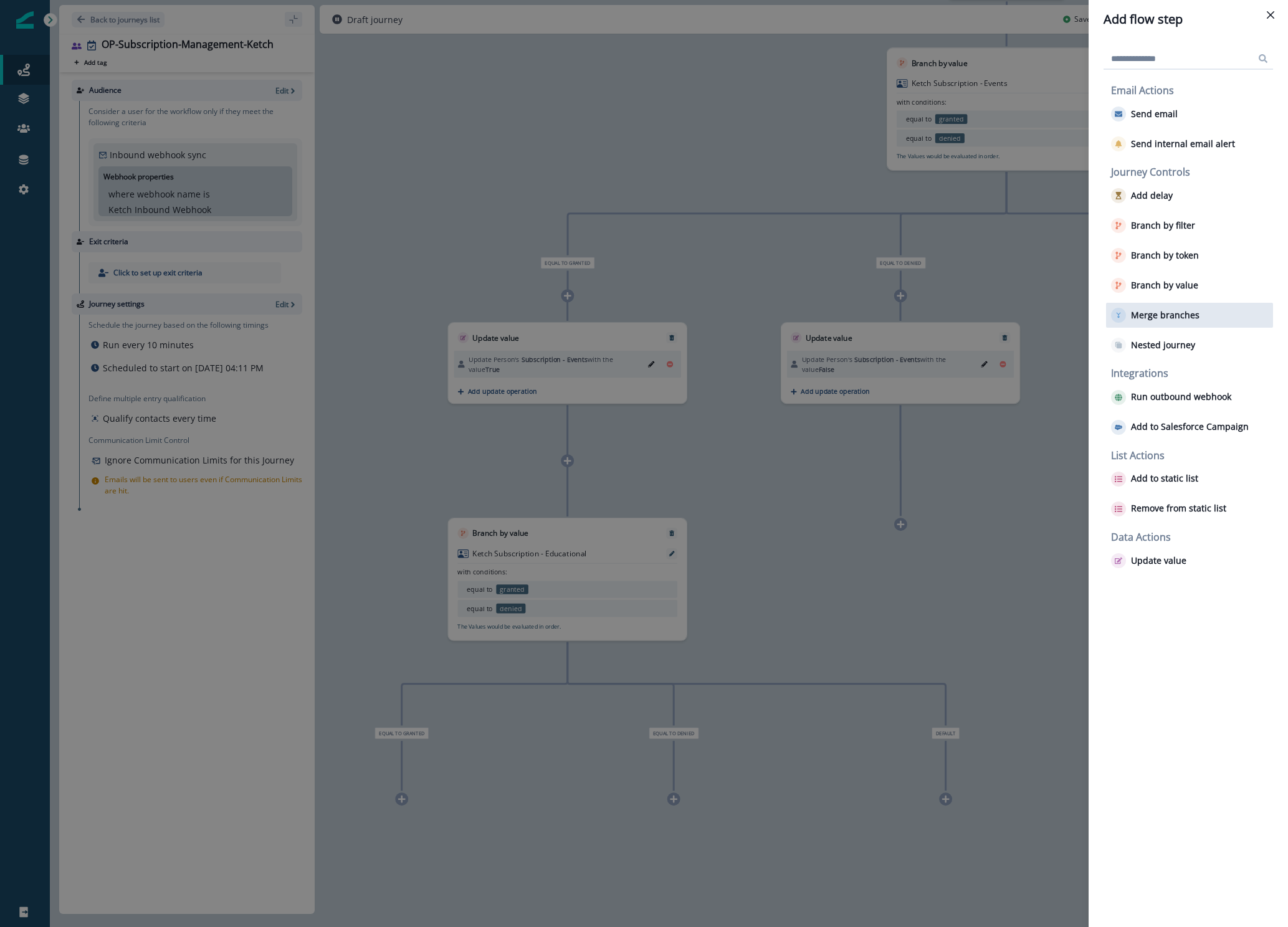
click at [1157, 320] on p "Merge branches" at bounding box center [1165, 315] width 69 height 11
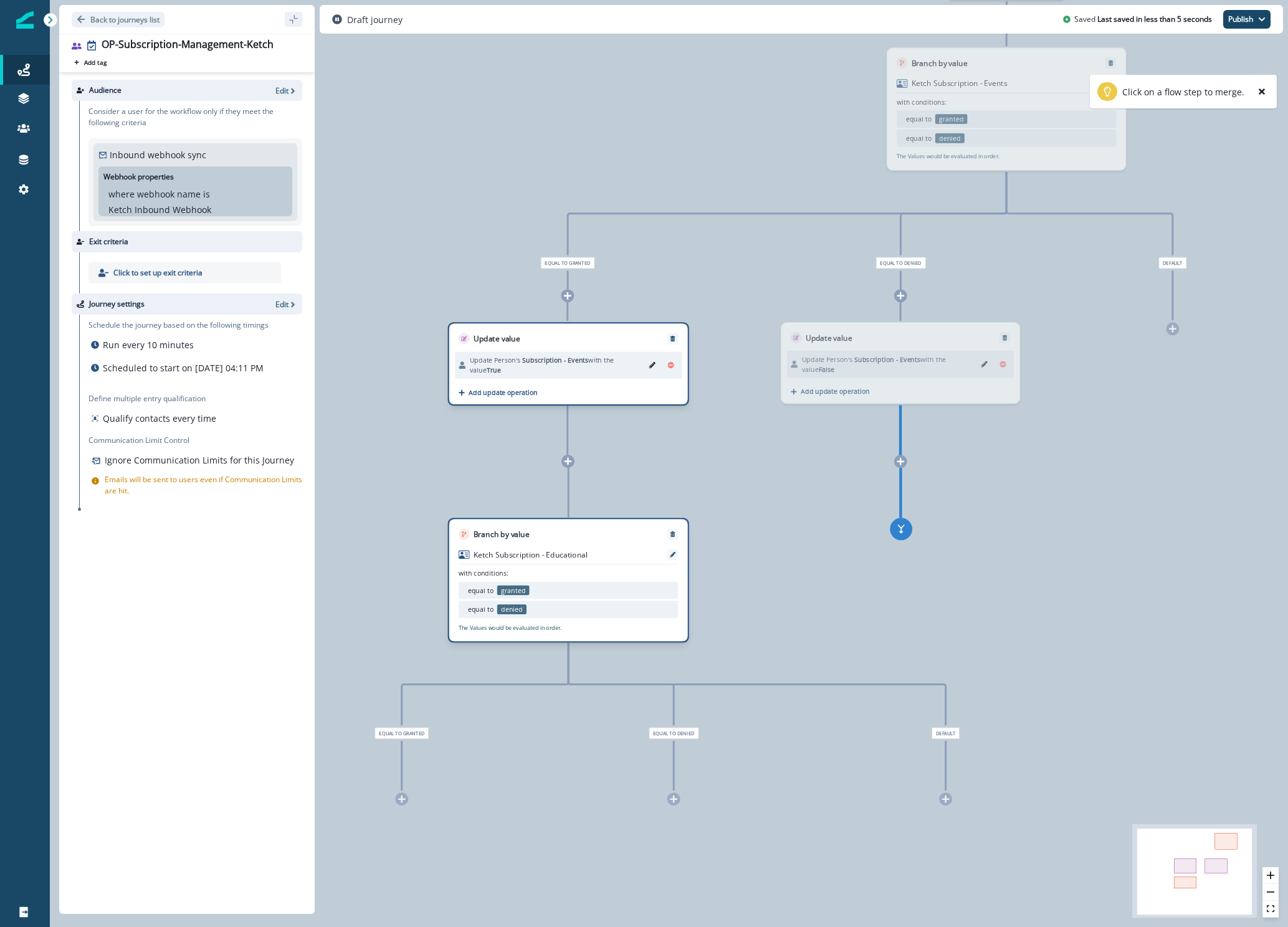
click at [626, 555] on div "Branch by value Ketch Subscription - Educational with conditions: equal to gran…" at bounding box center [569, 580] width 241 height 125
click at [625, 555] on div "Branch by value Ketch Subscription - Educational with conditions: equal to gran…" at bounding box center [569, 581] width 241 height 125
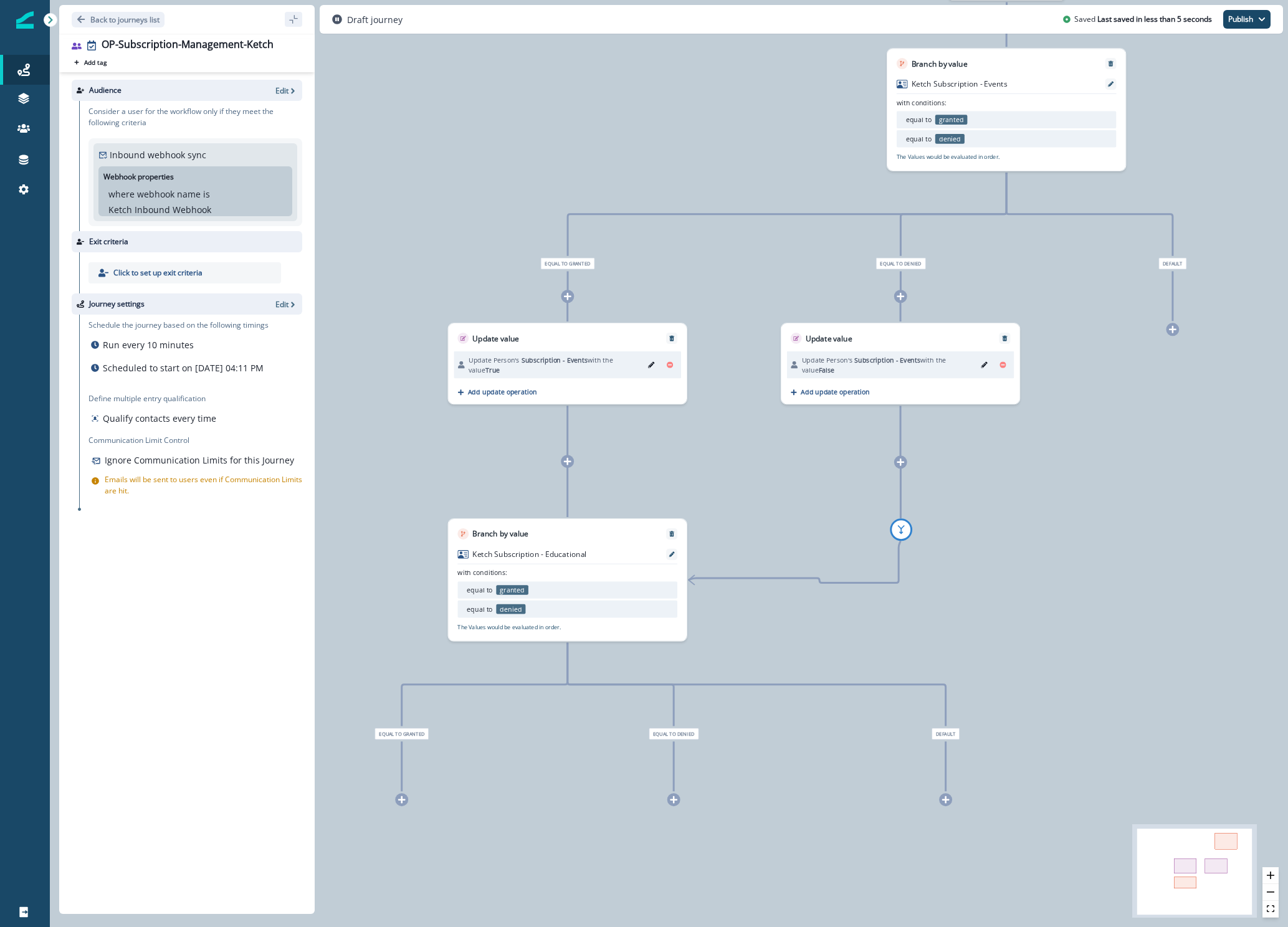
click at [1169, 332] on icon at bounding box center [1172, 329] width 8 height 8
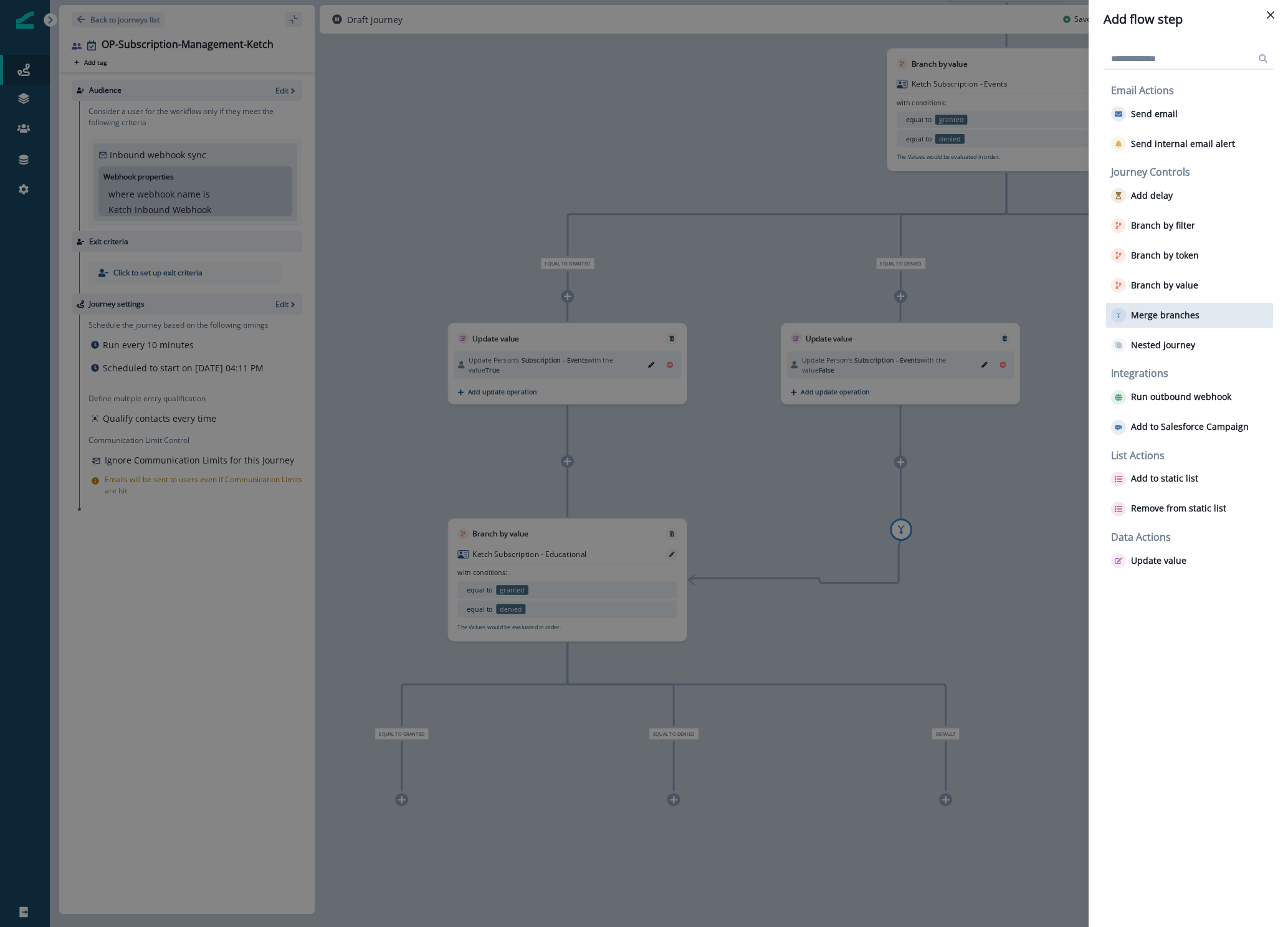
click at [1162, 314] on p "Merge branches" at bounding box center [1165, 315] width 69 height 11
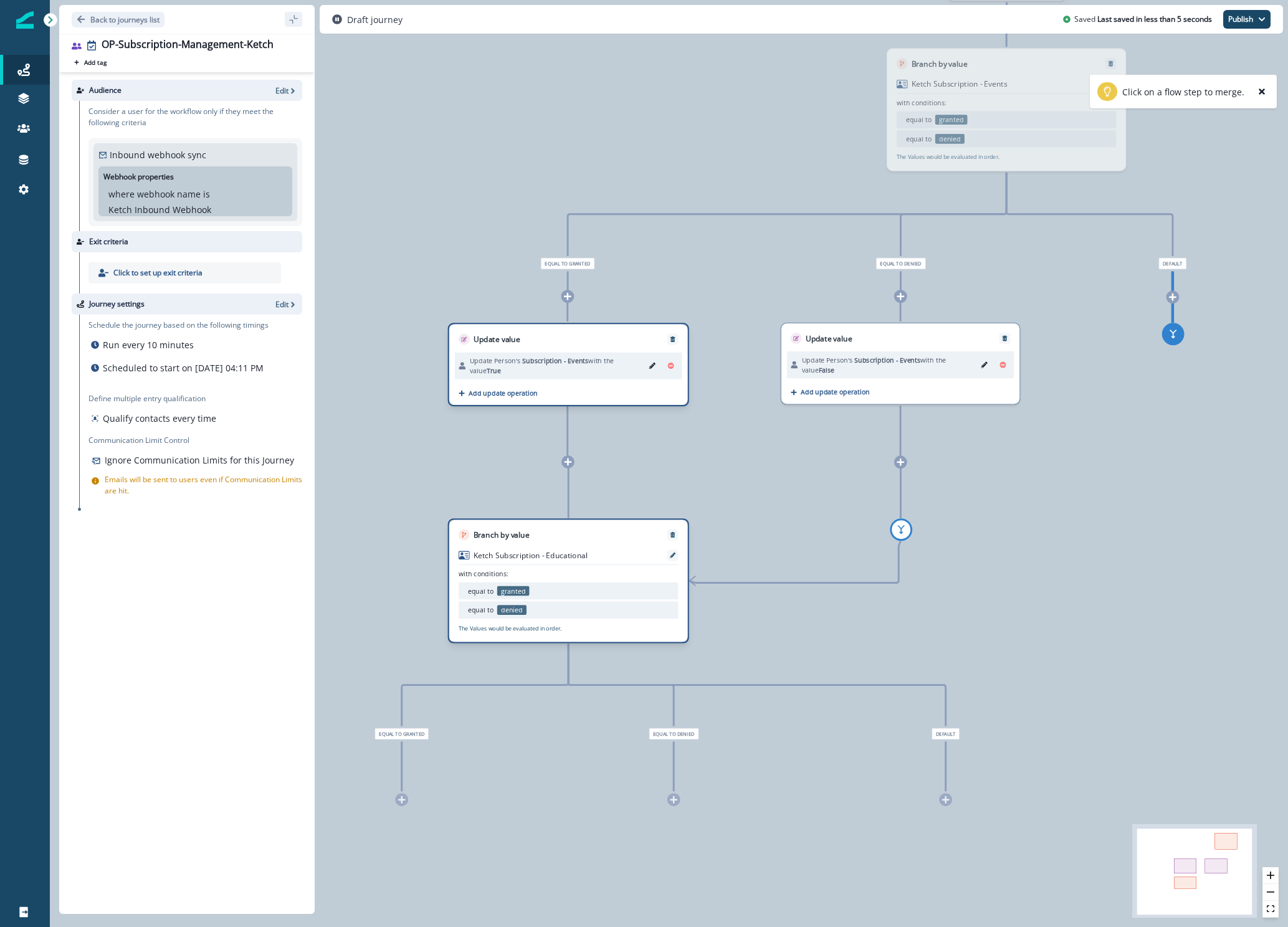
click at [610, 558] on div "Branch by value Ketch Subscription - Educational with conditions: equal to gran…" at bounding box center [569, 581] width 241 height 125
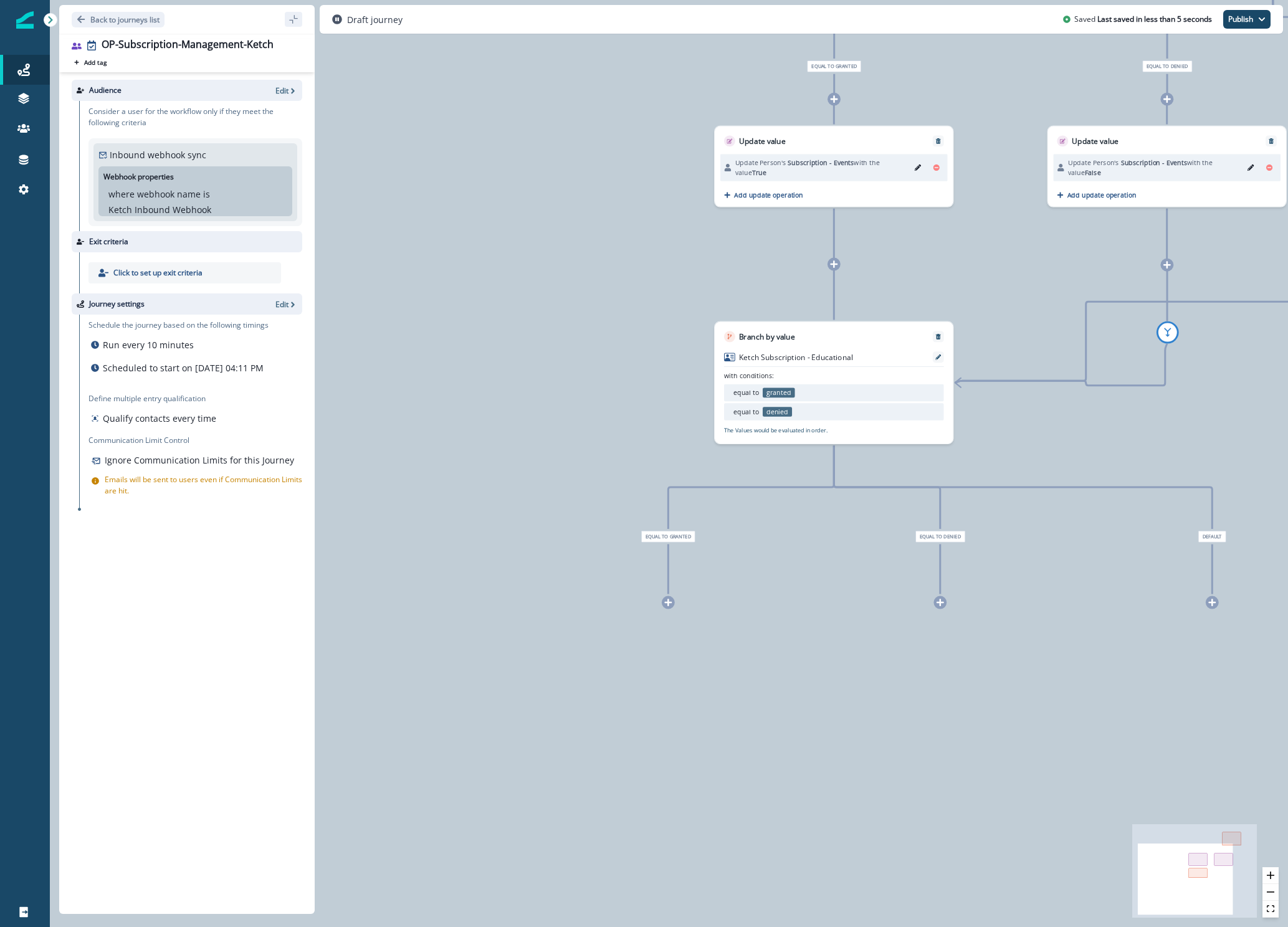
click at [671, 609] on div "0 user has entered the journey Branch by value Ketch Subscription - Events with…" at bounding box center [669, 464] width 1238 height 927
click at [658, 601] on div "0 user has entered the journey Branch by value Ketch Subscription - Events with…" at bounding box center [669, 464] width 1238 height 927
click at [669, 604] on icon at bounding box center [668, 602] width 7 height 7
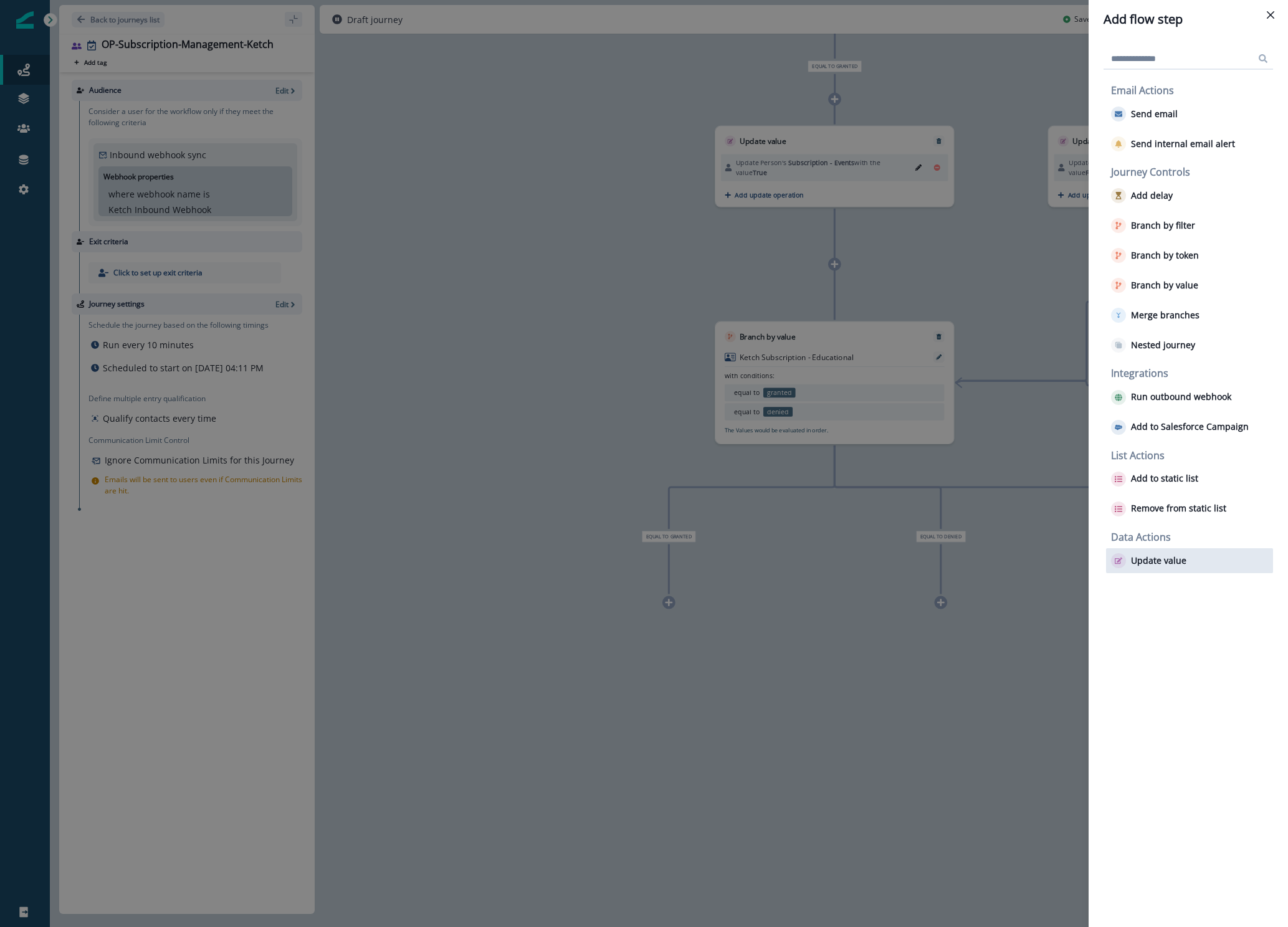
click at [1157, 568] on button "Update value" at bounding box center [1149, 560] width 75 height 15
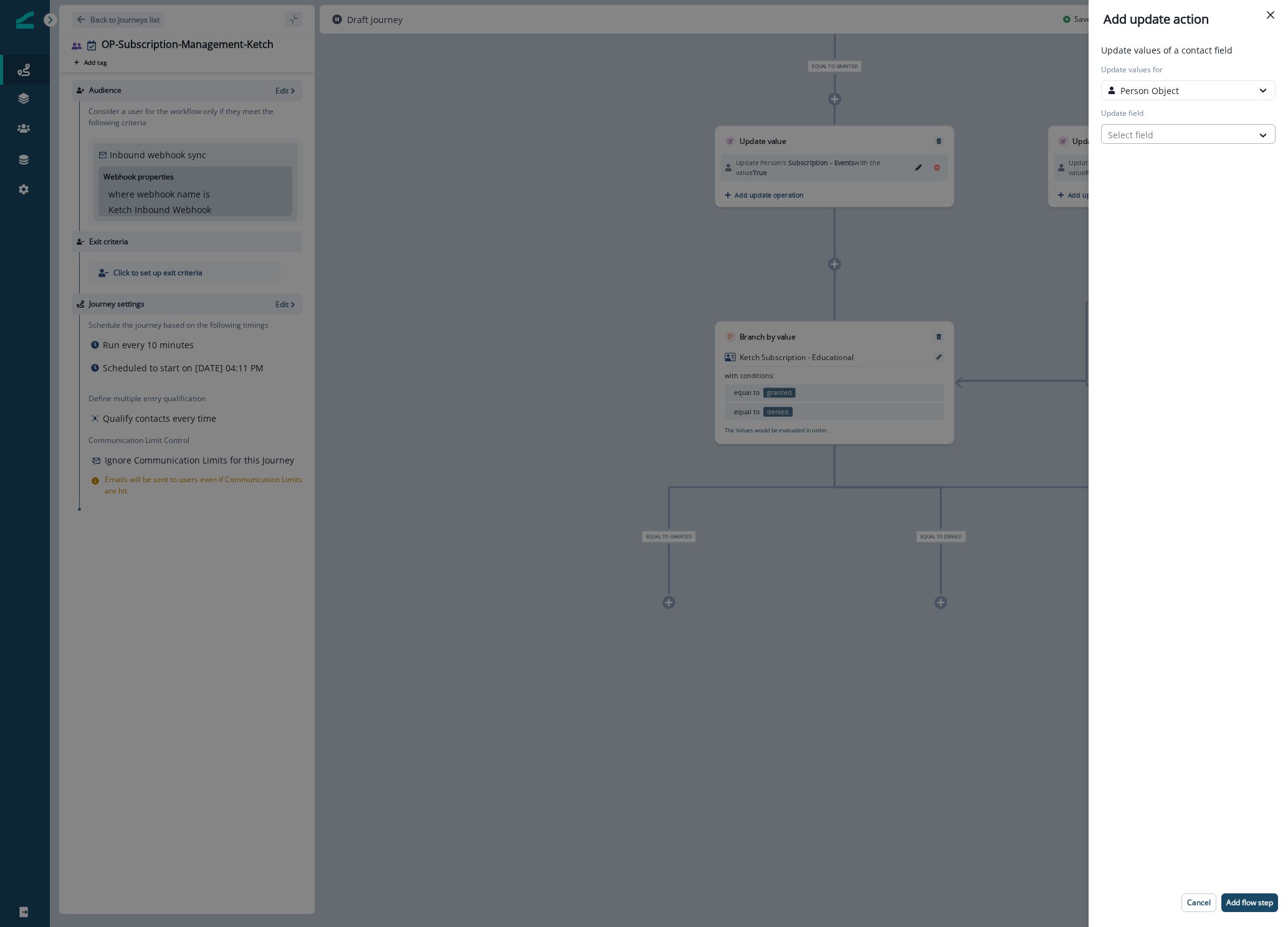
click at [1144, 130] on div at bounding box center [1176, 135] width 139 height 16
type input "****"
click at [1190, 184] on button "Subscription - Educational" at bounding box center [1188, 179] width 175 height 19
click at [1188, 182] on div "Select action" at bounding box center [1176, 178] width 139 height 13
click at [1181, 226] on button "Custom value" at bounding box center [1188, 222] width 175 height 19
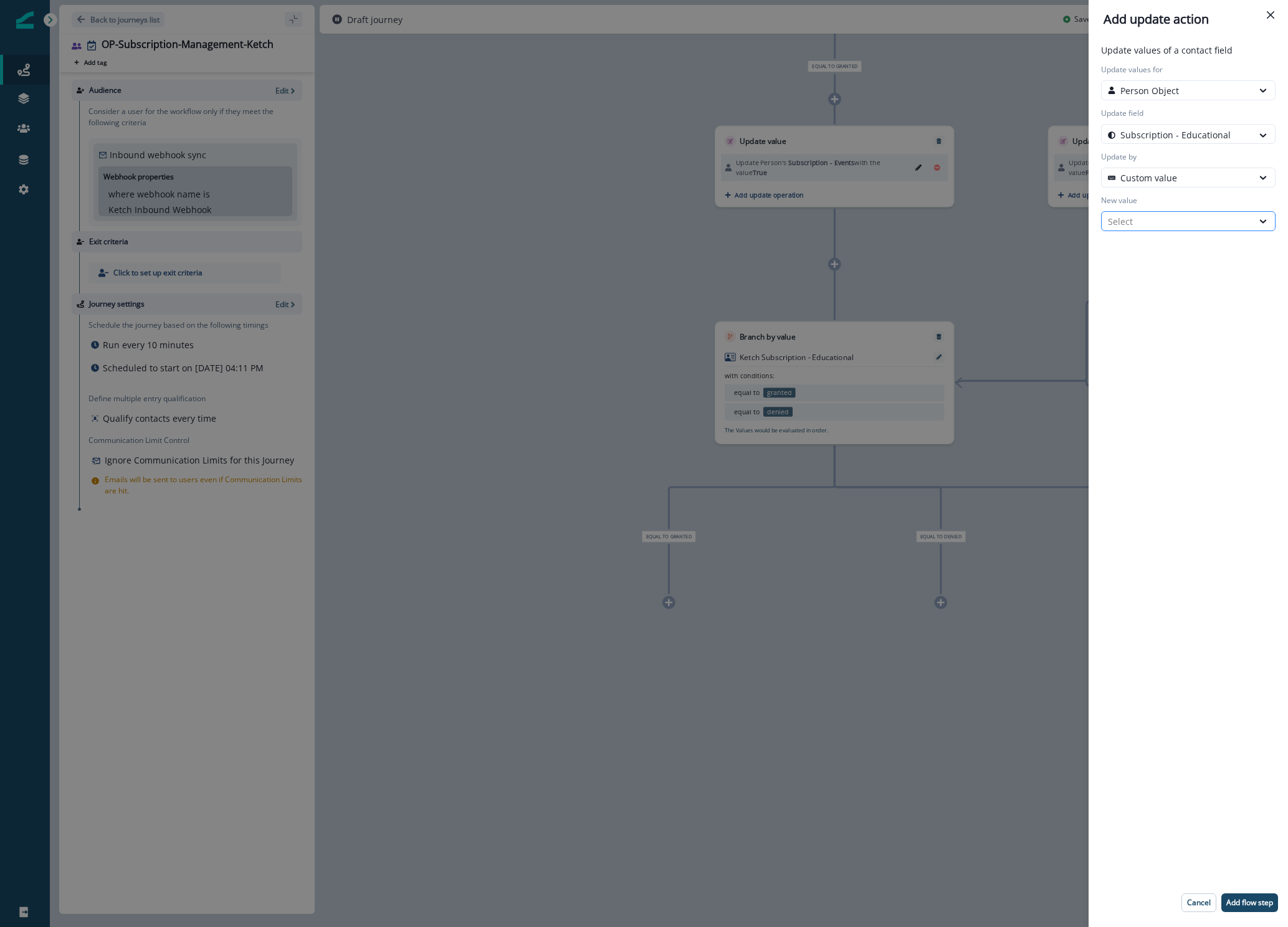
click at [1180, 224] on div "Select" at bounding box center [1176, 221] width 139 height 13
drag, startPoint x: 1177, startPoint y: 273, endPoint x: 1177, endPoint y: 253, distance: 20.0
click at [1177, 253] on div "True False" at bounding box center [1188, 262] width 175 height 51
click at [1177, 253] on div "True" at bounding box center [1188, 250] width 175 height 23
click at [1255, 902] on p "Add flow step" at bounding box center [1249, 902] width 47 height 9
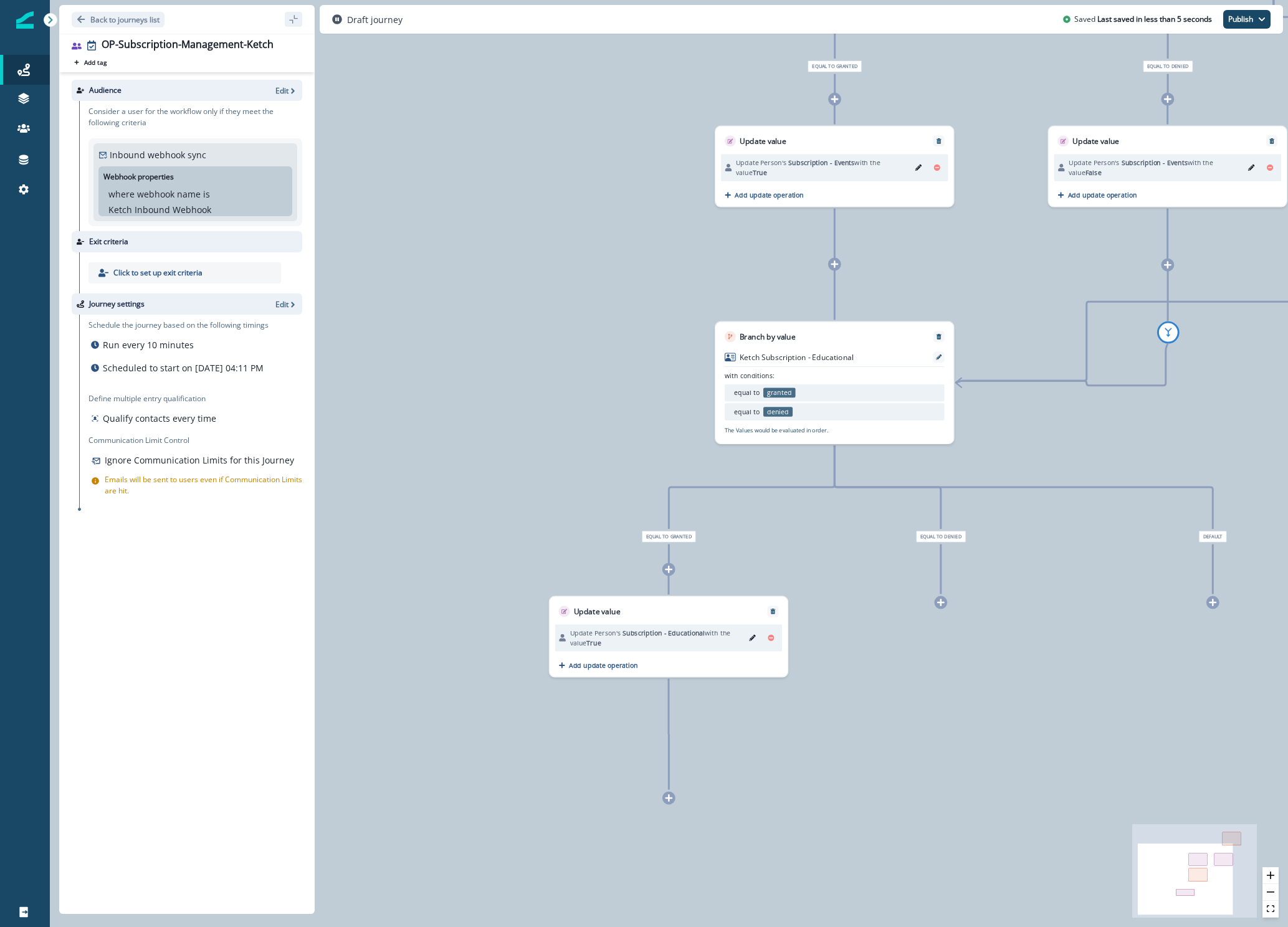
click at [941, 600] on icon at bounding box center [940, 602] width 8 height 8
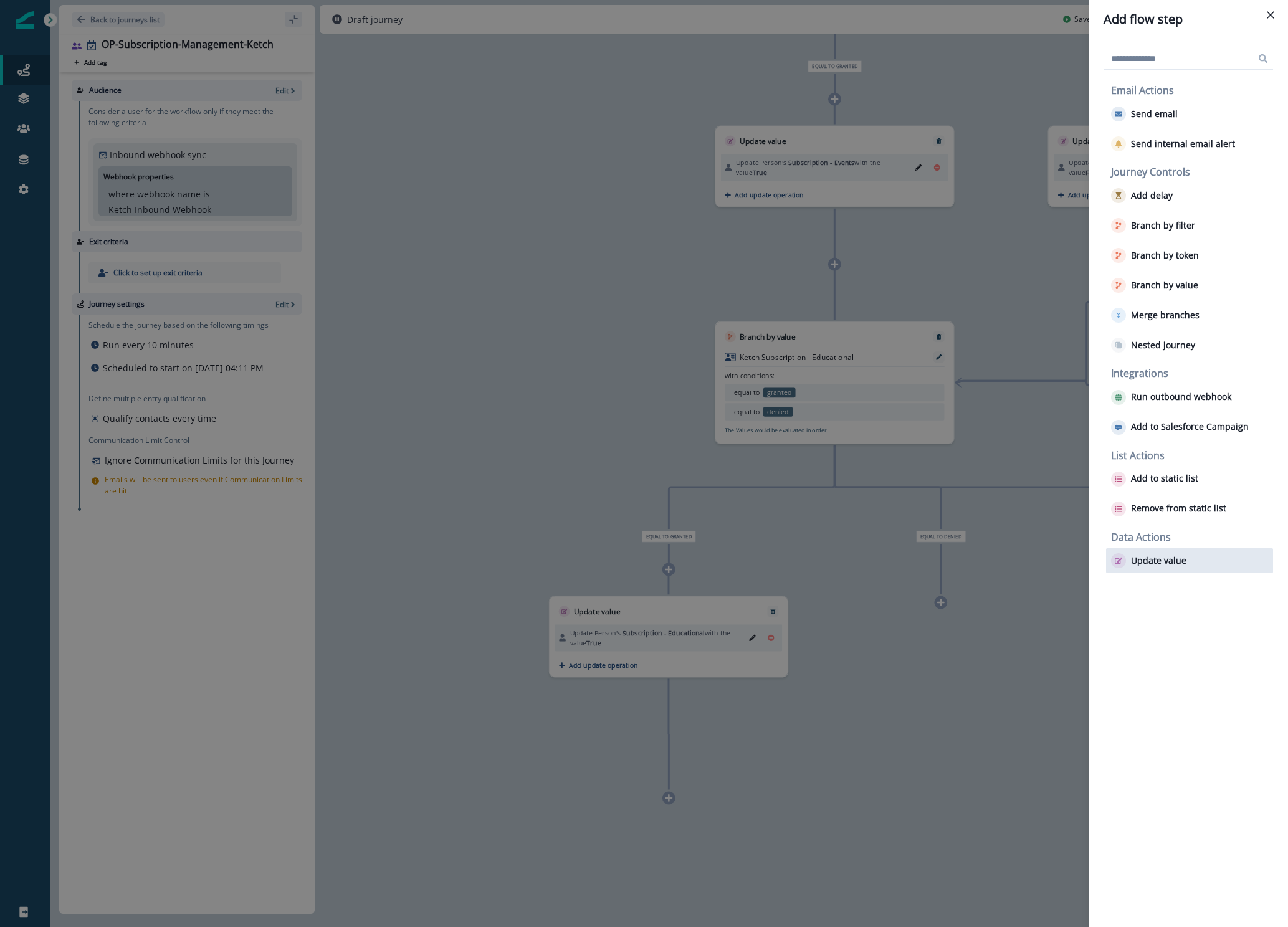
click at [1155, 568] on button "Update value" at bounding box center [1149, 560] width 75 height 15
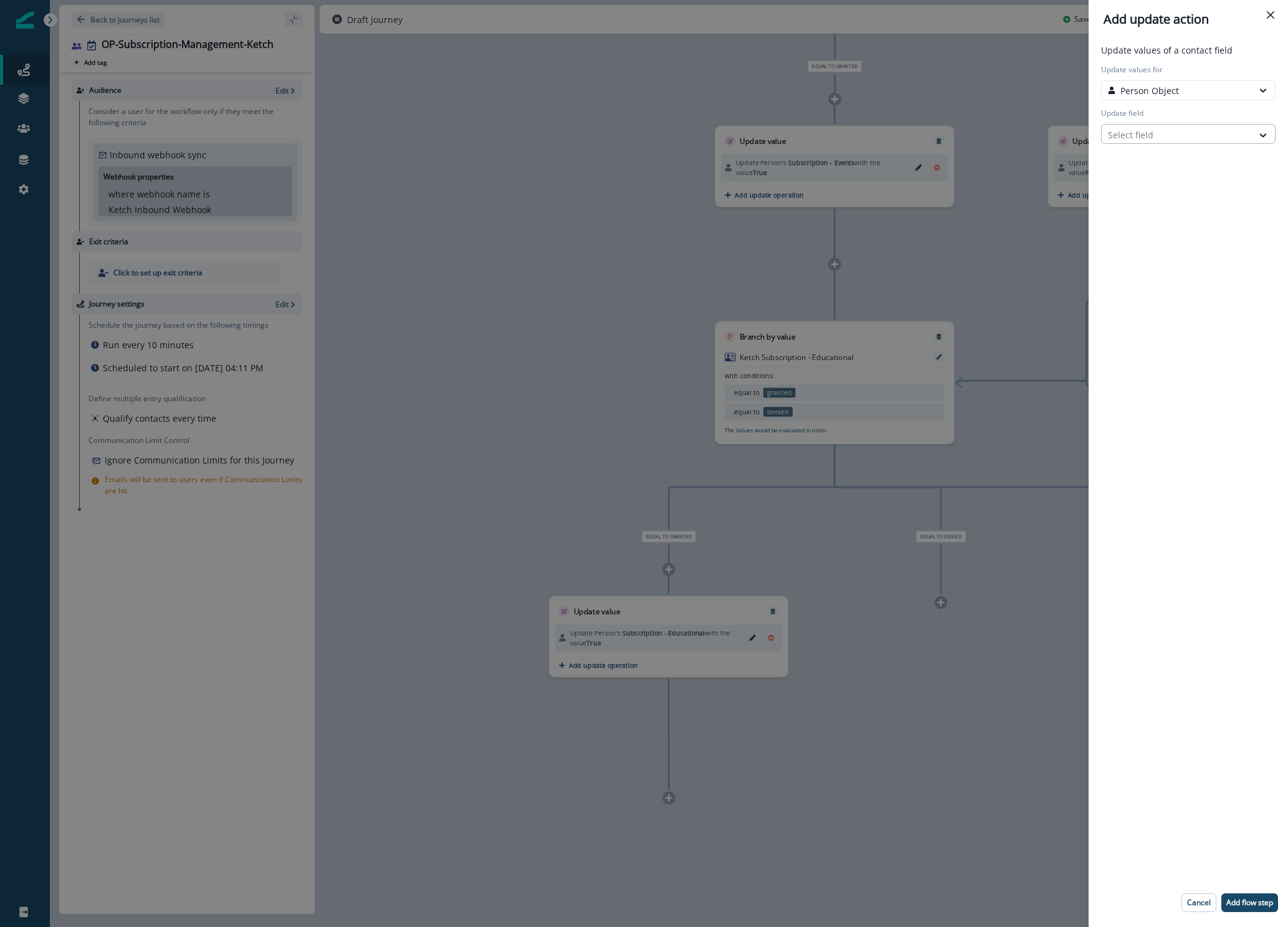
click at [1164, 135] on div at bounding box center [1176, 135] width 139 height 16
type input "****"
click at [1158, 178] on button "Subscription - Educational" at bounding box center [1188, 179] width 175 height 19
click at [1164, 177] on div "Select action" at bounding box center [1176, 178] width 139 height 13
click at [1163, 222] on button "Custom value" at bounding box center [1188, 222] width 175 height 19
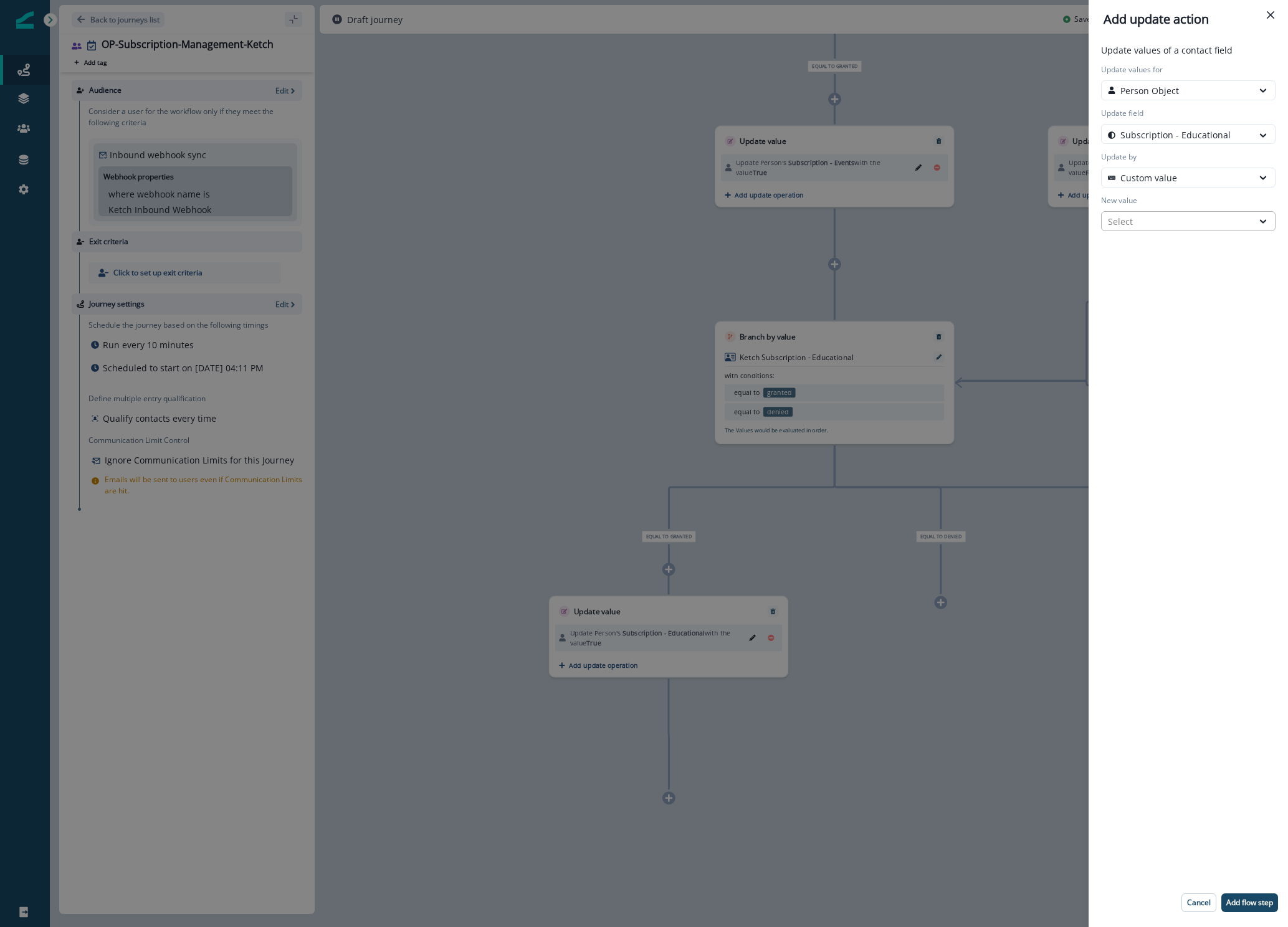
click at [1164, 221] on div "Select" at bounding box center [1176, 221] width 139 height 13
click at [1160, 267] on div "False" at bounding box center [1188, 273] width 175 height 23
click at [1234, 895] on button "Add flow step" at bounding box center [1249, 902] width 57 height 19
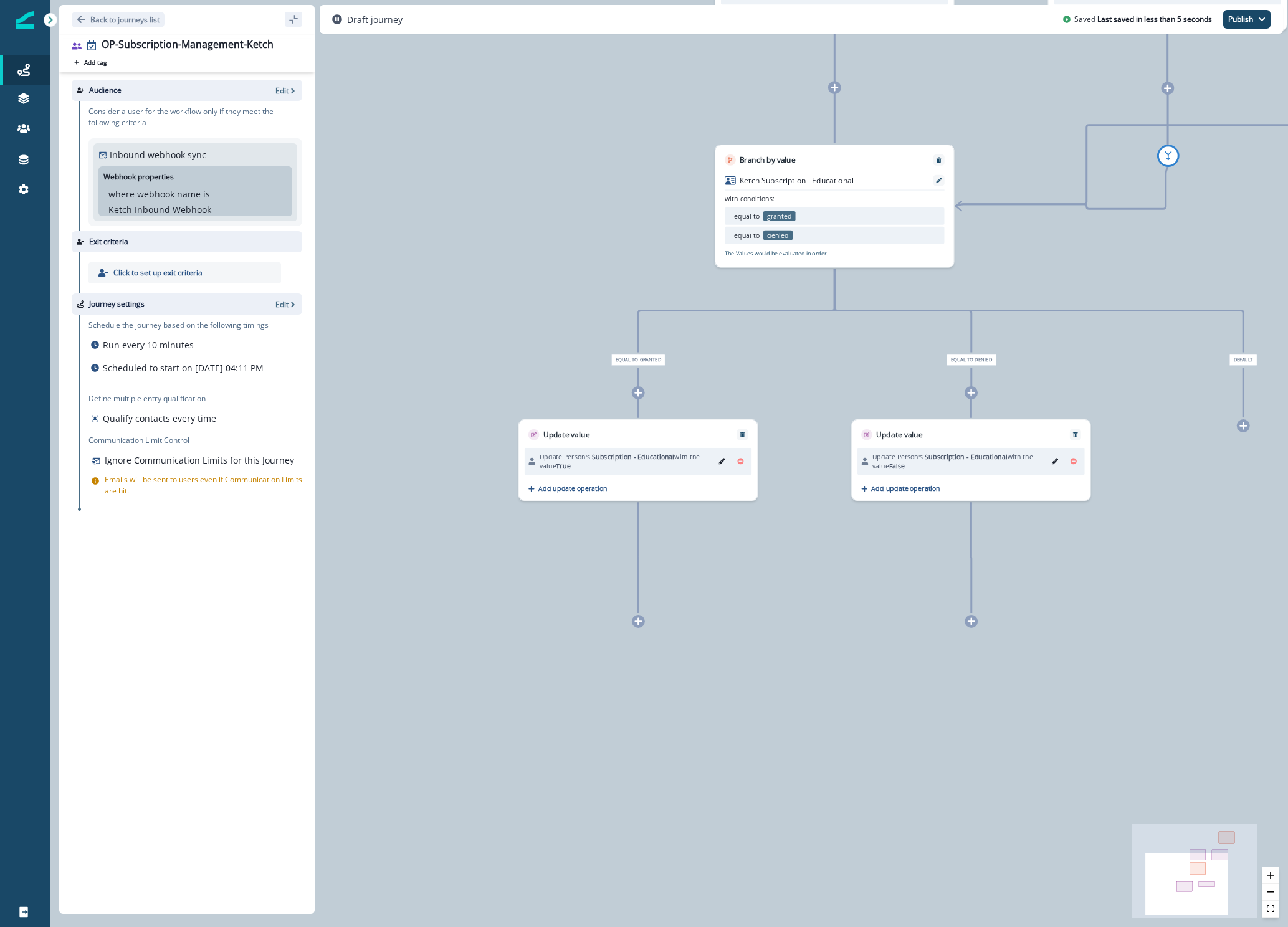
click at [638, 623] on icon at bounding box center [638, 621] width 7 height 7
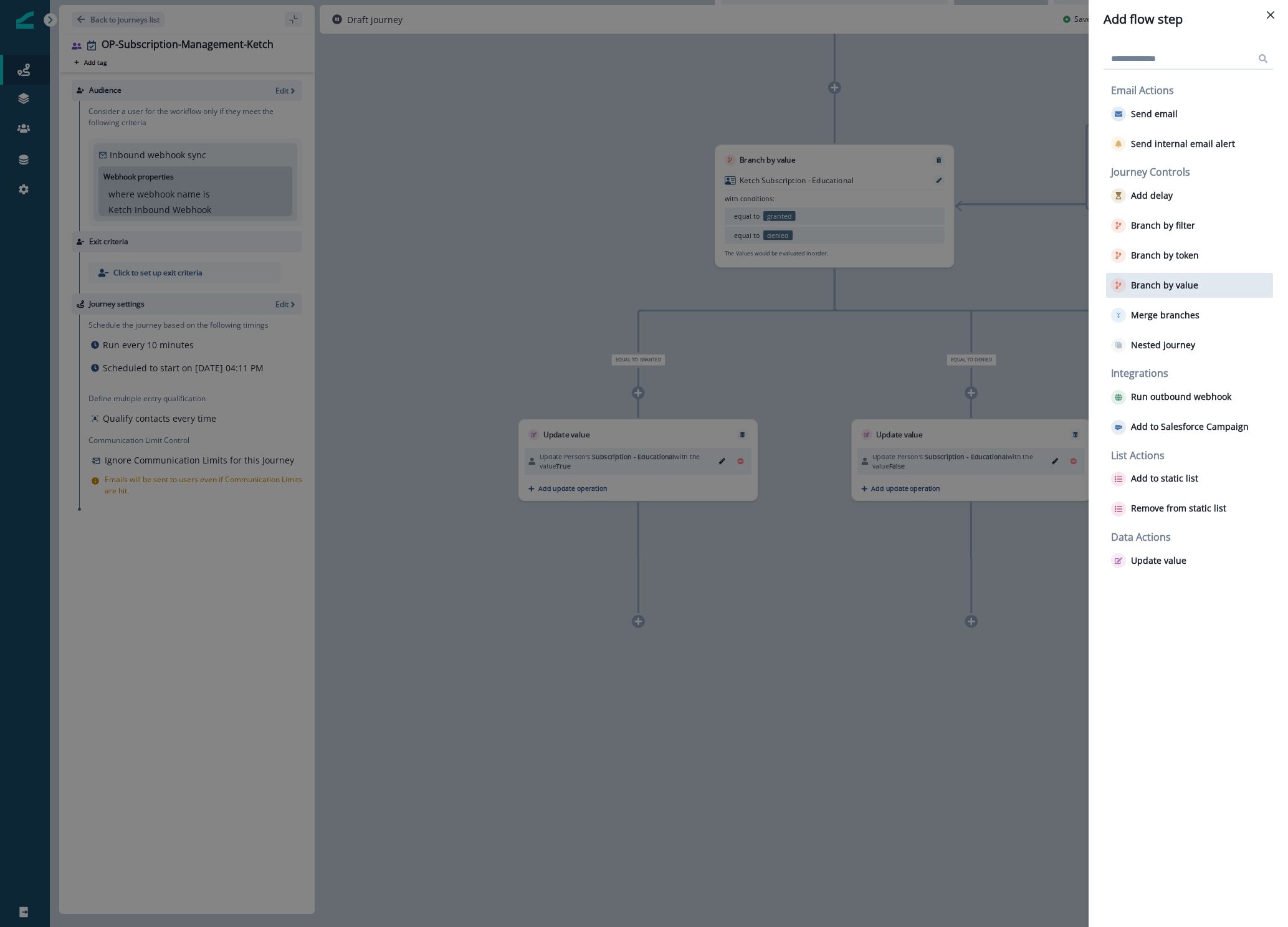
click at [1162, 281] on p "Branch by value" at bounding box center [1164, 285] width 67 height 11
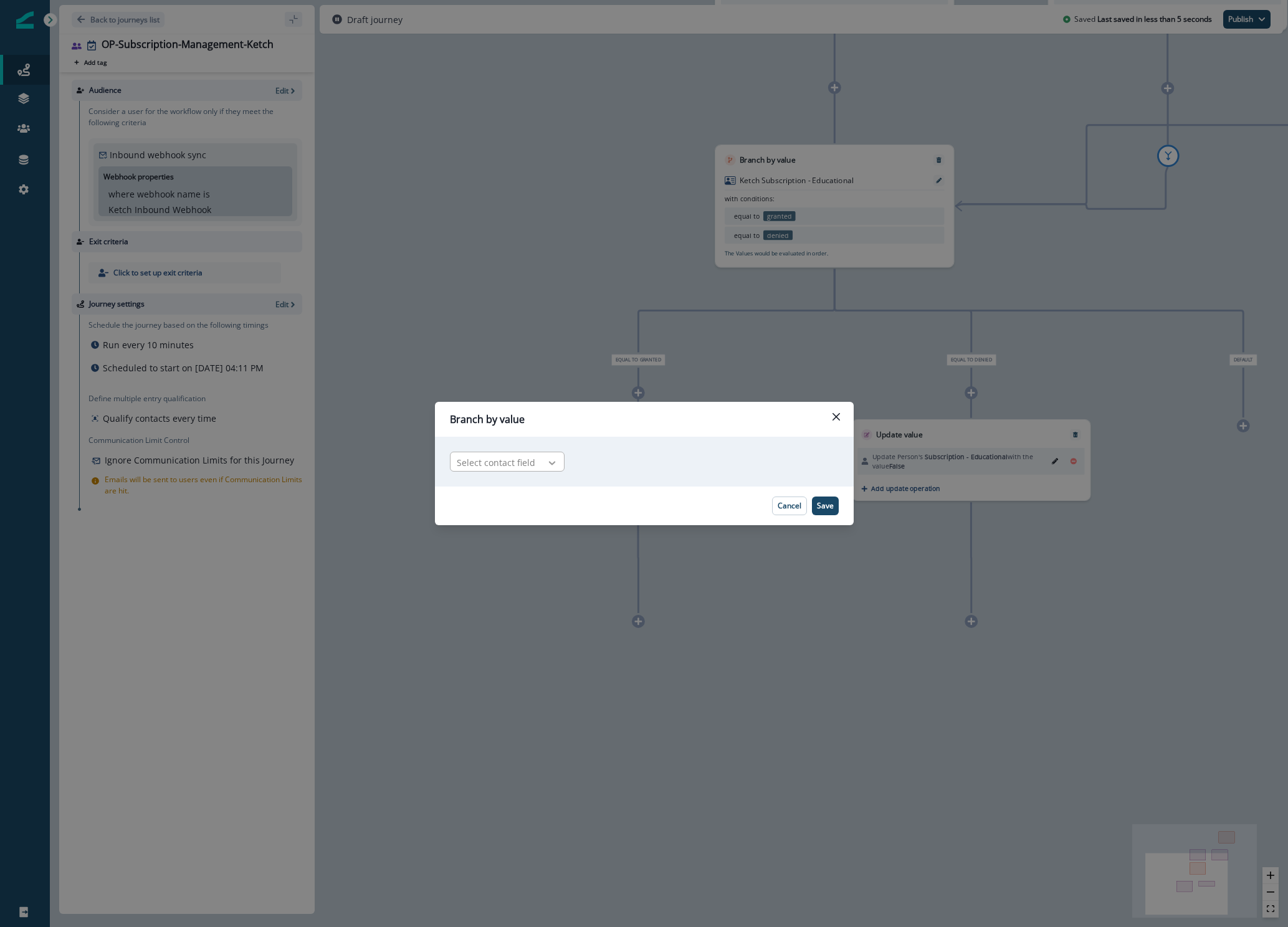
click at [546, 464] on icon at bounding box center [552, 463] width 11 height 12
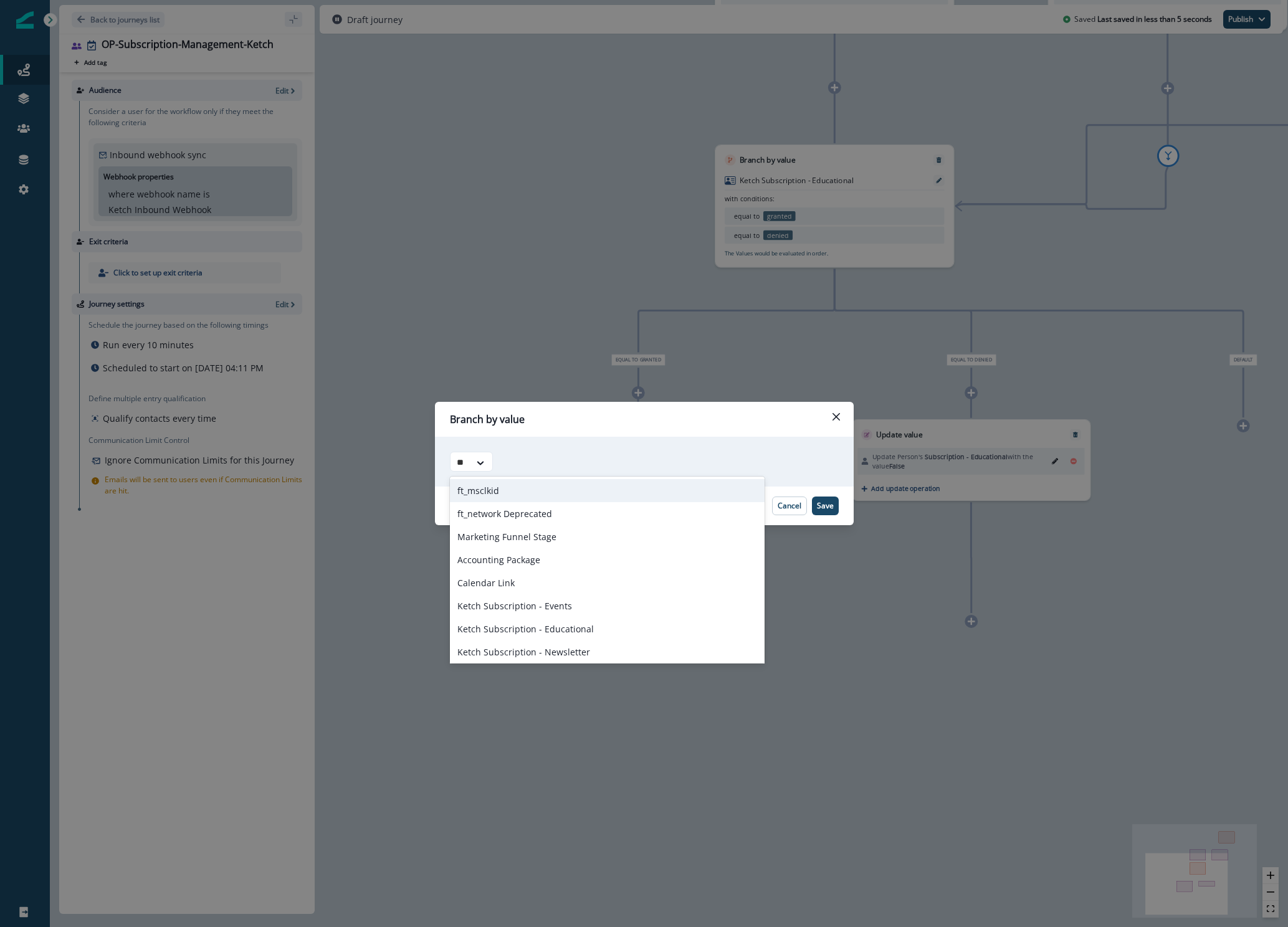
type input "***"
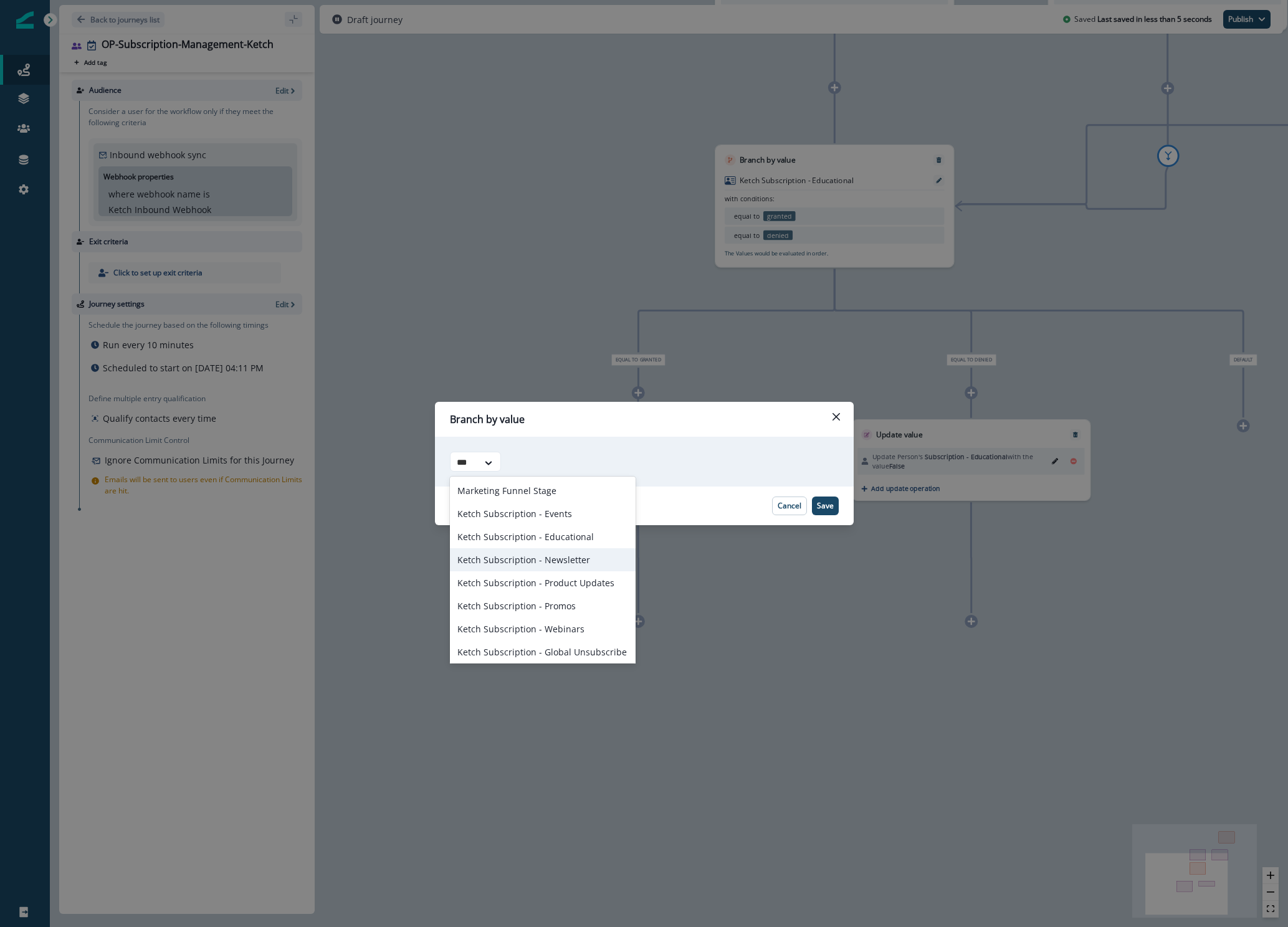
click at [537, 554] on div "Ketch Subscription - Newsletter" at bounding box center [542, 559] width 185 height 23
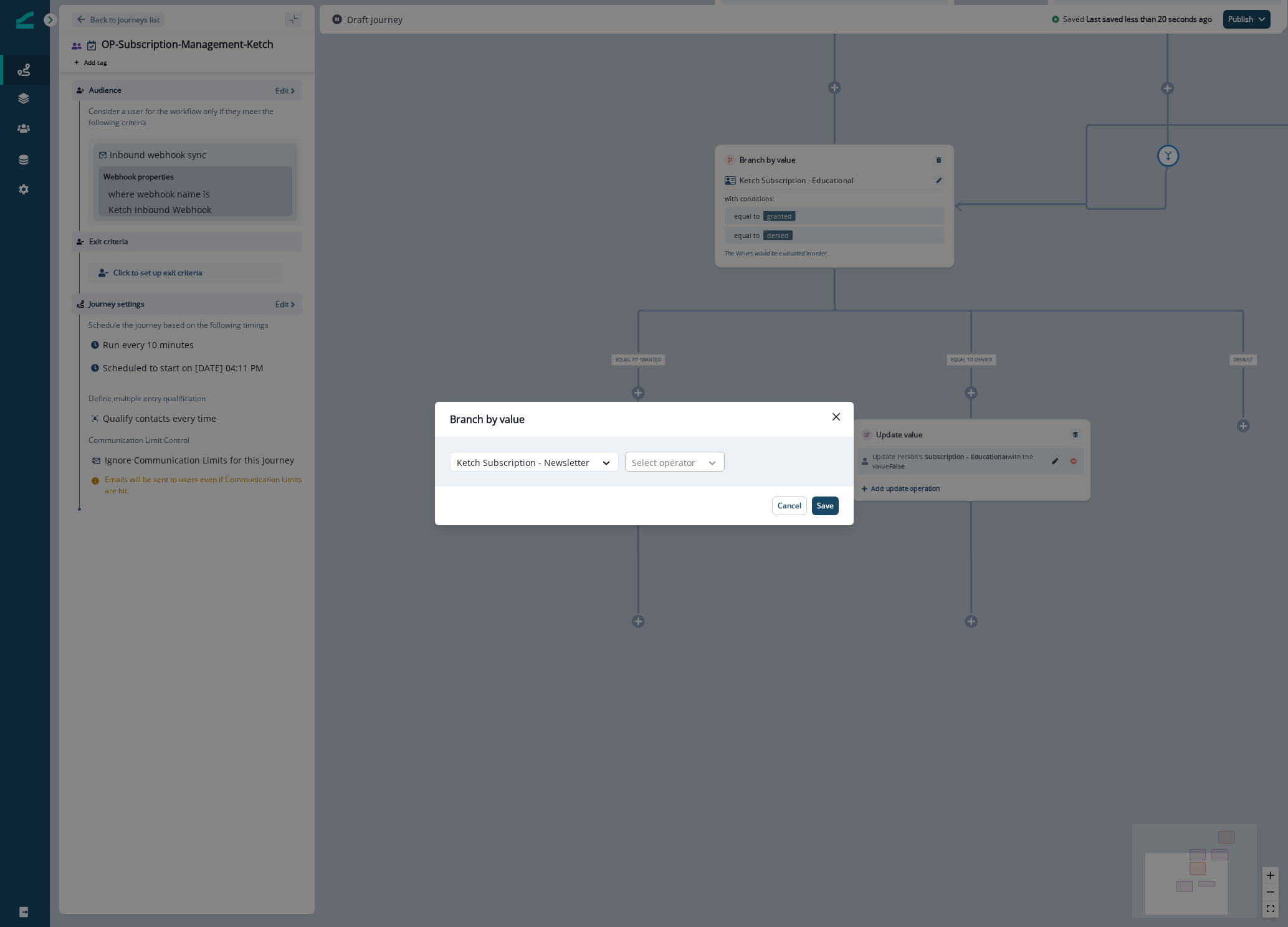
click at [706, 459] on icon at bounding box center [712, 463] width 11 height 12
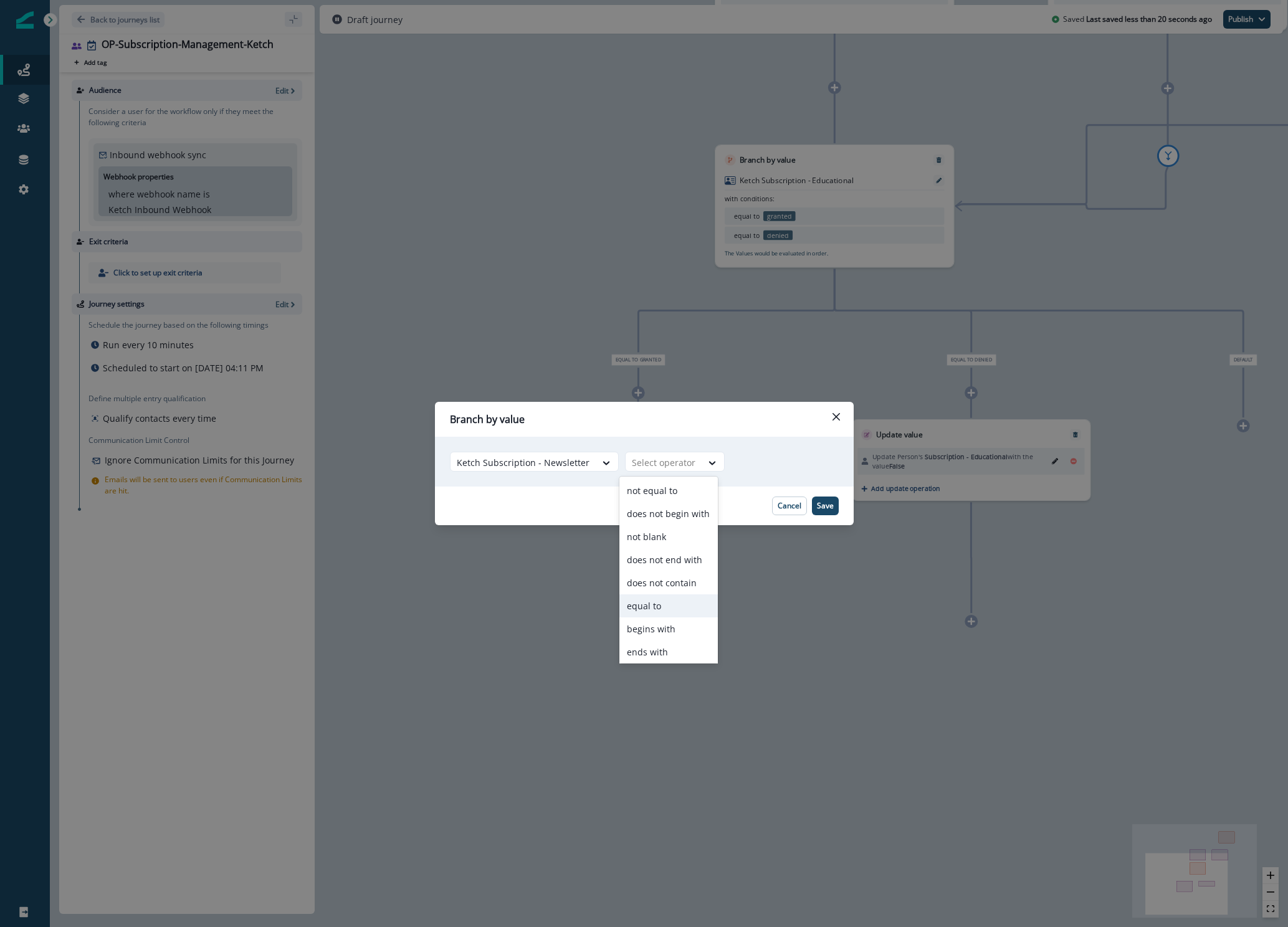
click at [673, 611] on div "equal to" at bounding box center [669, 605] width 98 height 23
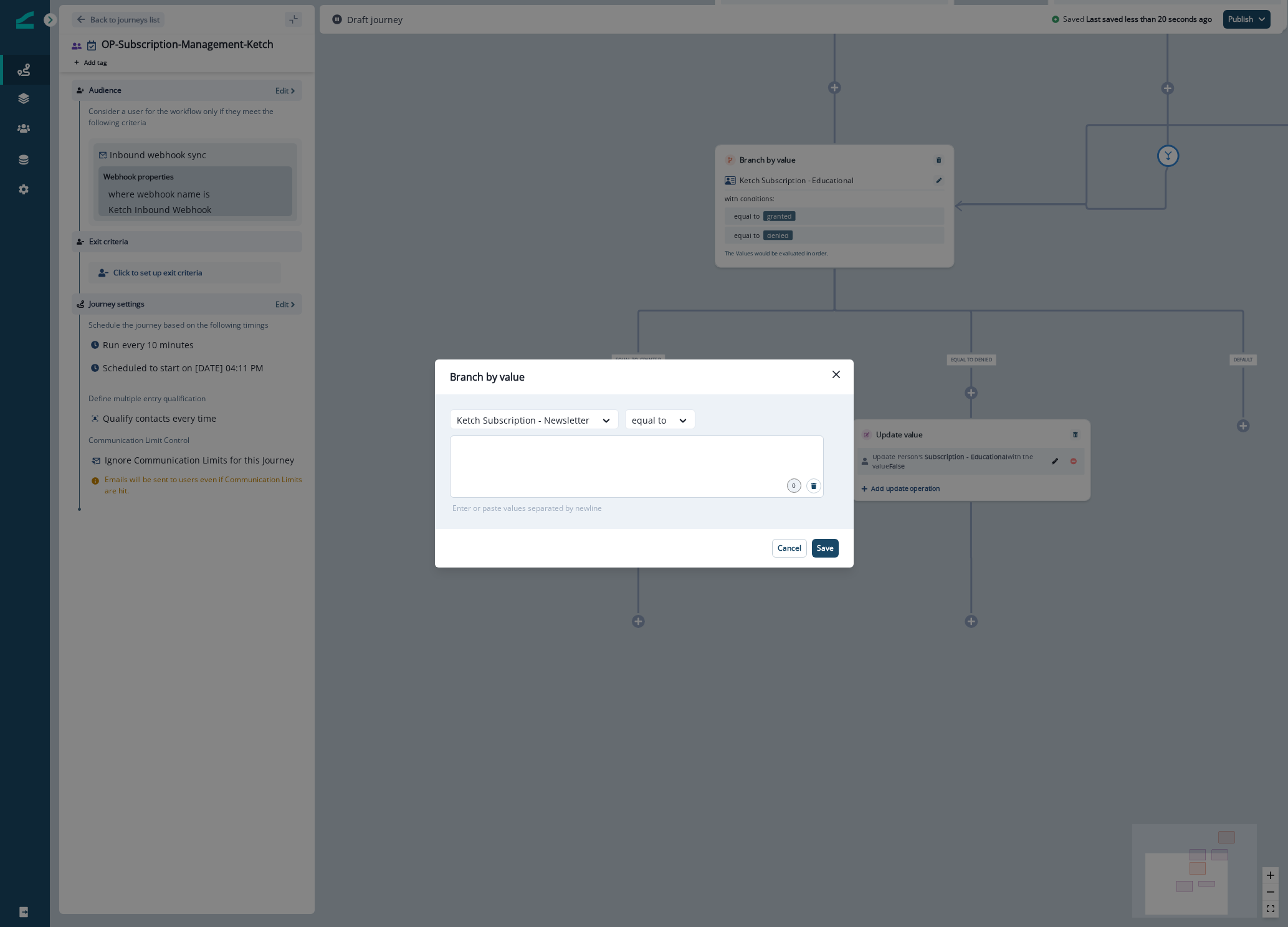
click at [669, 477] on div at bounding box center [637, 467] width 374 height 62
type input "*******"
click at [827, 550] on p "Save" at bounding box center [824, 548] width 17 height 9
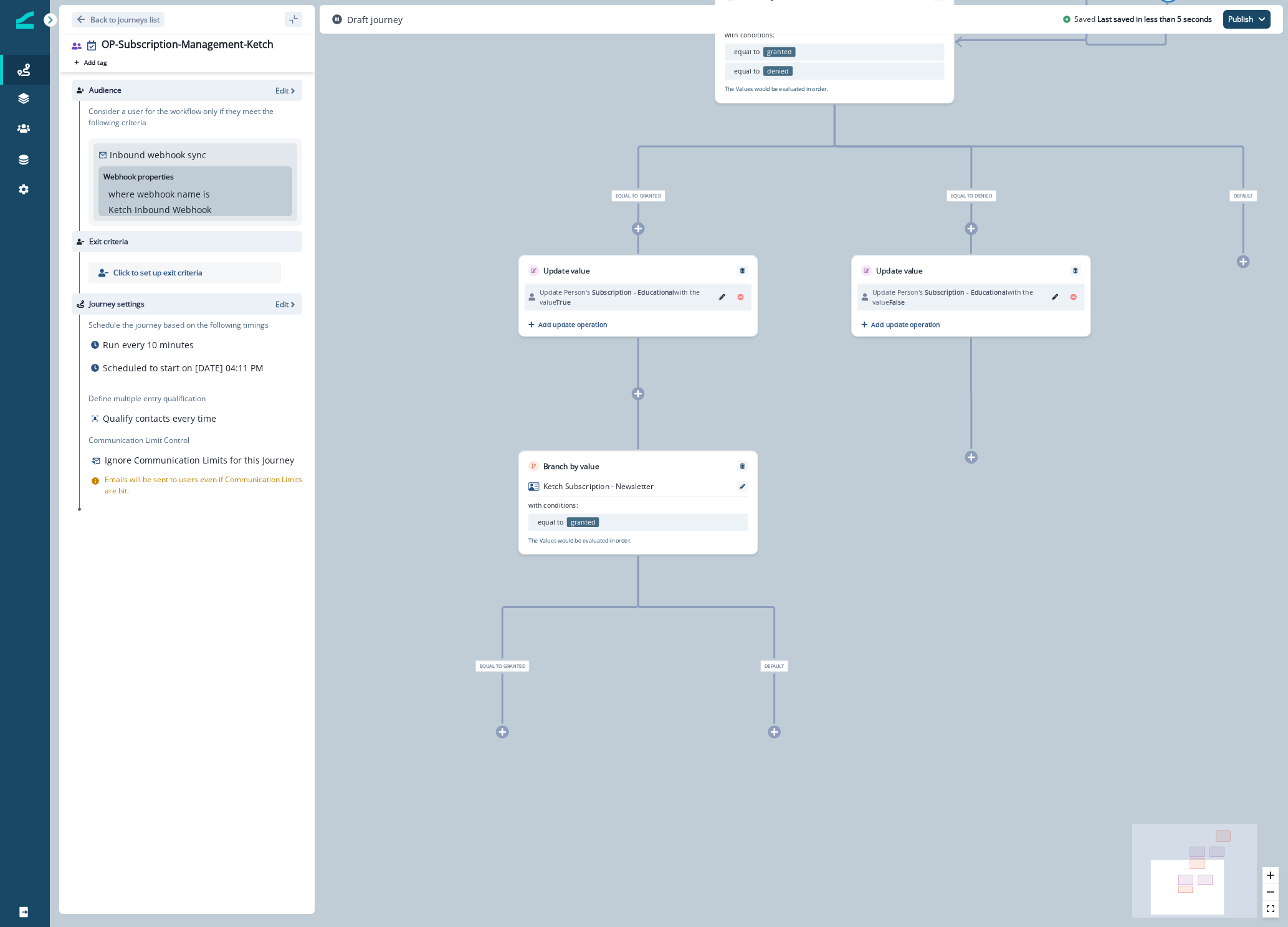
click at [711, 504] on div "Ketch Subscription - Newsletter with conditions: equal to granted The Values wo…" at bounding box center [638, 513] width 239 height 82
click at [744, 484] on icon at bounding box center [742, 486] width 6 height 6
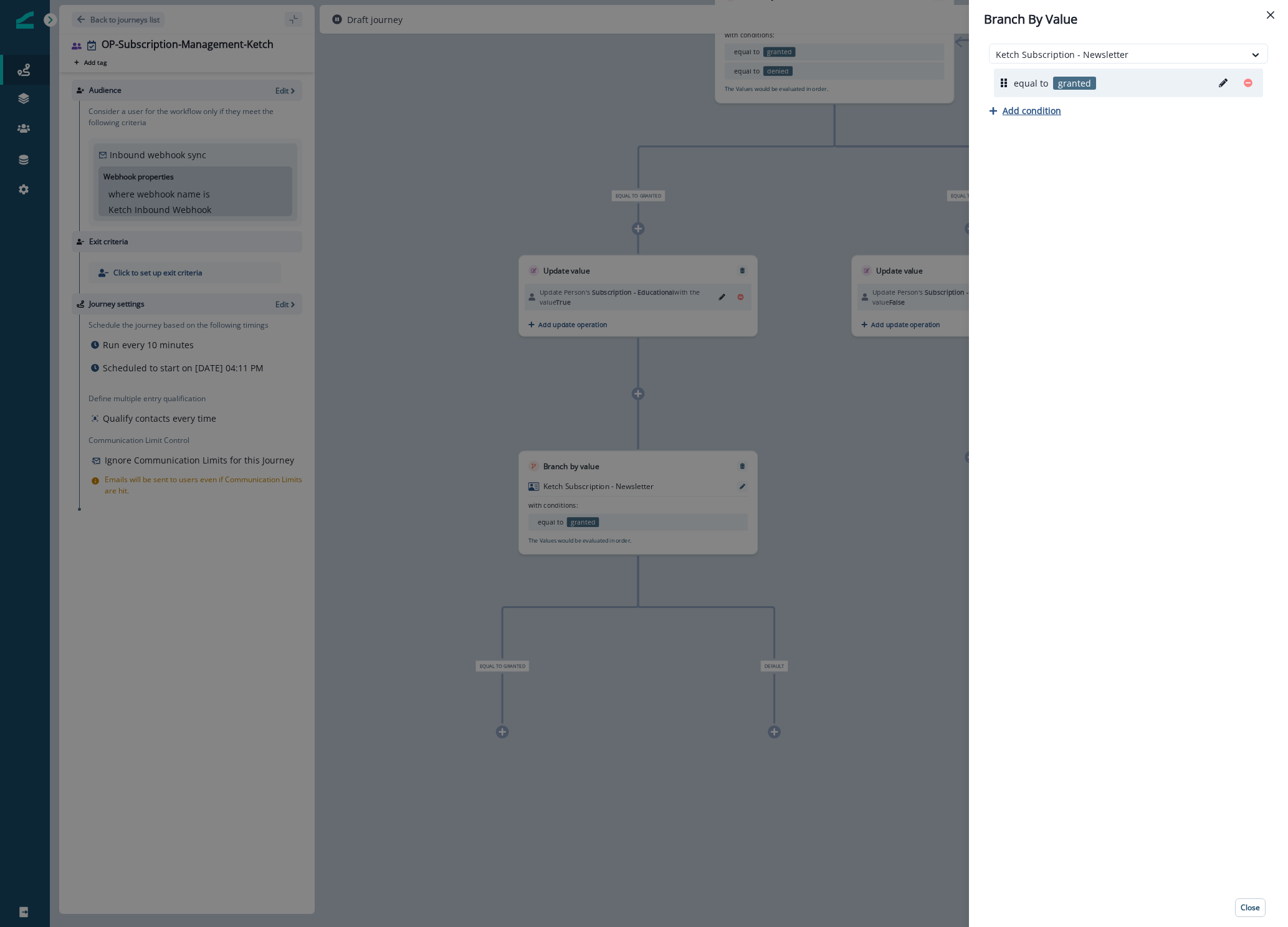
click at [1022, 112] on p "Add condition" at bounding box center [1031, 111] width 58 height 11
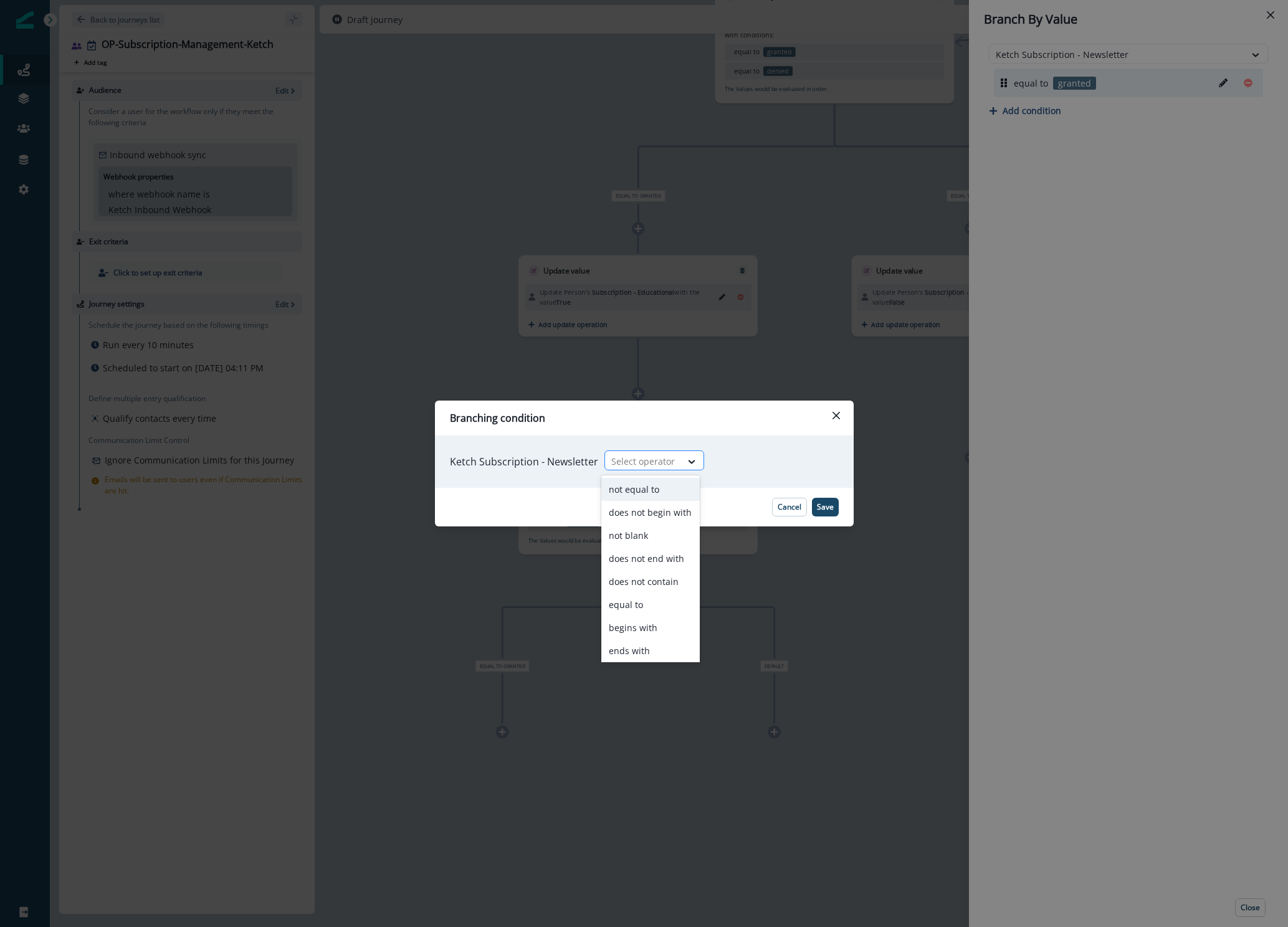
click at [681, 452] on div at bounding box center [692, 461] width 22 height 21
click at [641, 605] on div "equal to" at bounding box center [651, 605] width 98 height 23
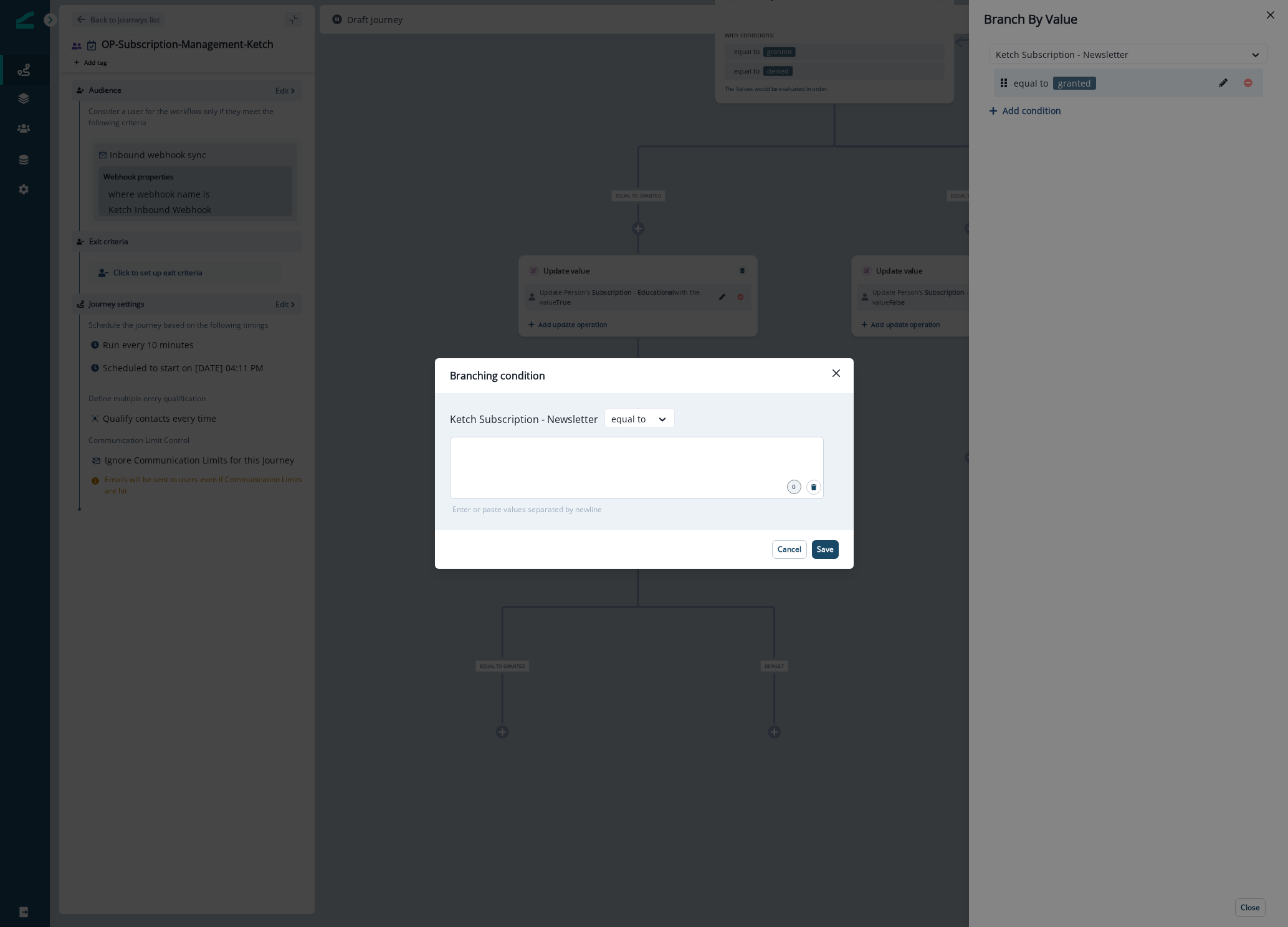
click at [648, 471] on div at bounding box center [637, 468] width 374 height 62
type input "******"
click at [822, 549] on p "Save" at bounding box center [824, 549] width 17 height 9
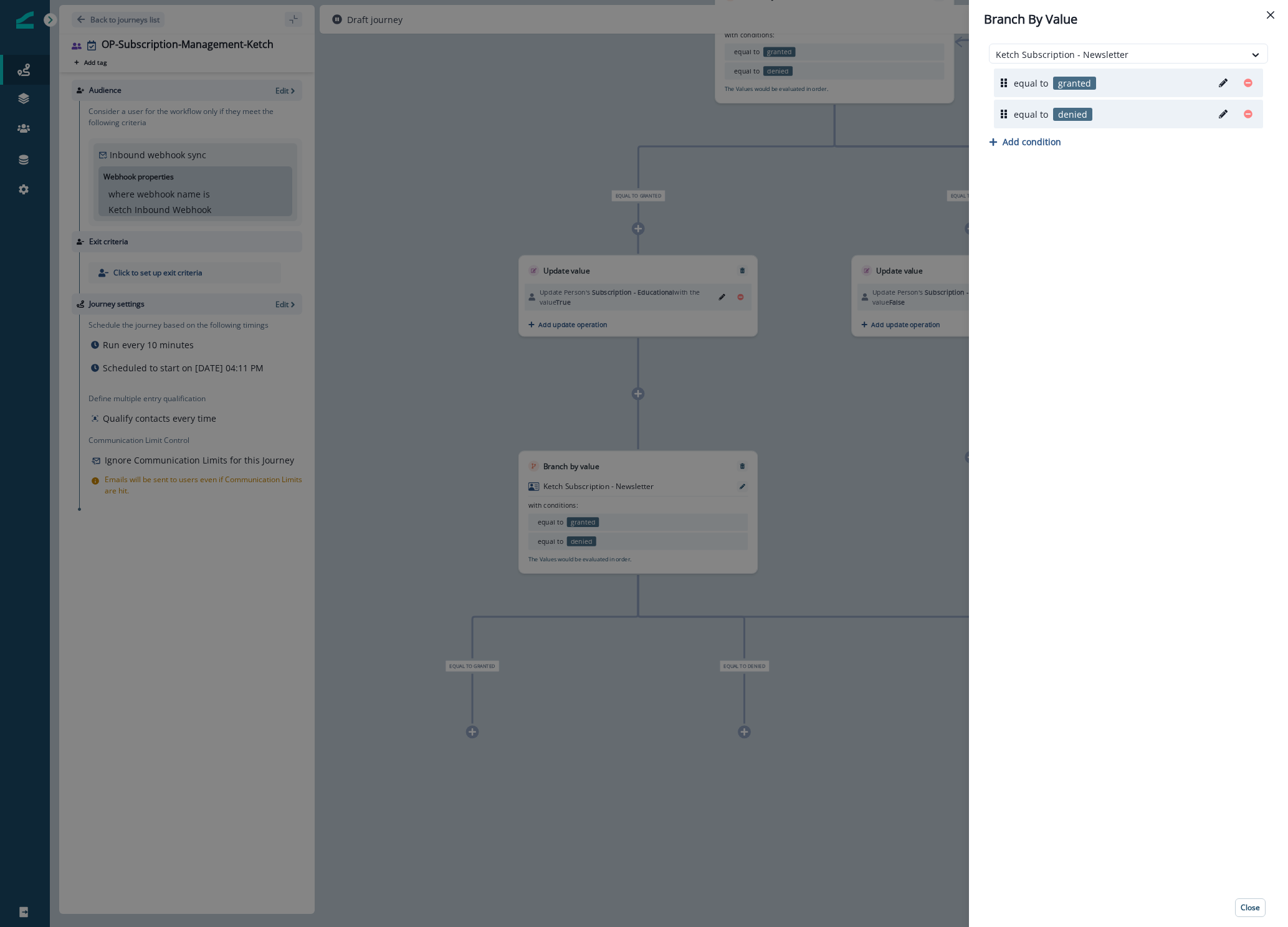
click at [847, 583] on div "Branch By Value Ketch Subscription - Newsletter equal to granted equal to denie…" at bounding box center [644, 464] width 1288 height 927
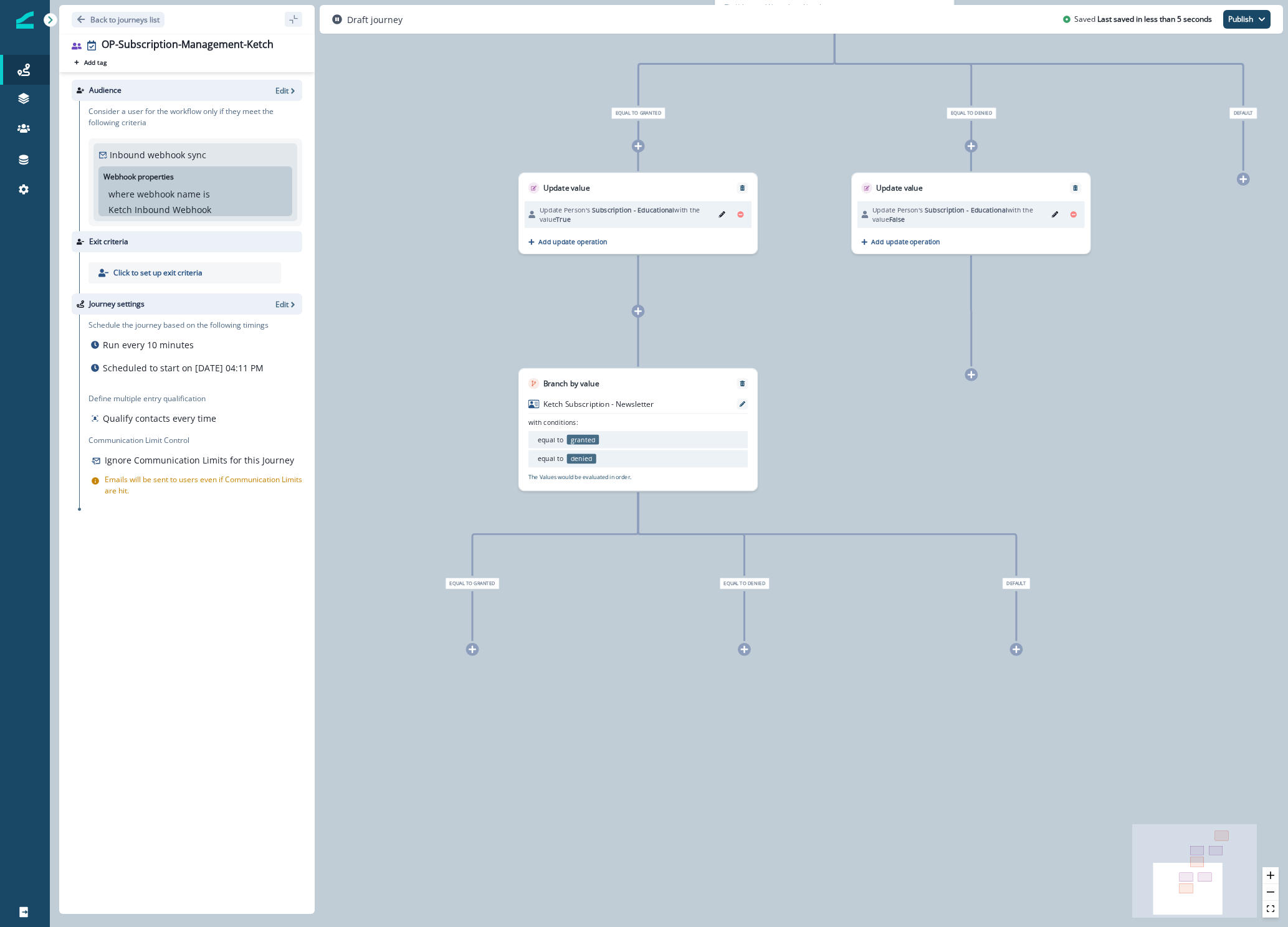
click at [974, 377] on icon at bounding box center [971, 375] width 8 height 8
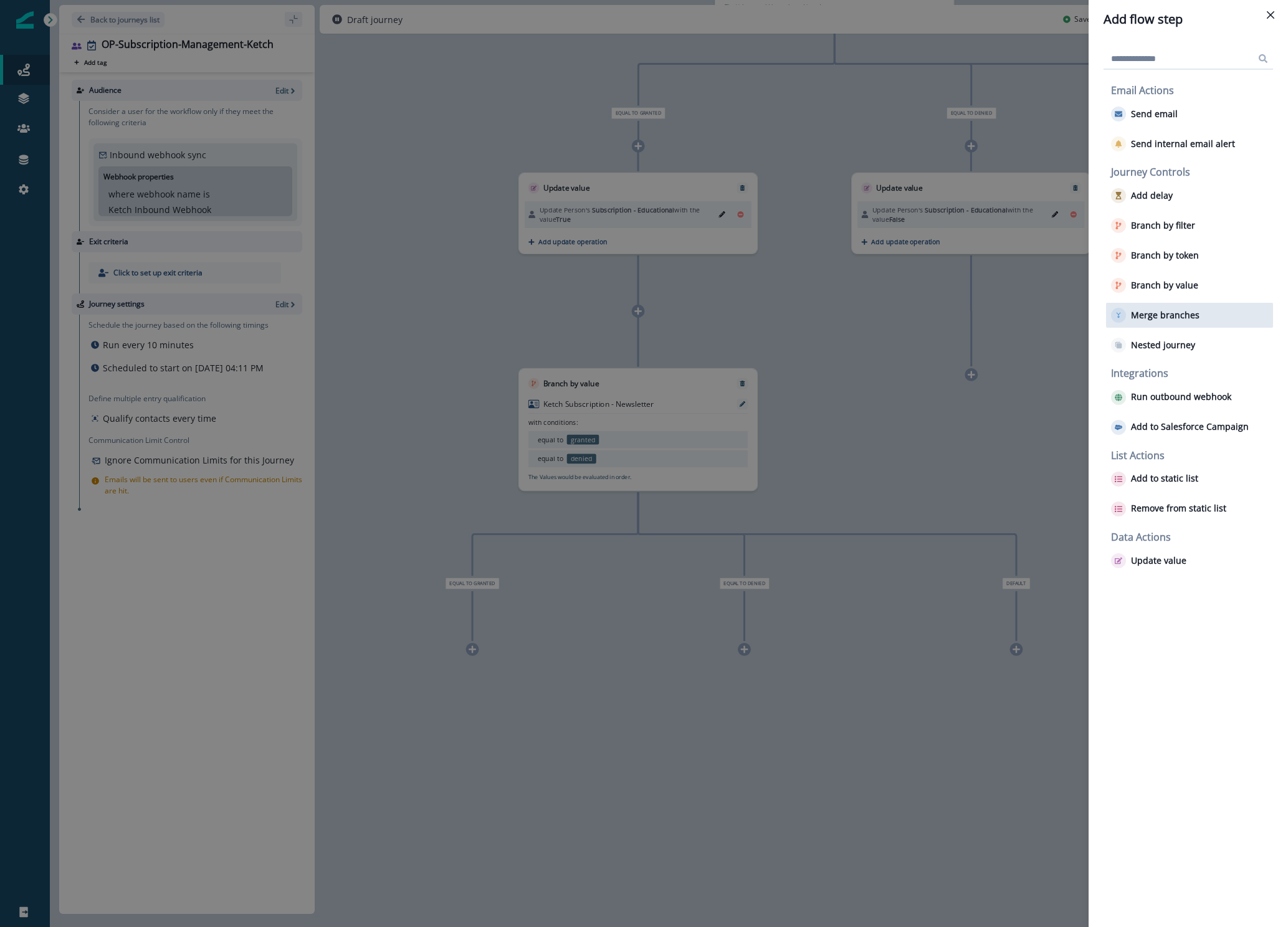
click at [1142, 316] on p "Merge branches" at bounding box center [1165, 315] width 69 height 11
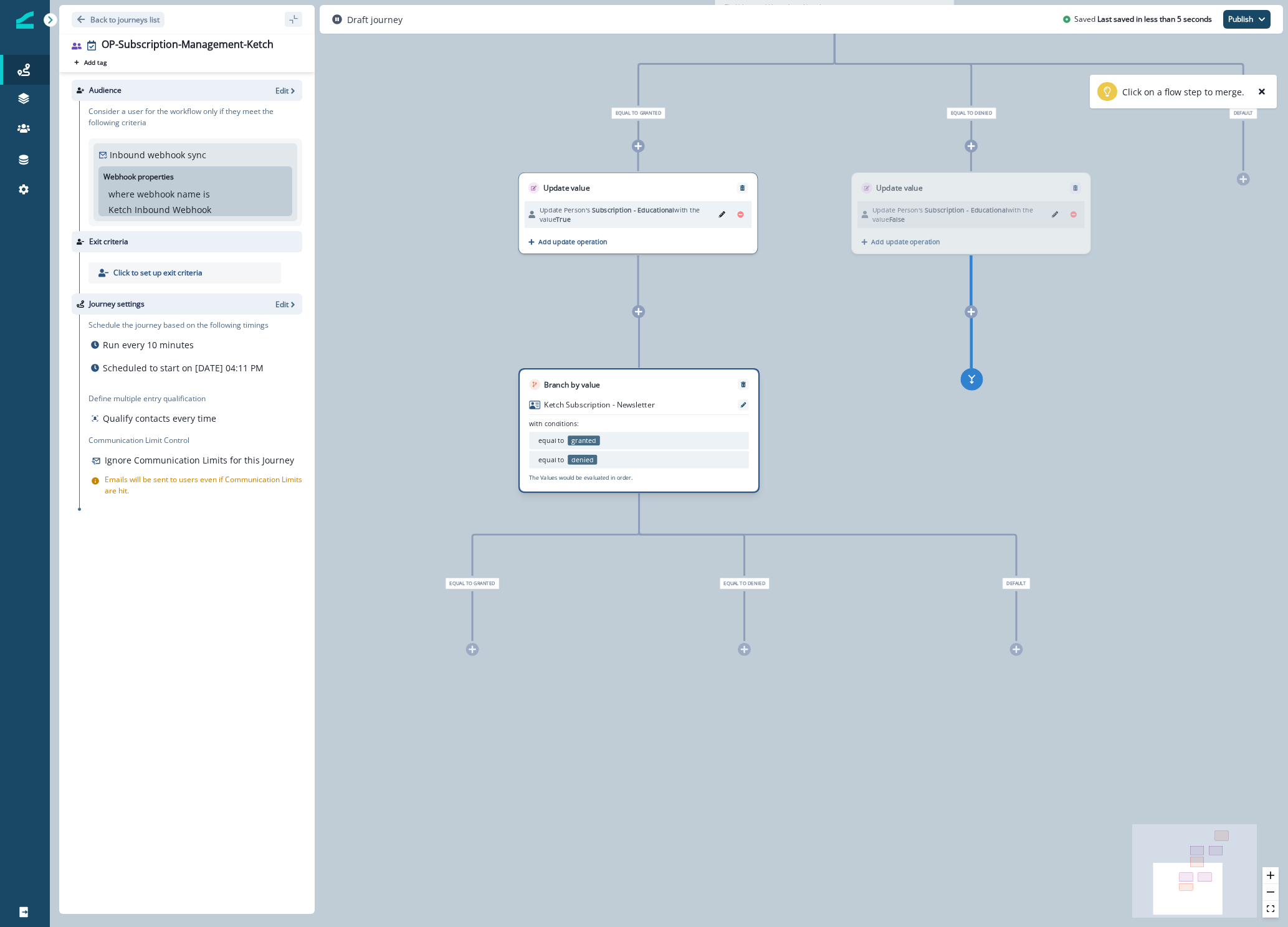
click at [681, 403] on div "Branch by value Ketch Subscription - Newsletter with conditions: equal to grant…" at bounding box center [639, 431] width 241 height 125
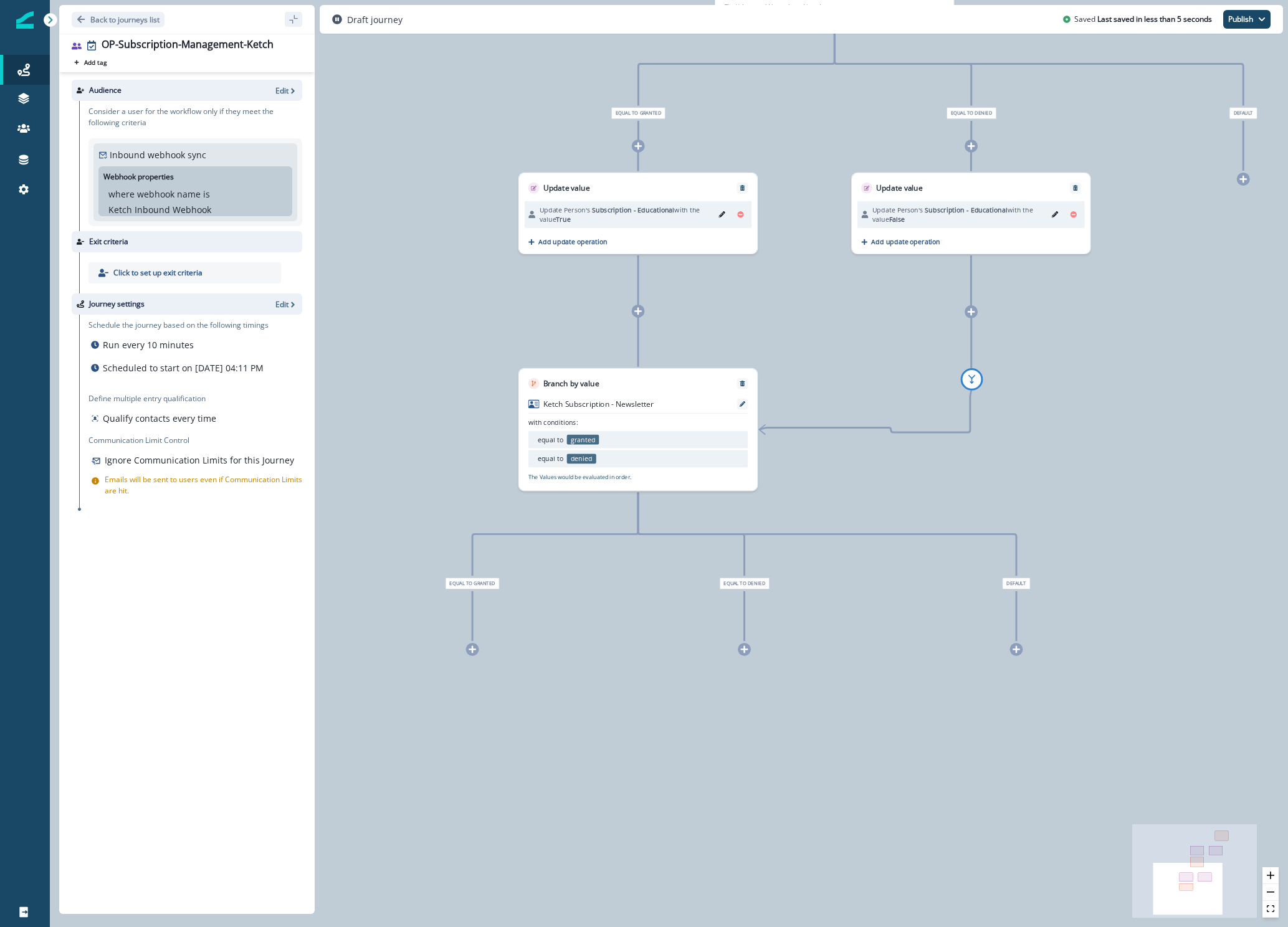
click at [1241, 183] on div at bounding box center [1243, 179] width 13 height 13
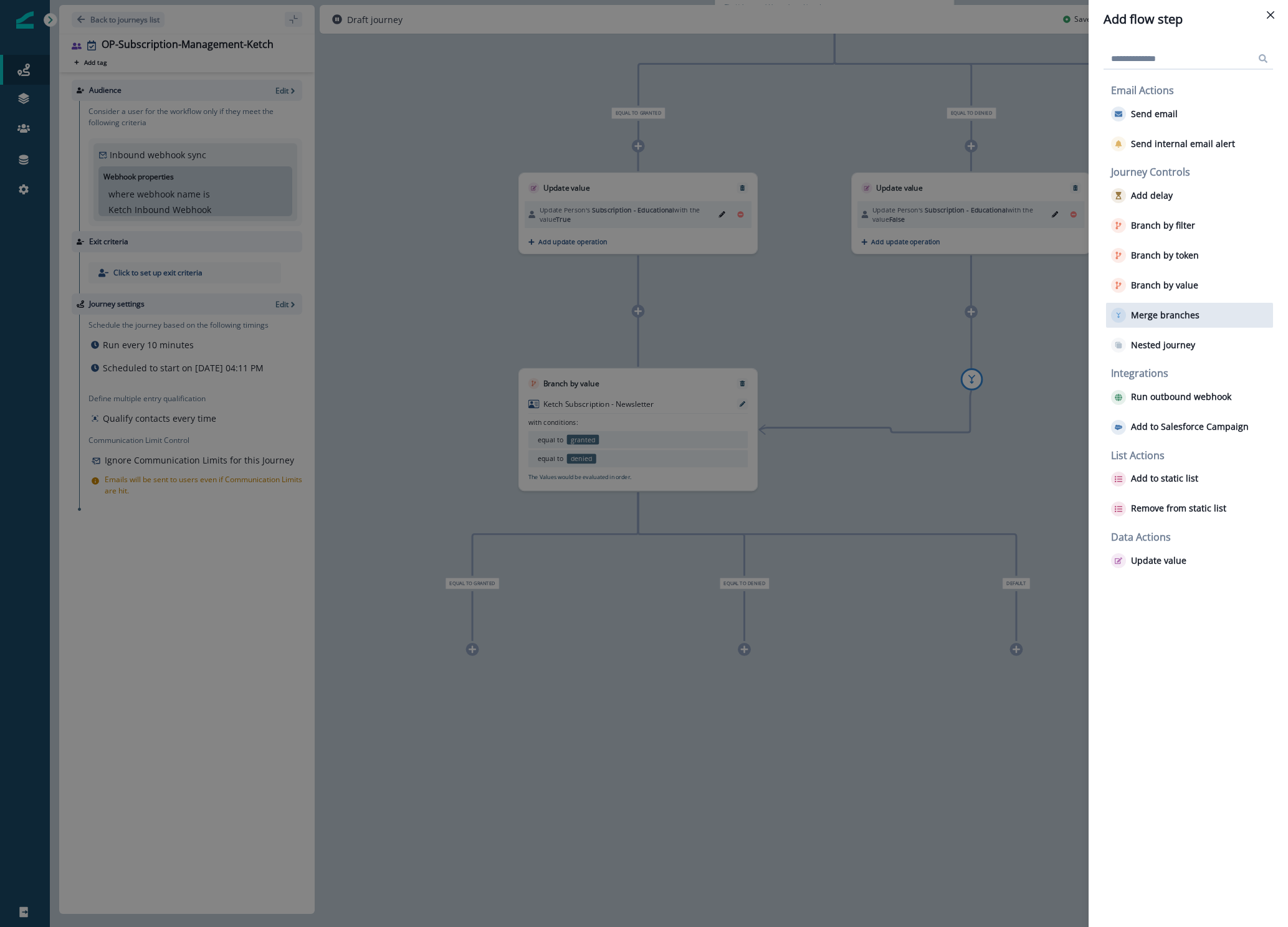
click at [1179, 318] on p "Merge branches" at bounding box center [1165, 315] width 69 height 11
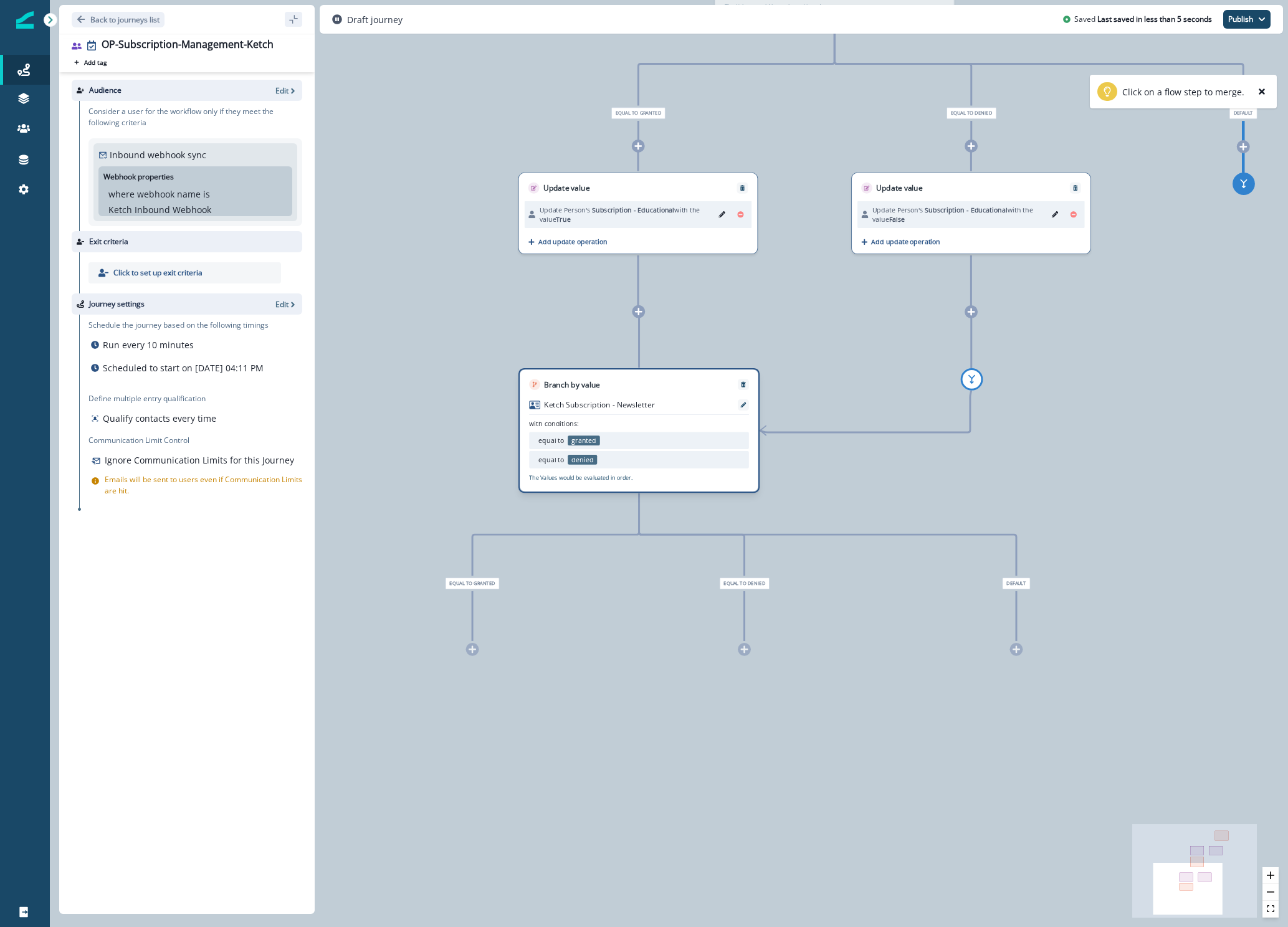
click at [703, 404] on div "Branch by value Ketch Subscription - Newsletter with conditions: equal to grant…" at bounding box center [639, 431] width 241 height 125
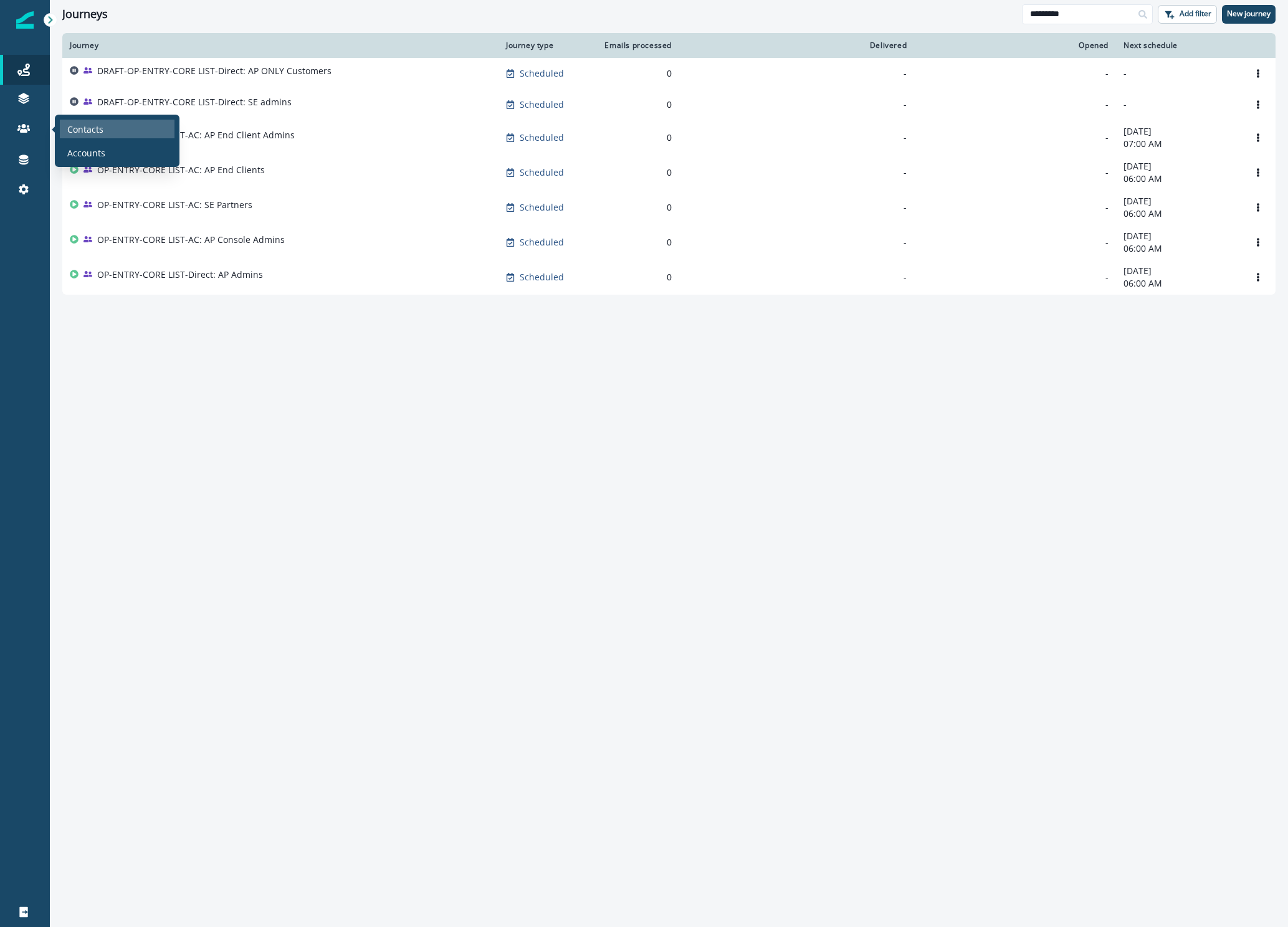
click at [61, 125] on div "Contacts" at bounding box center [117, 129] width 115 height 19
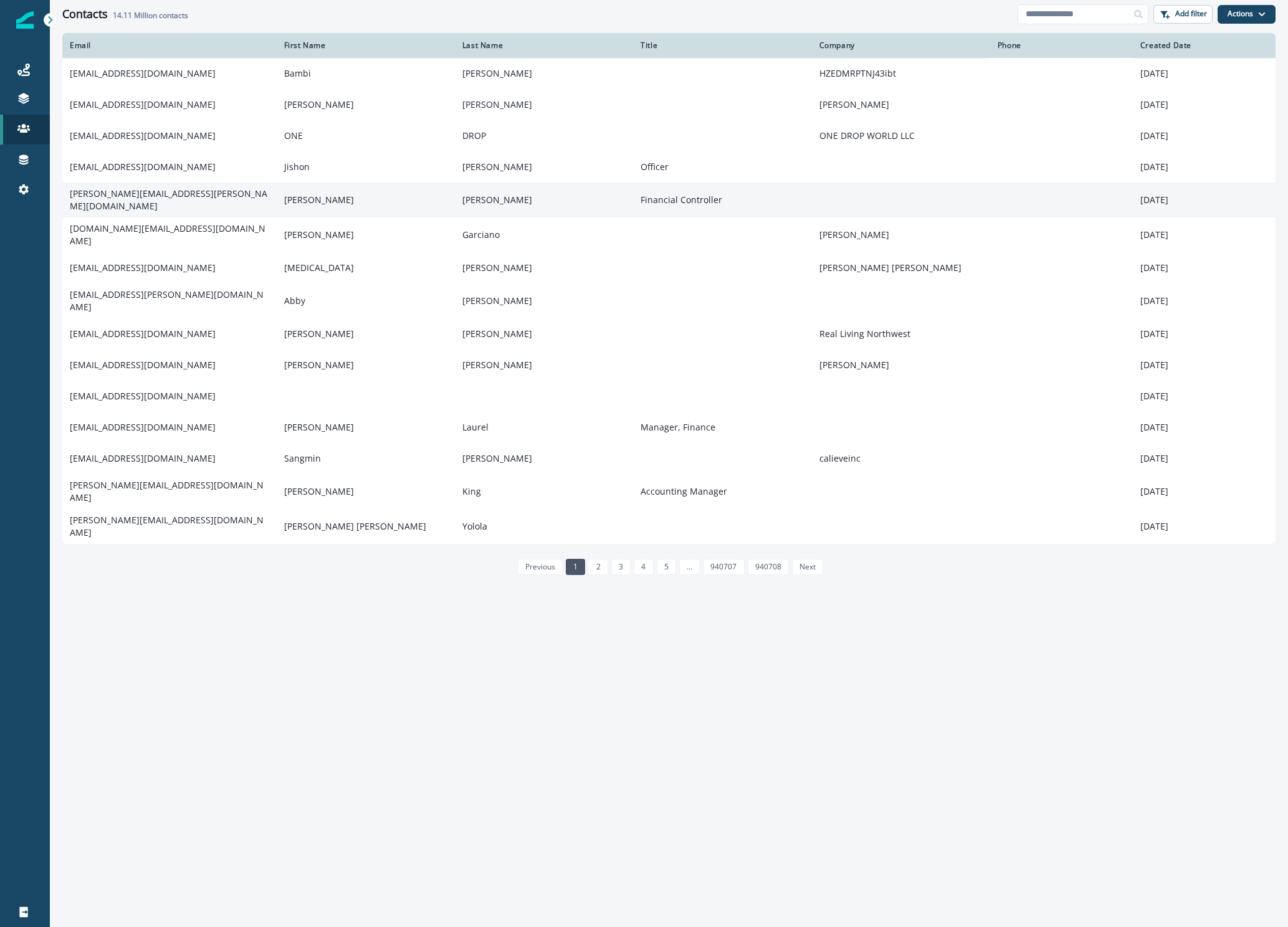
click at [135, 203] on td "brian.sommers@nowcfo.com" at bounding box center [169, 199] width 214 height 35
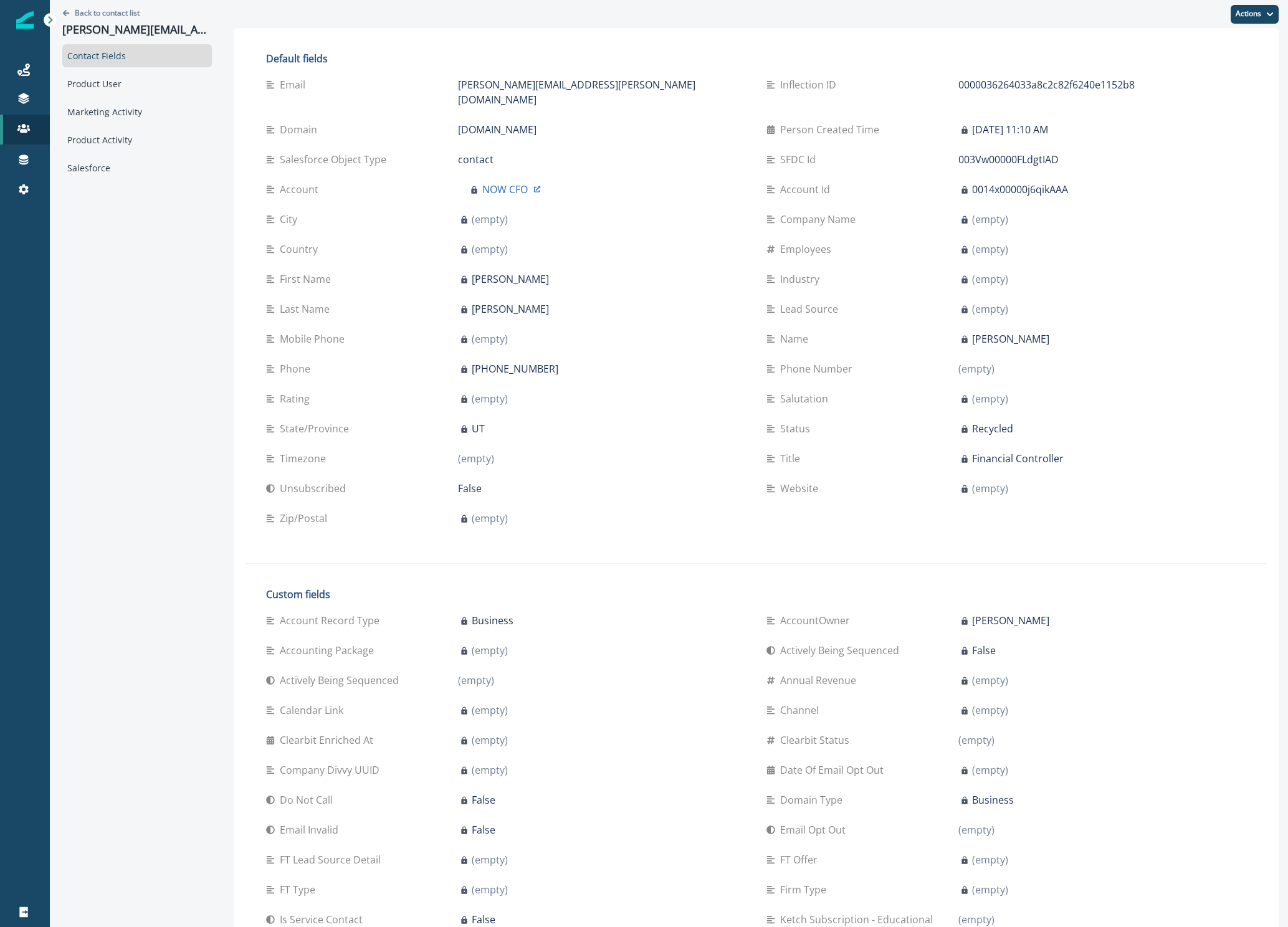
click at [69, 10] on icon "Go back" at bounding box center [66, 12] width 7 height 7
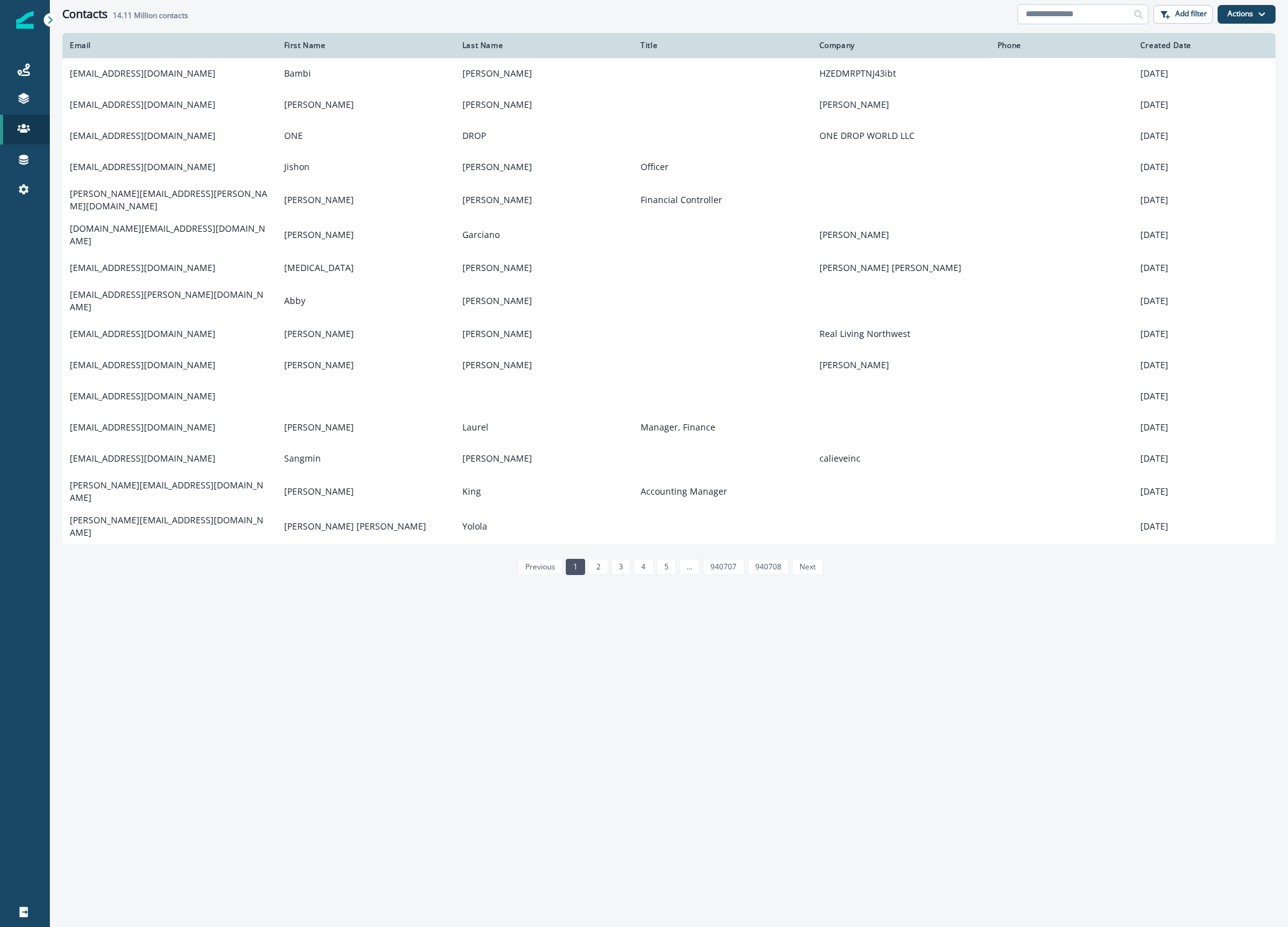
click at [1058, 11] on input at bounding box center [1082, 14] width 130 height 20
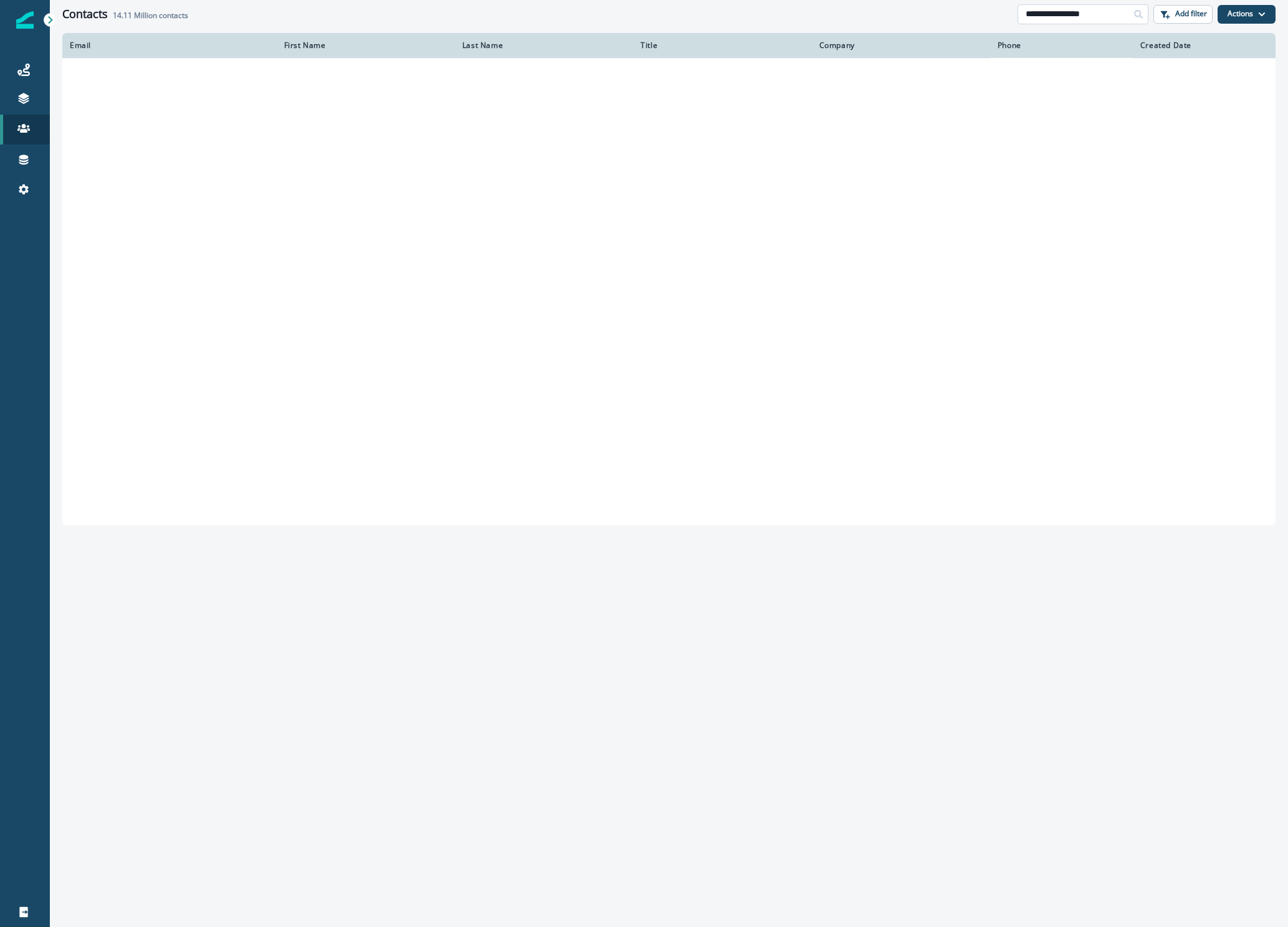
type input "**********"
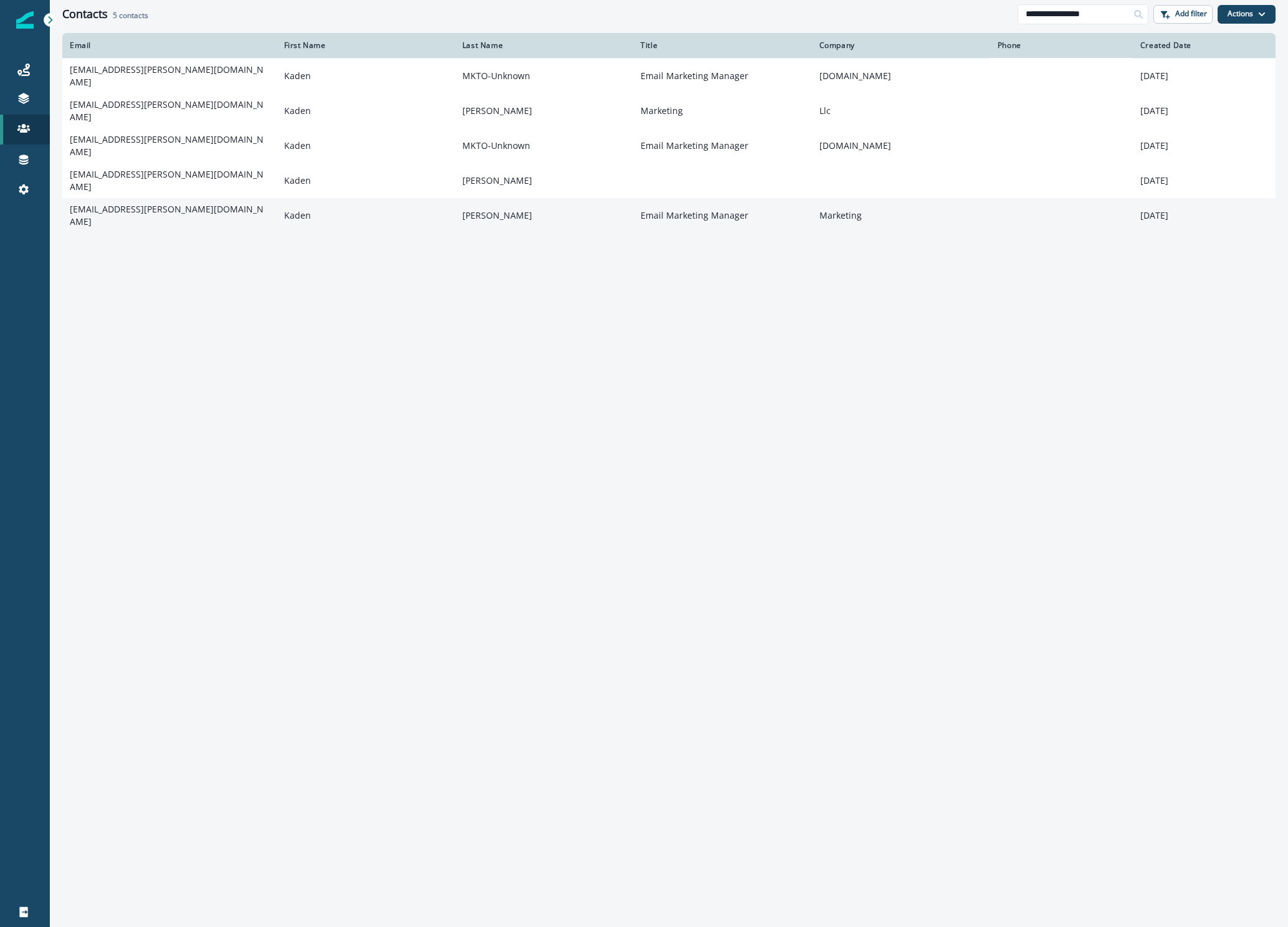
click at [146, 198] on td "[EMAIL_ADDRESS][PERSON_NAME][DOMAIN_NAME]" at bounding box center [169, 215] width 214 height 35
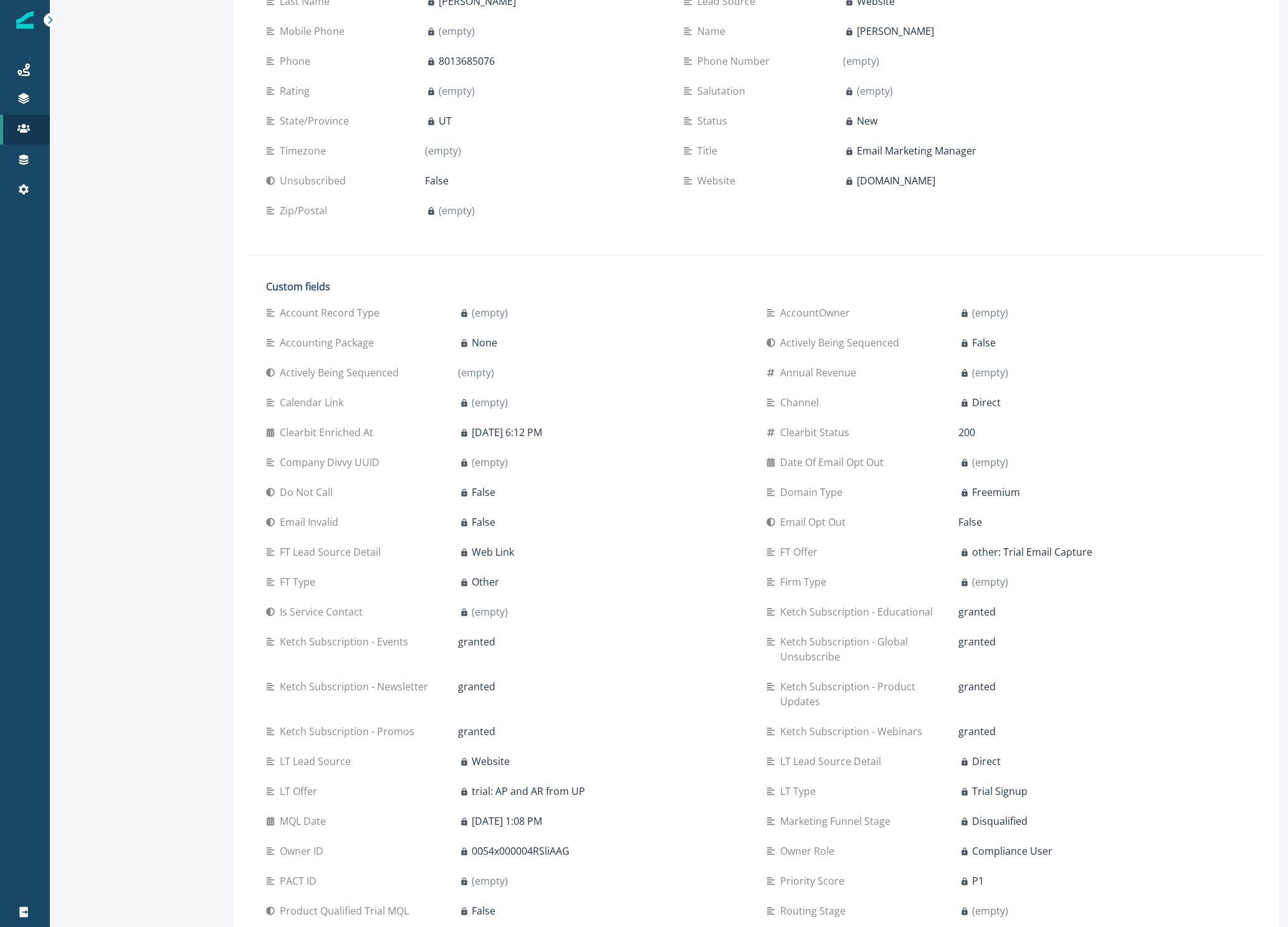
scroll to position [306, 0]
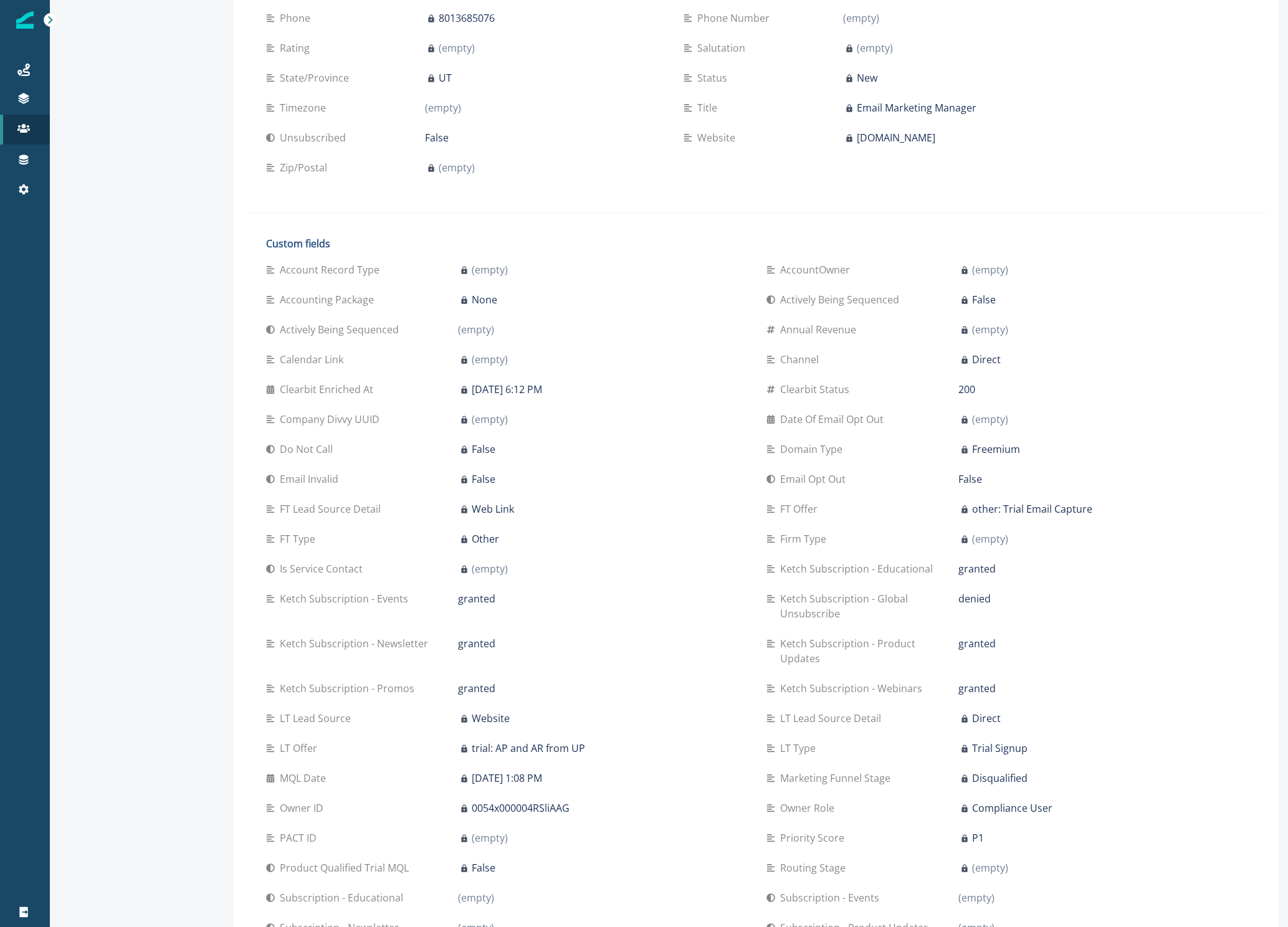
scroll to position [384, 0]
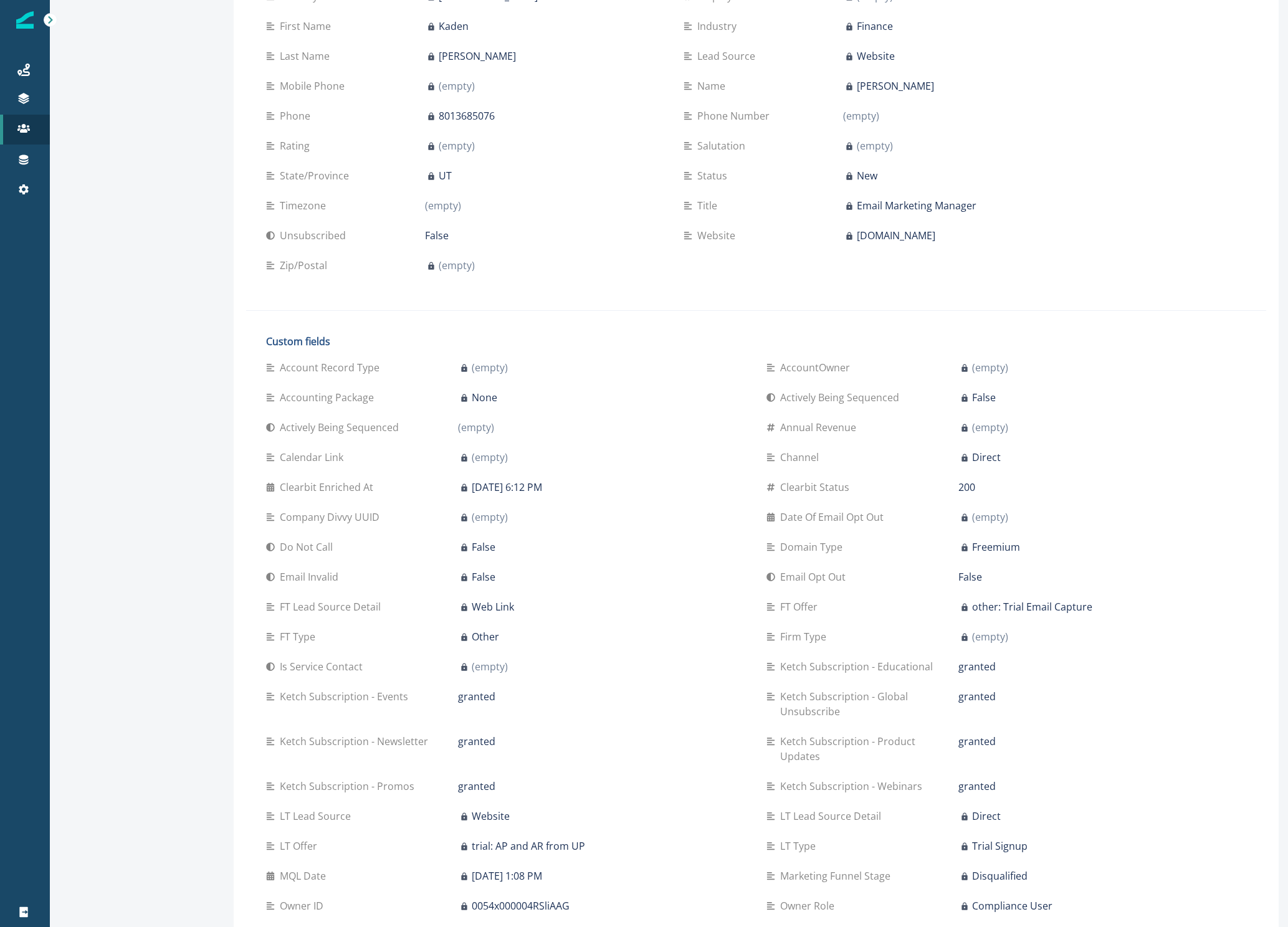
scroll to position [521, 0]
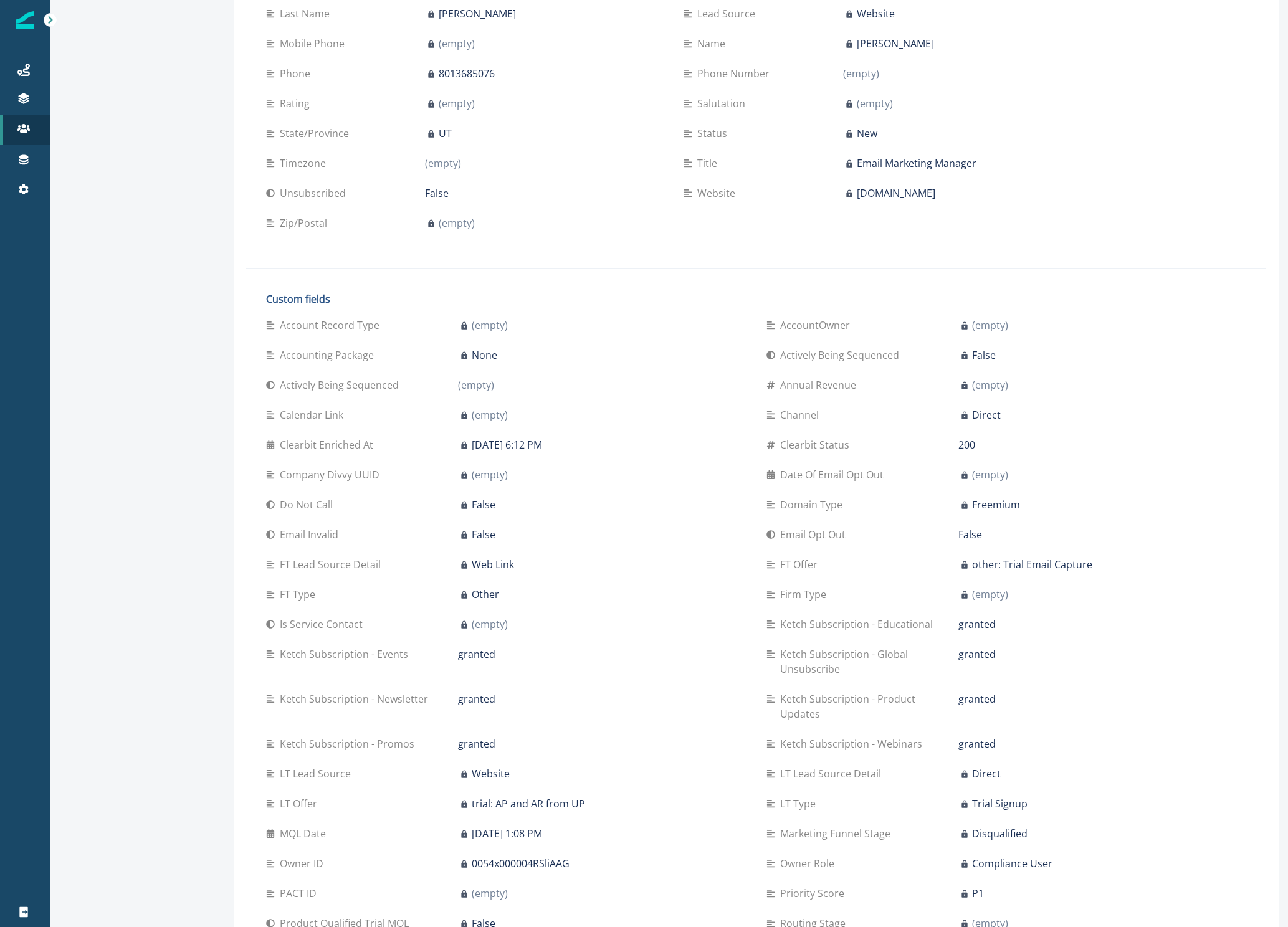
scroll to position [464, 0]
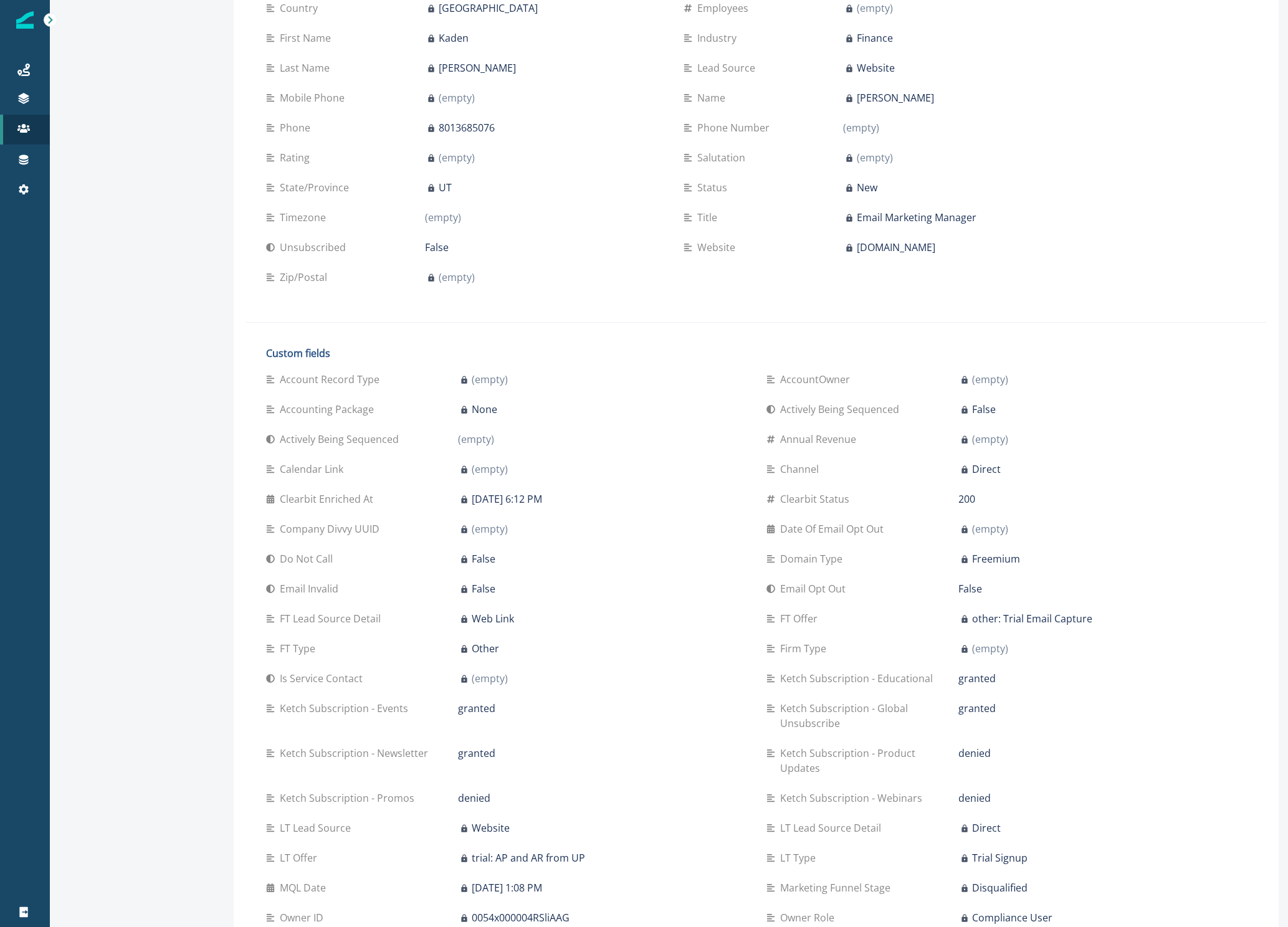
scroll to position [236, 0]
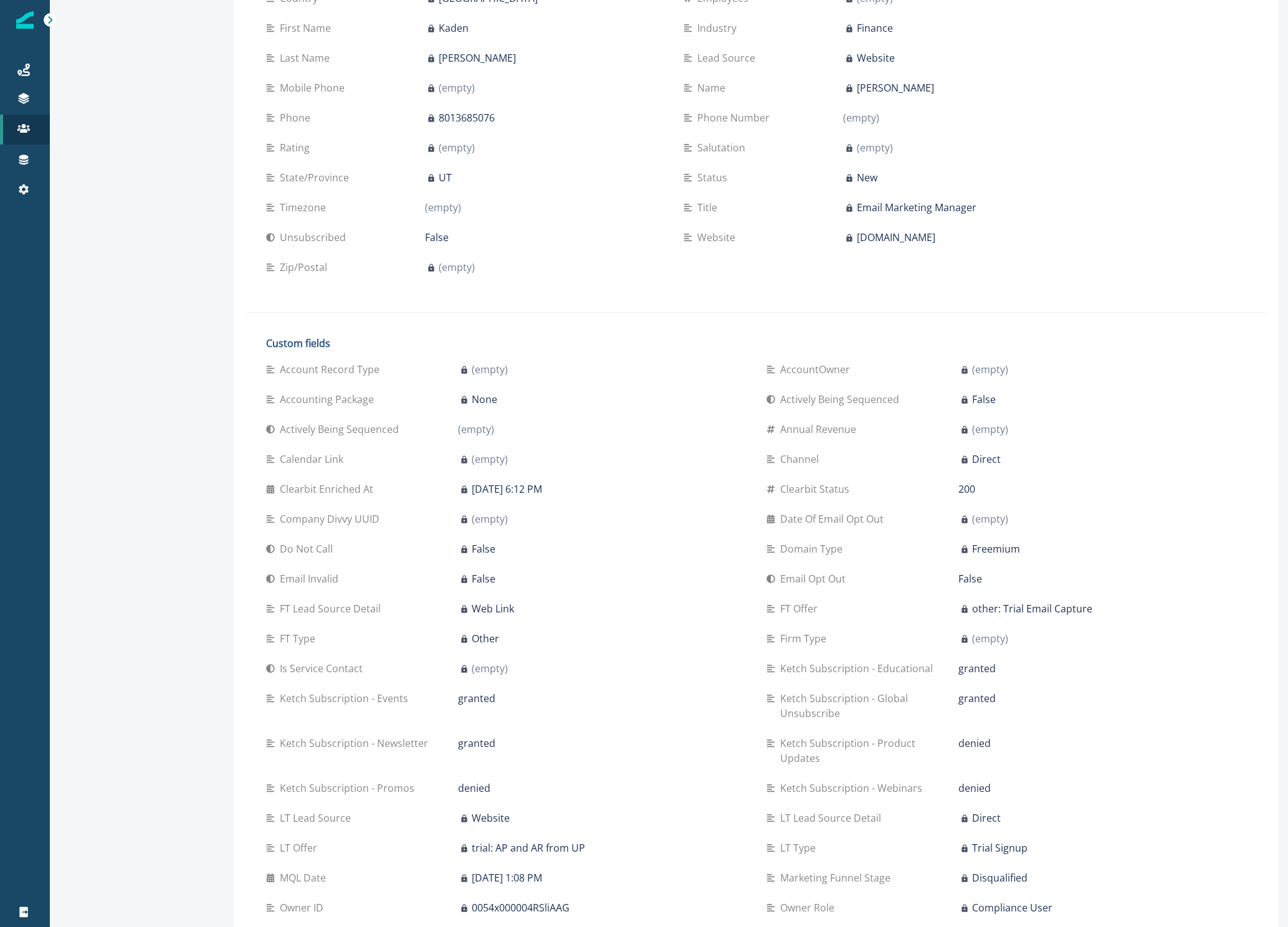
click at [1126, 733] on div "Ketch Subscription - Product Updates denied" at bounding box center [1006, 751] width 480 height 45
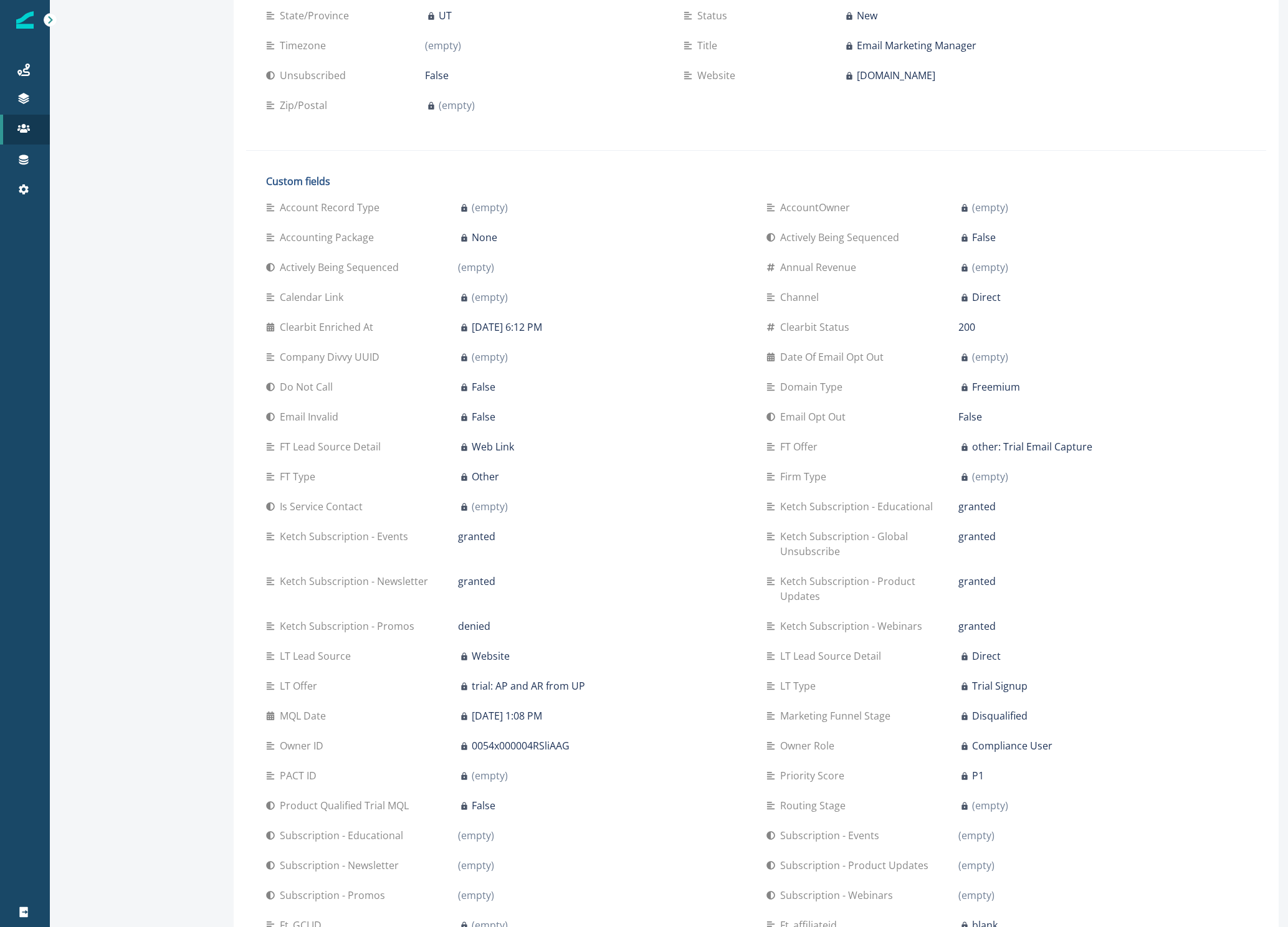
scroll to position [417, 0]
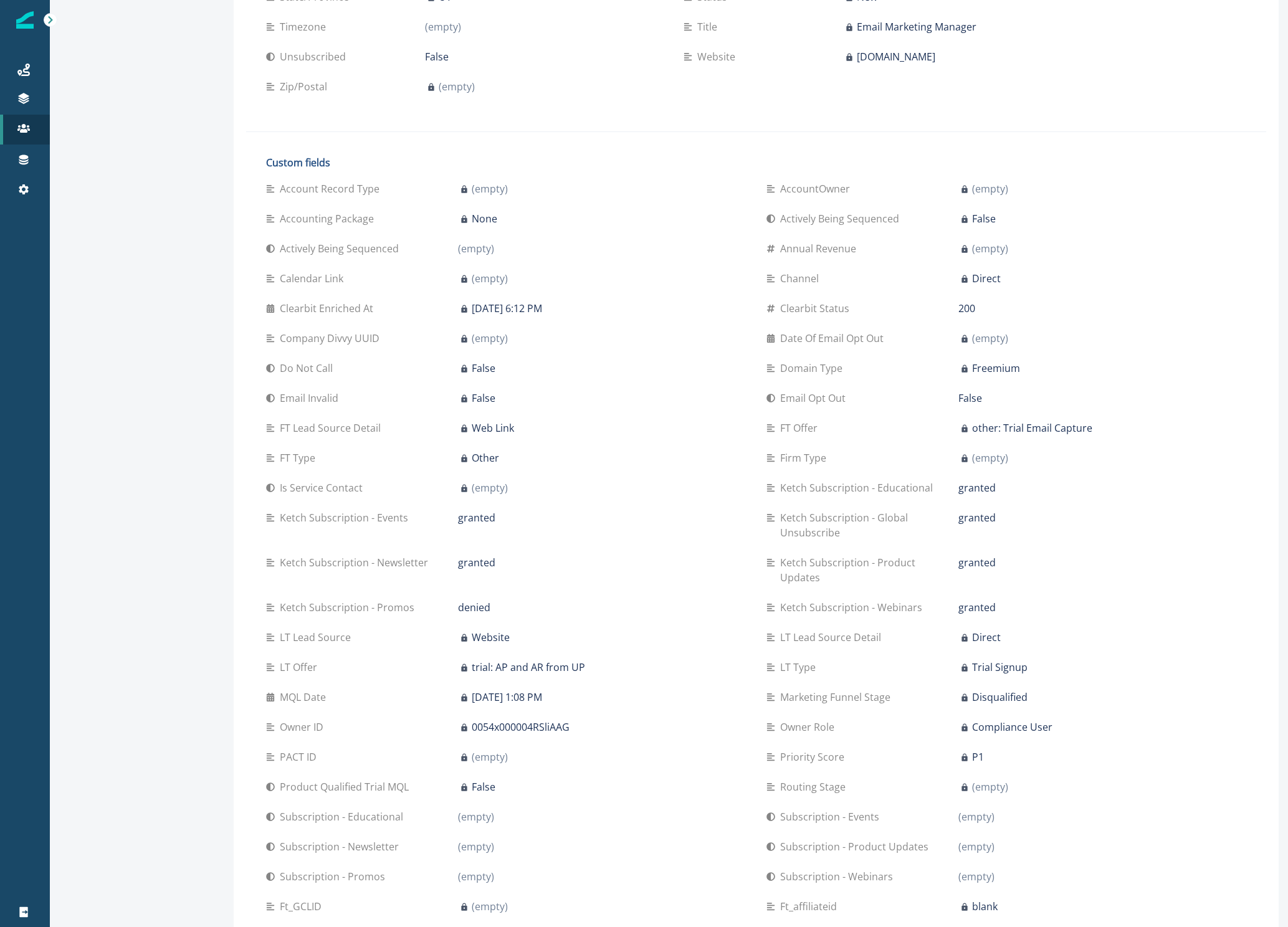
click at [674, 573] on div "Ketch Subscription - Newsletter granted" at bounding box center [505, 569] width 480 height 45
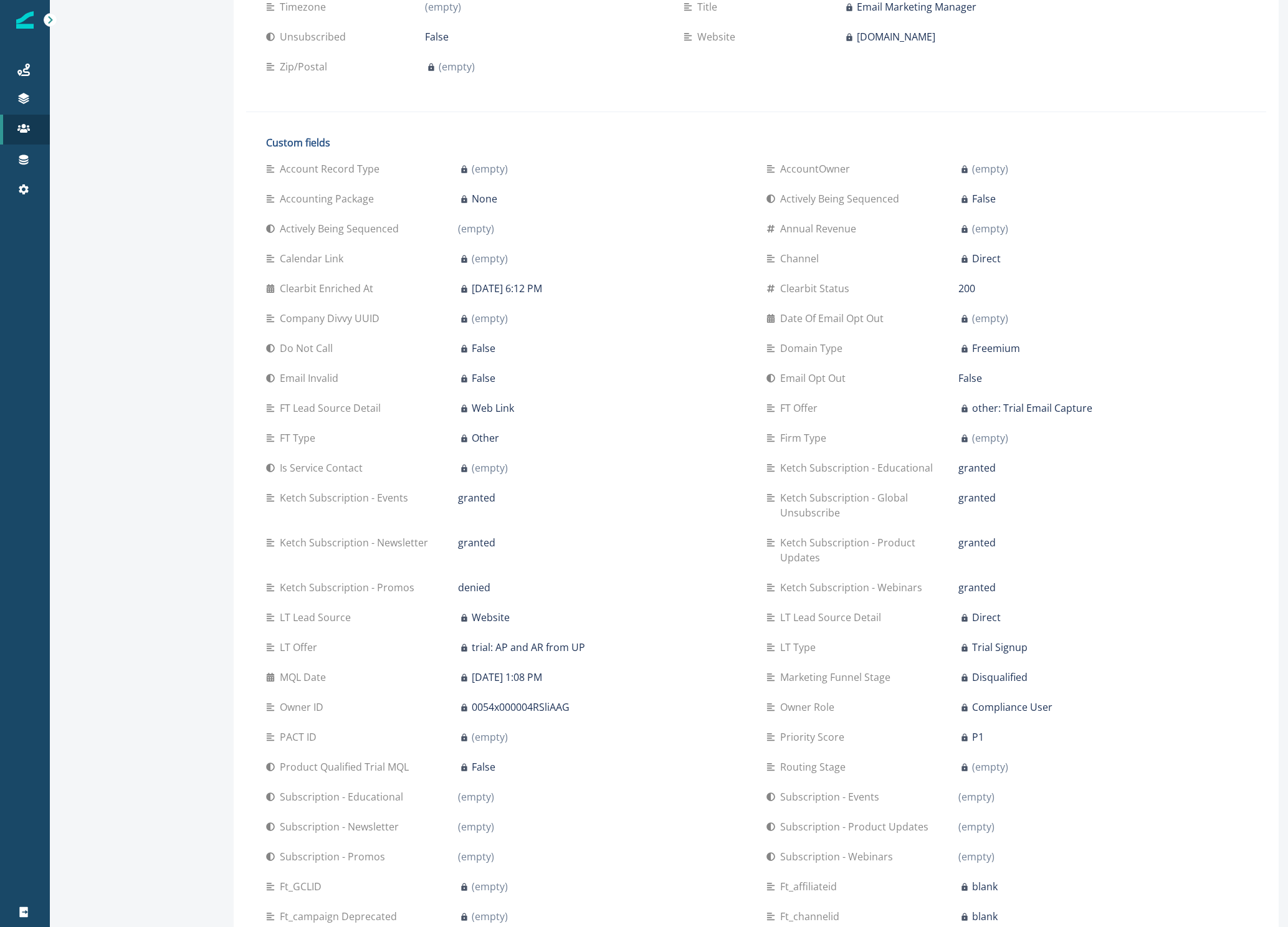
scroll to position [482, 0]
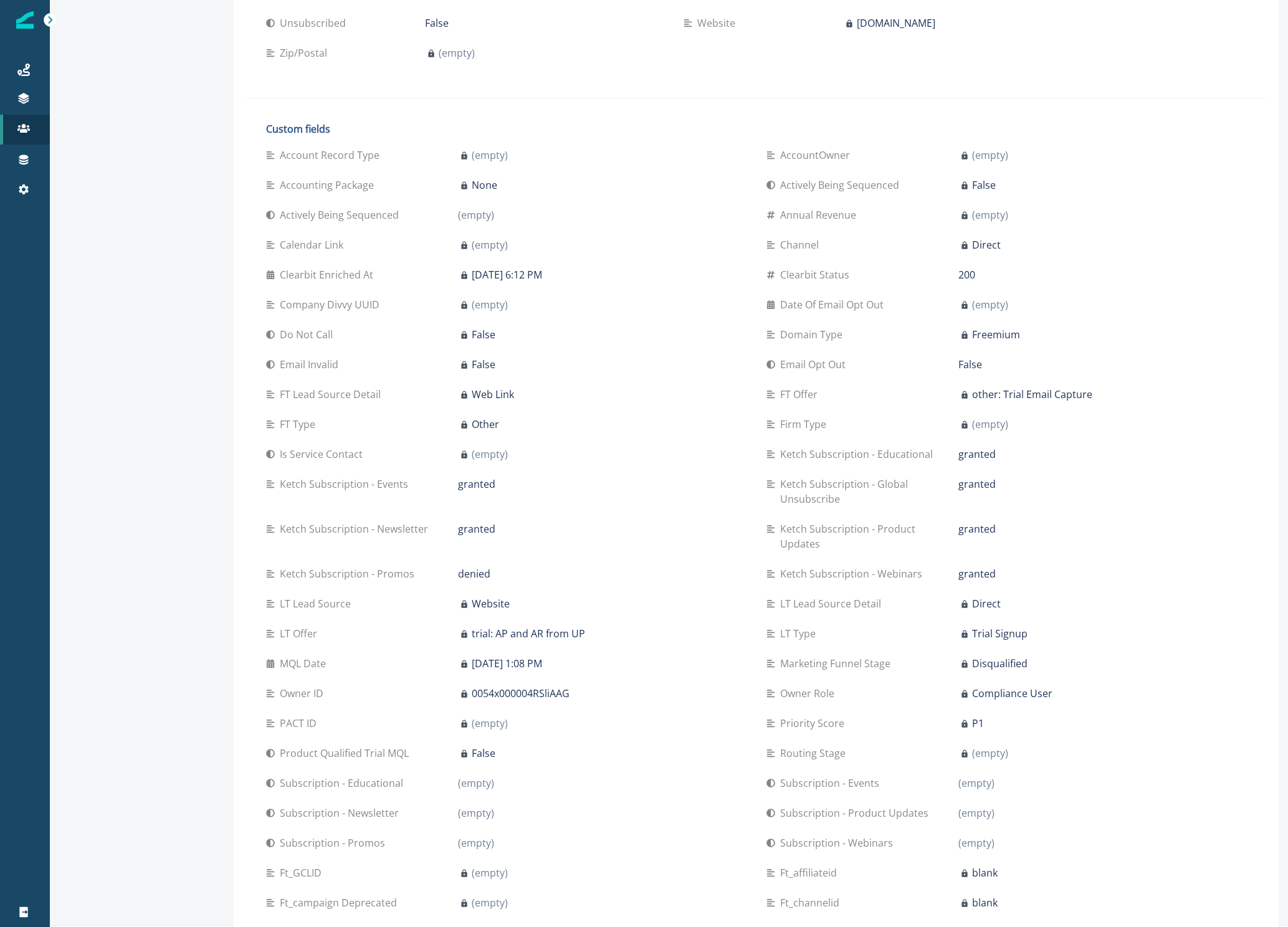
scroll to position [452, 0]
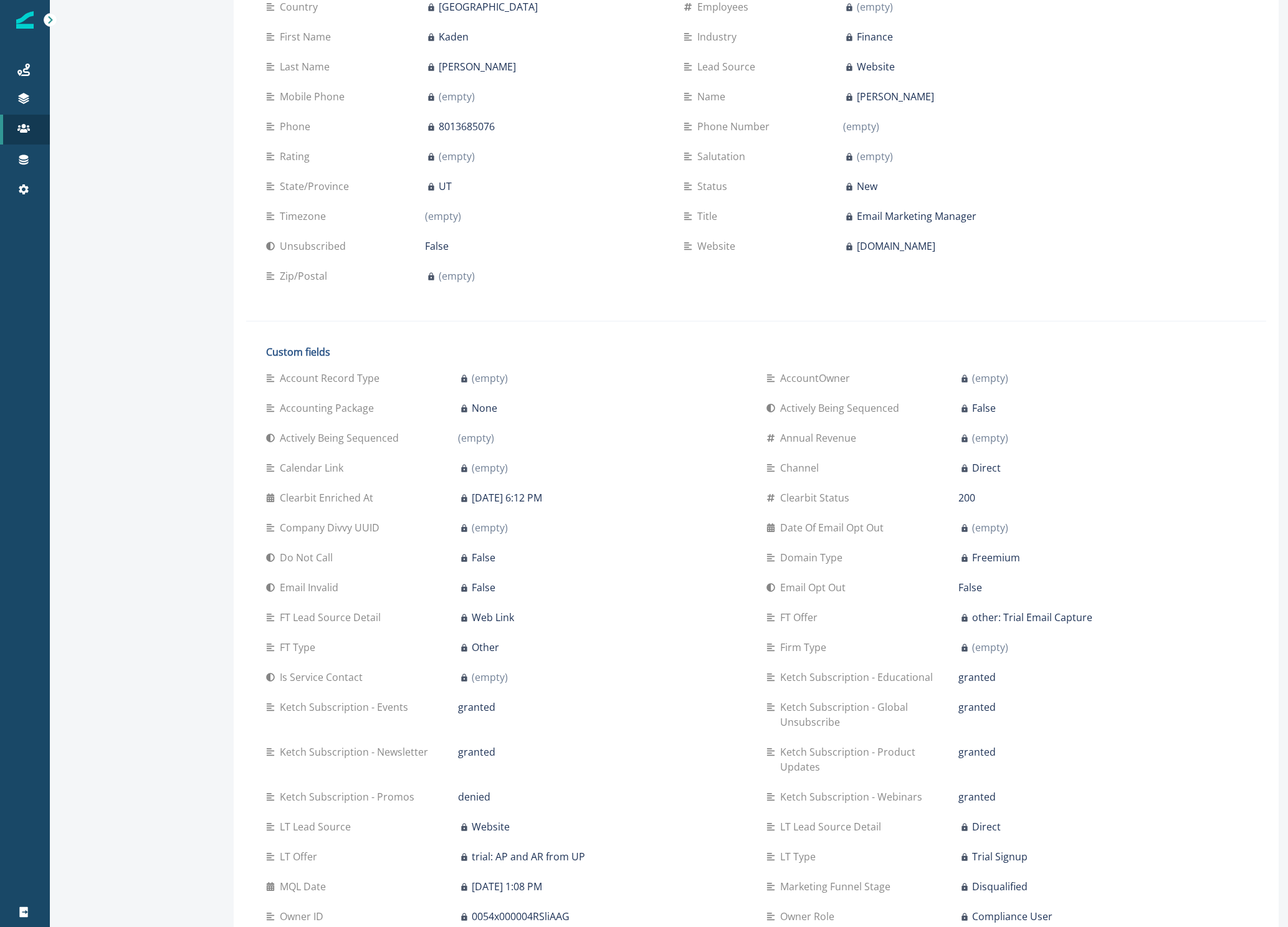
scroll to position [251, 0]
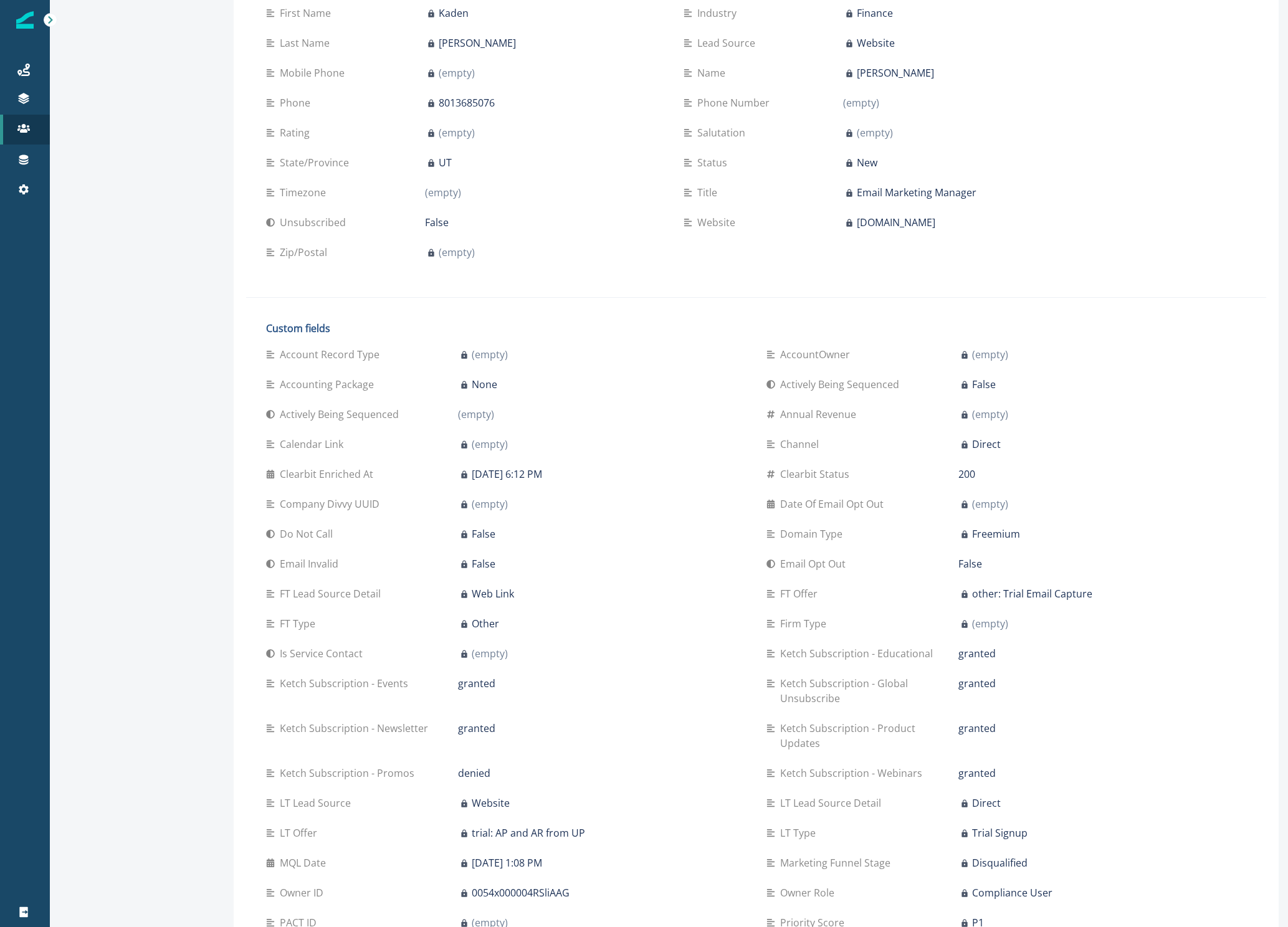
click at [866, 699] on p "Ketch Subscription - Global Unsubscribe" at bounding box center [869, 691] width 178 height 30
click at [975, 656] on p "granted" at bounding box center [977, 653] width 38 height 15
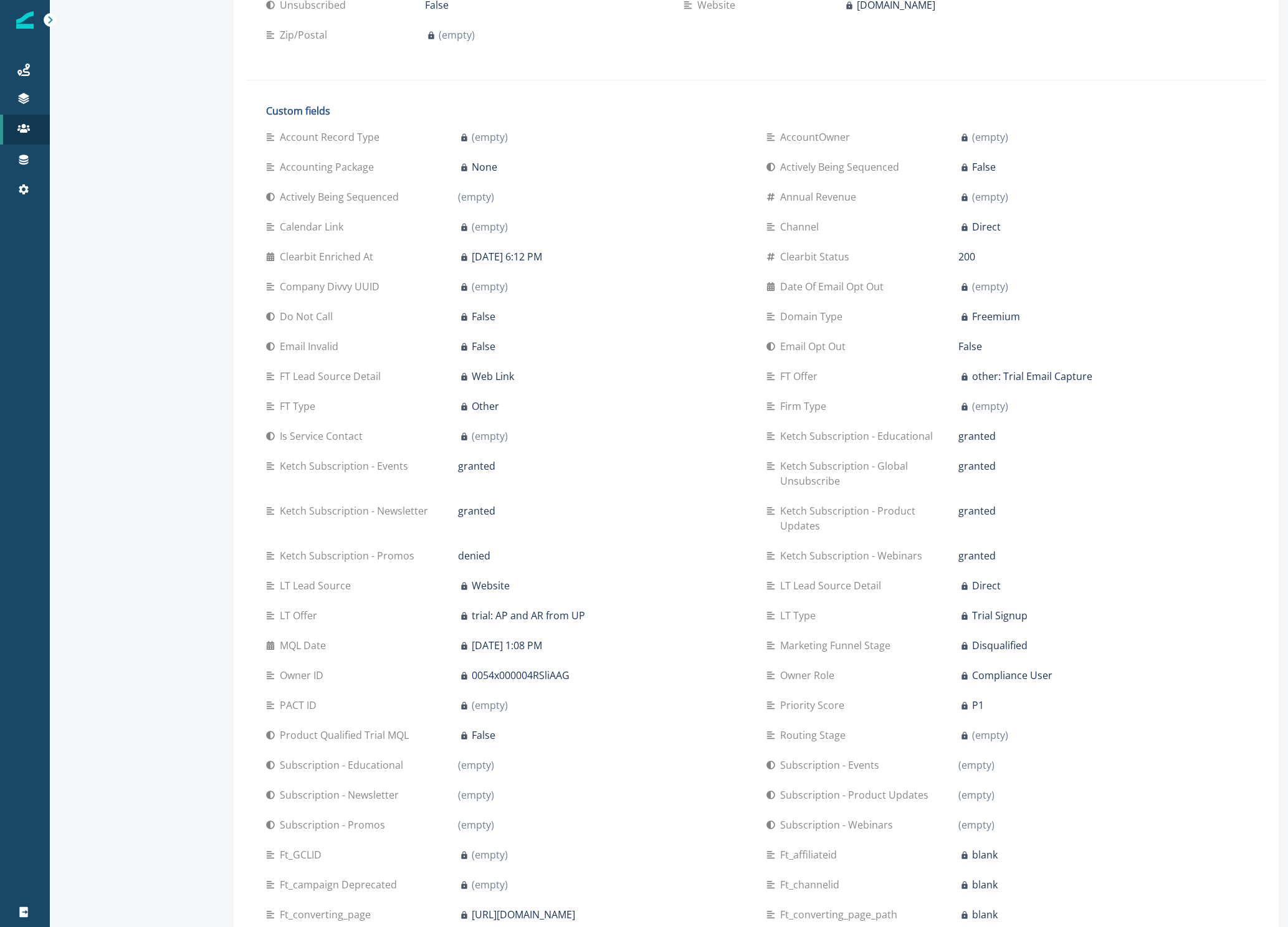
scroll to position [473, 0]
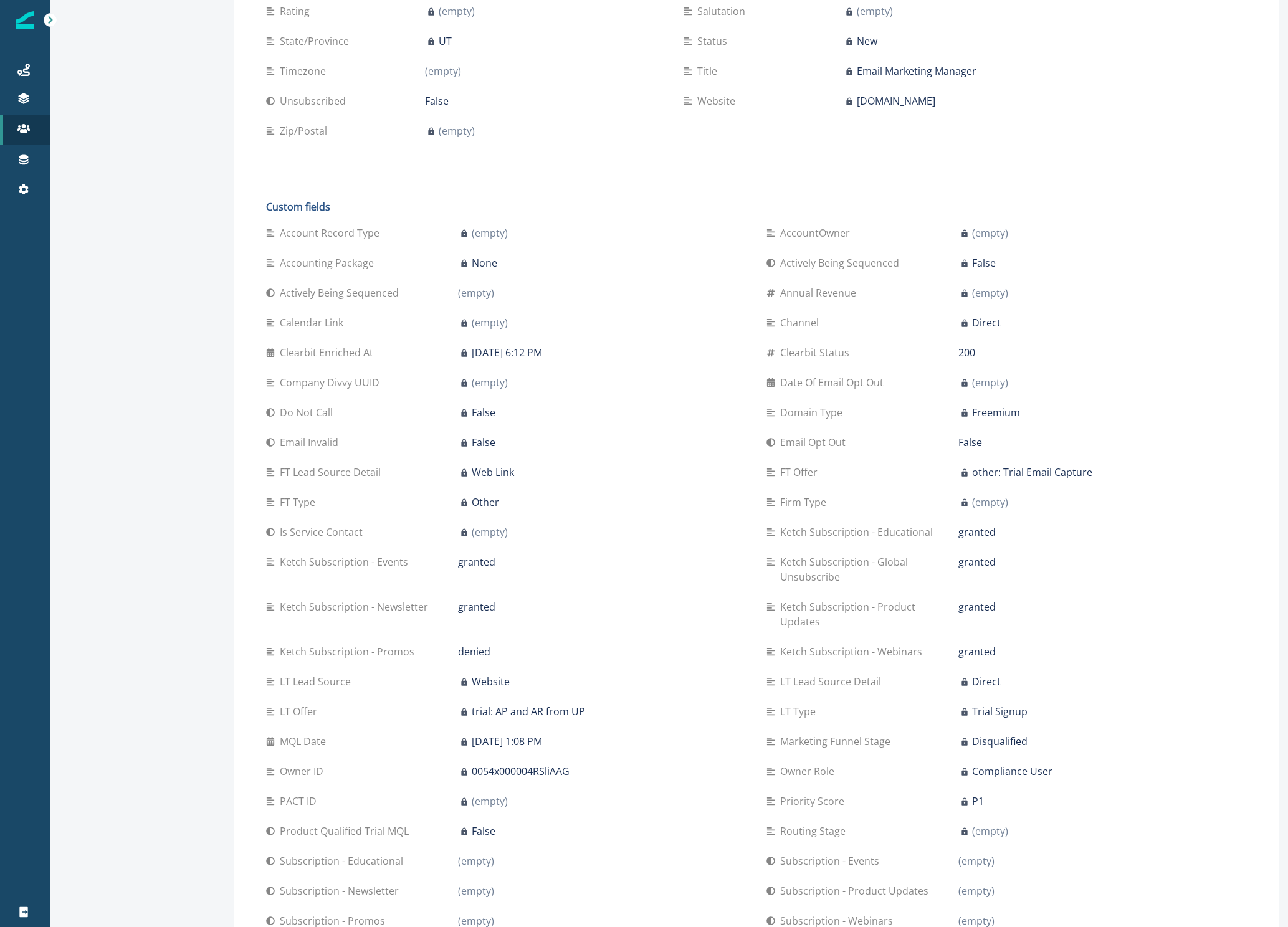
scroll to position [421, 0]
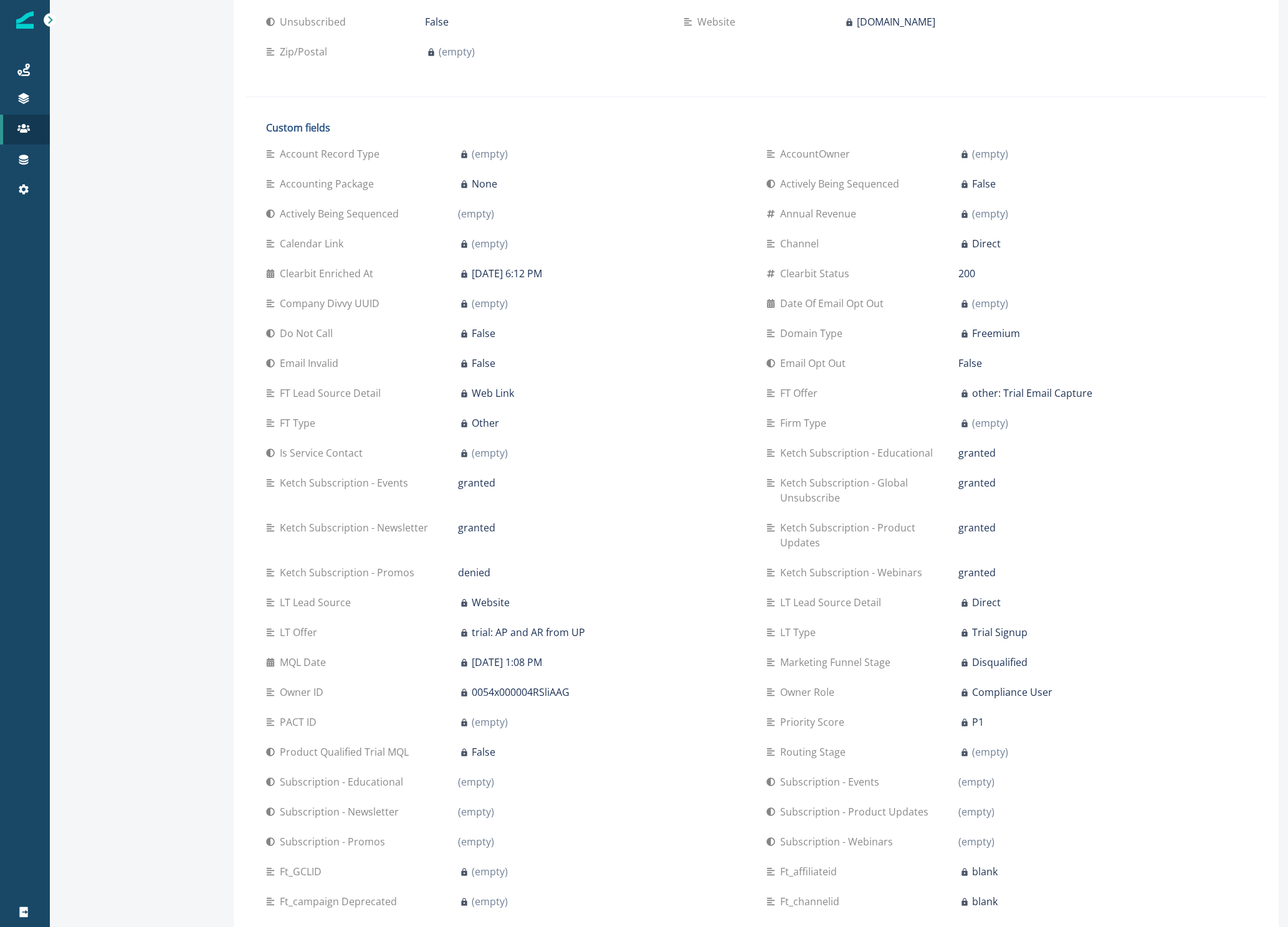
scroll to position [464, 0]
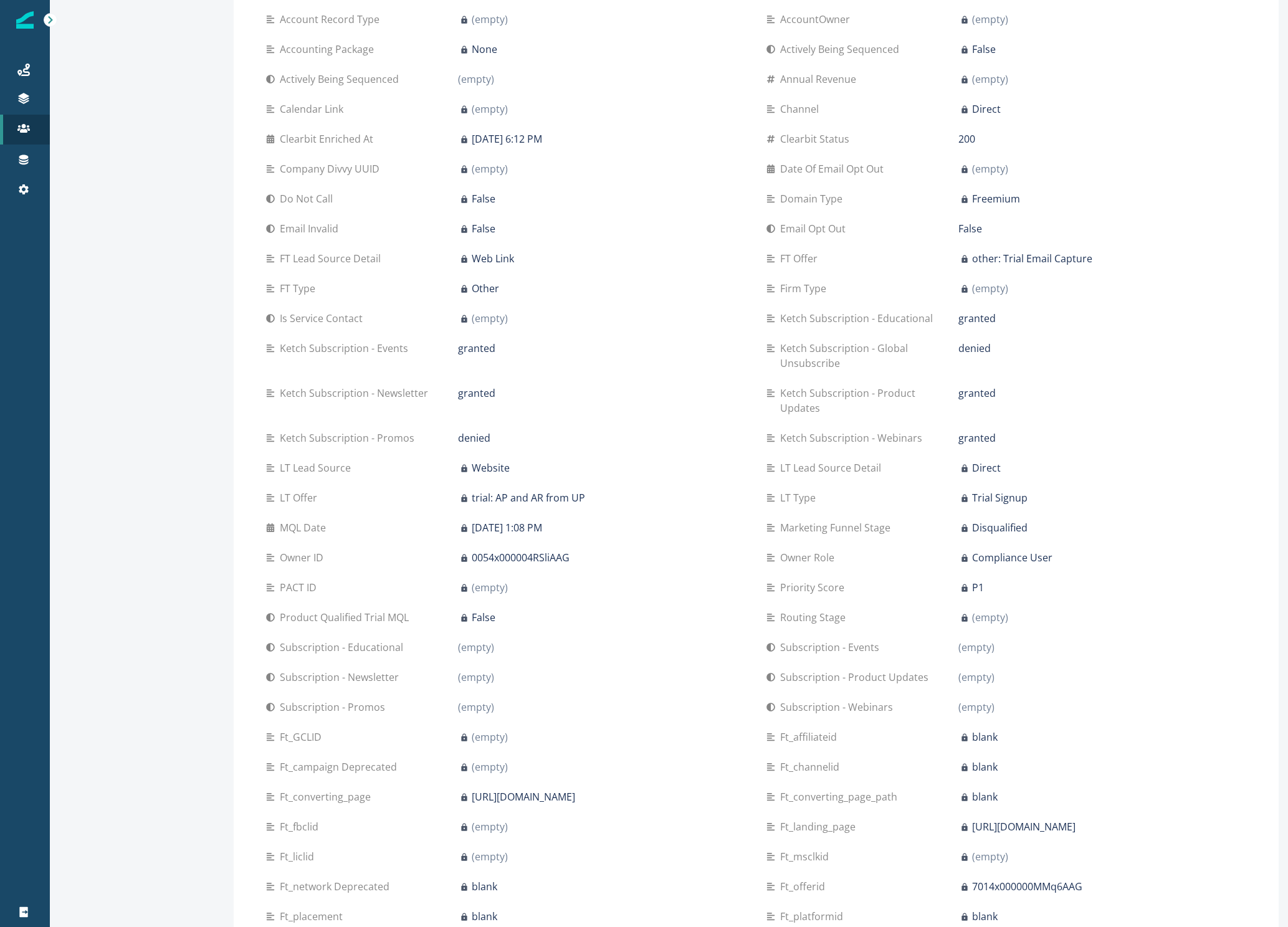
scroll to position [486, 0]
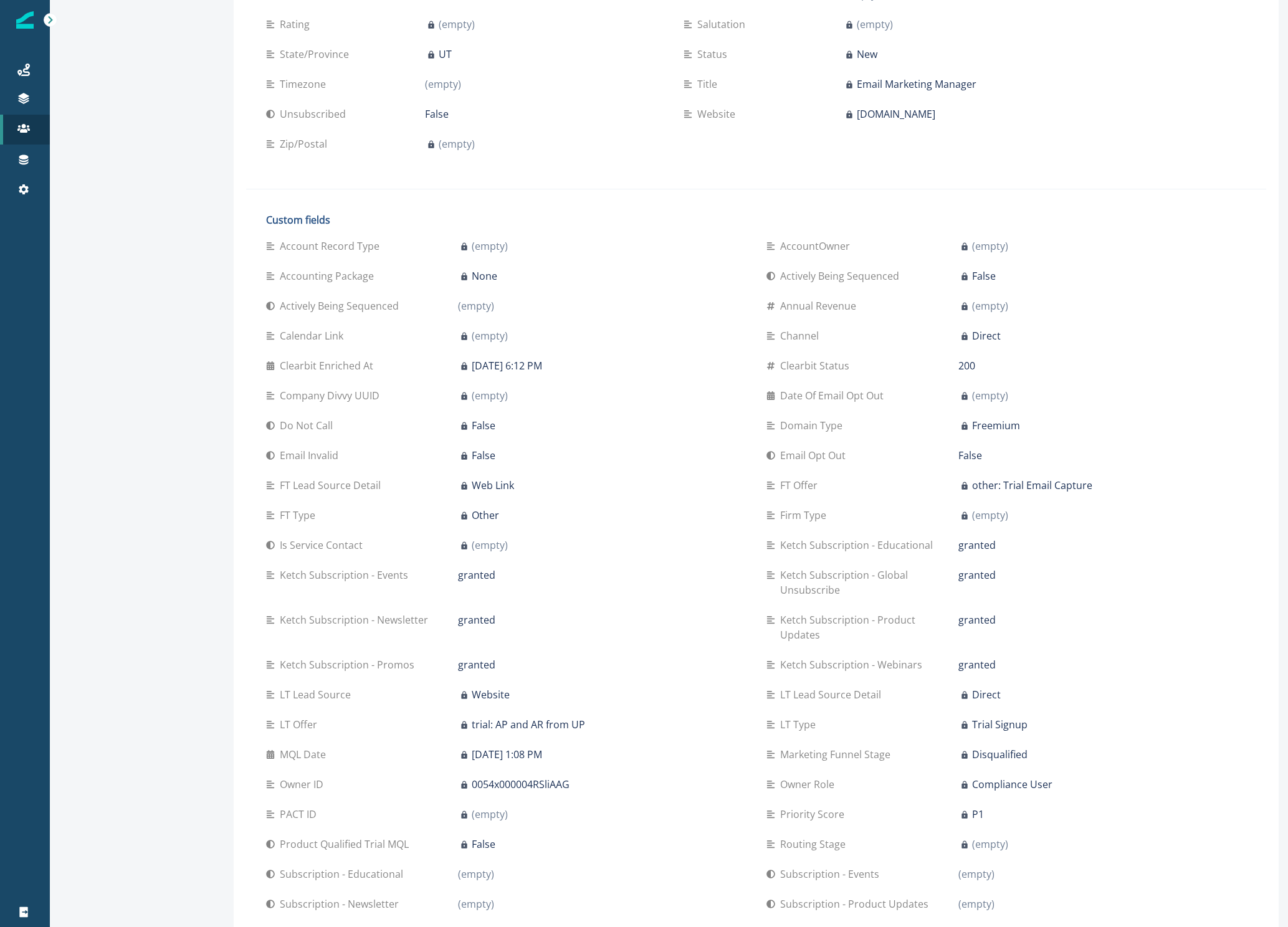
scroll to position [360, 0]
click at [633, 623] on div "granted" at bounding box center [601, 619] width 288 height 15
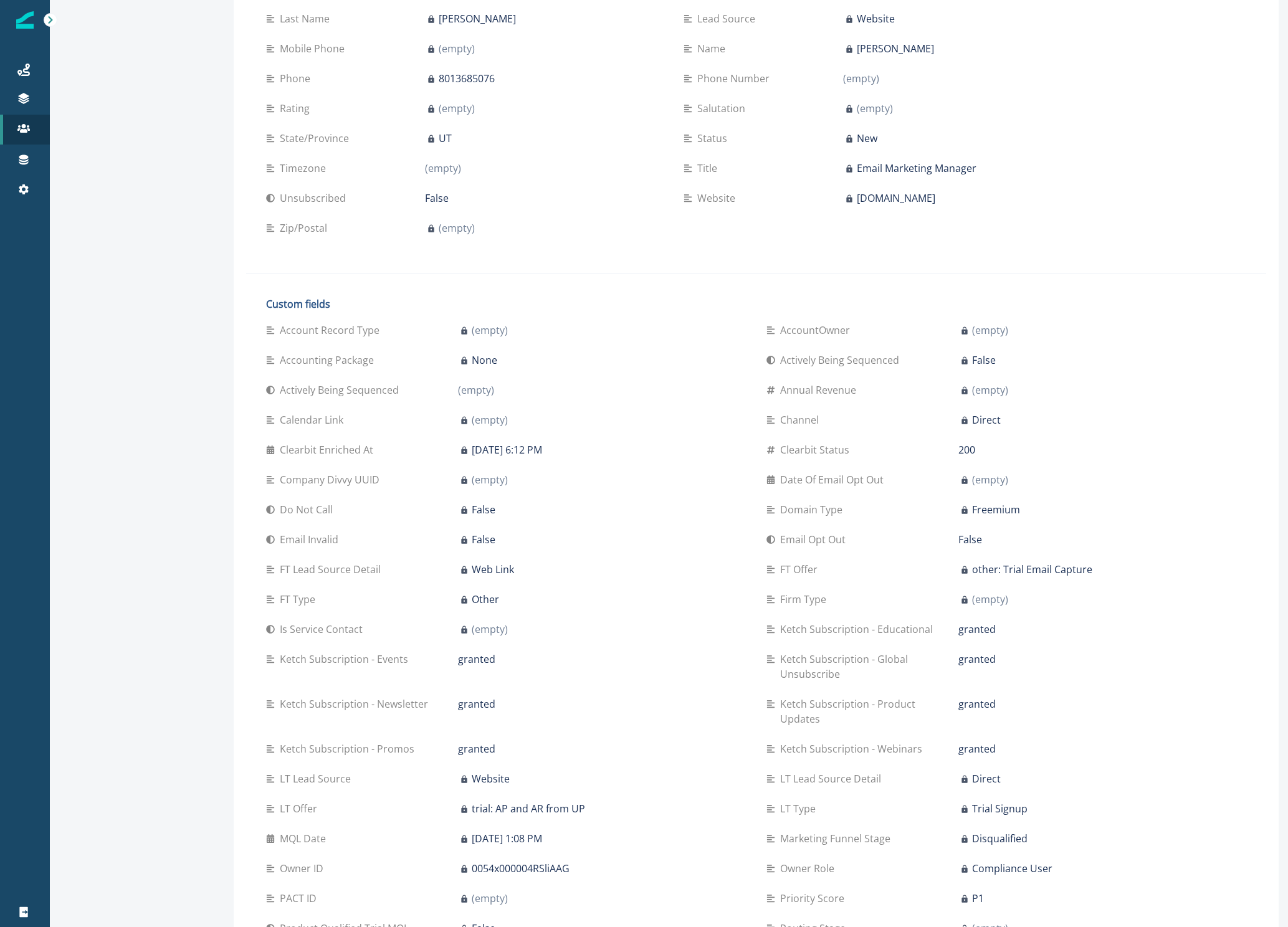
scroll to position [276, 0]
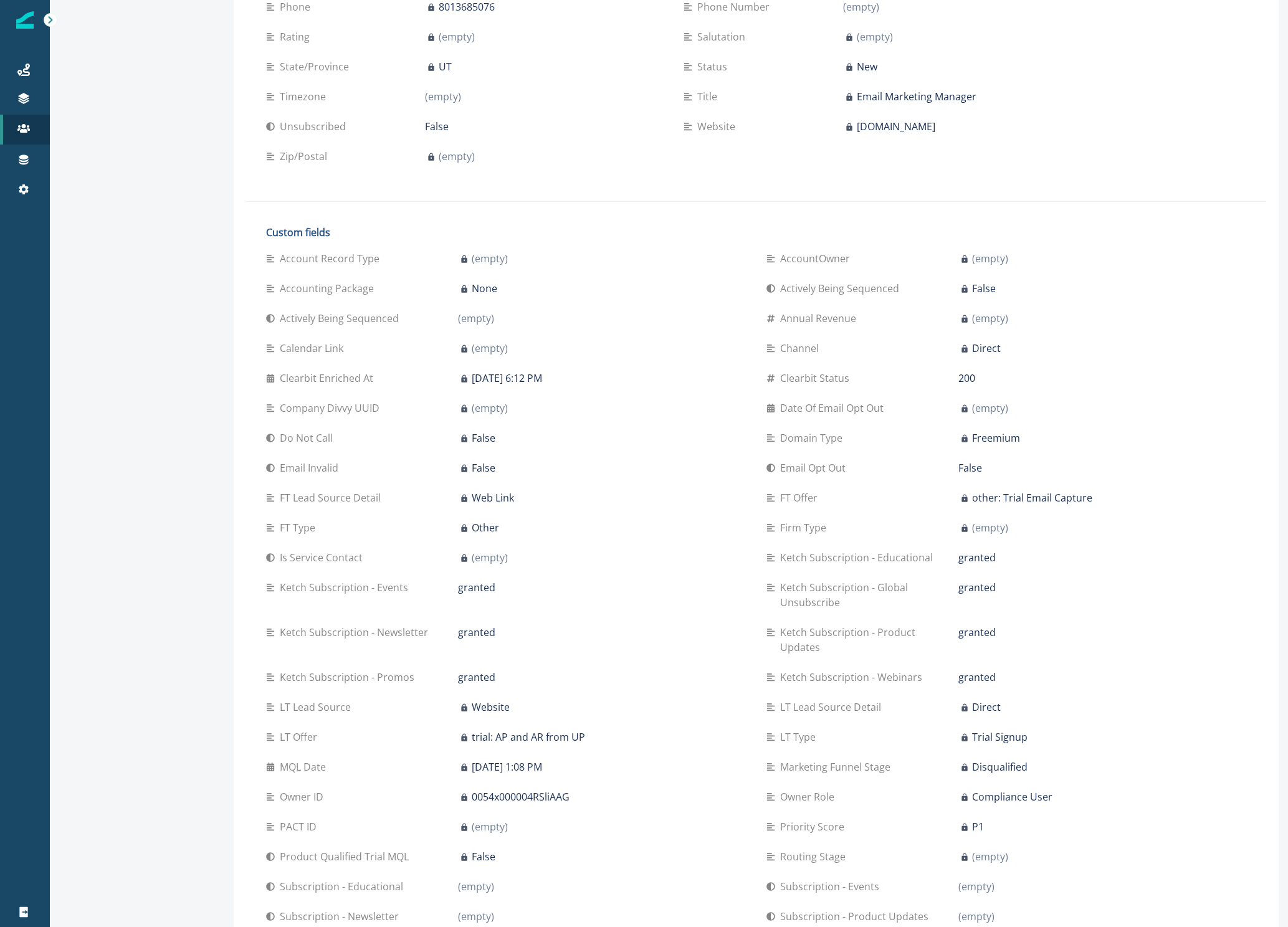
scroll to position [349, 0]
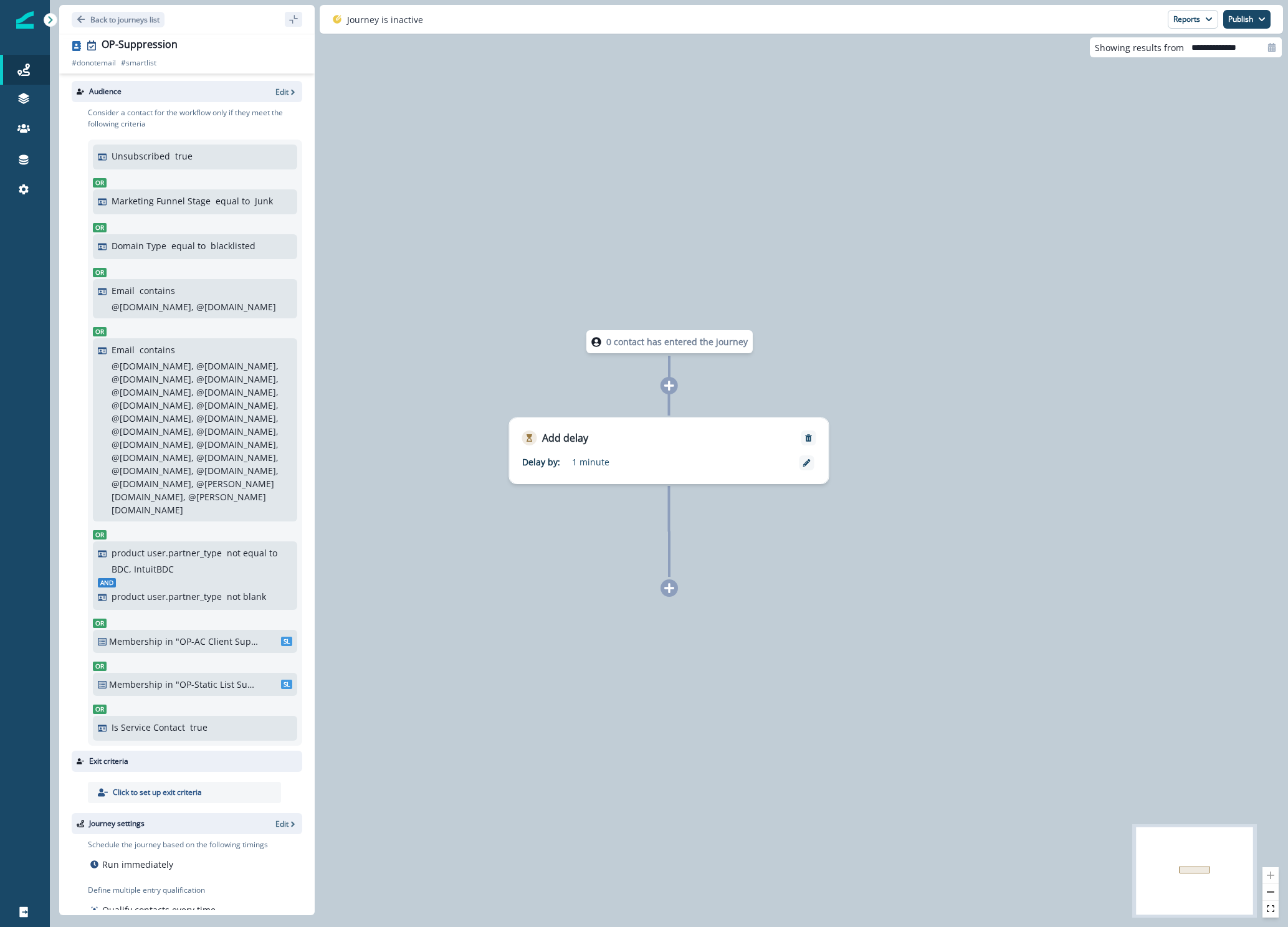
click at [219, 246] on p "blacklisted" at bounding box center [233, 246] width 45 height 13
click at [277, 88] on p "Edit" at bounding box center [282, 92] width 13 height 11
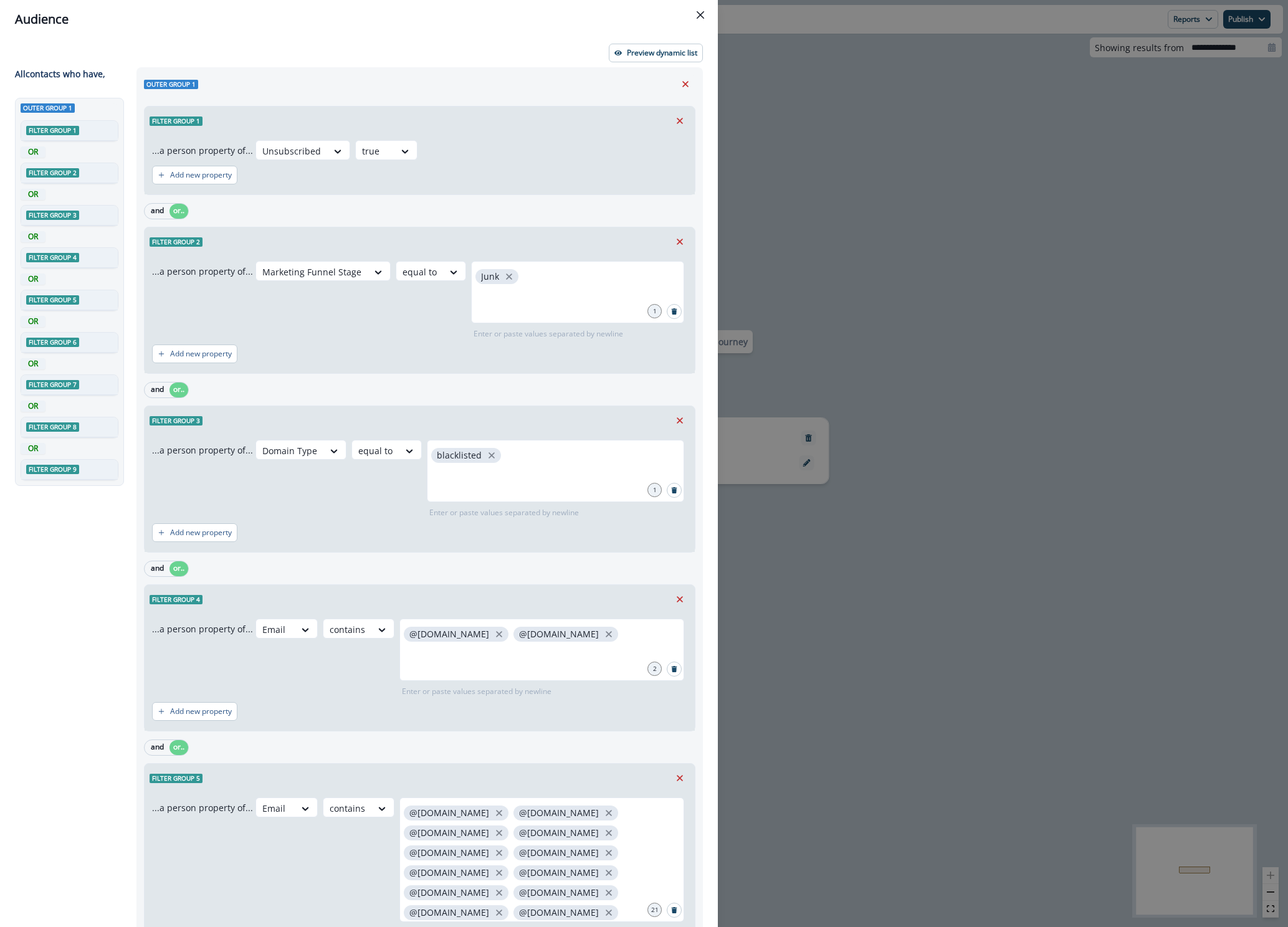
click at [852, 200] on div "Audience Preview dynamic list All contact s who have, Outer group 1 Filter grou…" at bounding box center [644, 464] width 1288 height 927
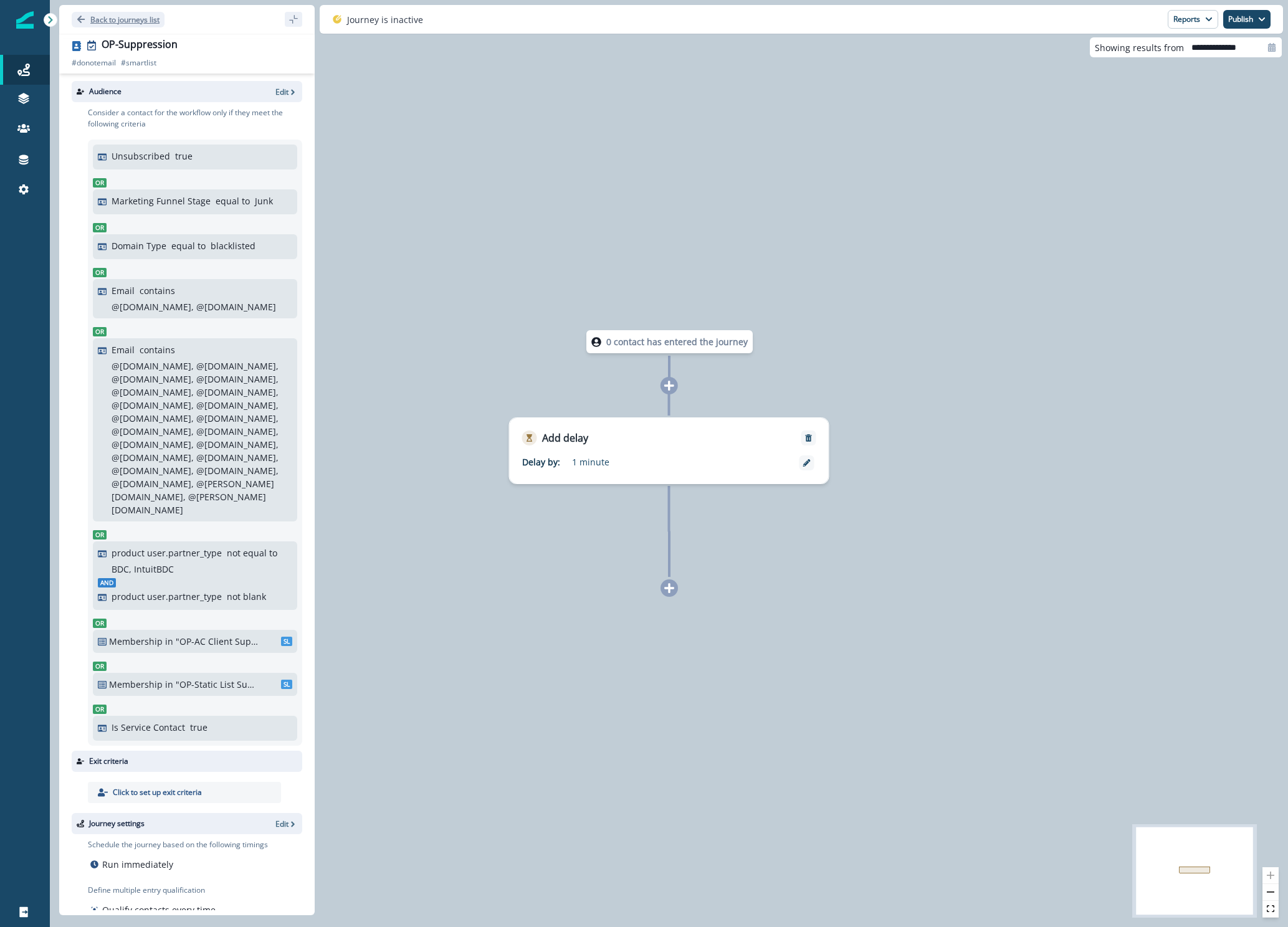
click at [133, 23] on p "Back to journeys list" at bounding box center [125, 19] width 69 height 11
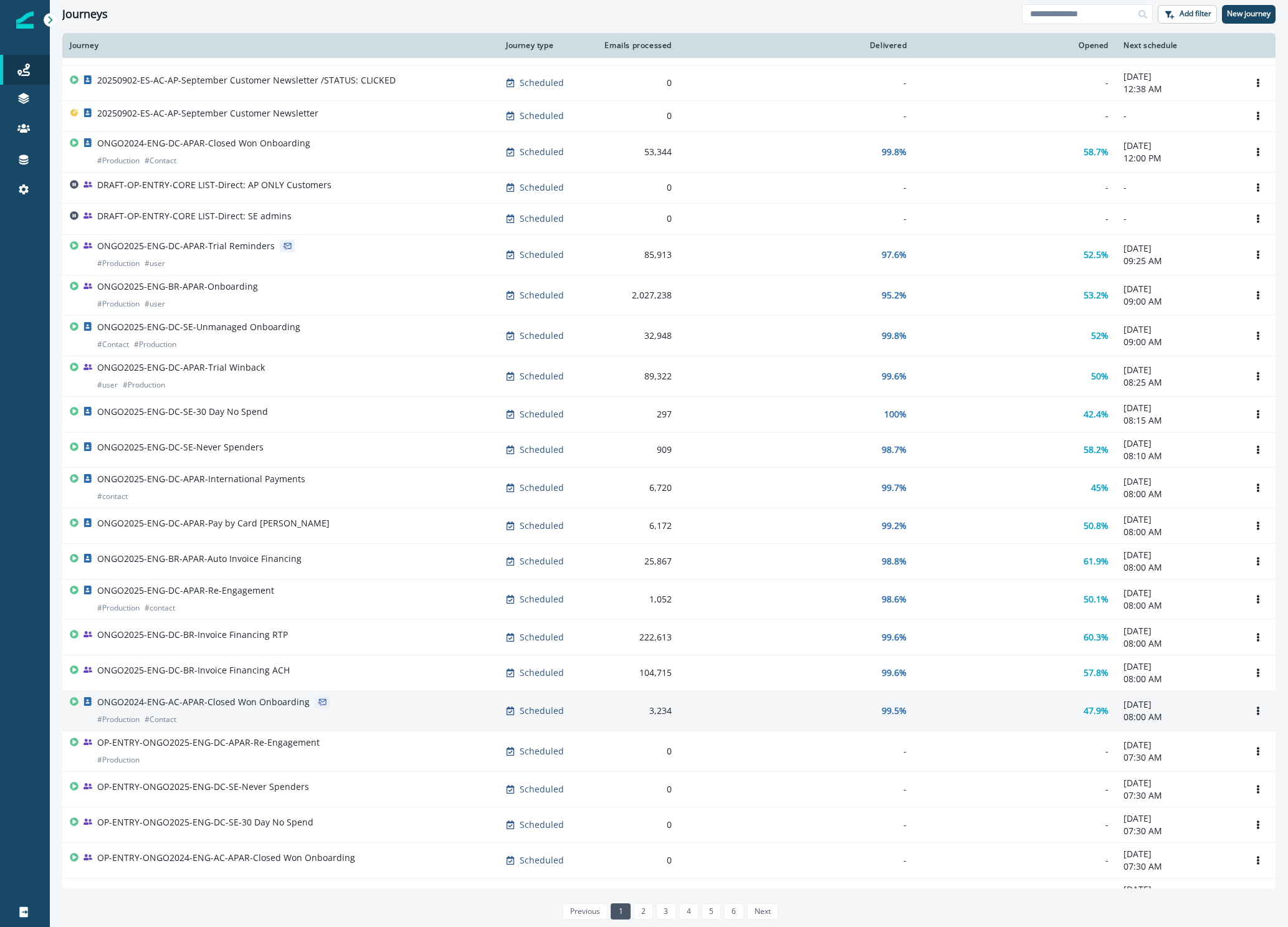
scroll to position [273, 0]
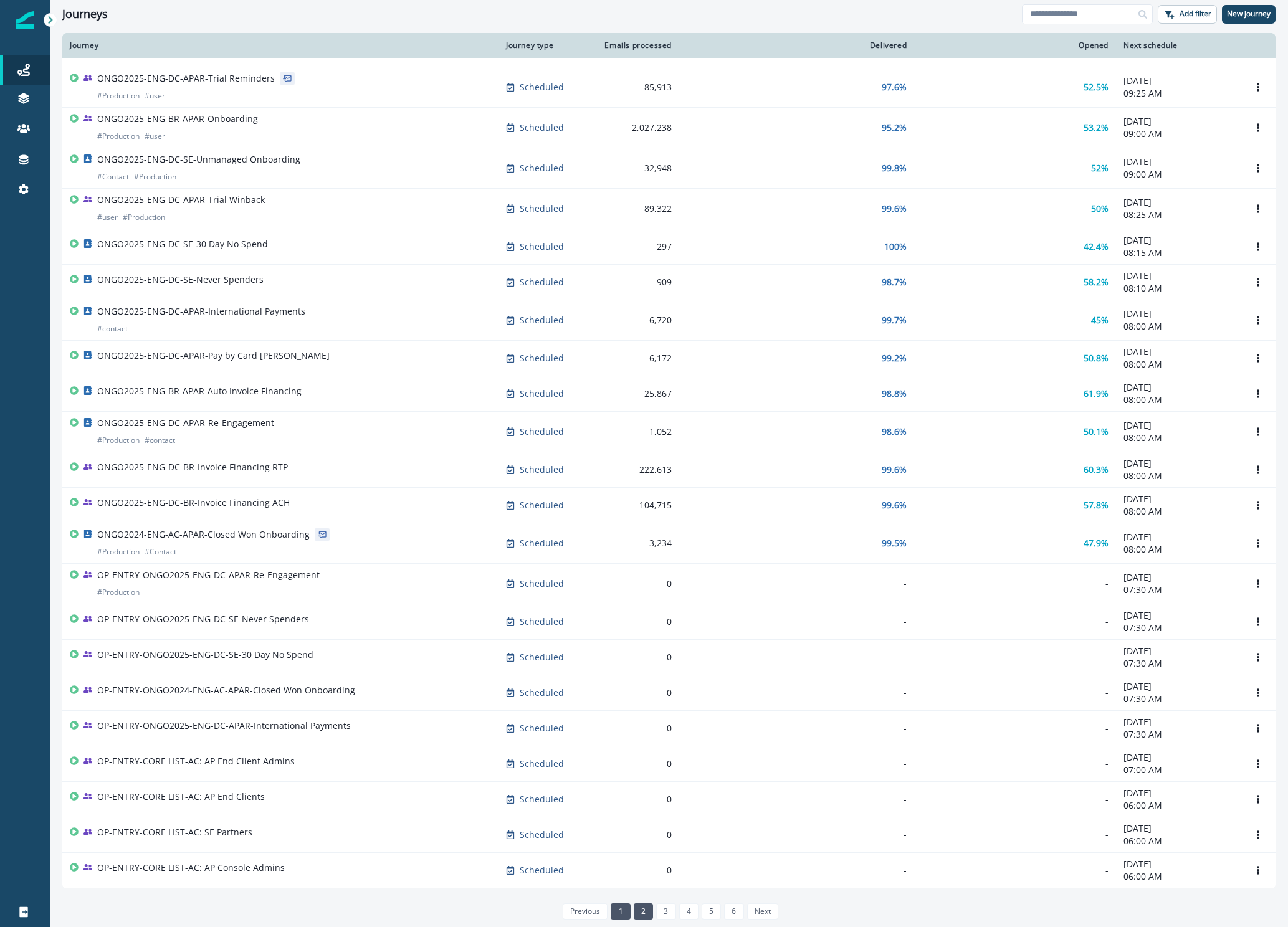
click at [640, 908] on link "2" at bounding box center [643, 911] width 20 height 16
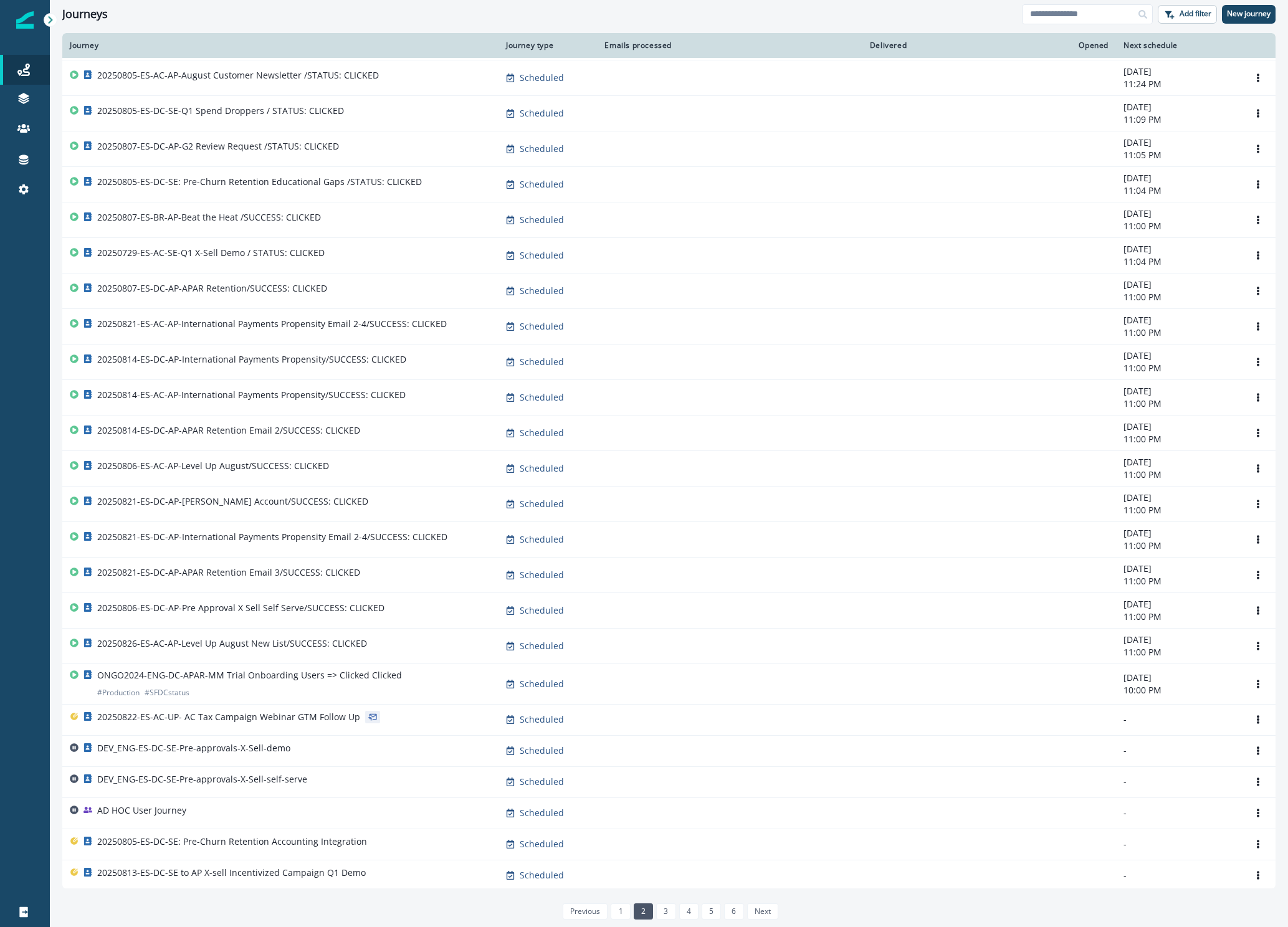
scroll to position [201, 0]
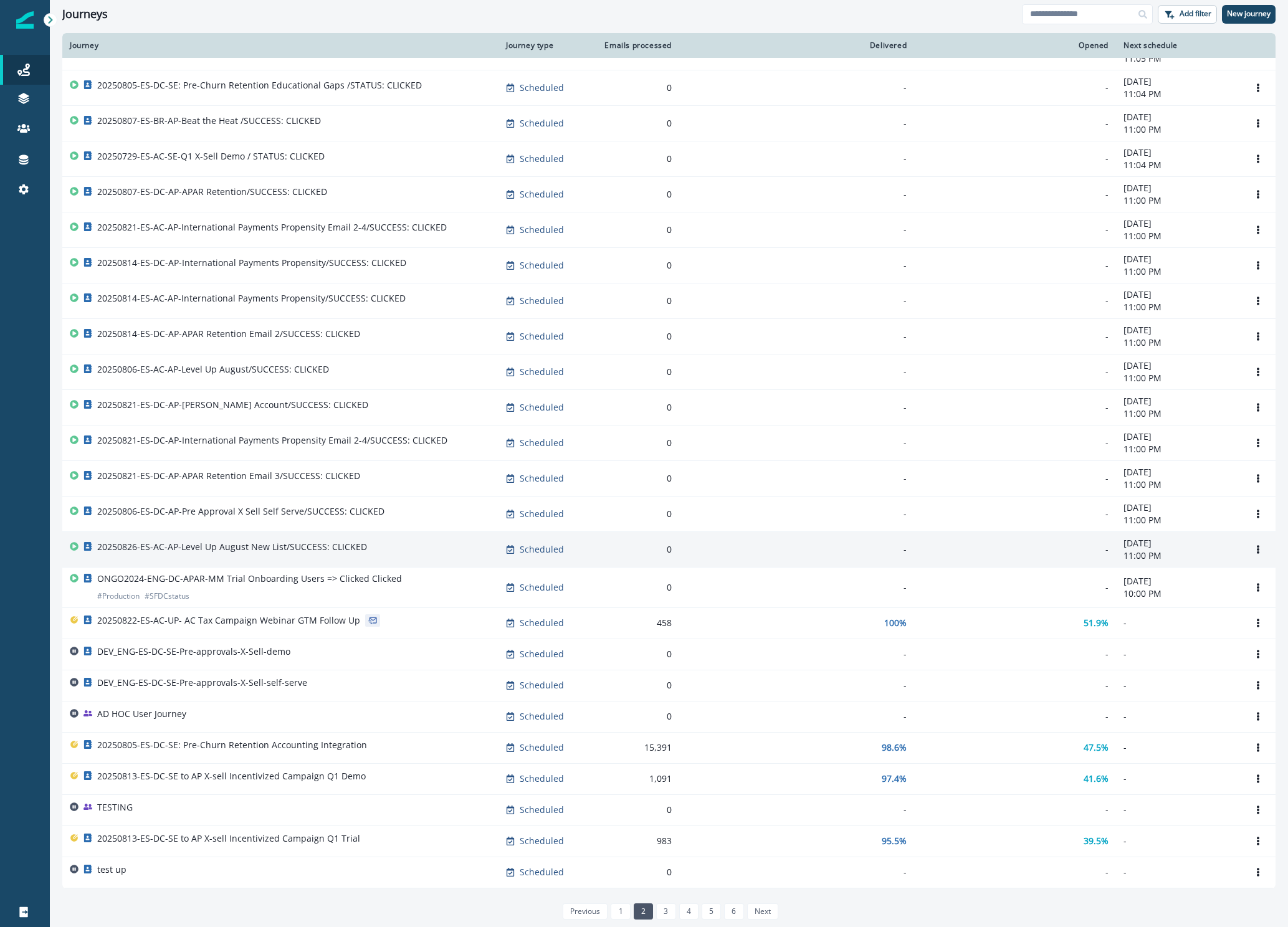
click at [304, 553] on div "20250826-ES-AC-AP-Level Up August New List/SUCCESS: CLICKED" at bounding box center [231, 549] width 270 height 17
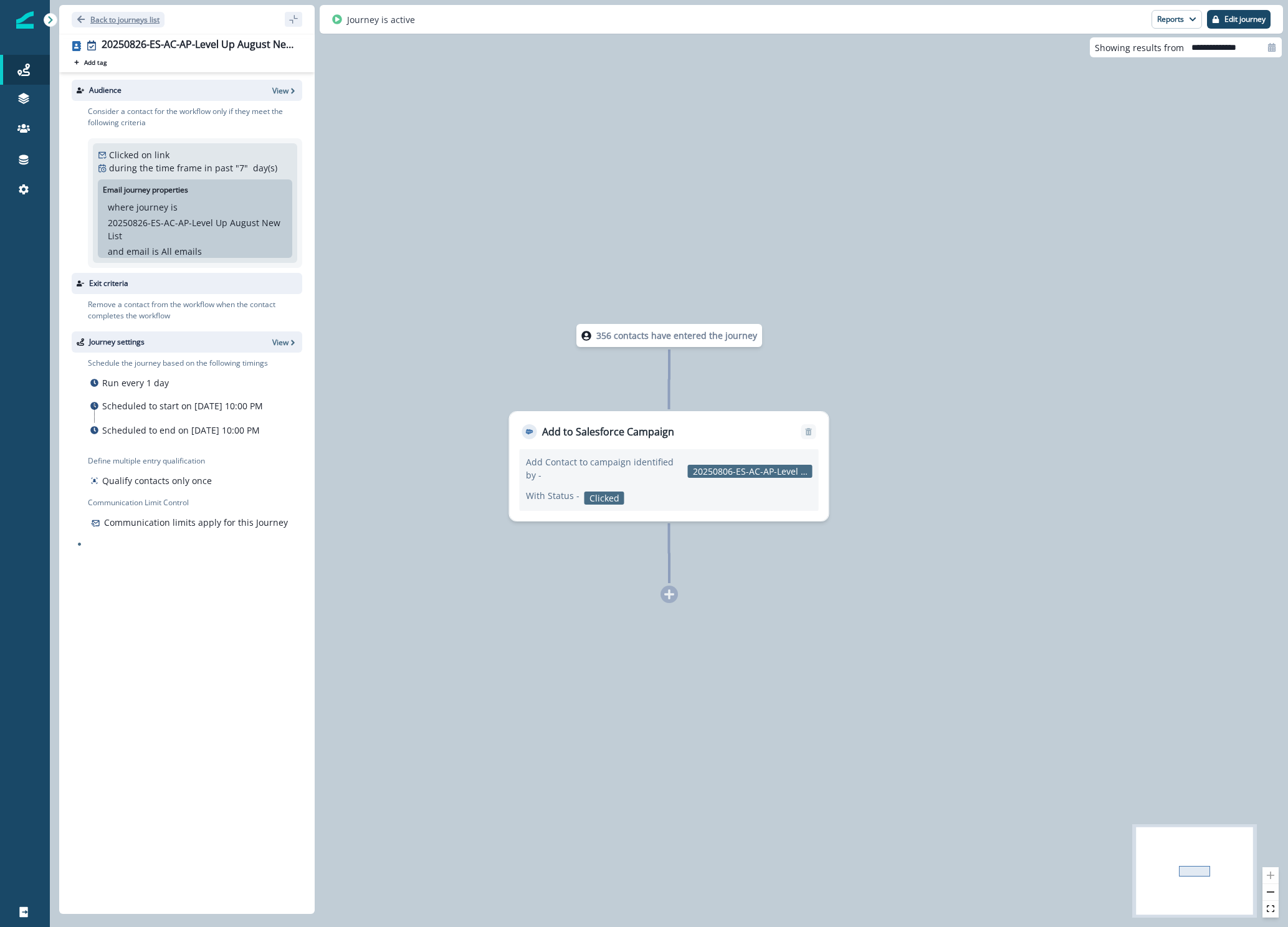
click at [110, 17] on p "Back to journeys list" at bounding box center [125, 19] width 69 height 11
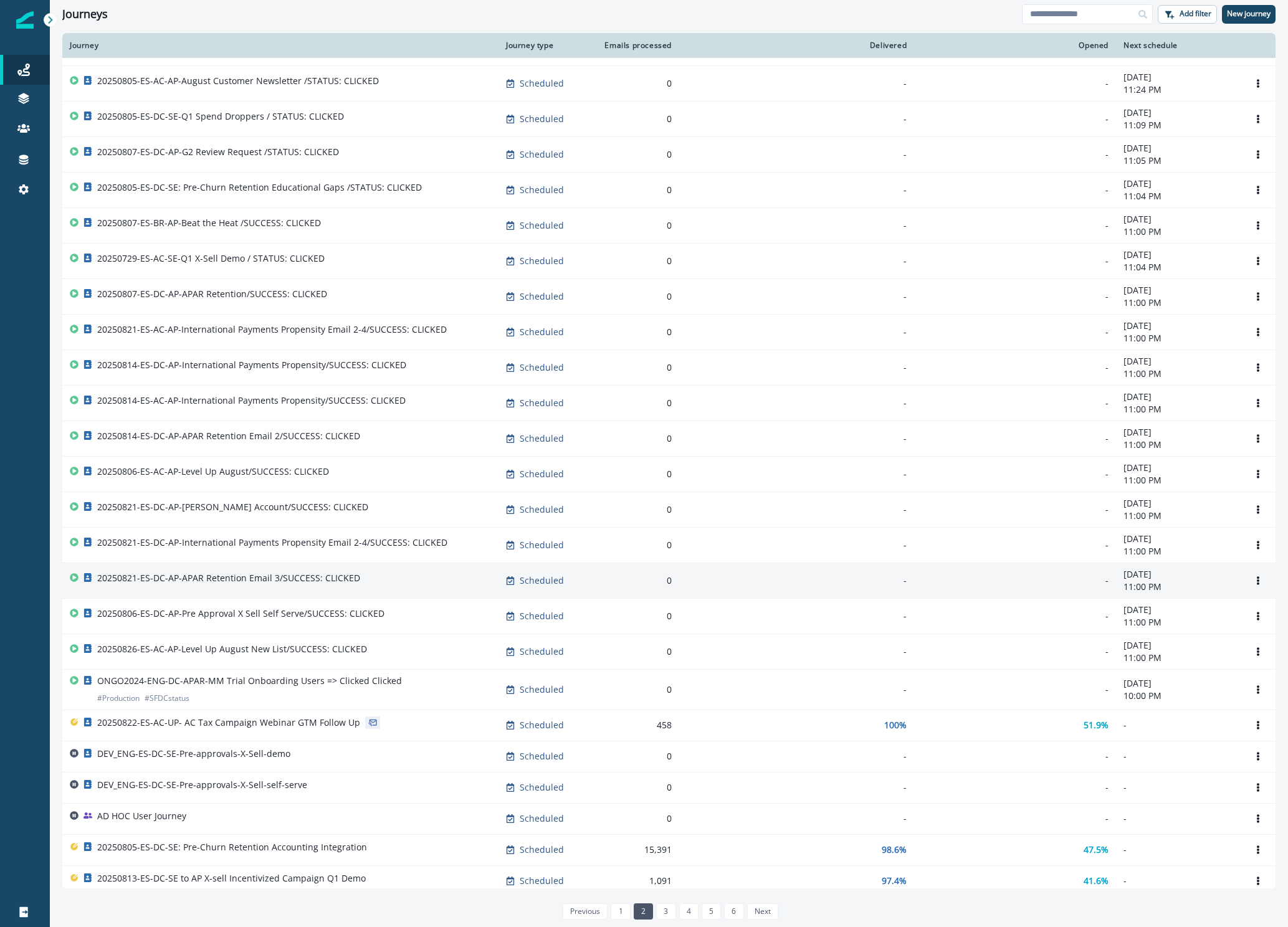
scroll to position [201, 0]
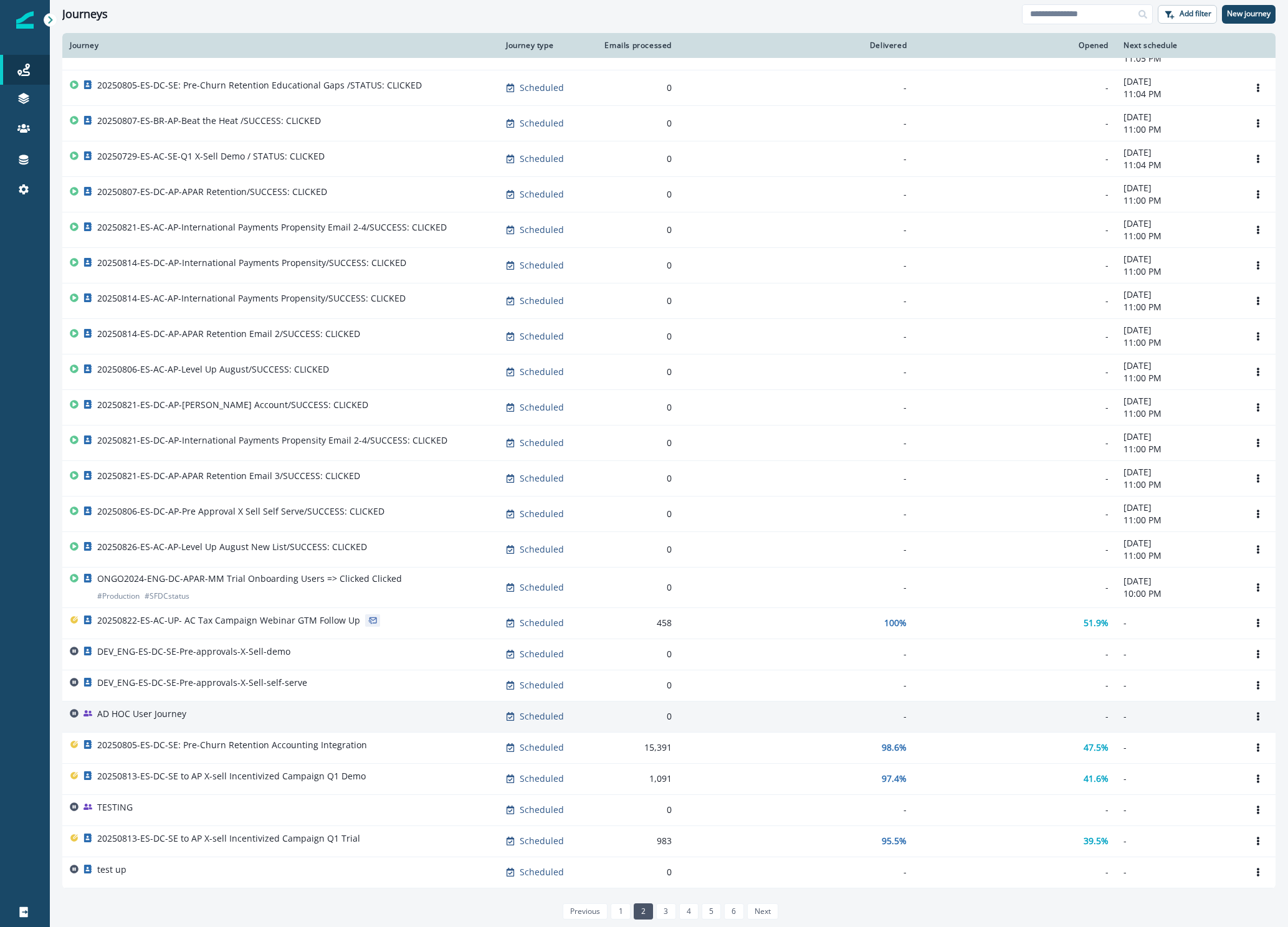
click at [195, 708] on div "AD HOC User Journey" at bounding box center [280, 716] width 421 height 17
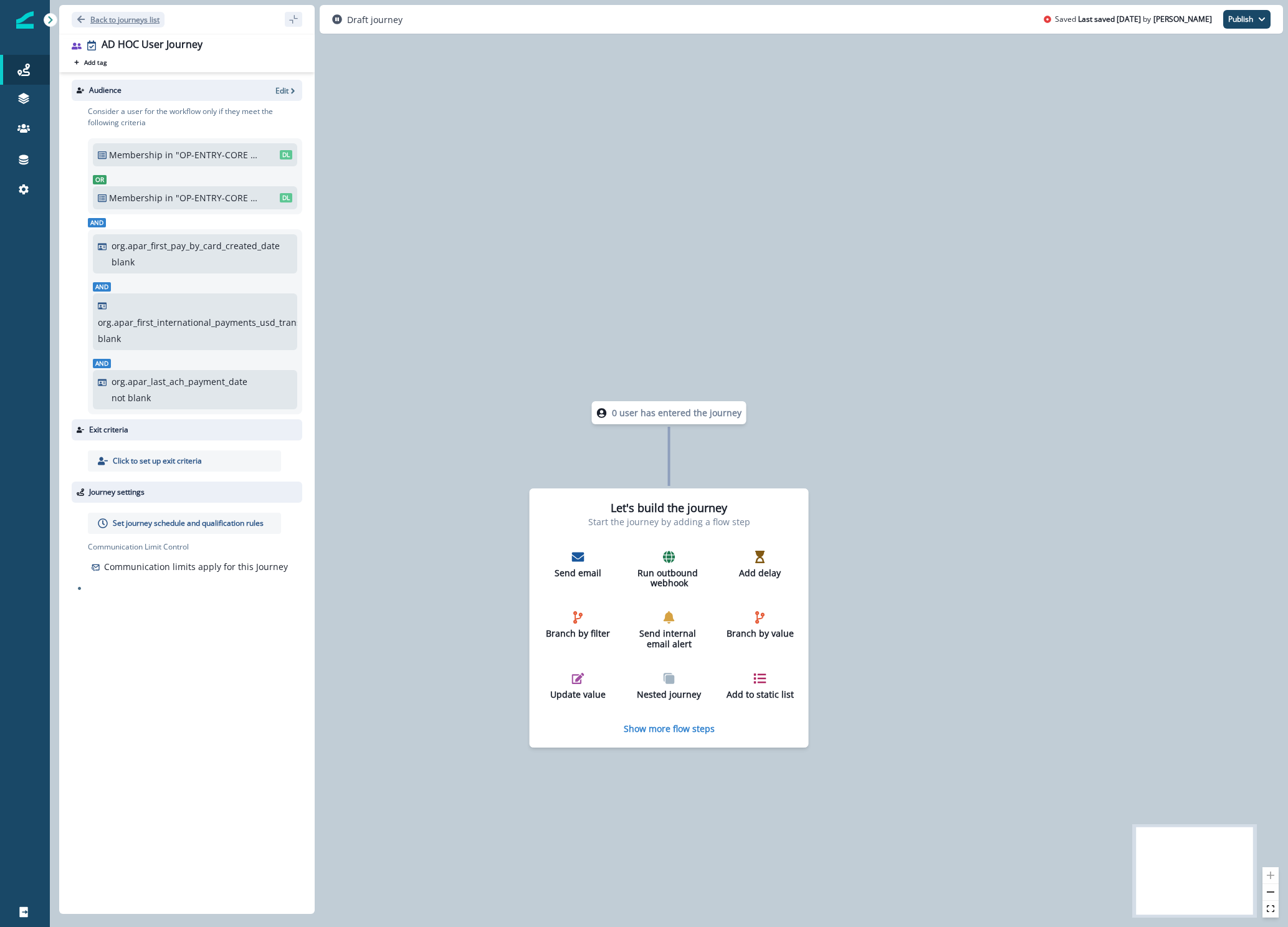
click at [143, 20] on p "Back to journeys list" at bounding box center [125, 19] width 69 height 11
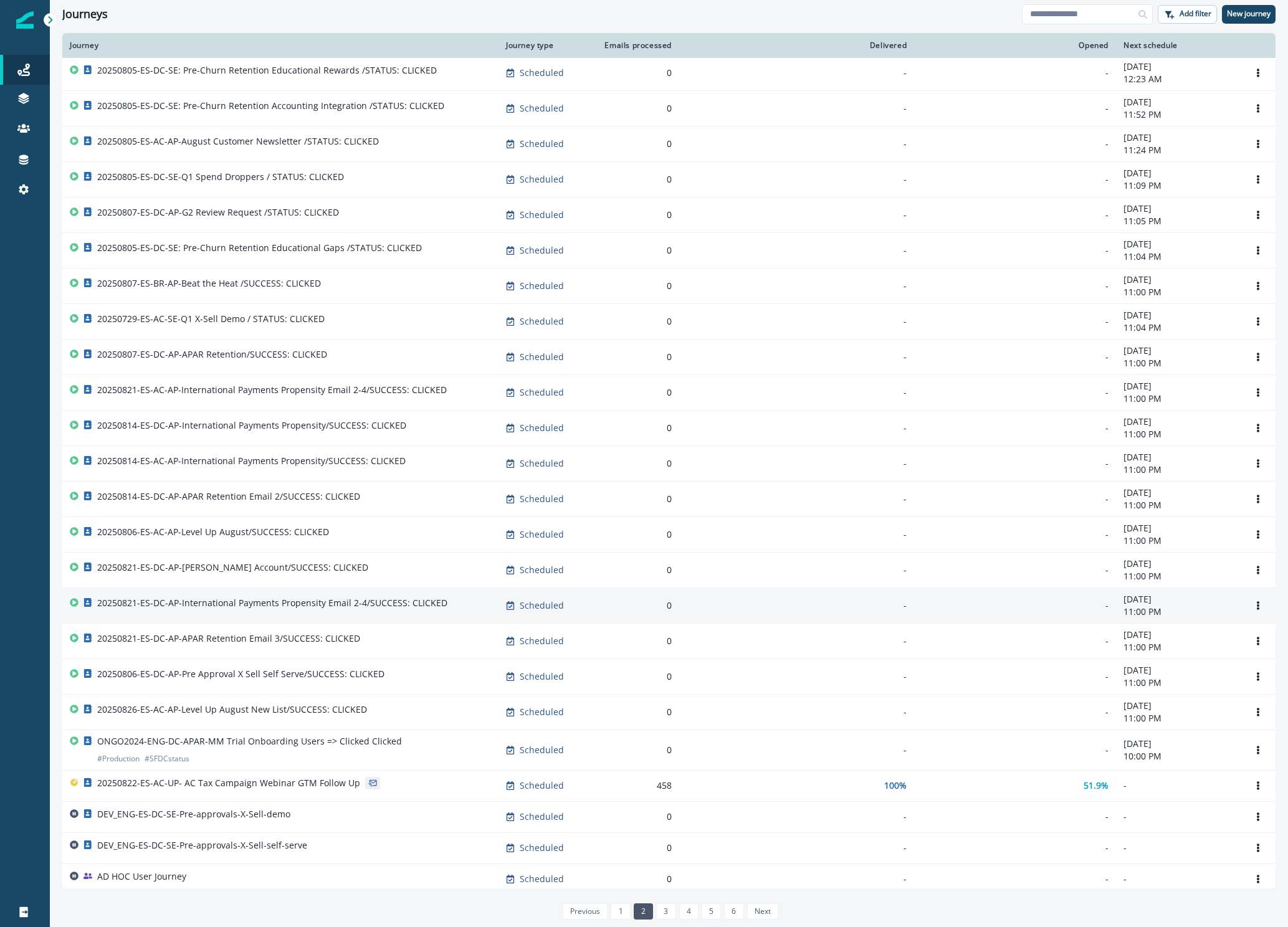
scroll to position [201, 0]
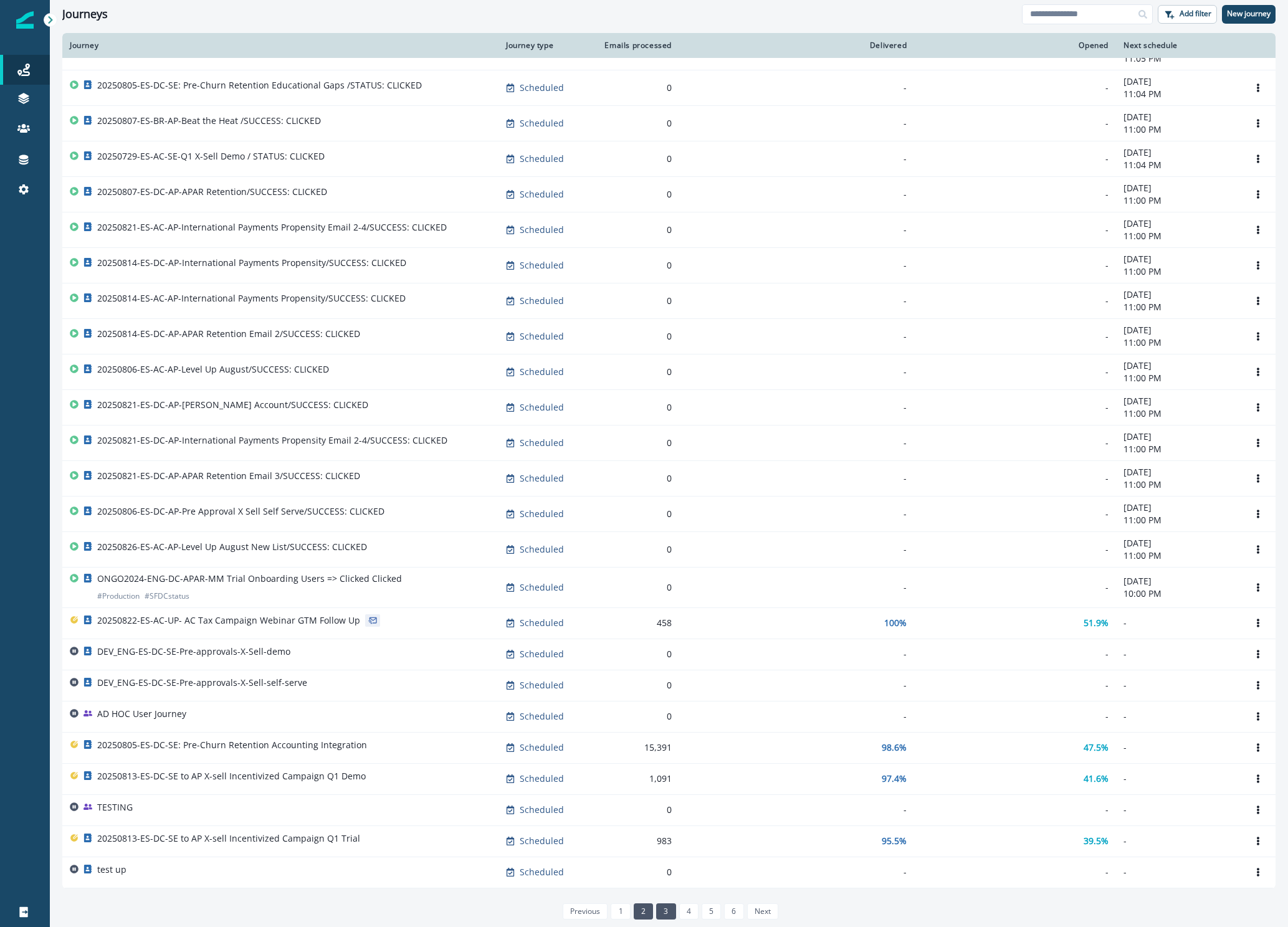
click at [669, 915] on link "3" at bounding box center [666, 911] width 20 height 16
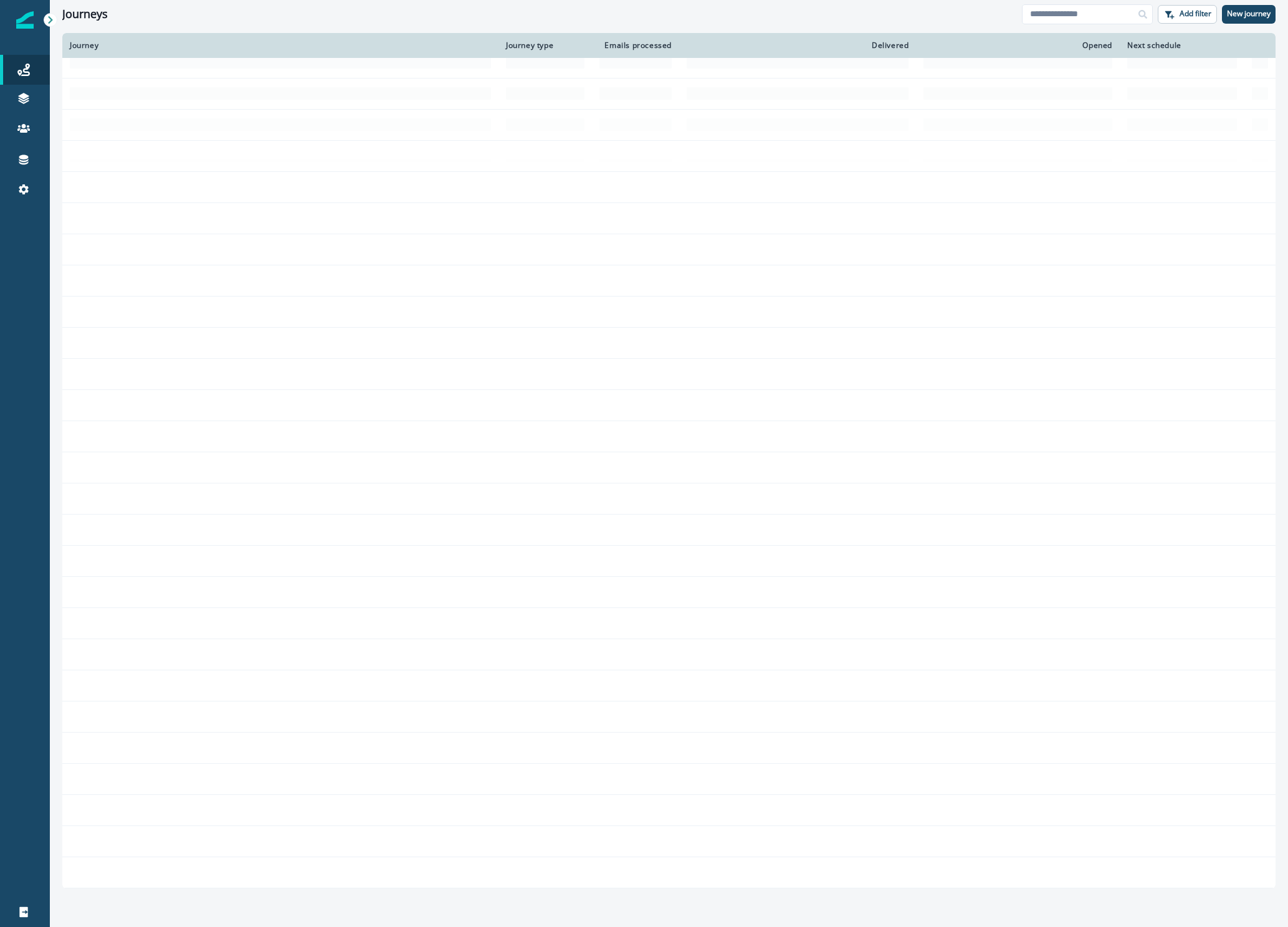
scroll to position [131, 0]
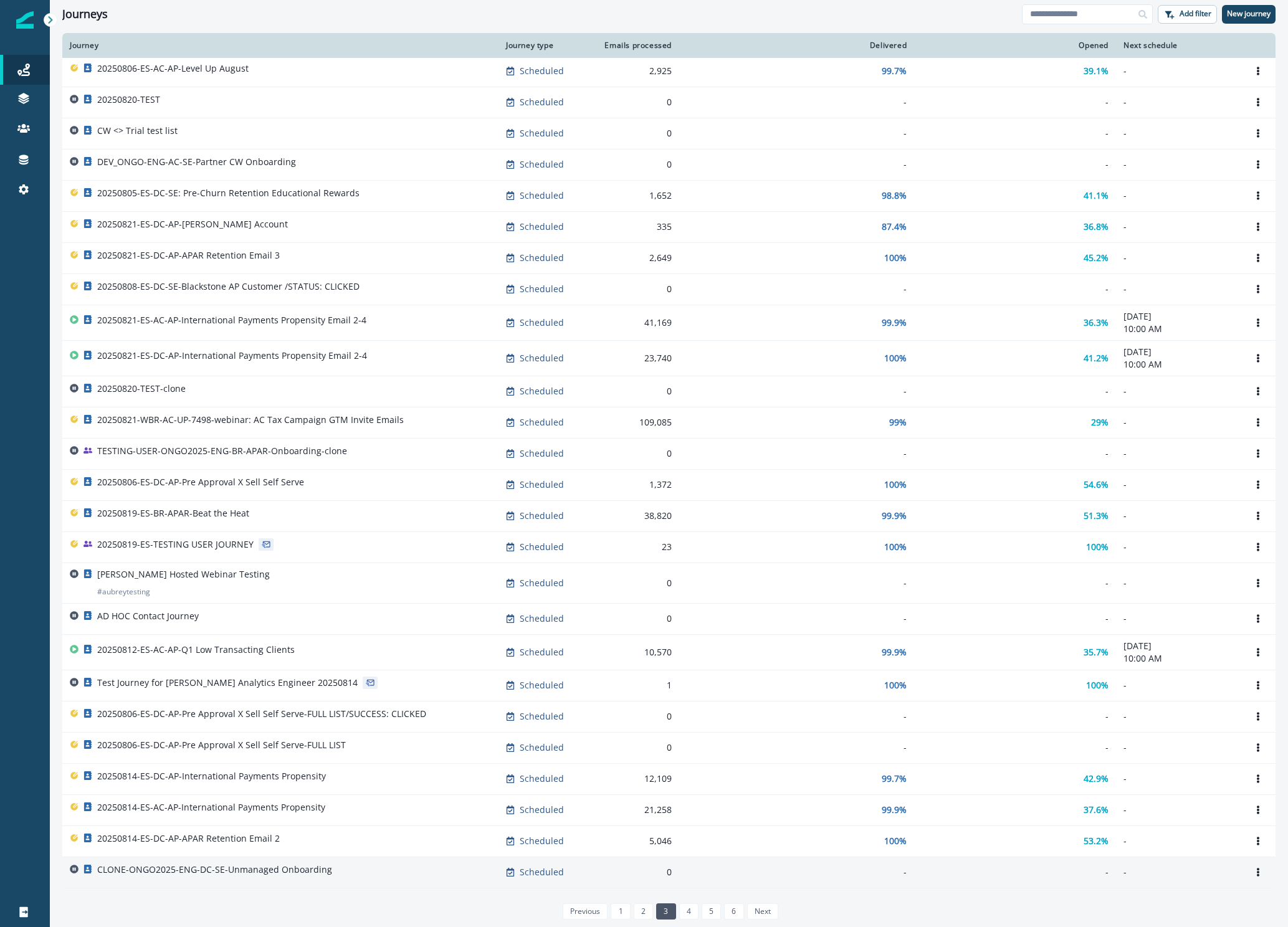
click at [329, 871] on div "CLONE-ONGO2025-ENG-DC-SE-Unmanaged Onboarding" at bounding box center [280, 871] width 421 height 17
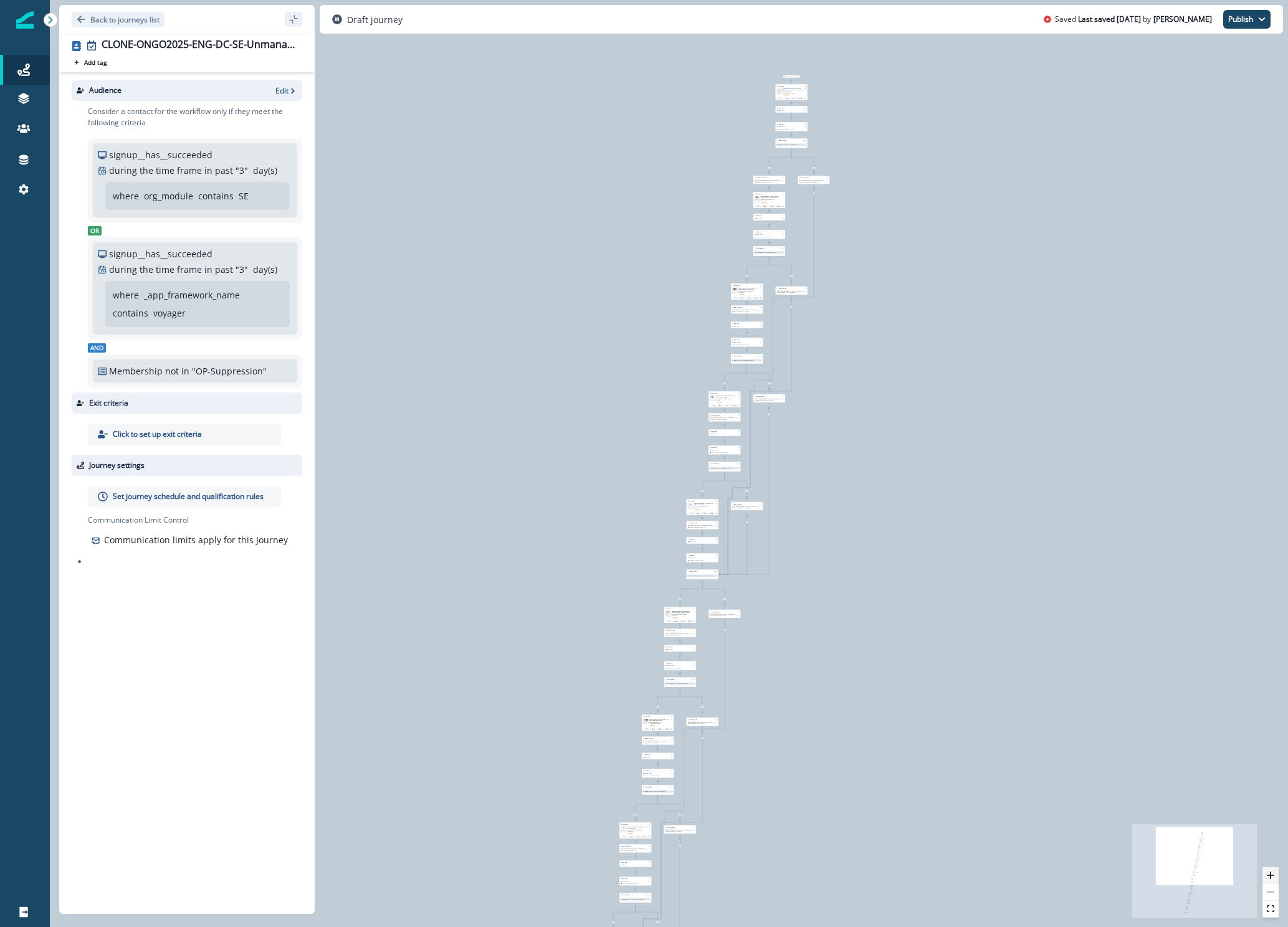
click at [1268, 874] on icon "zoom in" at bounding box center [1270, 874] width 7 height 7
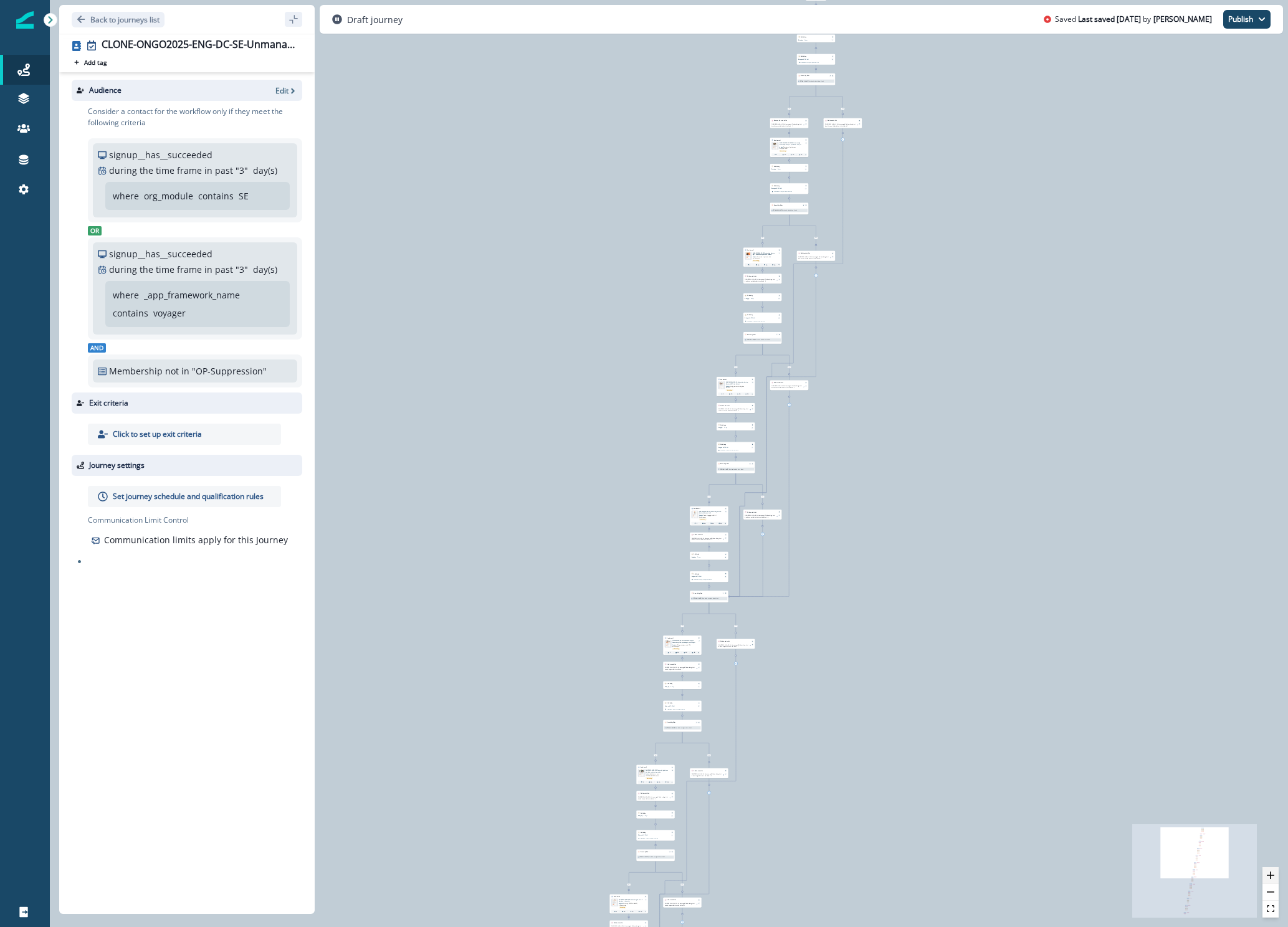
click at [1268, 874] on icon "zoom in" at bounding box center [1270, 874] width 7 height 7
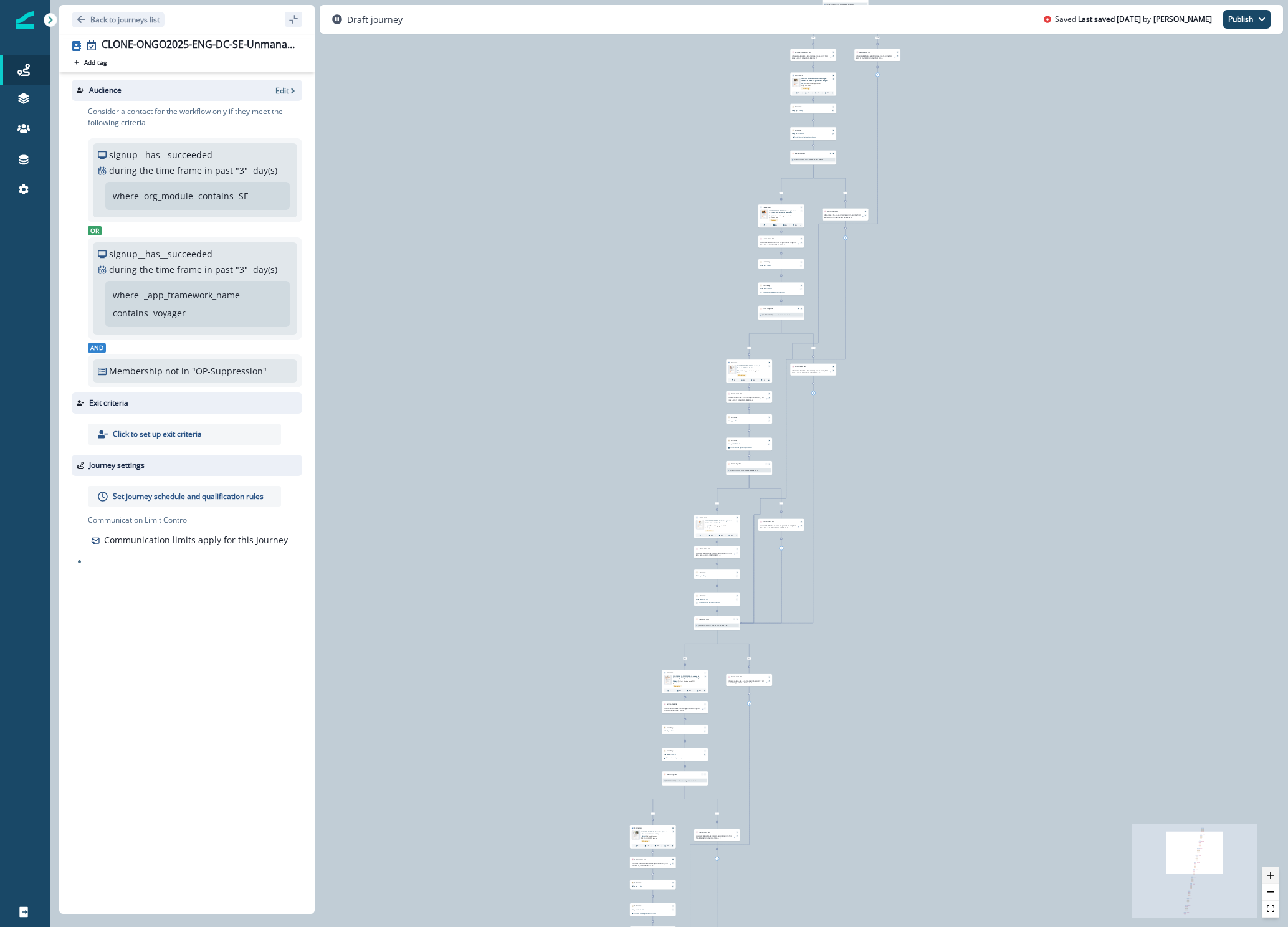
click at [1268, 874] on icon "zoom in" at bounding box center [1270, 874] width 7 height 7
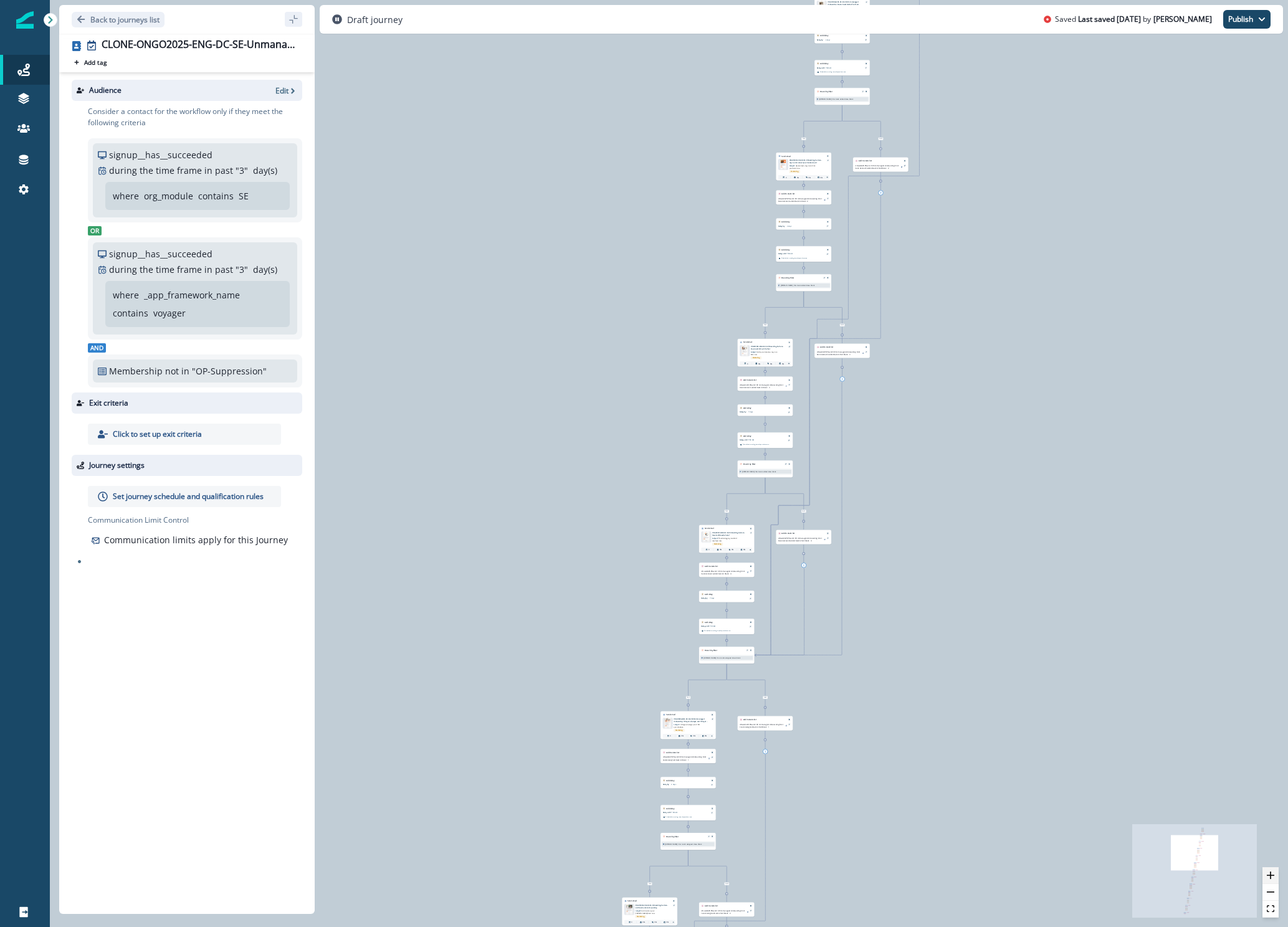
click at [1268, 874] on icon "zoom in" at bounding box center [1270, 874] width 7 height 7
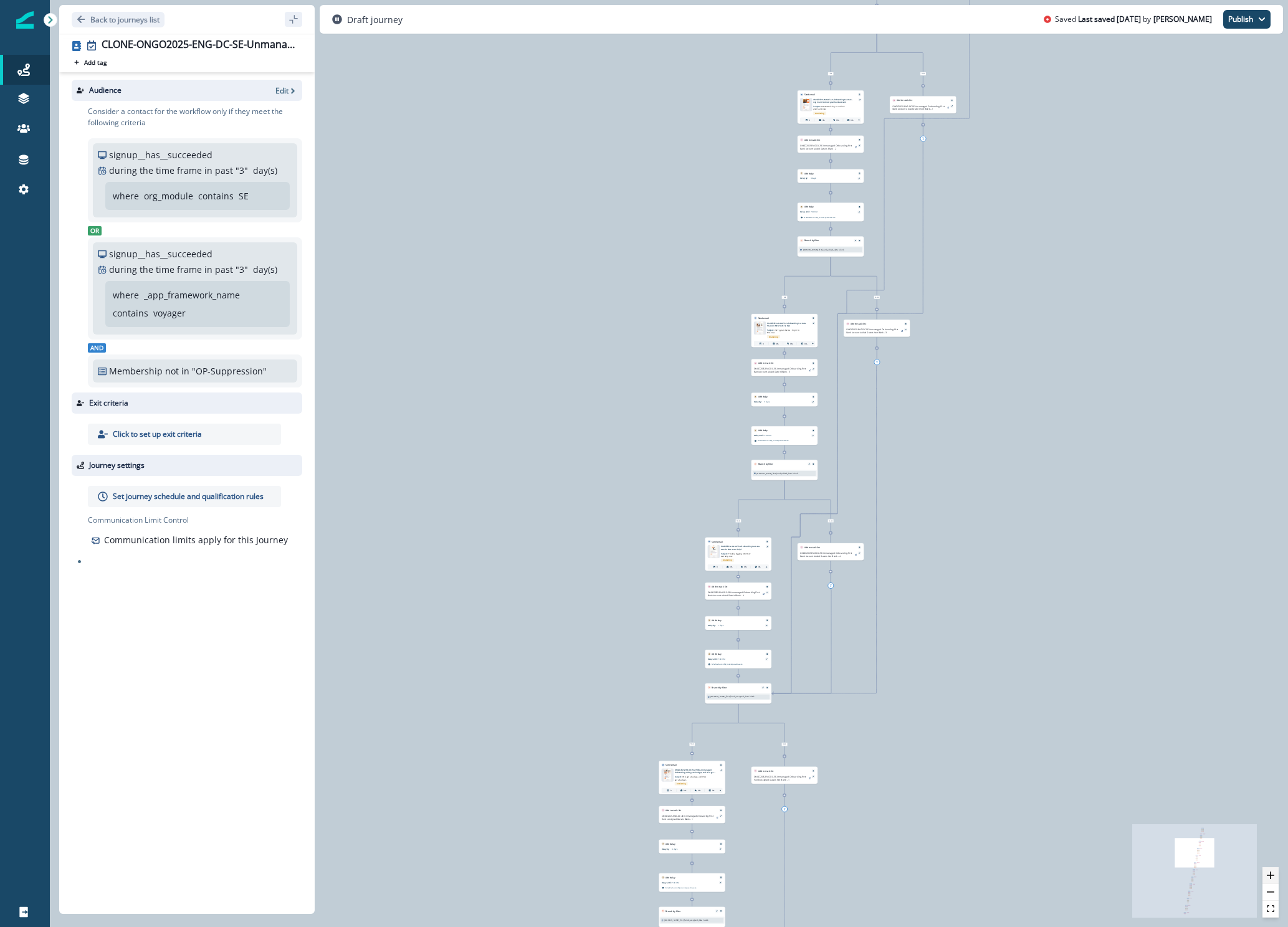
click at [1268, 874] on icon "zoom in" at bounding box center [1270, 874] width 7 height 7
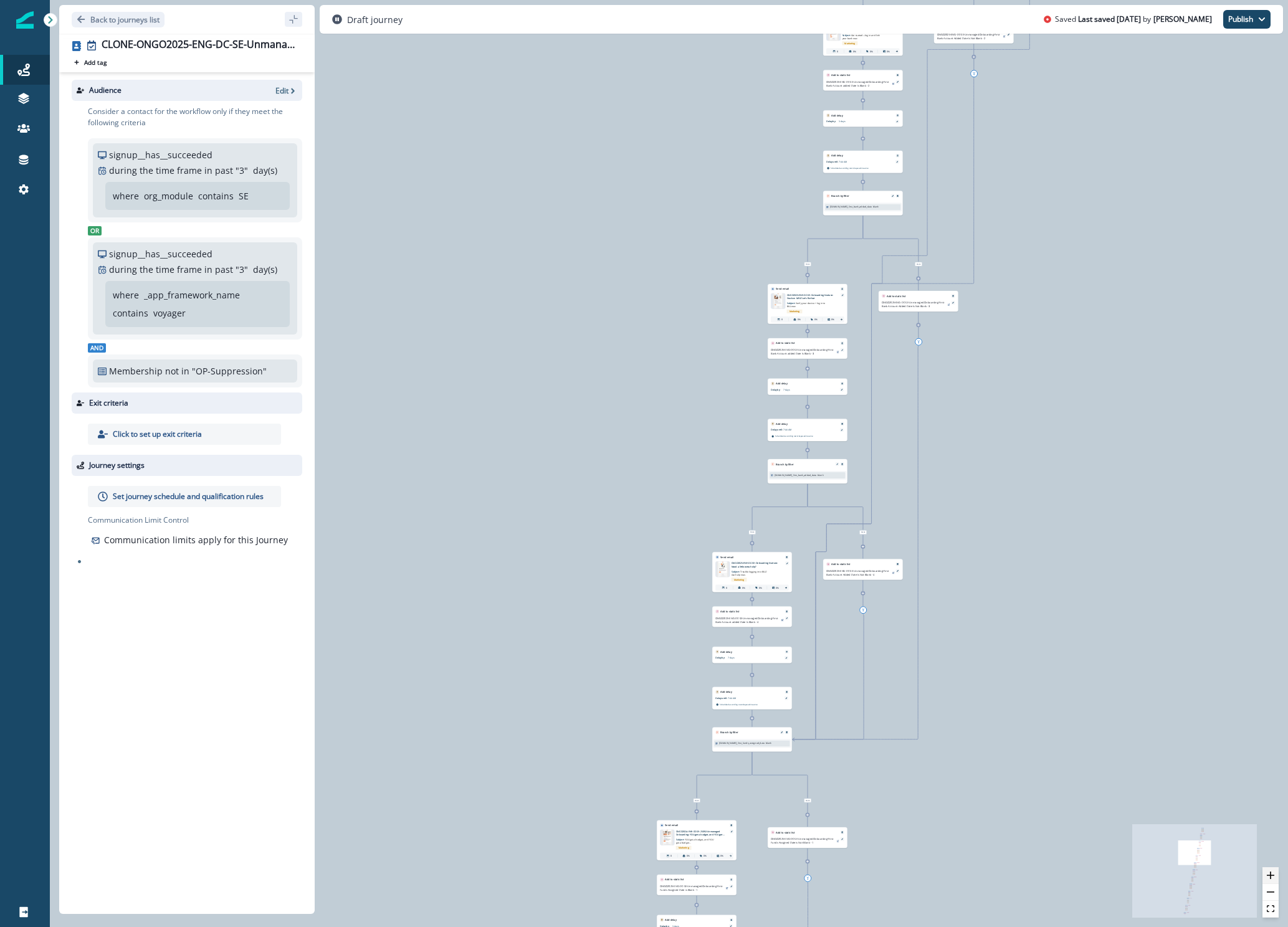
click at [1268, 874] on icon "zoom in" at bounding box center [1270, 874] width 7 height 7
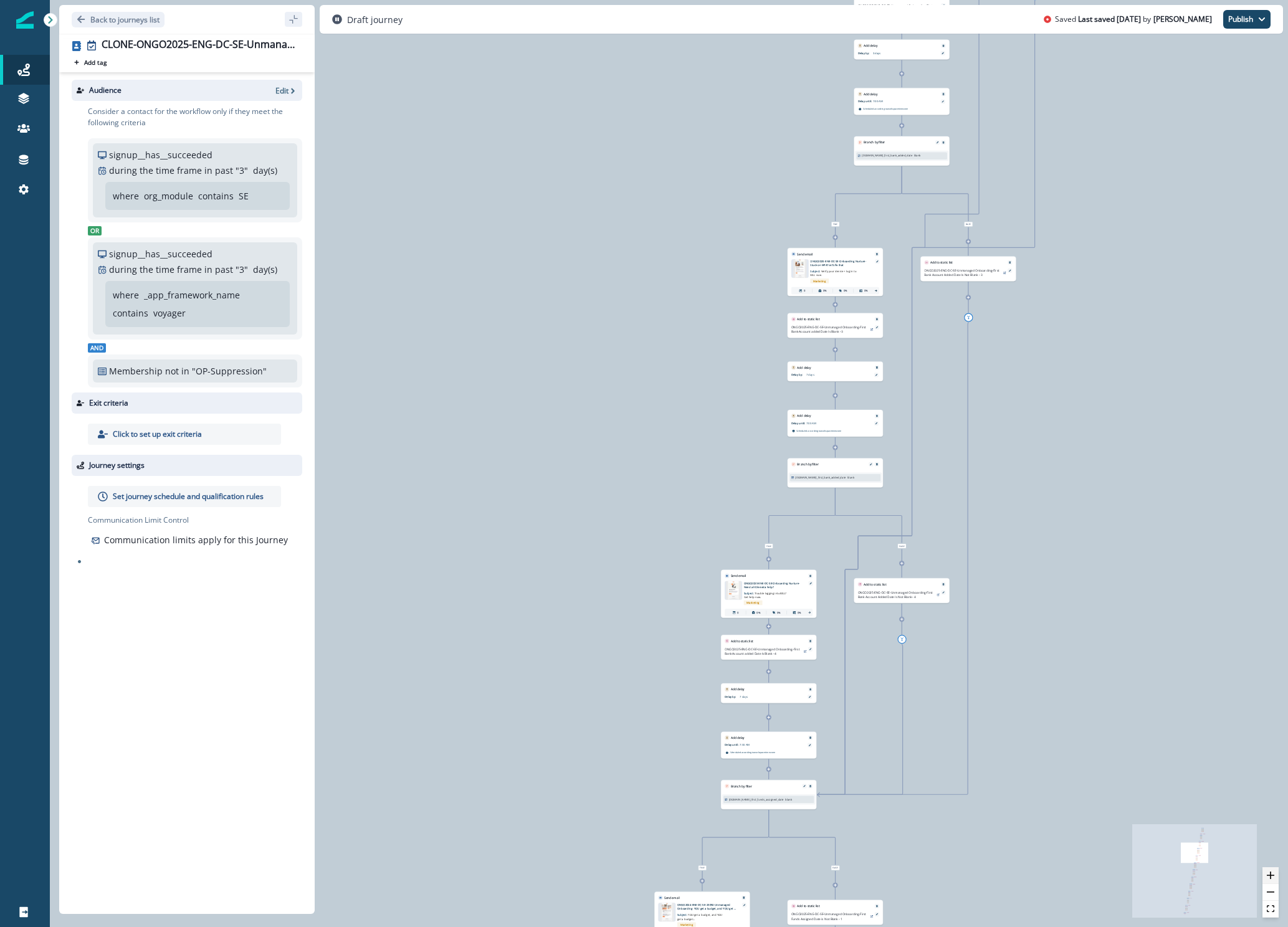
click at [1268, 874] on icon "zoom in" at bounding box center [1270, 874] width 7 height 7
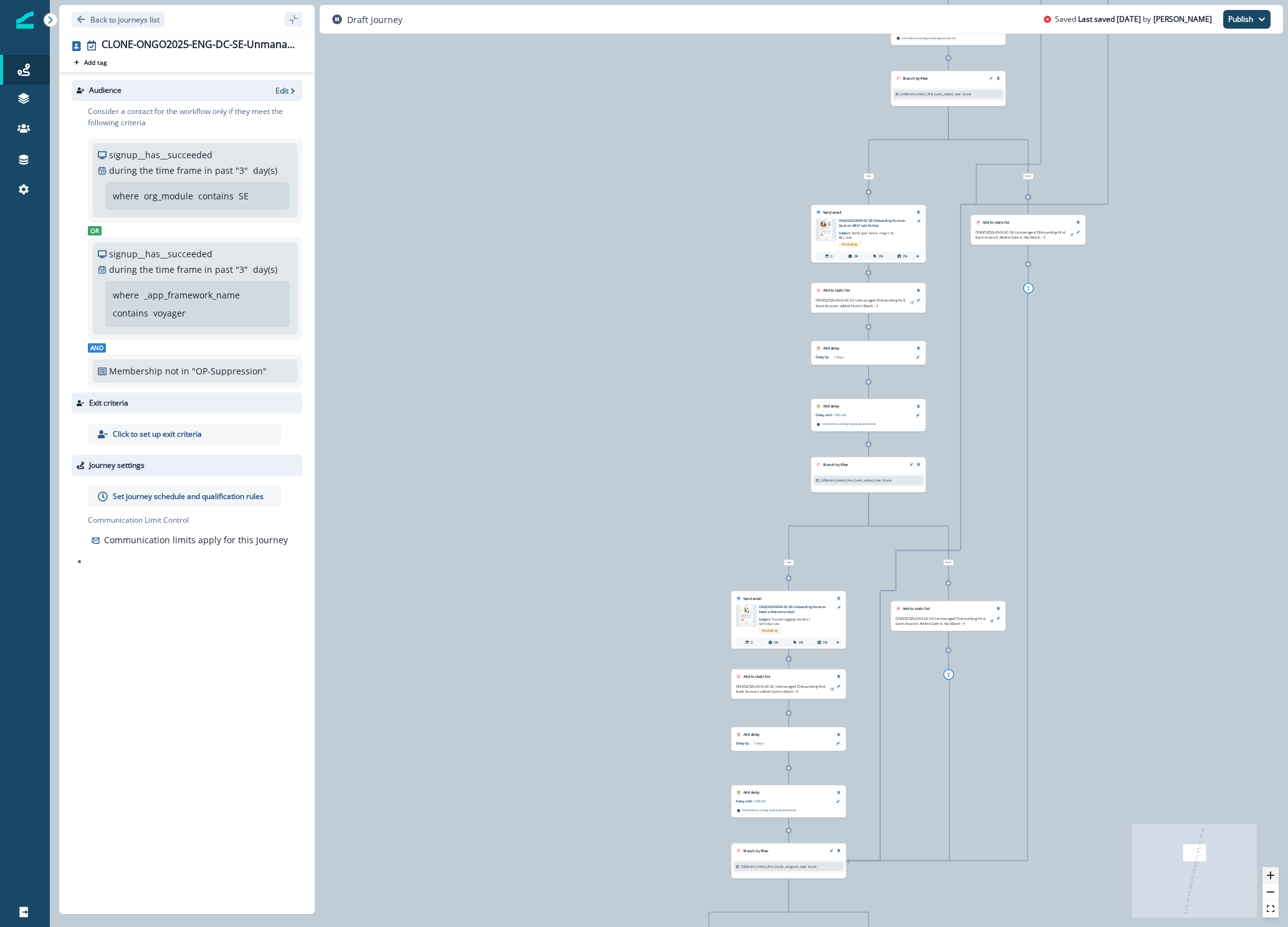
click at [1268, 874] on icon "zoom in" at bounding box center [1270, 874] width 7 height 7
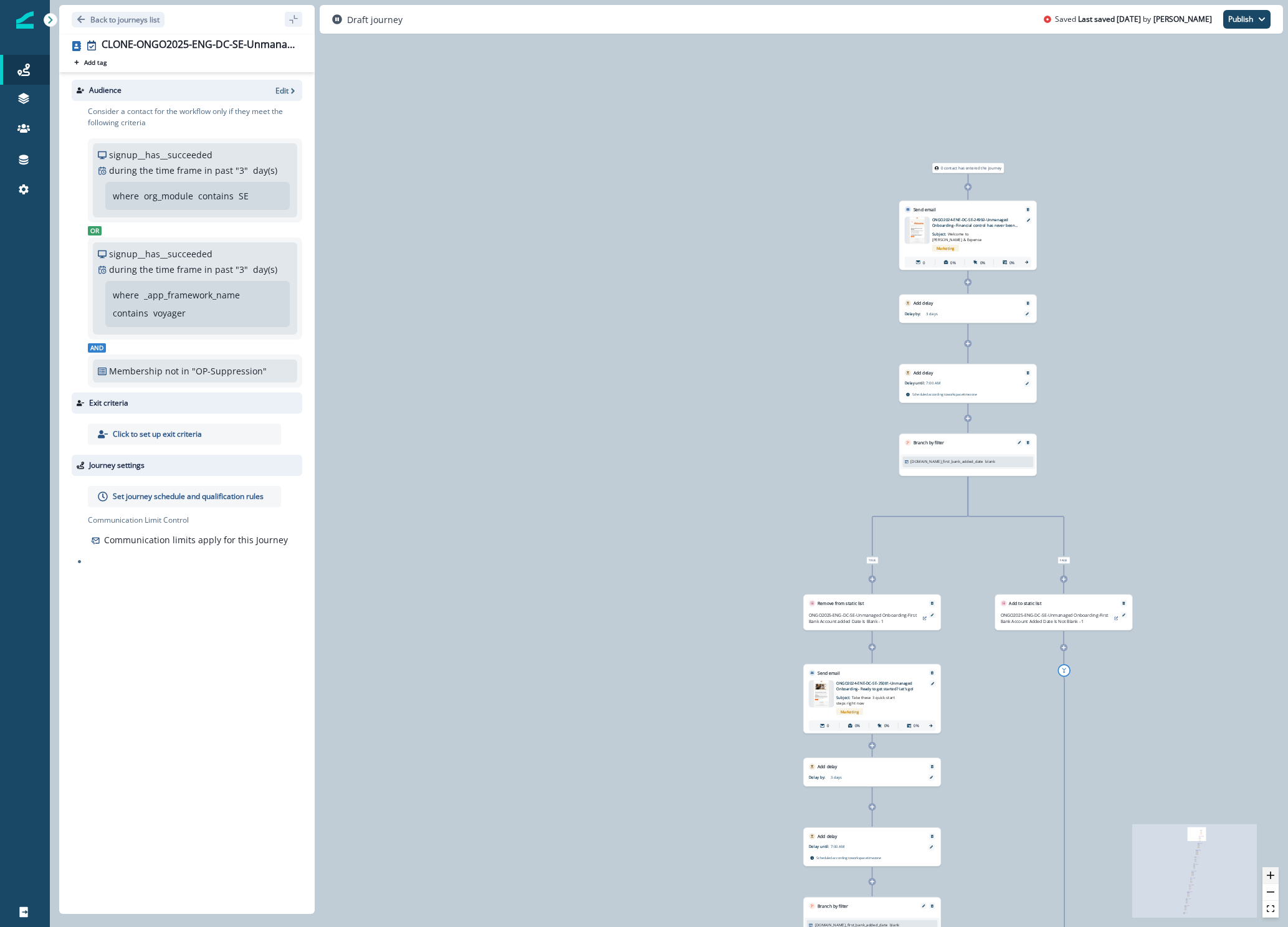
click at [1269, 879] on button "zoom in" at bounding box center [1270, 875] width 16 height 17
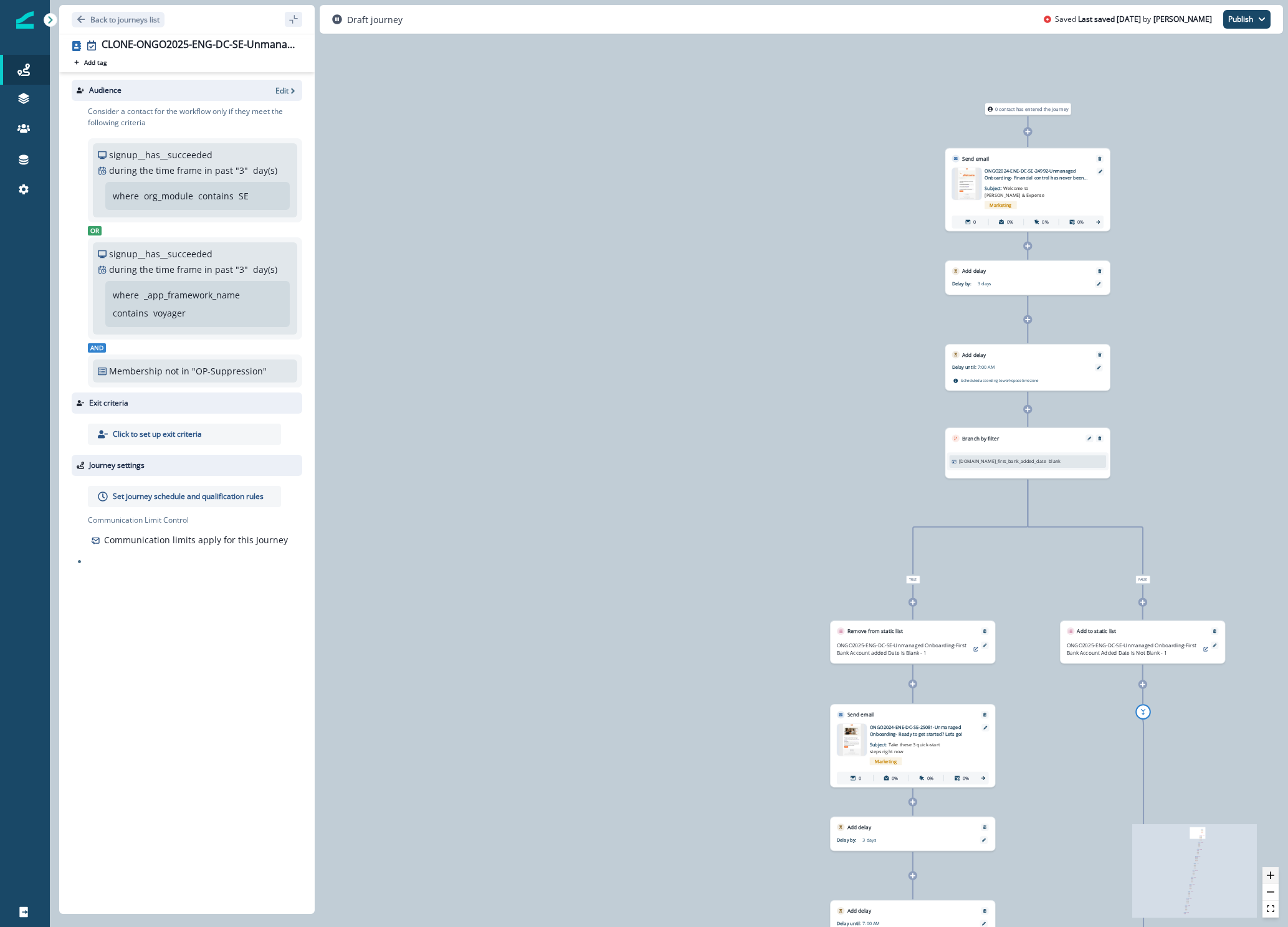
click at [1269, 879] on button "zoom in" at bounding box center [1270, 875] width 16 height 17
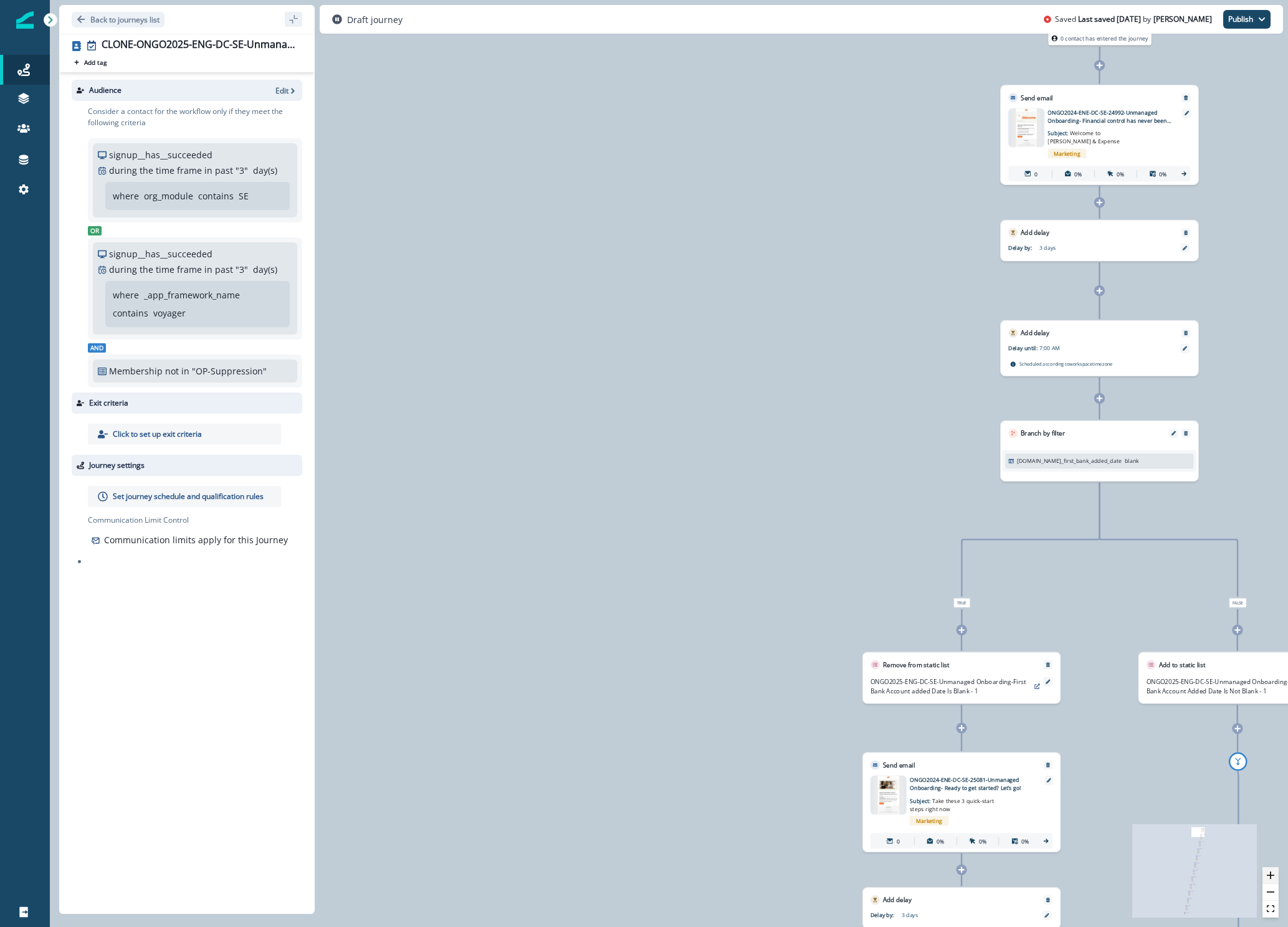
click at [1269, 879] on button "zoom in" at bounding box center [1270, 875] width 16 height 17
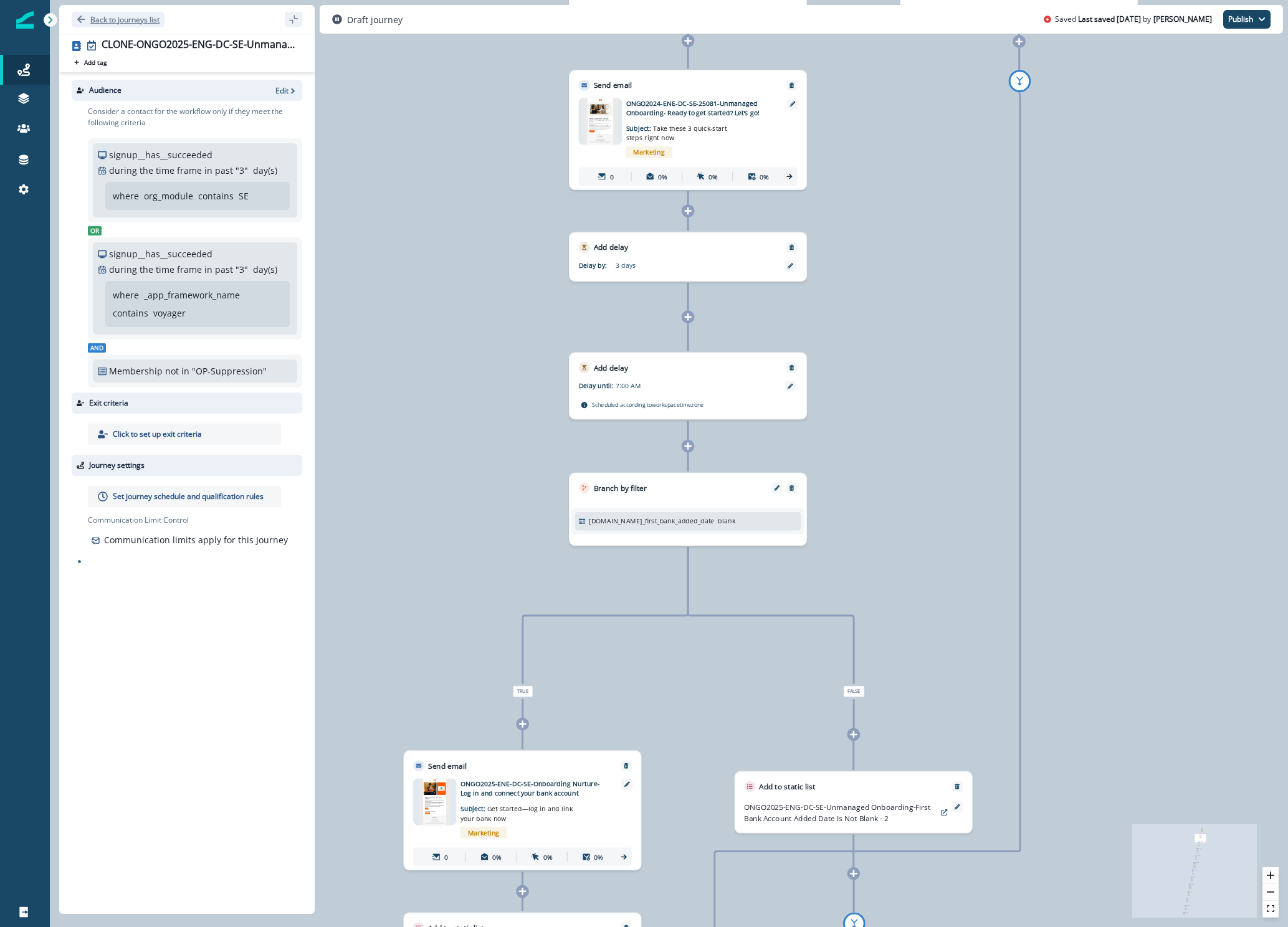
click at [89, 19] on button "Back to journeys list" at bounding box center [117, 19] width 93 height 16
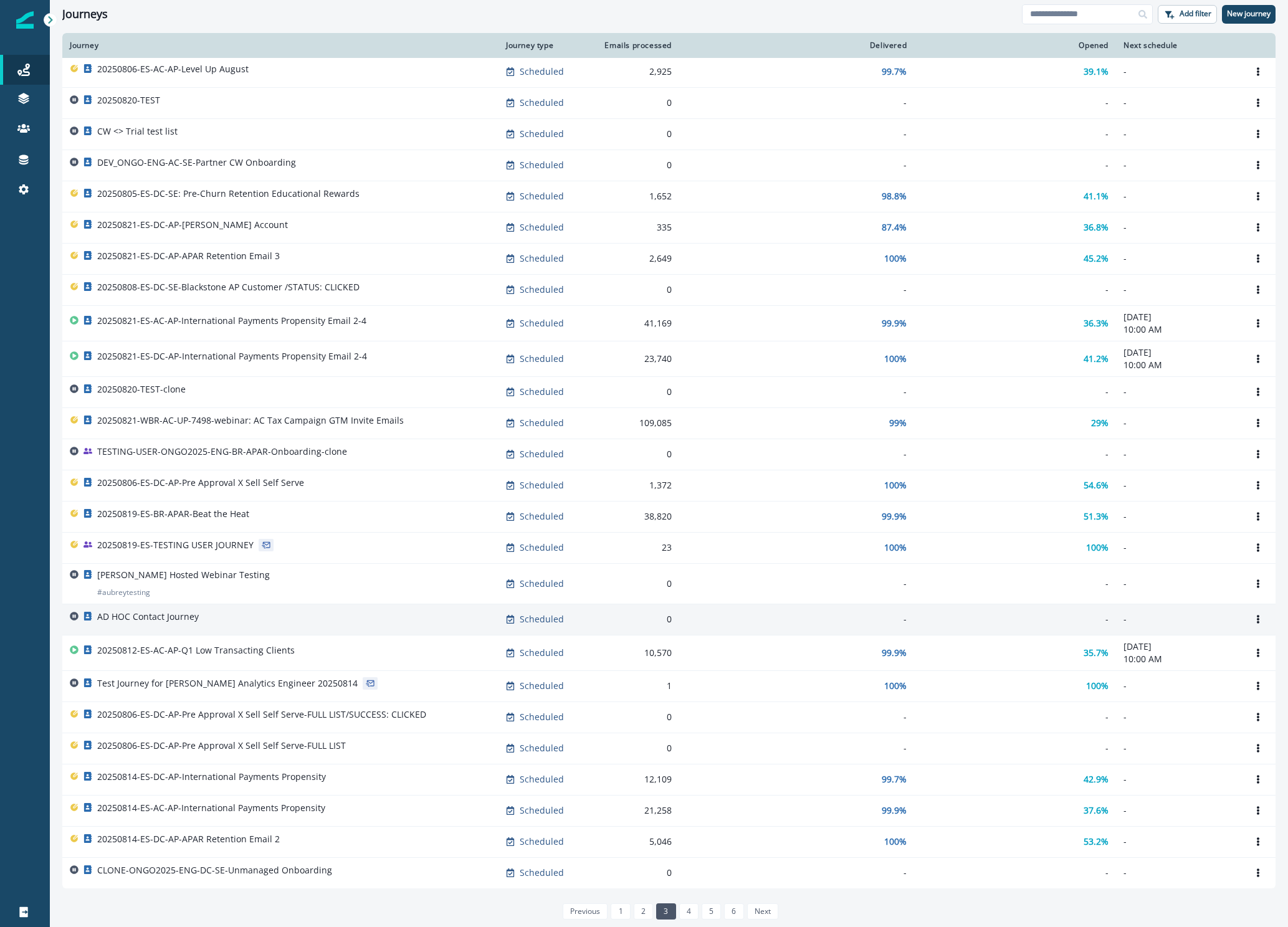
scroll to position [131, 0]
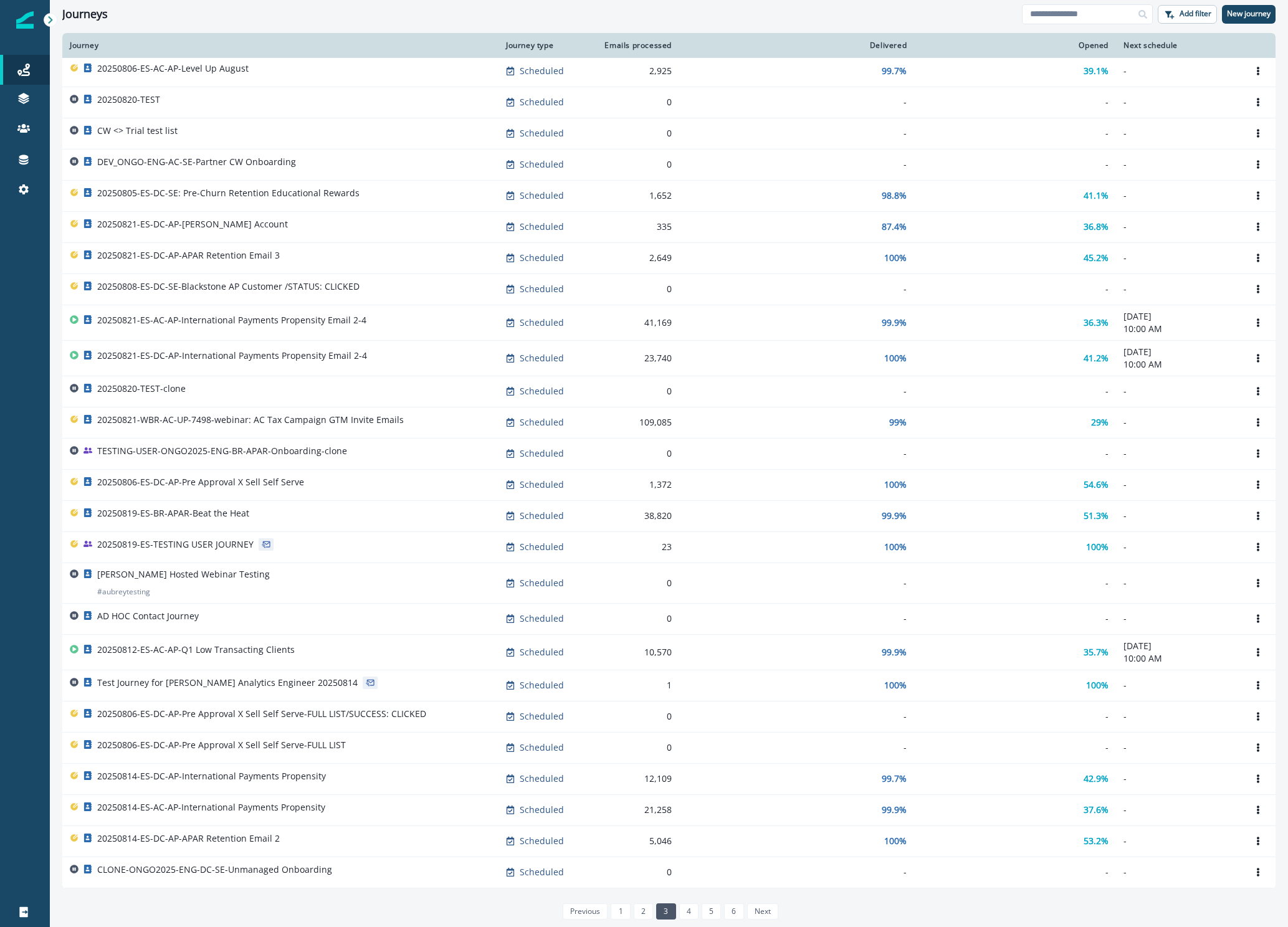
click at [686, 908] on link "4" at bounding box center [689, 911] width 20 height 16
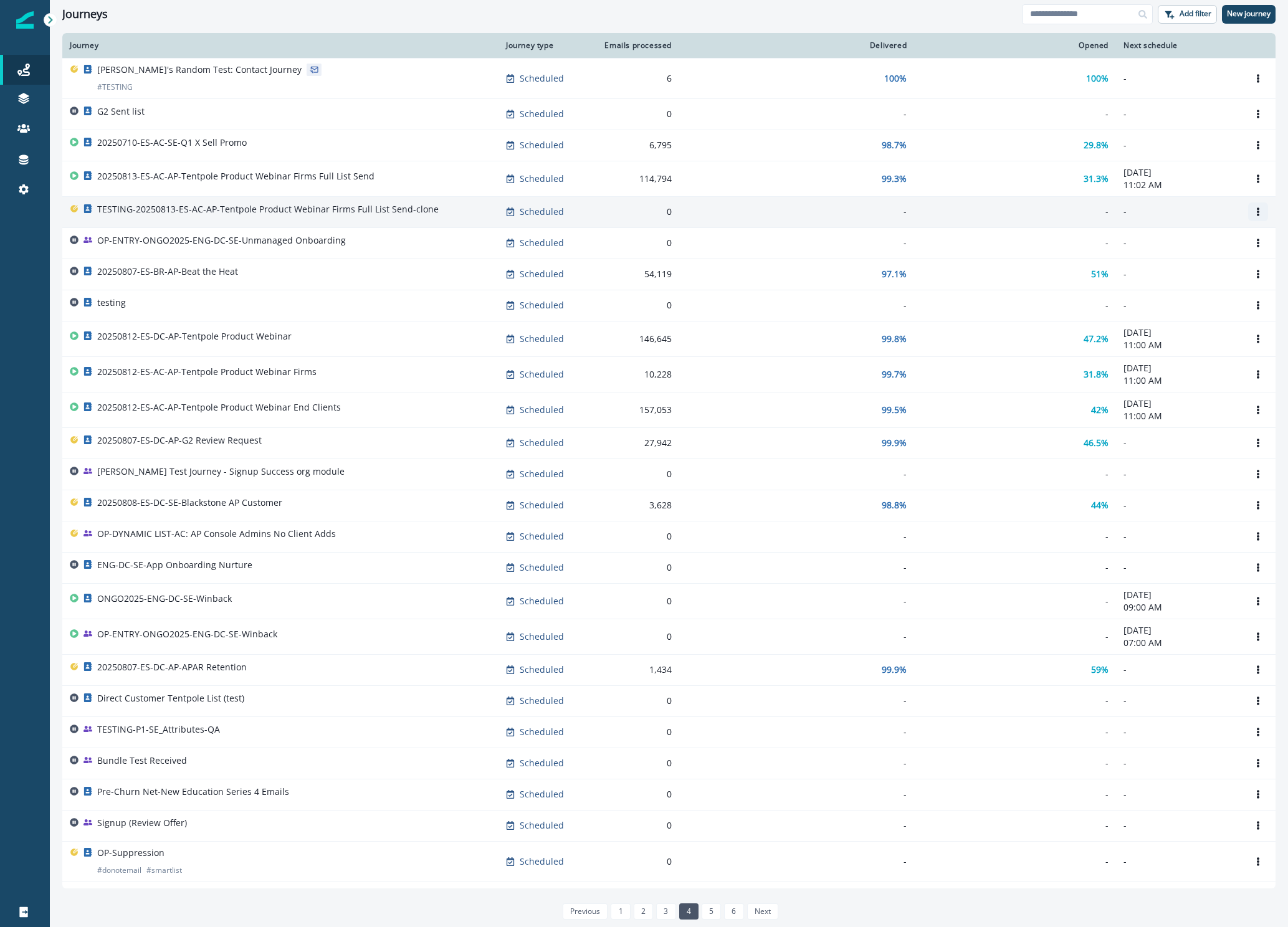
click at [1248, 203] on button "Options" at bounding box center [1258, 212] width 20 height 19
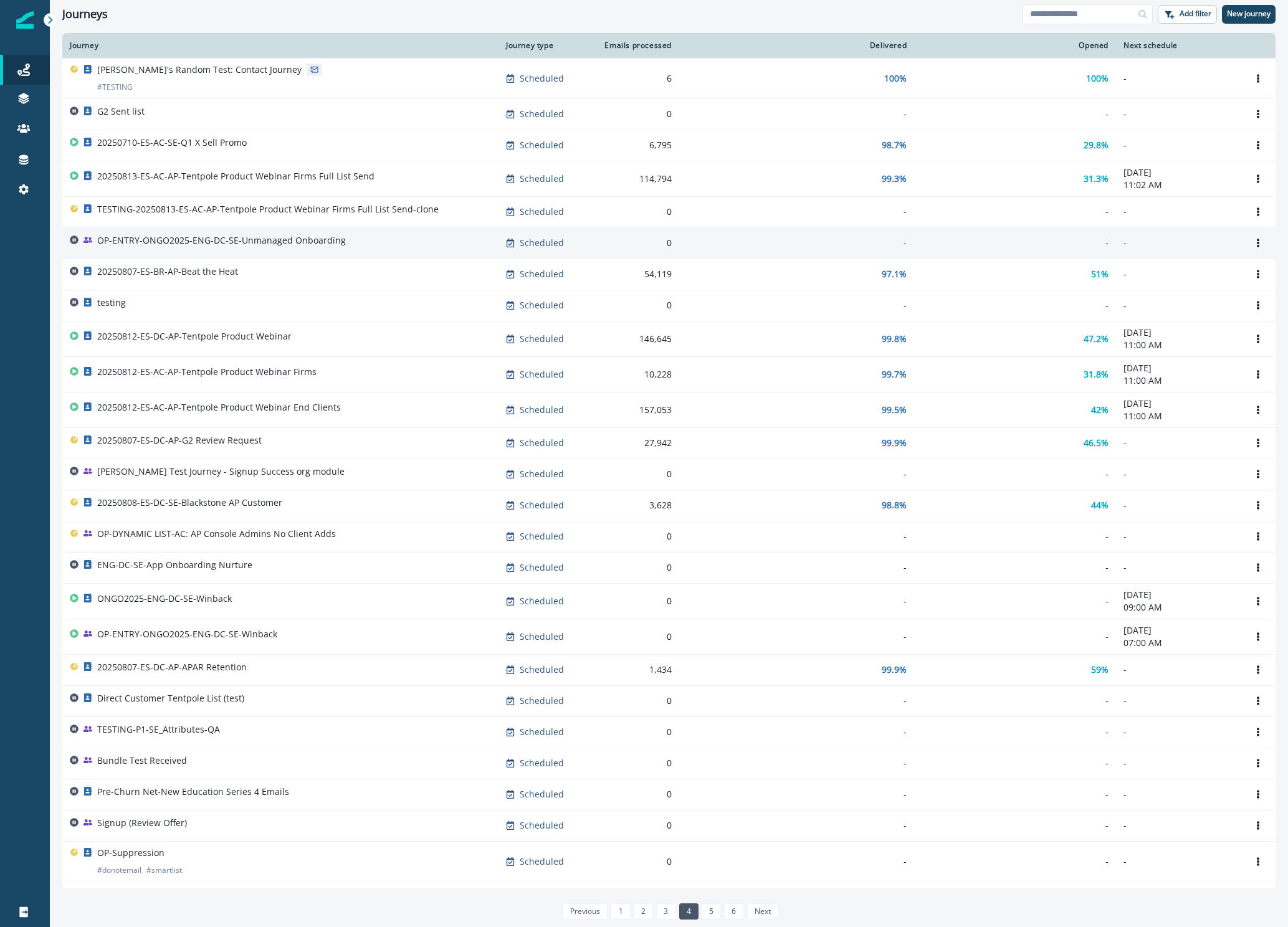
click at [242, 241] on p "OP-ENTRY-ONGO2025-ENG-DC-SE-Unmanaged Onboarding" at bounding box center [221, 240] width 249 height 12
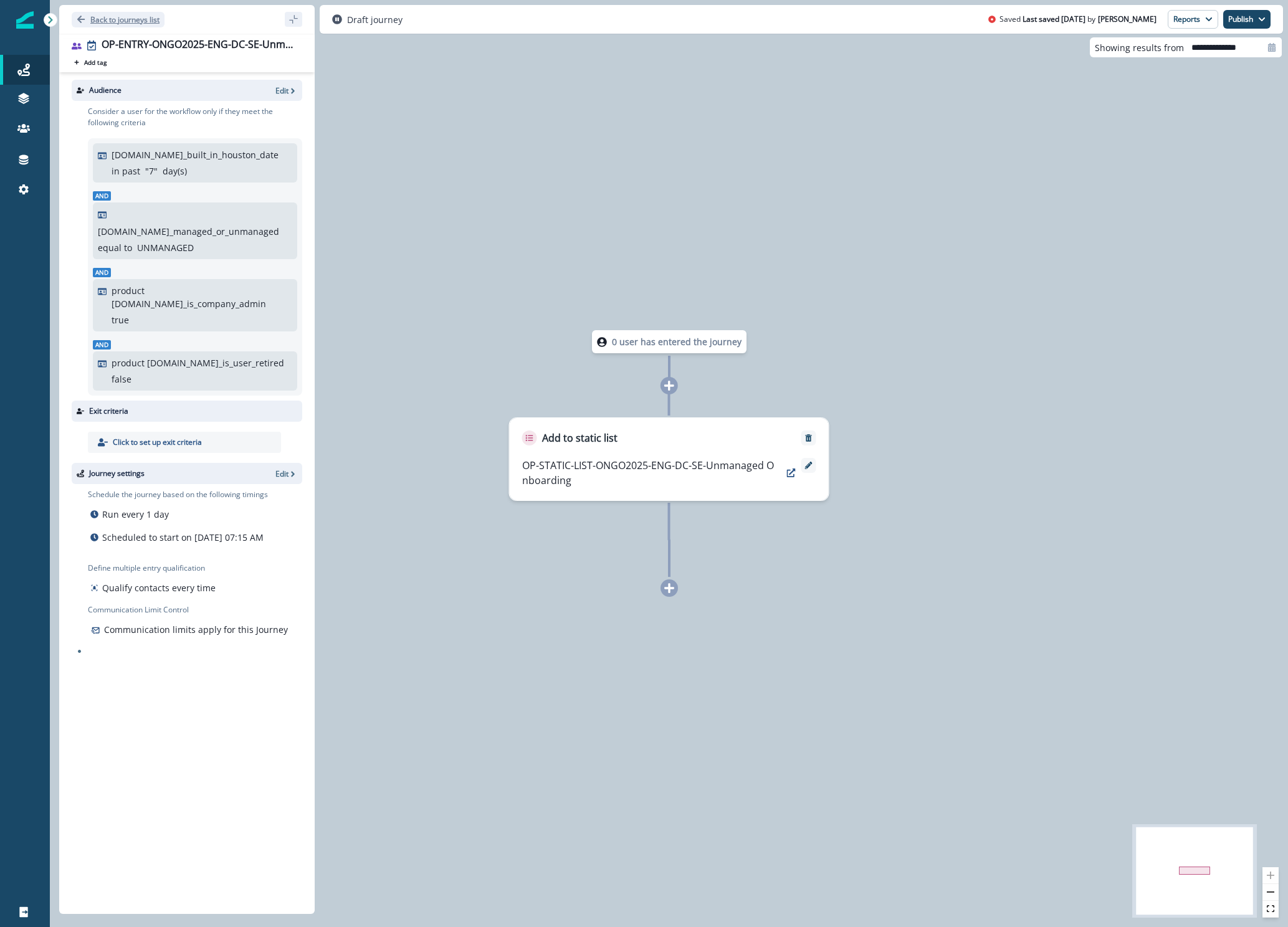
click at [102, 20] on p "Back to journeys list" at bounding box center [125, 19] width 69 height 11
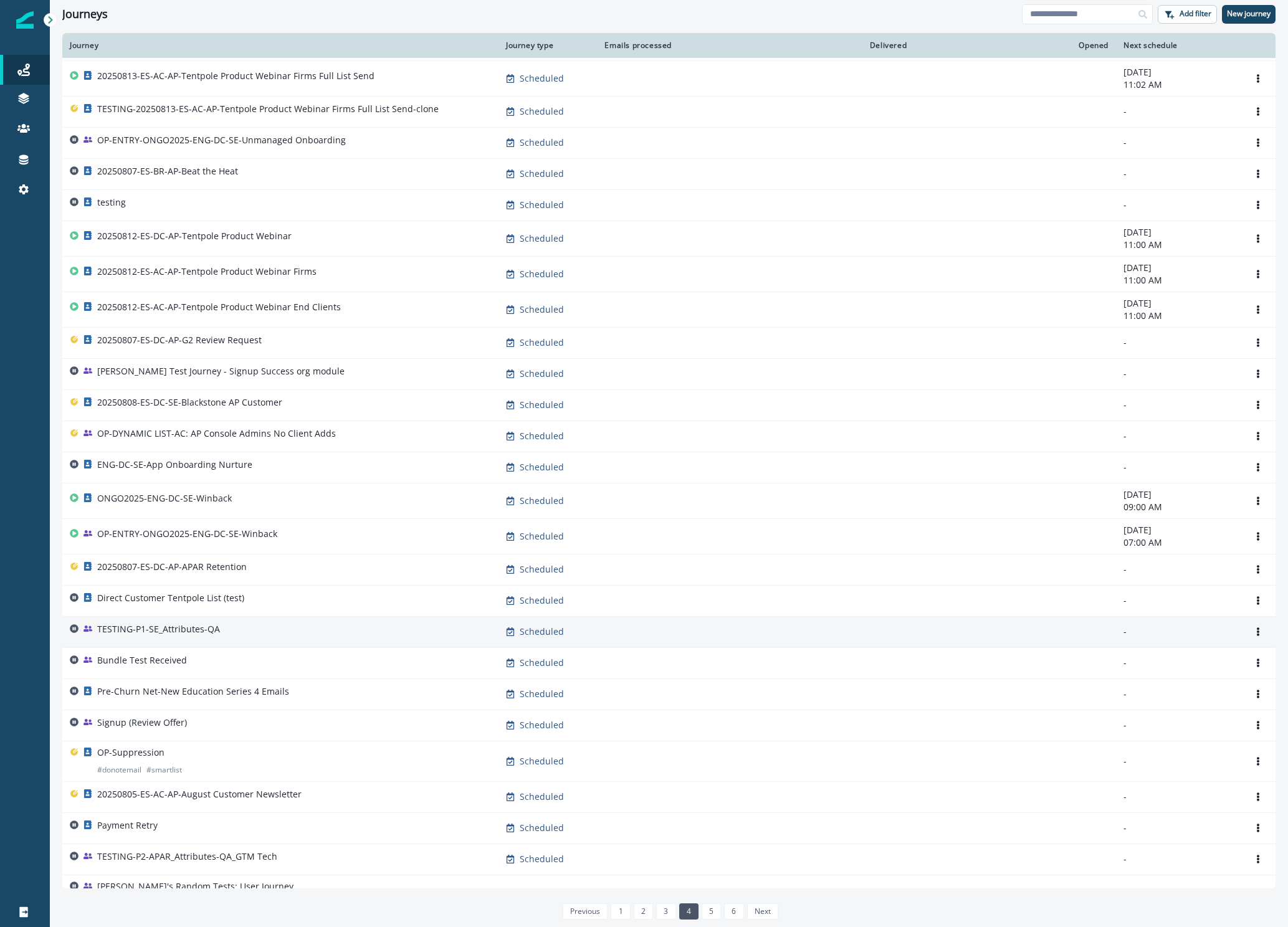
scroll to position [159, 0]
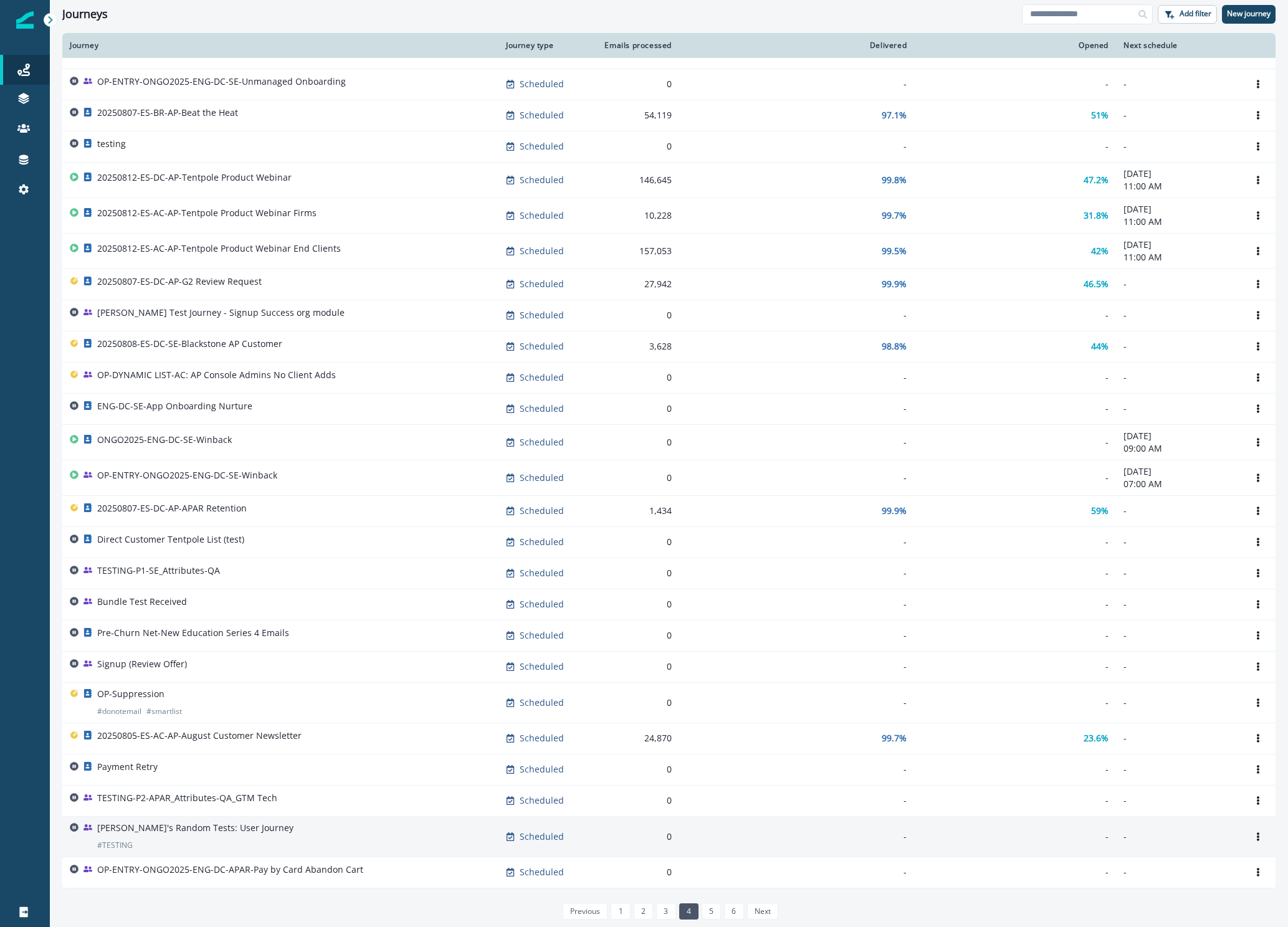
click at [345, 840] on div "[PERSON_NAME]'s Random Tests: User Journey # TESTING" at bounding box center [280, 837] width 421 height 30
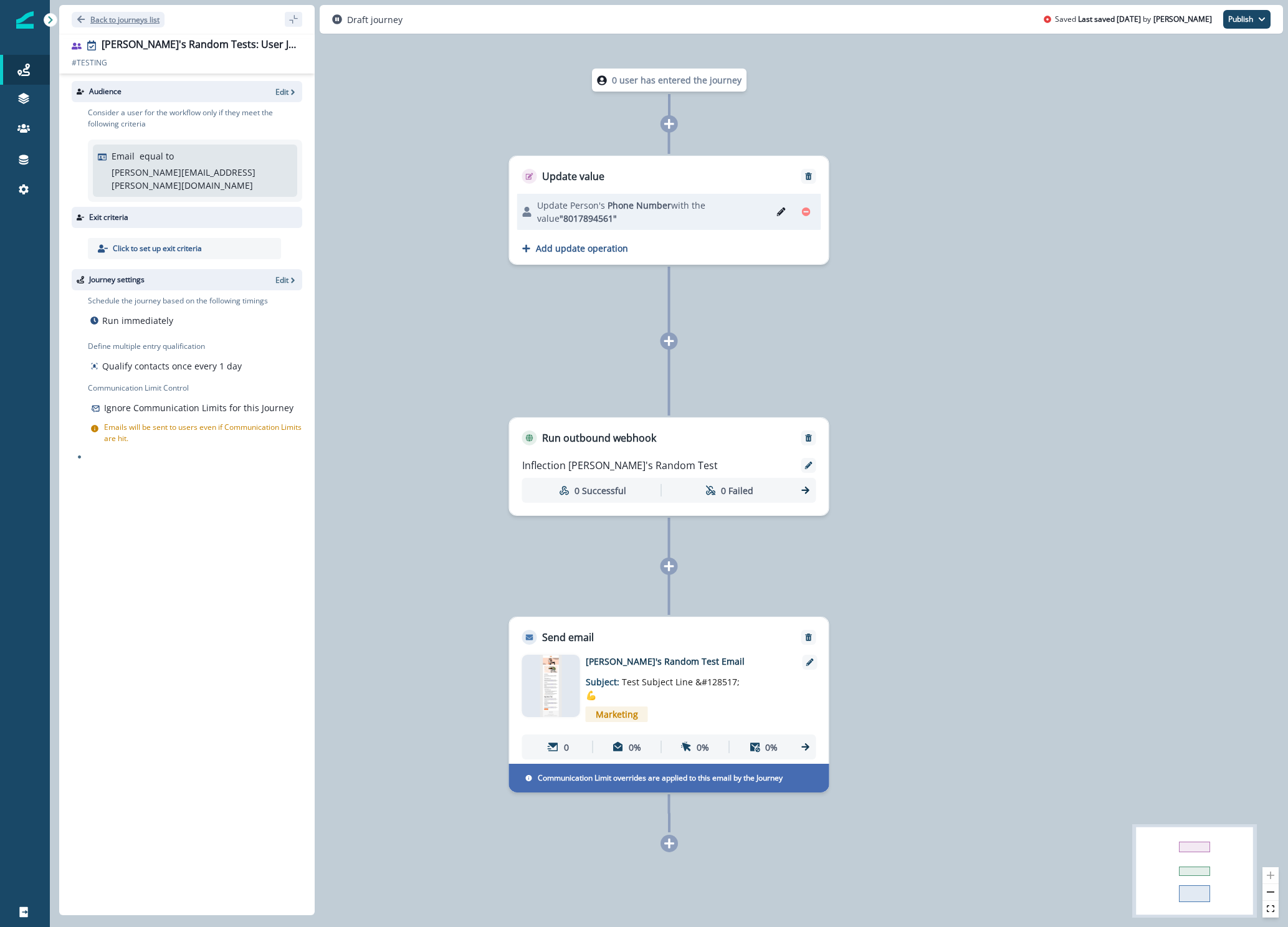
click at [80, 19] on icon "Go back" at bounding box center [80, 19] width 7 height 7
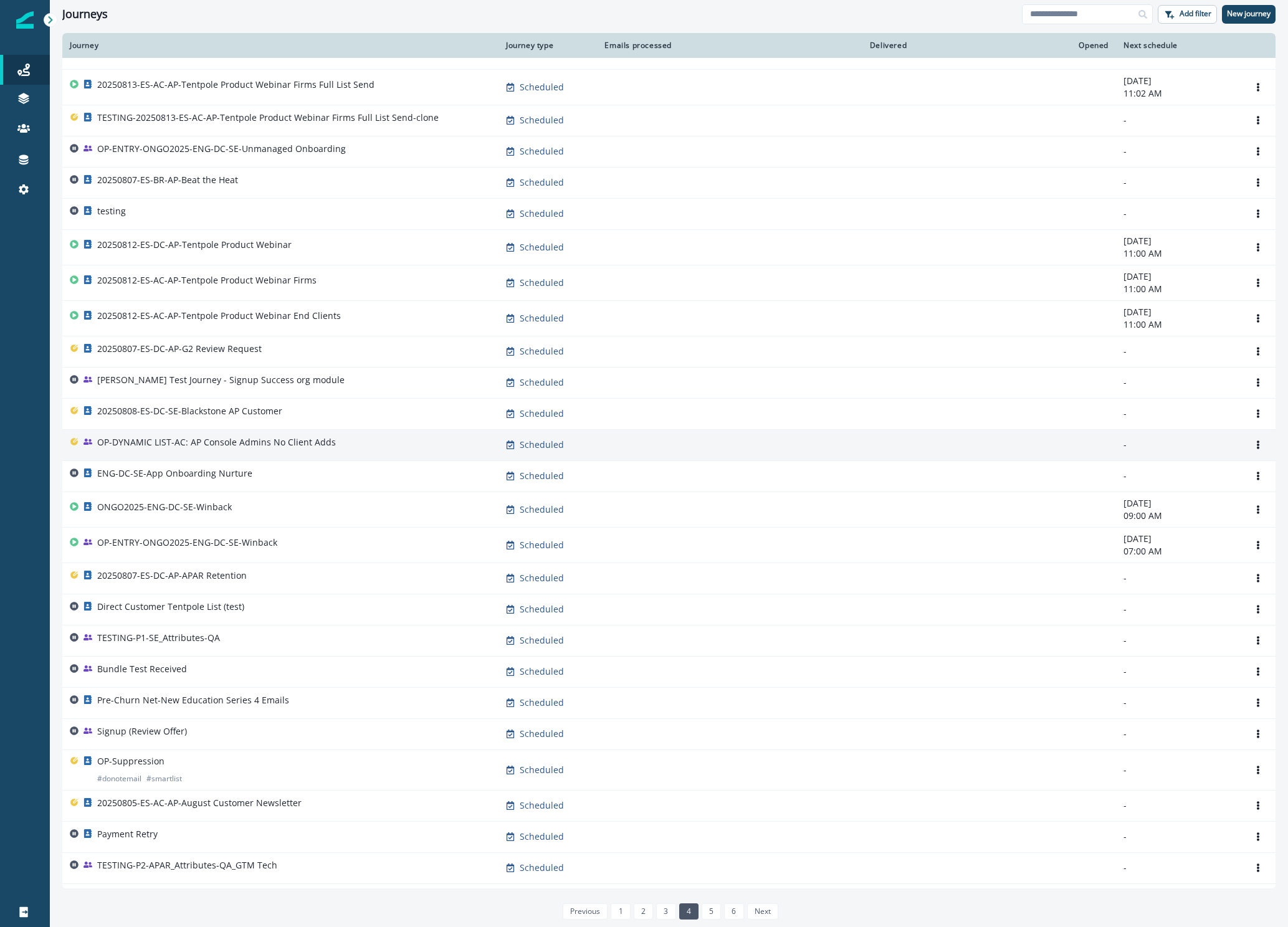
scroll to position [159, 0]
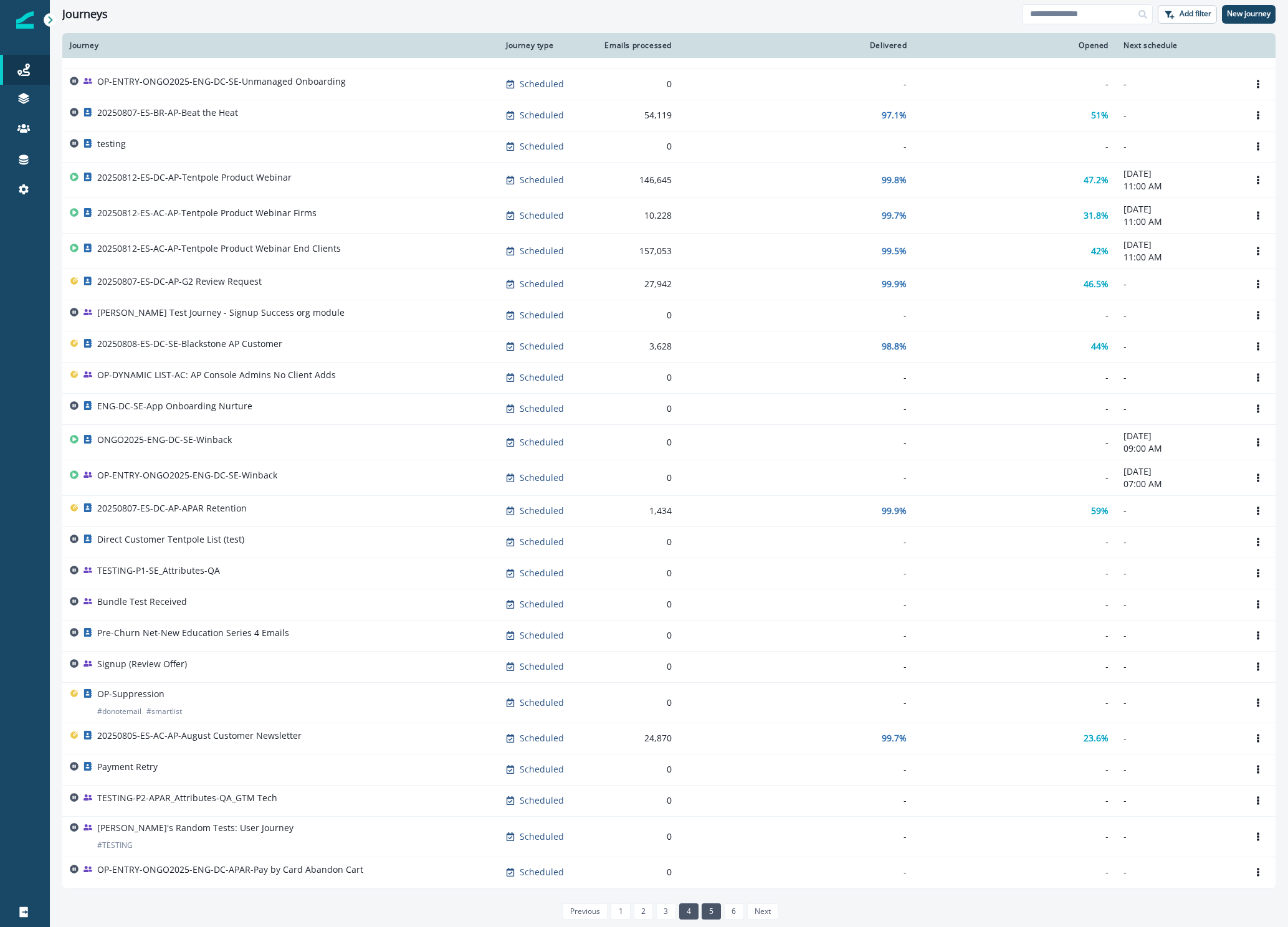
click at [715, 907] on link "5" at bounding box center [711, 911] width 20 height 16
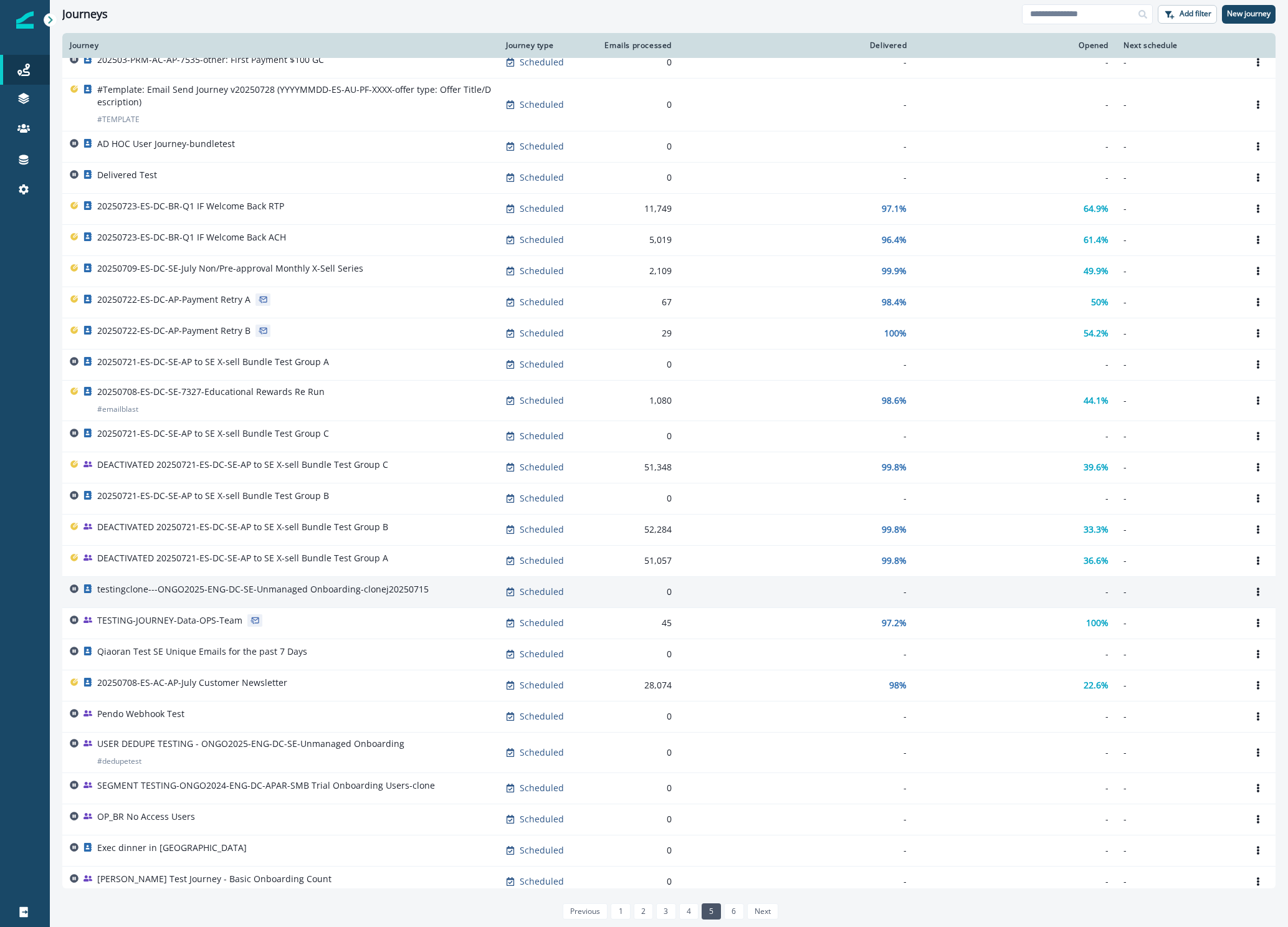
scroll to position [161, 0]
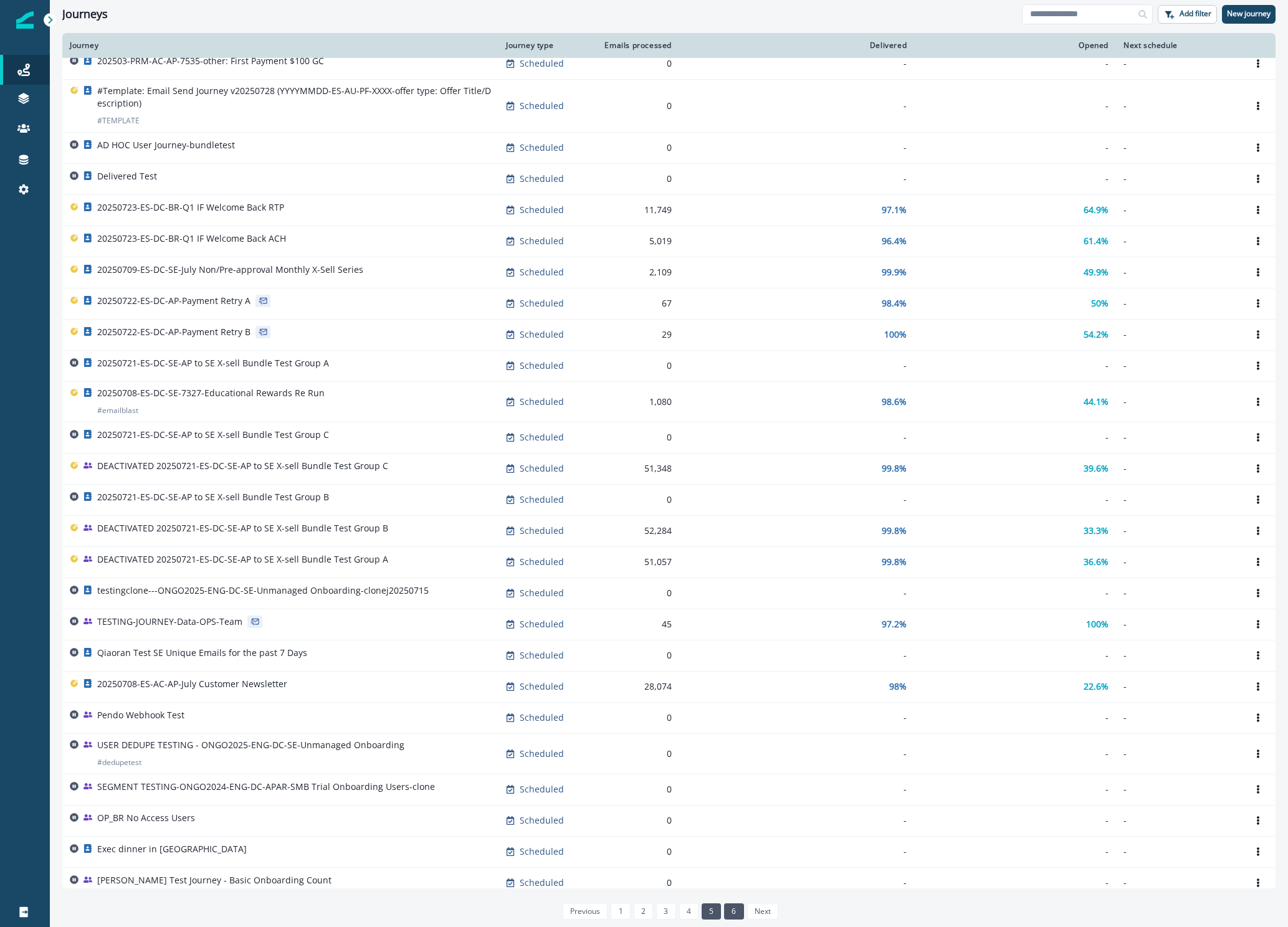
click at [730, 915] on link "6" at bounding box center [733, 911] width 20 height 16
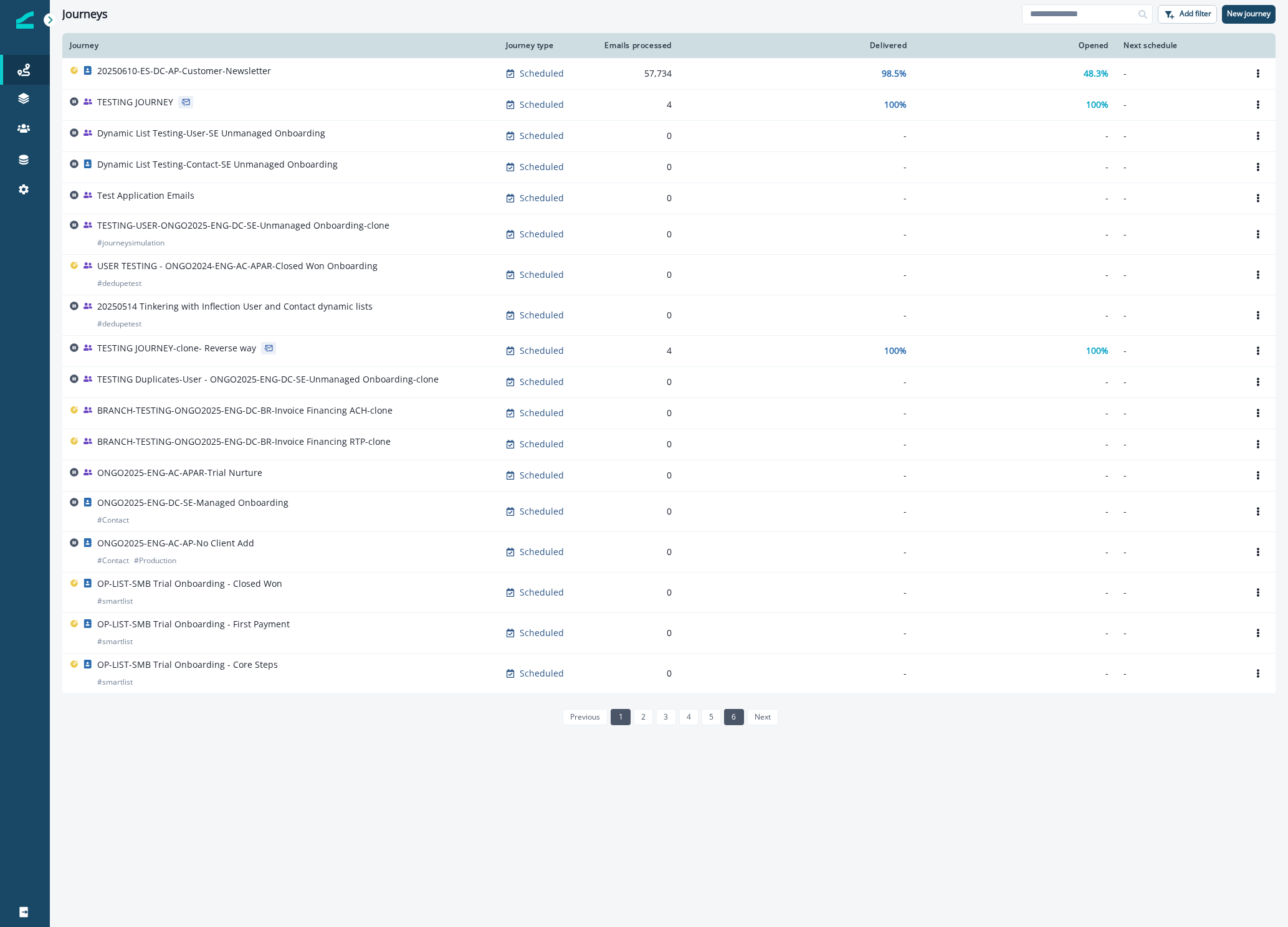
click at [623, 719] on link "1" at bounding box center [620, 717] width 20 height 16
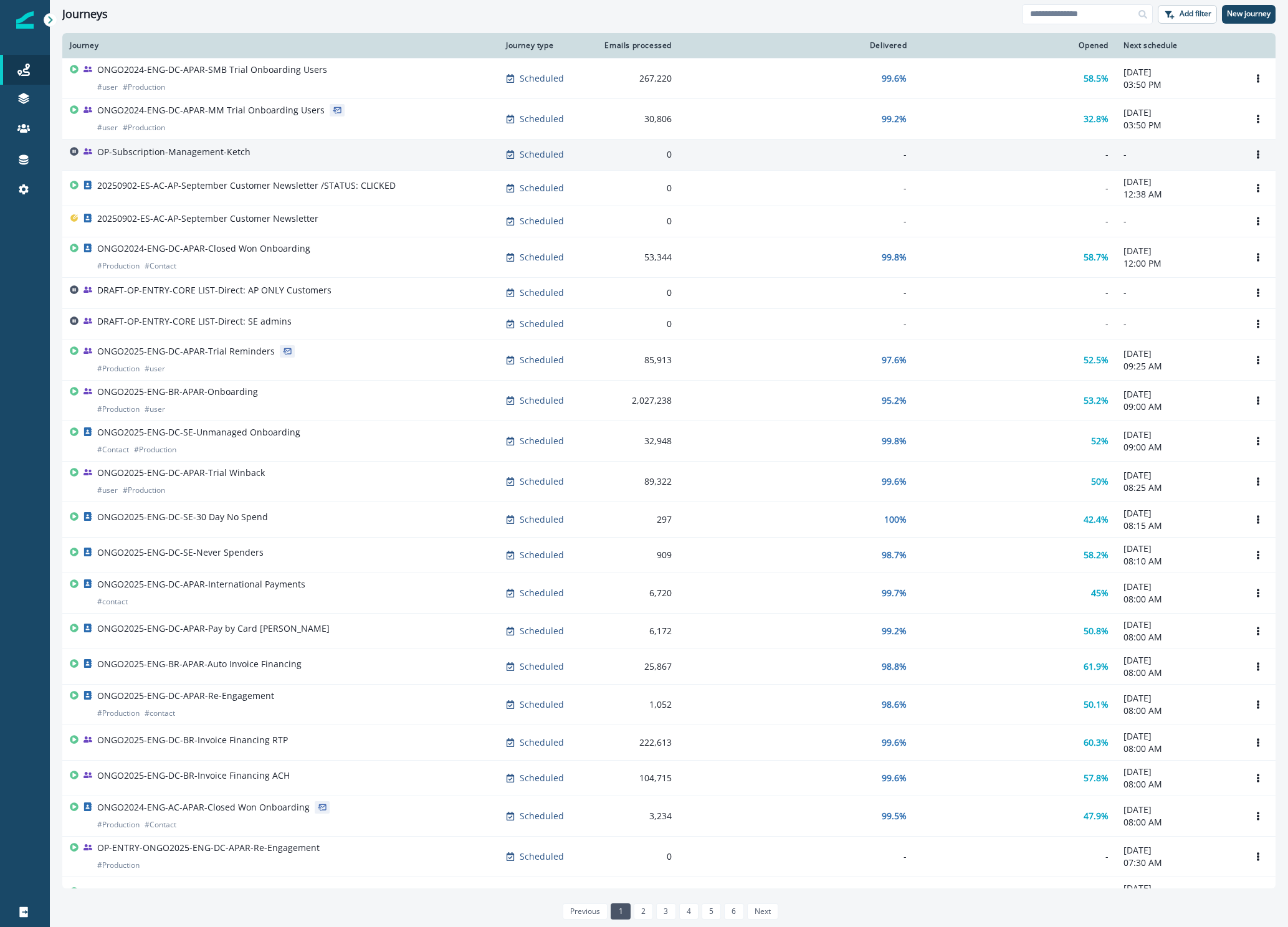
click at [203, 151] on p "OP-Subscription-Management-Ketch" at bounding box center [173, 152] width 153 height 12
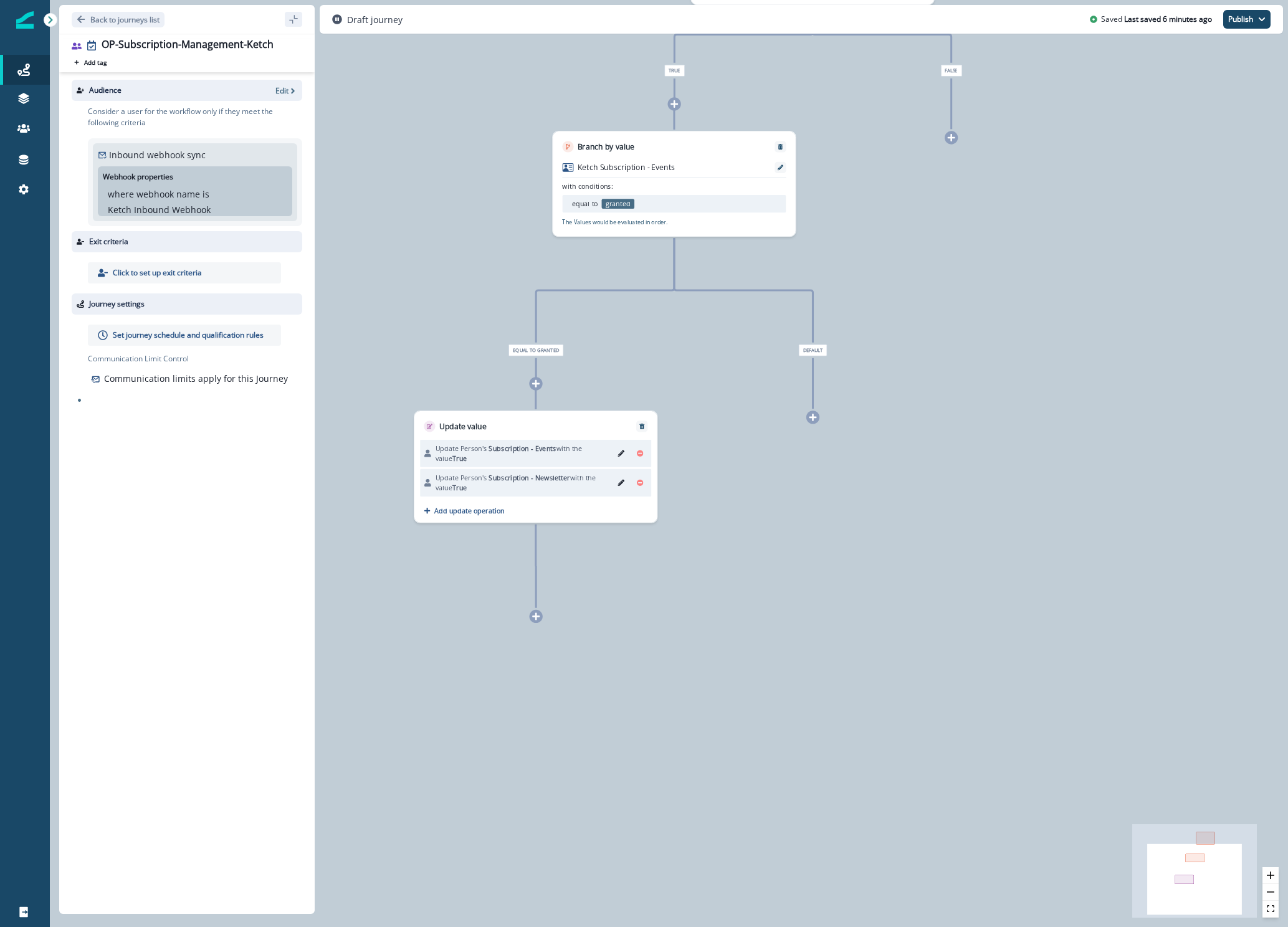
drag, startPoint x: 756, startPoint y: 403, endPoint x: 815, endPoint y: 417, distance: 60.6
click at [815, 417] on icon at bounding box center [812, 417] width 7 height 7
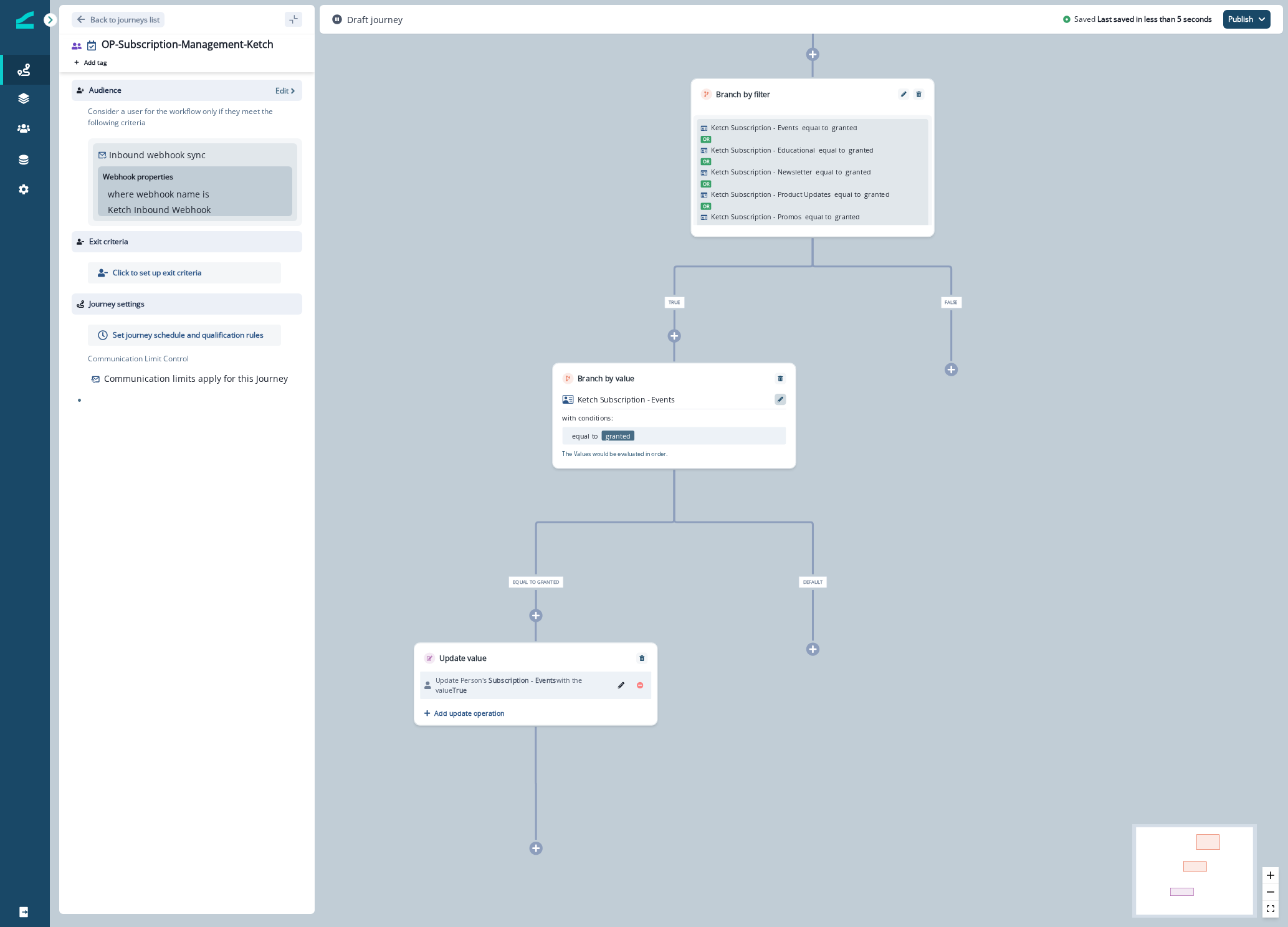
click at [780, 400] on icon at bounding box center [780, 400] width 6 height 6
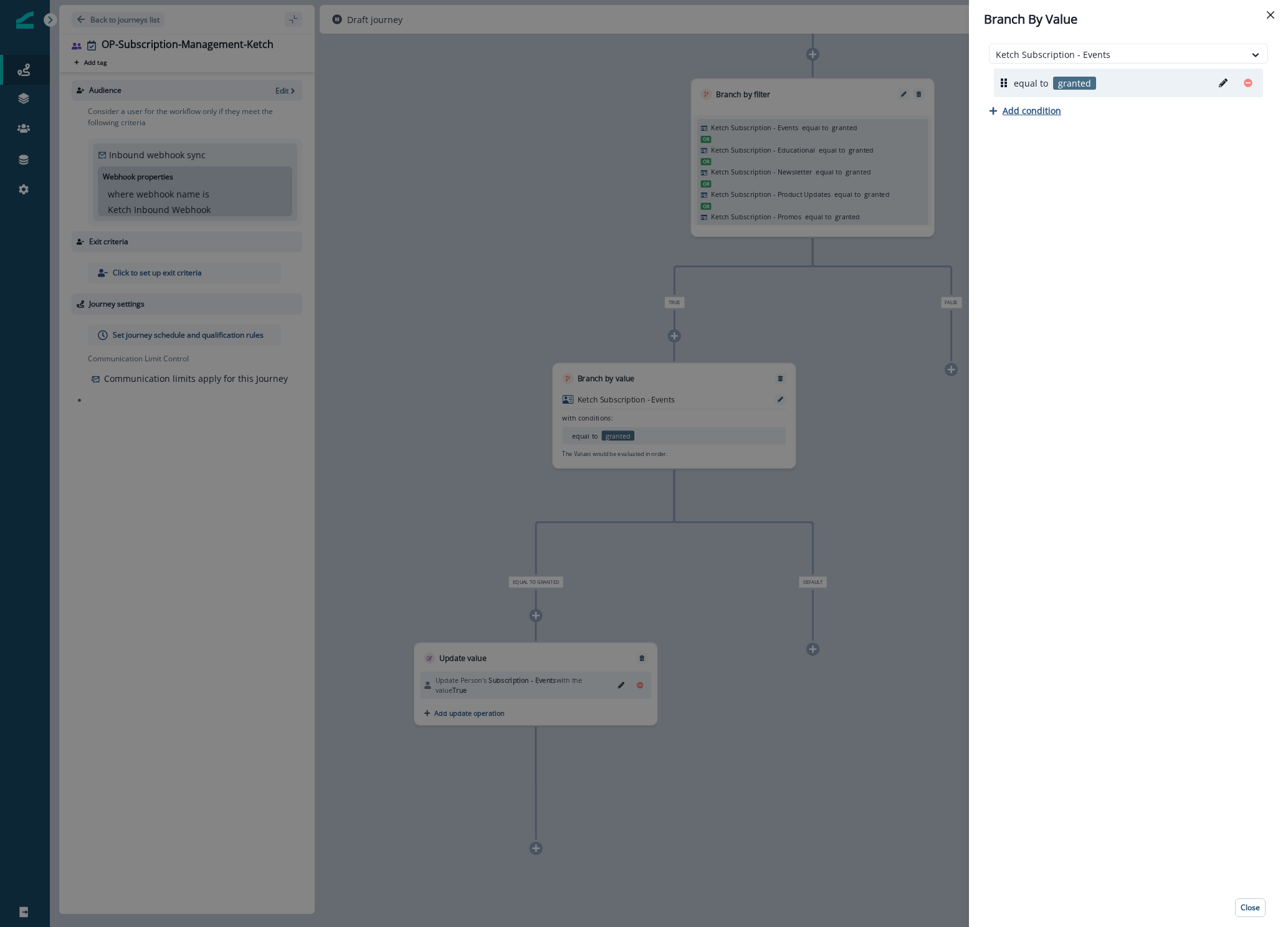
click at [1031, 109] on p "Add condition" at bounding box center [1031, 111] width 58 height 11
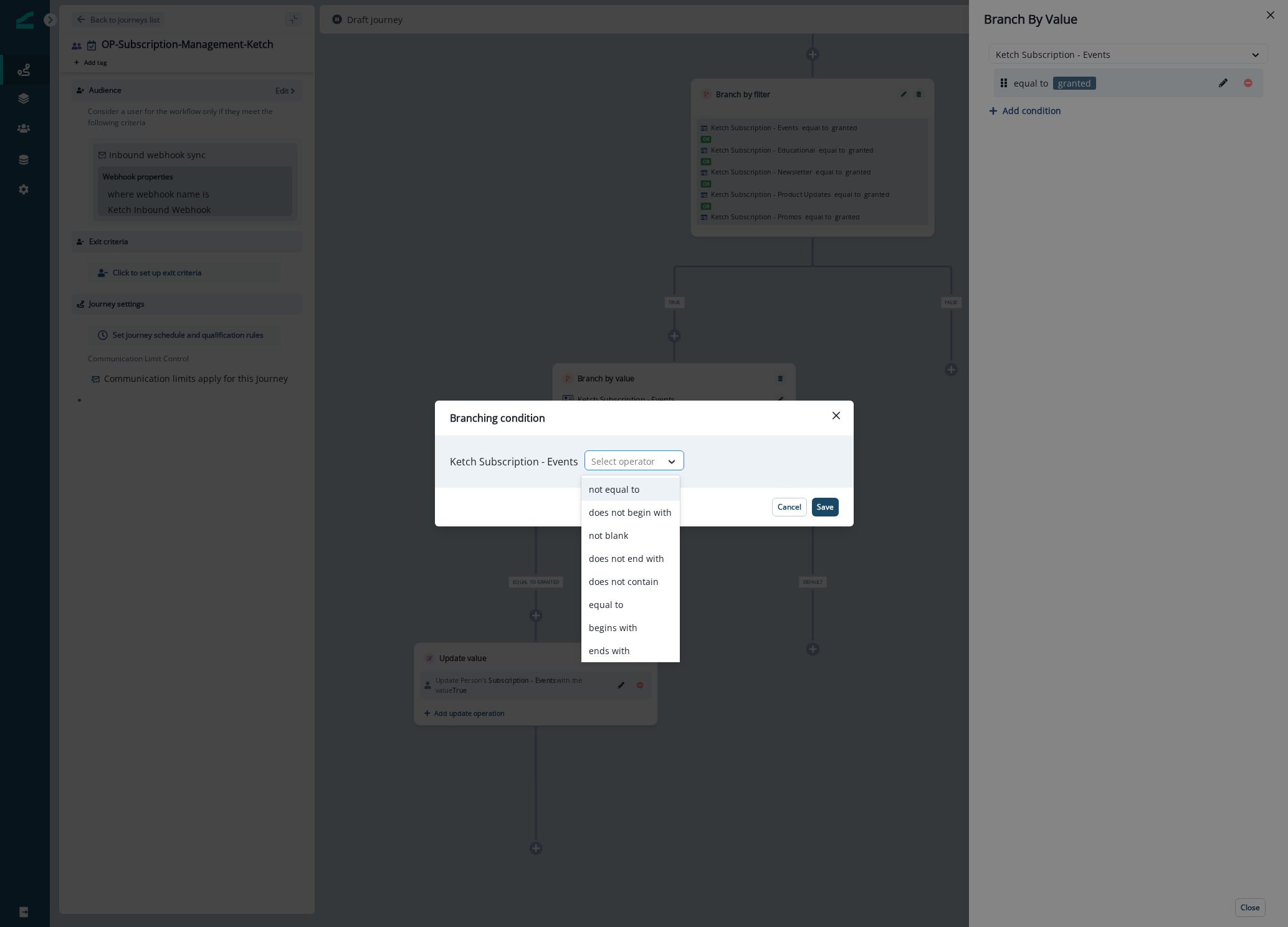
click at [661, 458] on div at bounding box center [672, 461] width 21 height 12
click at [639, 601] on div "equal to" at bounding box center [630, 605] width 98 height 23
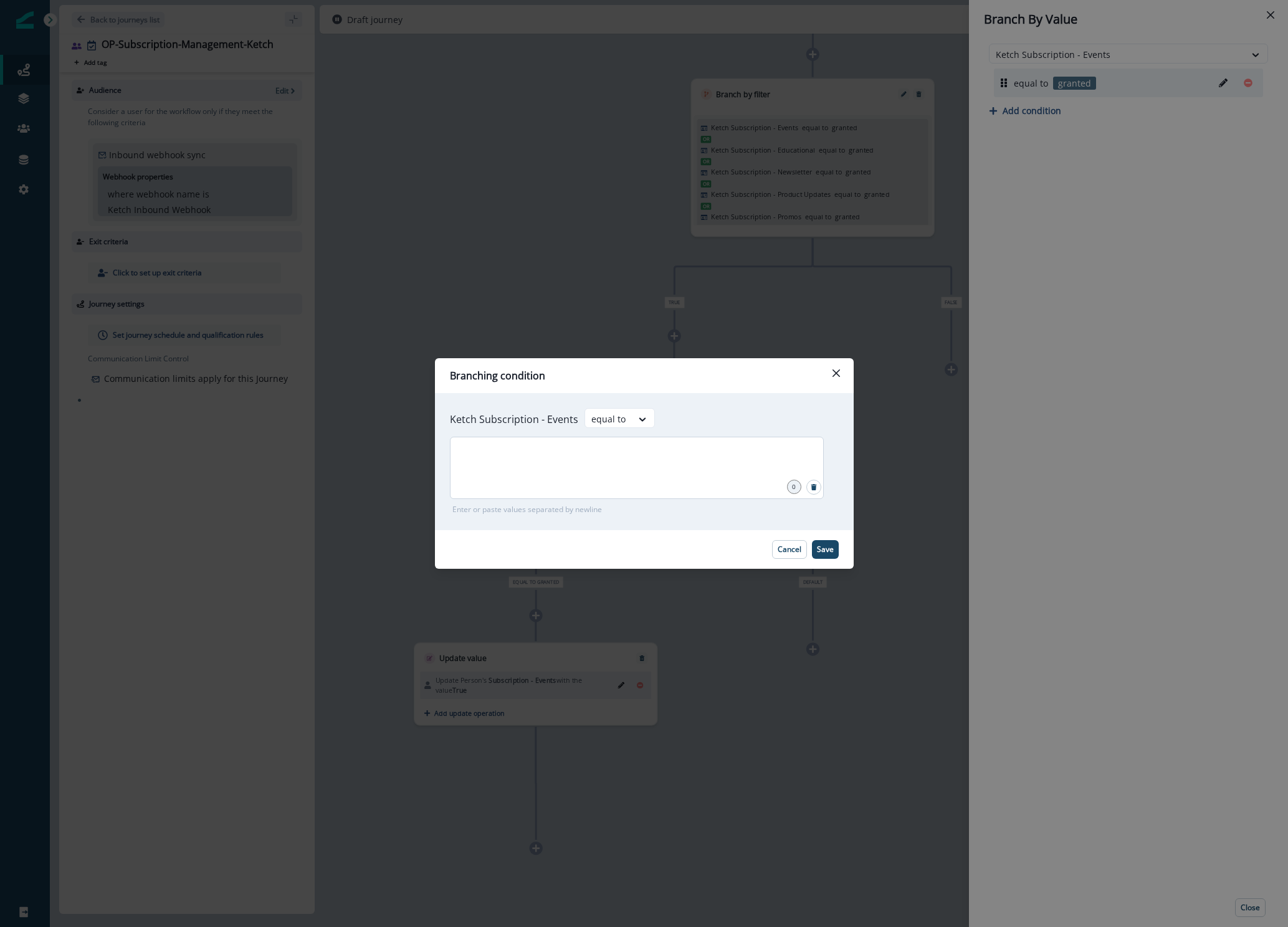
click at [604, 482] on div at bounding box center [637, 468] width 374 height 62
type input "******"
click at [835, 546] on button "Save" at bounding box center [824, 549] width 27 height 19
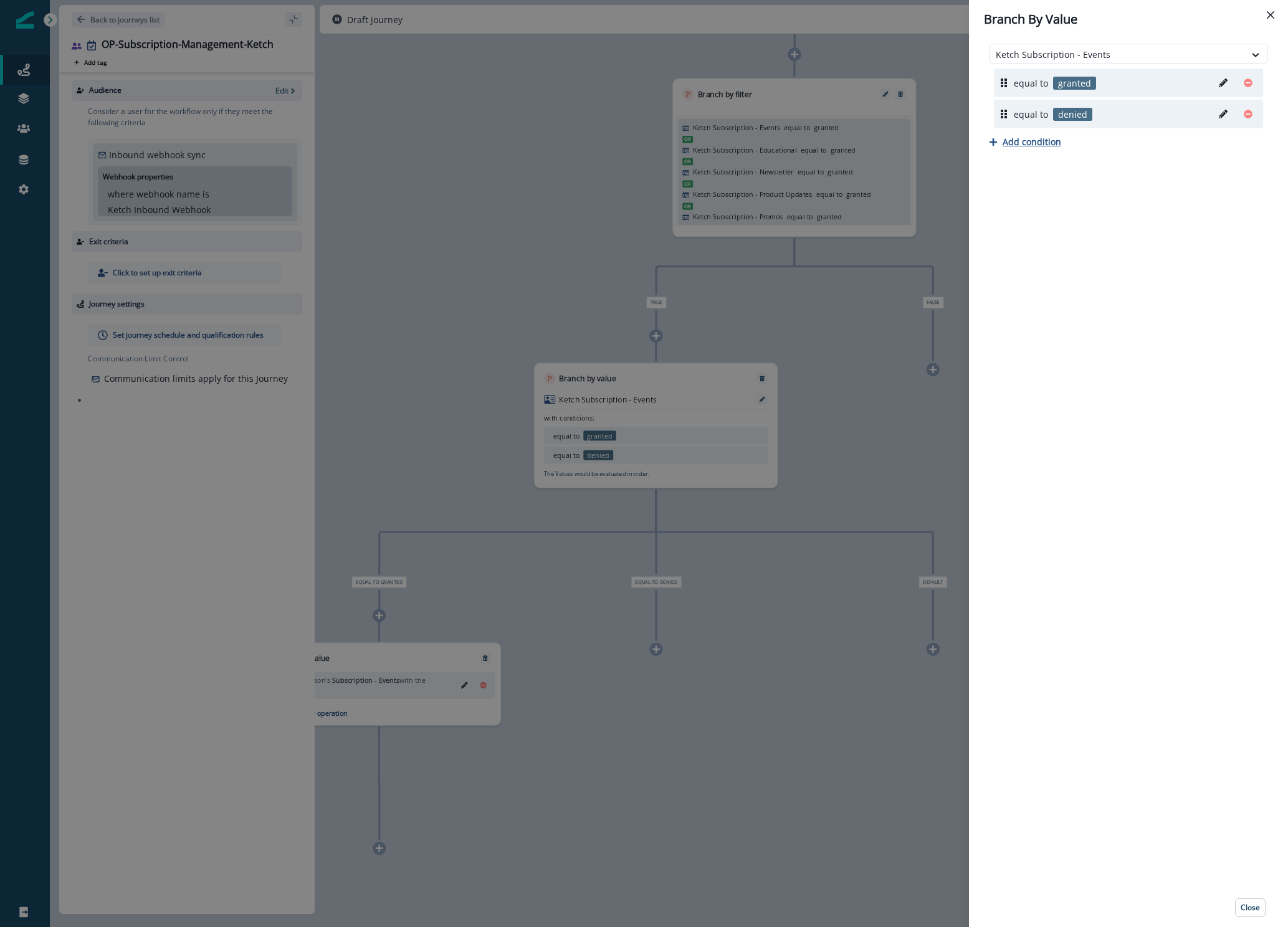
click at [1025, 146] on p "Add condition" at bounding box center [1031, 142] width 58 height 11
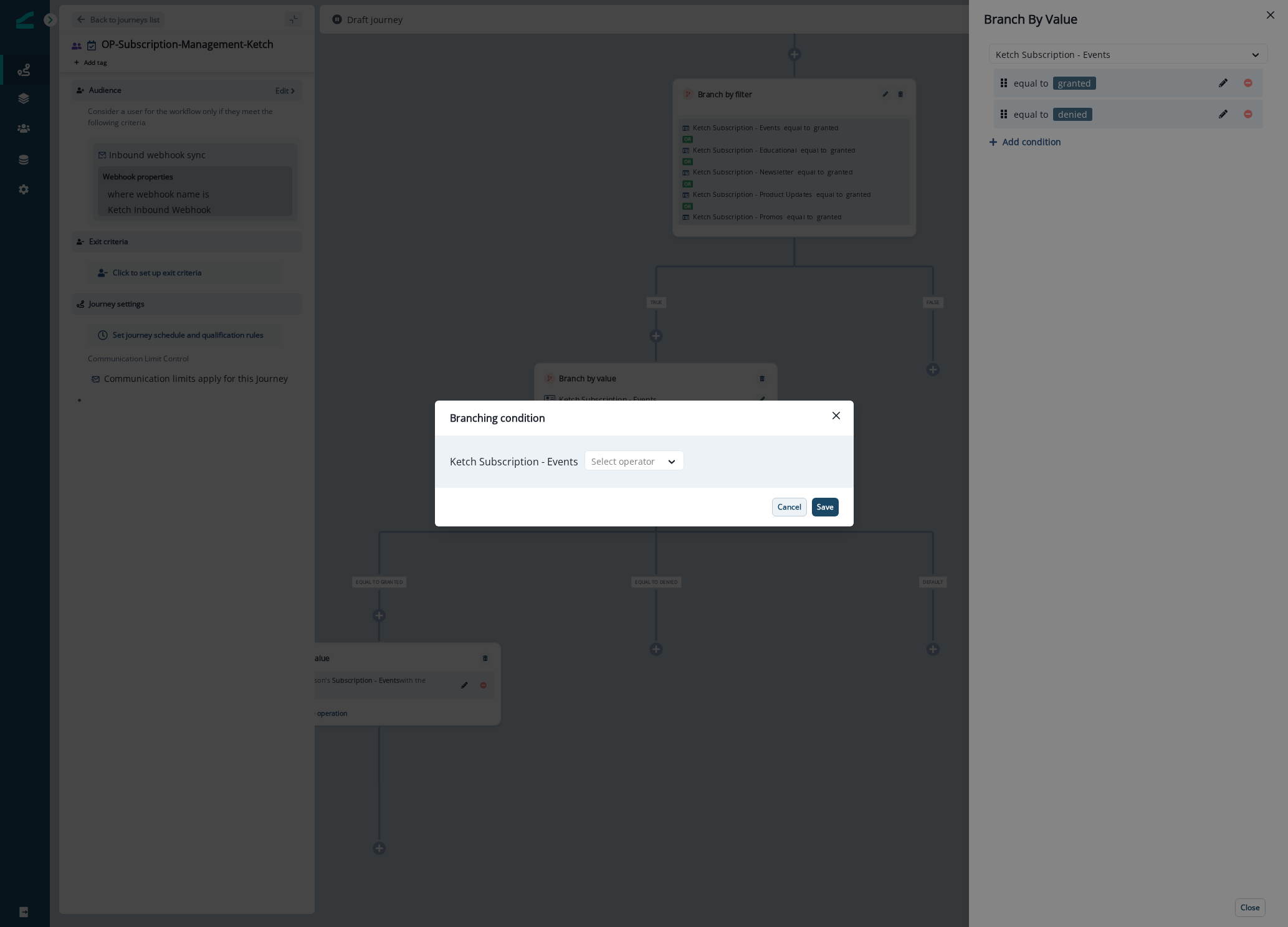
click at [784, 505] on p "Cancel" at bounding box center [789, 507] width 24 height 9
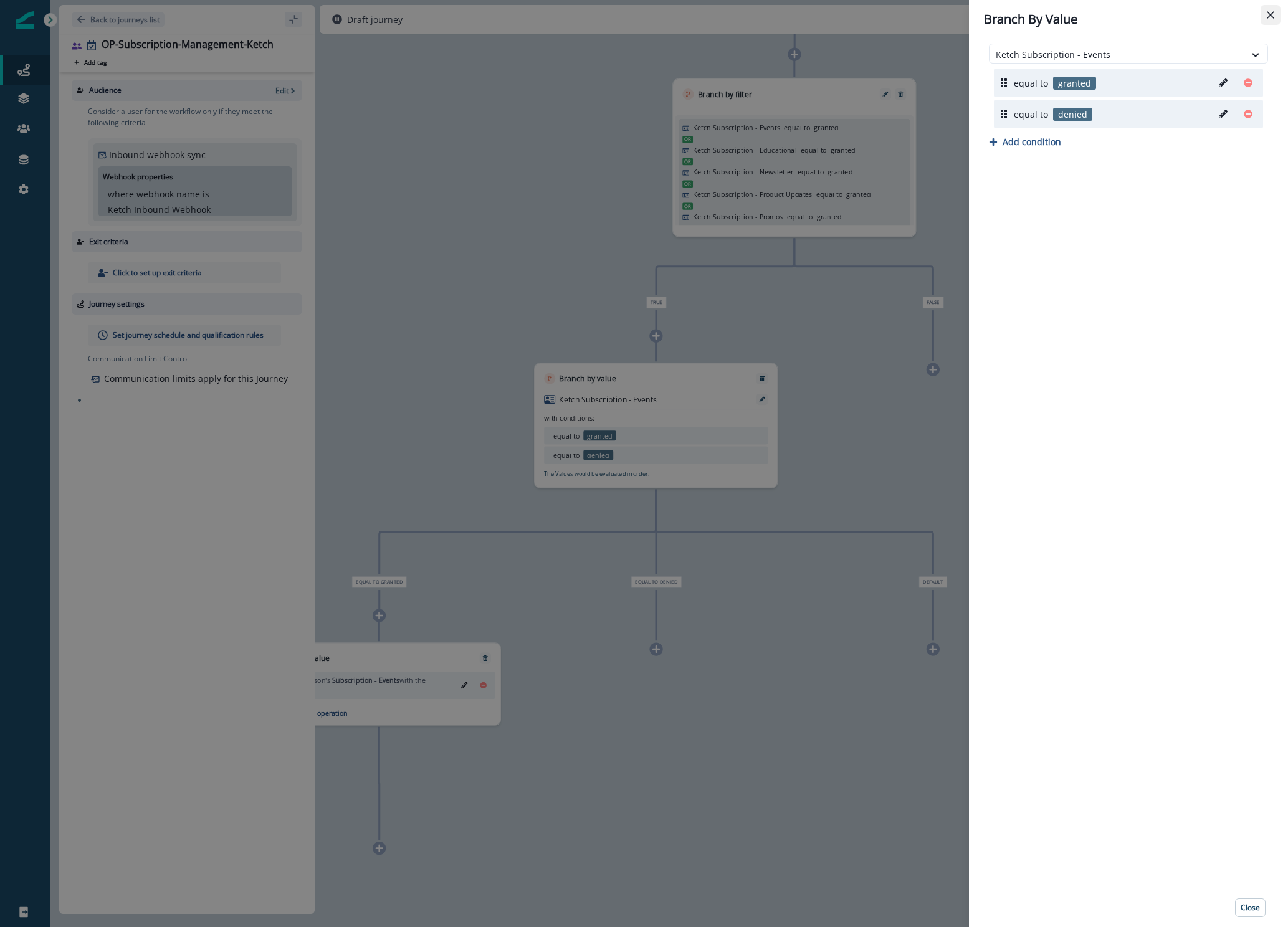
click at [1272, 17] on icon "Close" at bounding box center [1270, 15] width 7 height 7
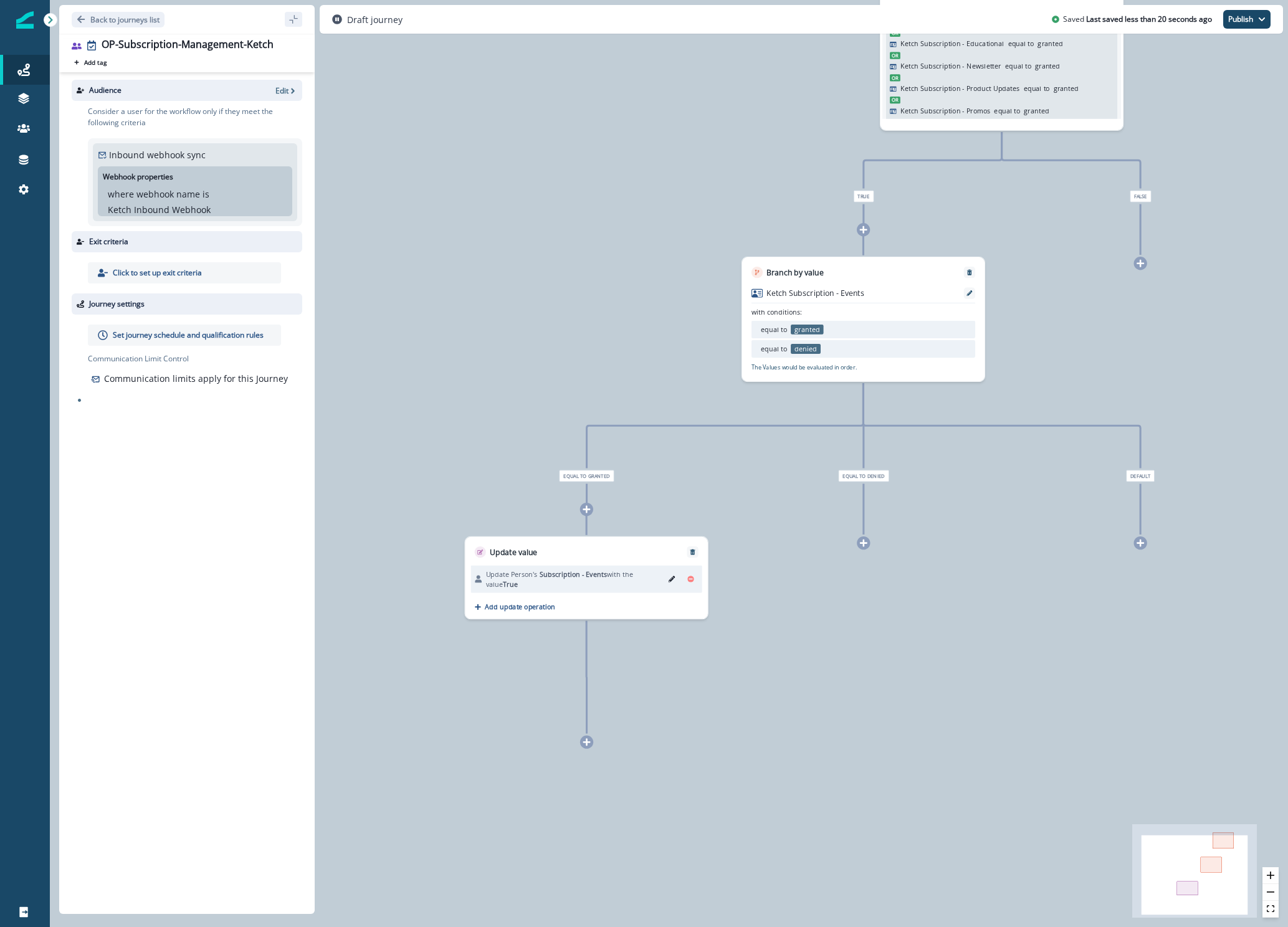
click at [861, 549] on div at bounding box center [863, 543] width 13 height 13
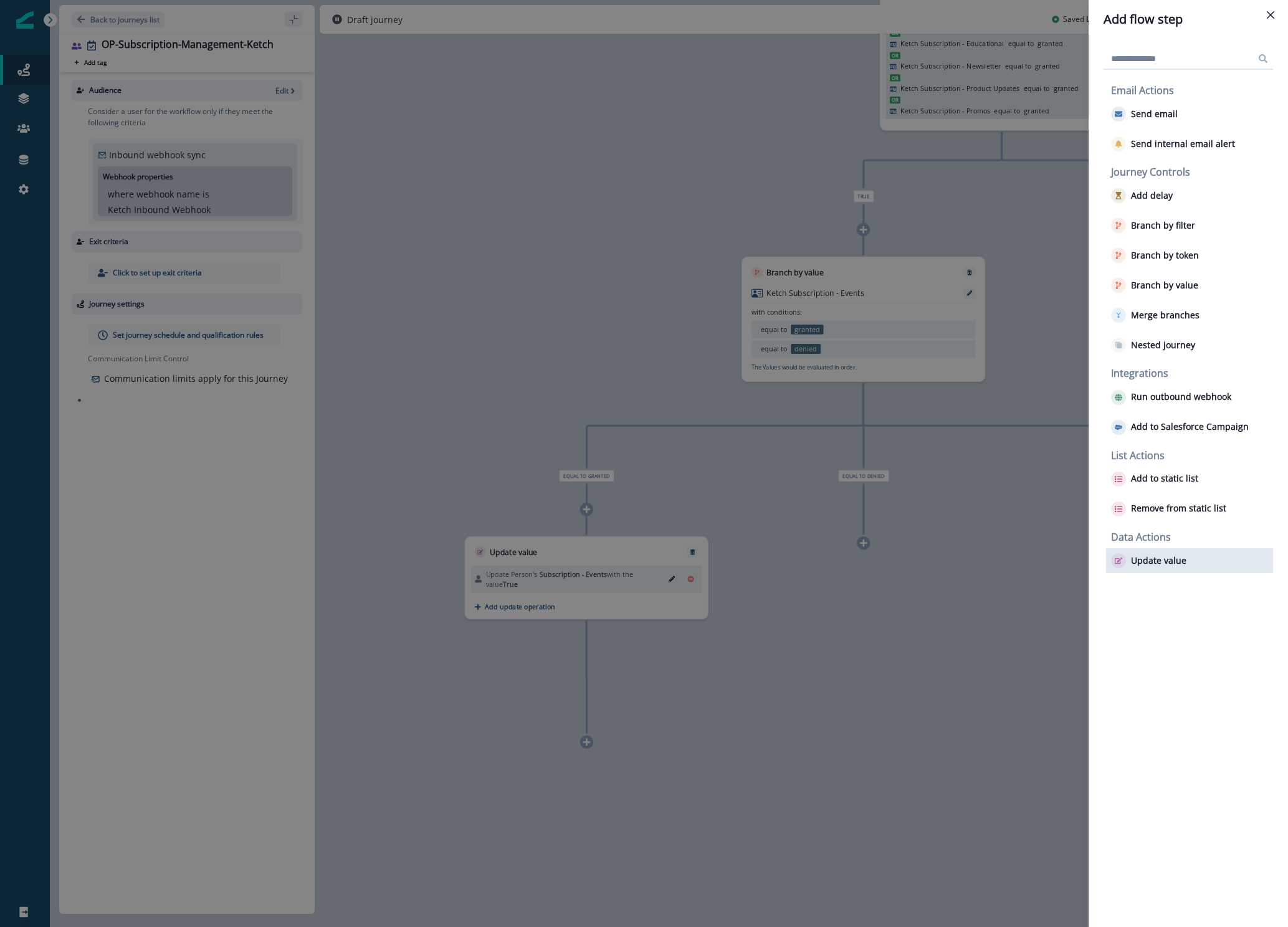
click at [1161, 560] on p "Update value" at bounding box center [1158, 560] width 56 height 11
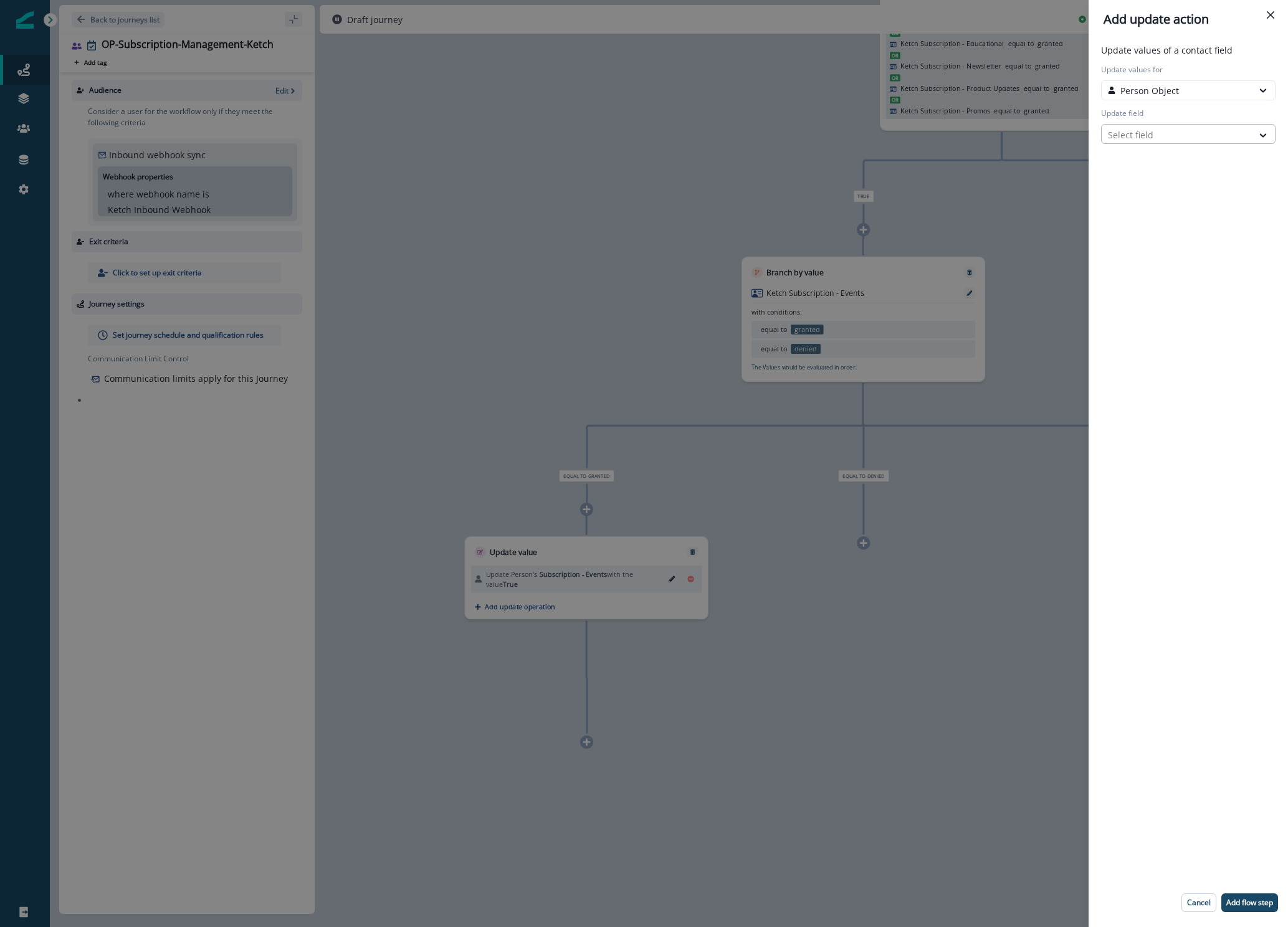
click at [1156, 128] on div at bounding box center [1176, 135] width 139 height 16
type input "****"
click at [1150, 194] on button "Subscription - Events" at bounding box center [1188, 198] width 175 height 19
click at [1162, 172] on div "Select action" at bounding box center [1176, 178] width 139 height 13
click at [1145, 221] on button "Custom value" at bounding box center [1188, 222] width 175 height 19
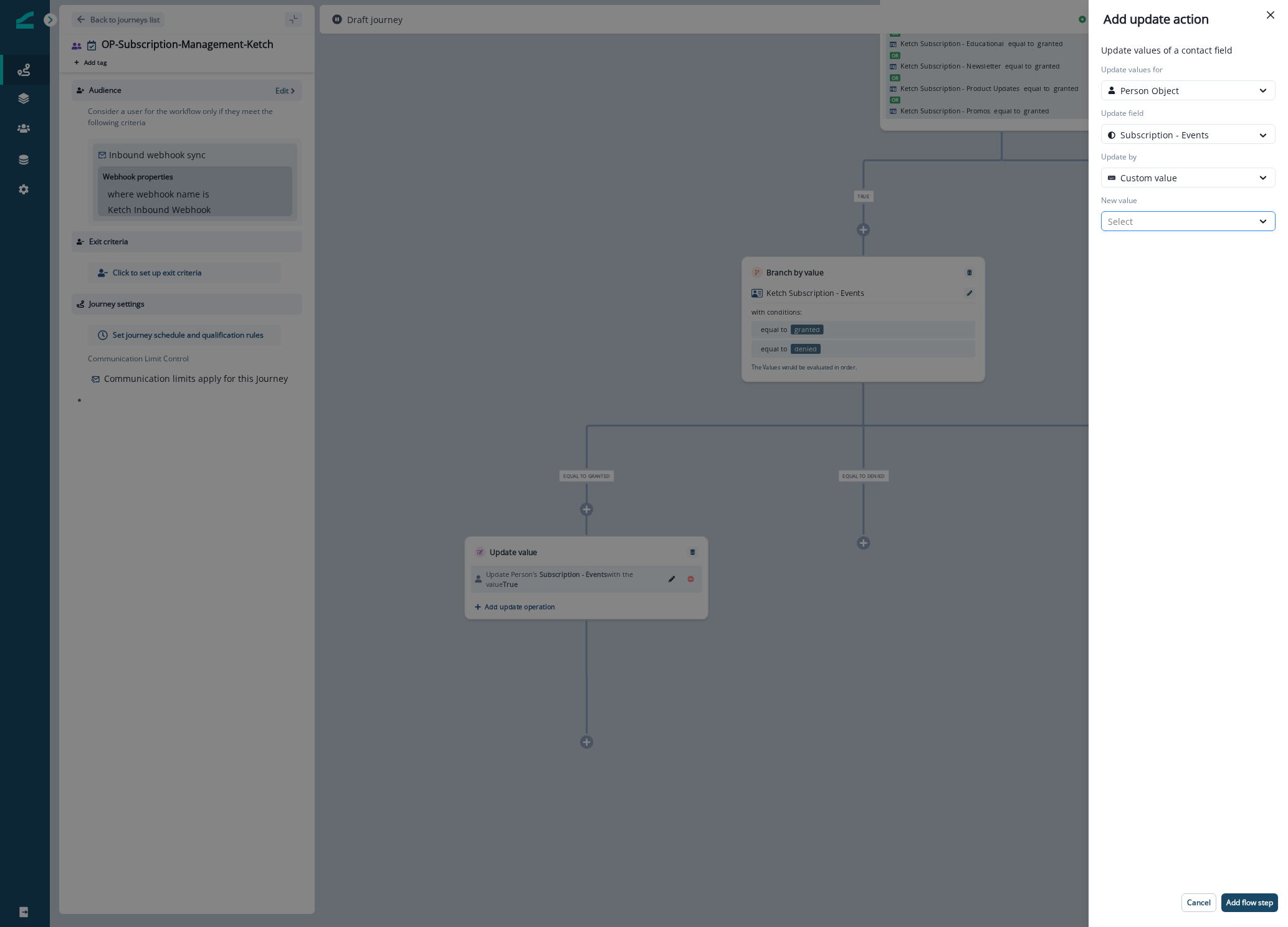
click at [1149, 216] on div "Select" at bounding box center [1176, 221] width 139 height 13
click at [1143, 276] on div "False" at bounding box center [1188, 273] width 175 height 23
click at [1241, 898] on p "Add flow step" at bounding box center [1249, 902] width 47 height 9
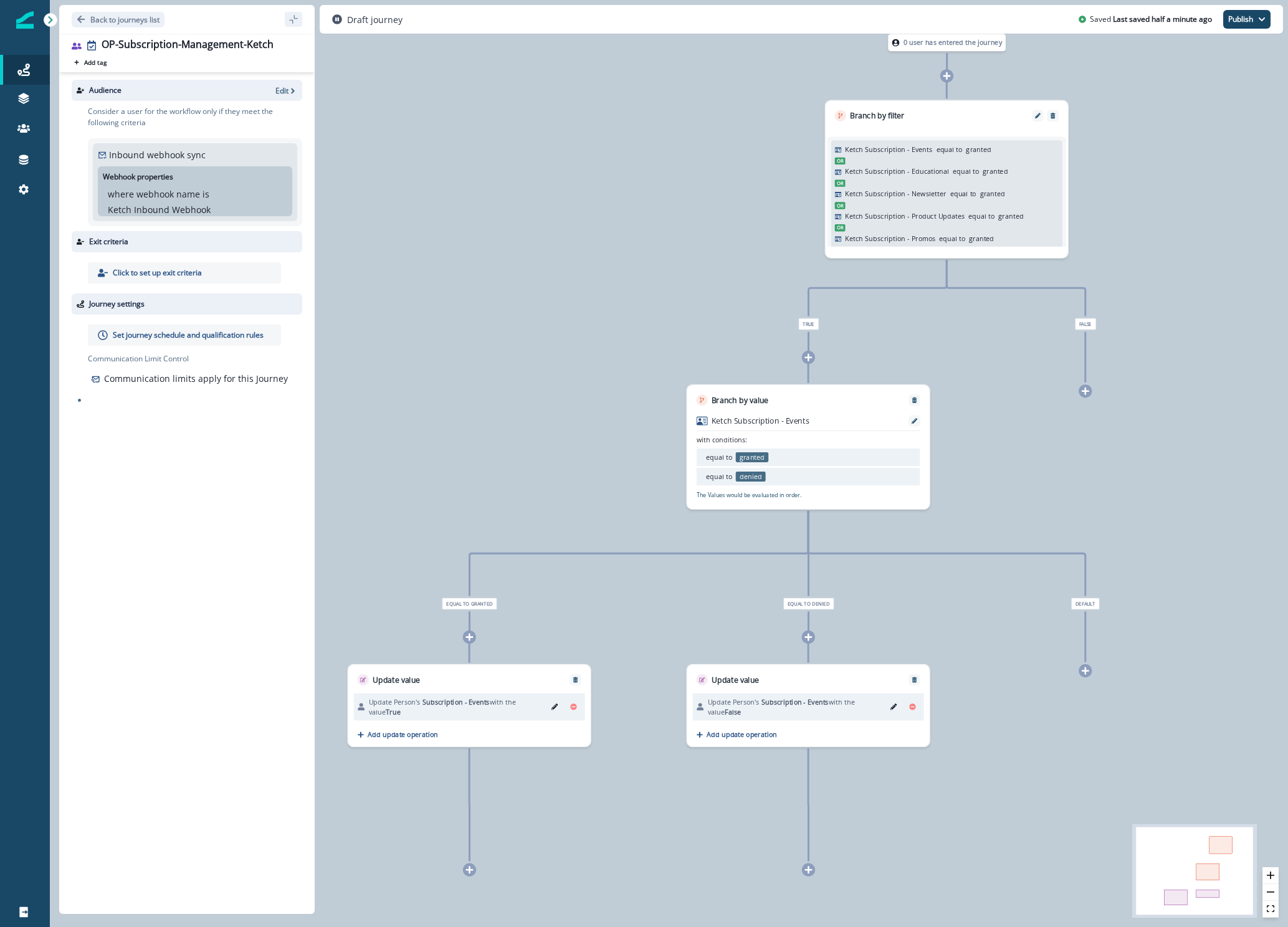
click at [930, 130] on div "Ketch Subscription - Events equal to granted Or Ketch Subscription - Educationa…" at bounding box center [946, 190] width 243 height 136
click at [934, 172] on p "Ketch Subscription - Educational" at bounding box center [897, 171] width 104 height 10
drag, startPoint x: 930, startPoint y: 225, endPoint x: 928, endPoint y: 232, distance: 7.3
click at [929, 231] on div "Or Ketch Subscription - Promos equal to granted" at bounding box center [947, 234] width 224 height 21
click at [926, 237] on p "Ketch Subscription - Promos" at bounding box center [890, 238] width 90 height 10
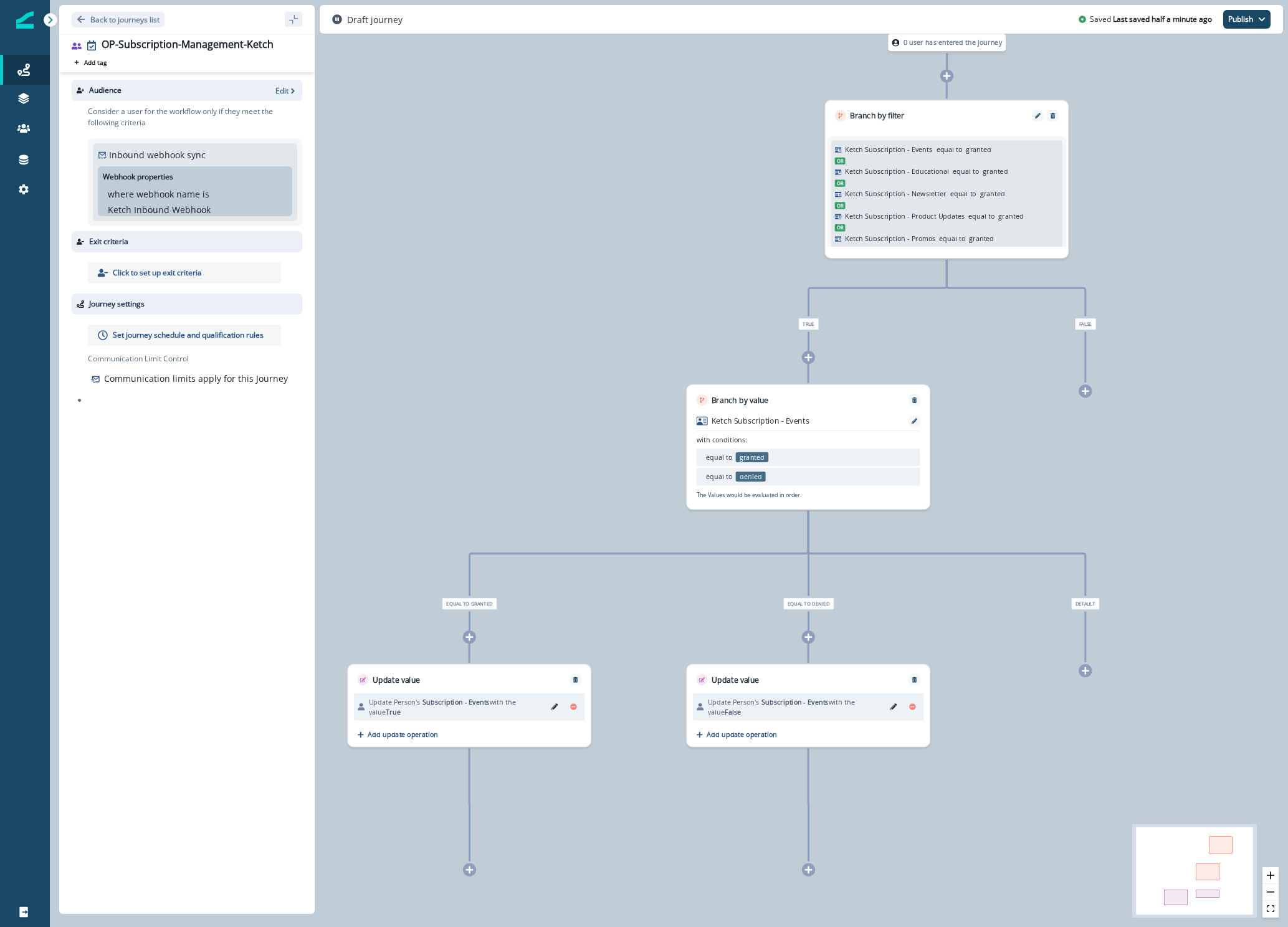
click at [926, 237] on p "Ketch Subscription - Promos" at bounding box center [890, 238] width 90 height 10
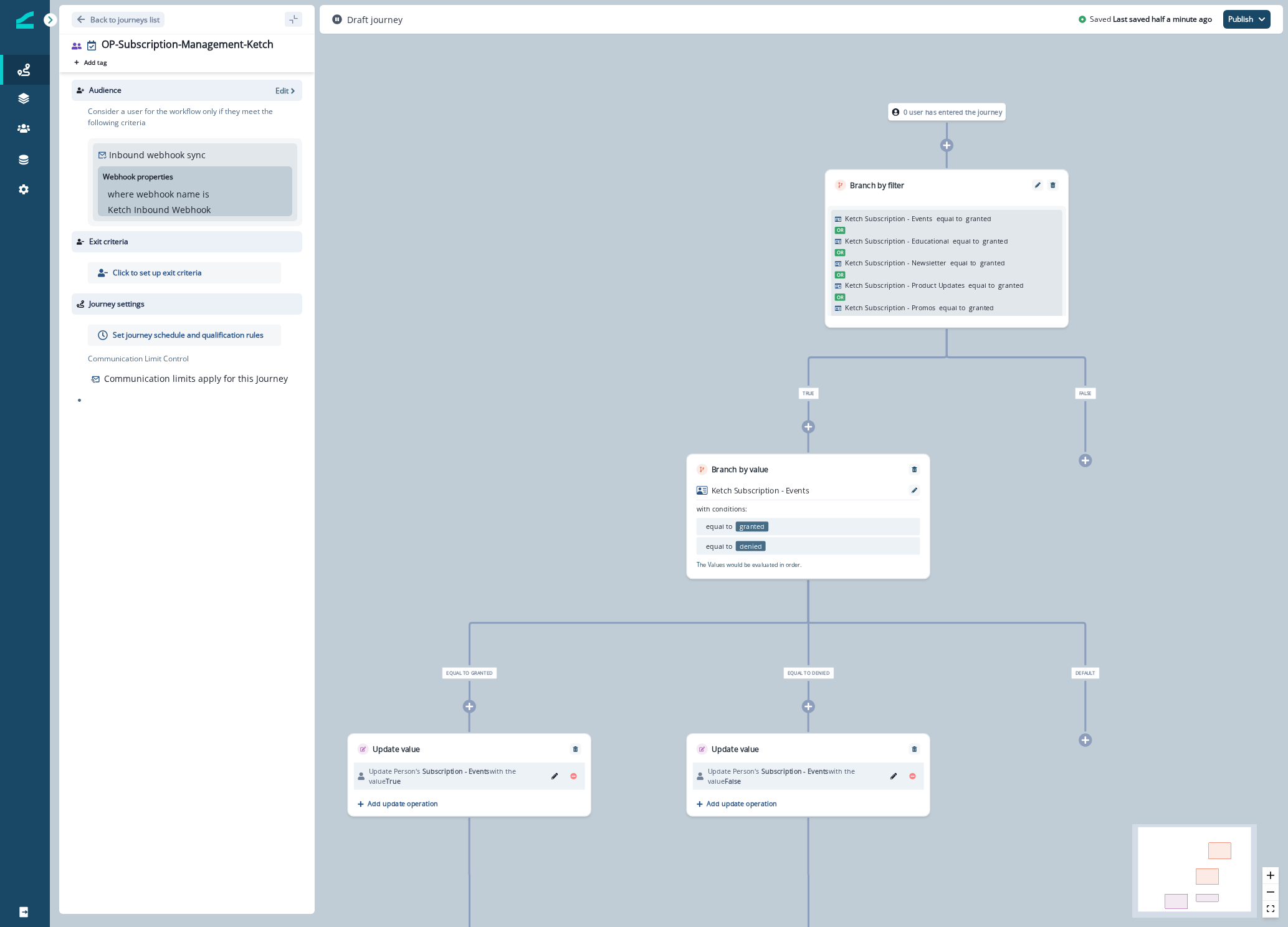
click at [942, 139] on div at bounding box center [947, 145] width 13 height 13
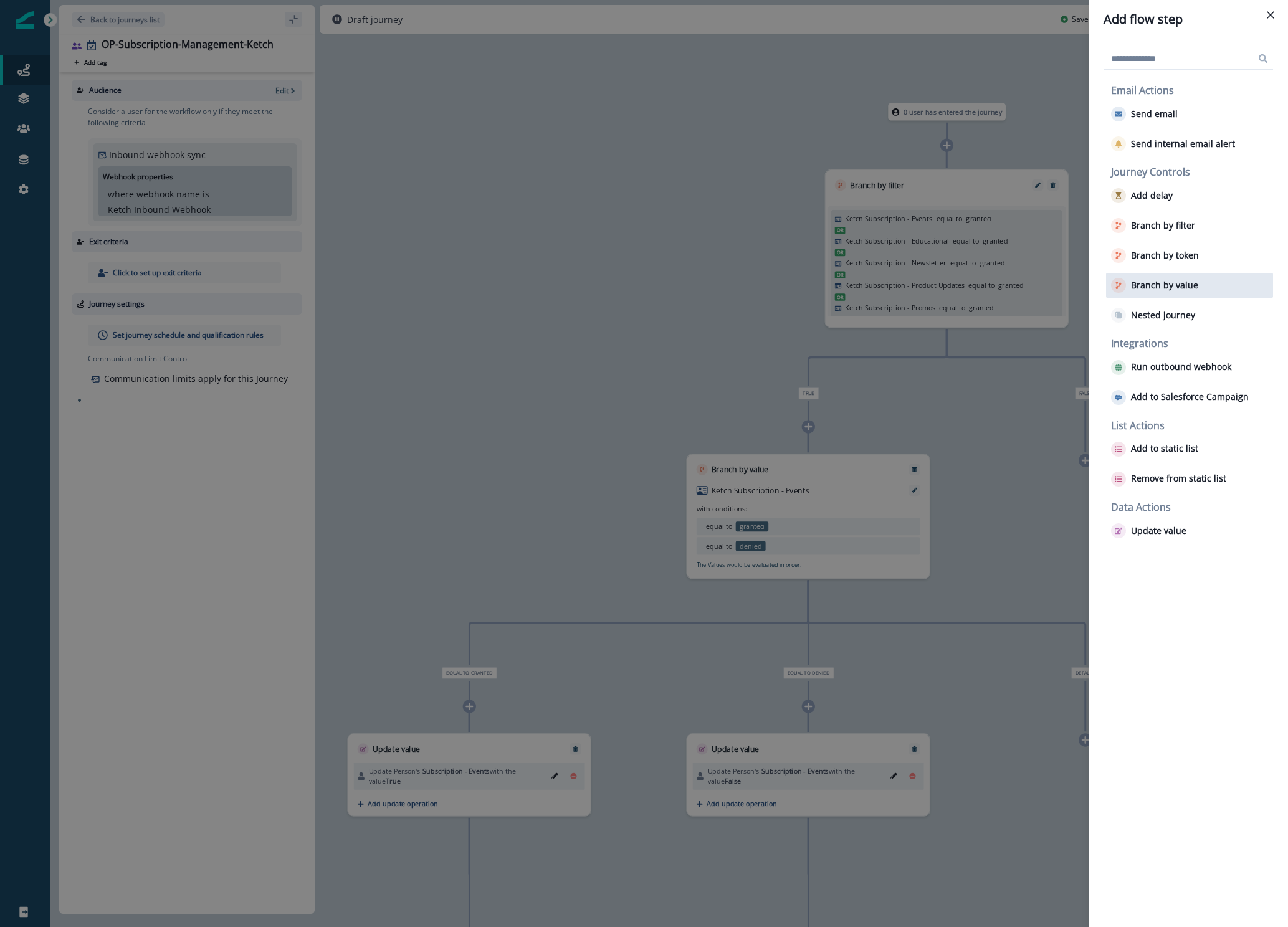
click at [1177, 289] on p "Branch by value" at bounding box center [1164, 285] width 67 height 11
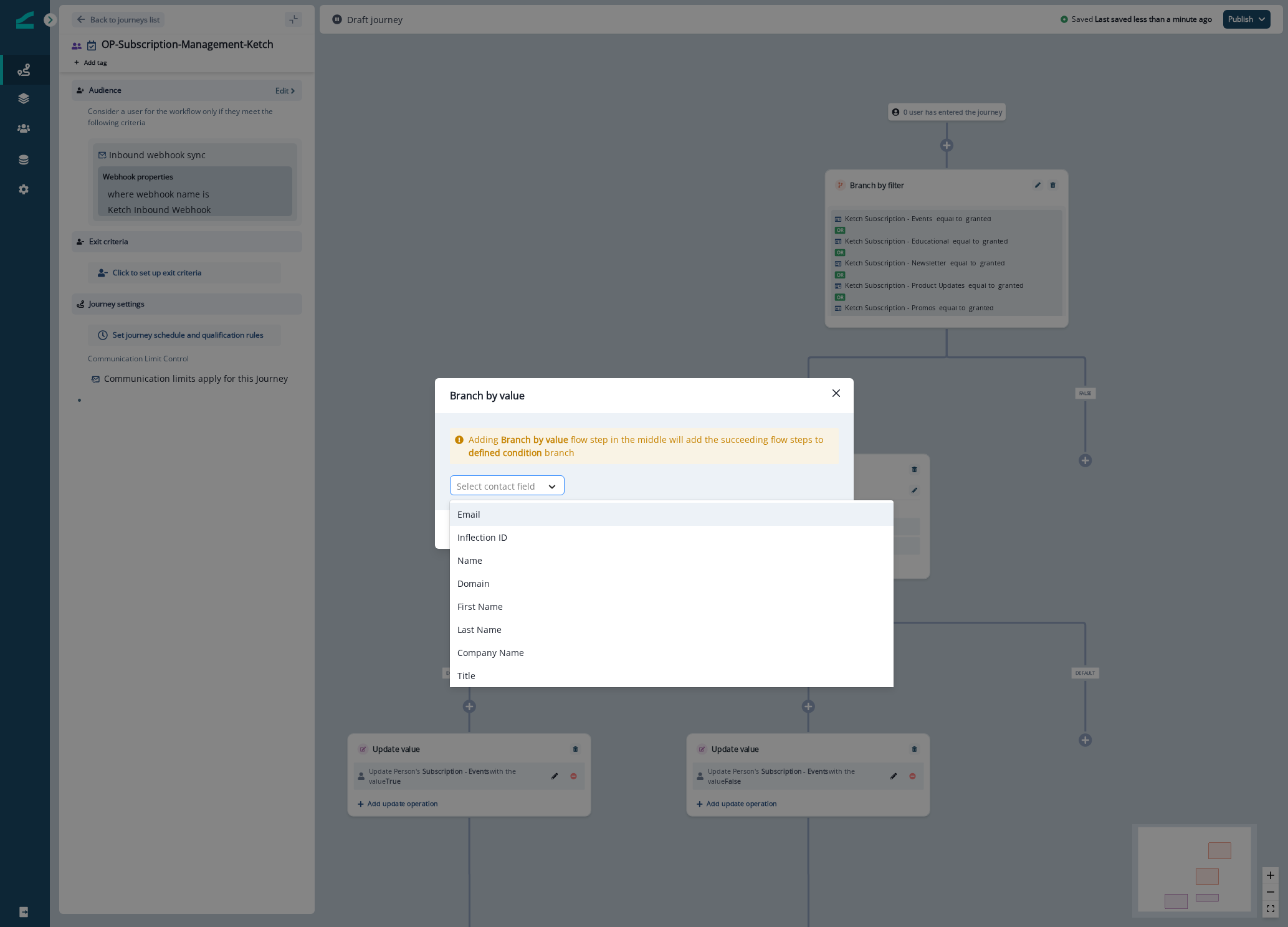
click at [548, 483] on icon at bounding box center [552, 486] width 11 height 12
type input "*"
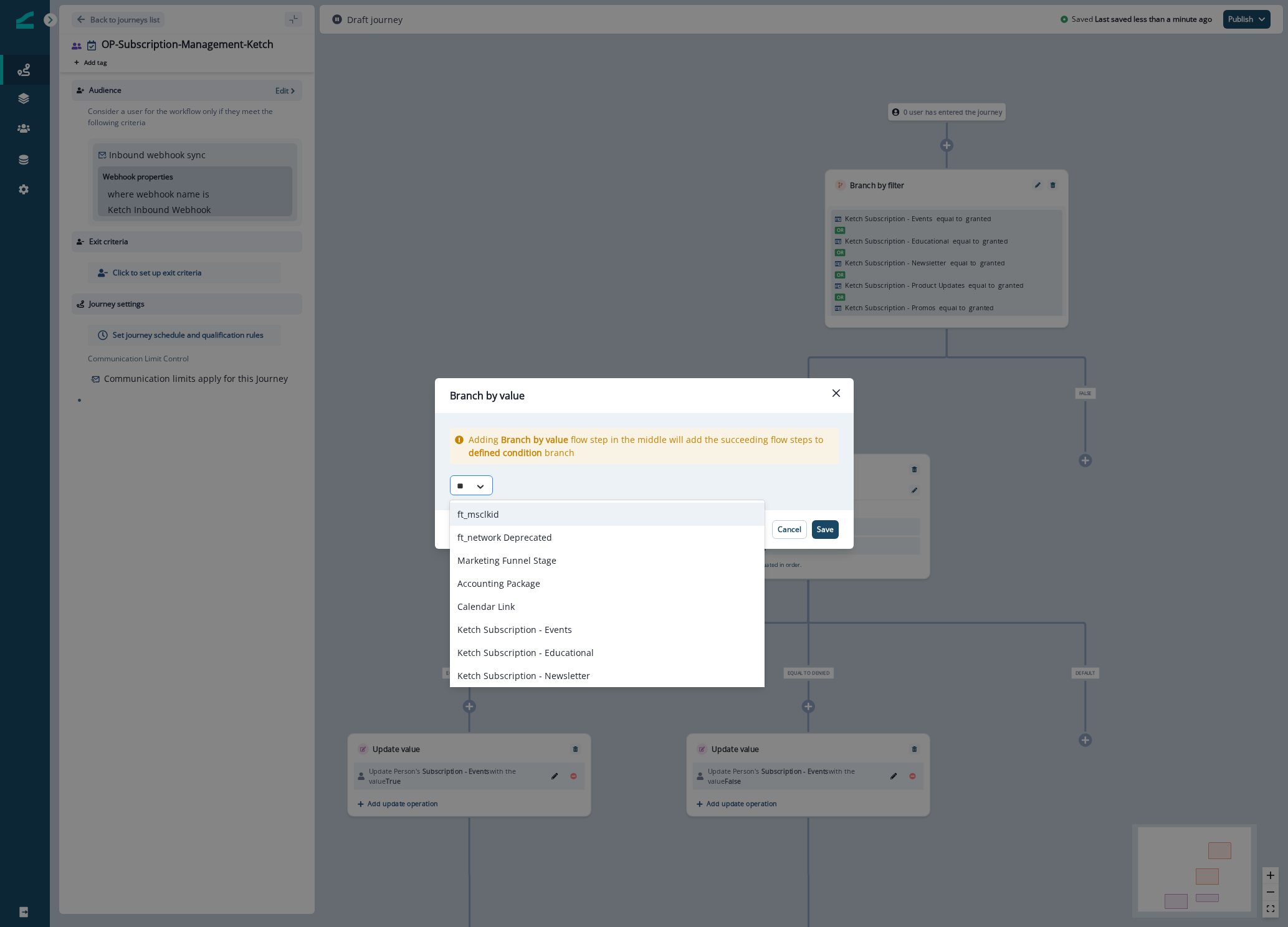
type input "***"
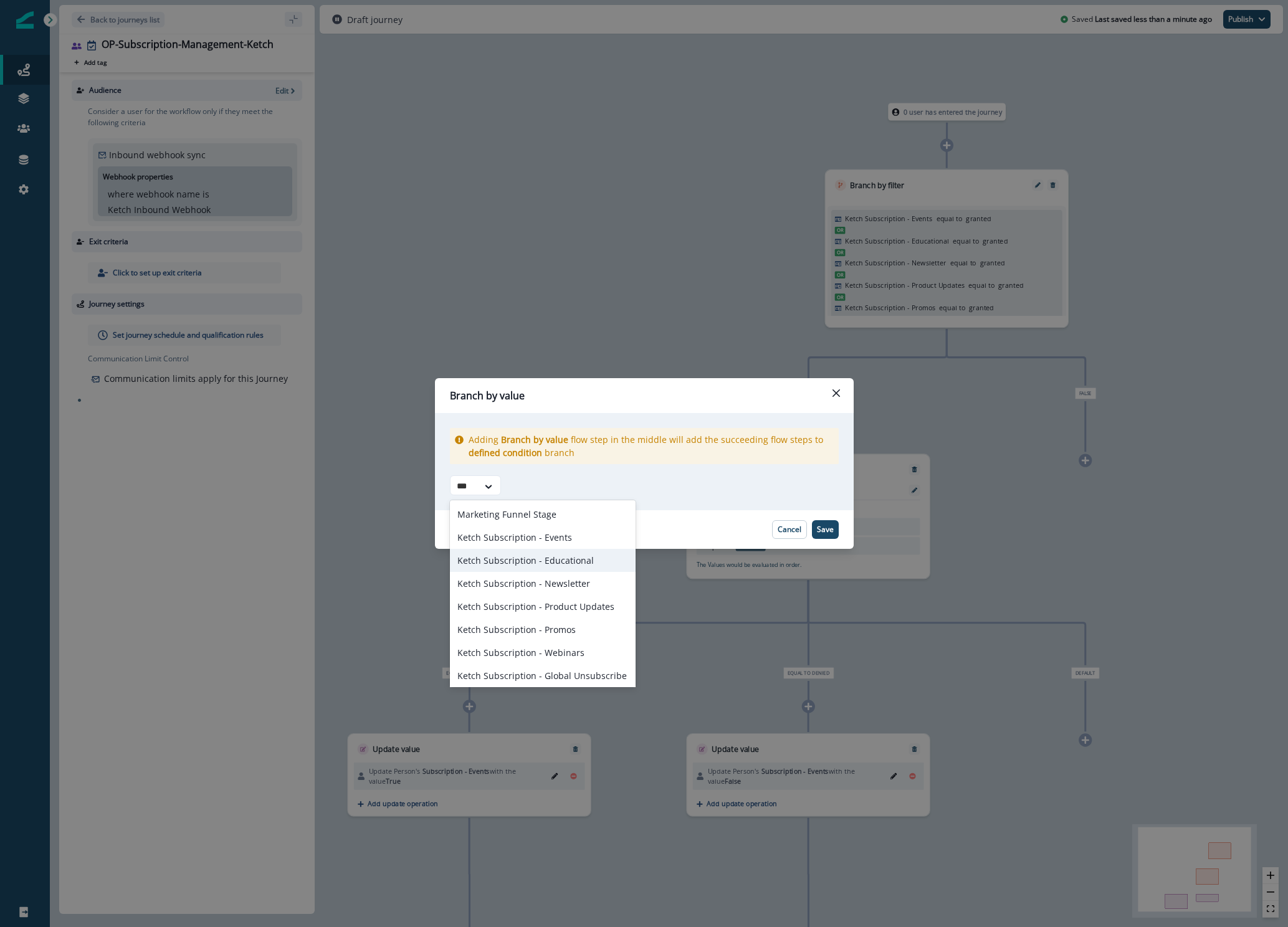
click at [552, 552] on div "Ketch Subscription - Educational" at bounding box center [542, 560] width 185 height 23
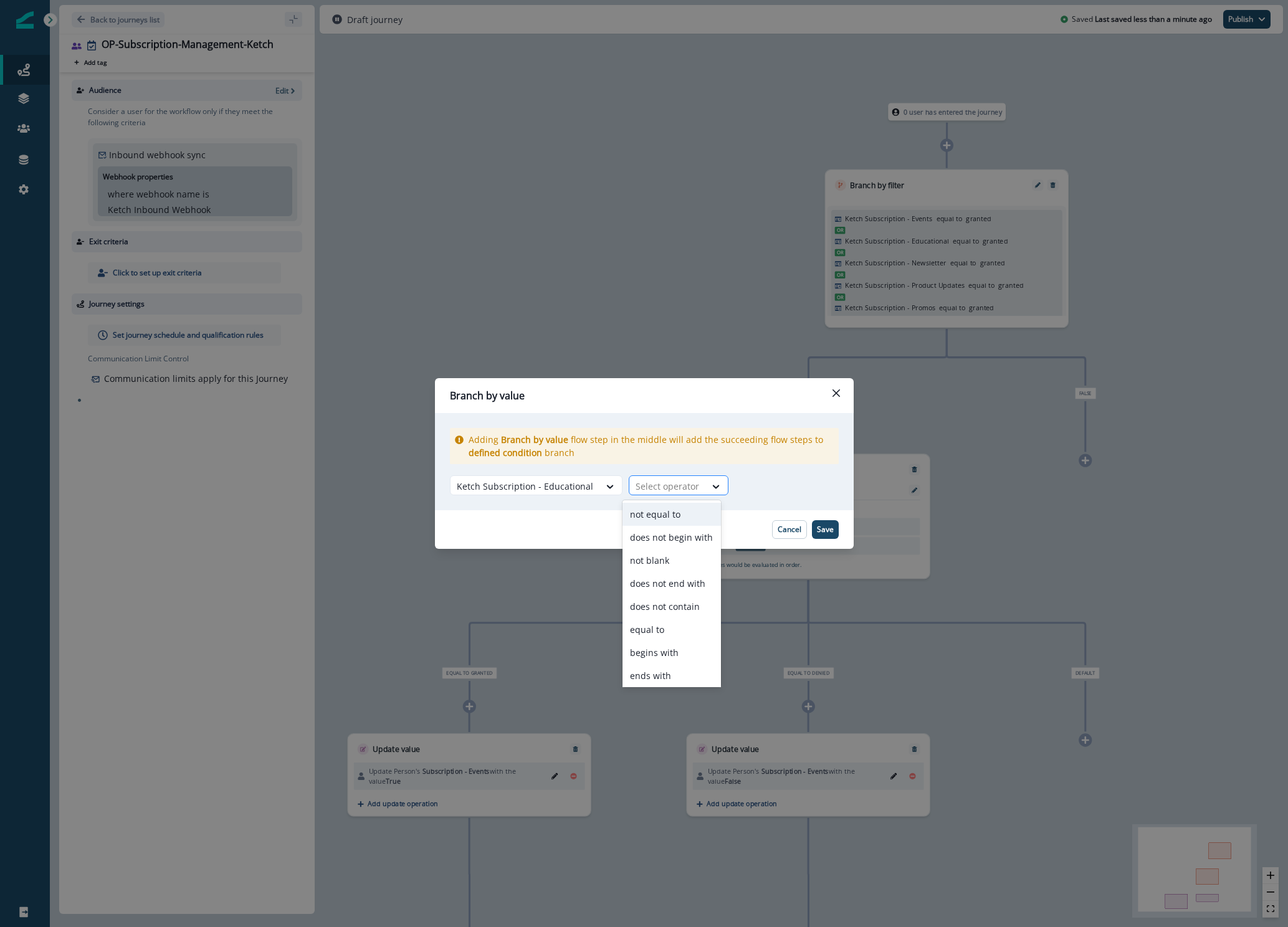
click at [669, 486] on div at bounding box center [667, 486] width 63 height 16
click at [933, 575] on div "Branch by value Adding Branch by value flow step in the middle will add the suc…" at bounding box center [644, 464] width 1288 height 927
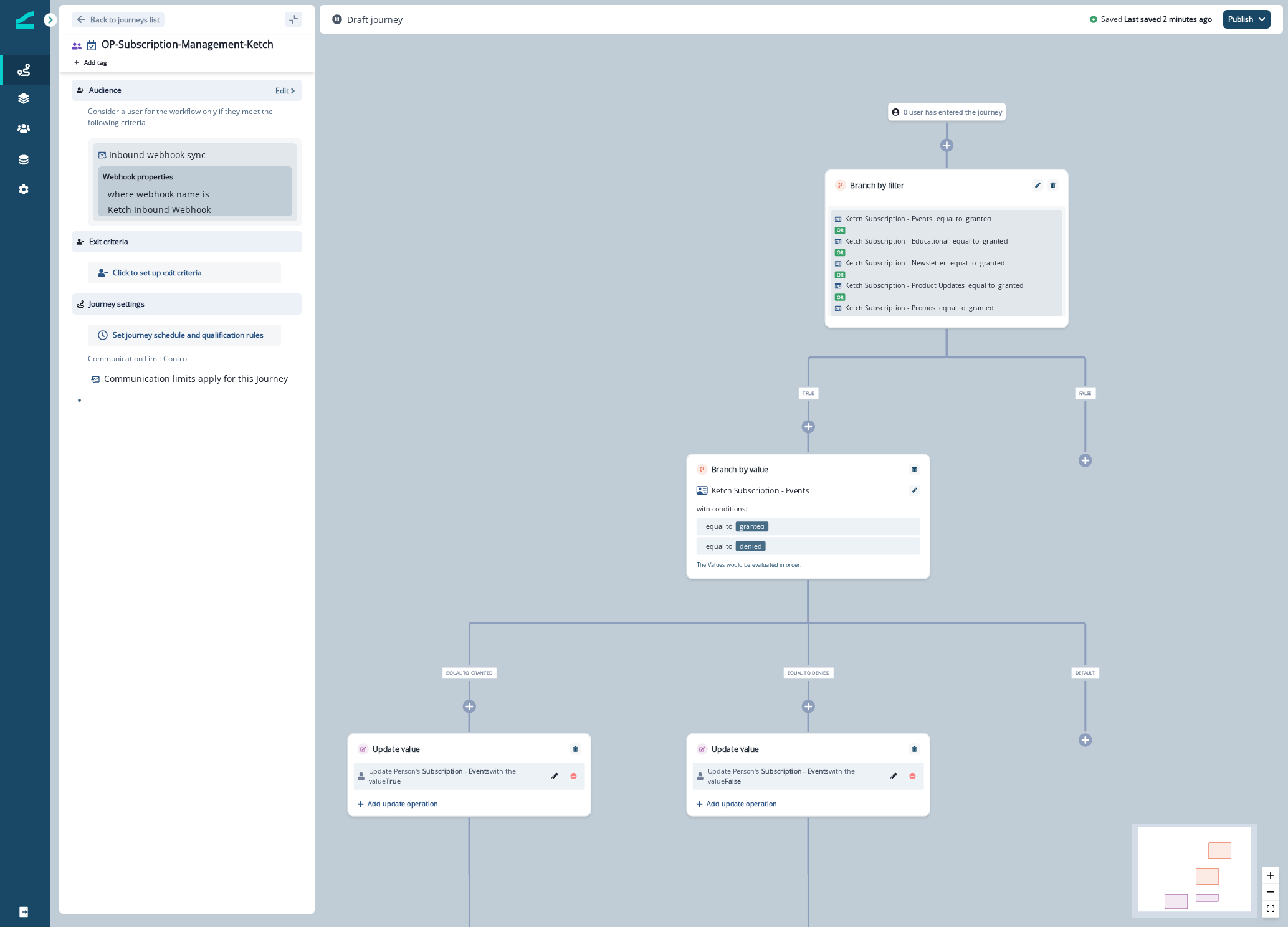
drag, startPoint x: 947, startPoint y: 147, endPoint x: 952, endPoint y: 153, distance: 7.8
click at [952, 153] on div "0 user has entered the journey Branch by filter Ketch Subscription - Events equ…" at bounding box center [669, 464] width 1238 height 927
click at [947, 146] on icon at bounding box center [947, 145] width 9 height 9
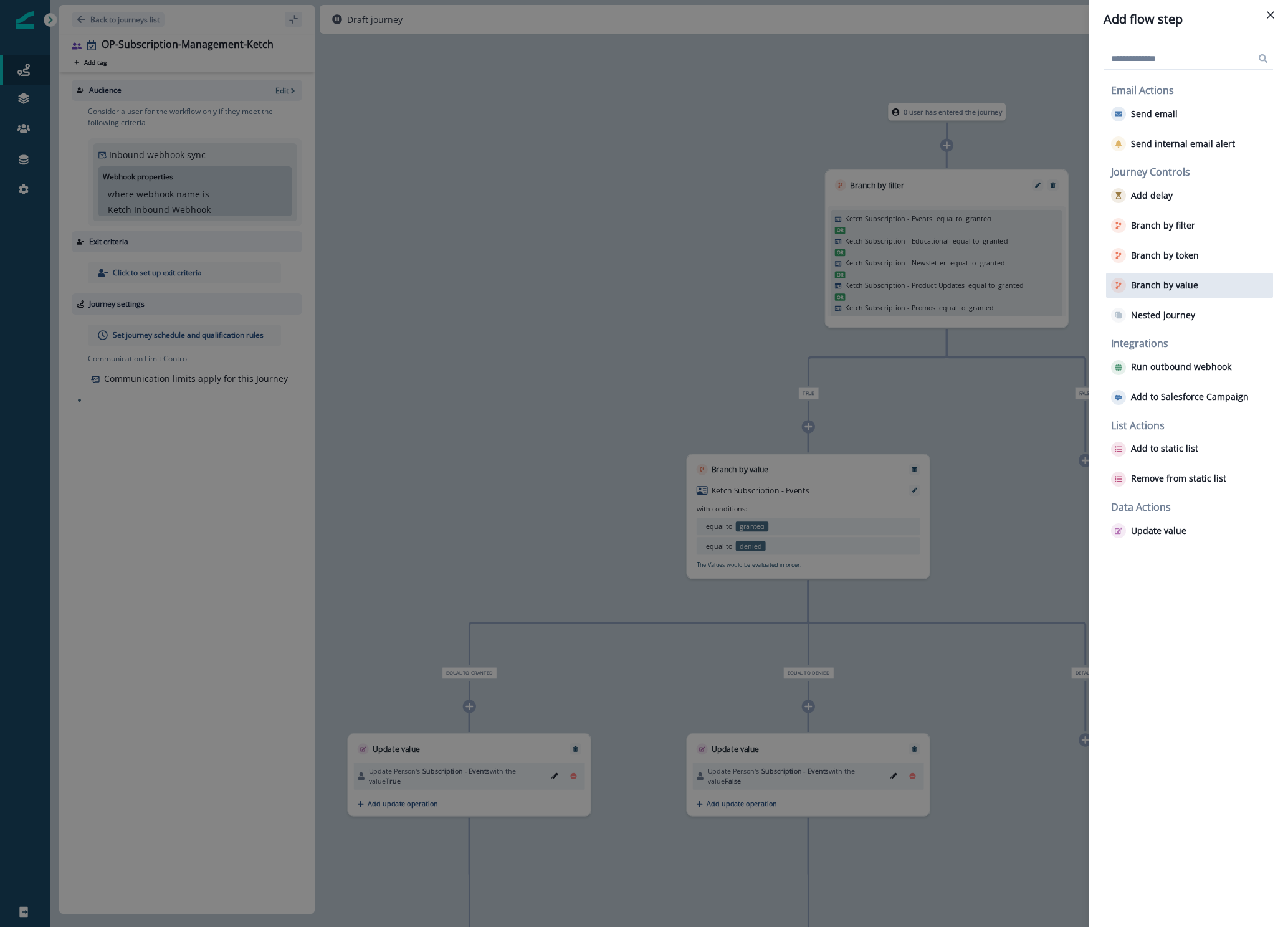
click at [1172, 281] on p "Branch by value" at bounding box center [1164, 285] width 67 height 11
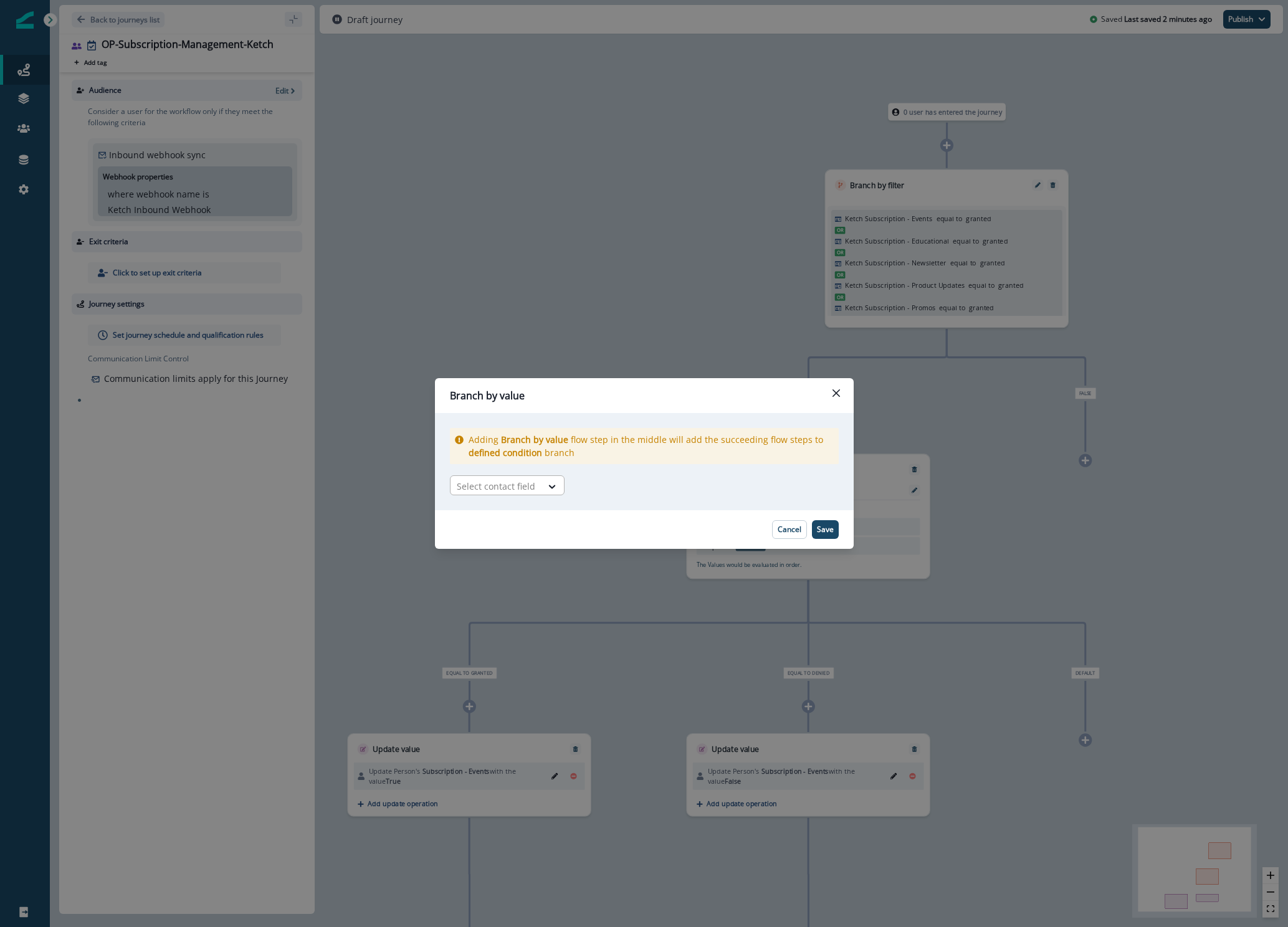
click at [520, 486] on div at bounding box center [496, 486] width 79 height 16
type input "****"
click at [529, 514] on div "Ketch Subscription - Educational" at bounding box center [525, 514] width 152 height 23
click at [710, 490] on icon at bounding box center [716, 486] width 11 height 12
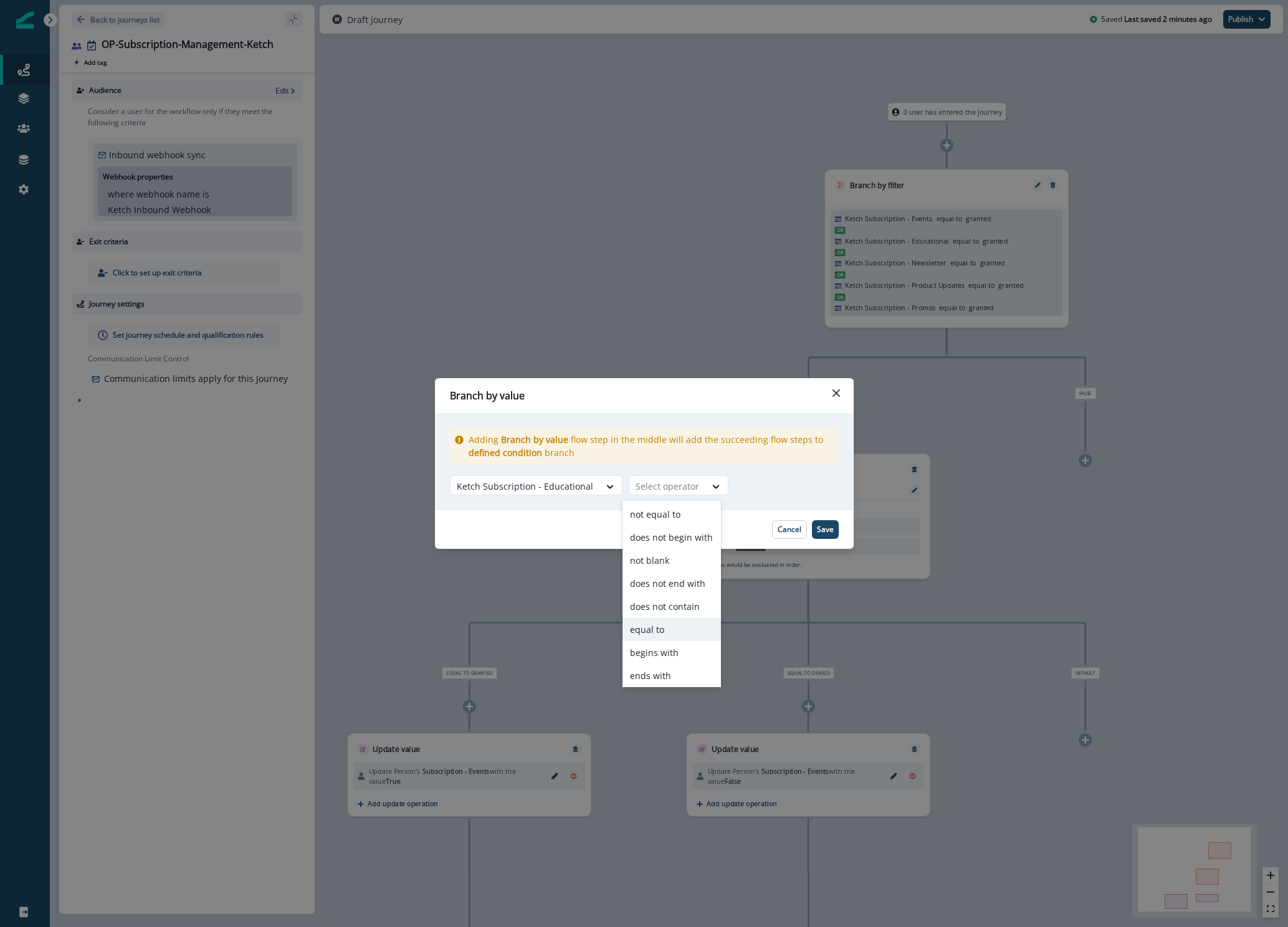
click at [671, 636] on div "equal to" at bounding box center [672, 629] width 98 height 23
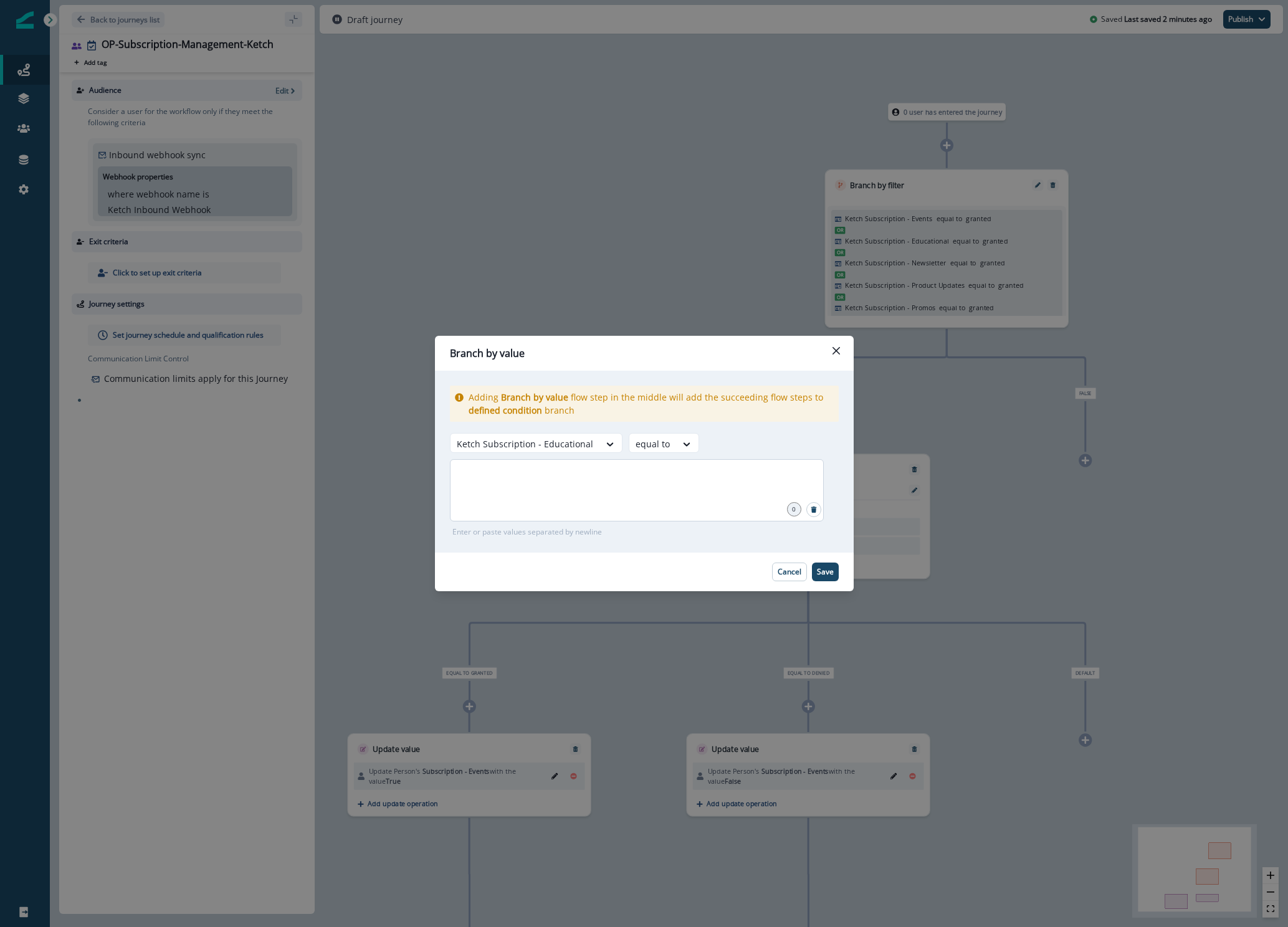
click at [652, 490] on div at bounding box center [637, 491] width 374 height 62
type input "*******"
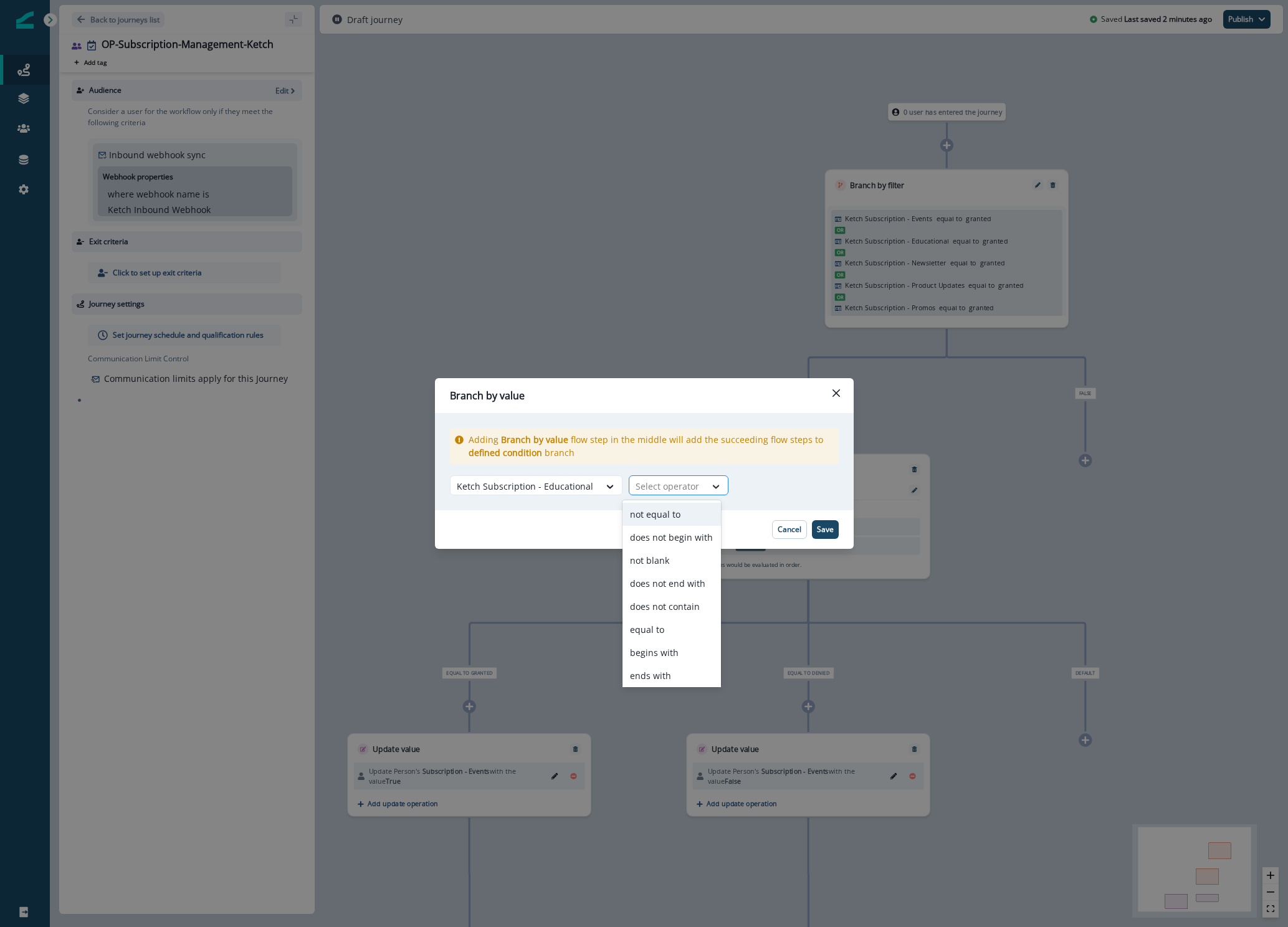
click at [713, 487] on icon at bounding box center [716, 486] width 11 height 12
click at [673, 612] on div "equal to" at bounding box center [672, 605] width 98 height 23
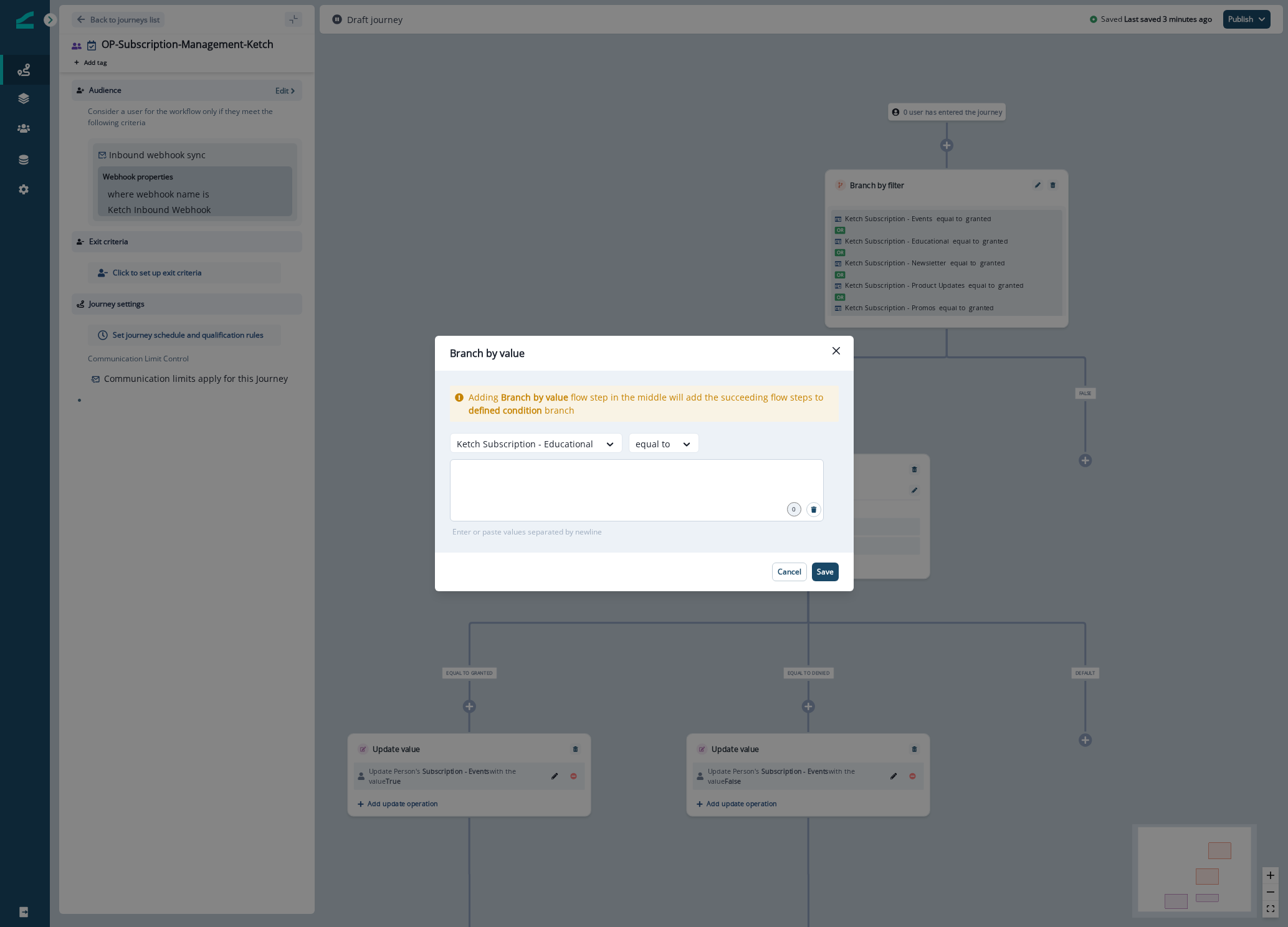
click at [695, 495] on div at bounding box center [637, 491] width 374 height 62
type input "*******"
click at [822, 579] on button "Save" at bounding box center [824, 572] width 27 height 19
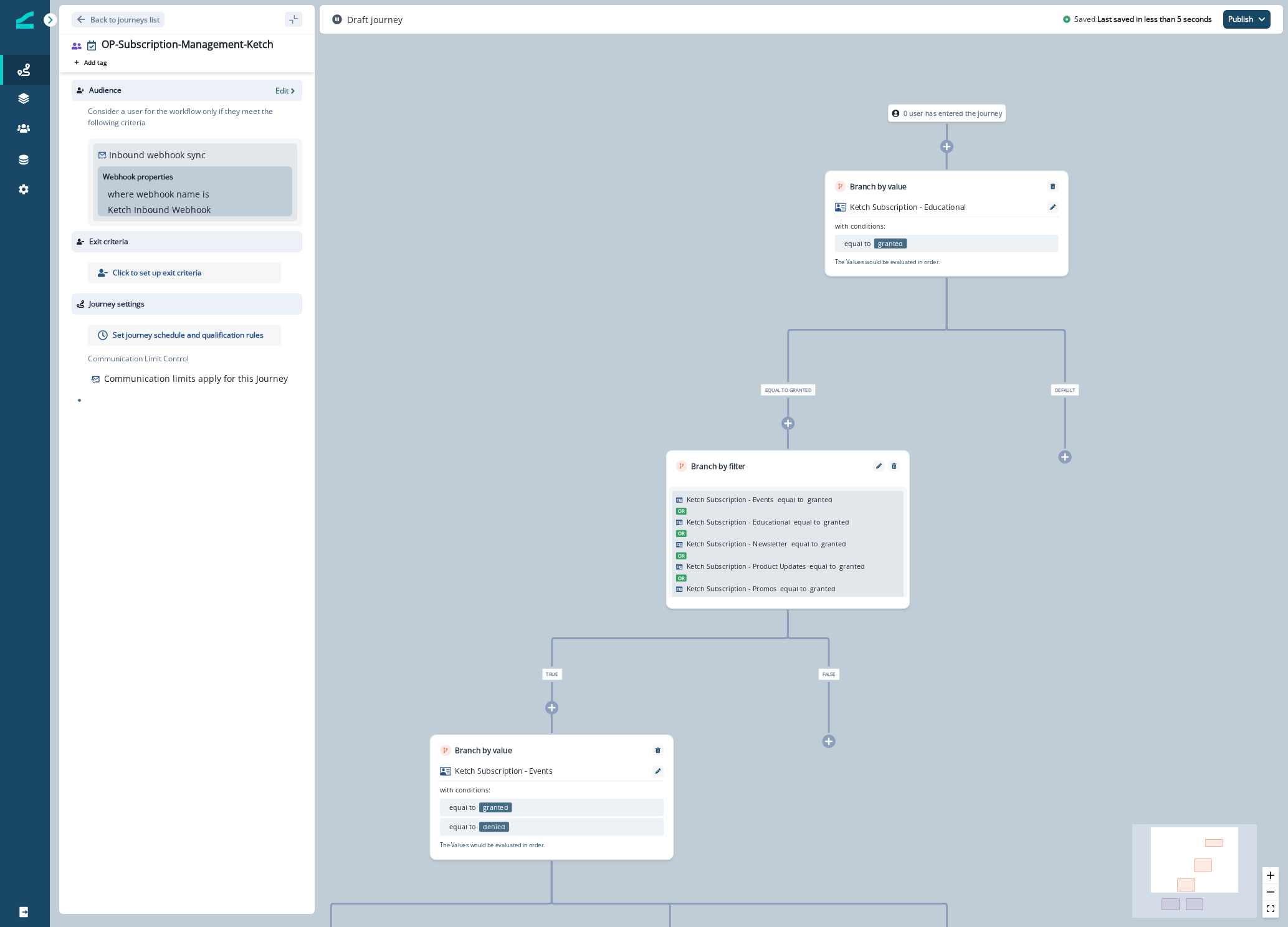
click at [927, 267] on div "Ketch Subscription - Educational with conditions: equal to granted The Values w…" at bounding box center [946, 234] width 243 height 84
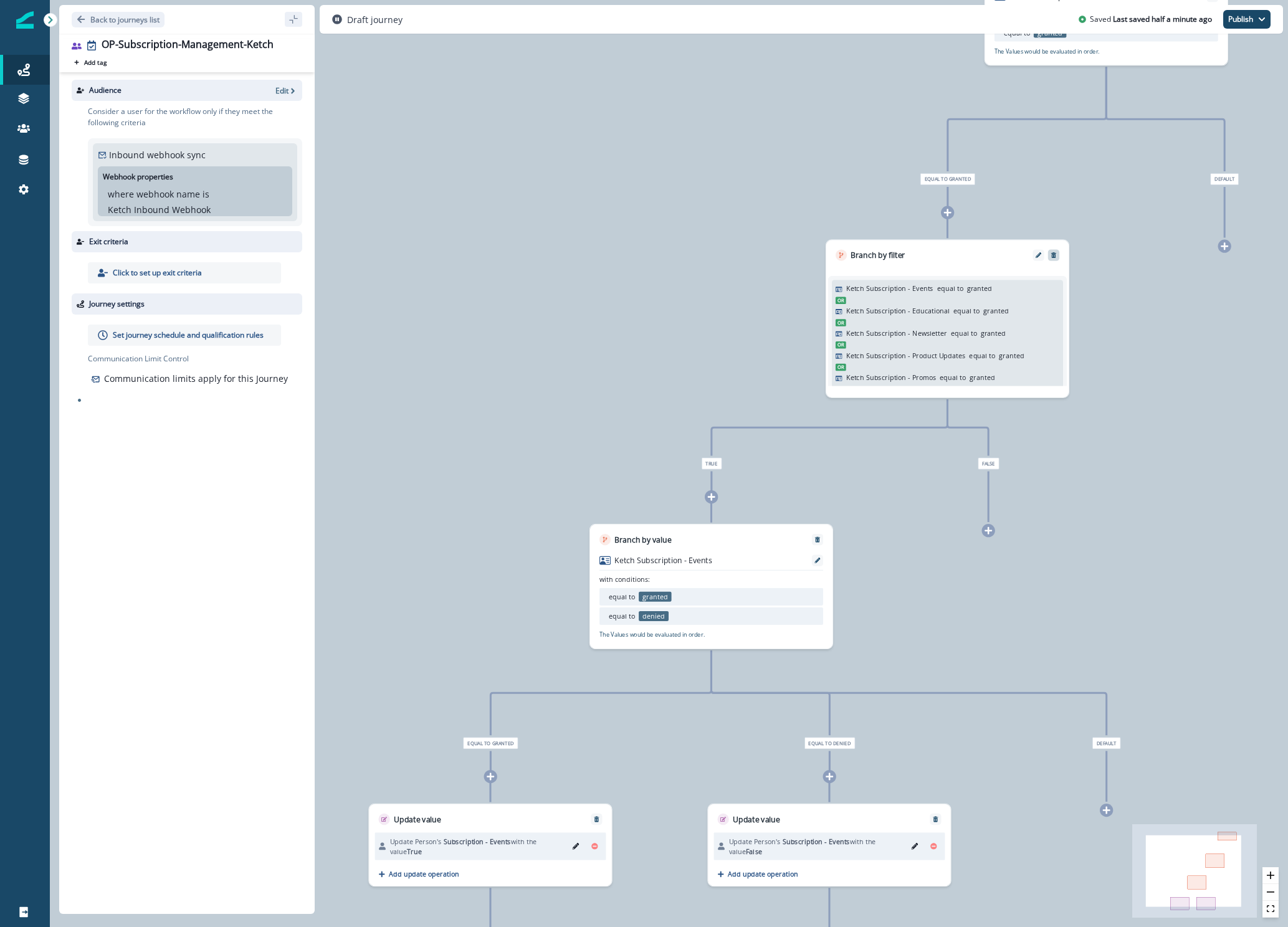
click at [1055, 254] on icon "Remove" at bounding box center [1053, 255] width 5 height 6
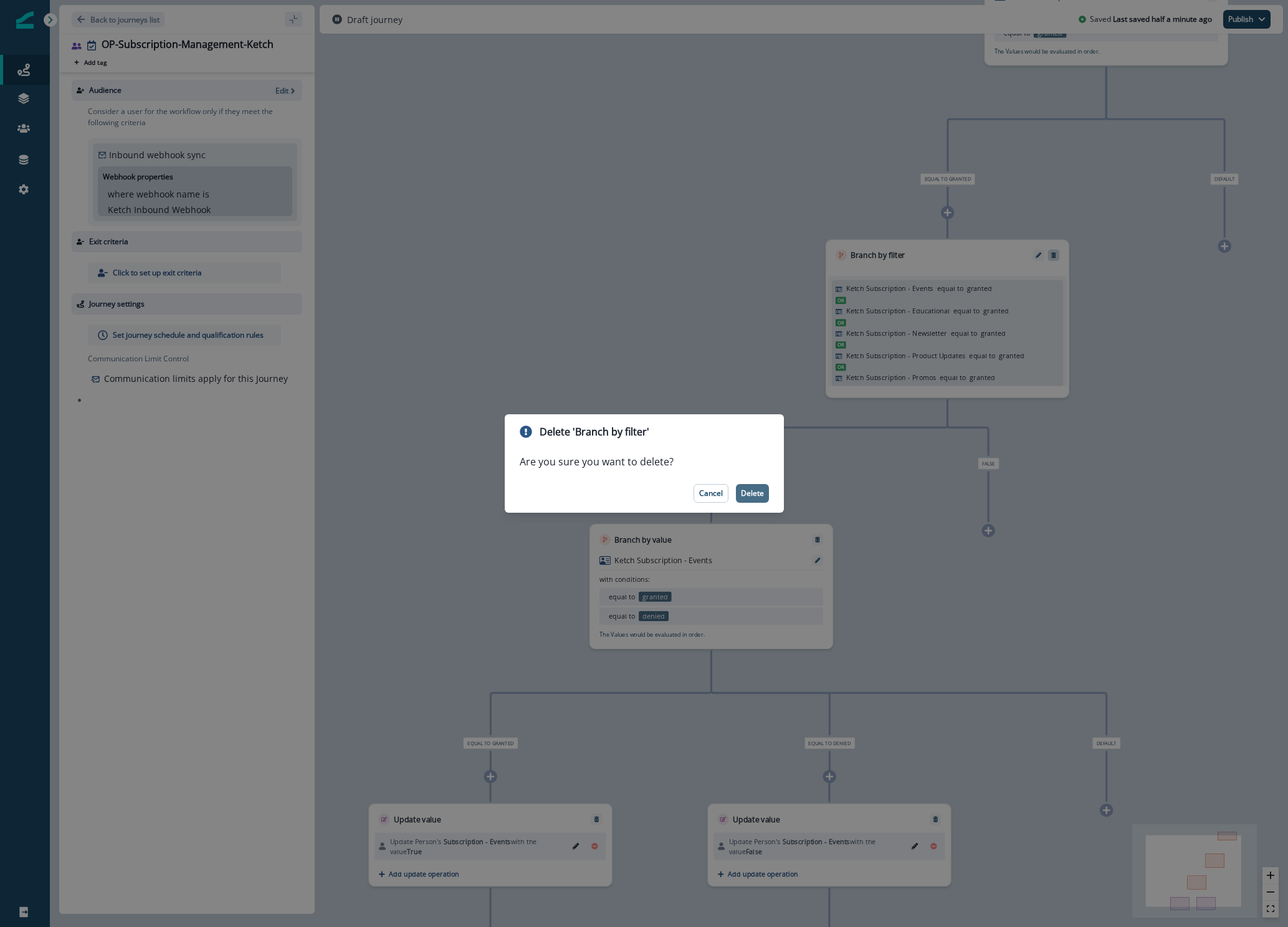
click at [760, 492] on p "Delete" at bounding box center [752, 493] width 23 height 9
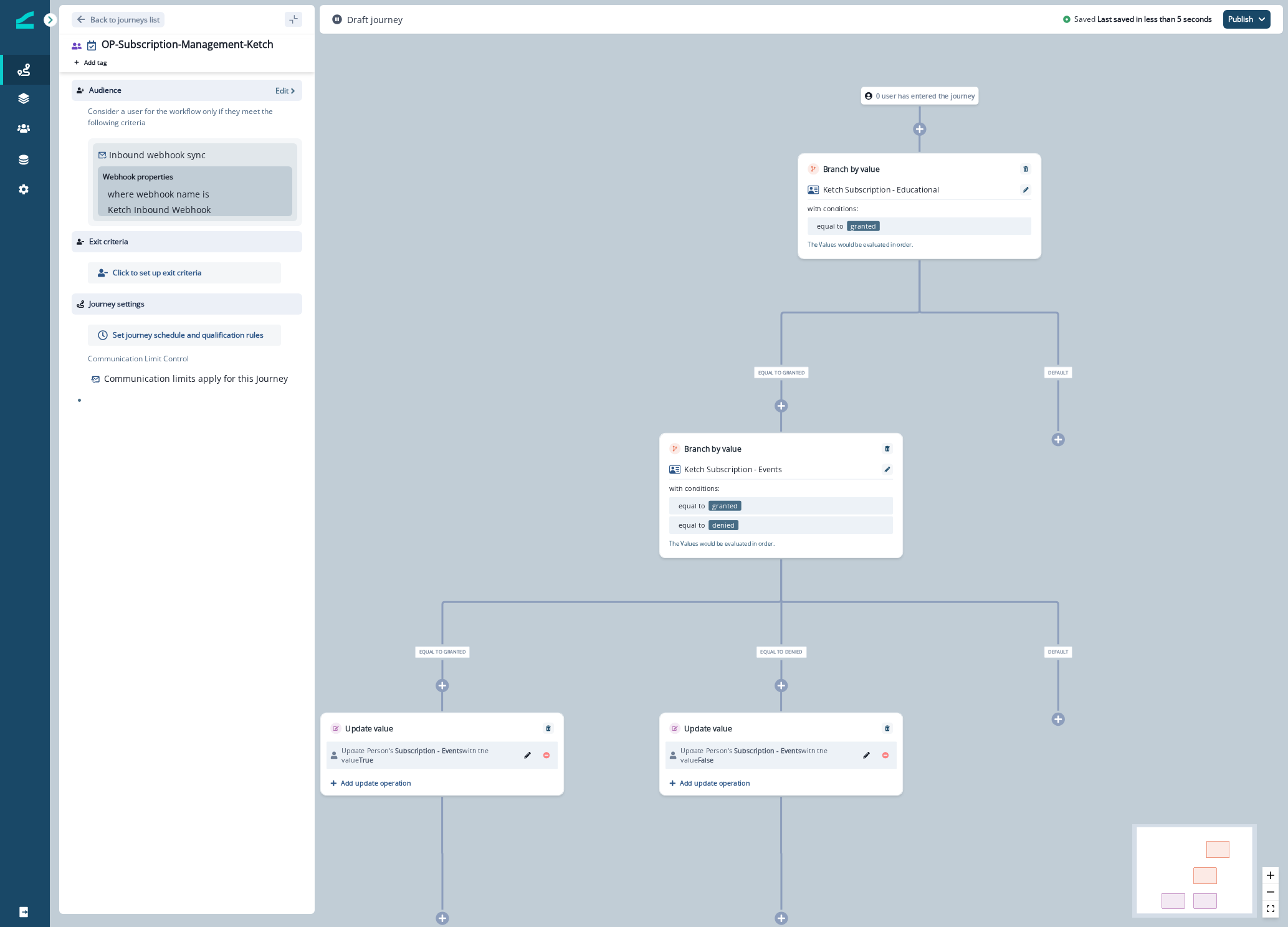
click at [783, 409] on icon at bounding box center [781, 406] width 9 height 9
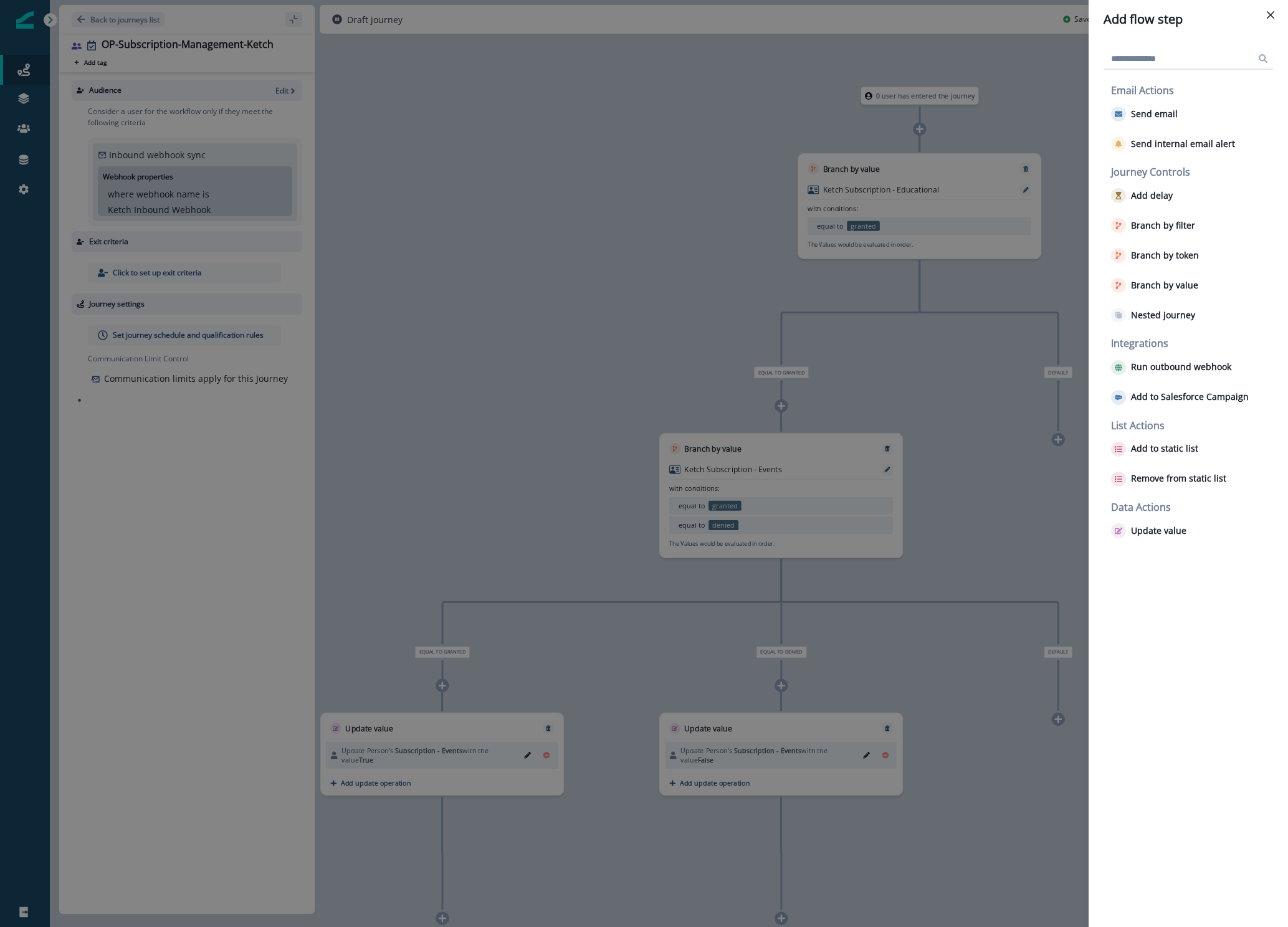
drag, startPoint x: 1140, startPoint y: 525, endPoint x: 1039, endPoint y: 499, distance: 104.3
click at [1068, 505] on div "Add flow step Email Actions Send email Send internal email alert Journey Contro…" at bounding box center [644, 464] width 1288 height 927
click at [1271, 18] on icon "Close" at bounding box center [1270, 15] width 7 height 7
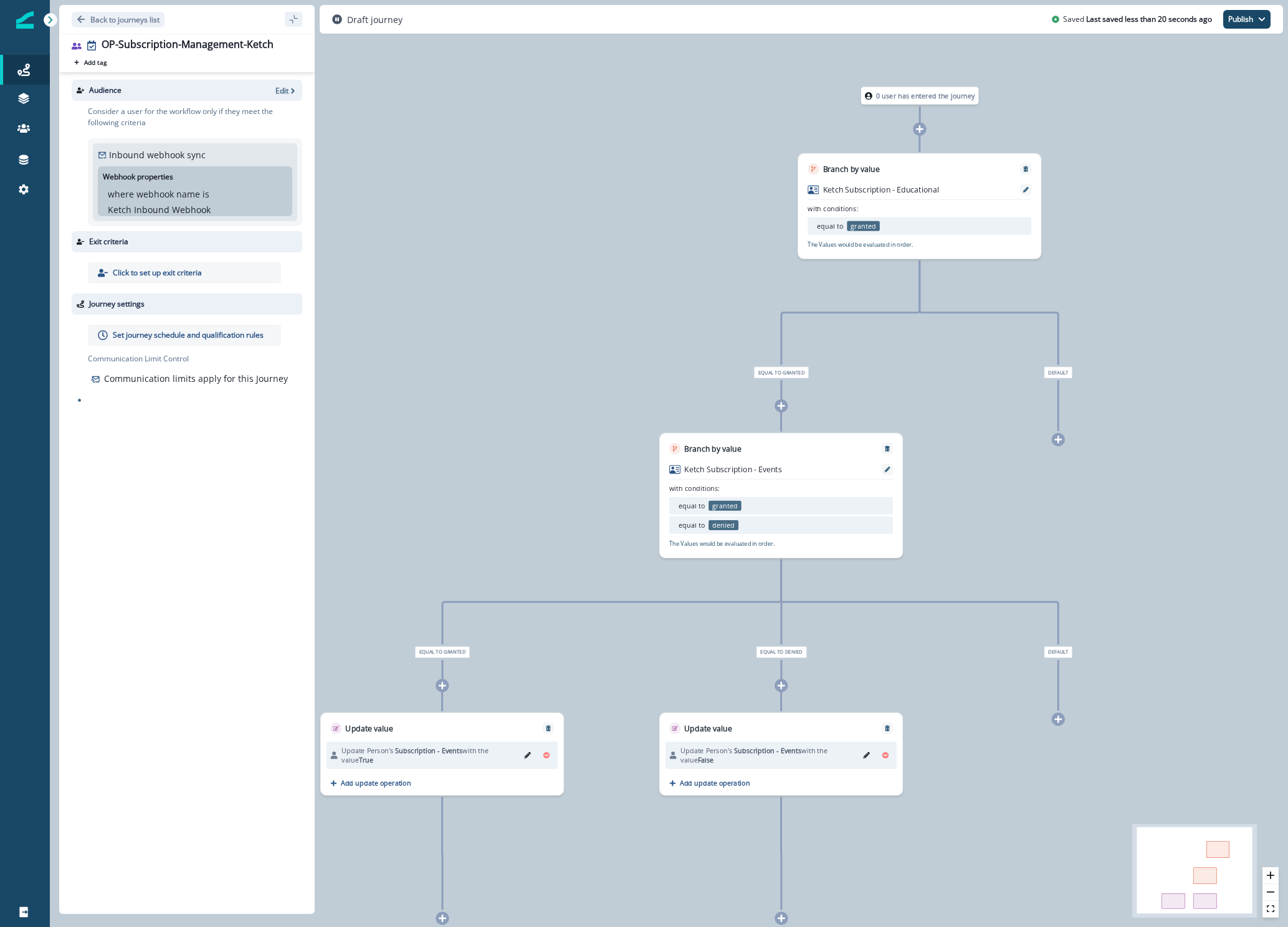
click at [905, 226] on ul "equal to granted" at bounding box center [887, 226] width 142 height 10
click at [1030, 190] on div at bounding box center [1025, 190] width 11 height 11
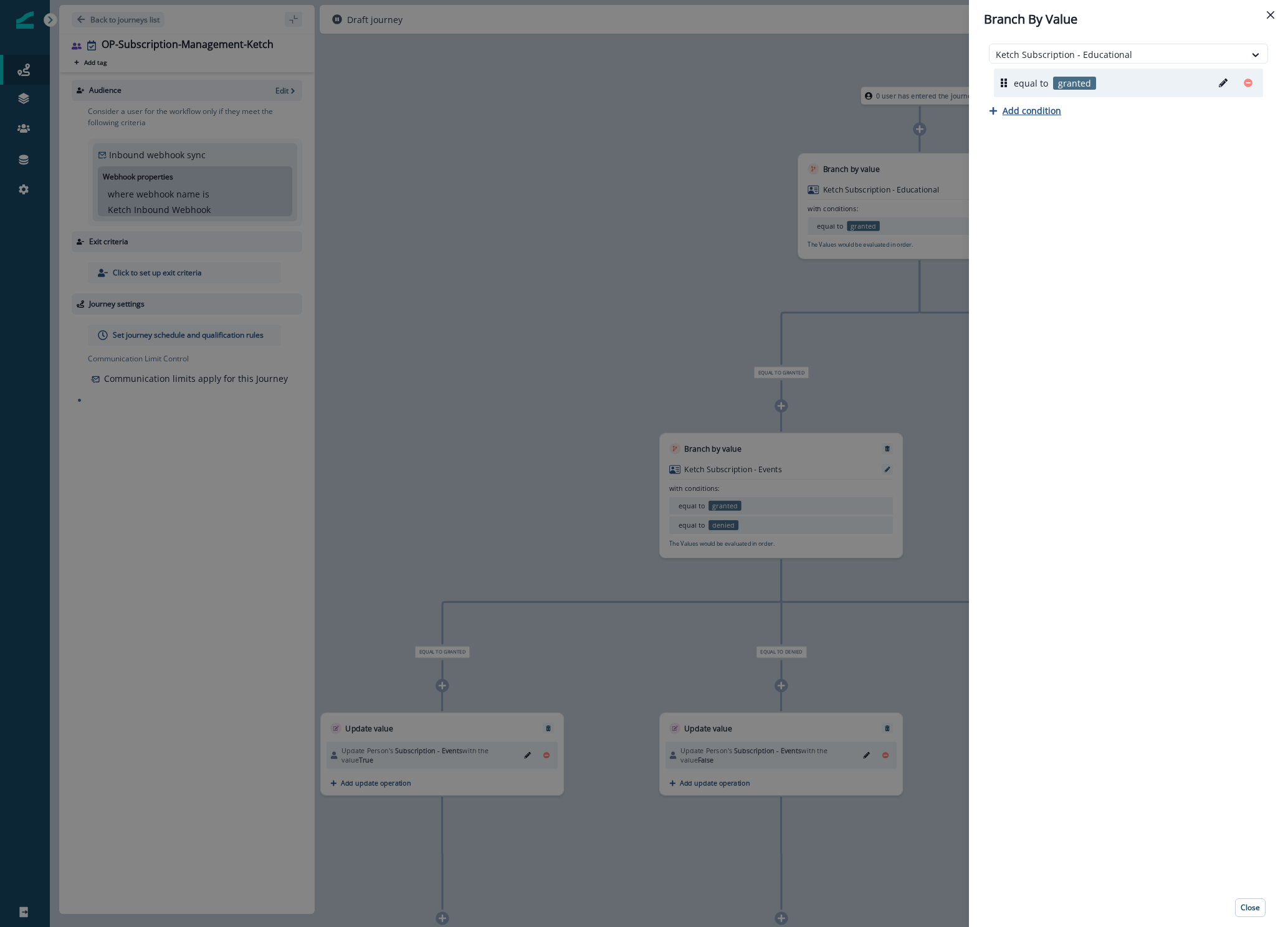
click at [1030, 115] on p "Add condition" at bounding box center [1031, 111] width 58 height 11
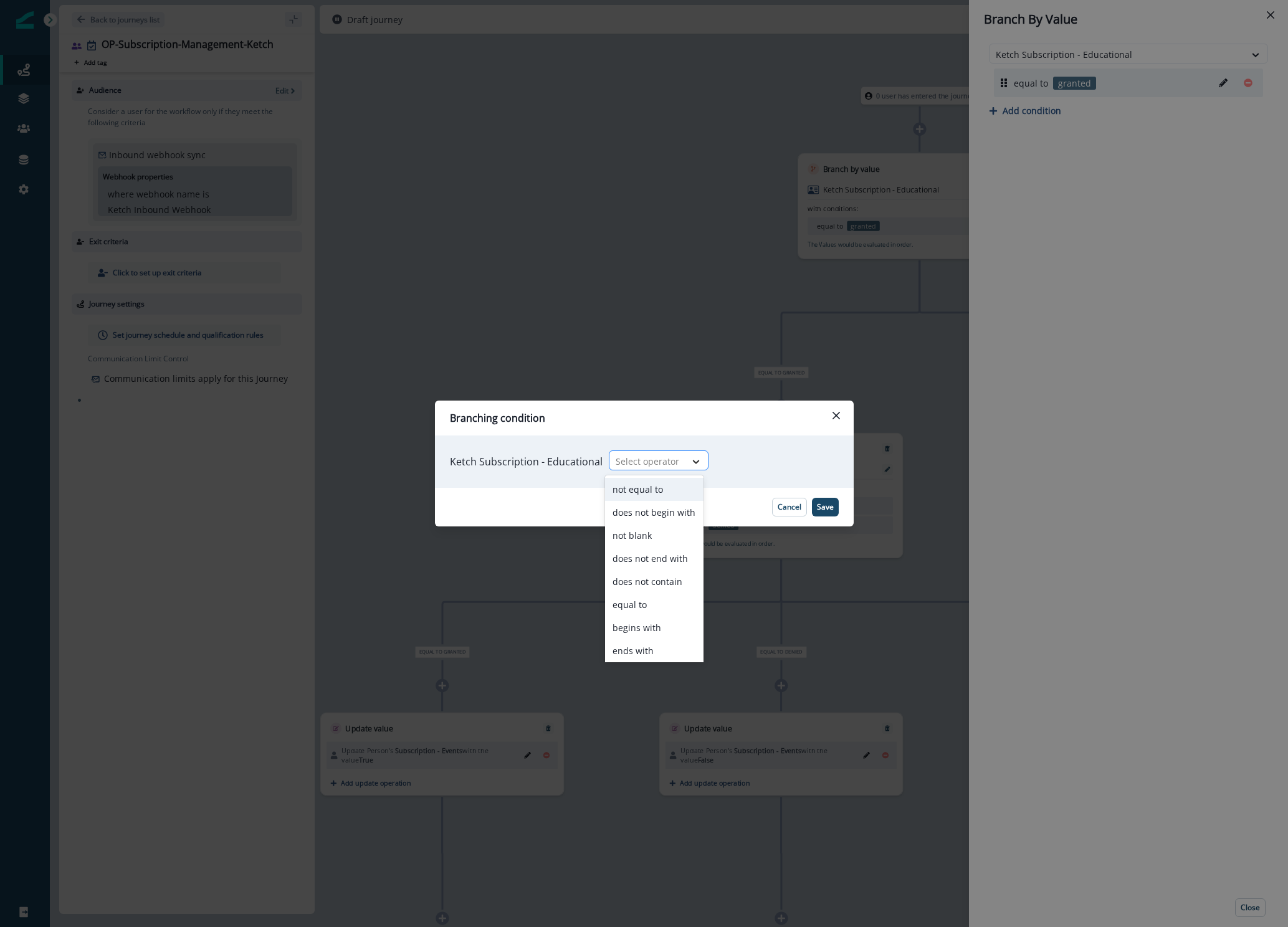
click at [685, 461] on div at bounding box center [696, 461] width 21 height 12
click at [630, 610] on div "equal to" at bounding box center [654, 605] width 98 height 23
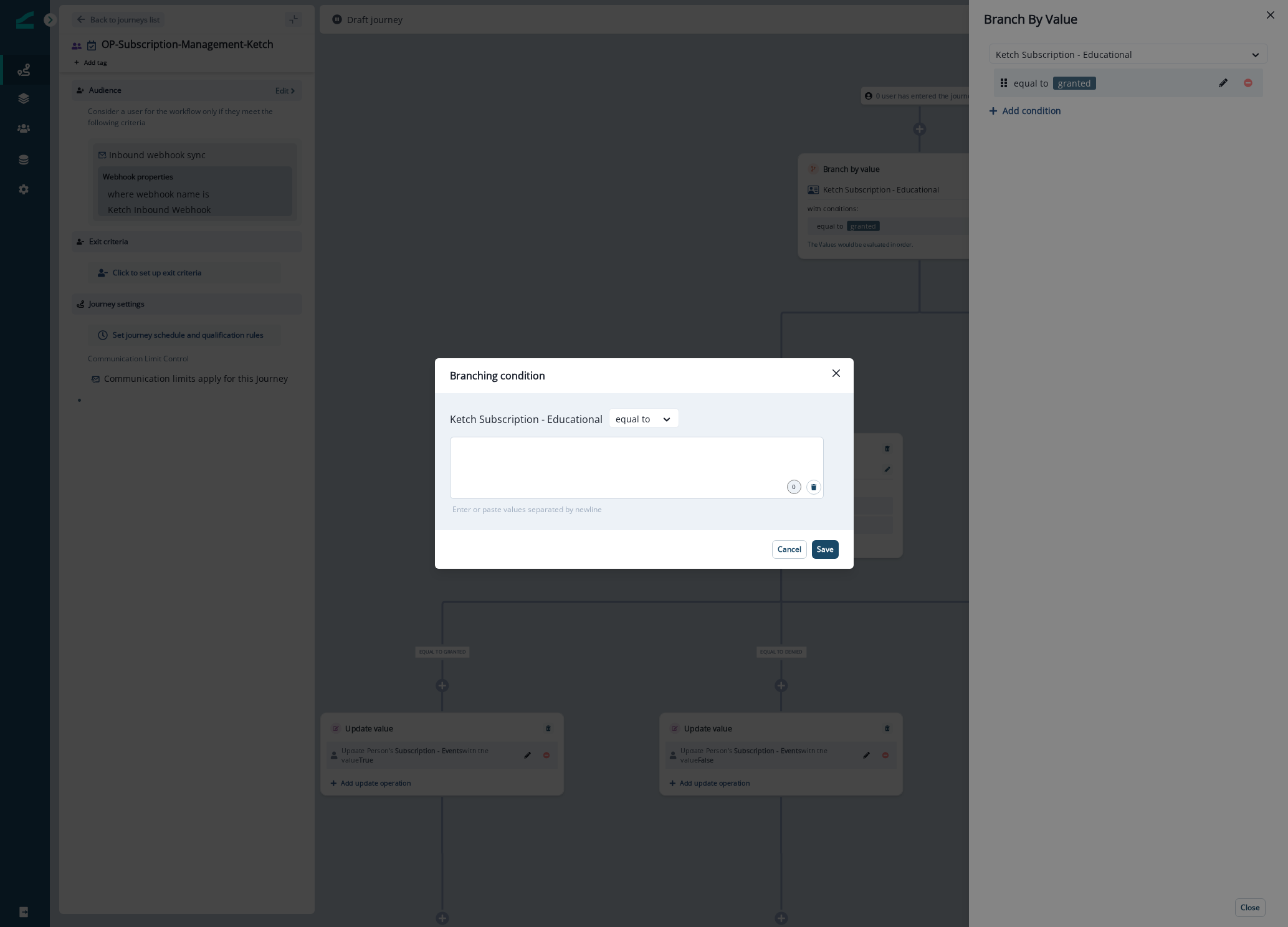
click at [667, 477] on div at bounding box center [637, 468] width 374 height 62
type input "******"
click at [834, 553] on button "Save" at bounding box center [824, 549] width 27 height 19
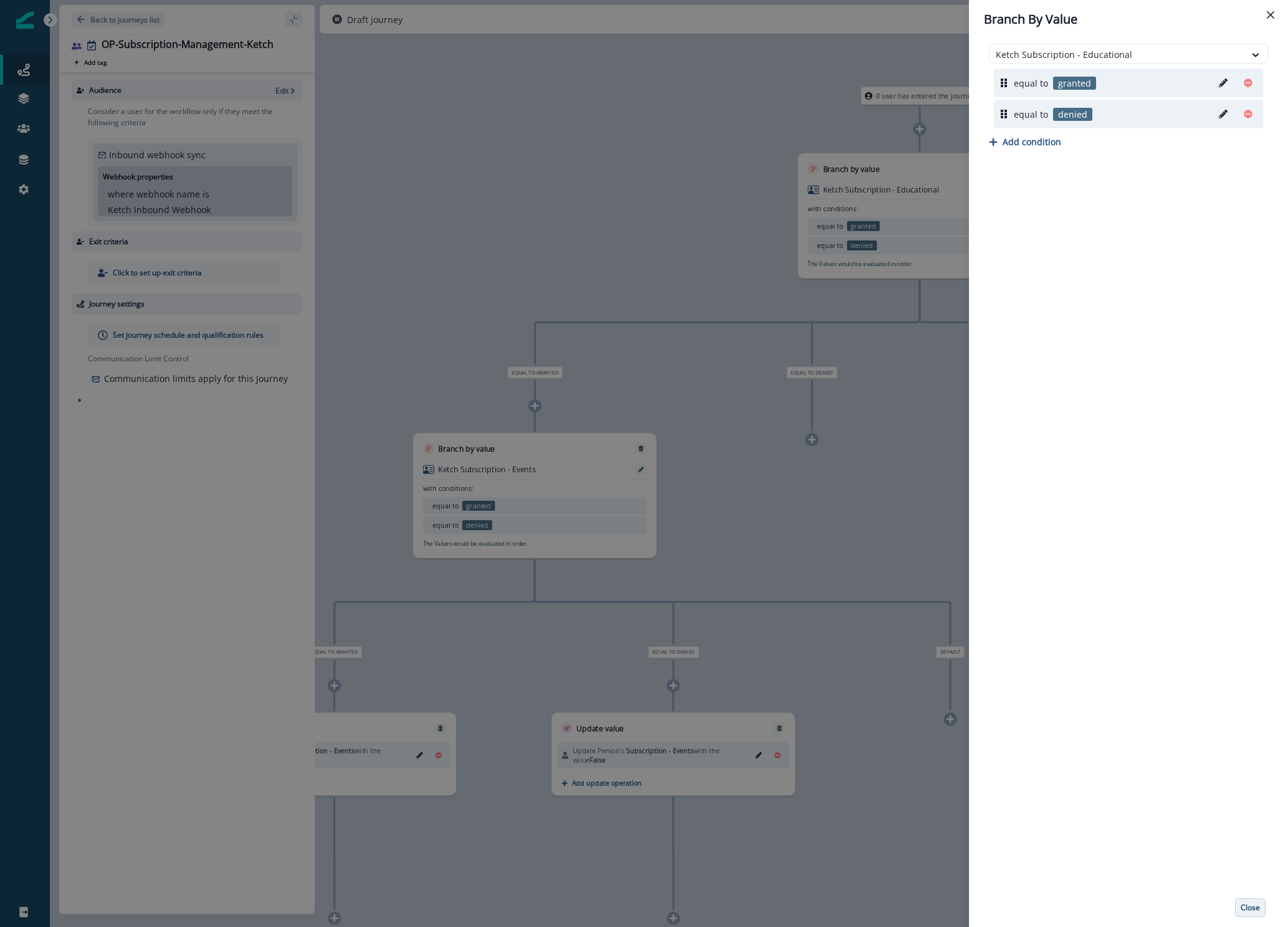
click at [1255, 905] on p "Close" at bounding box center [1250, 907] width 20 height 9
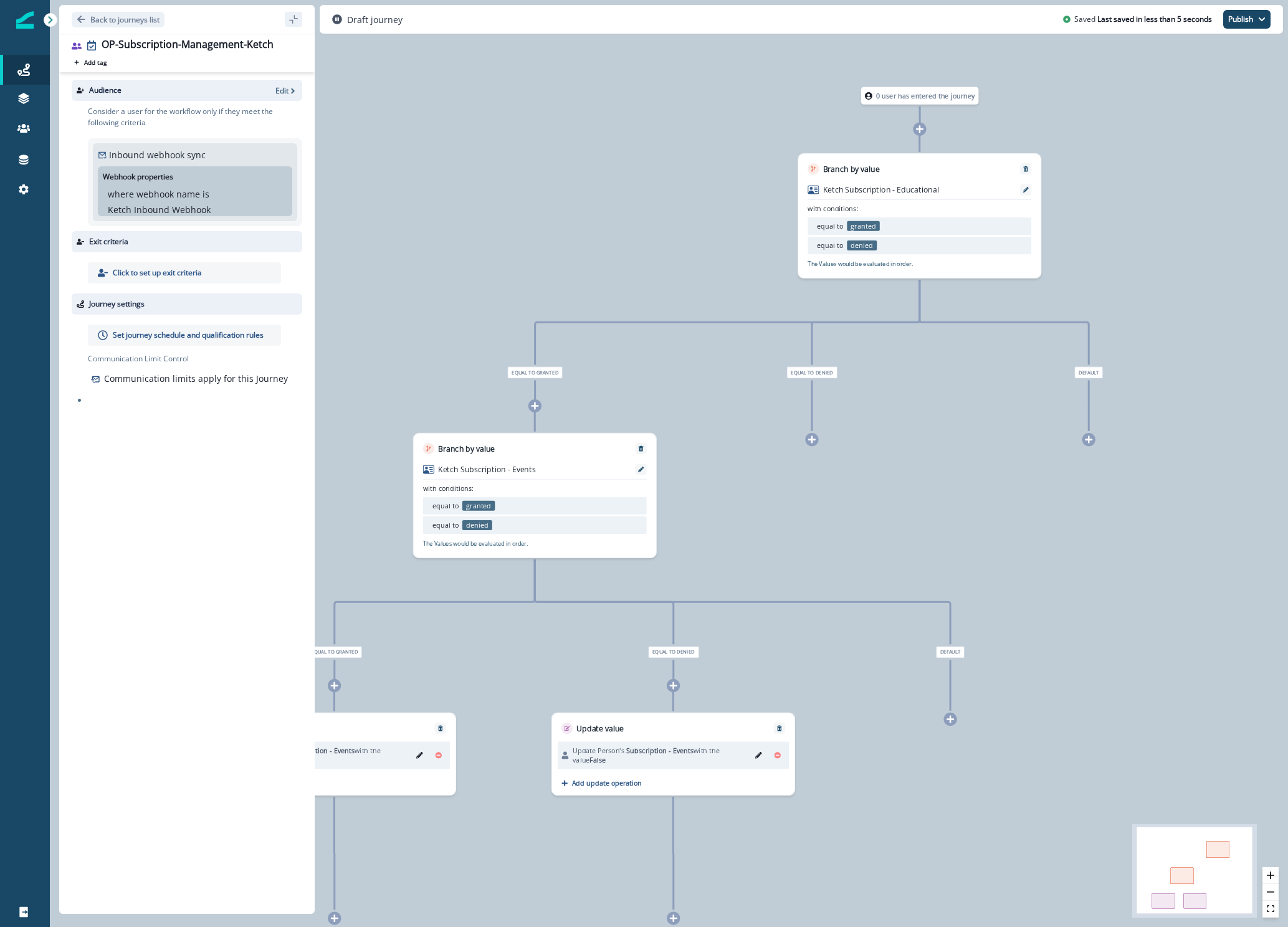
click at [533, 406] on icon at bounding box center [534, 406] width 7 height 7
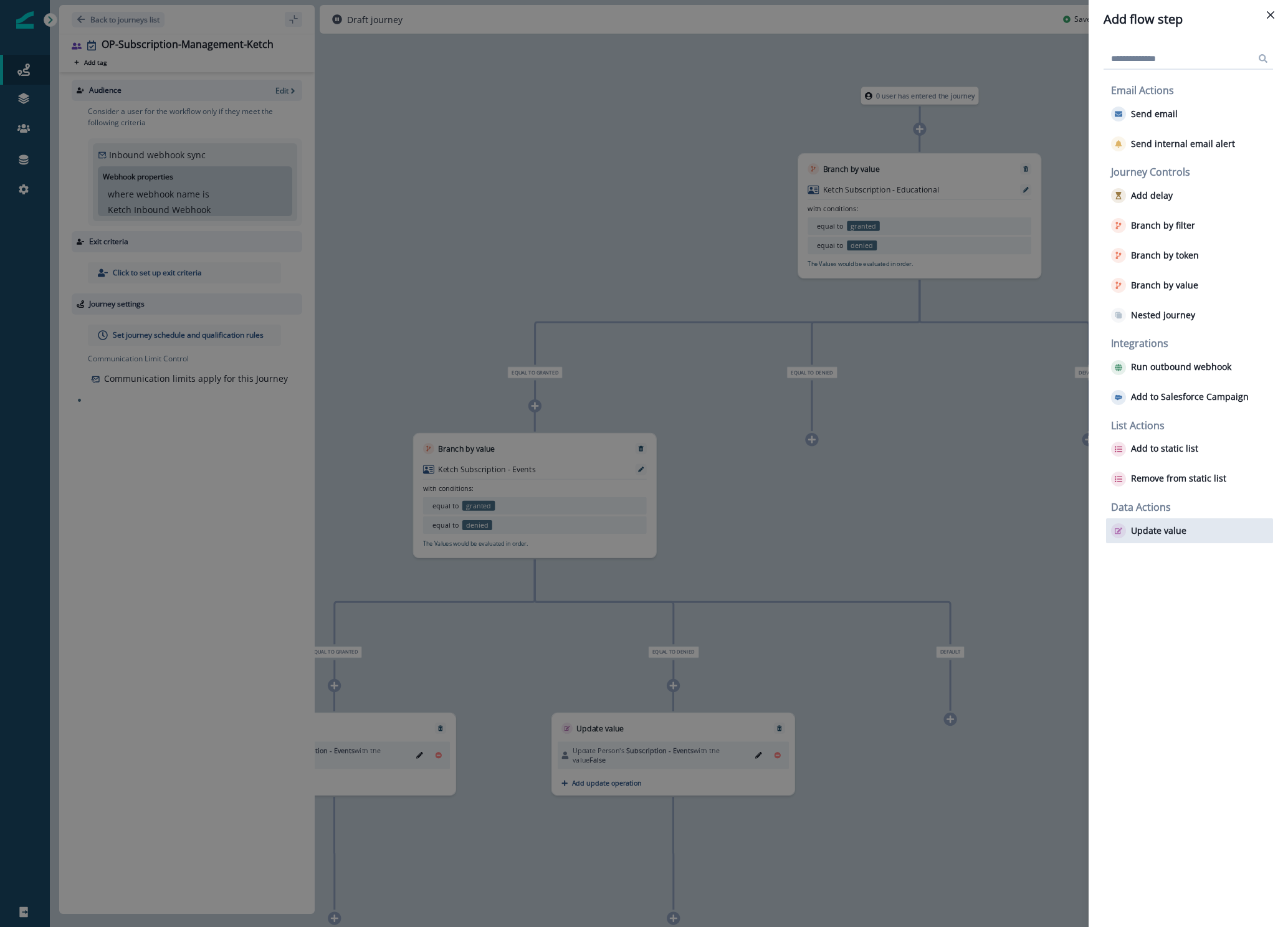
click at [1162, 526] on p "Update value" at bounding box center [1158, 531] width 56 height 11
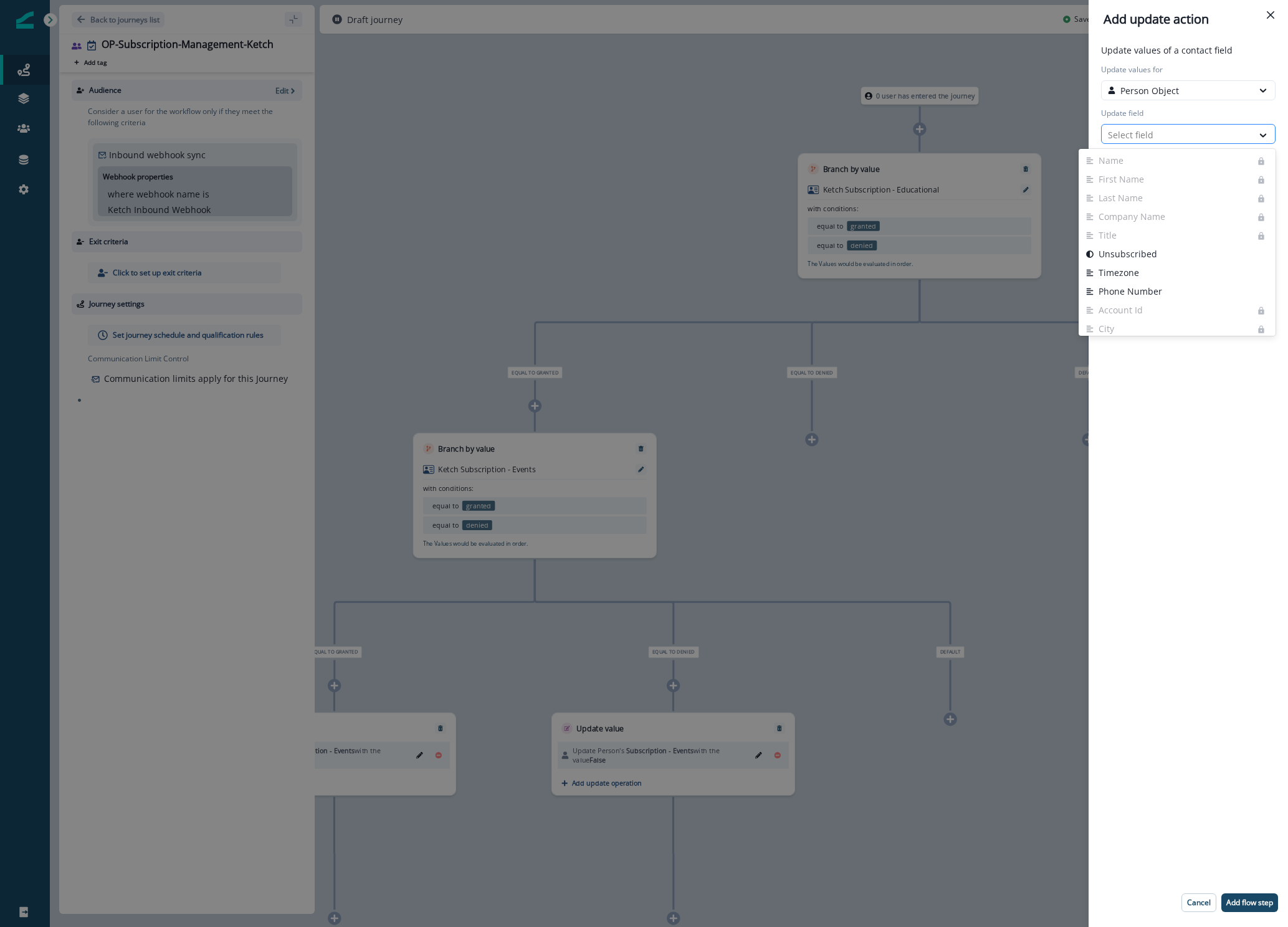
click at [1124, 135] on div at bounding box center [1176, 135] width 139 height 16
type input "***"
click at [1214, 173] on button "Subscription - Educational" at bounding box center [1188, 179] width 175 height 19
click at [1193, 182] on div "Select action" at bounding box center [1176, 178] width 139 height 13
click at [1190, 216] on button "Custom value" at bounding box center [1188, 222] width 175 height 19
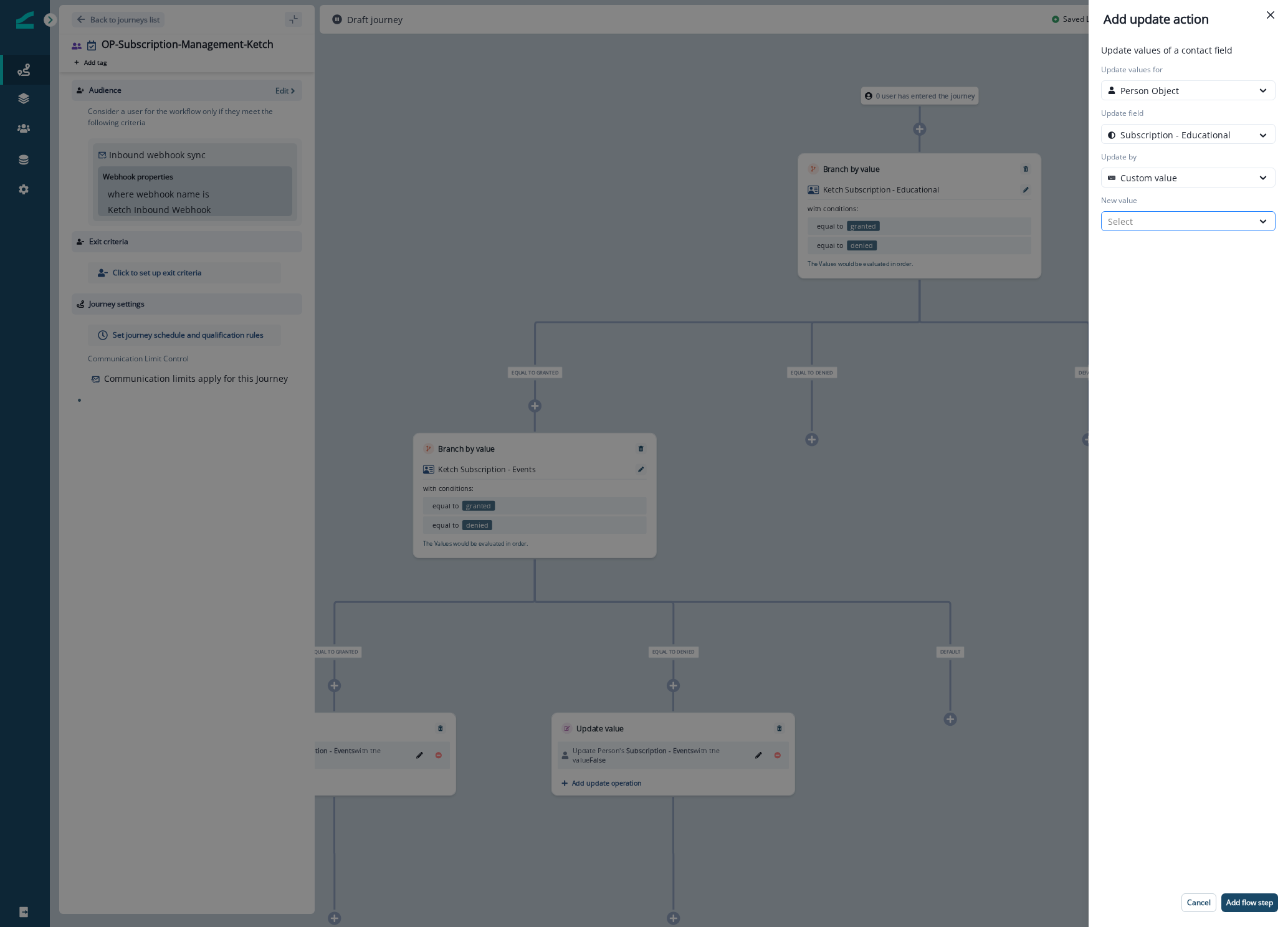
click at [1186, 221] on div "Select" at bounding box center [1176, 221] width 139 height 13
click at [1182, 247] on div "True" at bounding box center [1188, 250] width 175 height 23
click at [1263, 905] on p "Add flow step" at bounding box center [1249, 902] width 47 height 9
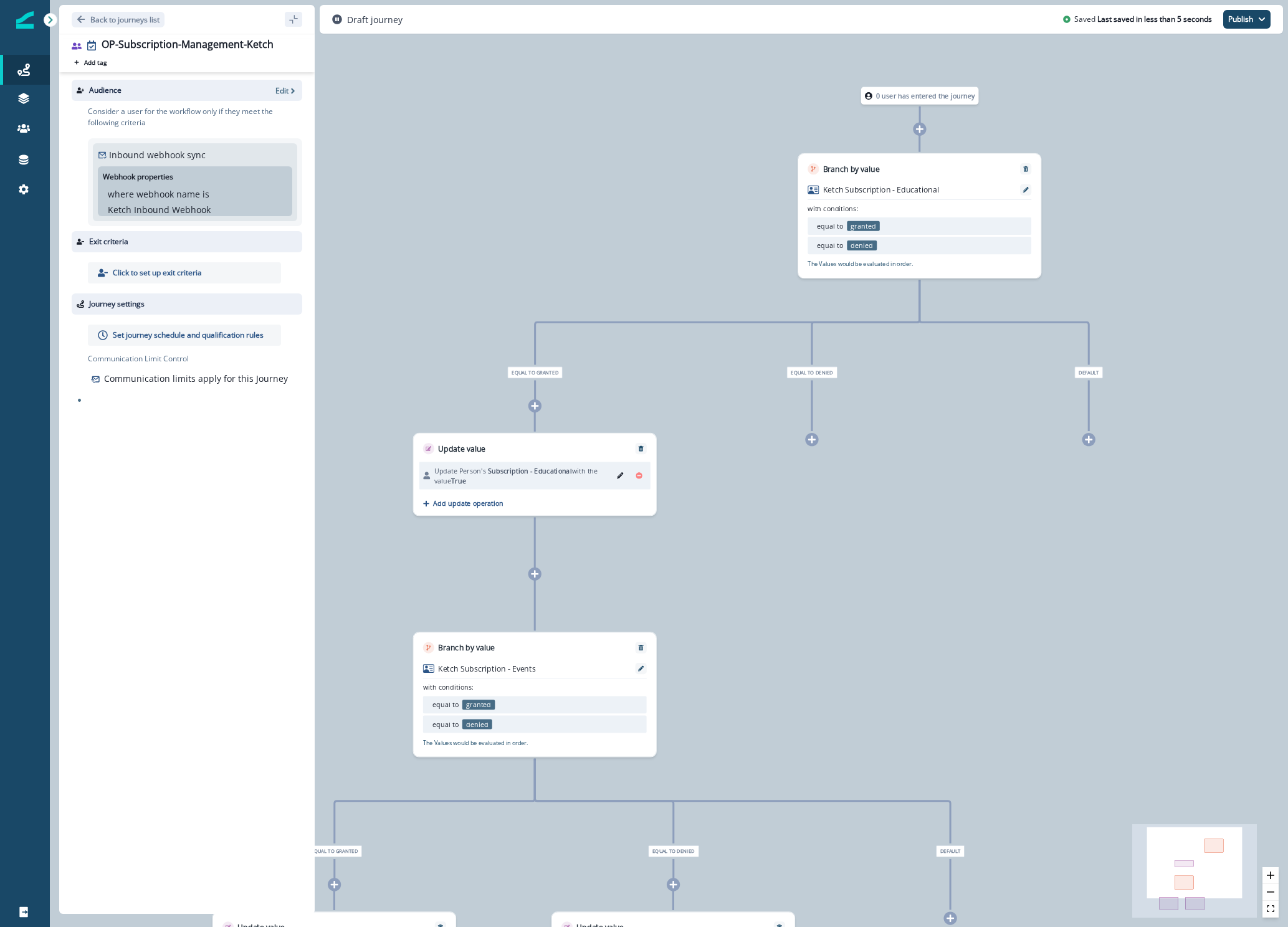
click at [811, 441] on icon at bounding box center [811, 440] width 7 height 7
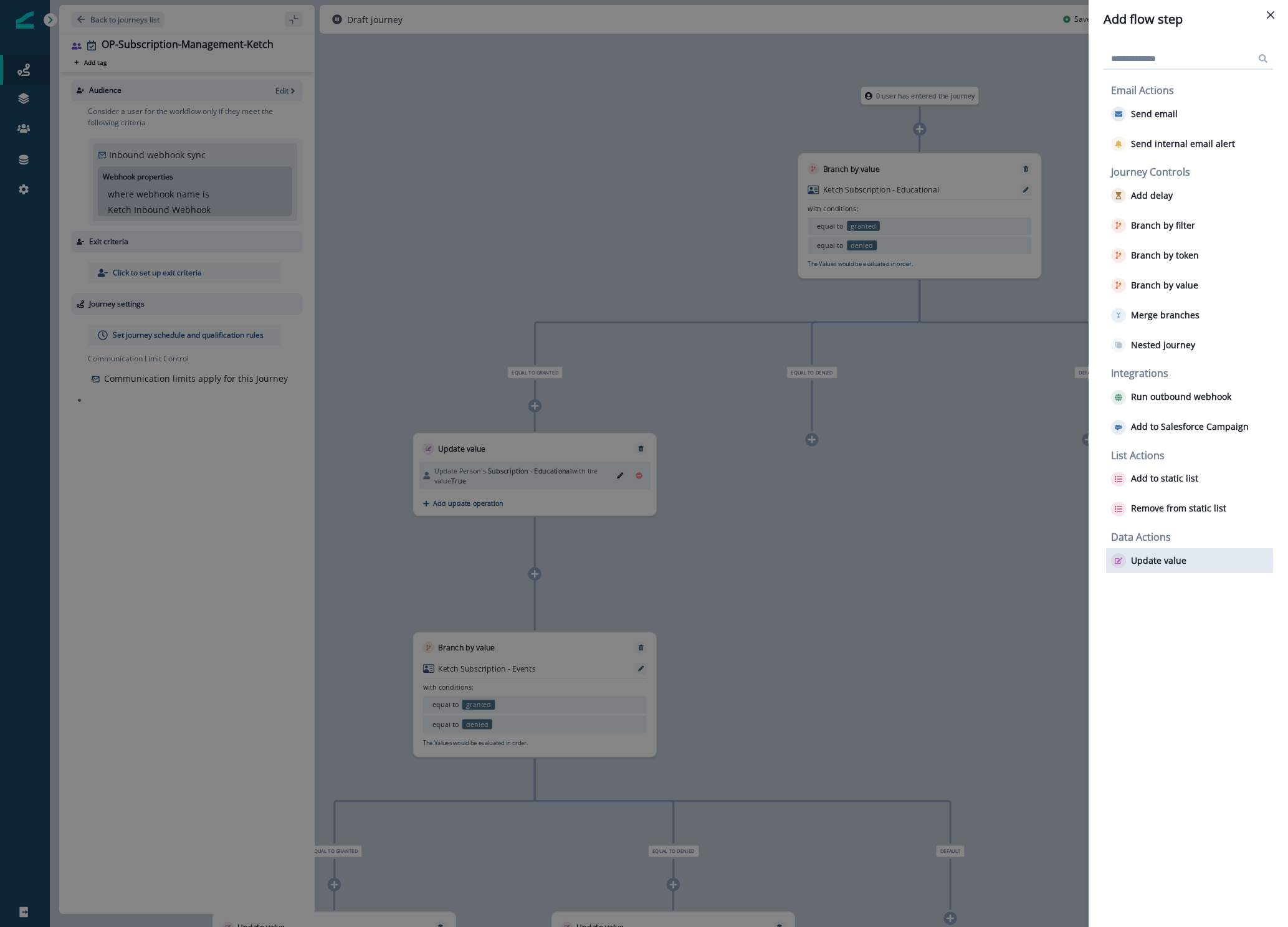
click at [1154, 564] on p "Update value" at bounding box center [1158, 560] width 56 height 11
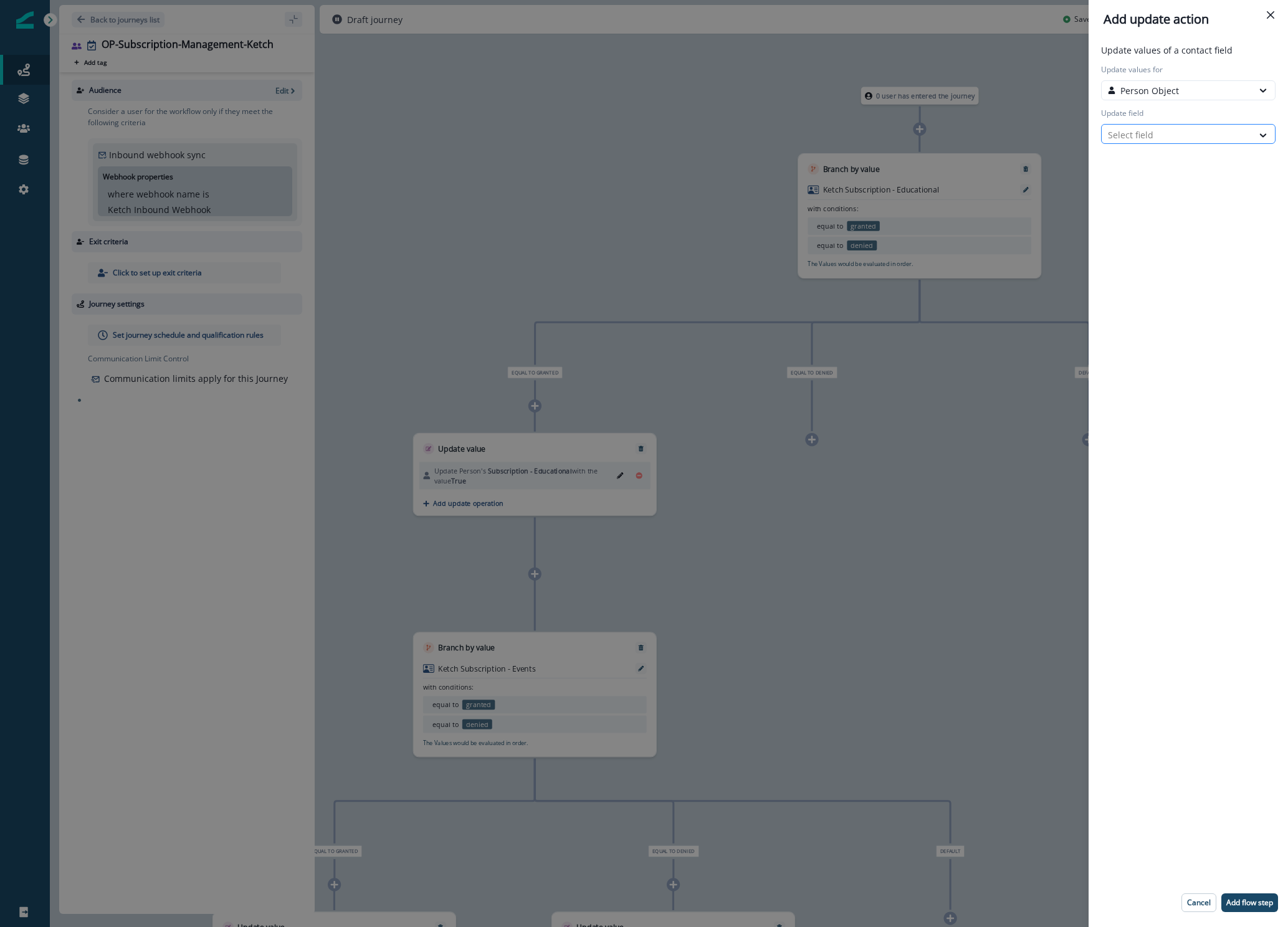
click at [1156, 142] on div at bounding box center [1176, 135] width 139 height 16
type input "***"
click at [1156, 182] on button "Subscription - Educational" at bounding box center [1188, 179] width 175 height 19
click at [1156, 182] on div "Select action" at bounding box center [1176, 178] width 139 height 13
click at [1155, 221] on button "Custom value" at bounding box center [1188, 222] width 175 height 19
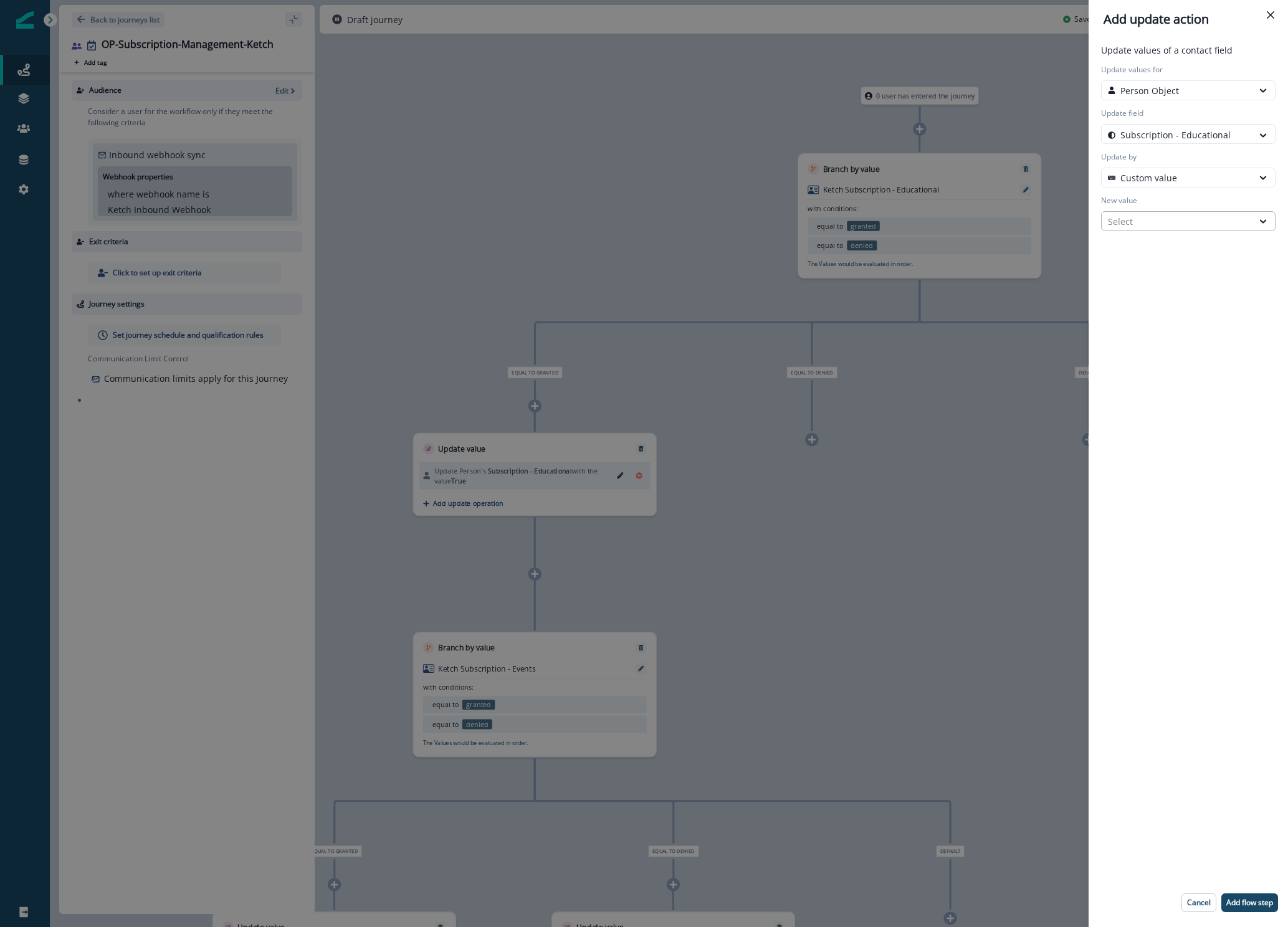
click at [1154, 230] on div "Select" at bounding box center [1188, 221] width 175 height 20
click at [1155, 255] on div "True" at bounding box center [1188, 250] width 175 height 23
click at [1259, 907] on p "Add flow step" at bounding box center [1249, 902] width 47 height 9
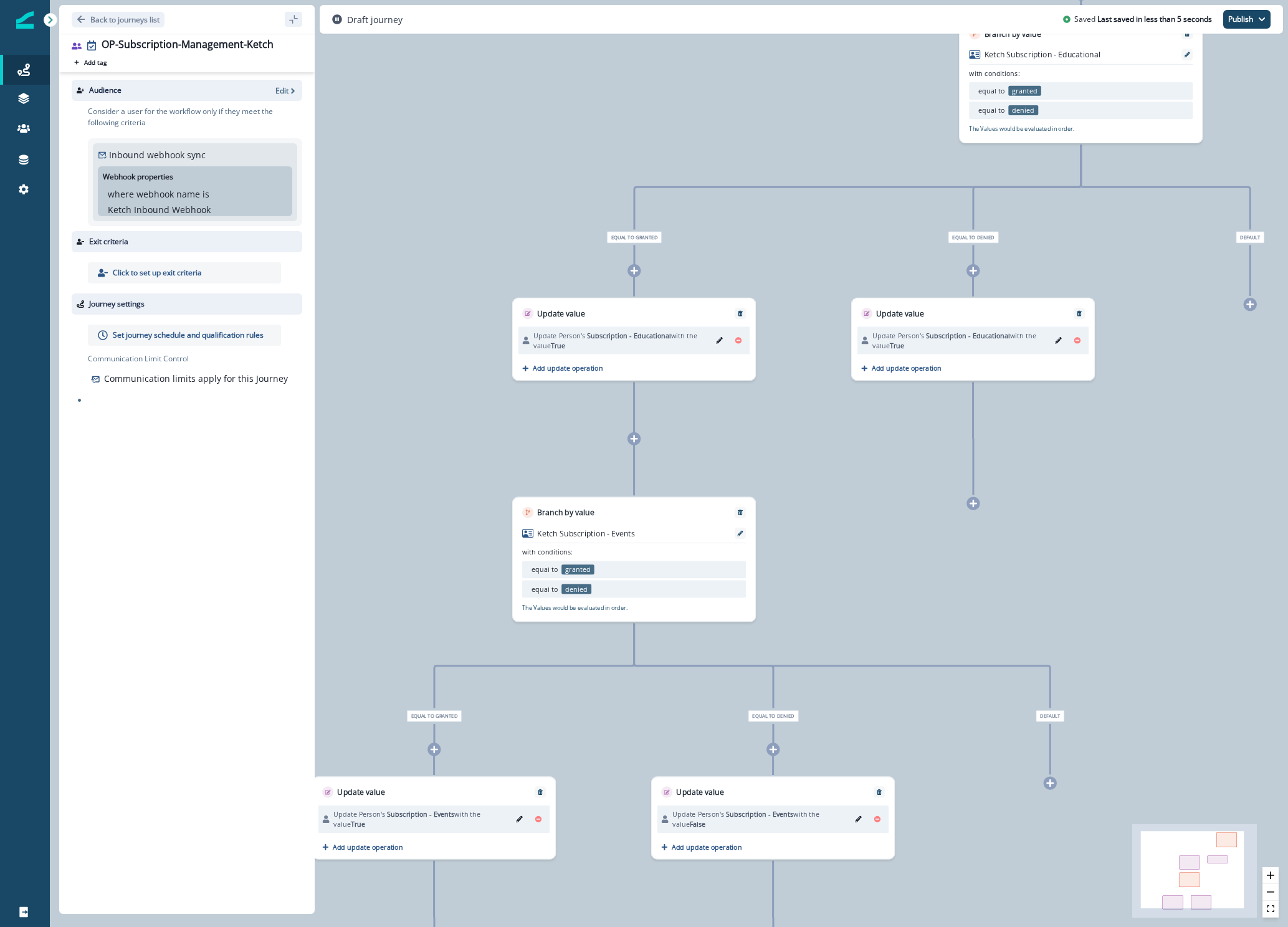
drag, startPoint x: 815, startPoint y: 643, endPoint x: 977, endPoint y: 507, distance: 211.5
click at [977, 507] on div at bounding box center [973, 503] width 13 height 13
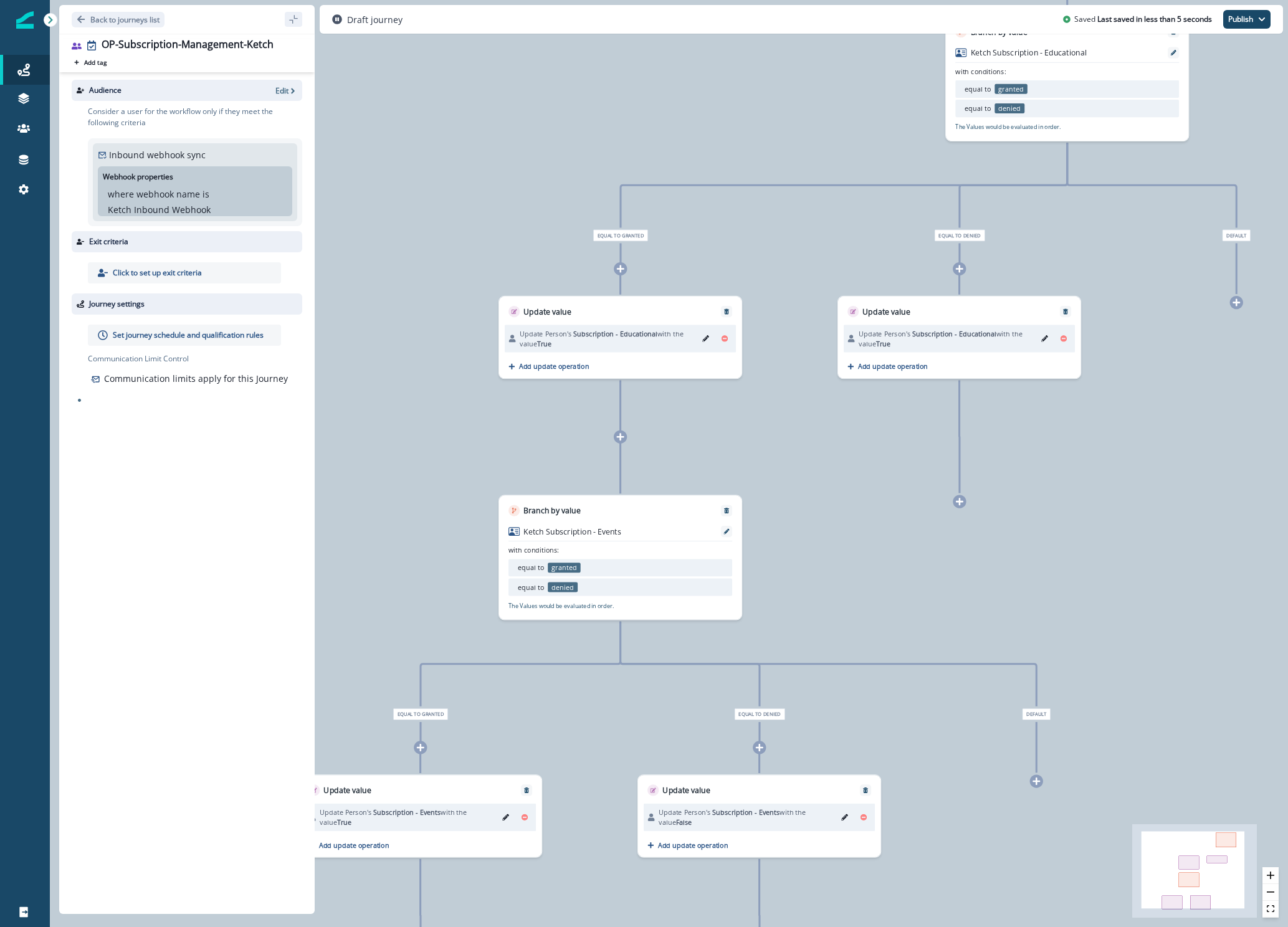
drag, startPoint x: 971, startPoint y: 500, endPoint x: 959, endPoint y: 500, distance: 12.0
click at [959, 500] on icon at bounding box center [959, 501] width 9 height 9
click at [959, 500] on icon at bounding box center [962, 501] width 9 height 9
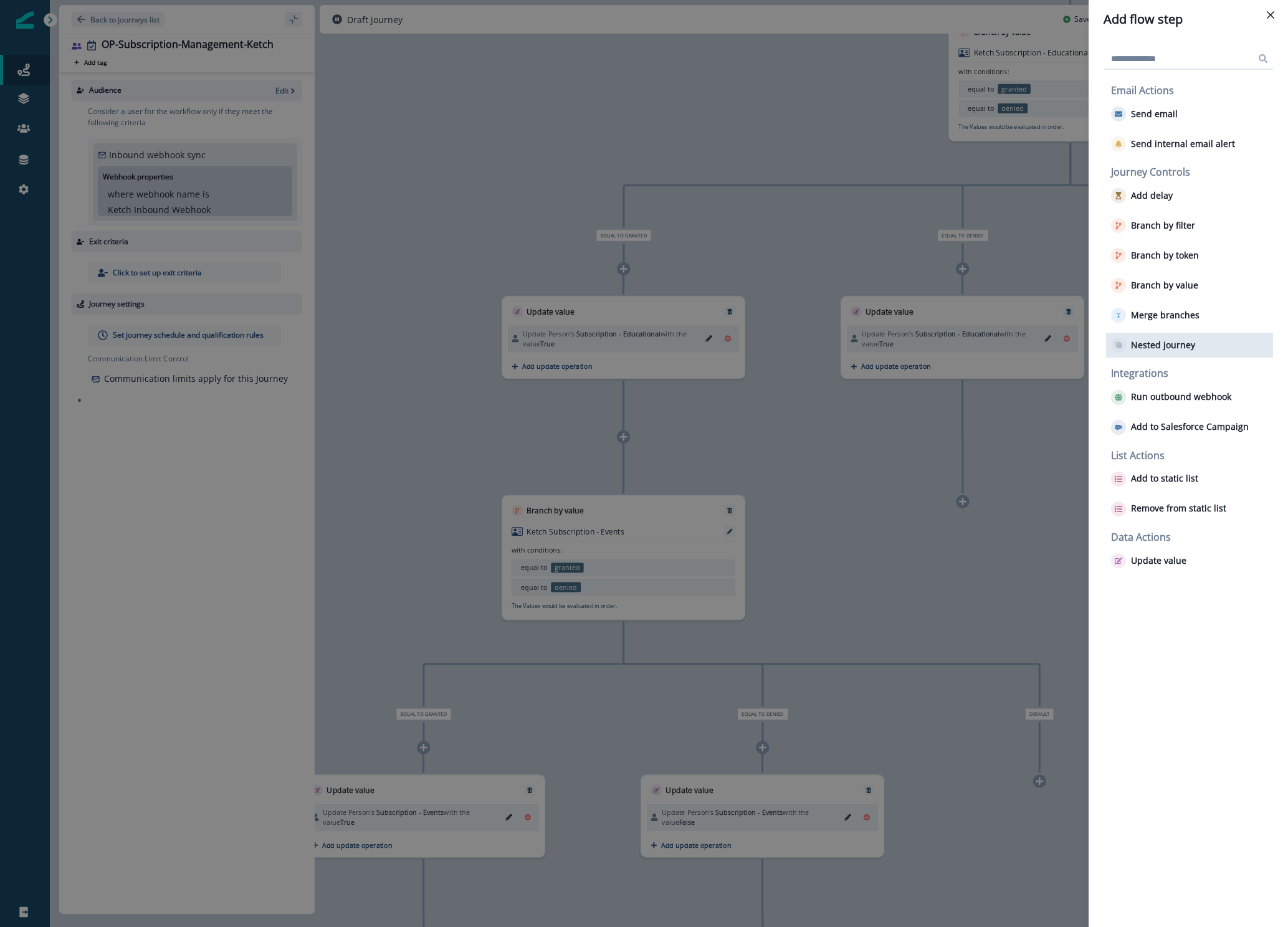
click at [1157, 352] on button "Nested journey" at bounding box center [1153, 345] width 84 height 15
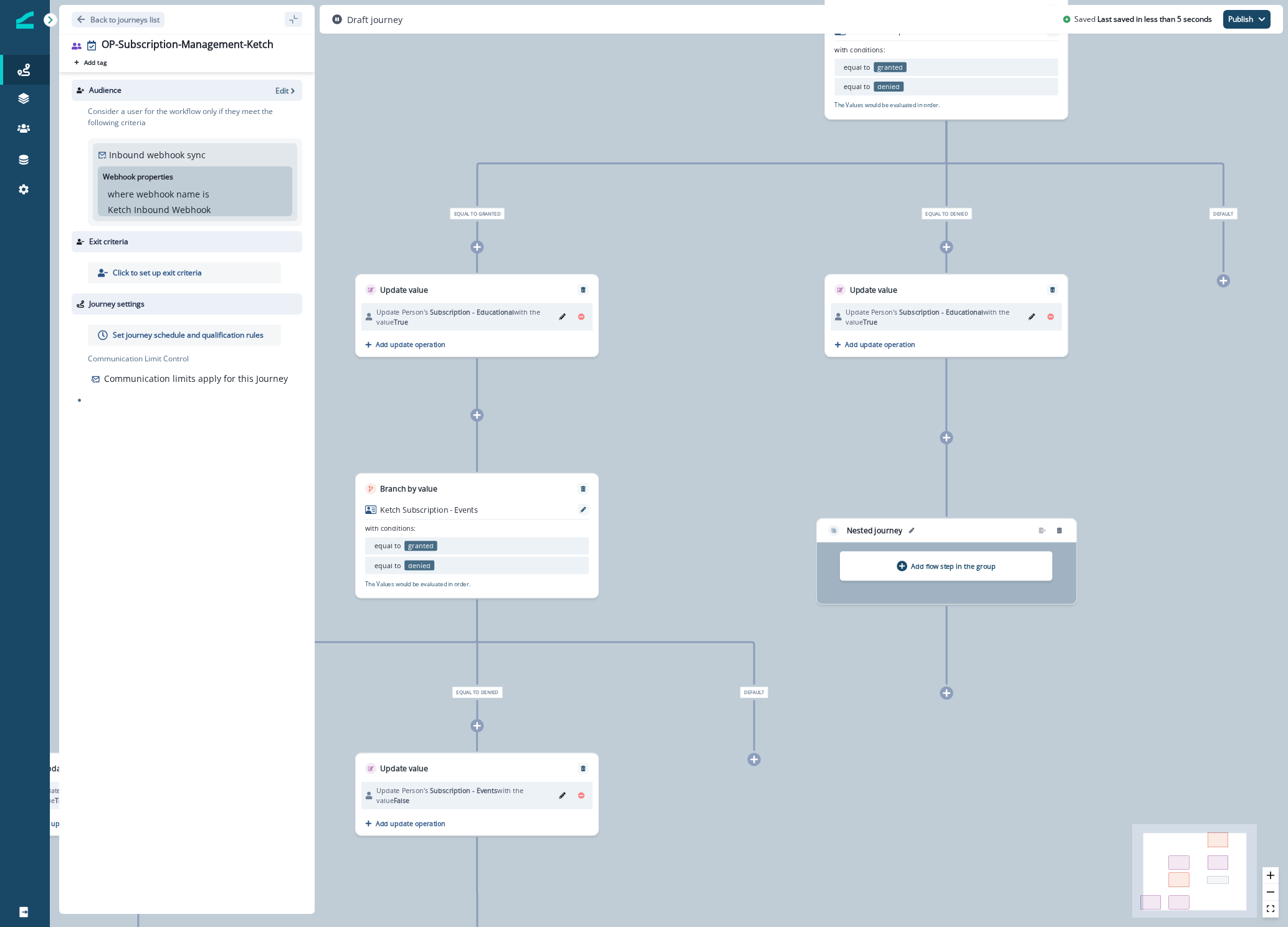
drag, startPoint x: 1109, startPoint y: 557, endPoint x: 985, endPoint y: 535, distance: 125.9
click at [985, 535] on div "Nested journey" at bounding box center [922, 530] width 193 height 14
click at [1057, 535] on button "remove-group" at bounding box center [1059, 530] width 15 height 14
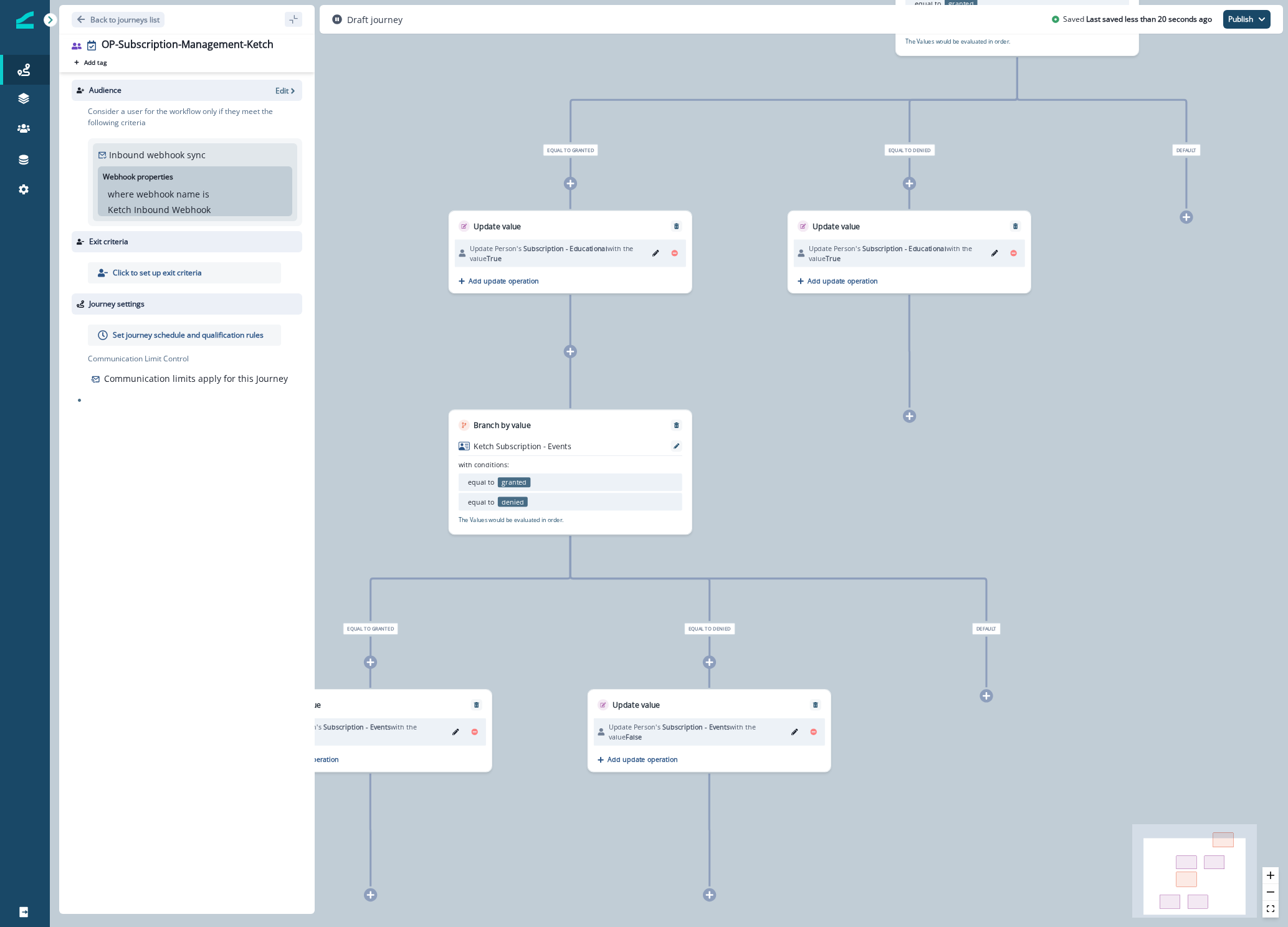
drag, startPoint x: 954, startPoint y: 405, endPoint x: 912, endPoint y: 423, distance: 45.7
click at [911, 423] on div "0 user has entered the journey Branch by value Ketch Subscription - Educational…" at bounding box center [669, 464] width 1238 height 927
click at [915, 415] on icon at bounding box center [913, 414] width 7 height 7
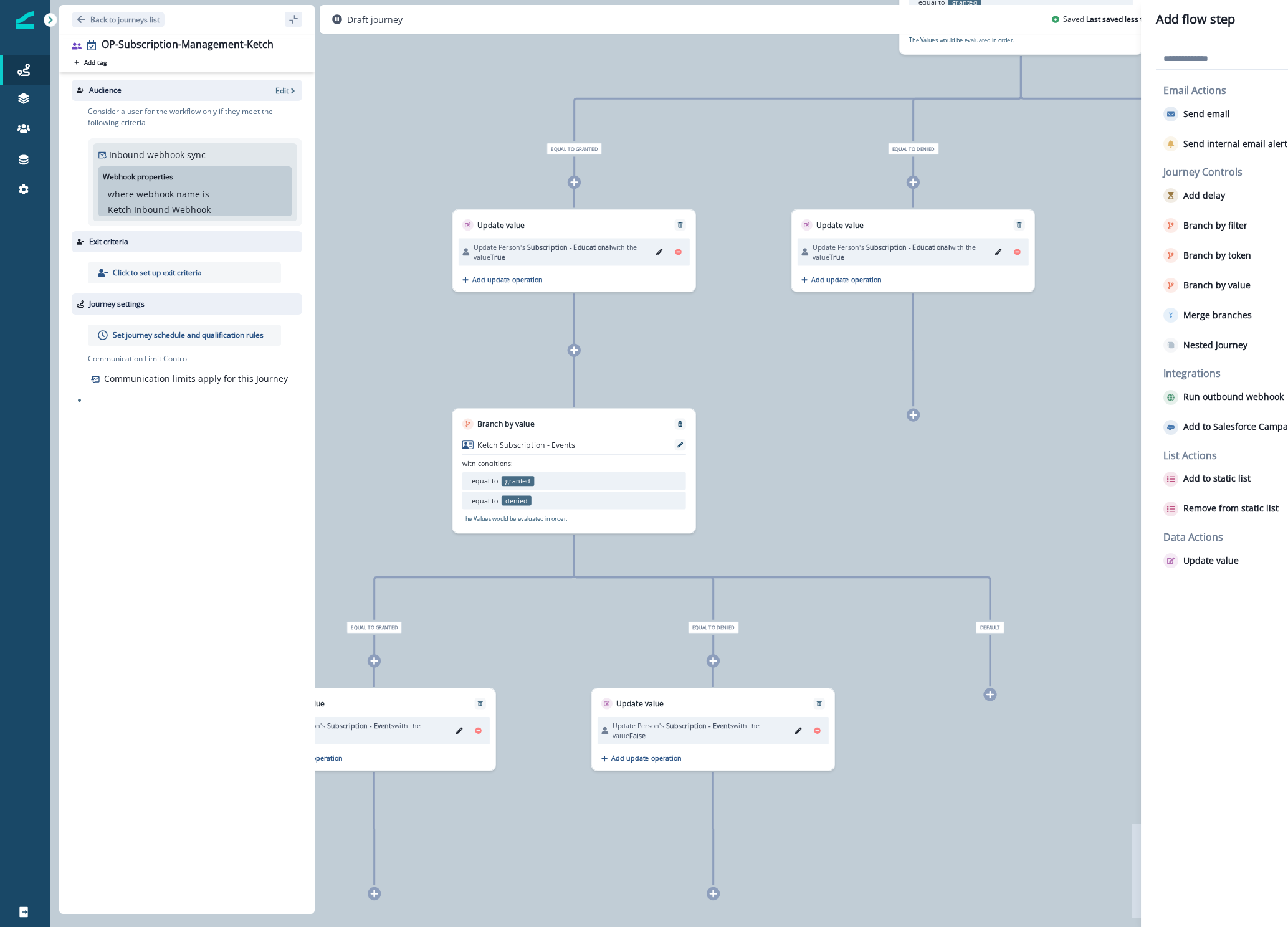
click at [915, 415] on div "Add flow step Email Actions Send email Send internal email alert Journey Contro…" at bounding box center [644, 464] width 1288 height 927
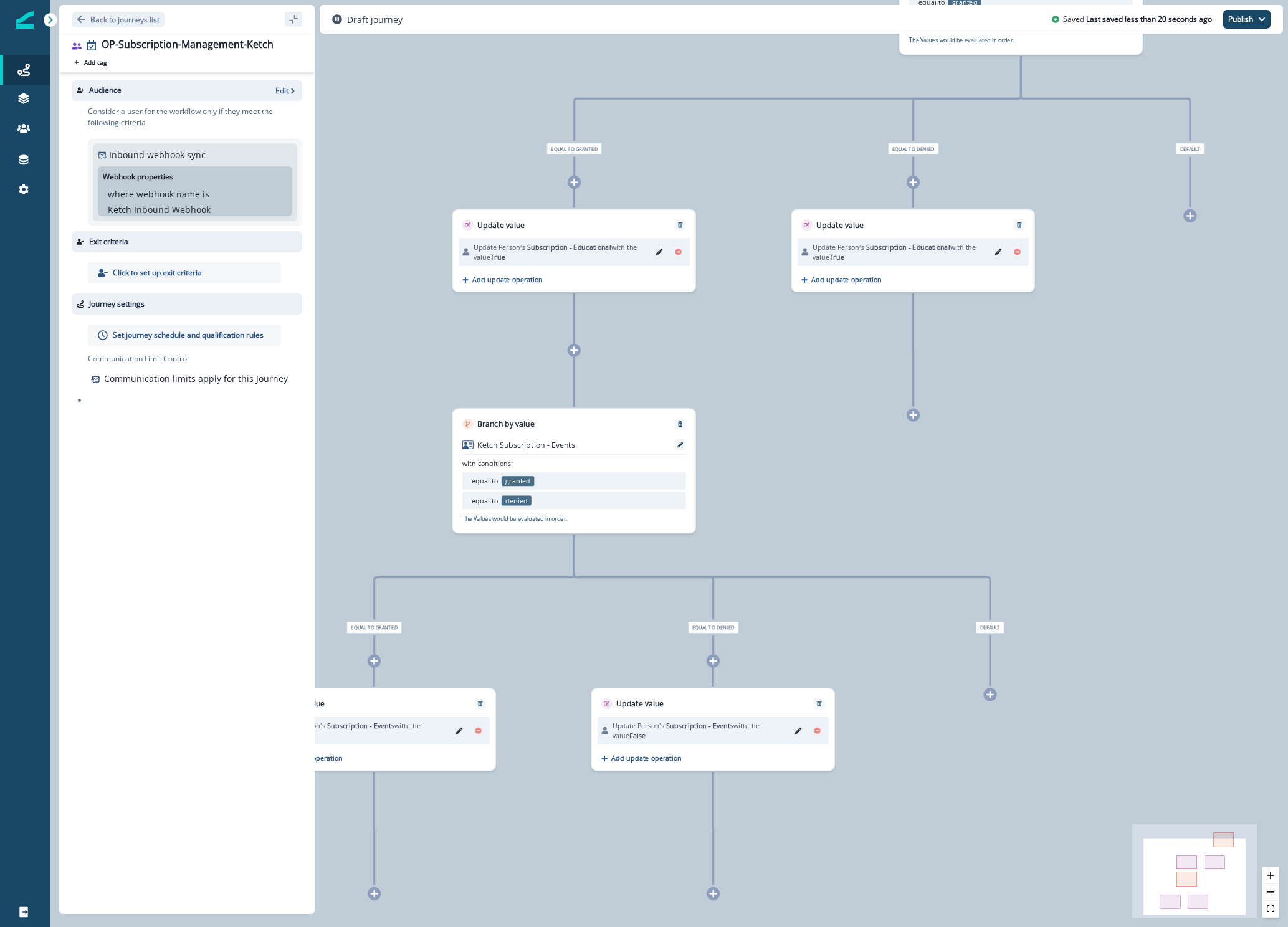
click at [915, 415] on icon at bounding box center [913, 414] width 7 height 7
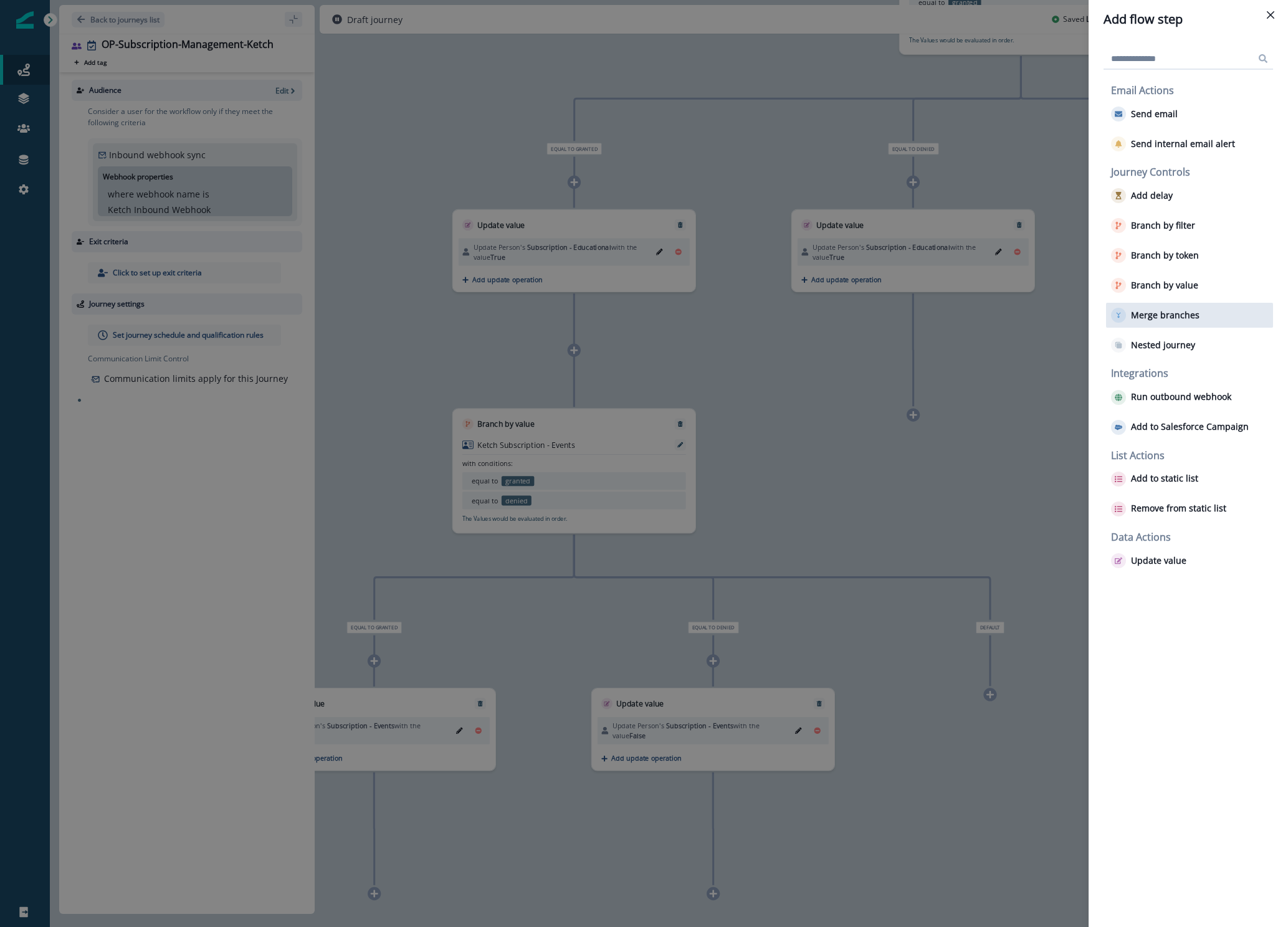
click at [1152, 317] on p "Merge branches" at bounding box center [1165, 315] width 69 height 11
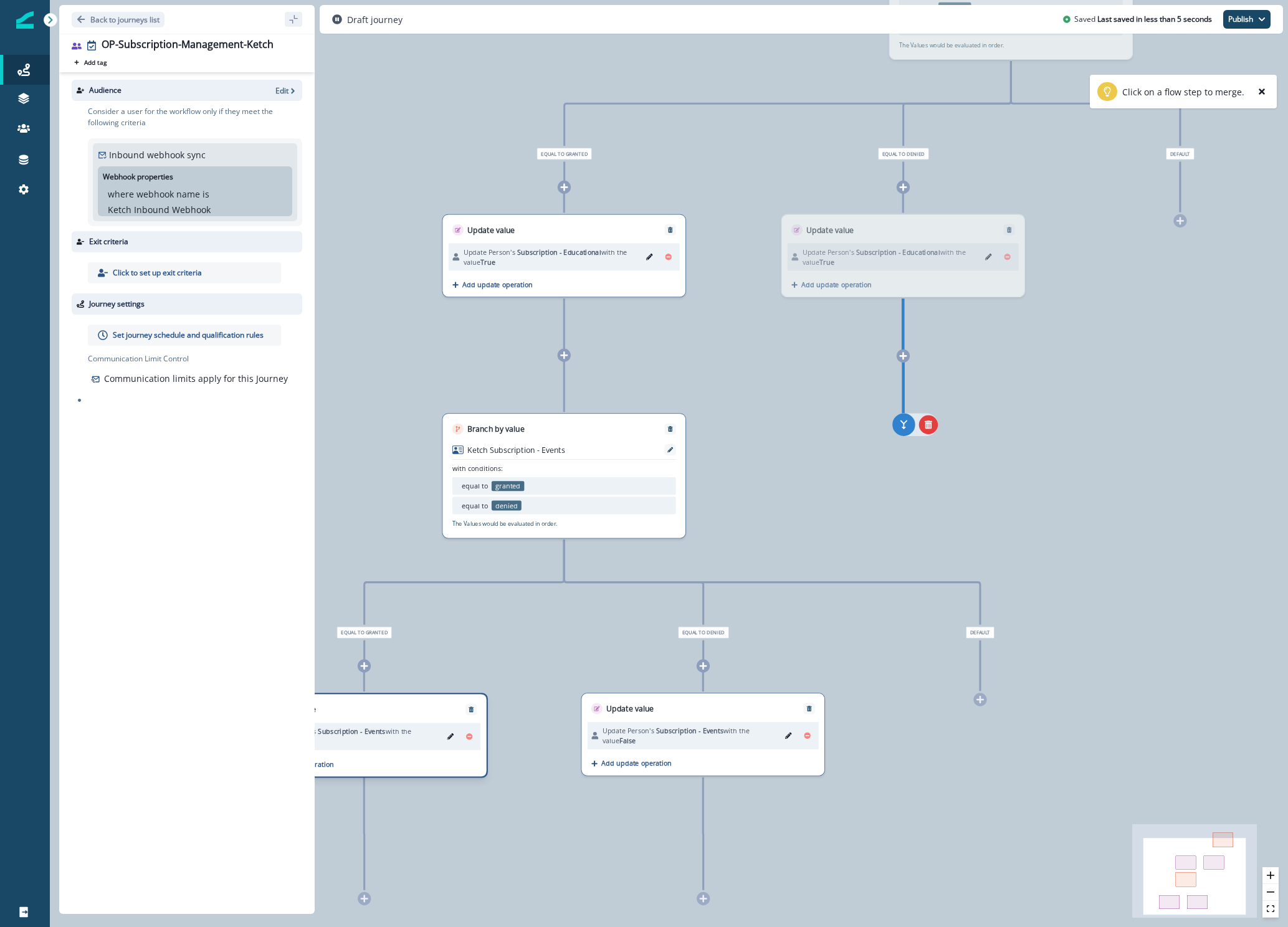
drag, startPoint x: 913, startPoint y: 428, endPoint x: 905, endPoint y: 433, distance: 9.4
click at [905, 433] on button "add-goto" at bounding box center [903, 424] width 23 height 23
click at [902, 426] on icon "add-goto" at bounding box center [904, 424] width 12 height 12
click at [902, 423] on icon "add-goto" at bounding box center [904, 424] width 12 height 12
click at [591, 451] on div "Branch by value Ketch Subscription - Events with conditions: equal to granted e…" at bounding box center [566, 476] width 245 height 127
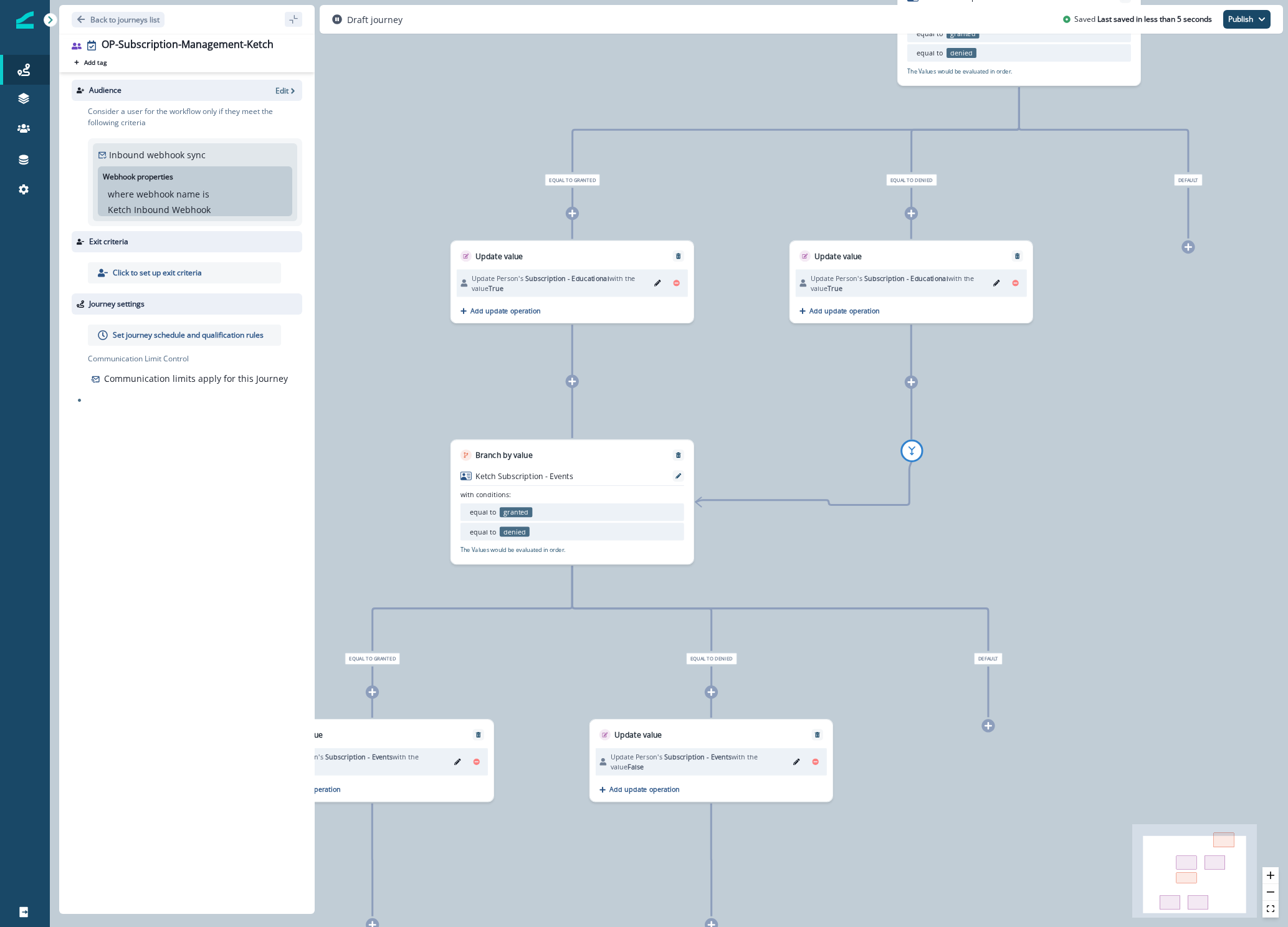
drag, startPoint x: 827, startPoint y: 475, endPoint x: 834, endPoint y: 502, distance: 27.9
click at [834, 502] on div "0 user has entered the journey Branch by value Ketch Subscription - Educational…" at bounding box center [669, 464] width 1238 height 927
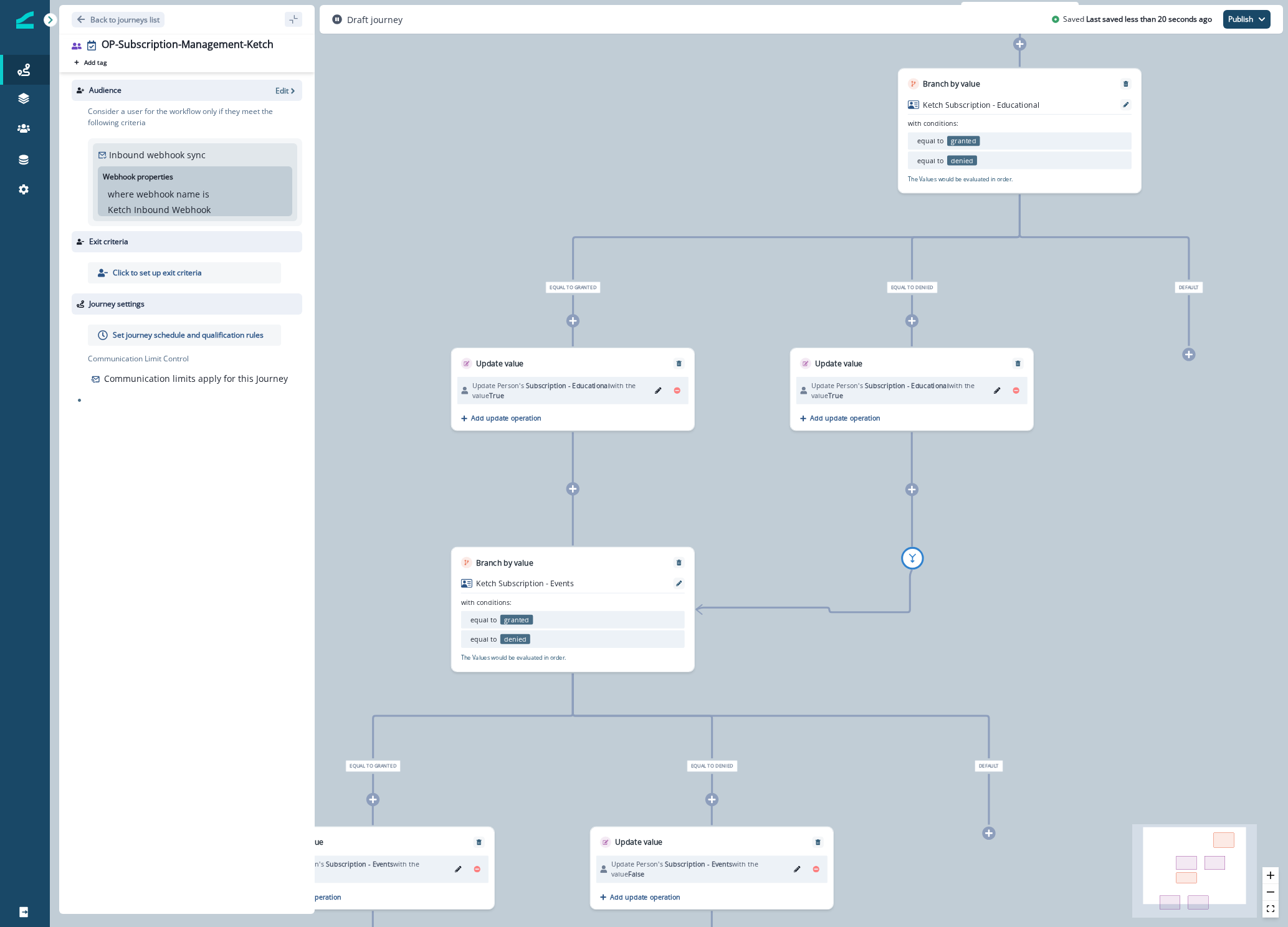
click at [1057, 552] on div "0 user has entered the journey Branch by value Ketch Subscription - Educational…" at bounding box center [669, 464] width 1238 height 927
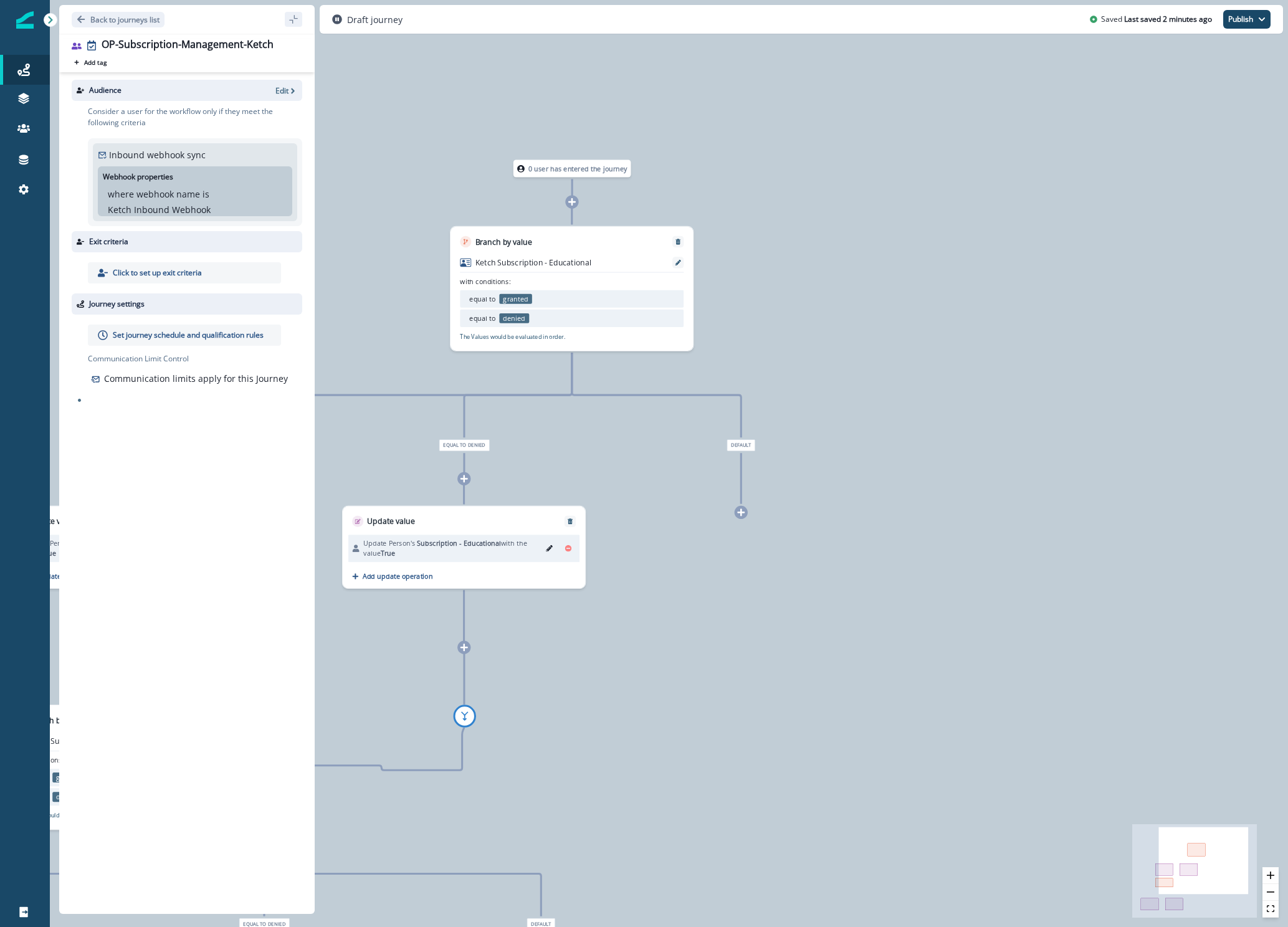
click at [578, 203] on div at bounding box center [572, 202] width 13 height 13
click at [573, 201] on icon at bounding box center [572, 201] width 7 height 7
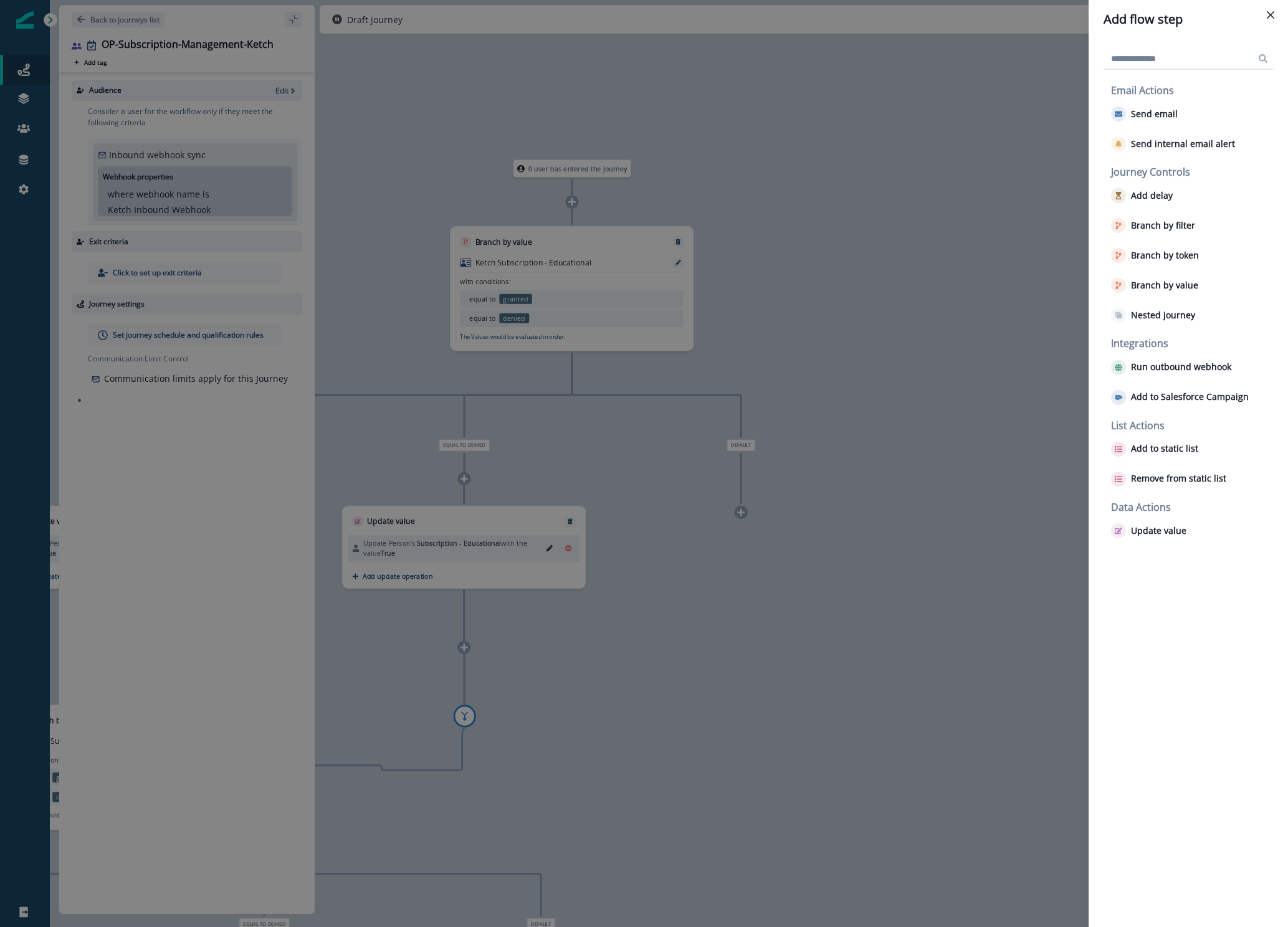
click at [486, 678] on div "Add flow step Email Actions Send email Send internal email alert Journey Contro…" at bounding box center [644, 464] width 1288 height 927
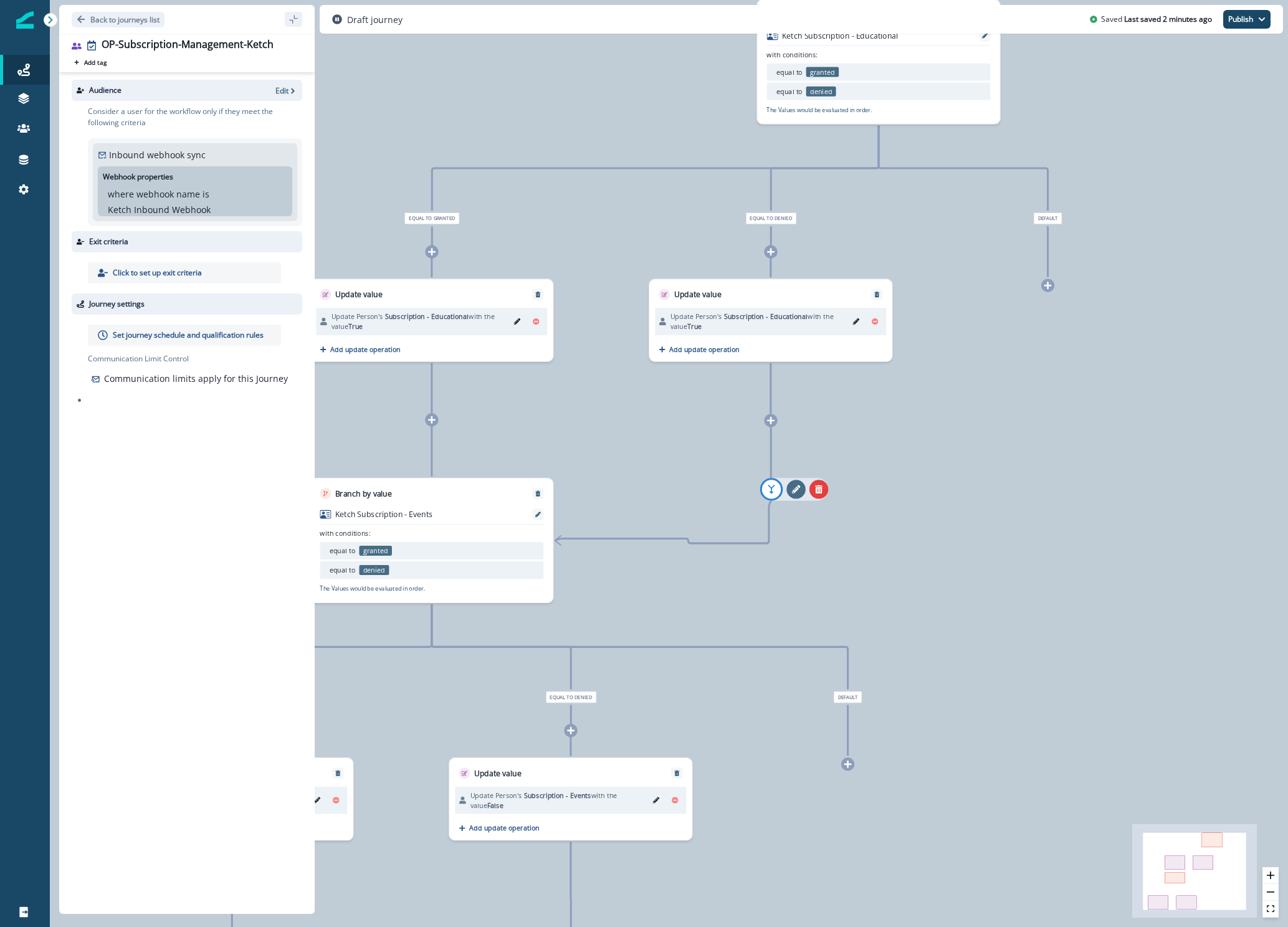
click at [791, 497] on button "remove-goto-link" at bounding box center [795, 489] width 19 height 19
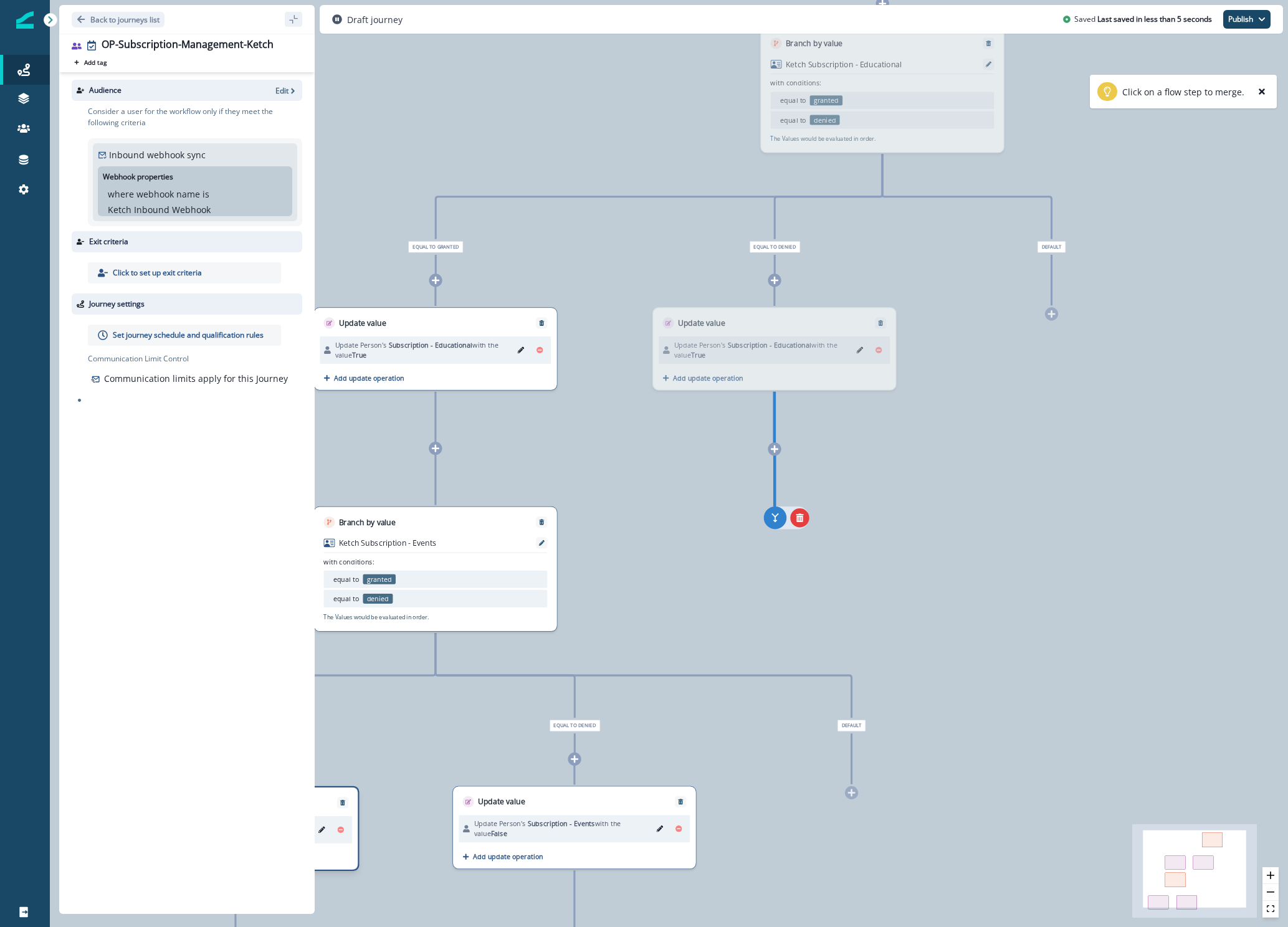
drag, startPoint x: 774, startPoint y: 454, endPoint x: 778, endPoint y: 520, distance: 66.1
click at [778, 520] on icon "add-goto" at bounding box center [774, 517] width 12 height 12
click at [778, 520] on icon "add-goto" at bounding box center [775, 517] width 12 height 12
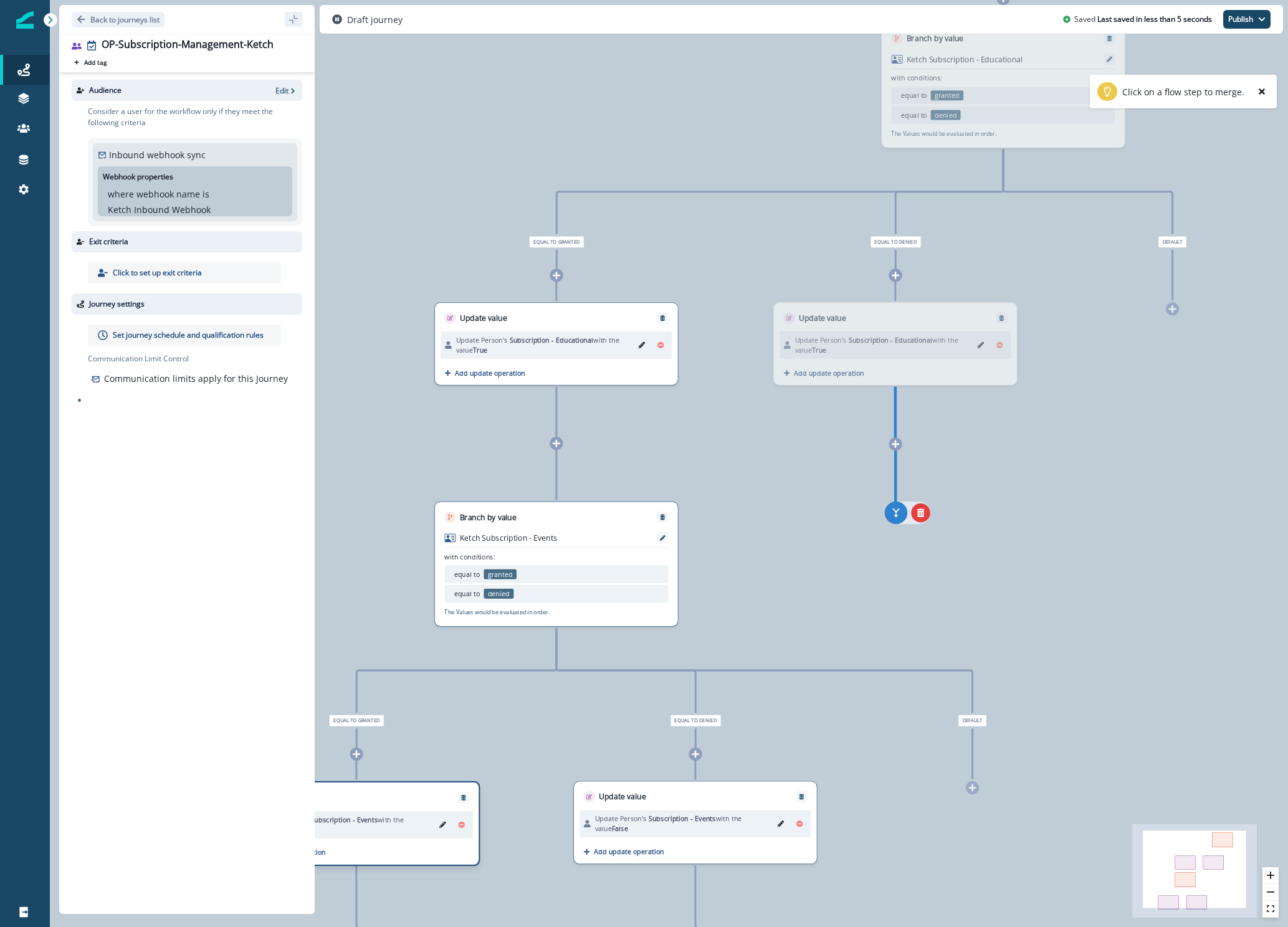
drag, startPoint x: 778, startPoint y: 520, endPoint x: 898, endPoint y: 515, distance: 120.1
click at [898, 515] on icon "add-goto" at bounding box center [895, 512] width 12 height 12
click at [605, 532] on div "Branch by value Ketch Subscription - Events with conditions: equal to granted e…" at bounding box center [556, 564] width 245 height 127
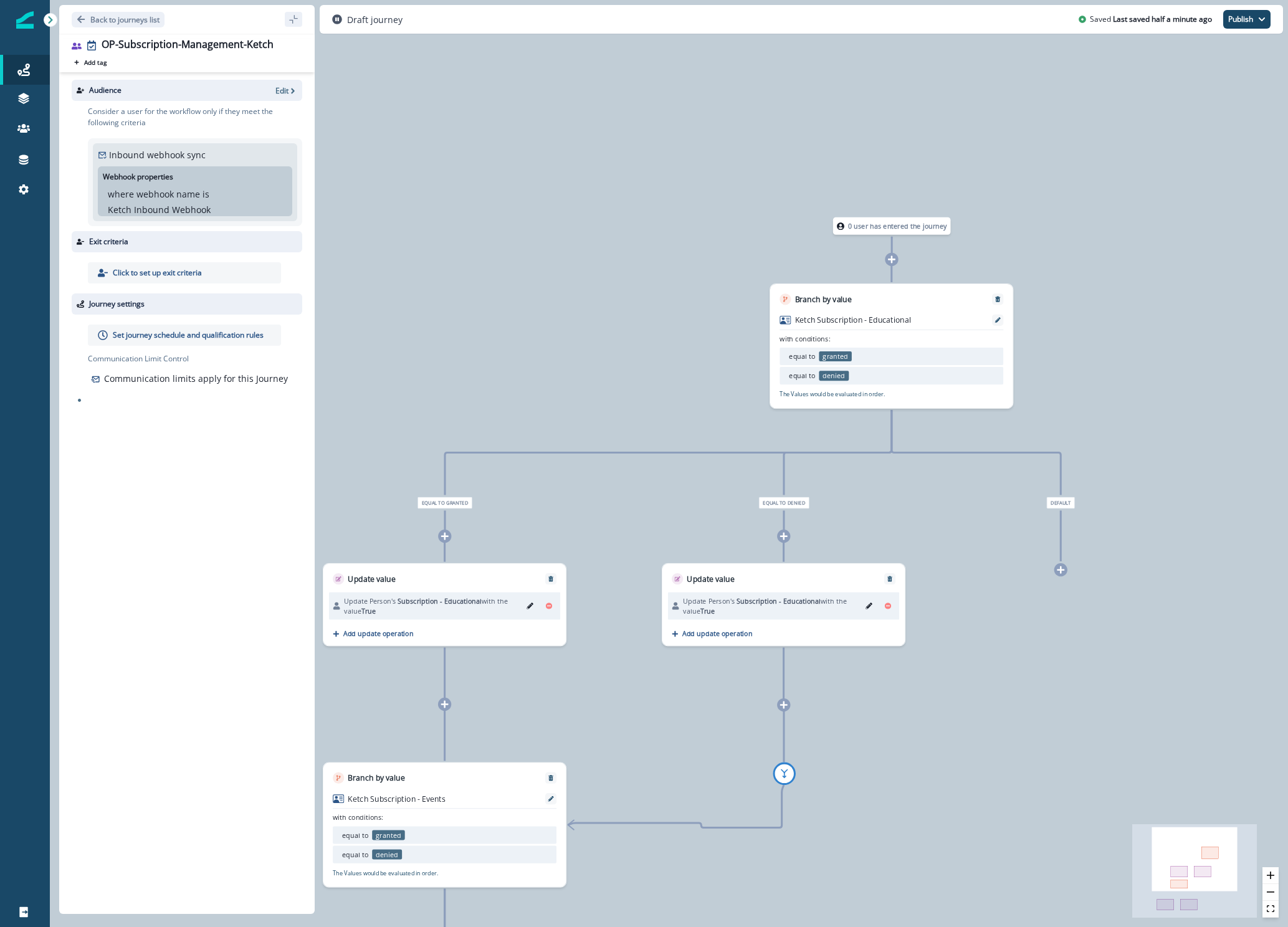
click at [891, 260] on icon at bounding box center [891, 258] width 7 height 7
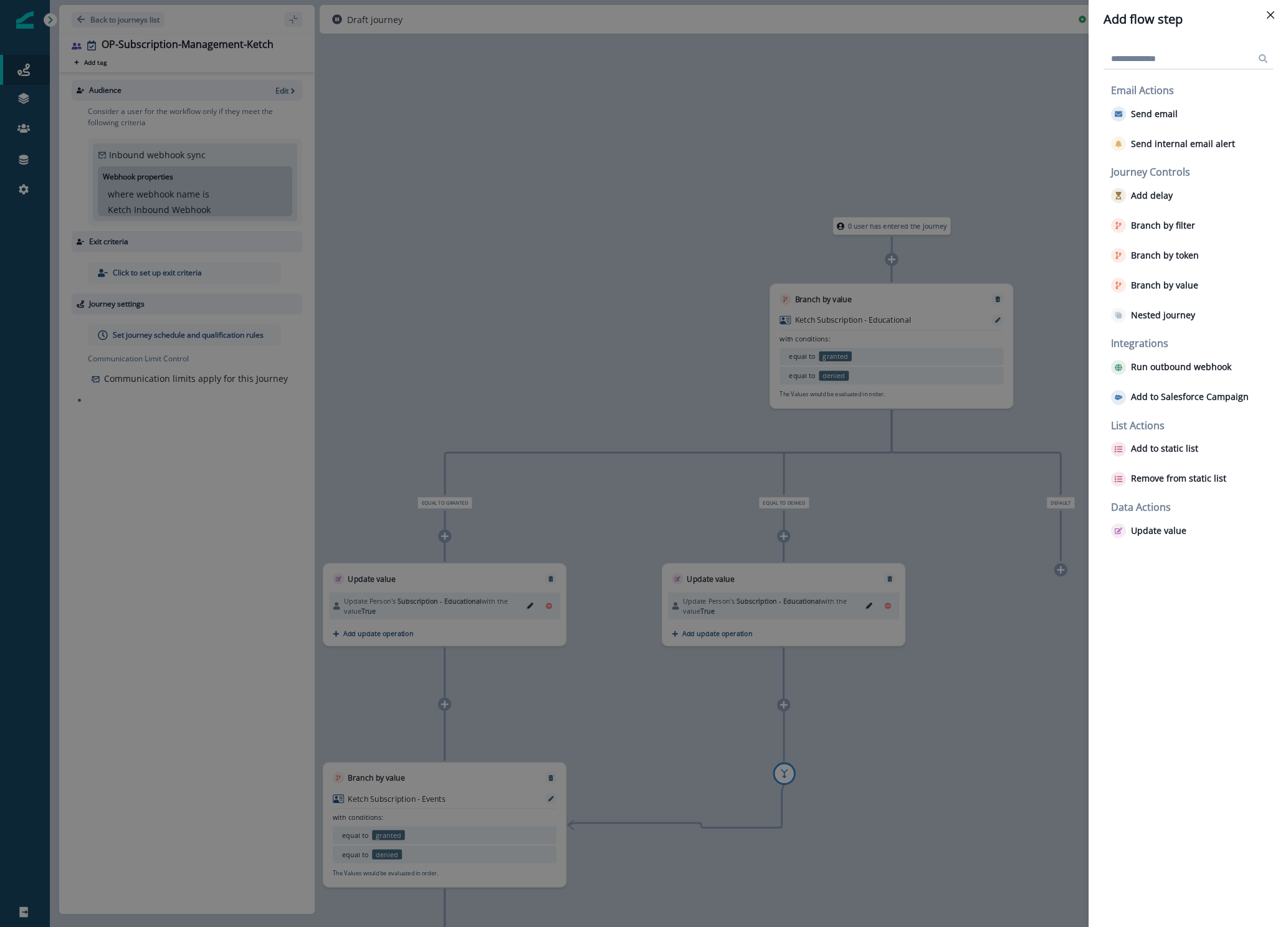
click at [614, 437] on div "Add flow step Email Actions Send email Send internal email alert Journey Contro…" at bounding box center [644, 464] width 1288 height 927
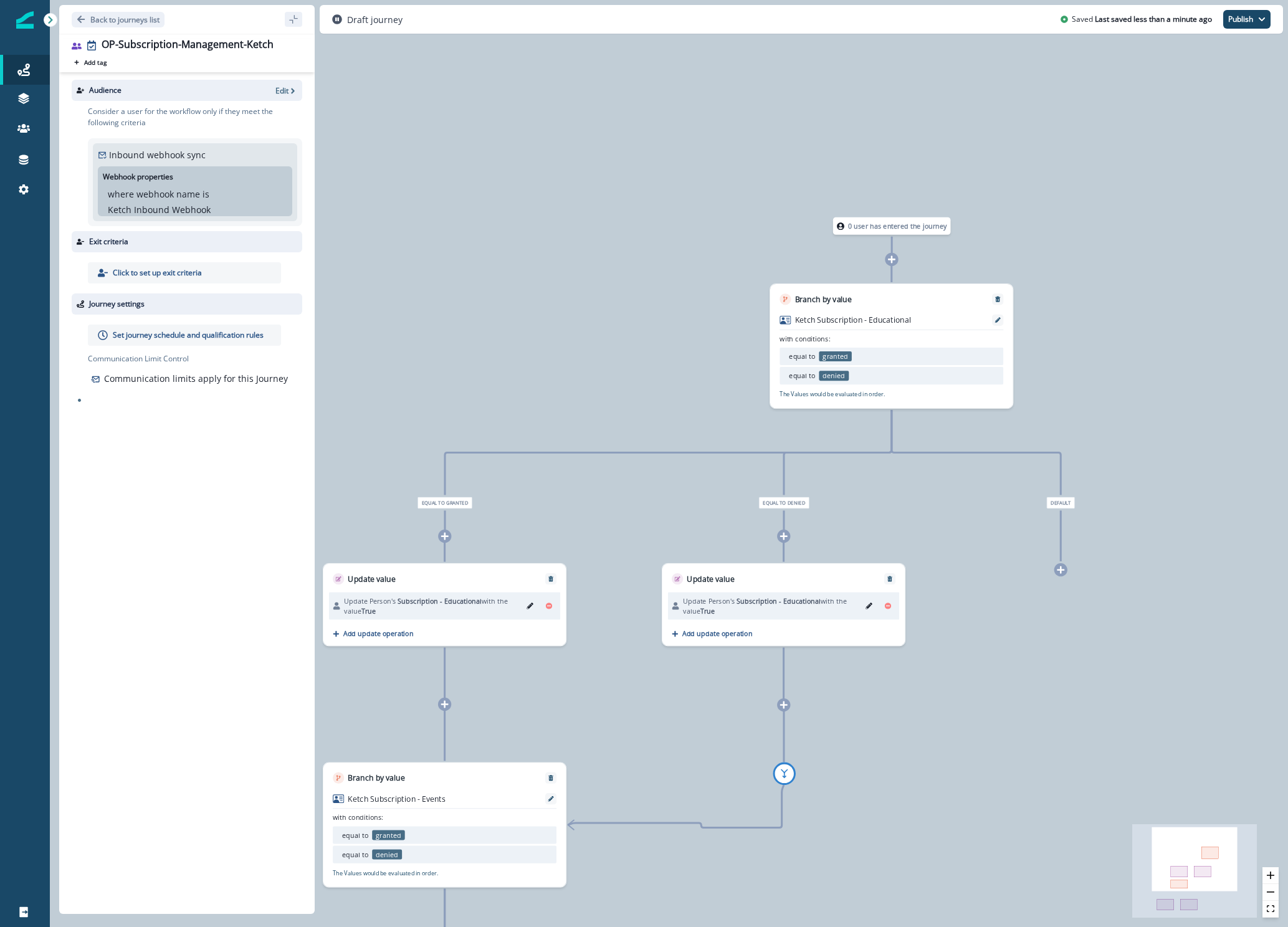
click at [1071, 578] on div "0 user has entered the journey Branch by value Ketch Subscription - Educational…" at bounding box center [669, 464] width 1238 height 927
click at [1057, 573] on div at bounding box center [1061, 569] width 13 height 13
click at [1056, 570] on icon at bounding box center [1057, 569] width 9 height 9
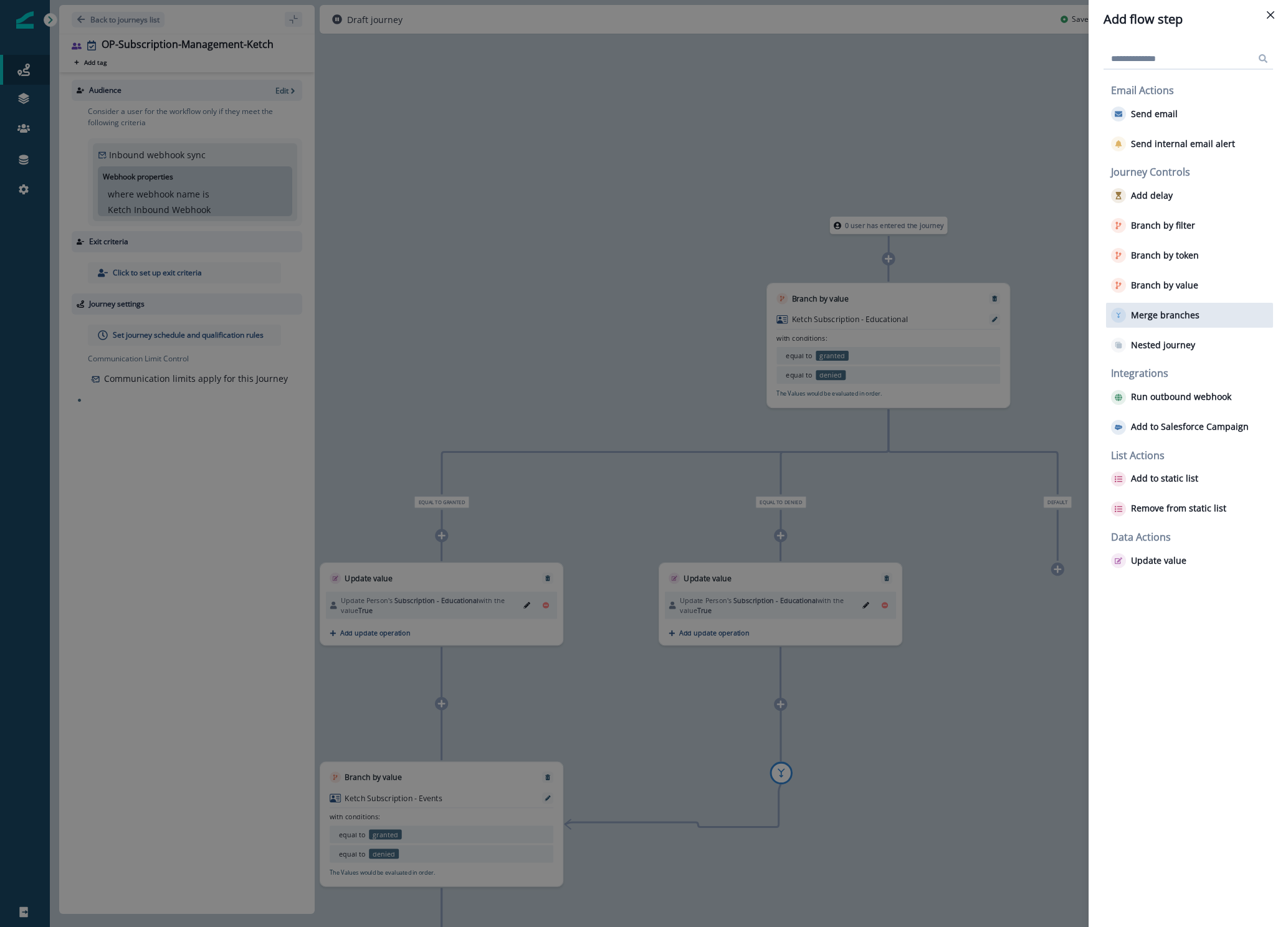
click at [1135, 317] on p "Merge branches" at bounding box center [1165, 315] width 69 height 11
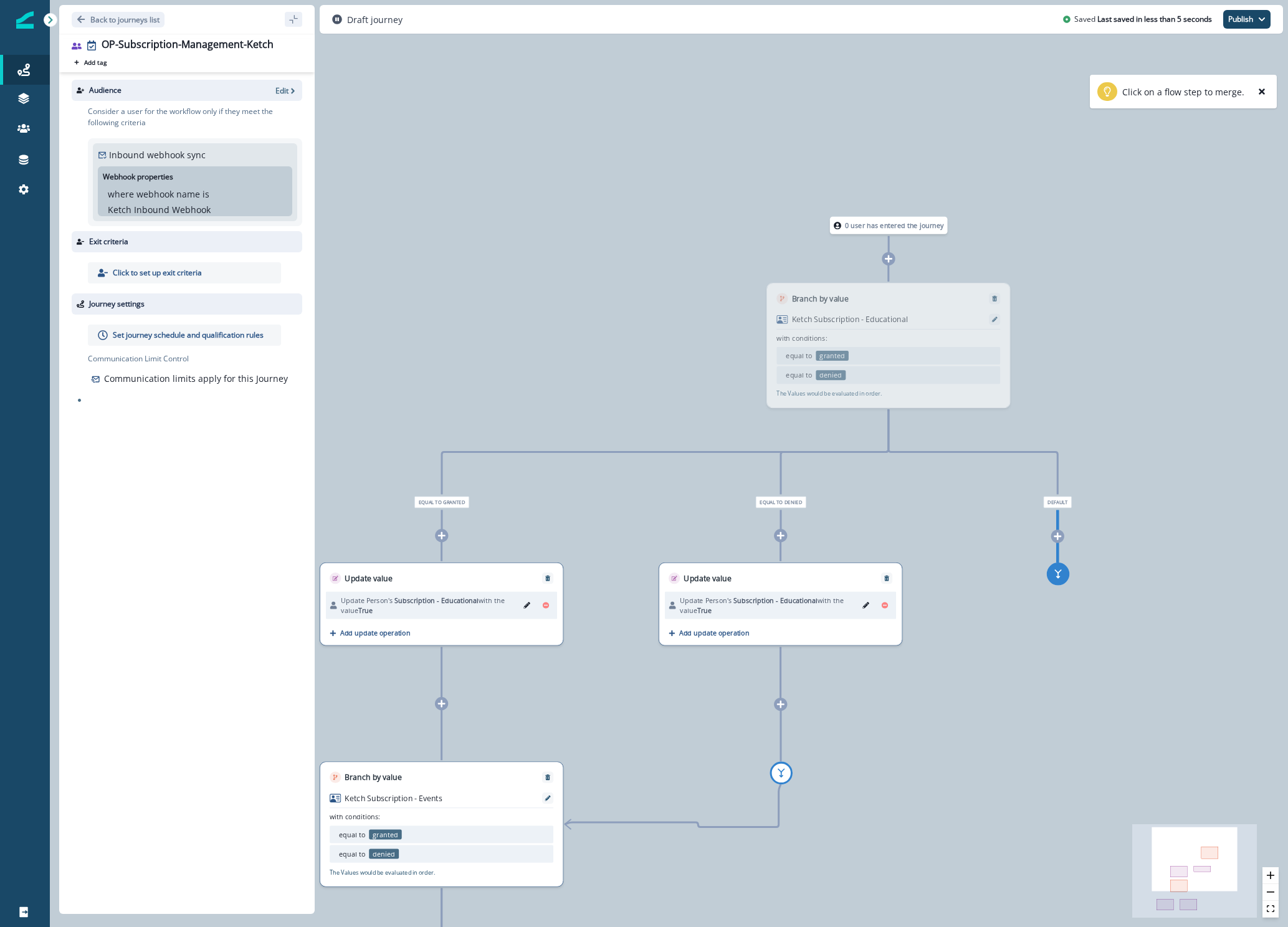
click at [982, 628] on div "0 user has entered the journey Branch by value Ketch Subscription - Educational…" at bounding box center [669, 464] width 1238 height 927
click at [1078, 573] on icon "remove-goto" at bounding box center [1082, 573] width 9 height 9
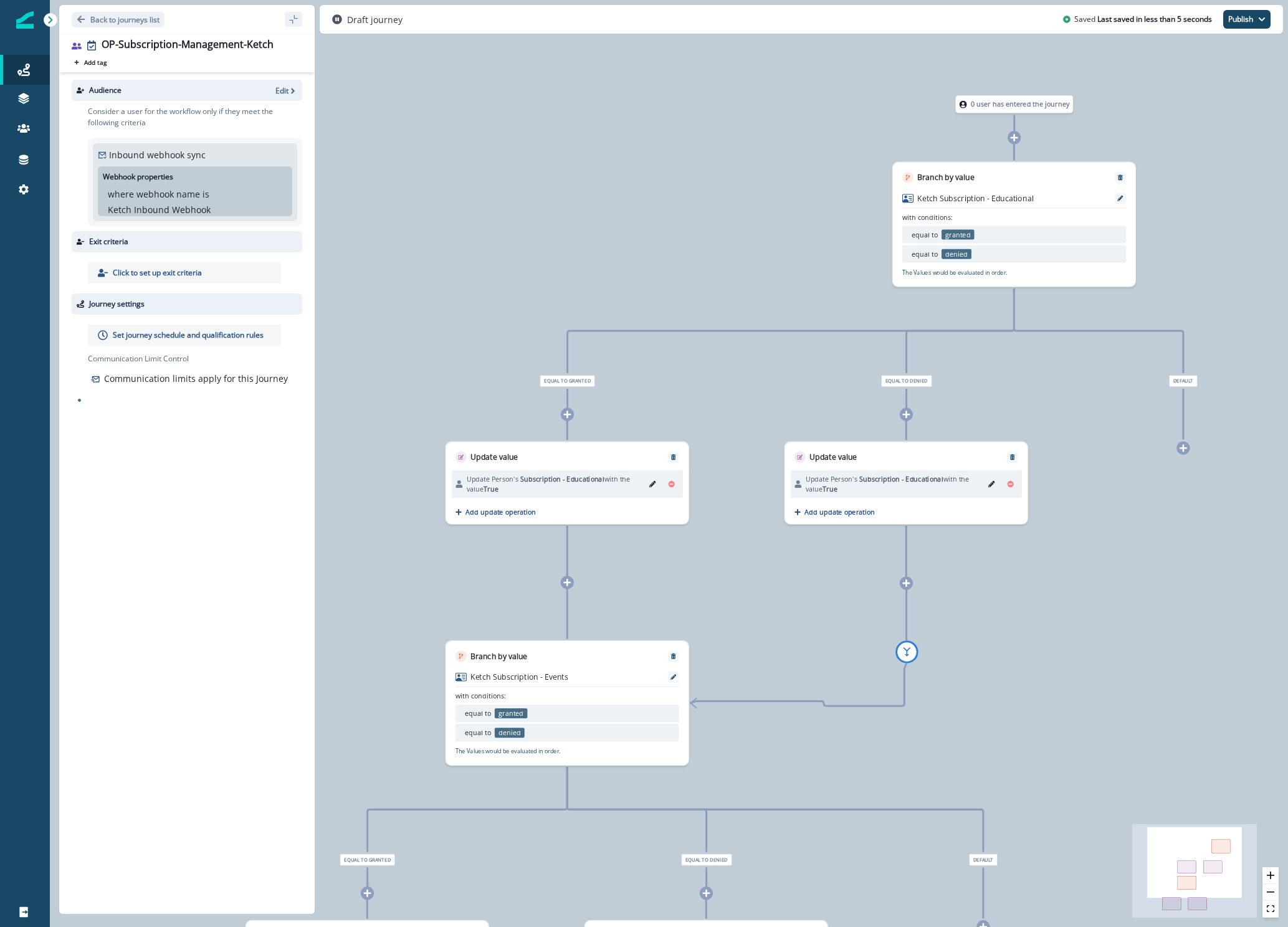
click at [992, 482] on icon "Edit" at bounding box center [991, 484] width 7 height 7
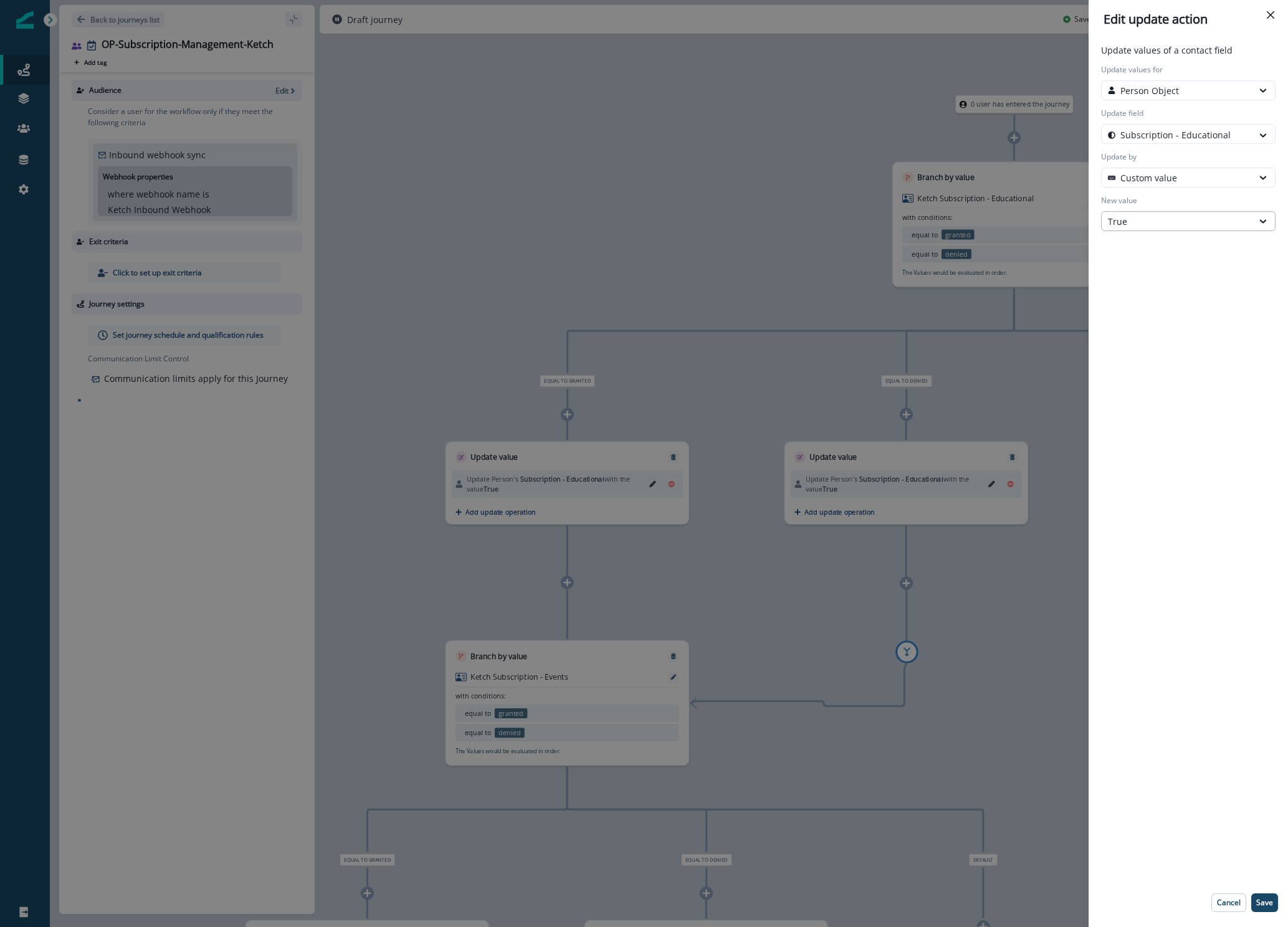
click at [1167, 220] on div "True" at bounding box center [1176, 221] width 139 height 13
click at [1165, 268] on div "False" at bounding box center [1188, 273] width 175 height 23
click at [1263, 904] on p "Save" at bounding box center [1264, 902] width 17 height 9
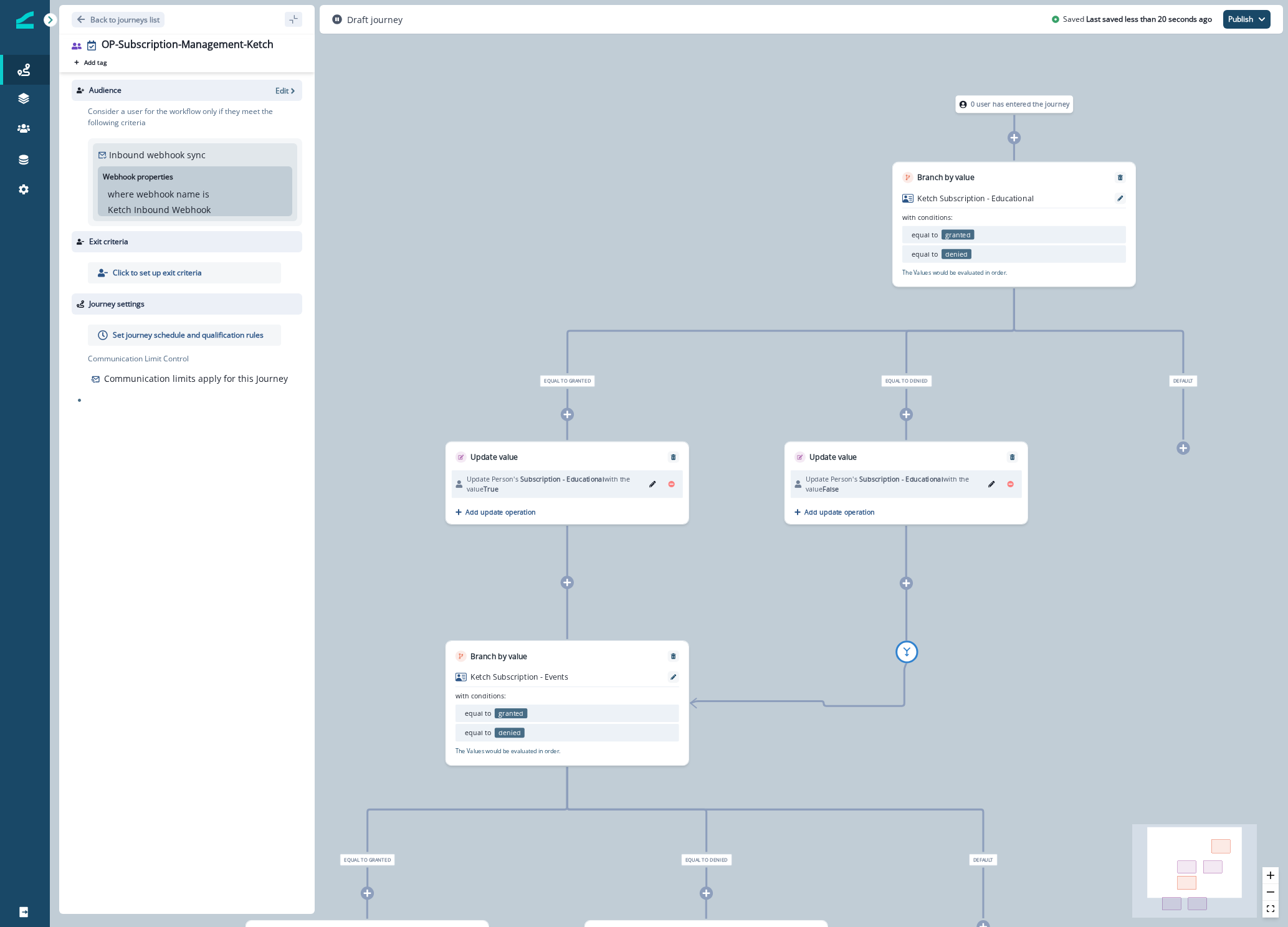
click at [765, 603] on div "0 user has entered the journey Branch by value Ketch Subscription - Educational…" at bounding box center [669, 464] width 1238 height 927
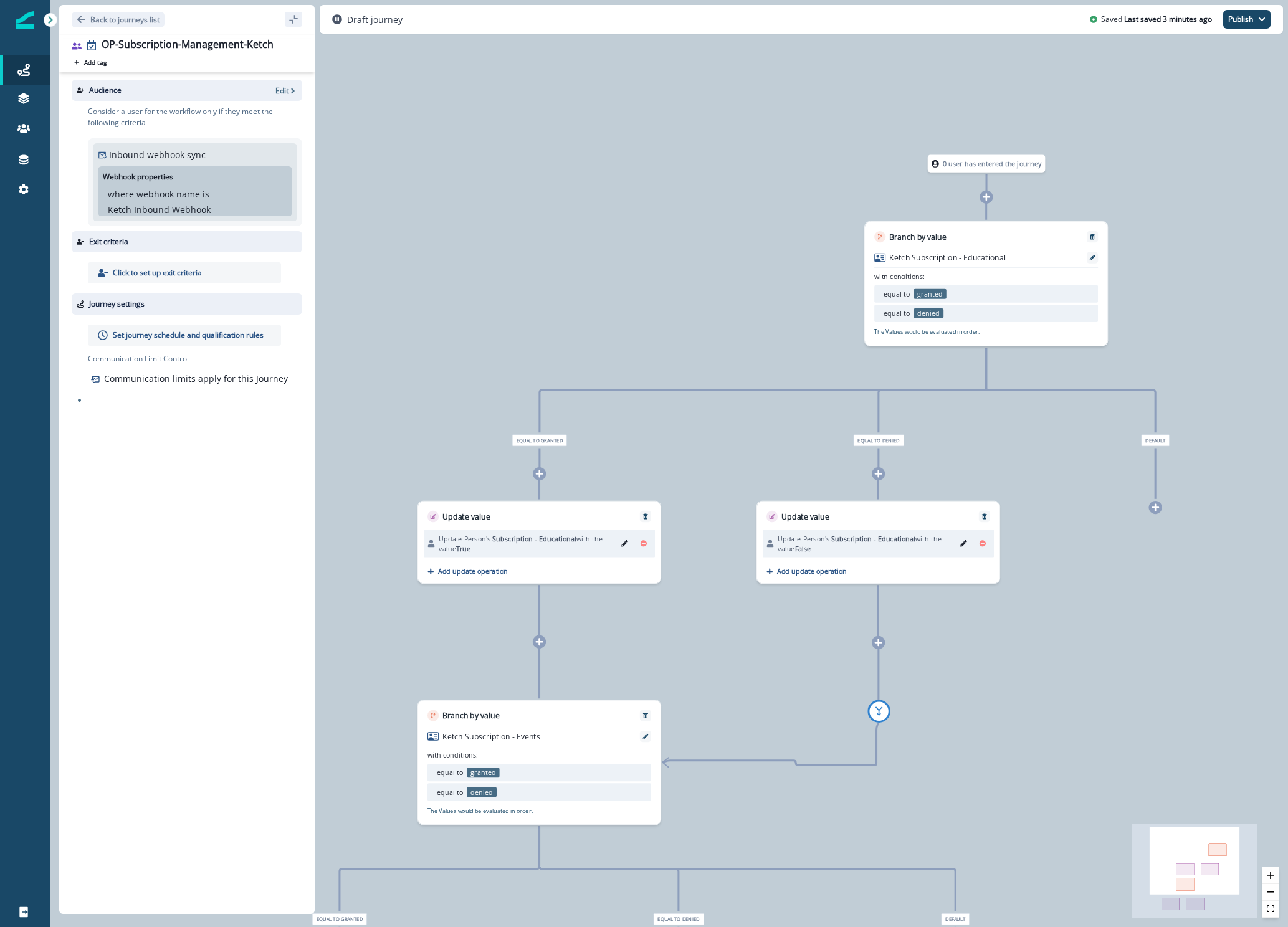
click at [236, 186] on div "Webhook properties where webhook name is Ketch Inbound Webhook Add data field" at bounding box center [194, 191] width 194 height 50
click at [215, 153] on div "Inbound webhook sync Webhook properties where webhook name is Ketch Inbound Web…" at bounding box center [194, 182] width 194 height 68
click at [280, 91] on p "Edit" at bounding box center [282, 90] width 13 height 11
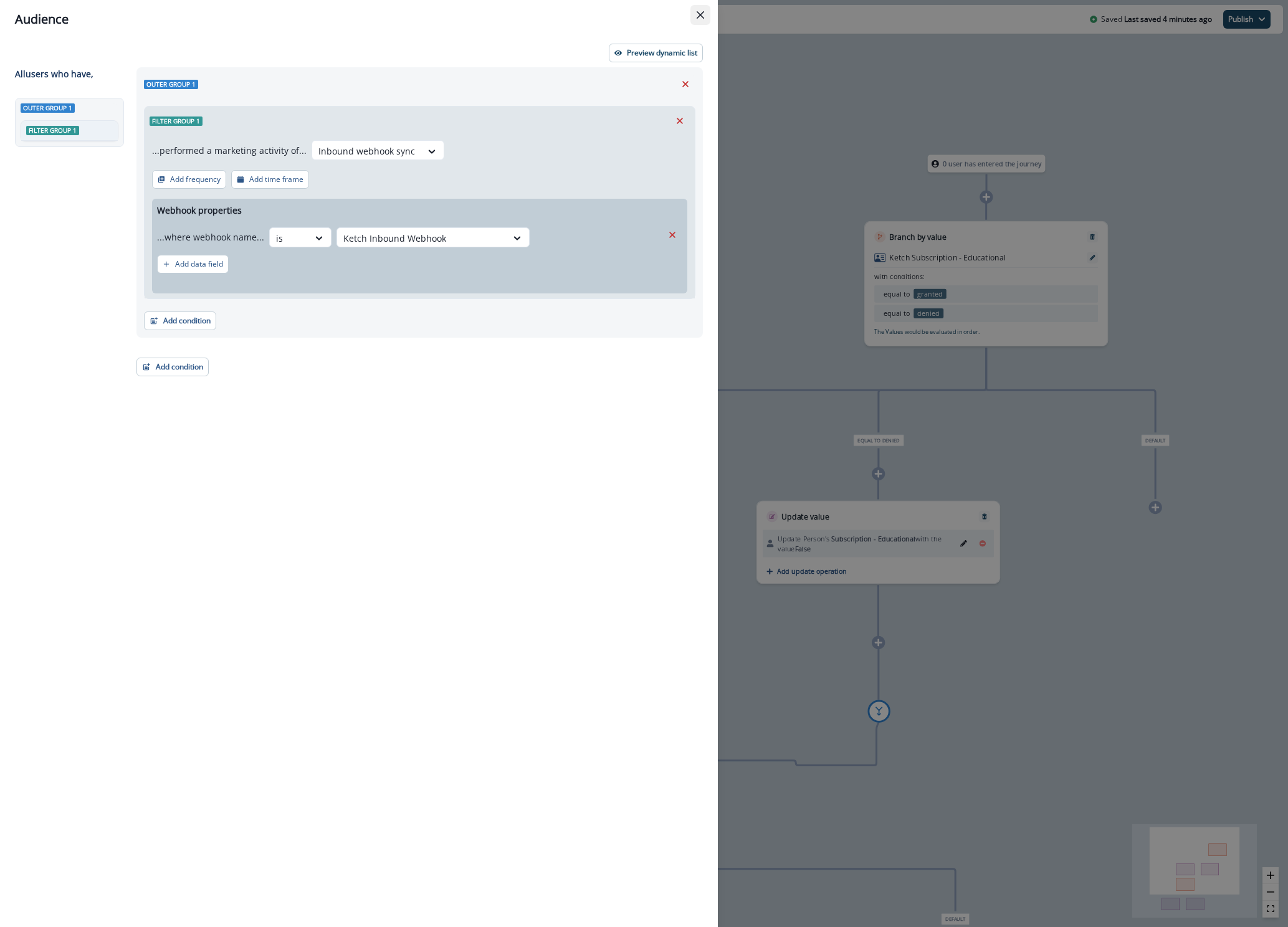
click at [700, 17] on icon "Close" at bounding box center [700, 15] width 7 height 7
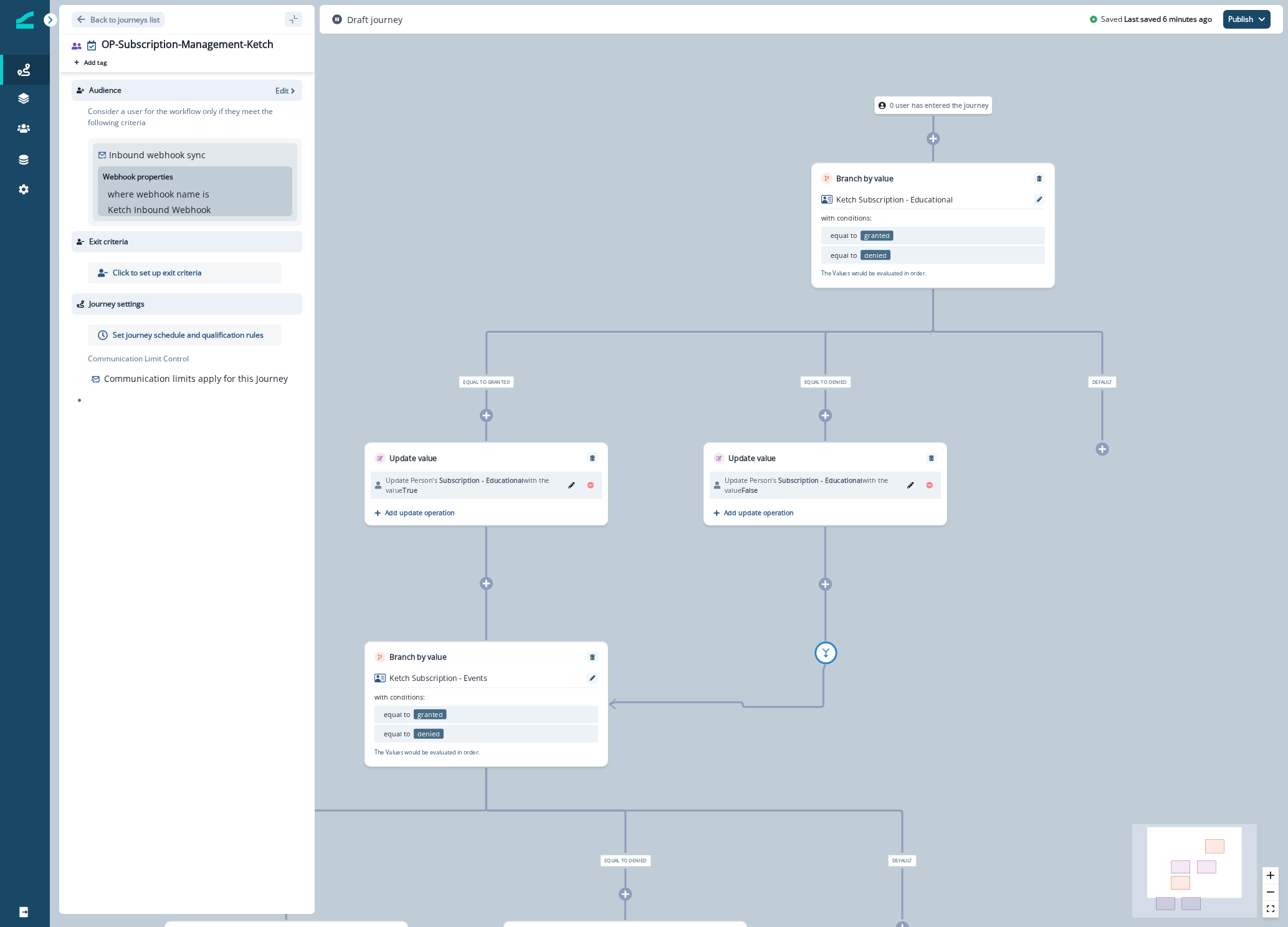
click at [934, 136] on icon at bounding box center [933, 139] width 9 height 9
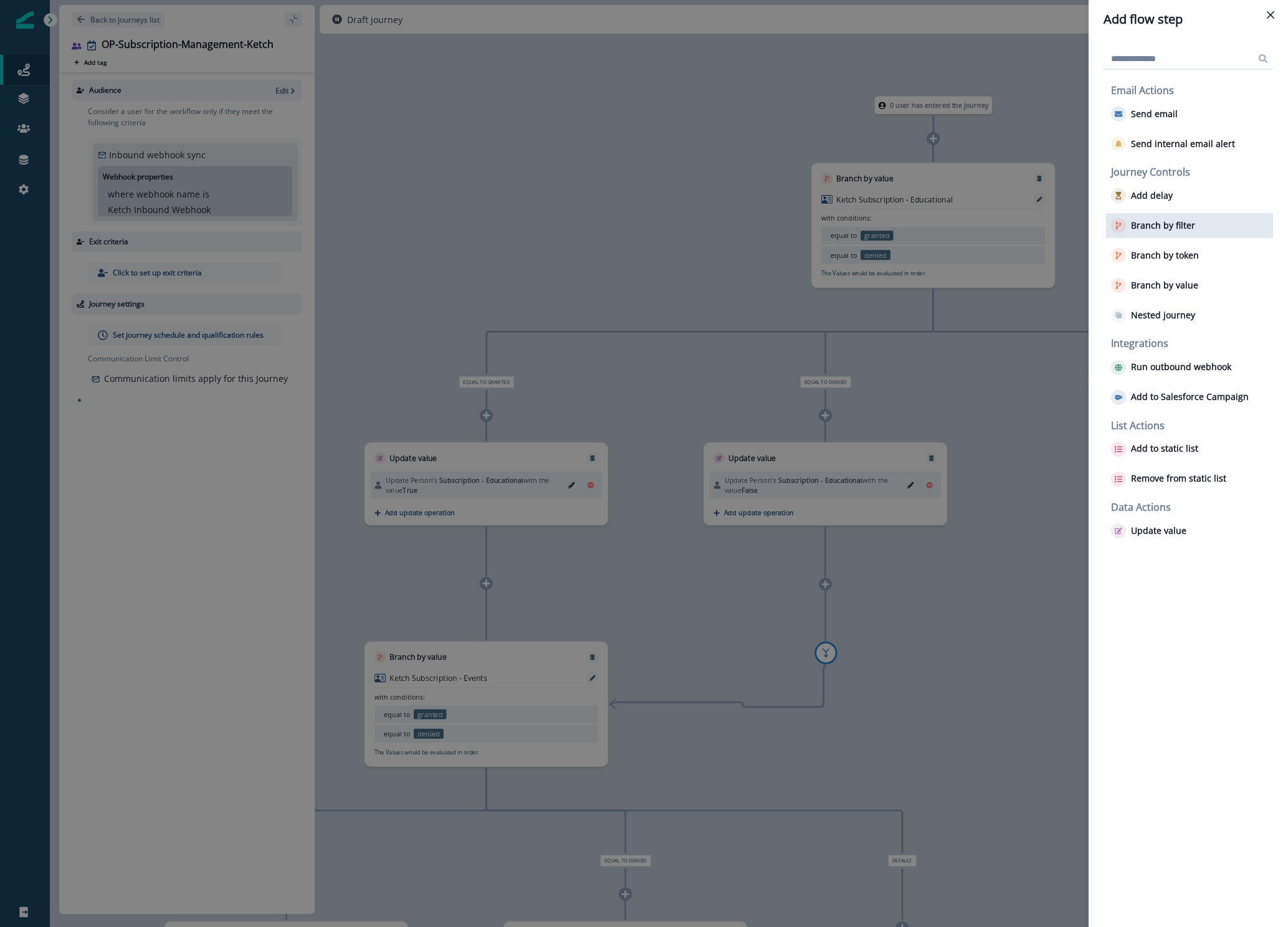
click at [1167, 222] on p "Branch by filter" at bounding box center [1162, 226] width 64 height 11
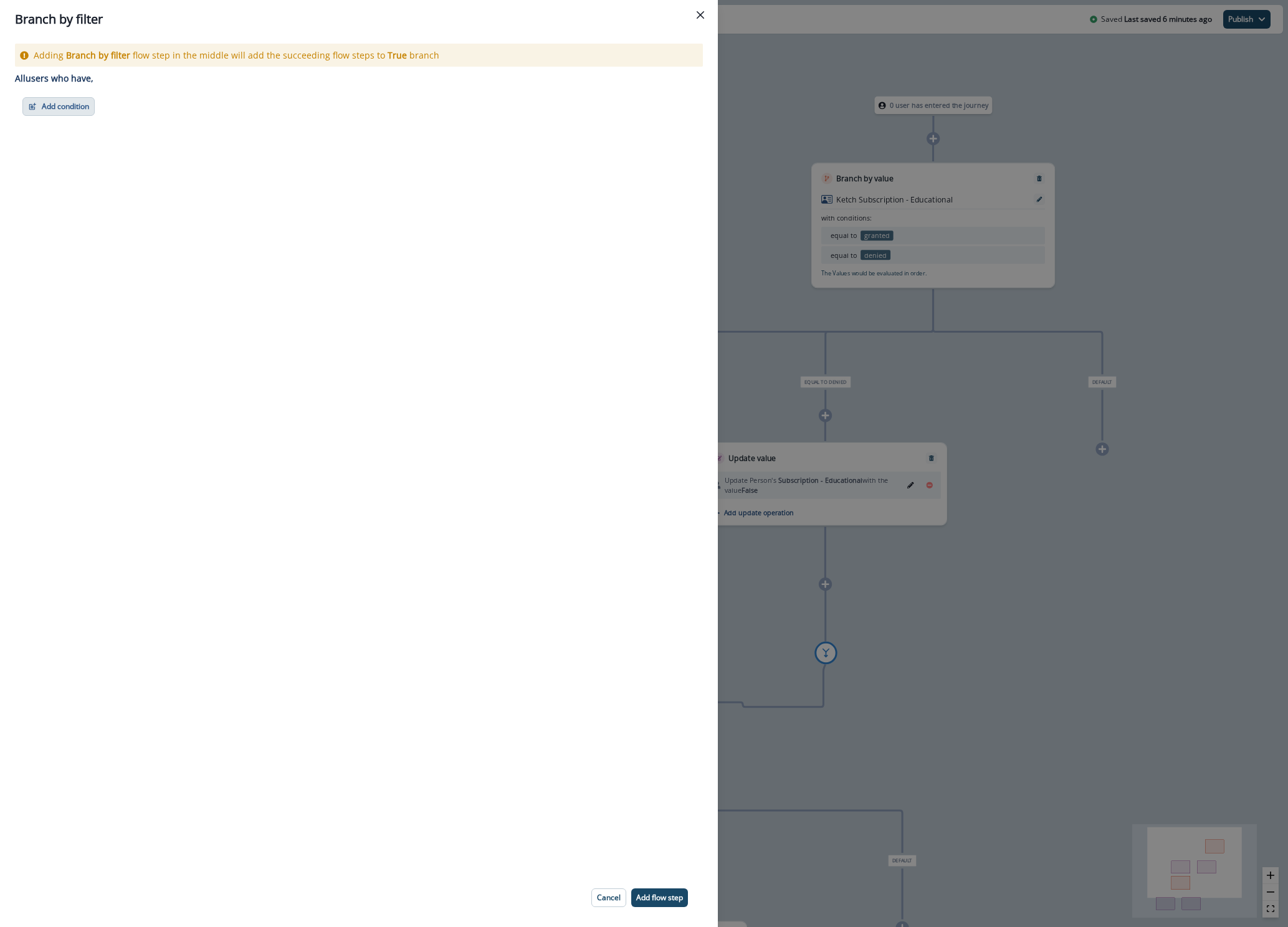
click at [61, 110] on button "Add condition" at bounding box center [58, 106] width 72 height 19
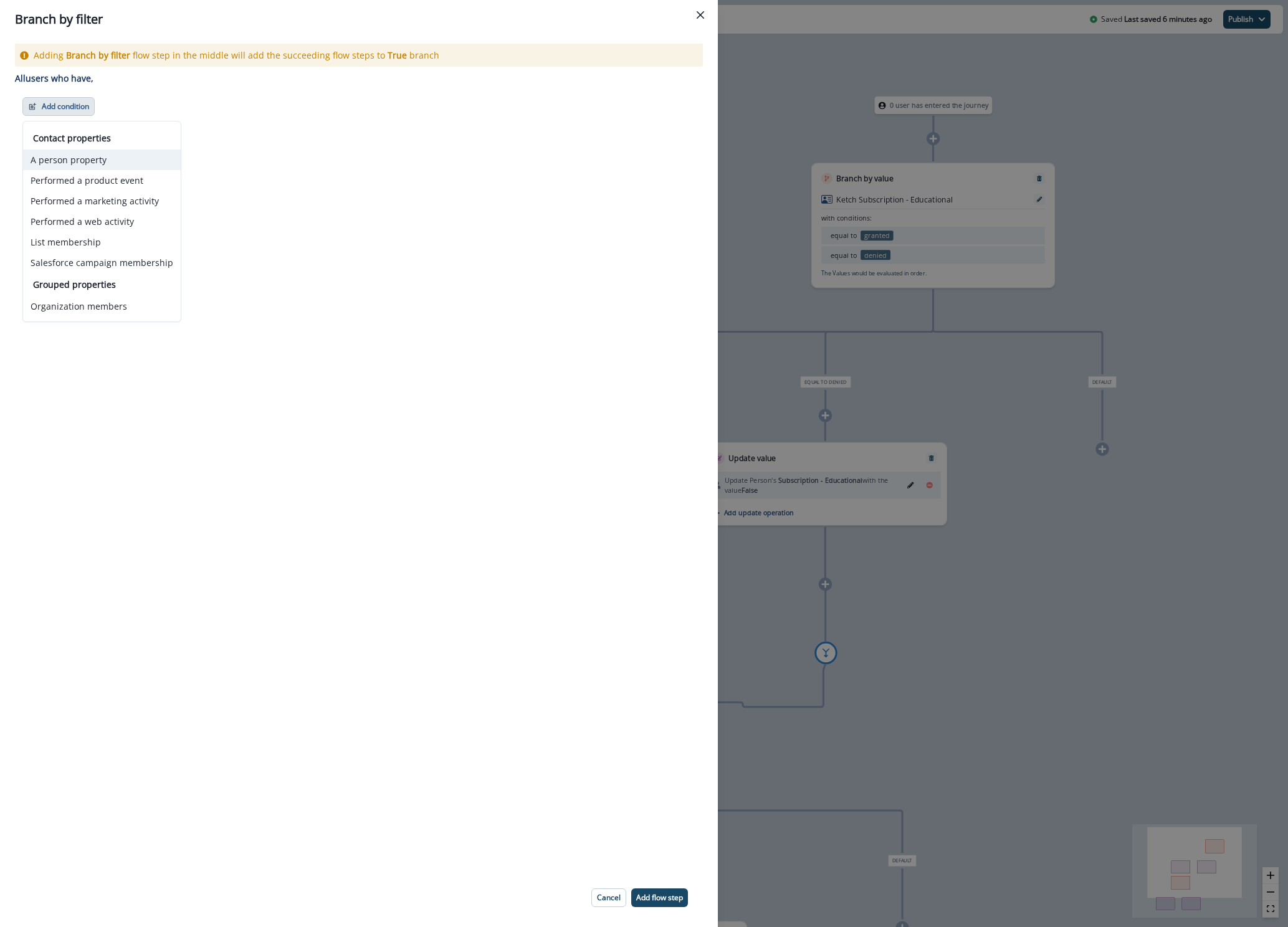
click at [53, 163] on button "A person property" at bounding box center [102, 159] width 158 height 21
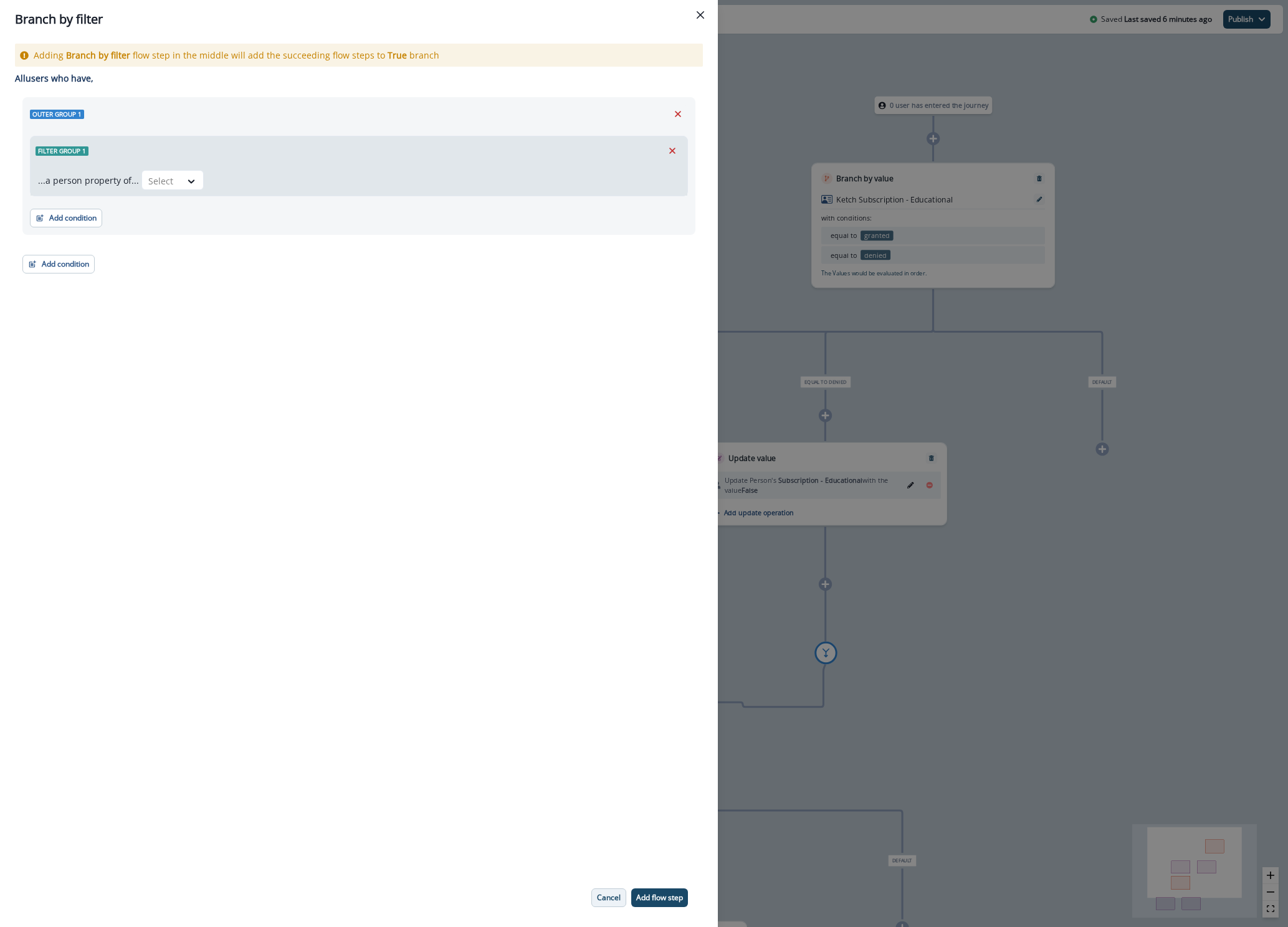
click at [605, 894] on p "Cancel" at bounding box center [608, 897] width 24 height 9
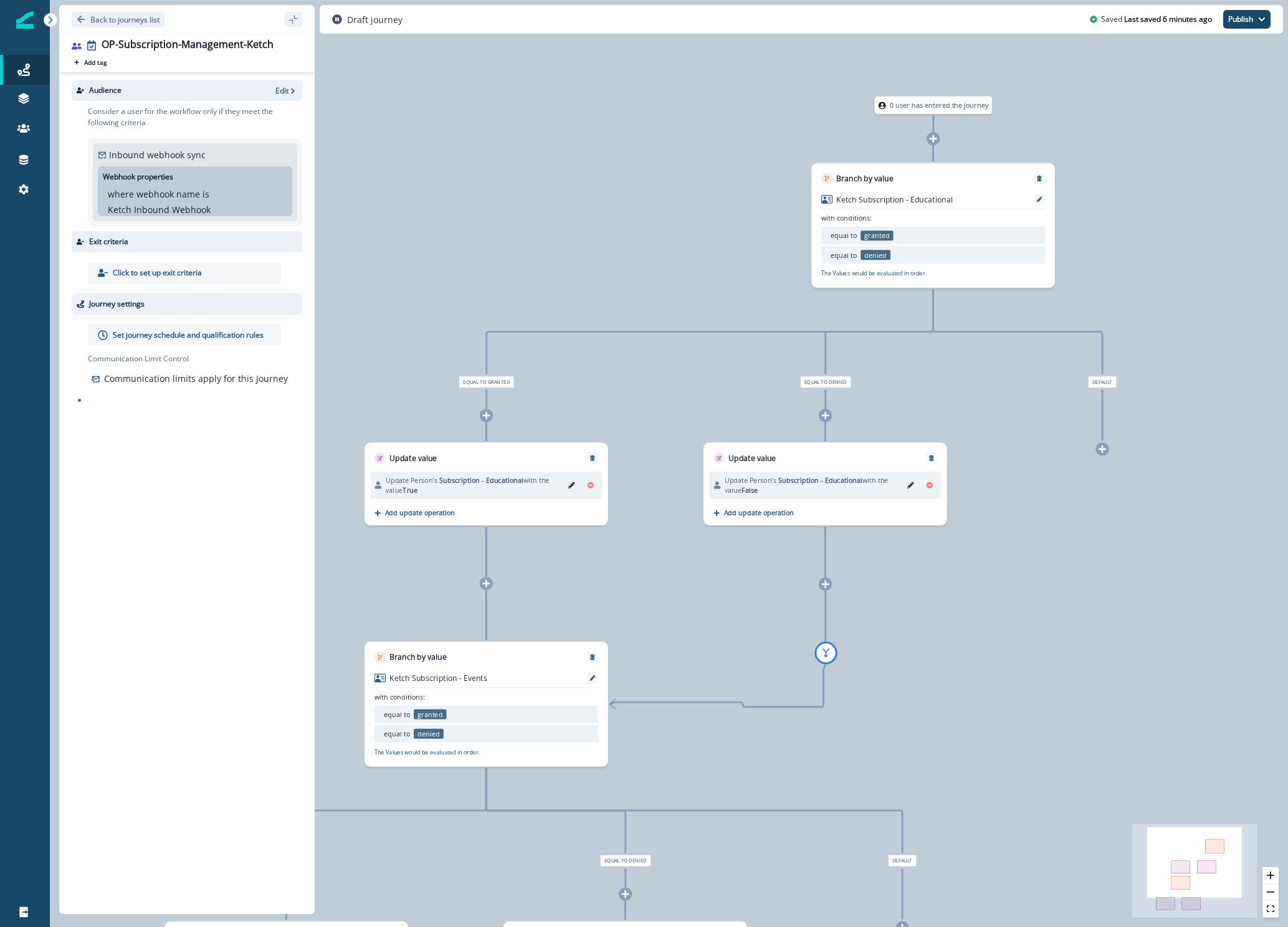
click at [1103, 451] on icon at bounding box center [1102, 449] width 9 height 9
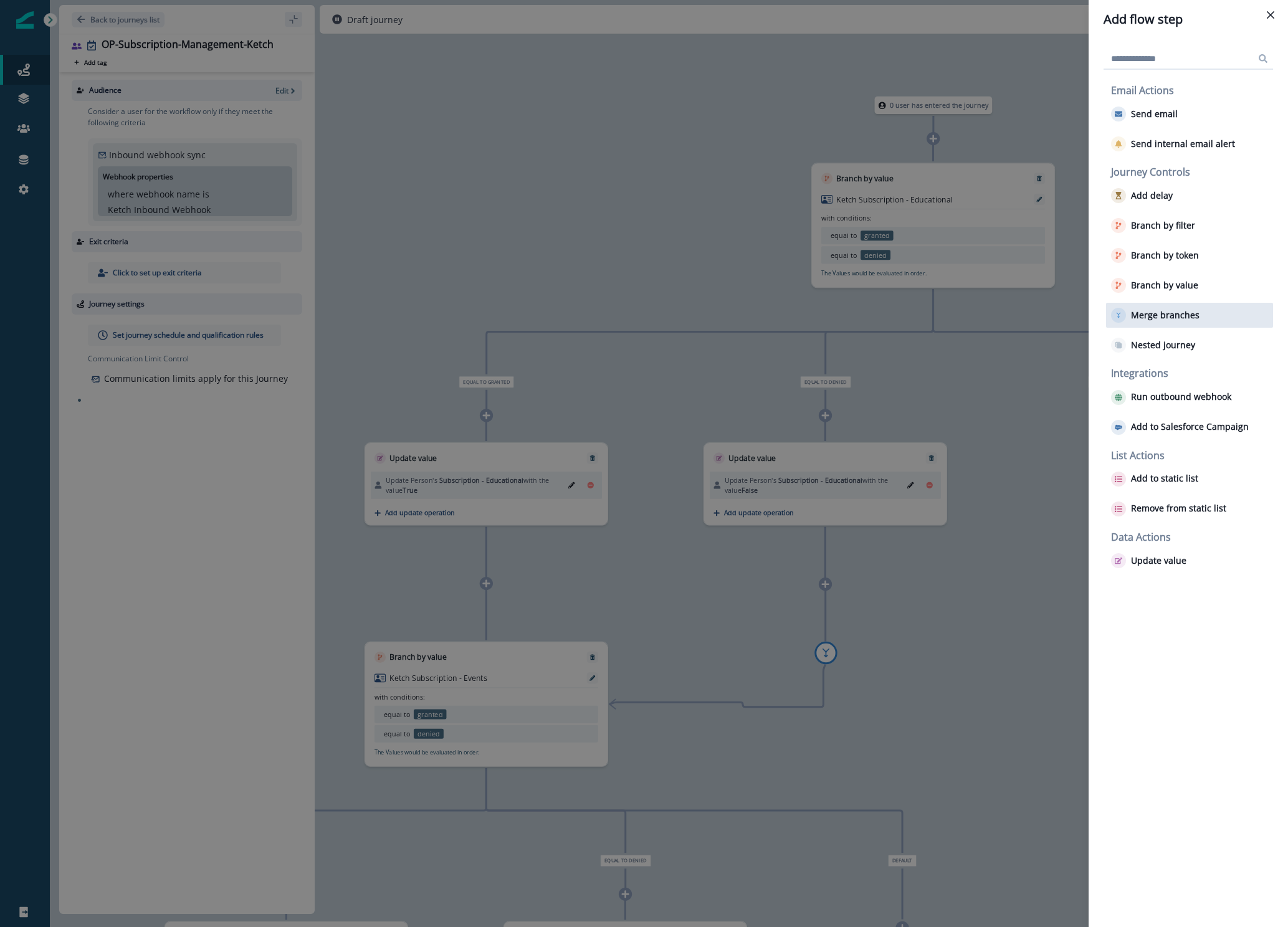
click at [1161, 322] on button "Merge branches" at bounding box center [1155, 315] width 89 height 15
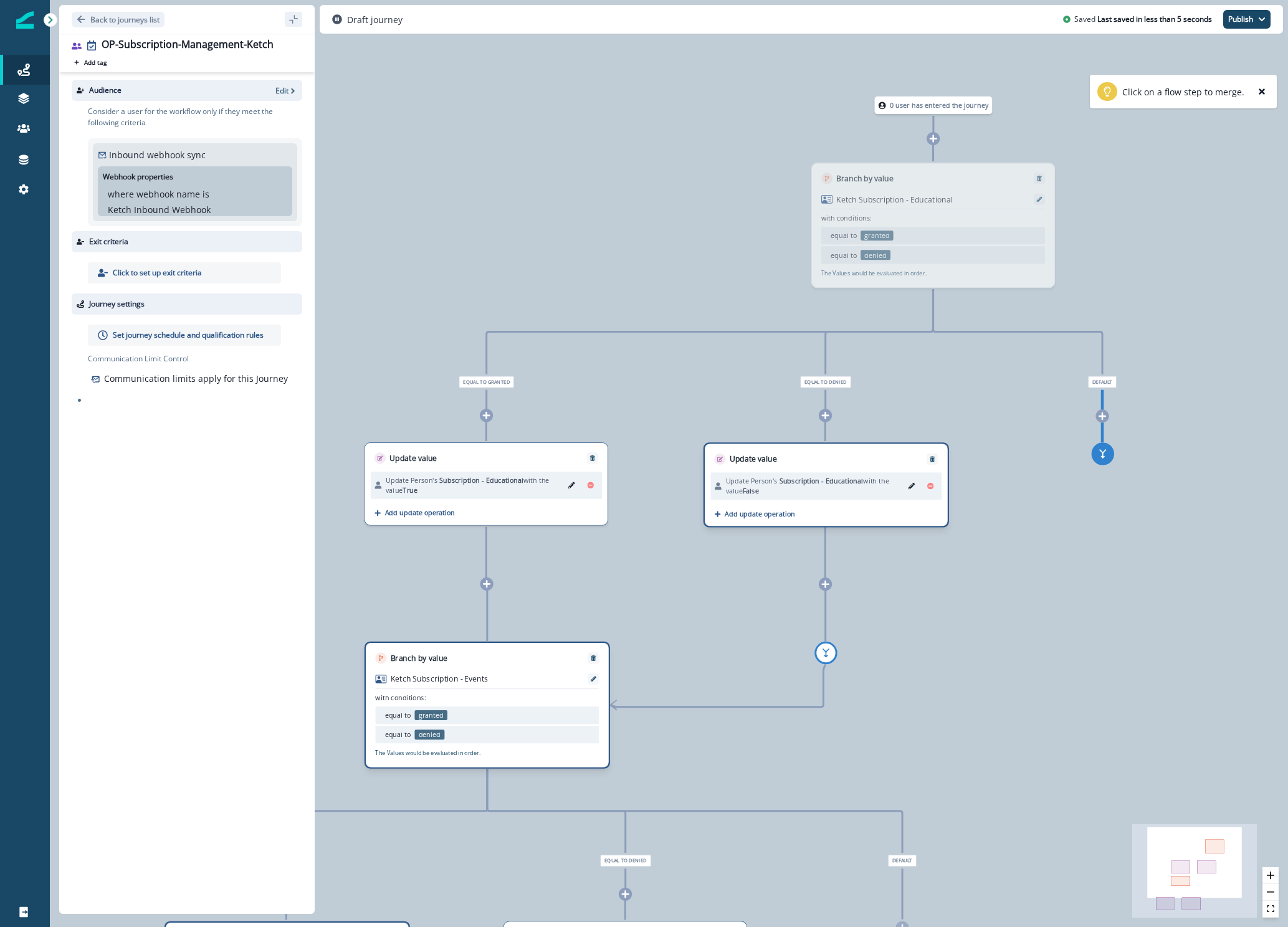
click at [541, 678] on div "Branch by value Ketch Subscription - Events with conditions: equal to granted e…" at bounding box center [486, 705] width 245 height 127
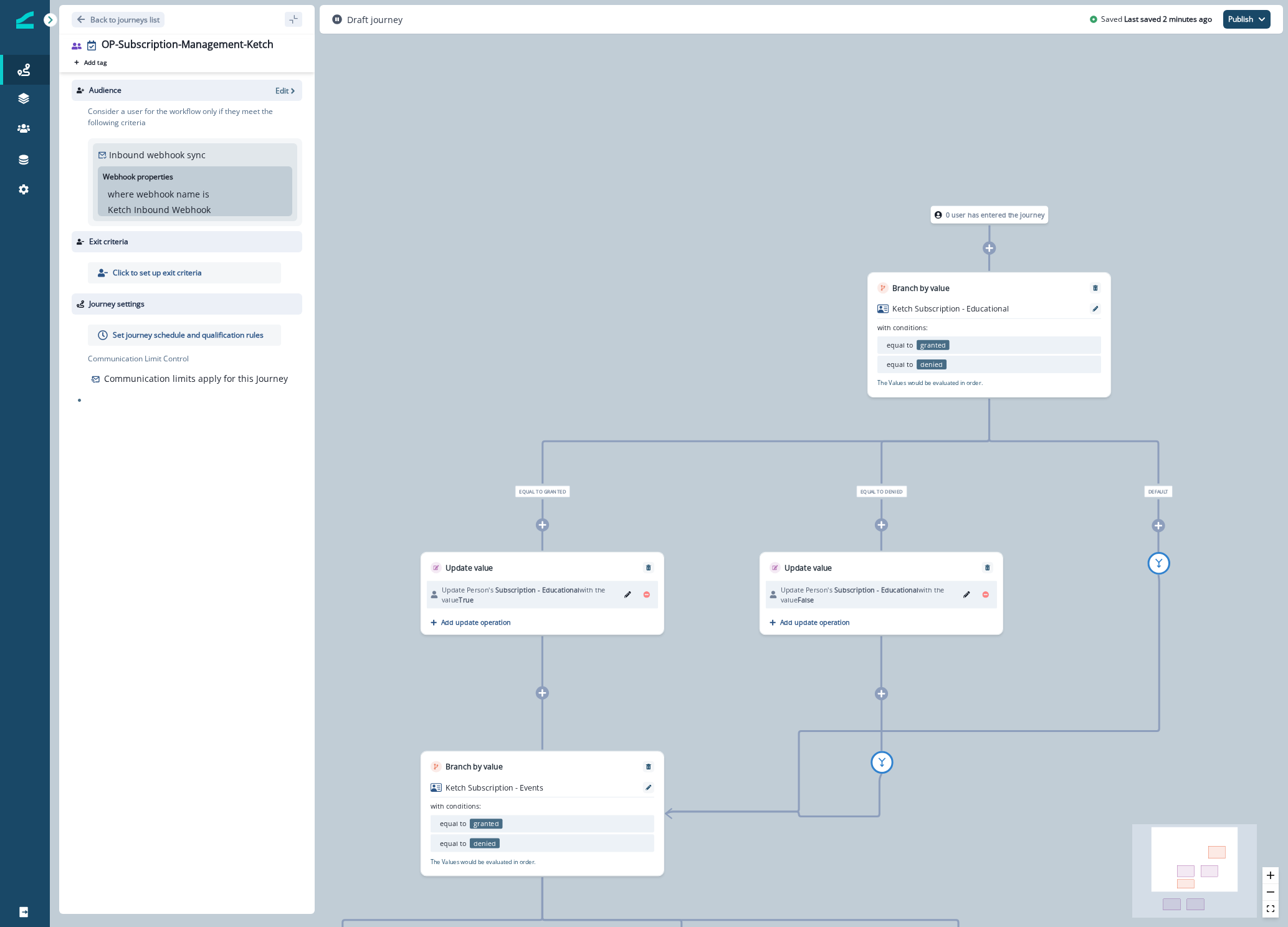
click at [988, 249] on icon at bounding box center [989, 248] width 7 height 7
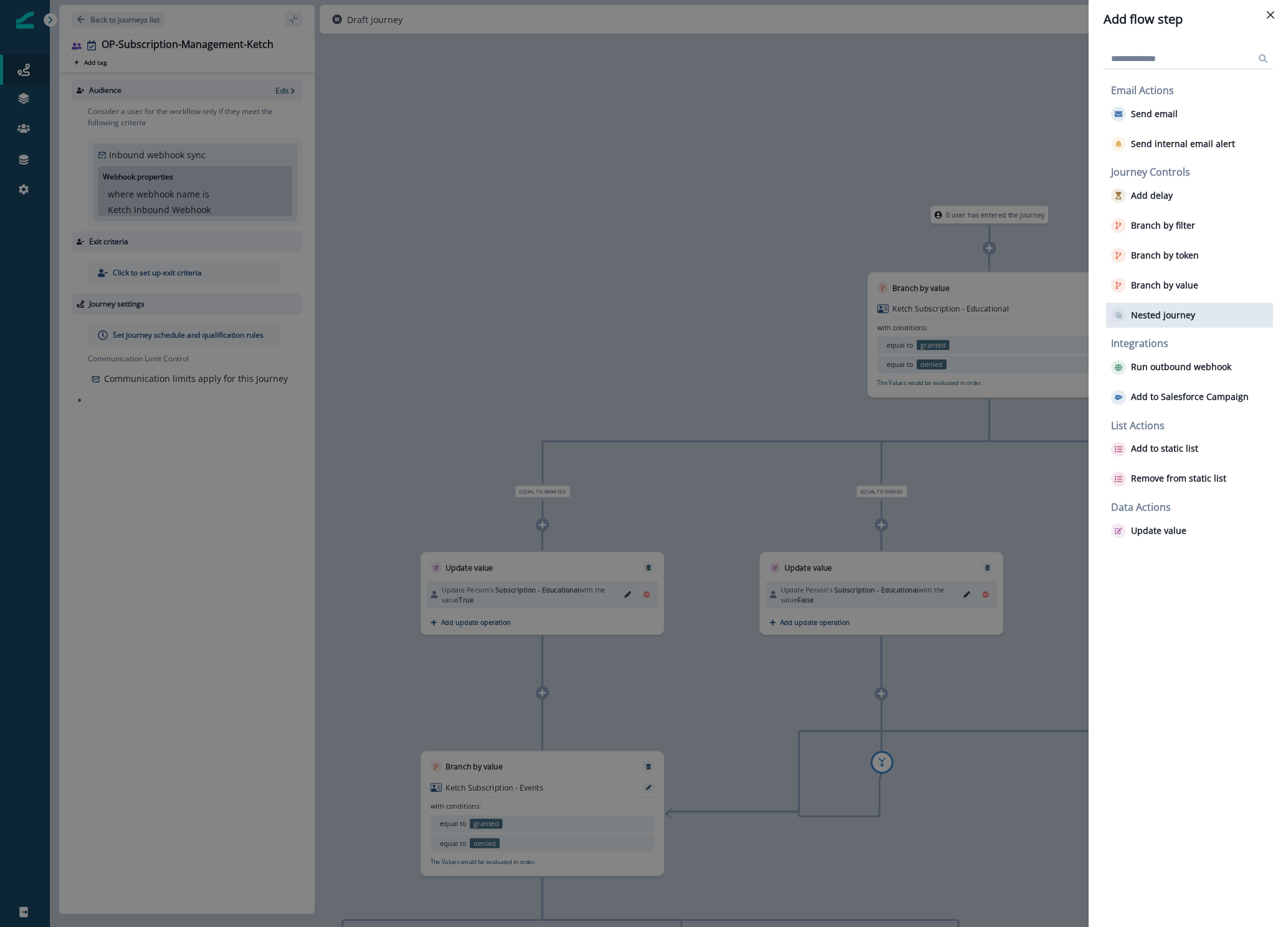
click at [1138, 318] on p "Nested journey" at bounding box center [1162, 315] width 64 height 11
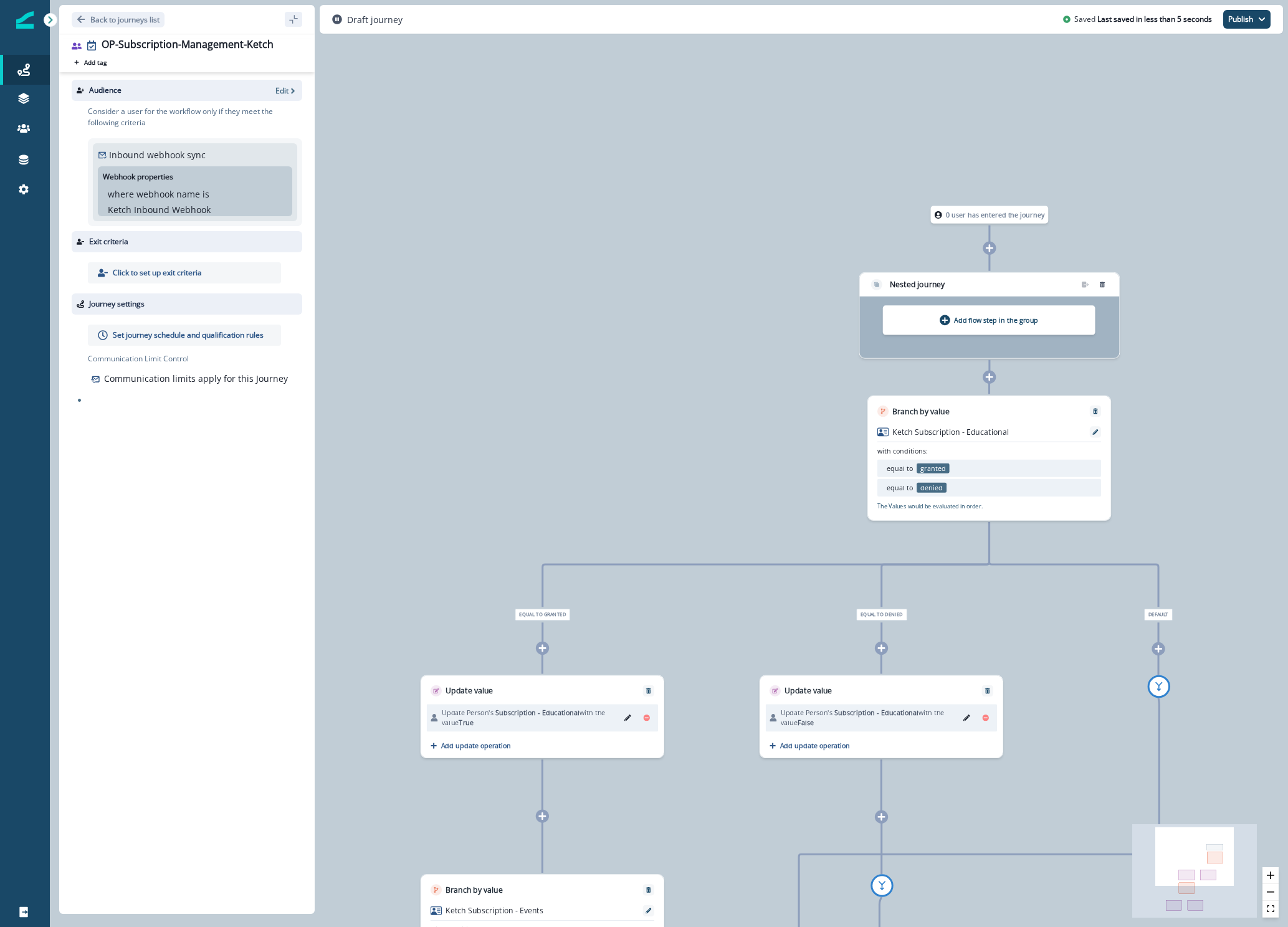
click at [943, 320] on icon at bounding box center [944, 321] width 7 height 7
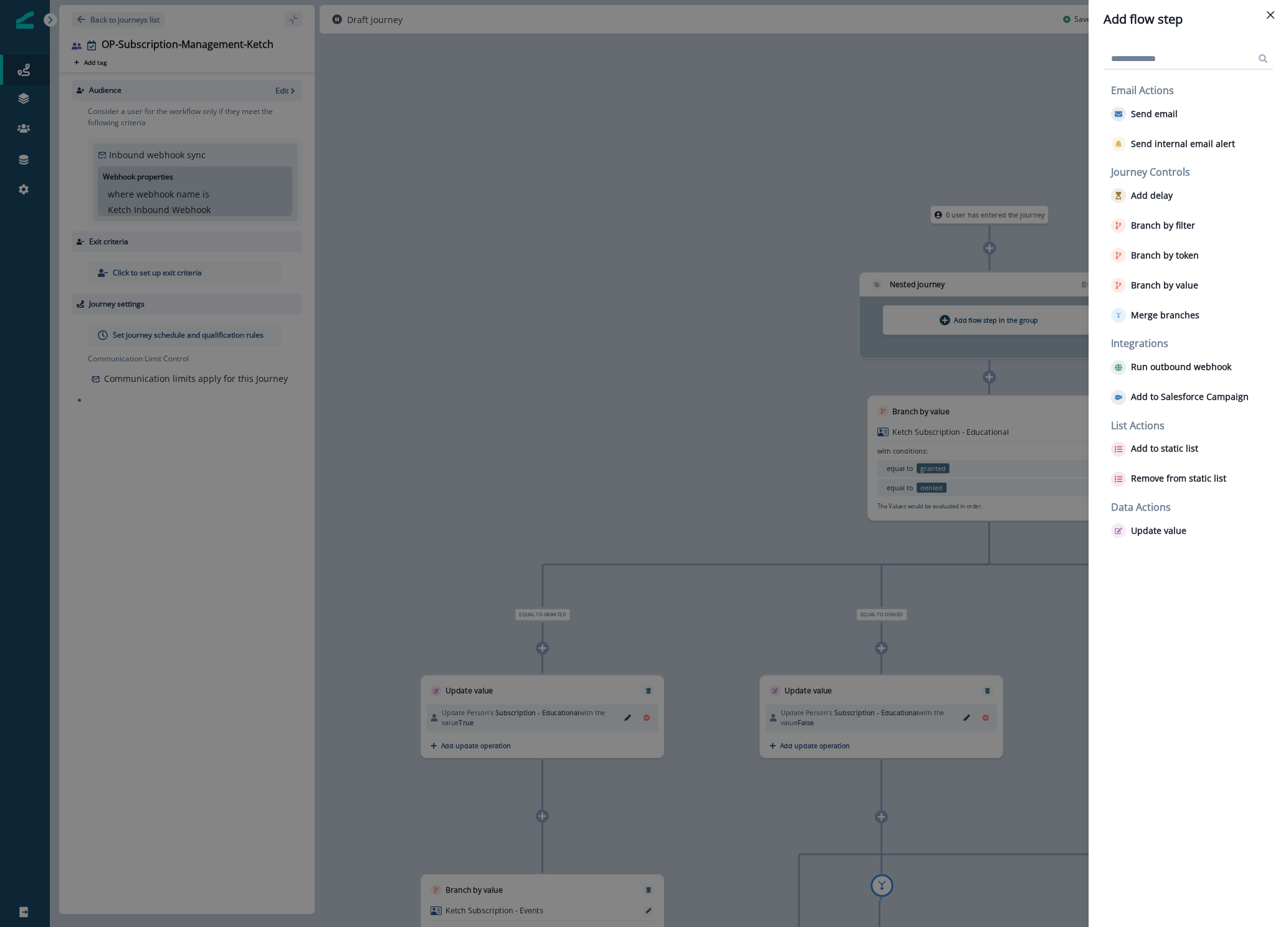
click at [798, 327] on div "Add flow step Email Actions Send email Send internal email alert Journey Contro…" at bounding box center [644, 464] width 1288 height 927
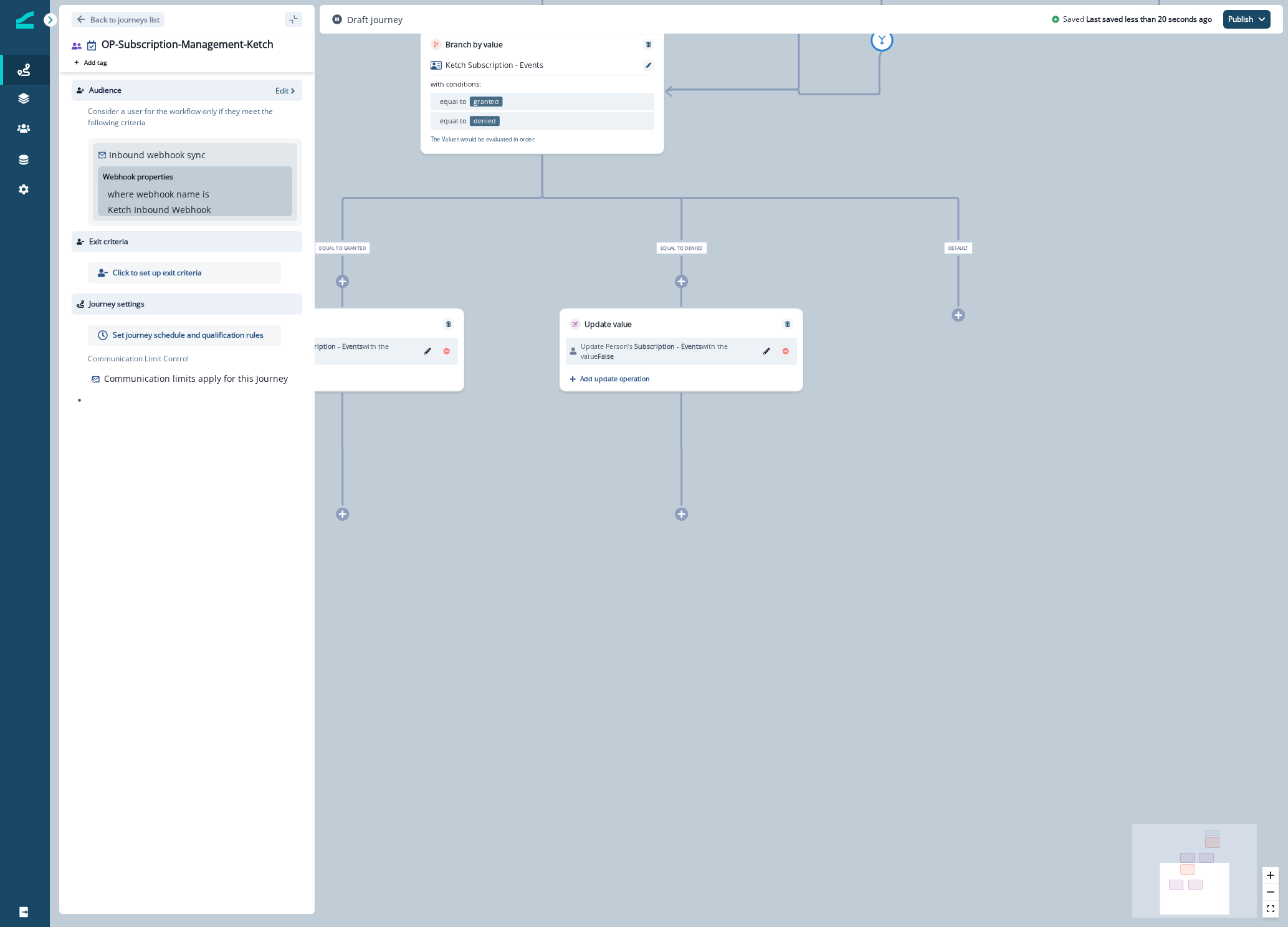
click at [681, 519] on div at bounding box center [681, 514] width 13 height 13
click at [683, 511] on icon at bounding box center [681, 514] width 9 height 9
click at [682, 511] on icon at bounding box center [681, 514] width 9 height 9
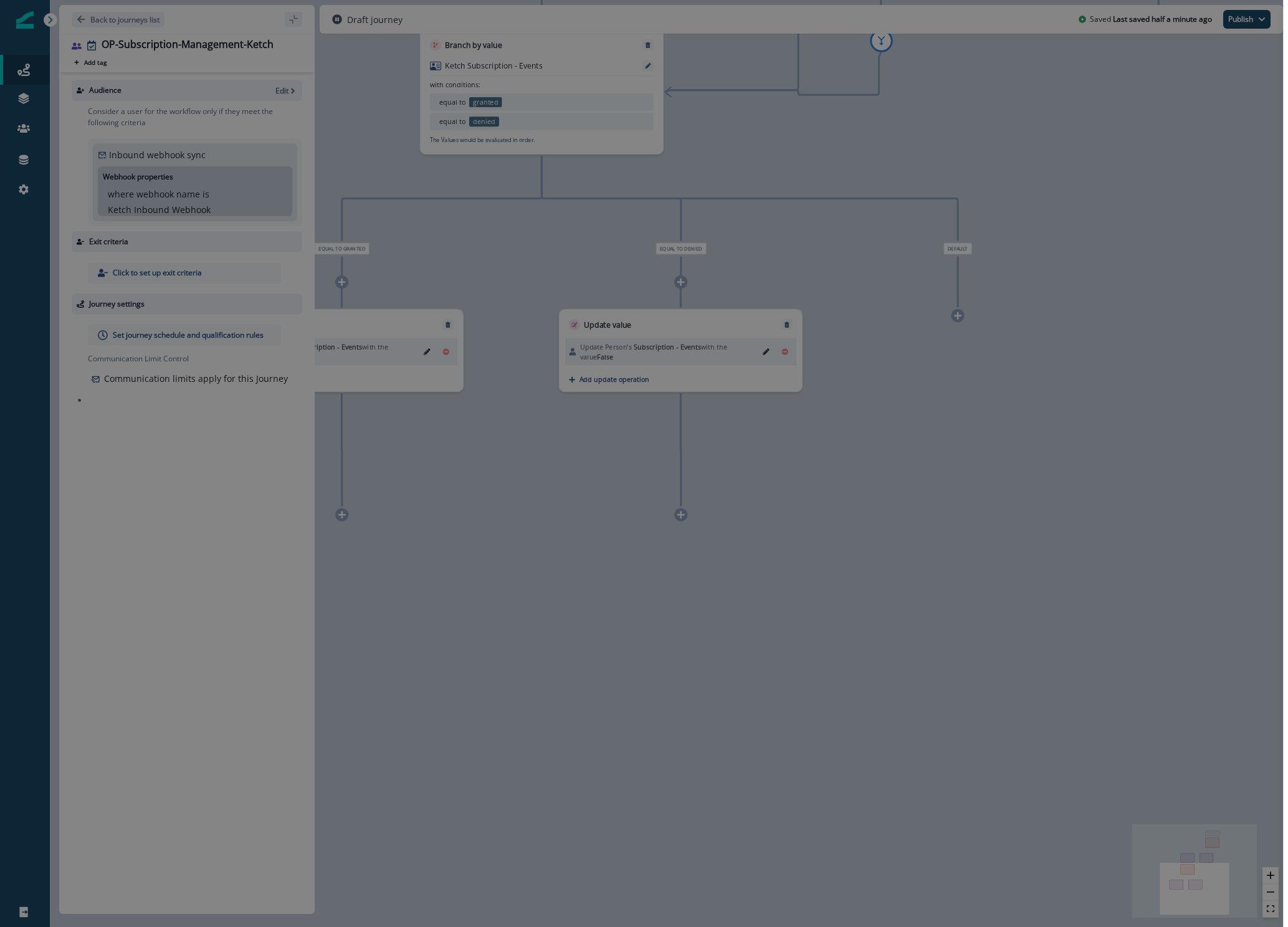
click at [682, 511] on div "Add flow step Email Actions Send email Send internal email alert Journey Contro…" at bounding box center [644, 464] width 1288 height 927
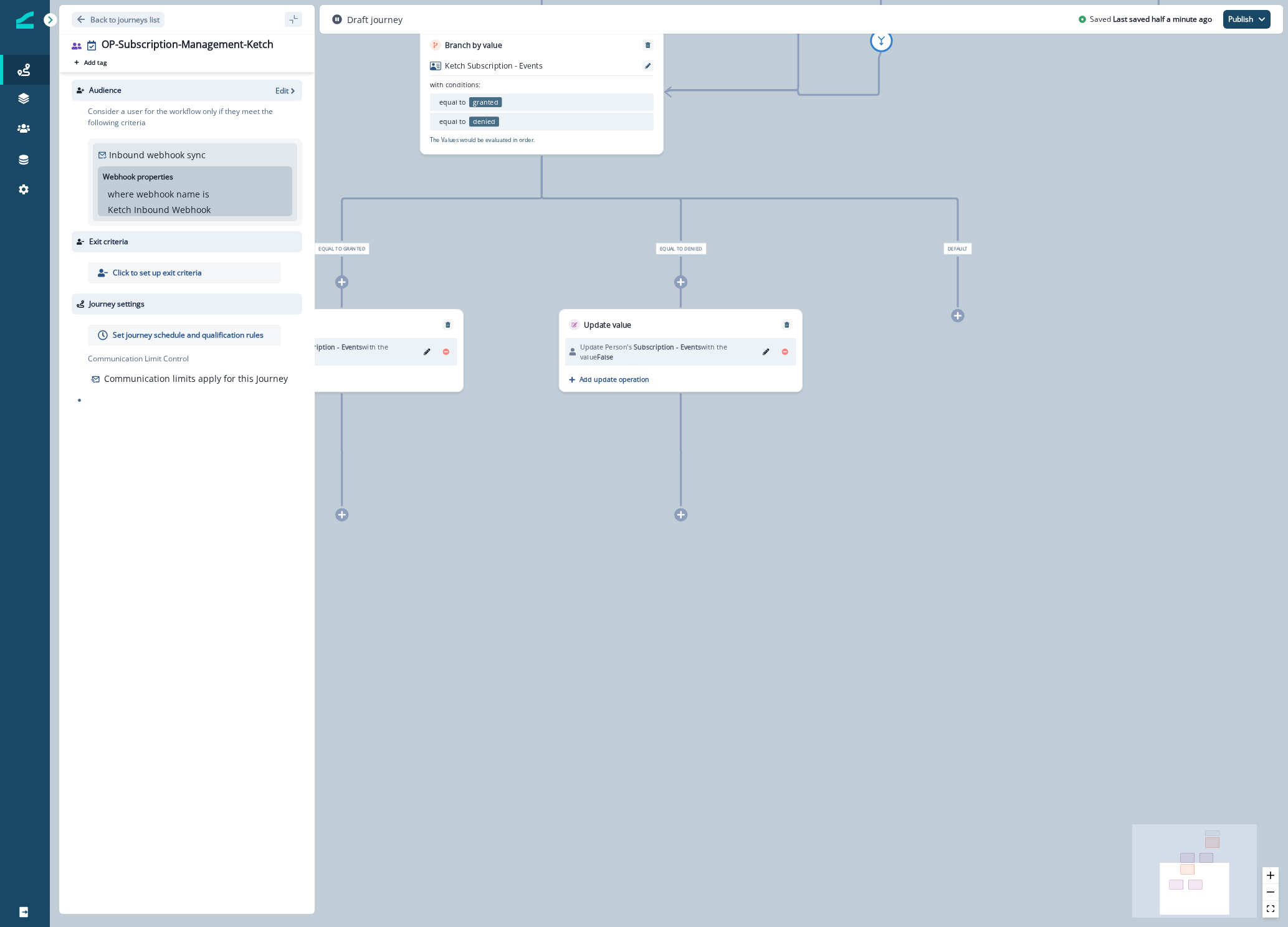
click at [682, 511] on icon at bounding box center [681, 514] width 9 height 9
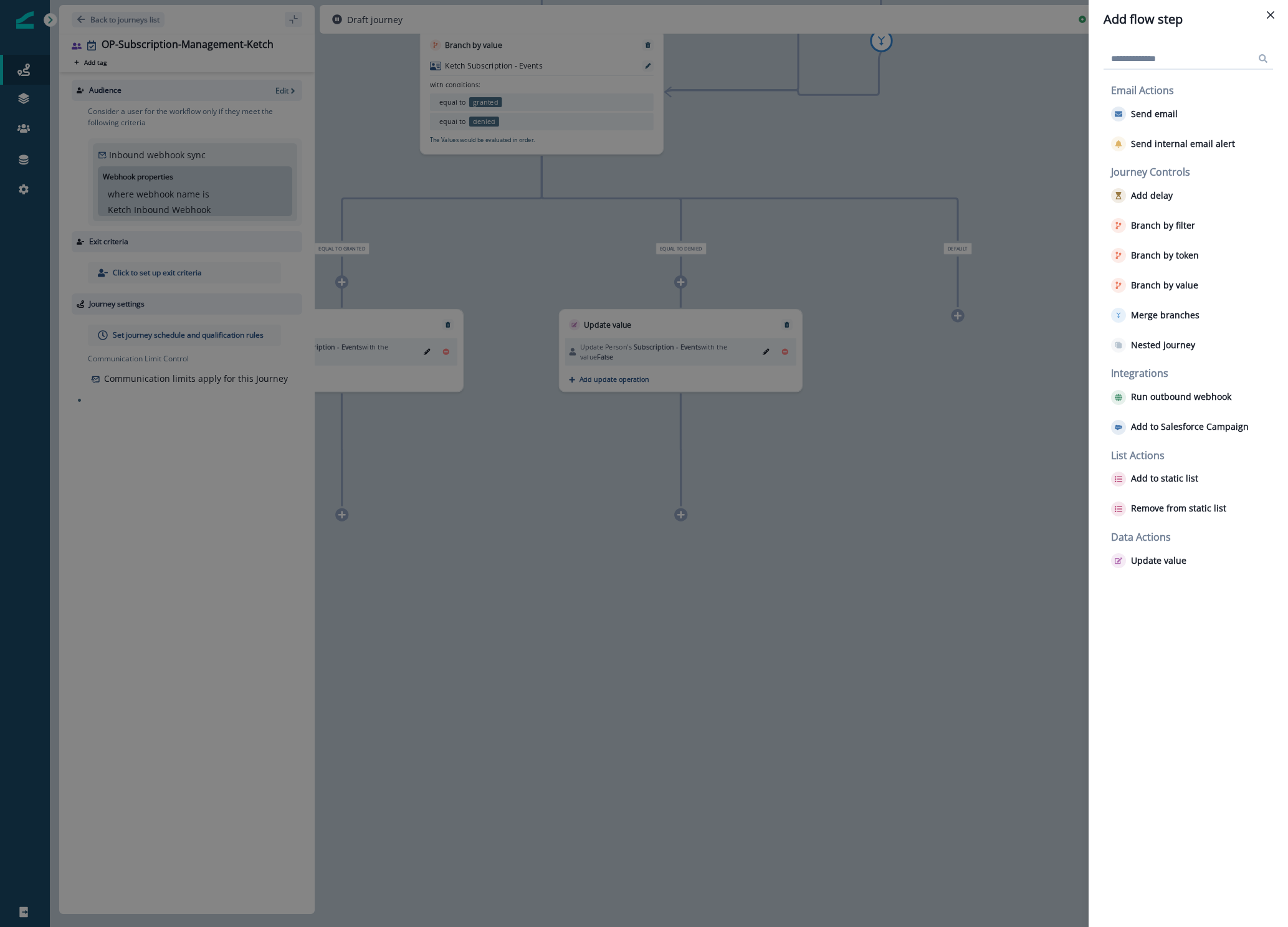
click at [1013, 489] on div "Add flow step Email Actions Send email Send internal email alert Journey Contro…" at bounding box center [644, 464] width 1288 height 927
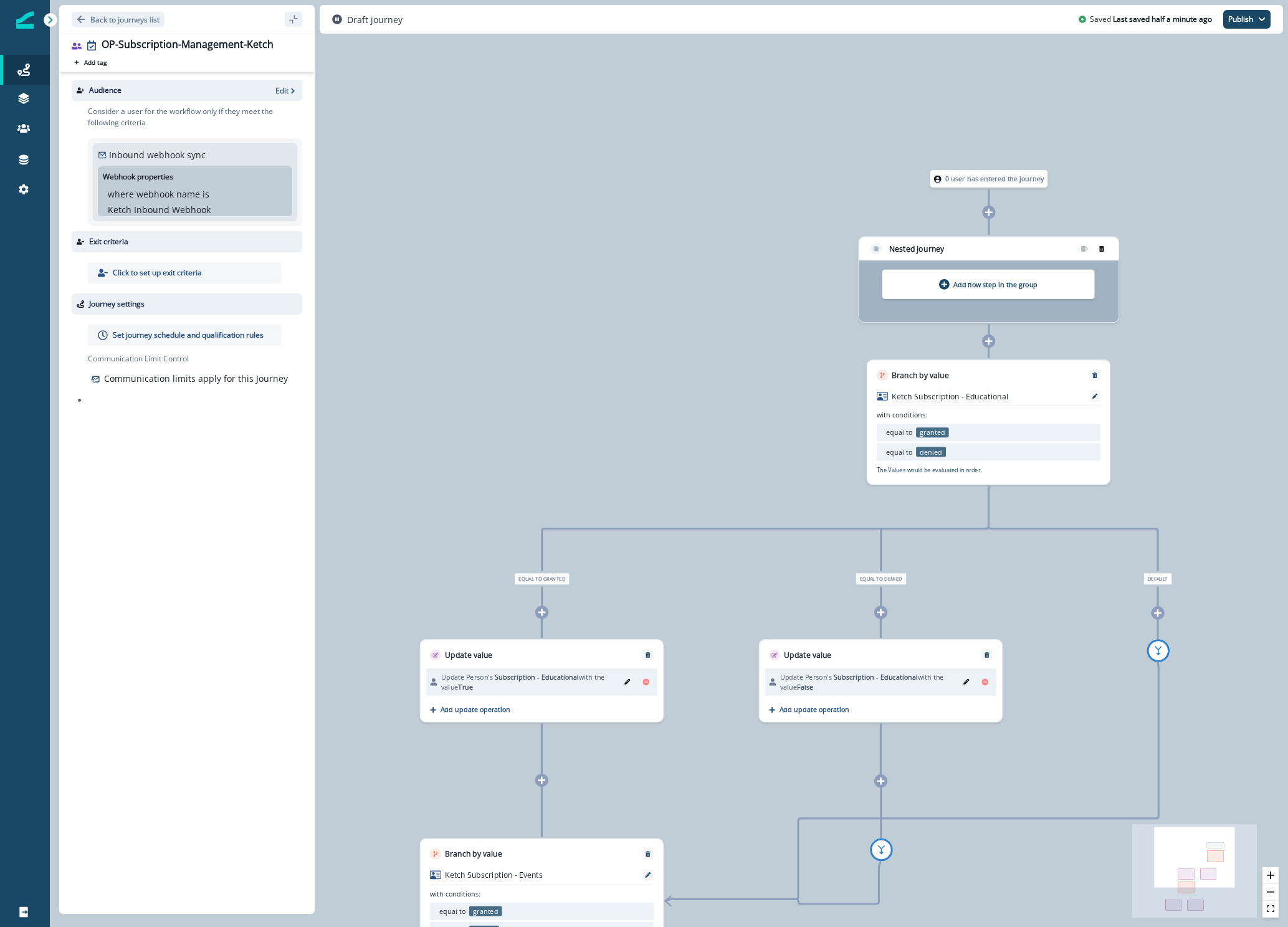
click at [1104, 250] on icon "remove-group" at bounding box center [1101, 248] width 6 height 6
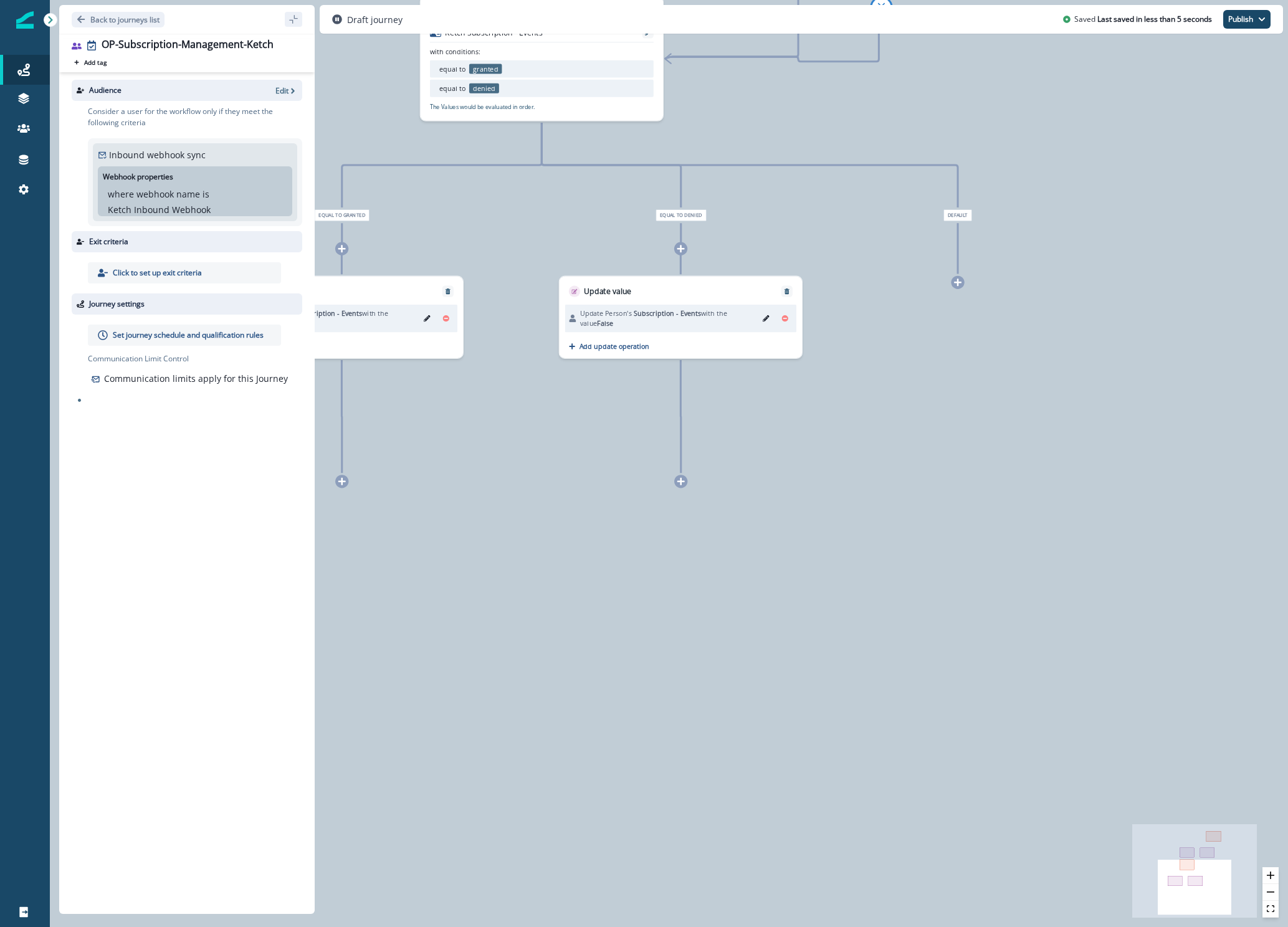
click at [681, 486] on div at bounding box center [681, 482] width 13 height 13
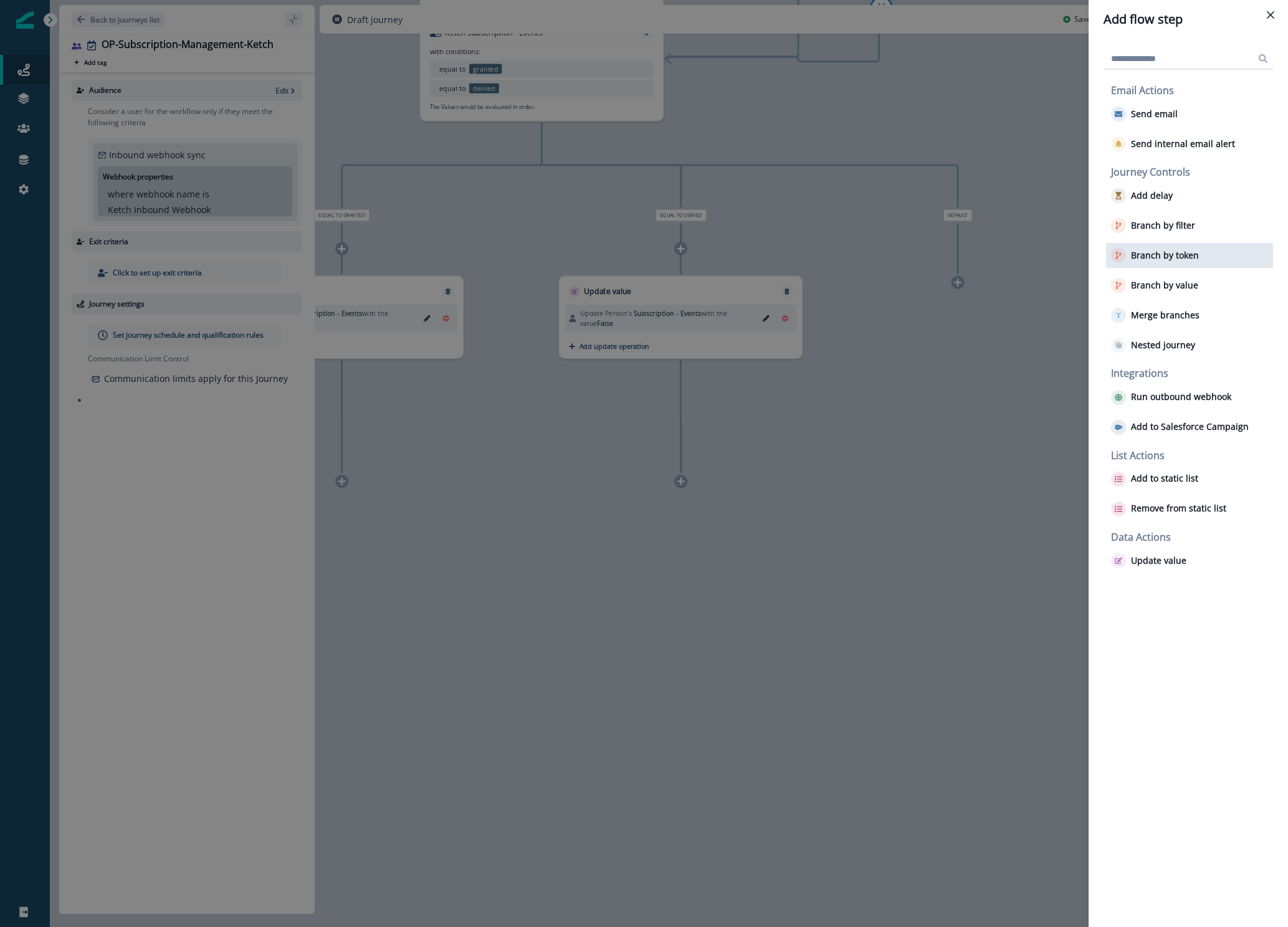
click at [1170, 255] on p "Branch by token" at bounding box center [1164, 255] width 68 height 11
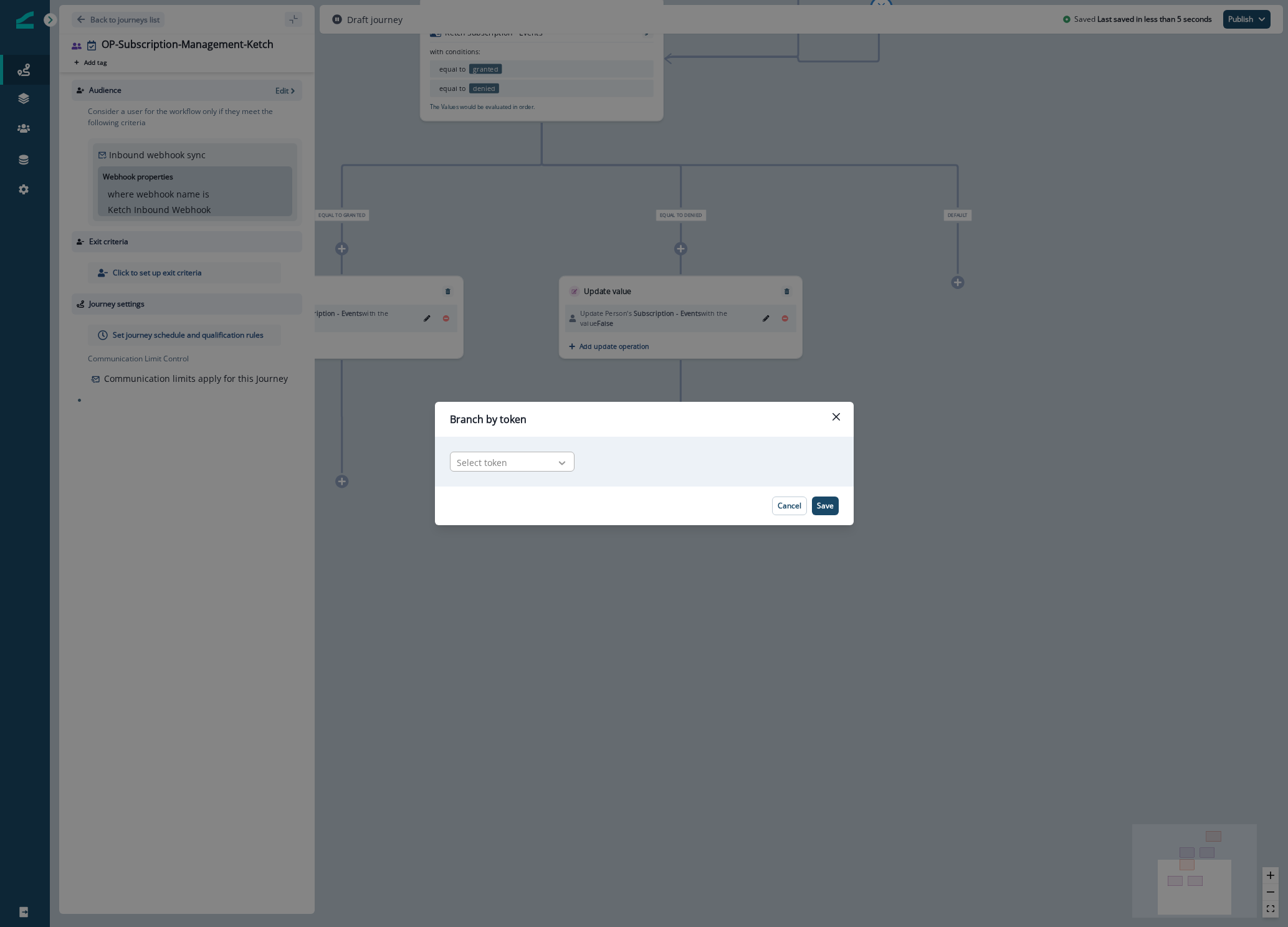
click at [553, 459] on div at bounding box center [562, 463] width 21 height 12
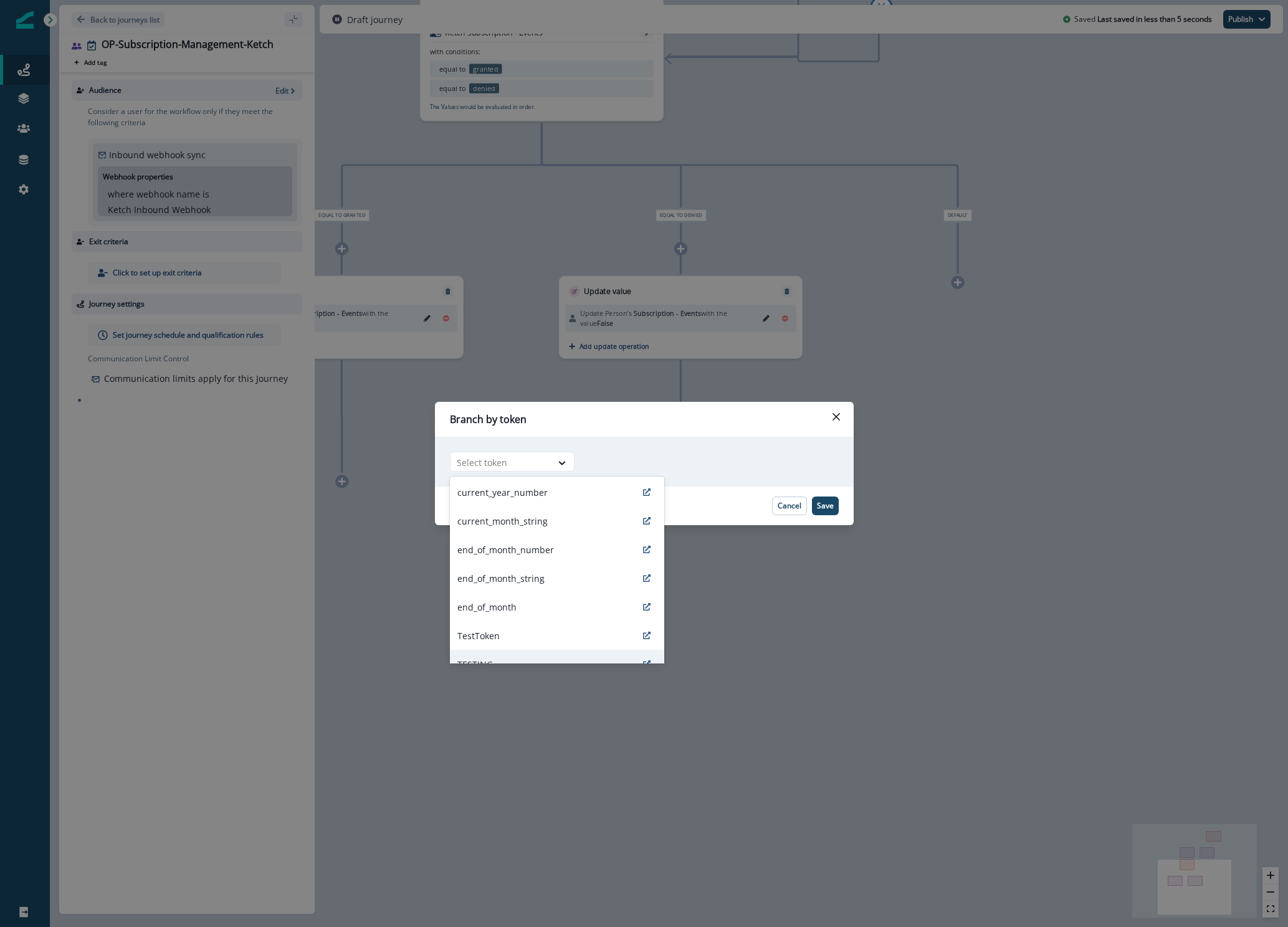
scroll to position [133, 0]
click at [498, 651] on p "AB_Split_2way" at bounding box center [486, 647] width 58 height 13
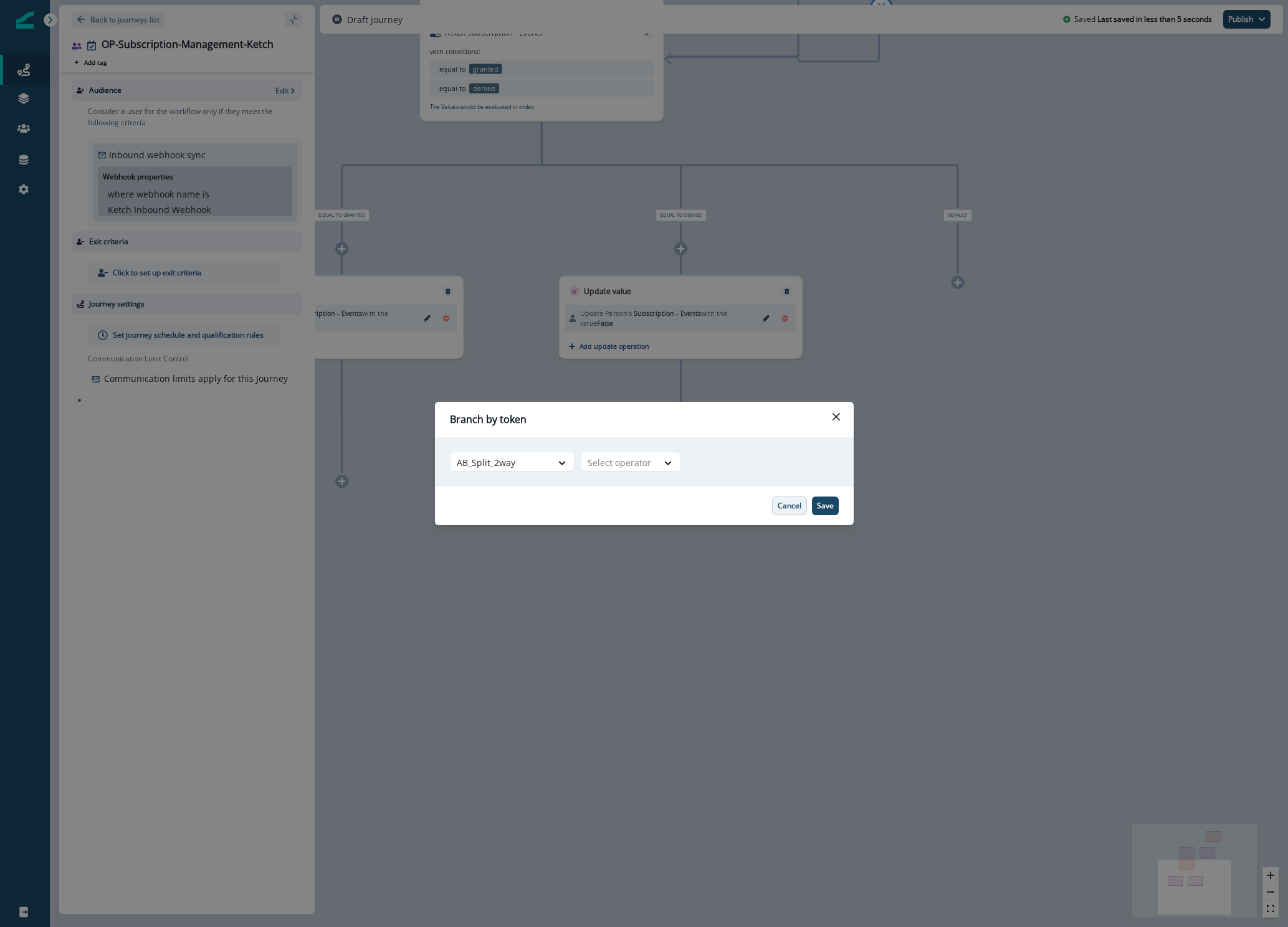
click at [784, 508] on p "Cancel" at bounding box center [789, 505] width 24 height 9
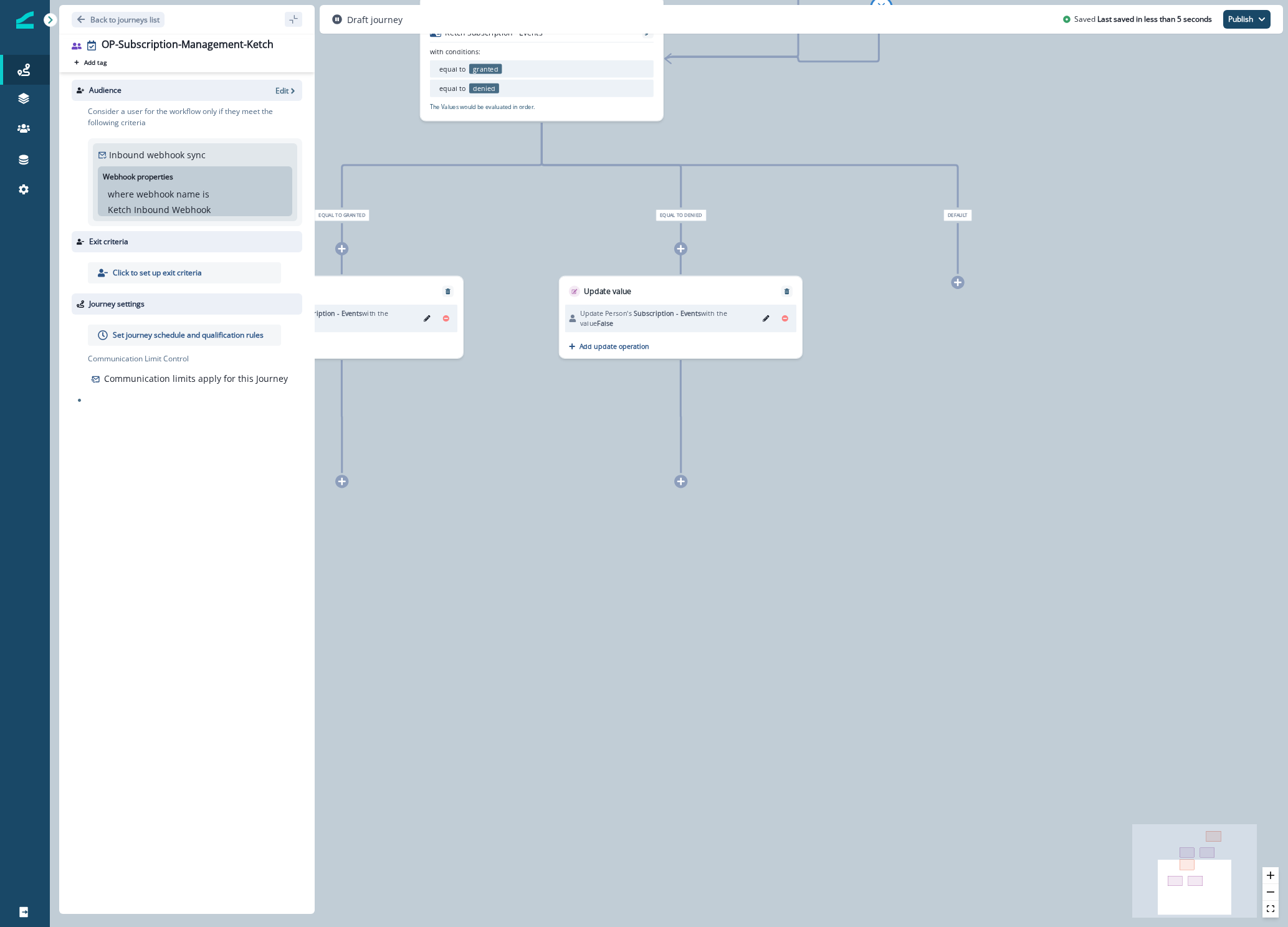
click at [686, 482] on div at bounding box center [681, 482] width 13 height 13
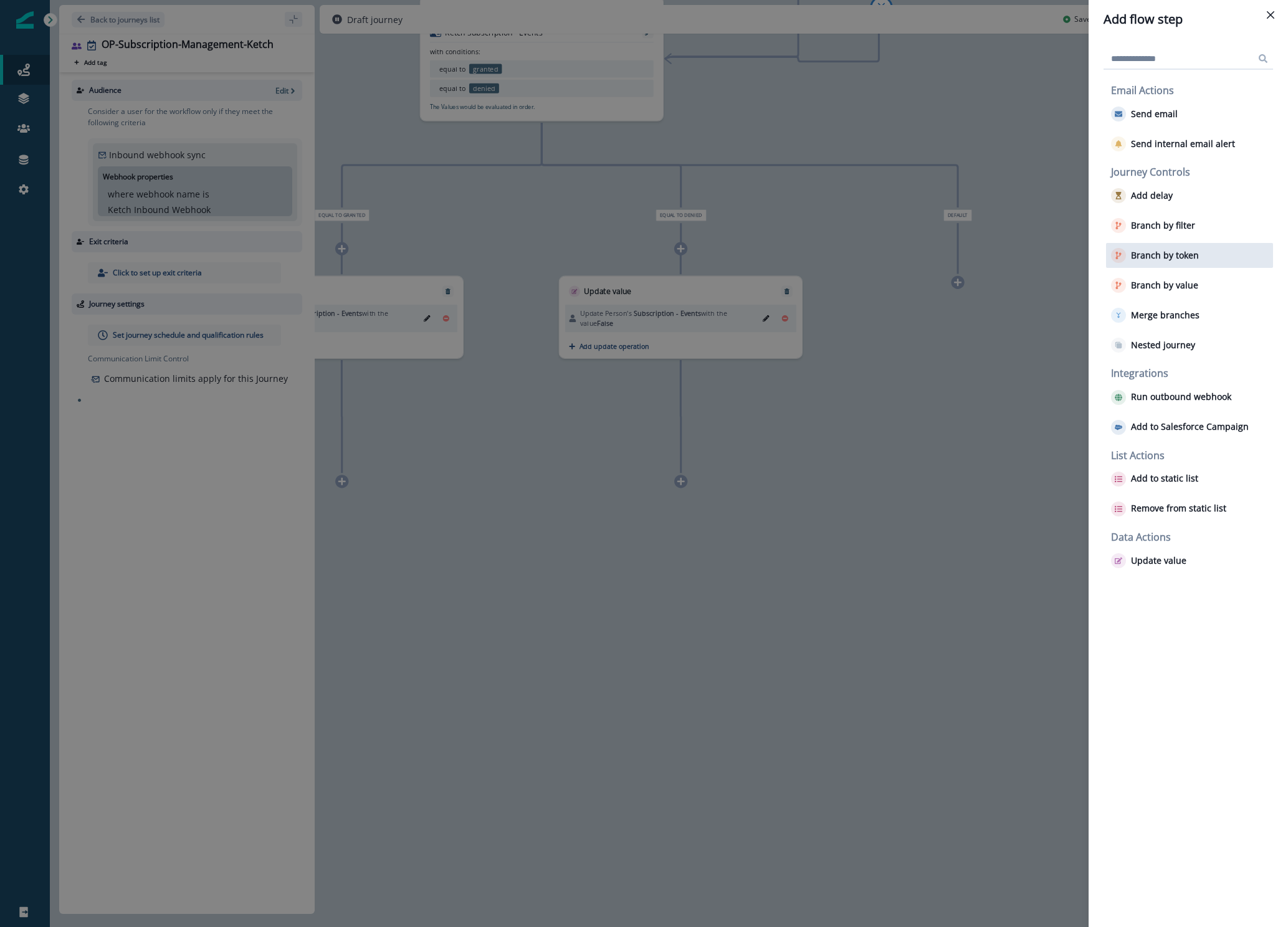
click at [1181, 255] on p "Branch by token" at bounding box center [1164, 255] width 68 height 11
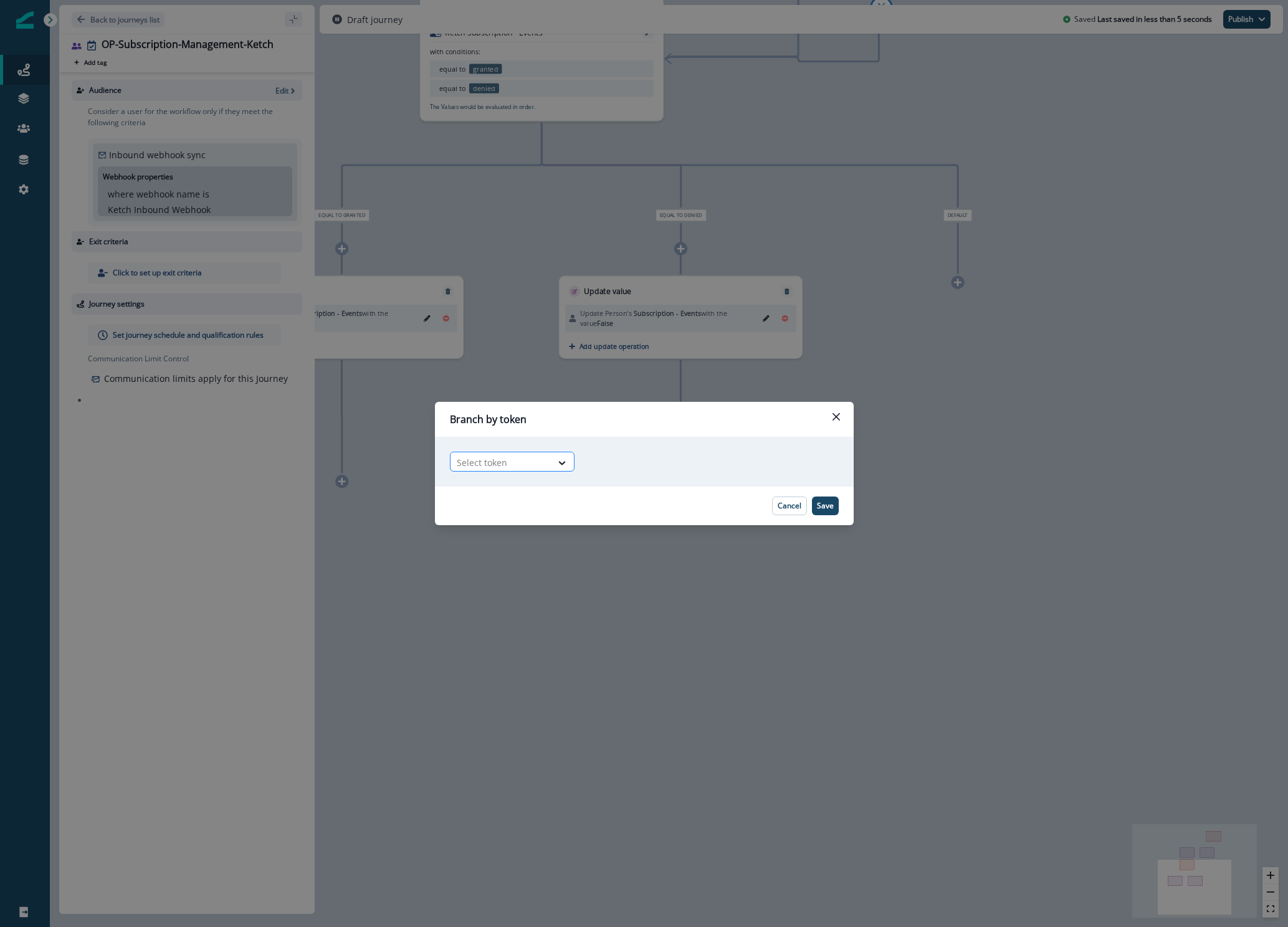
click at [524, 460] on div at bounding box center [501, 462] width 89 height 16
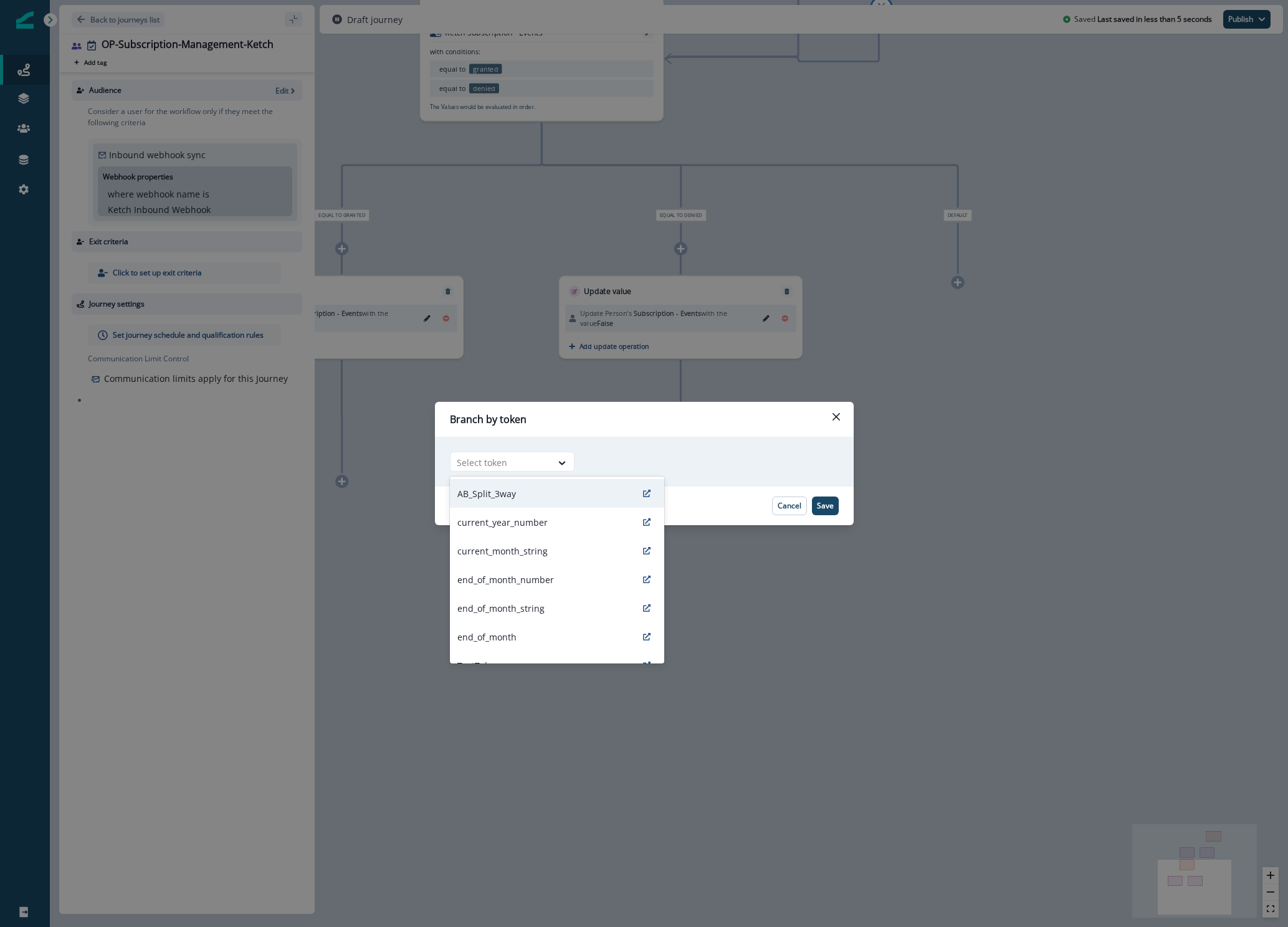
click at [526, 501] on div "AB_Split_3way" at bounding box center [556, 493] width 214 height 29
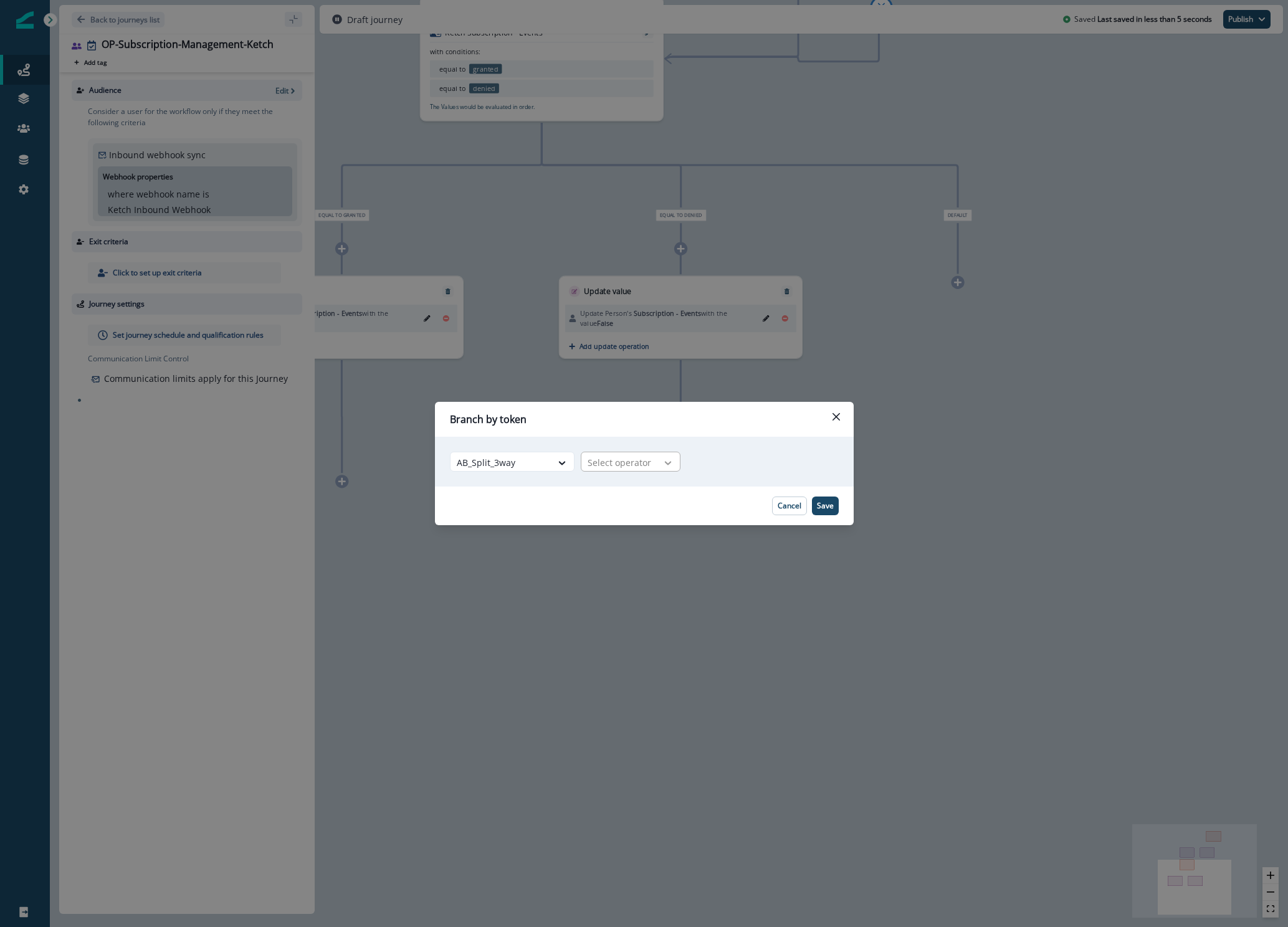
click at [672, 464] on div at bounding box center [668, 463] width 21 height 12
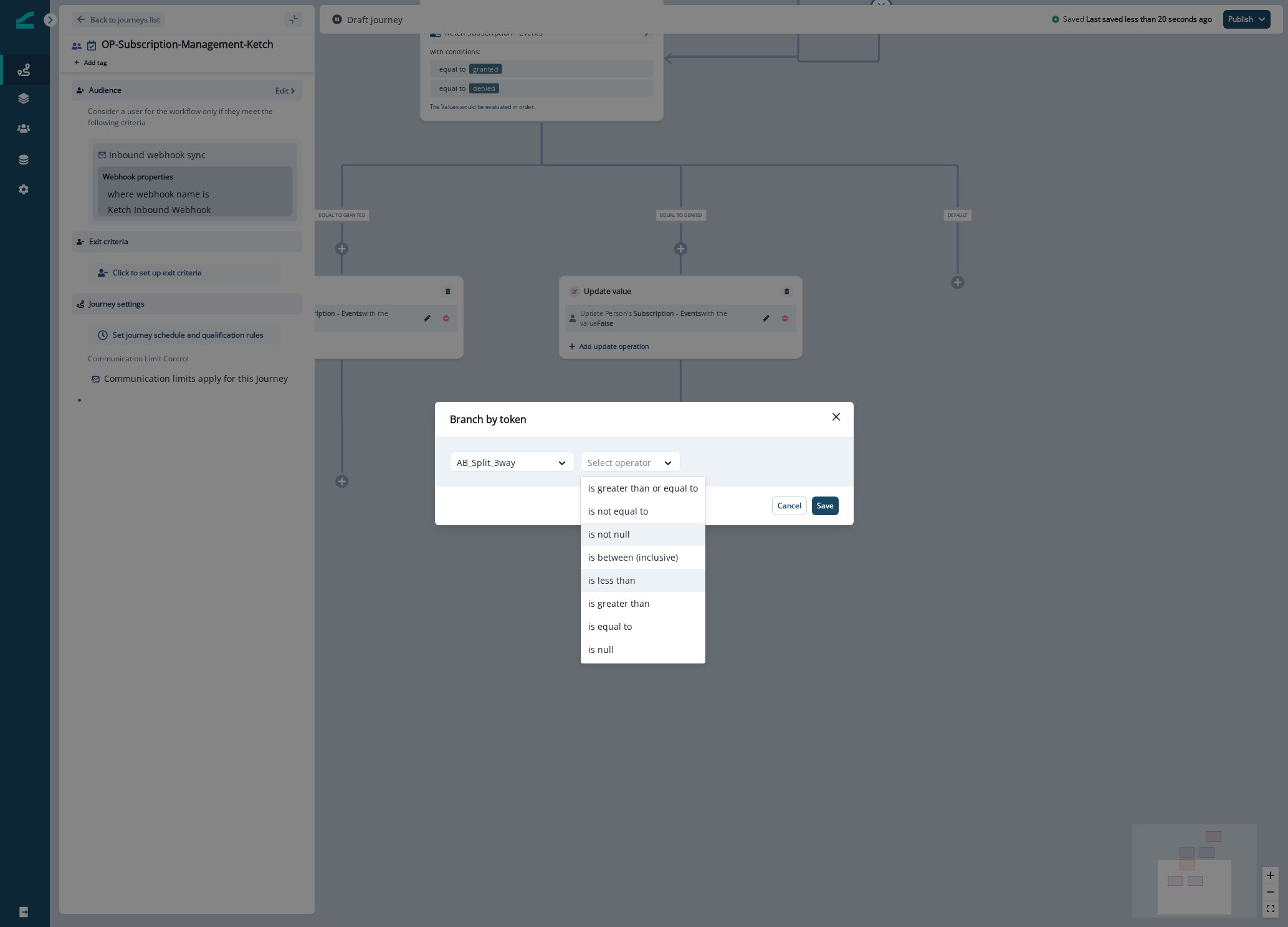
scroll to position [0, 0]
click at [619, 537] on div "is greater than or equal to" at bounding box center [643, 537] width 125 height 23
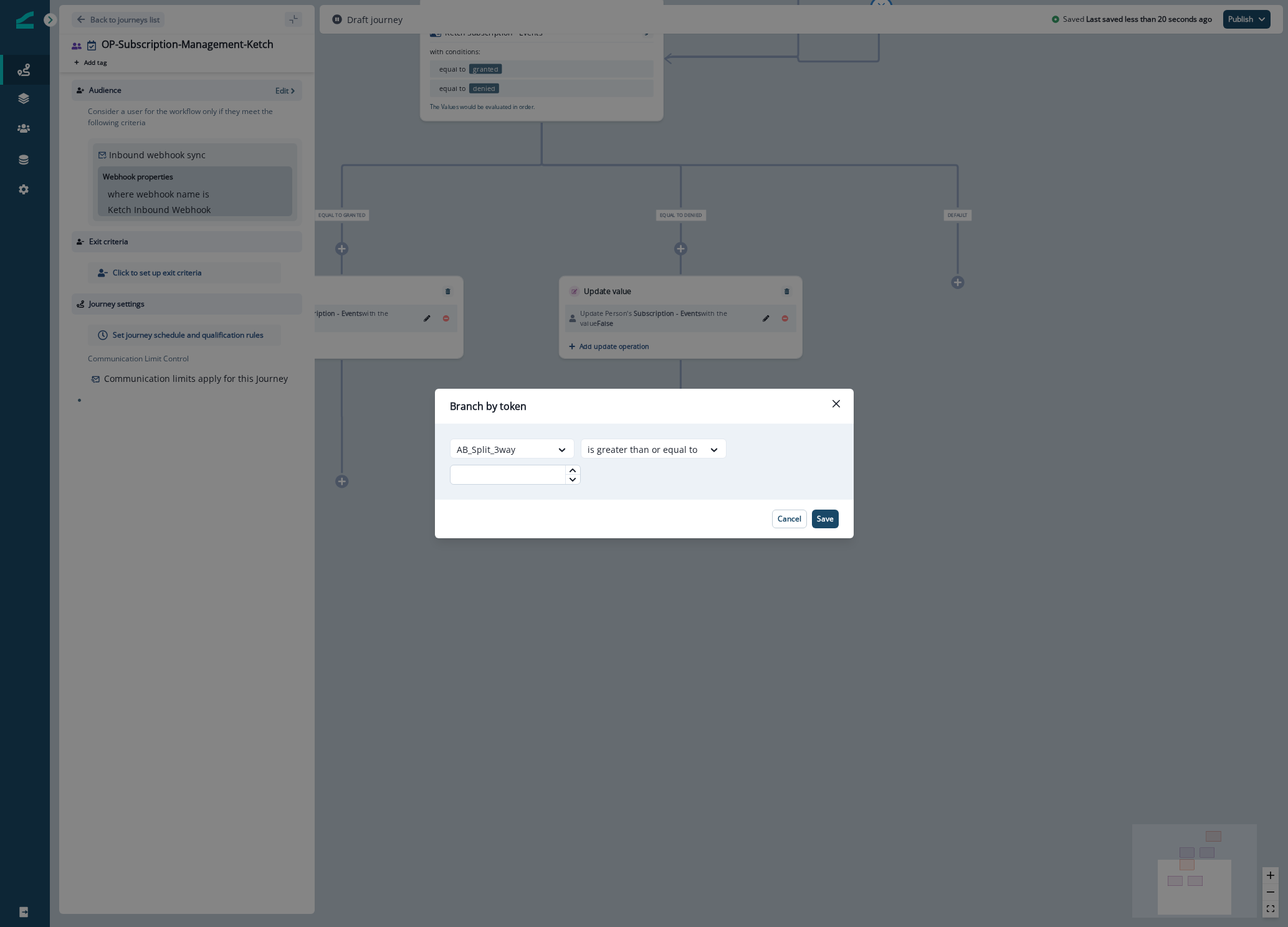
click at [567, 481] on input "text" at bounding box center [514, 474] width 130 height 20
type input "*"
click at [834, 522] on button "Save" at bounding box center [824, 518] width 27 height 19
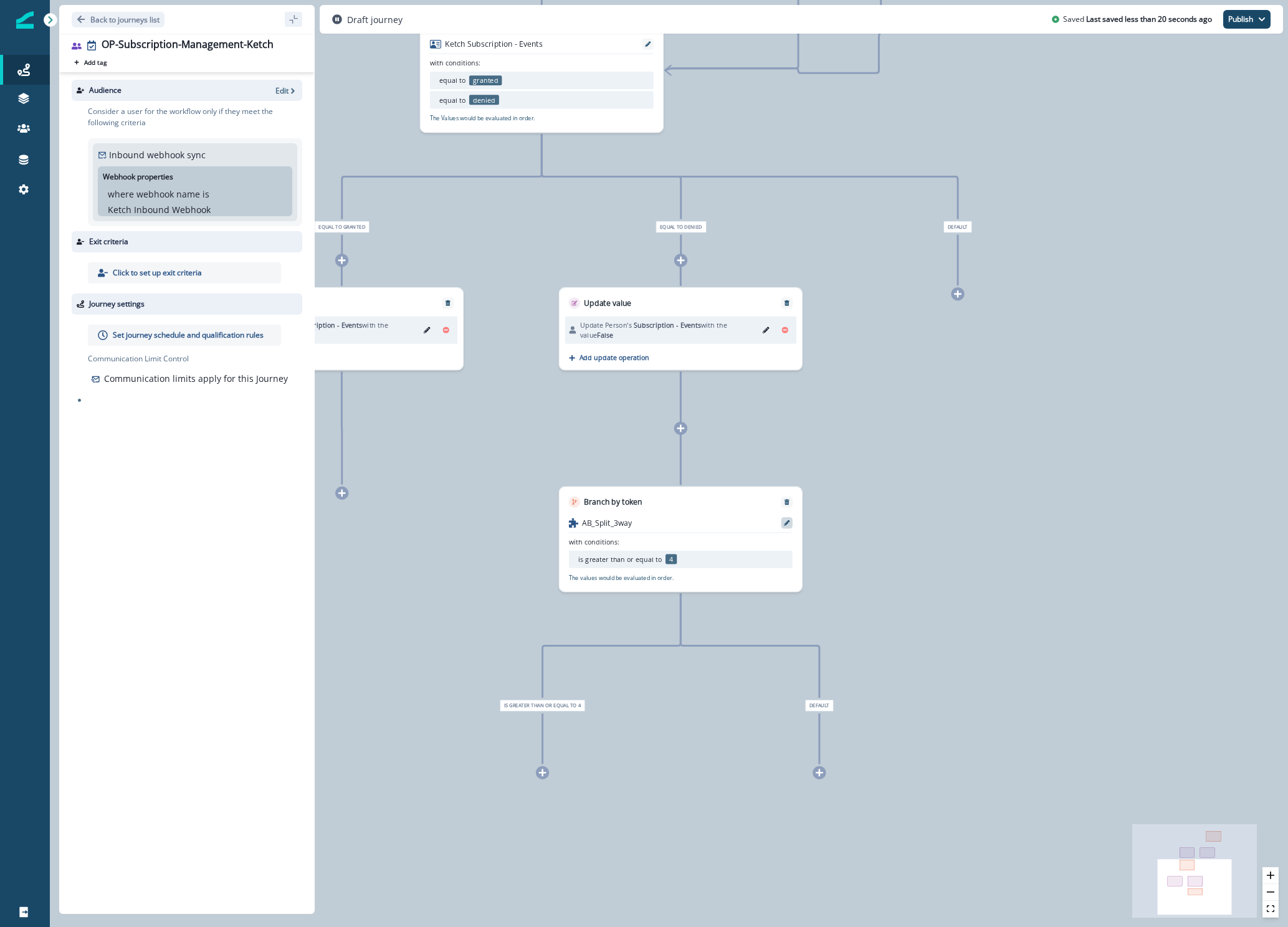
click at [789, 522] on div at bounding box center [787, 523] width 11 height 11
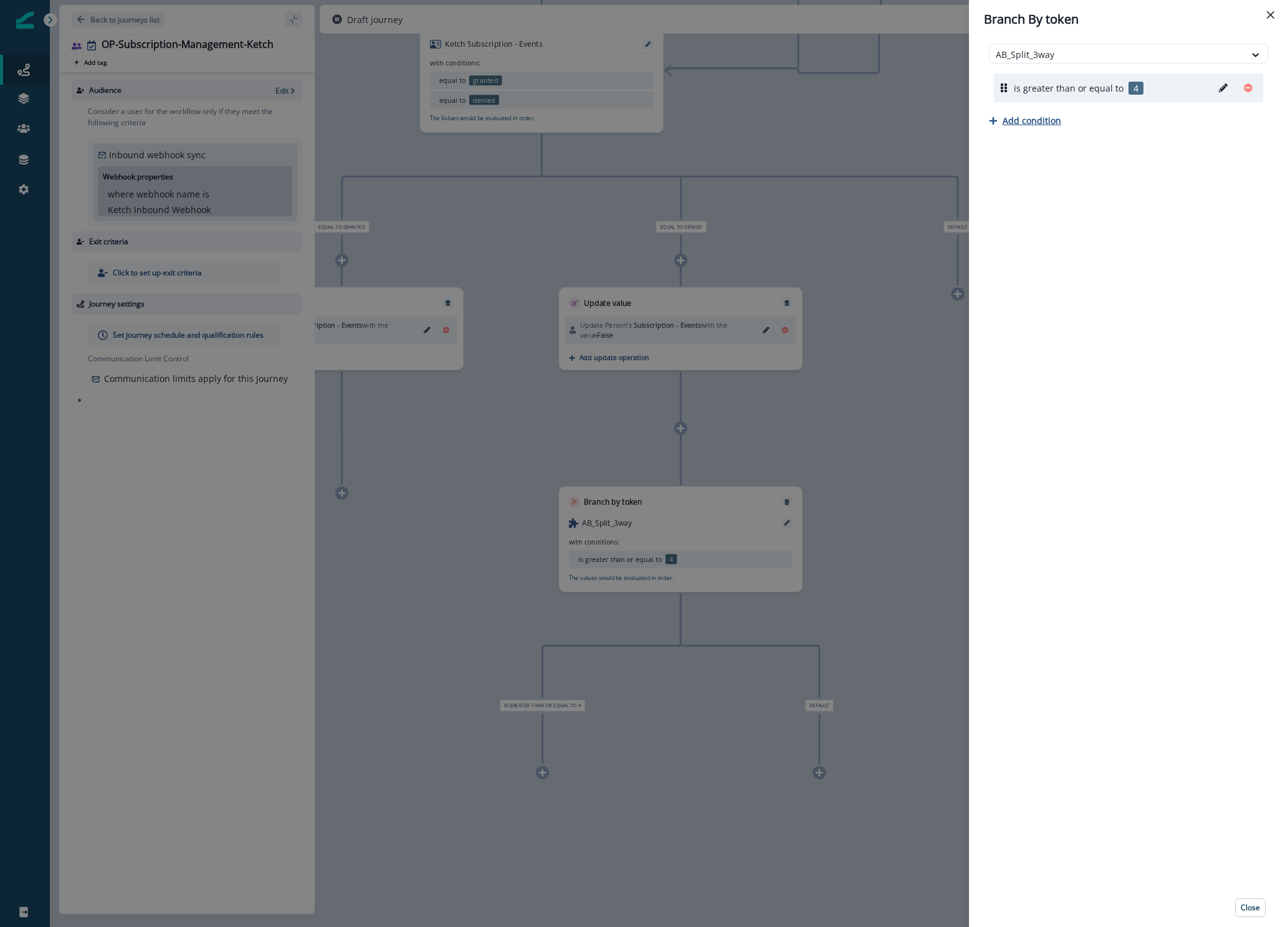
click at [1021, 123] on p "Add condition" at bounding box center [1031, 121] width 58 height 11
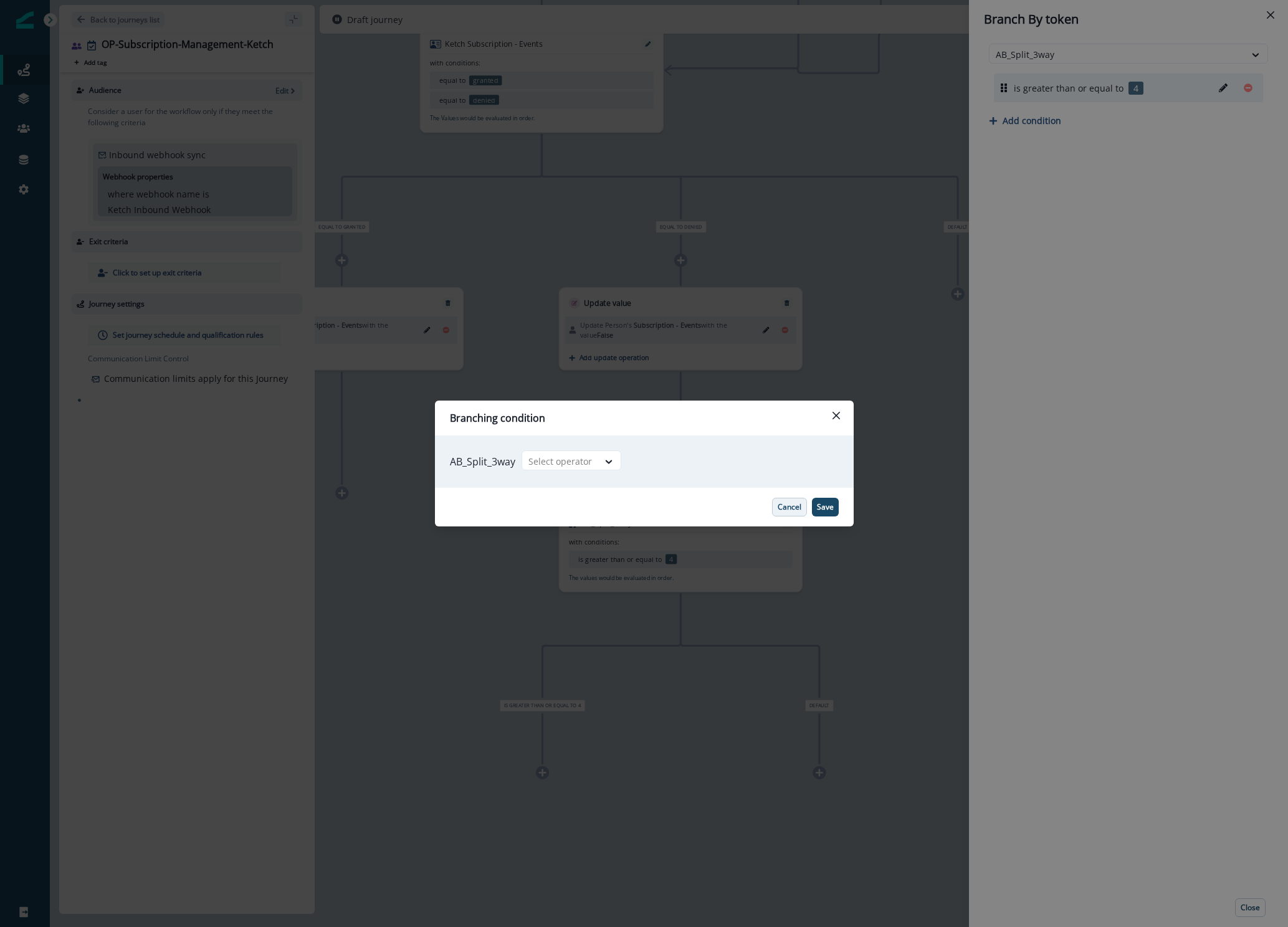
click at [787, 509] on p "Cancel" at bounding box center [789, 507] width 24 height 9
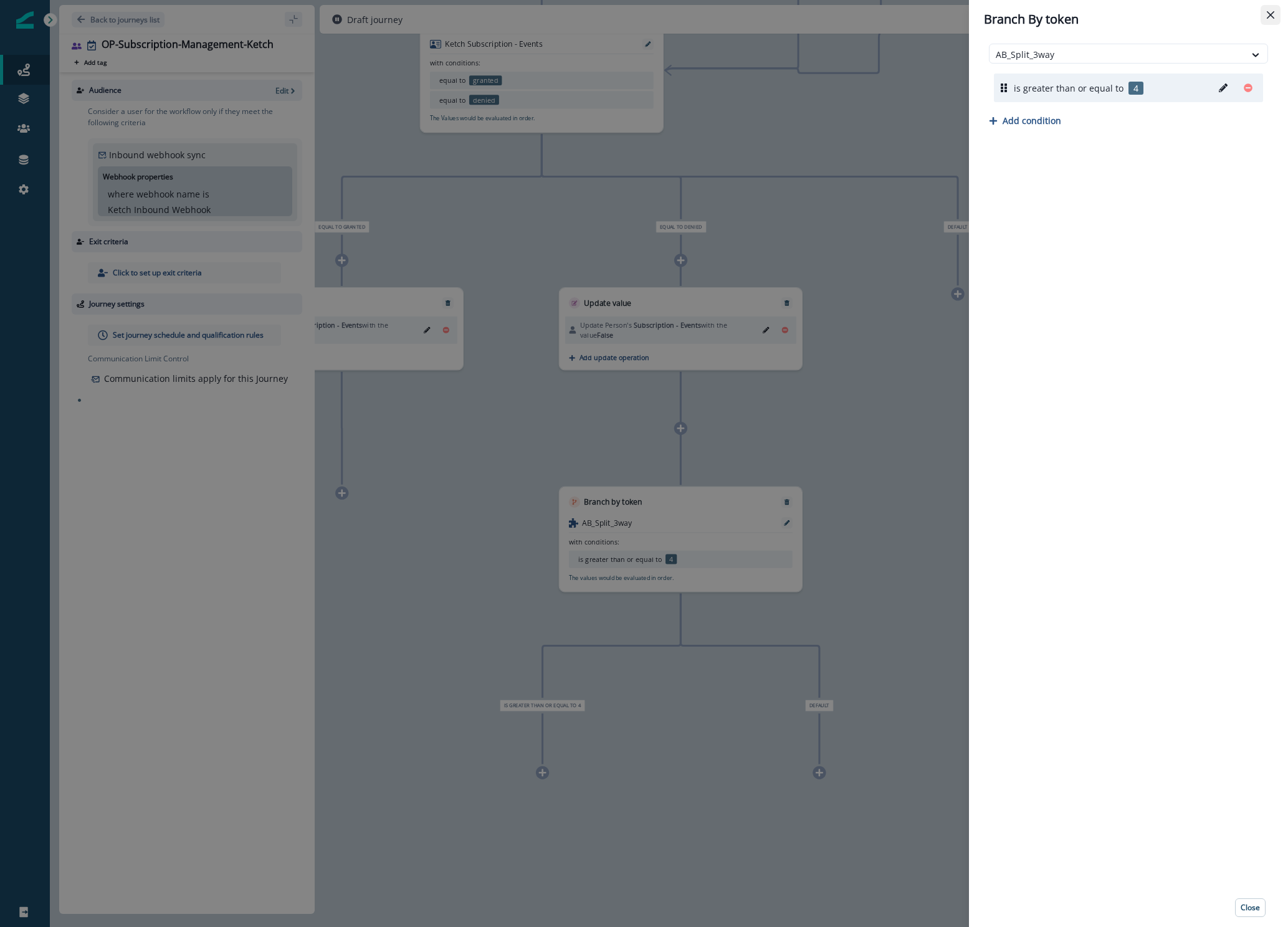
click at [1267, 17] on icon "Close" at bounding box center [1270, 15] width 7 height 7
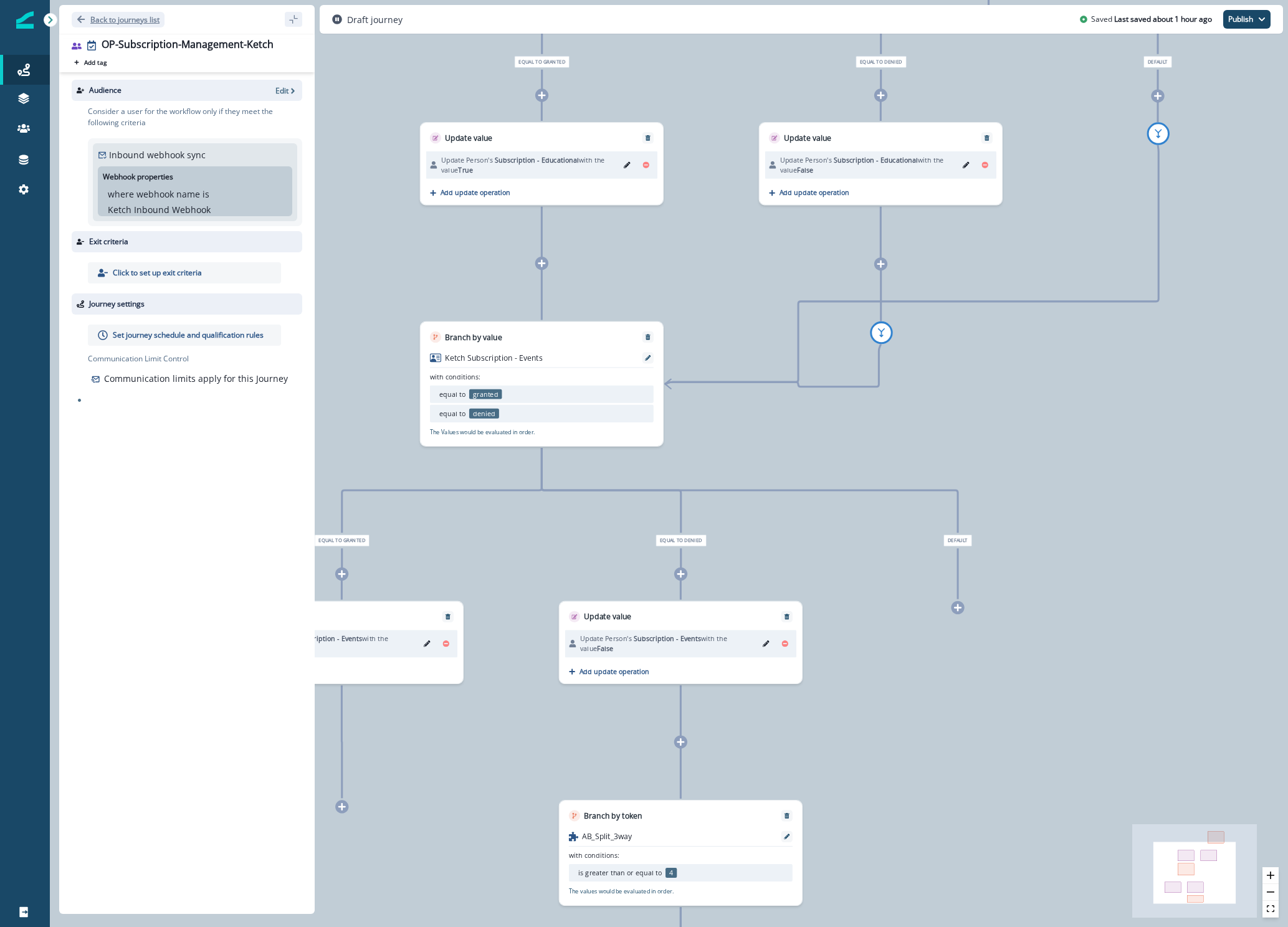
click at [82, 16] on icon "Go back" at bounding box center [80, 19] width 9 height 9
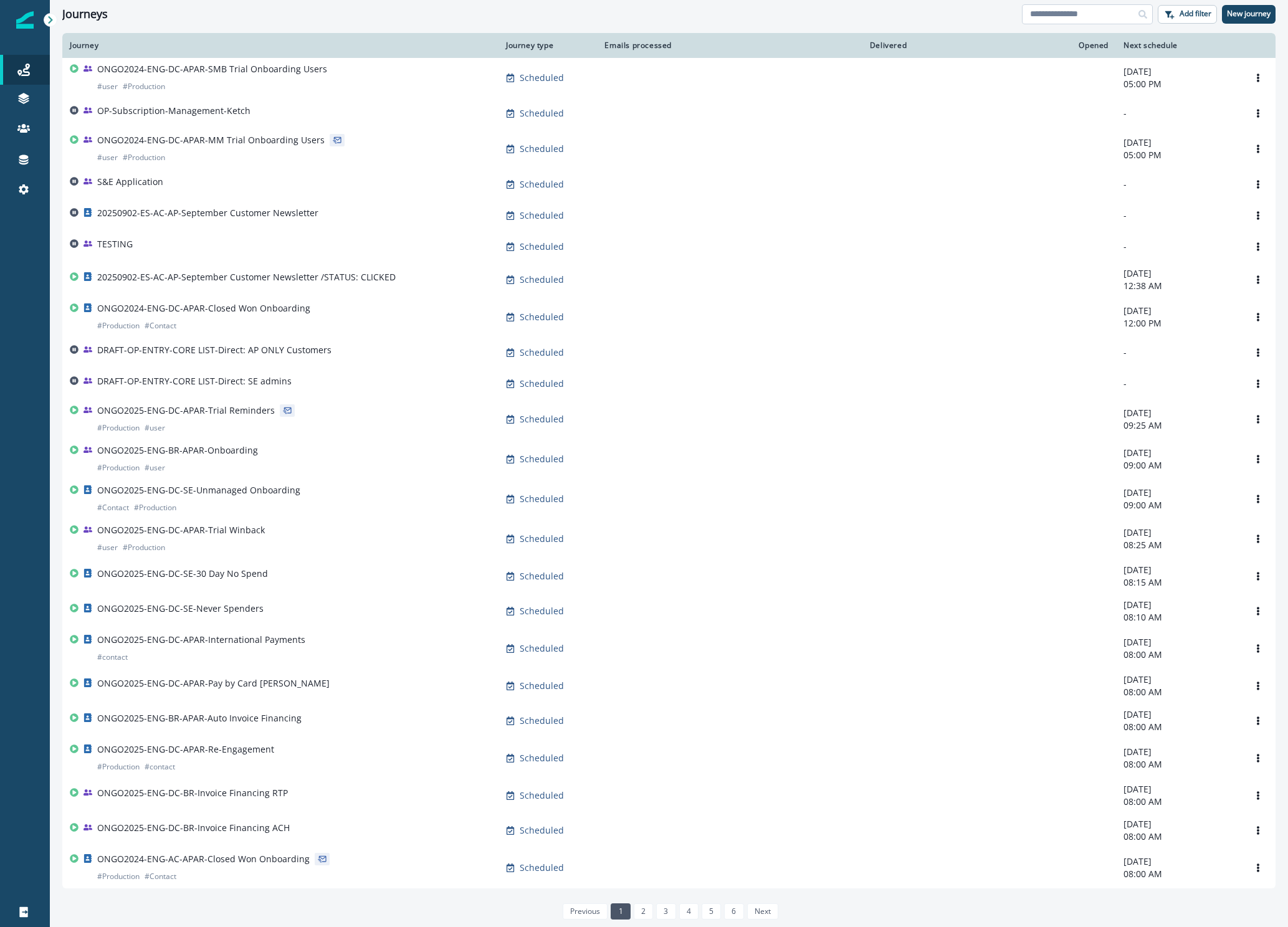
click at [1066, 16] on input at bounding box center [1086, 14] width 130 height 20
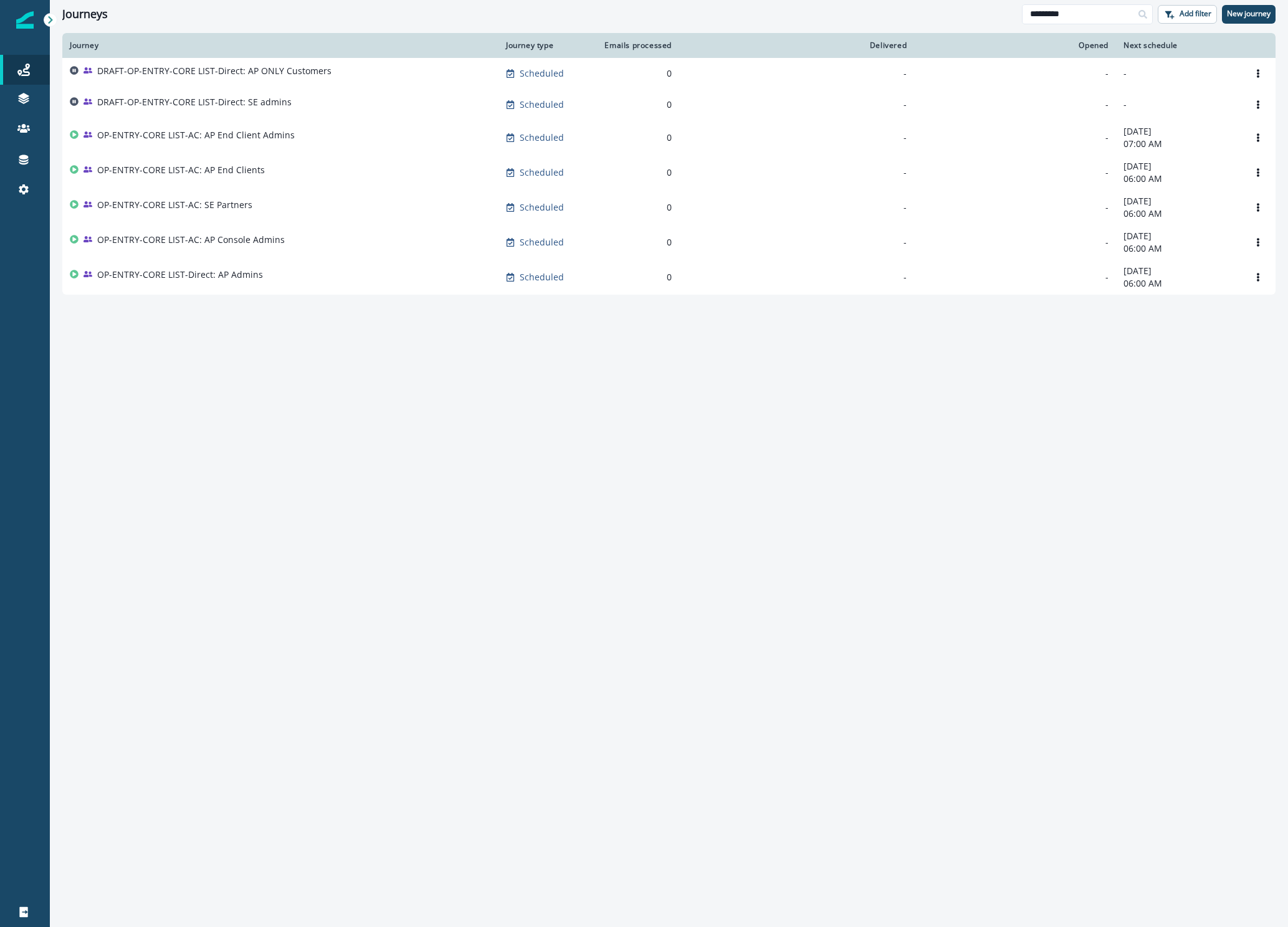
type input "*********"
click at [278, 74] on p "DRAFT-OP-ENTRY-CORE LIST-Direct: AP ONLY Customers" at bounding box center [214, 71] width 235 height 12
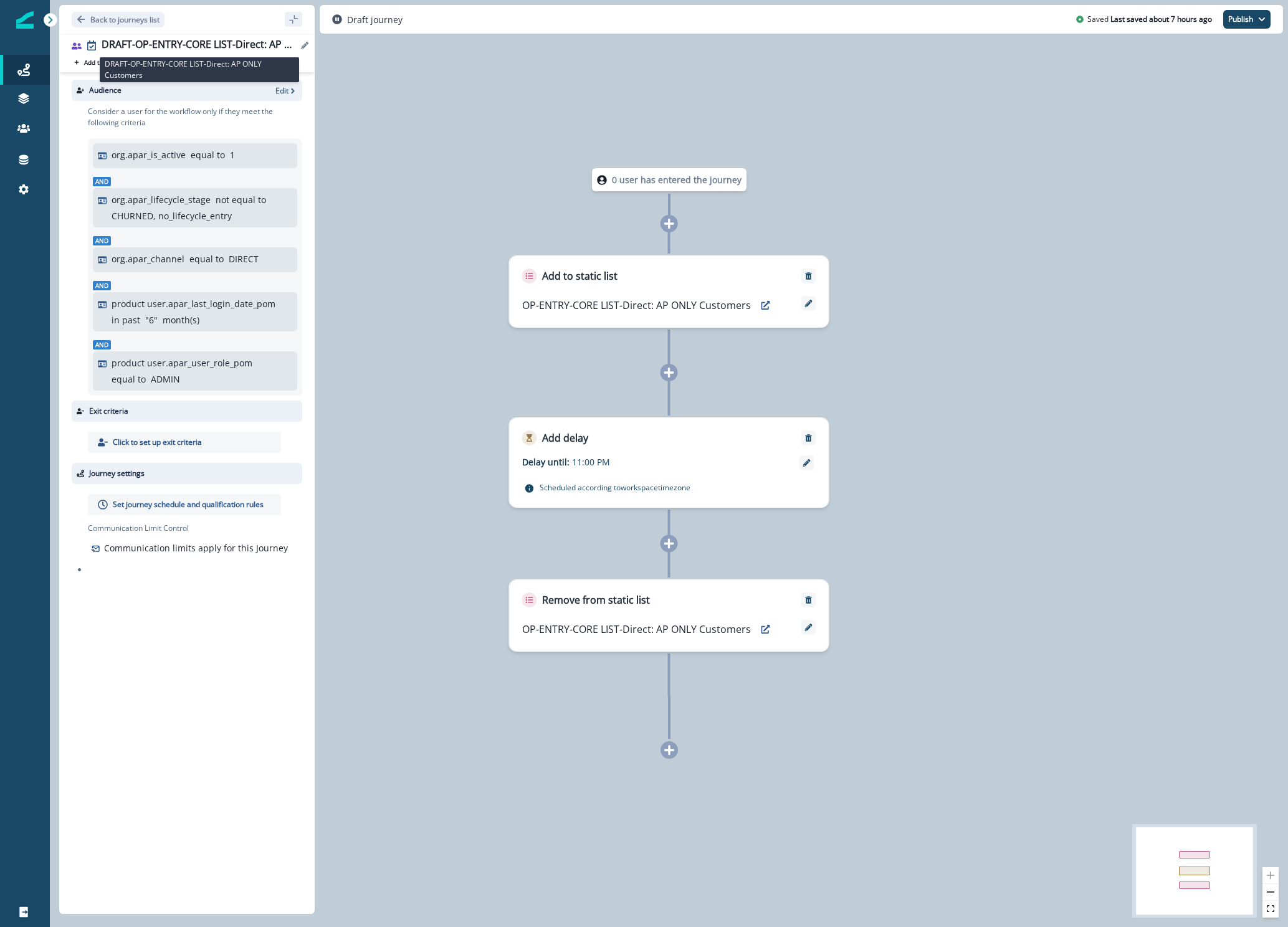
click at [202, 43] on div "DRAFT-OP-ENTRY-CORE LIST-Direct: AP ONLY Customers" at bounding box center [199, 45] width 195 height 14
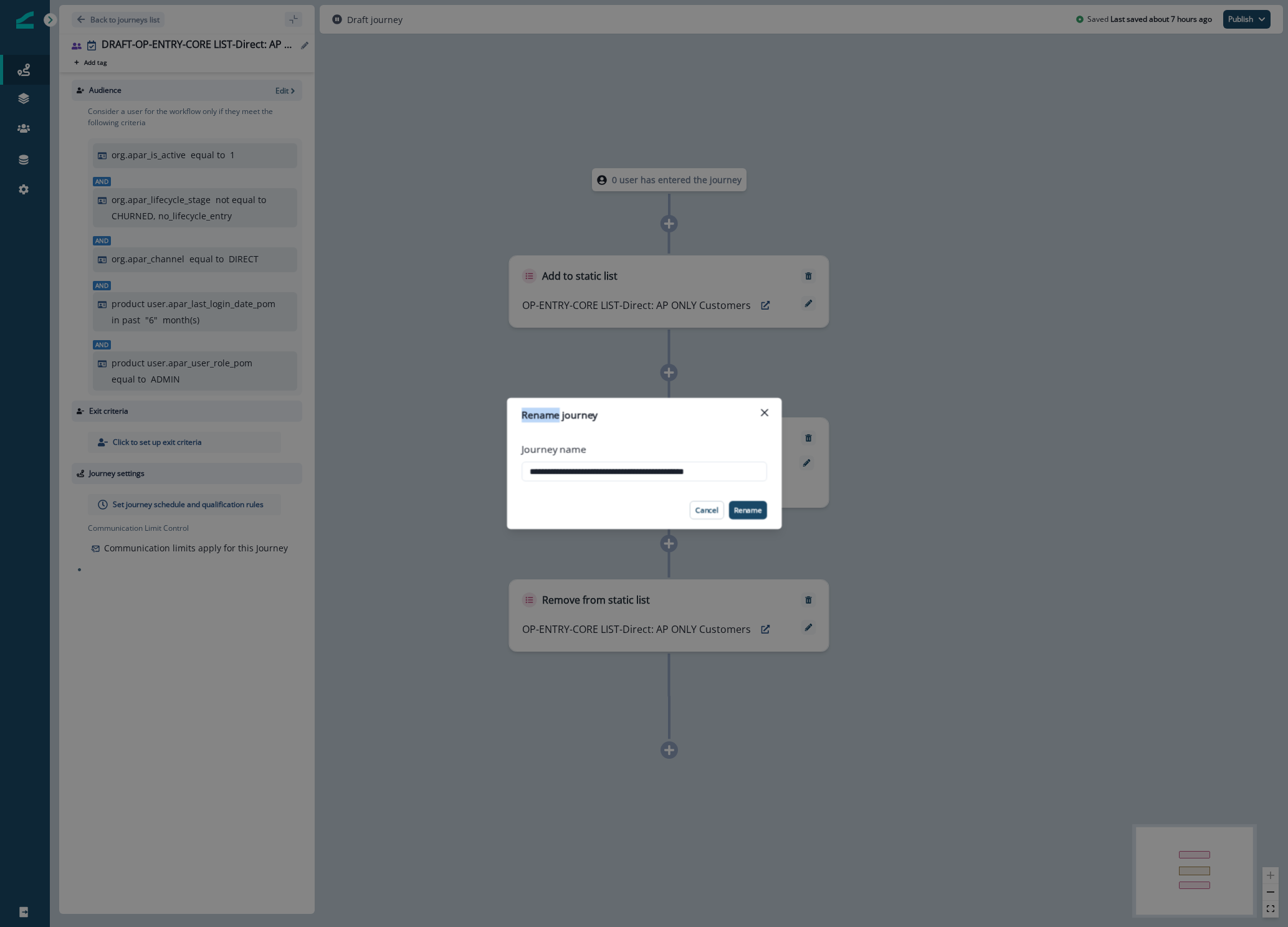
click at [202, 43] on div "**********" at bounding box center [644, 464] width 1288 height 927
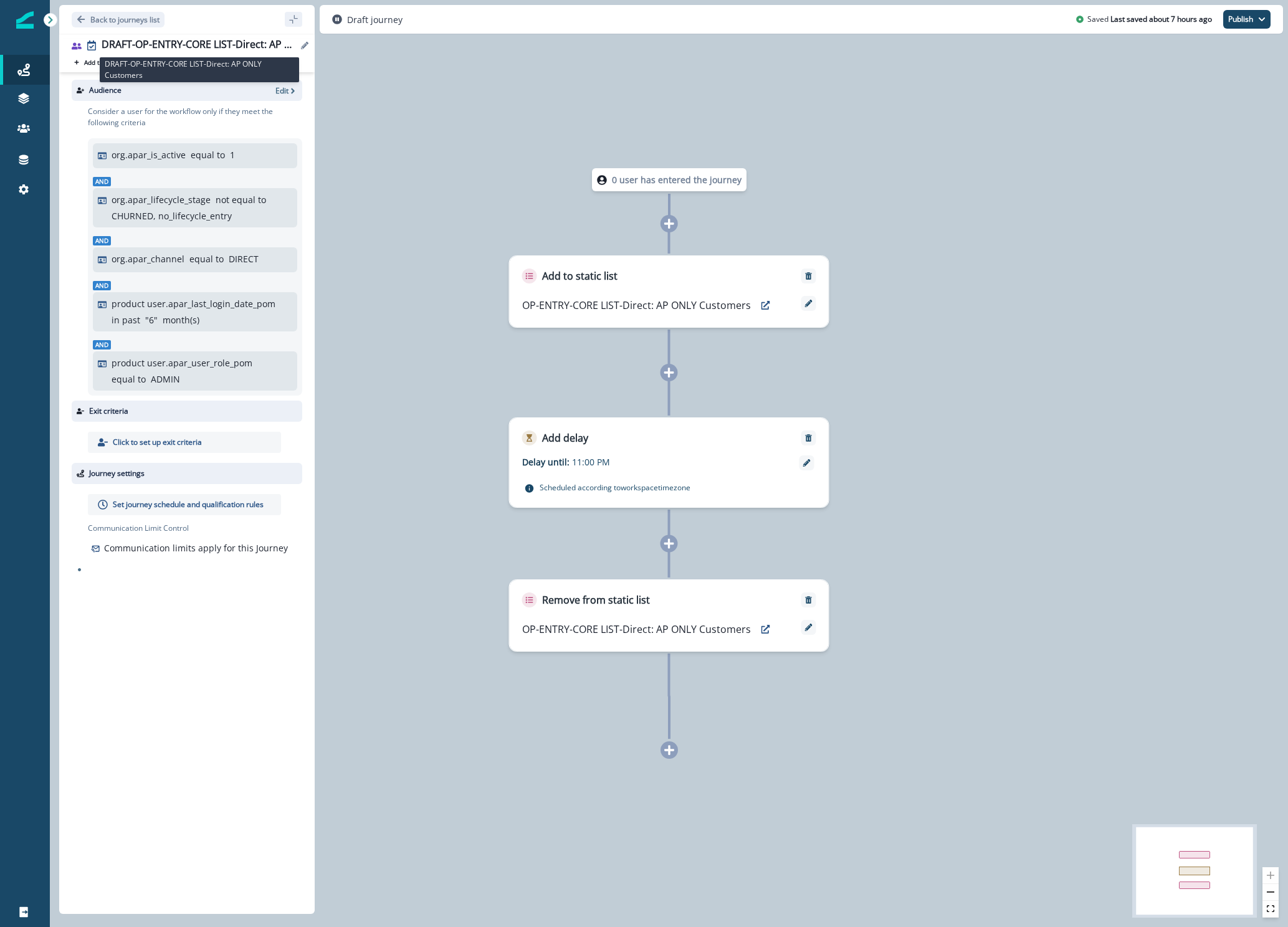
click at [215, 48] on div "DRAFT-OP-ENTRY-CORE LIST-Direct: AP ONLY Customers" at bounding box center [199, 45] width 195 height 14
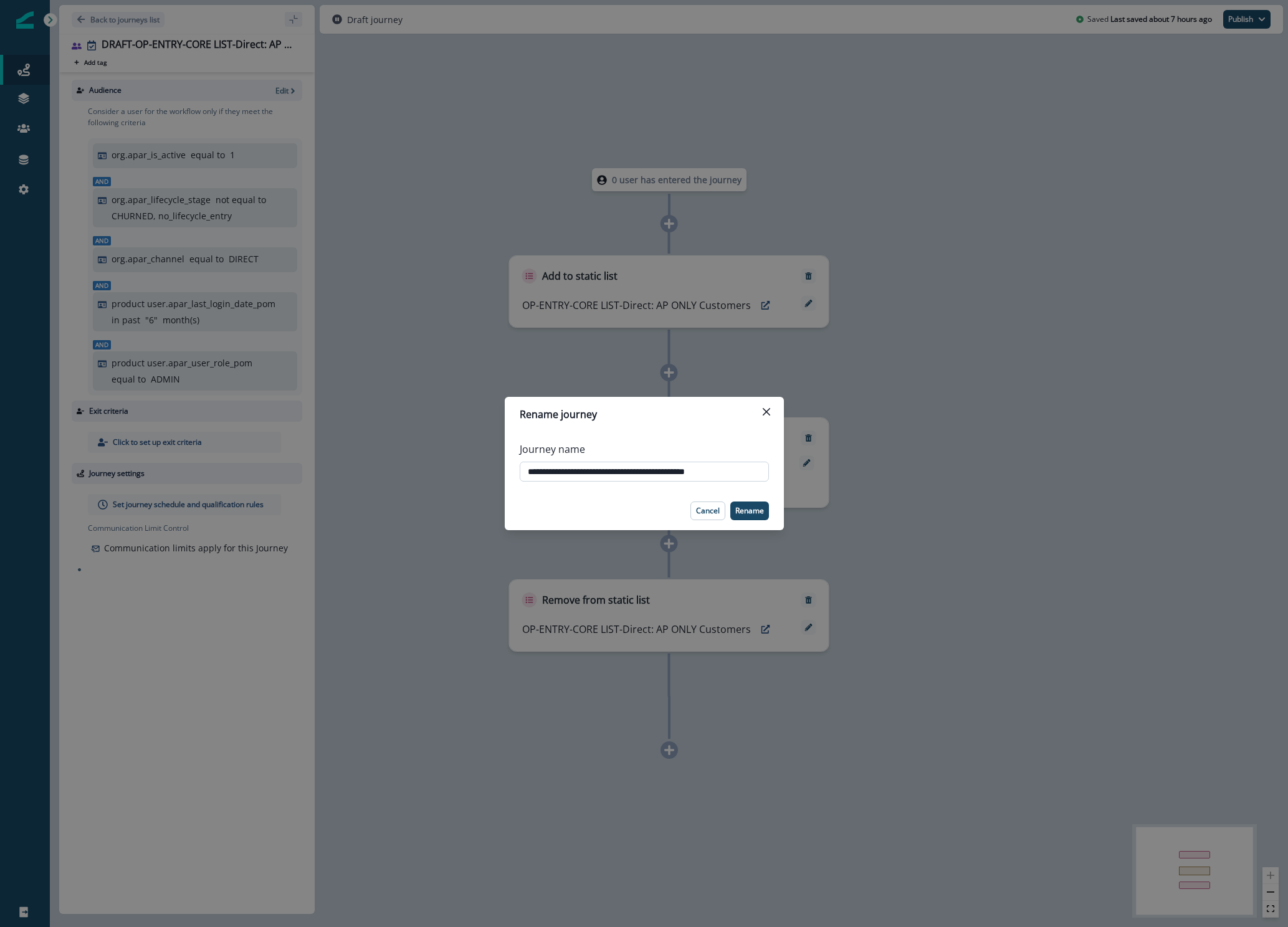
click at [665, 476] on input "**********" at bounding box center [644, 472] width 249 height 20
click at [665, 476] on input "**********" at bounding box center [644, 472] width 249 height 20
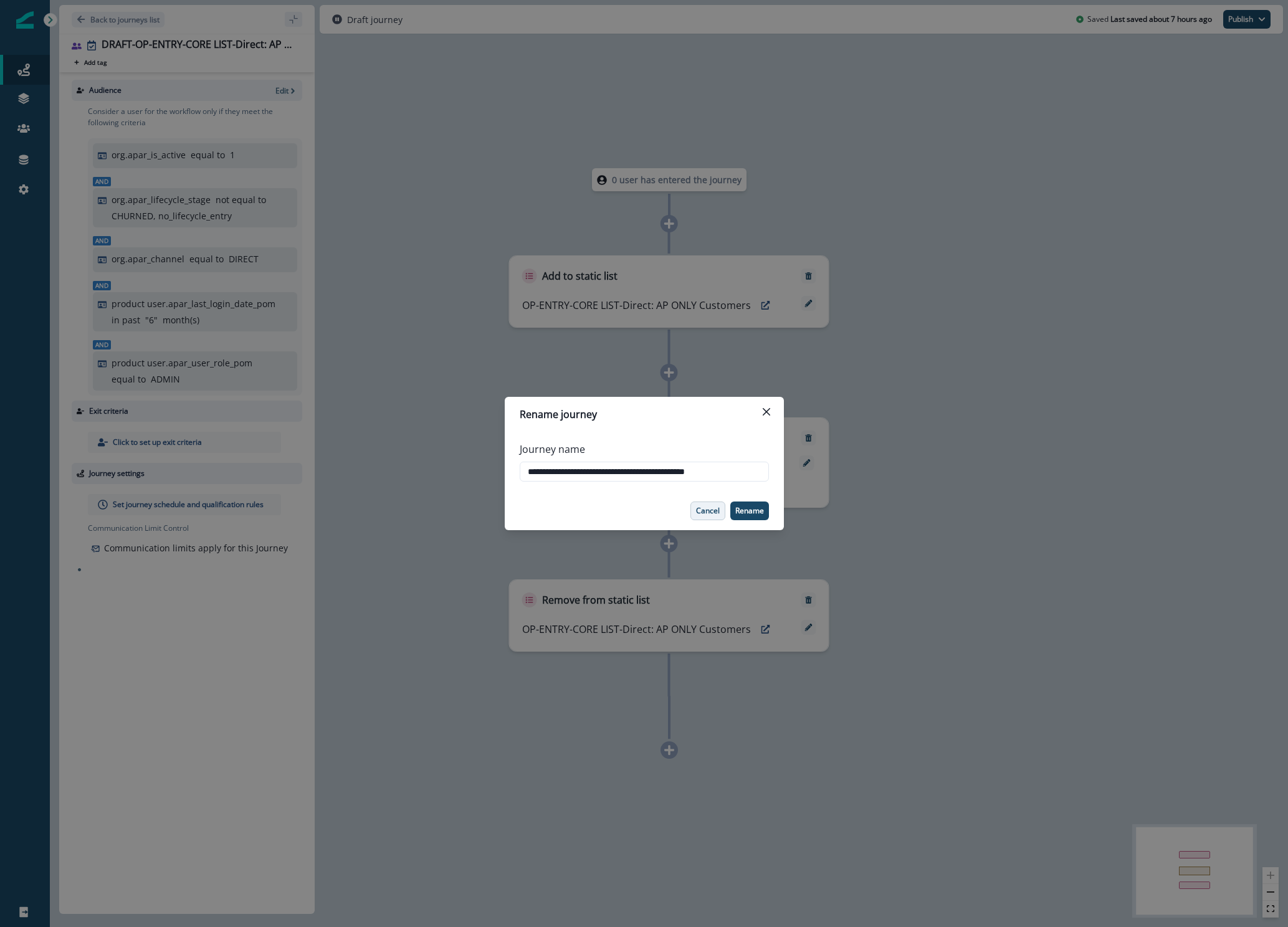
click at [700, 511] on p "Cancel" at bounding box center [707, 510] width 24 height 9
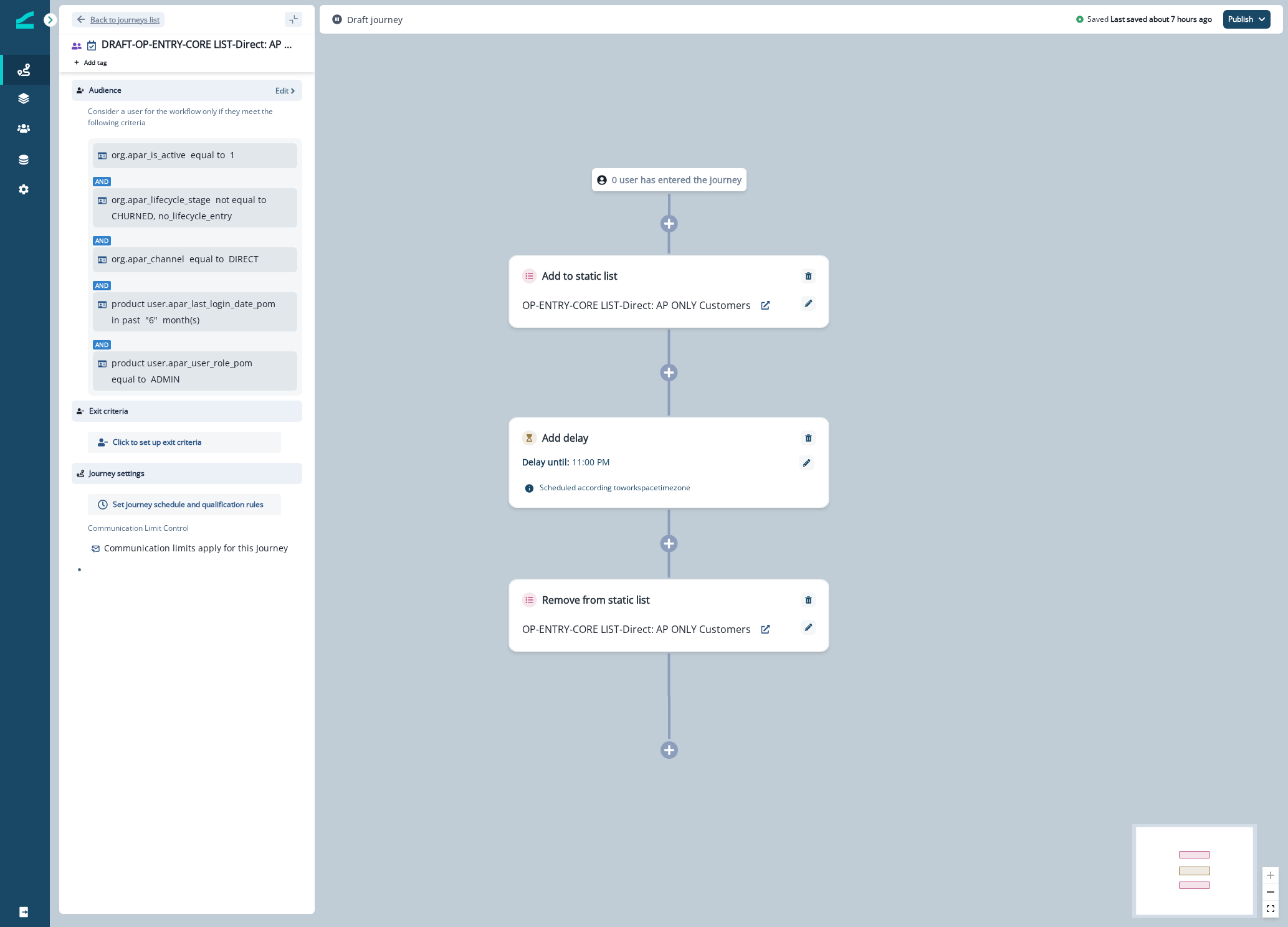
click at [140, 18] on p "Back to journeys list" at bounding box center [125, 19] width 69 height 11
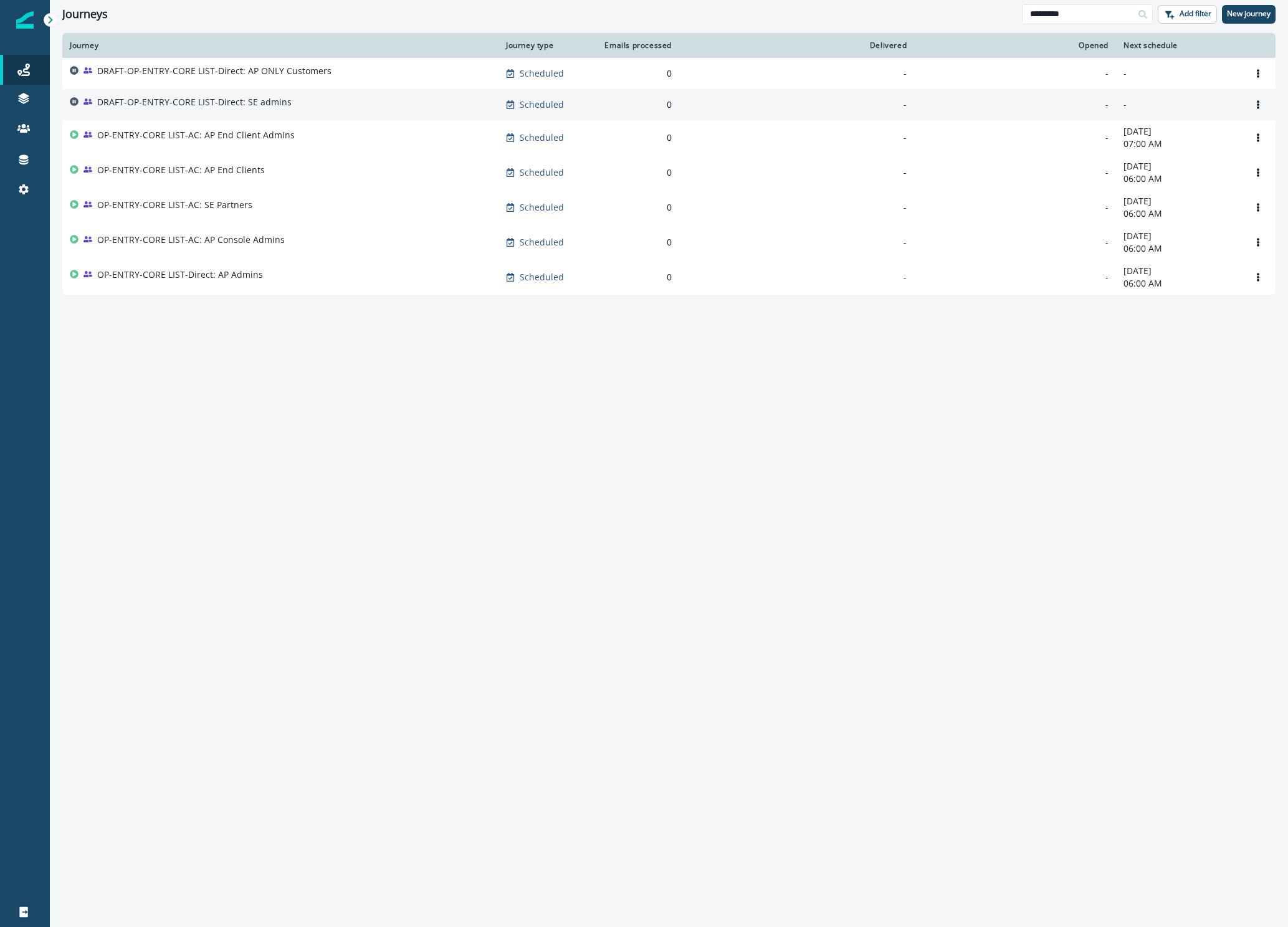
click at [222, 103] on p "DRAFT-OP-ENTRY-CORE LIST-Direct: SE admins" at bounding box center [194, 102] width 194 height 12
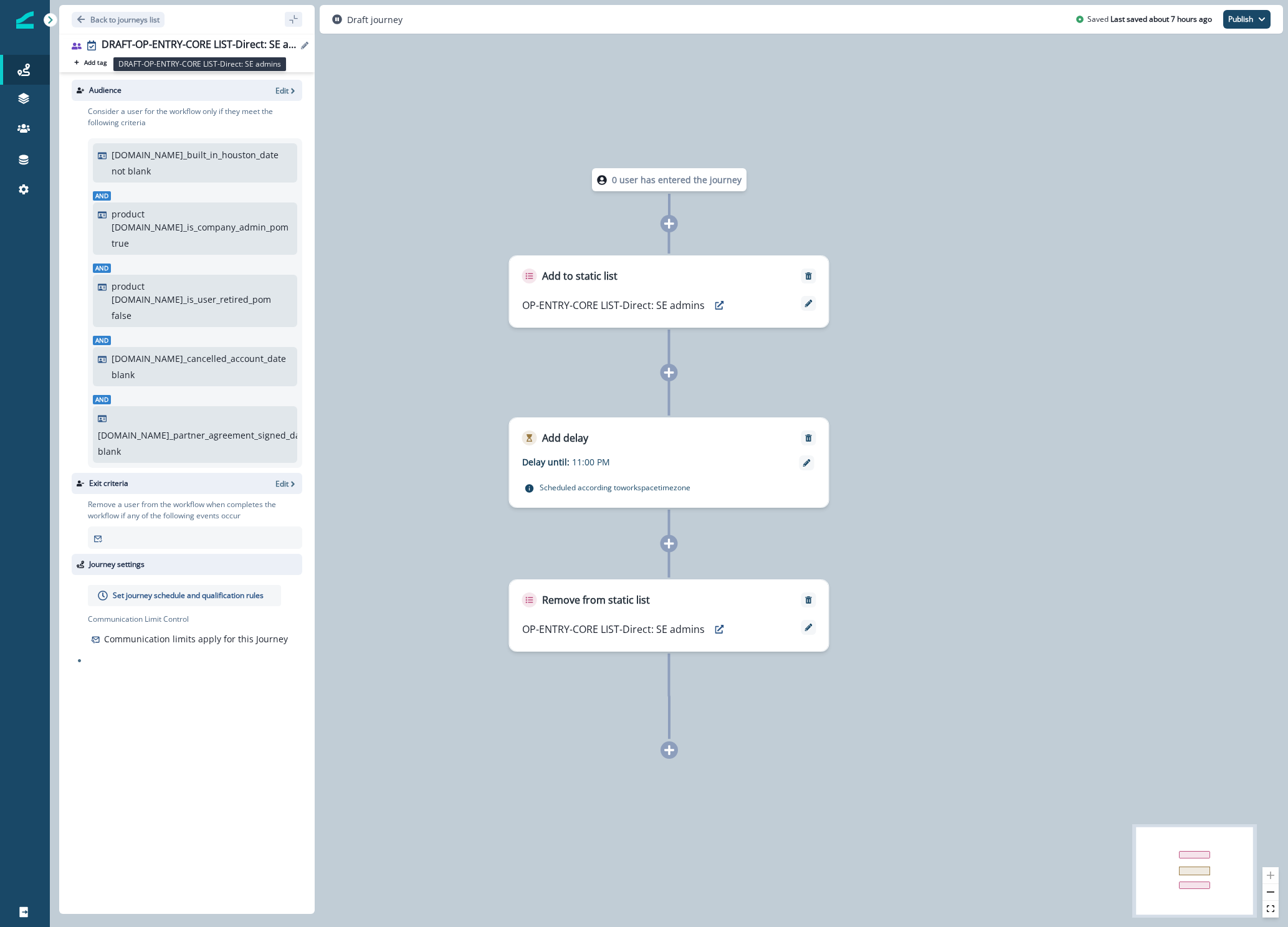
click at [160, 44] on div "DRAFT-OP-ENTRY-CORE LIST-Direct: SE admins" at bounding box center [199, 45] width 195 height 14
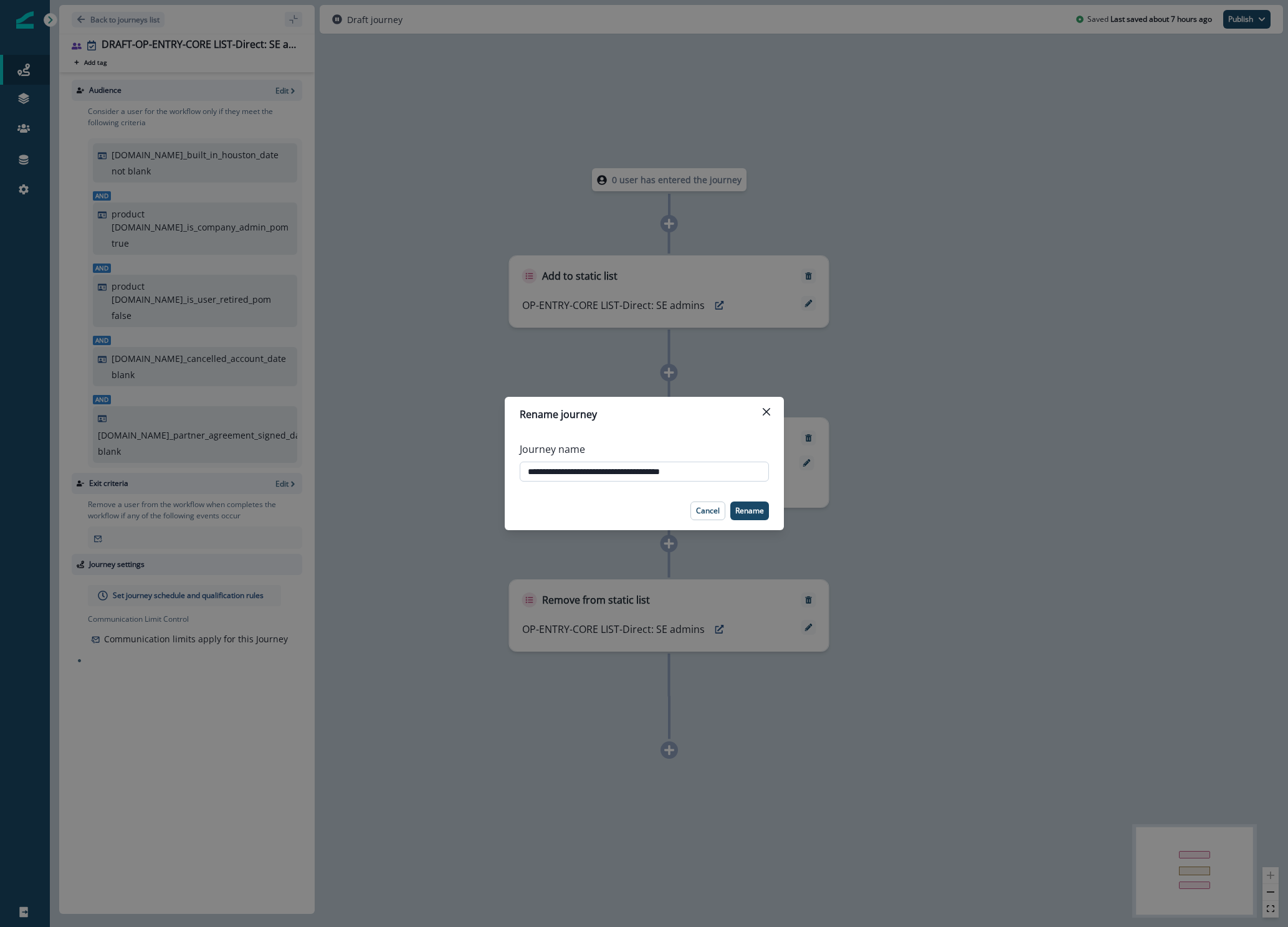
click at [704, 481] on input "**********" at bounding box center [644, 472] width 249 height 20
click at [701, 477] on input "**********" at bounding box center [644, 472] width 249 height 20
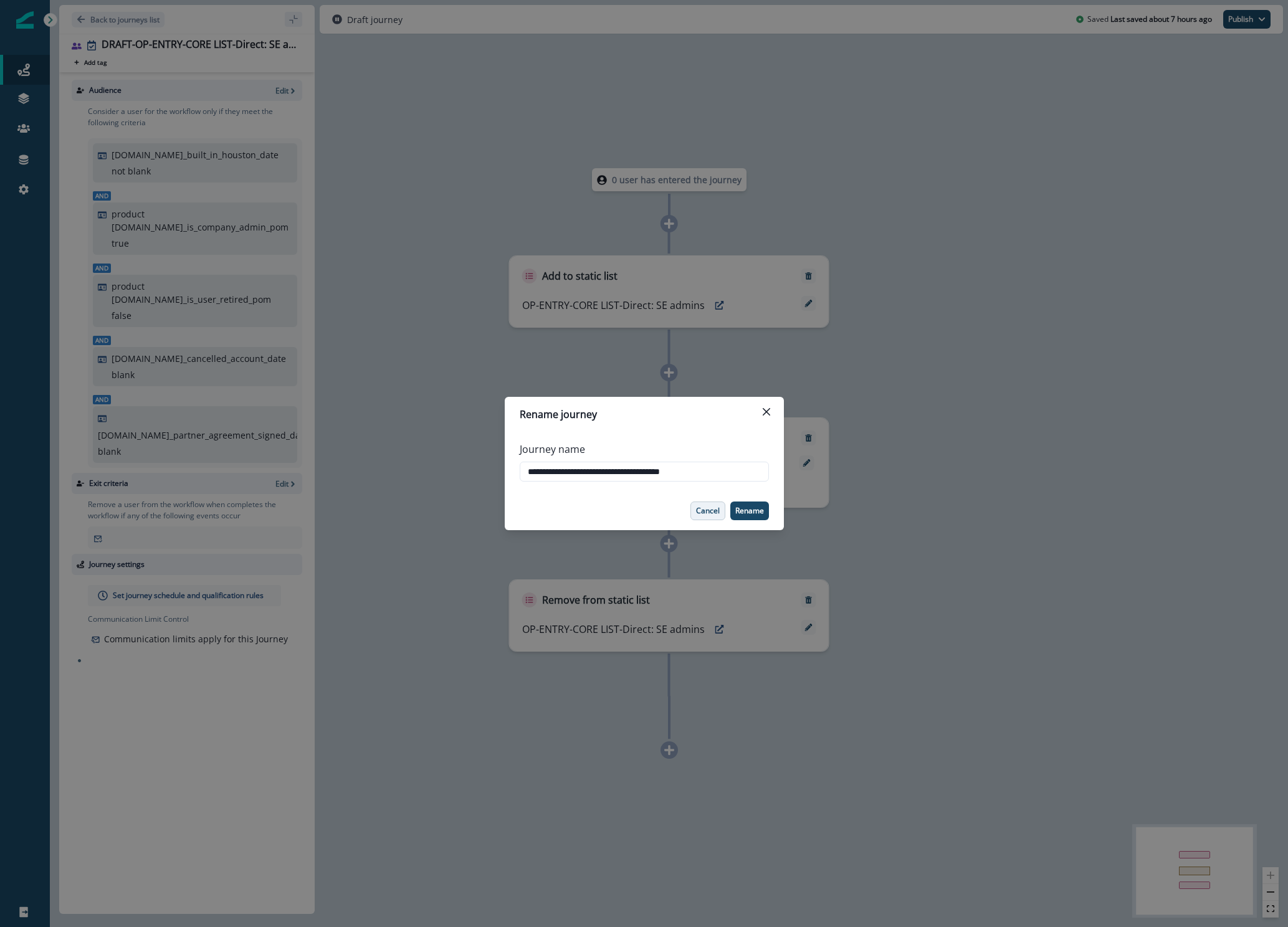
click at [713, 507] on p "Cancel" at bounding box center [707, 510] width 24 height 9
